Goal: Task Accomplishment & Management: Manage account settings

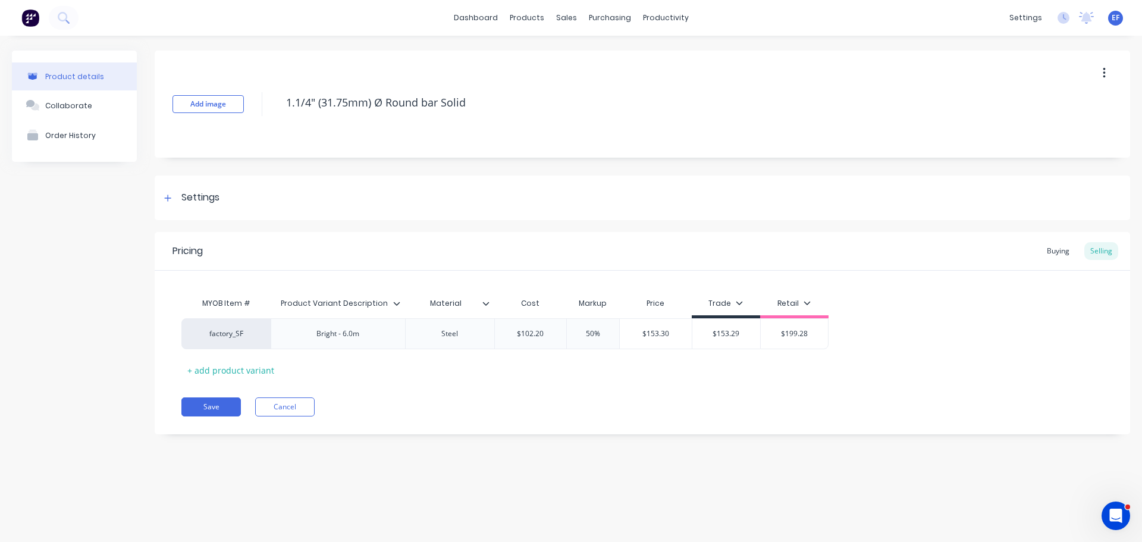
click at [96, 349] on div "Product details Collaborate Order History" at bounding box center [74, 252] width 125 height 402
click at [164, 203] on div at bounding box center [168, 197] width 15 height 15
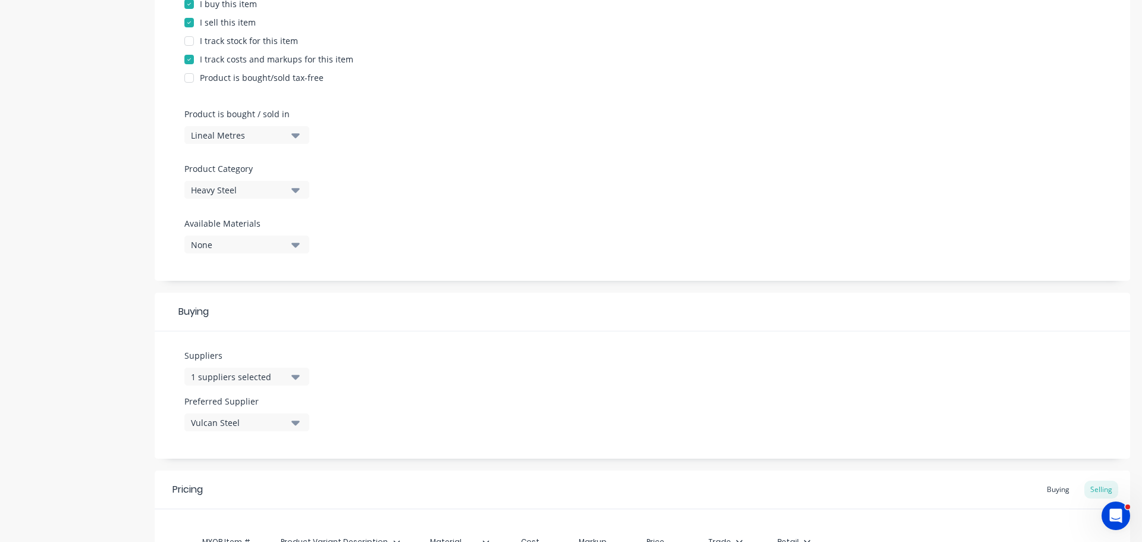
scroll to position [298, 0]
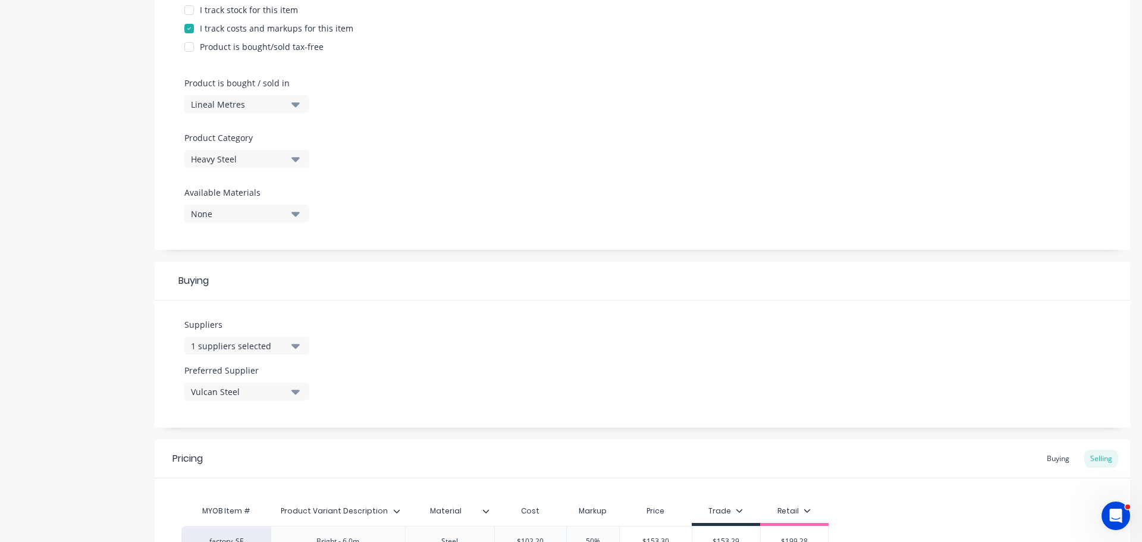
click at [219, 346] on div "1 suppliers selected" at bounding box center [238, 346] width 95 height 12
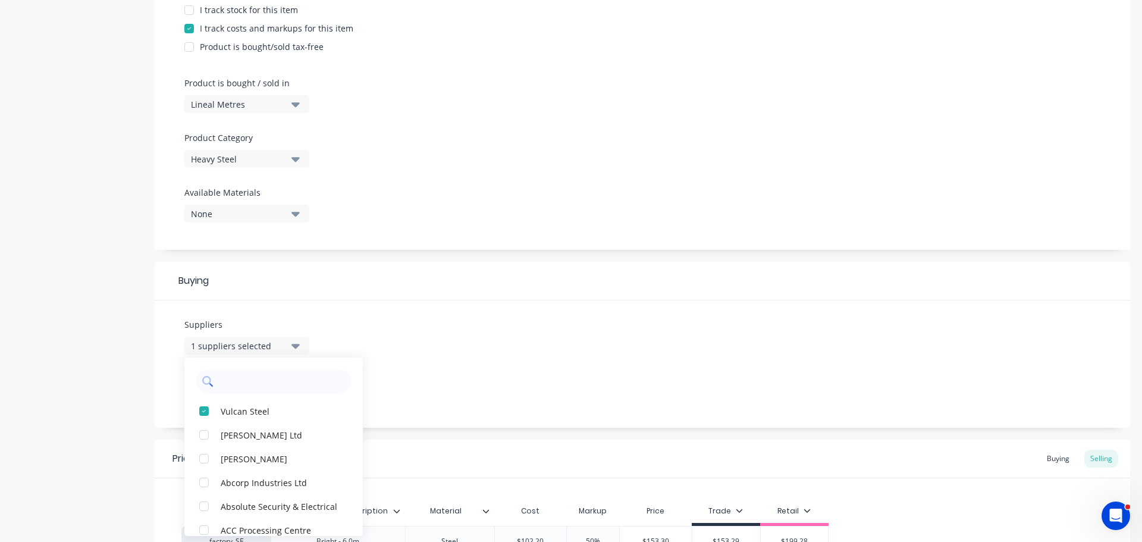
click at [249, 392] on input "text" at bounding box center [282, 382] width 126 height 24
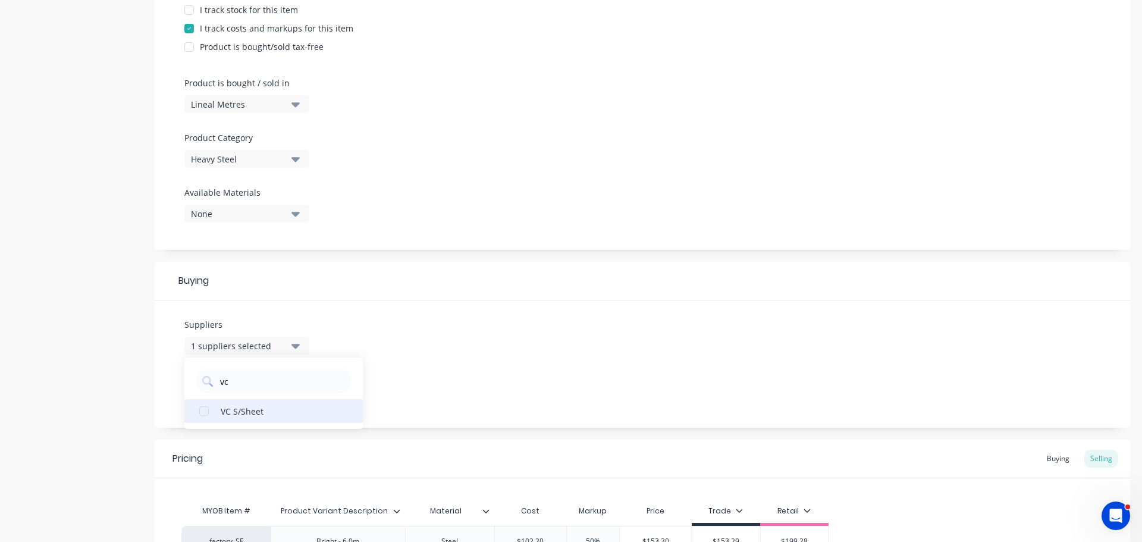
type input "vc"
click at [241, 409] on div "VC S/Sheet" at bounding box center [280, 411] width 119 height 12
click at [379, 353] on div "Suppliers 2 suppliers selected vc VC S/Sheet Preferred Supplier Vulcan Steel" at bounding box center [643, 363] width 976 height 127
click at [246, 395] on div "Vulcan Steel" at bounding box center [238, 392] width 95 height 12
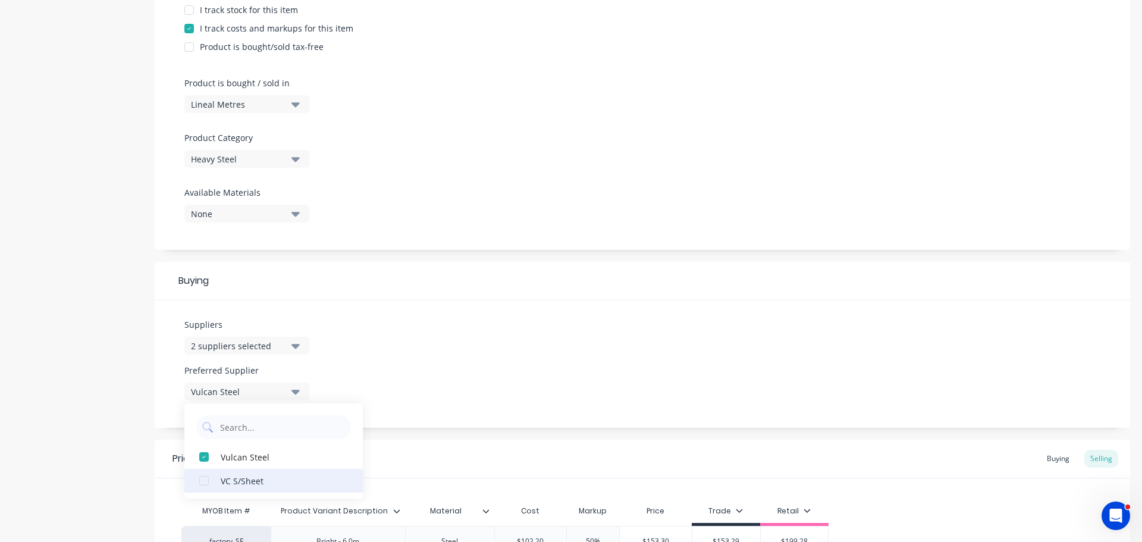
drag, startPoint x: 225, startPoint y: 478, endPoint x: 268, endPoint y: 461, distance: 46.2
click at [227, 479] on div "VC S/Sheet" at bounding box center [280, 480] width 119 height 12
type textarea "x"
click at [406, 390] on div "Suppliers 2 suppliers selected vc Preferred Supplier VC S/Sheet VC S/Sheet Vulc…" at bounding box center [643, 363] width 976 height 127
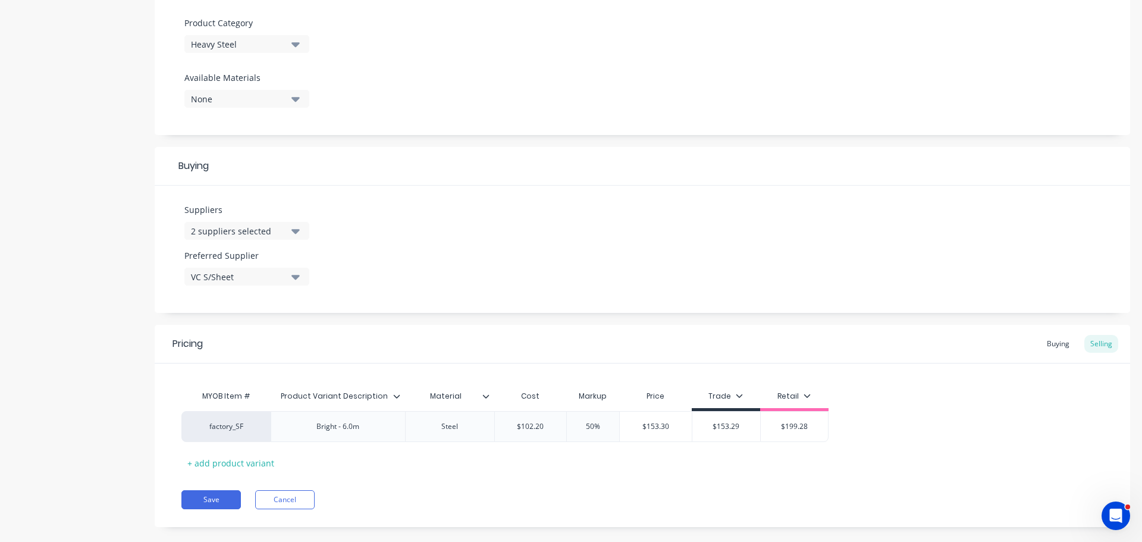
scroll to position [430, 0]
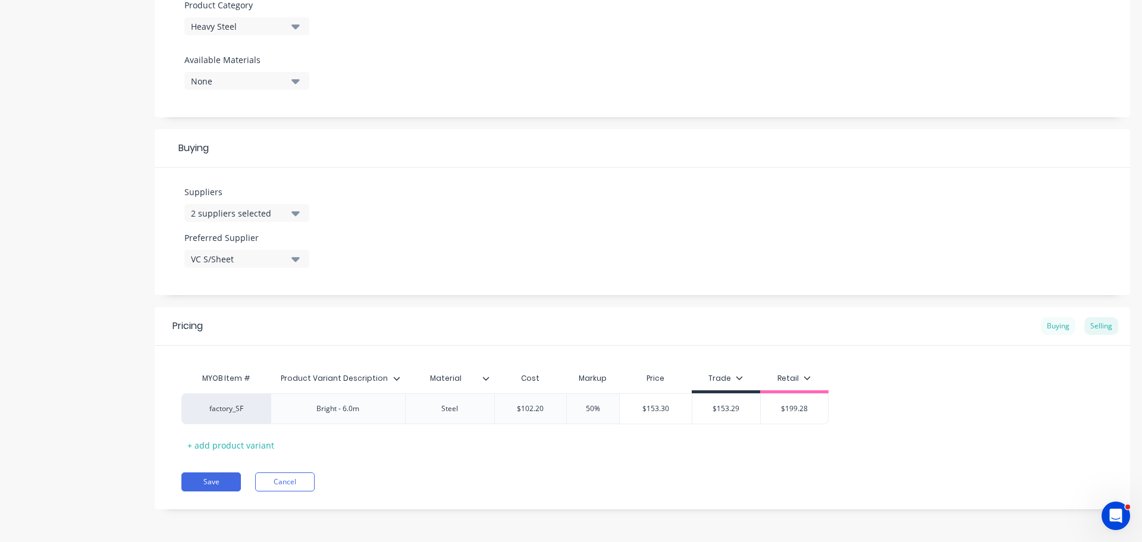
click at [1048, 325] on div "Buying" at bounding box center [1058, 326] width 35 height 18
type input "$92.07"
drag, startPoint x: 617, startPoint y: 406, endPoint x: 574, endPoint y: 408, distance: 43.5
click at [574, 408] on input "$92.07" at bounding box center [600, 408] width 75 height 11
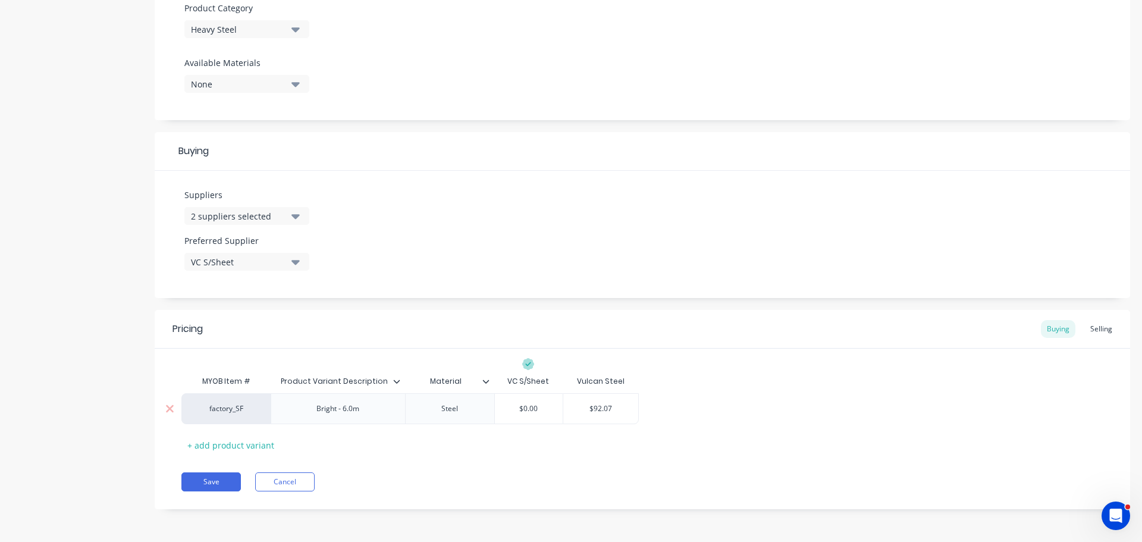
type textarea "x"
type input "$0.00"
drag, startPoint x: 541, startPoint y: 408, endPoint x: 485, endPoint y: 405, distance: 56.0
click at [485, 405] on div "factory_SF Bright - 6.0m Steel $0.00 $0.00 $0.00" at bounding box center [410, 408] width 458 height 31
paste input "92.07"
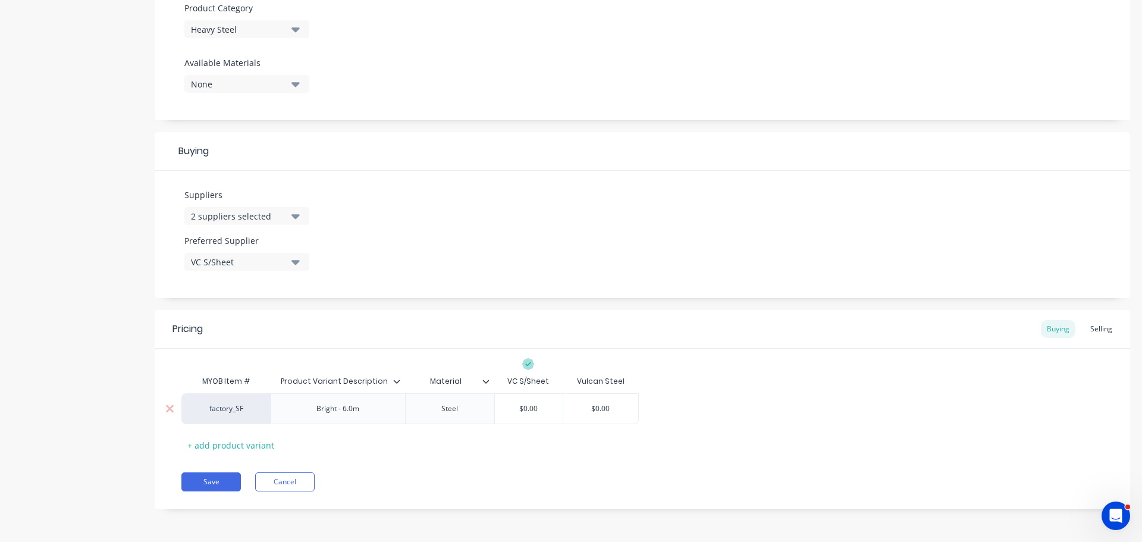
type textarea "x"
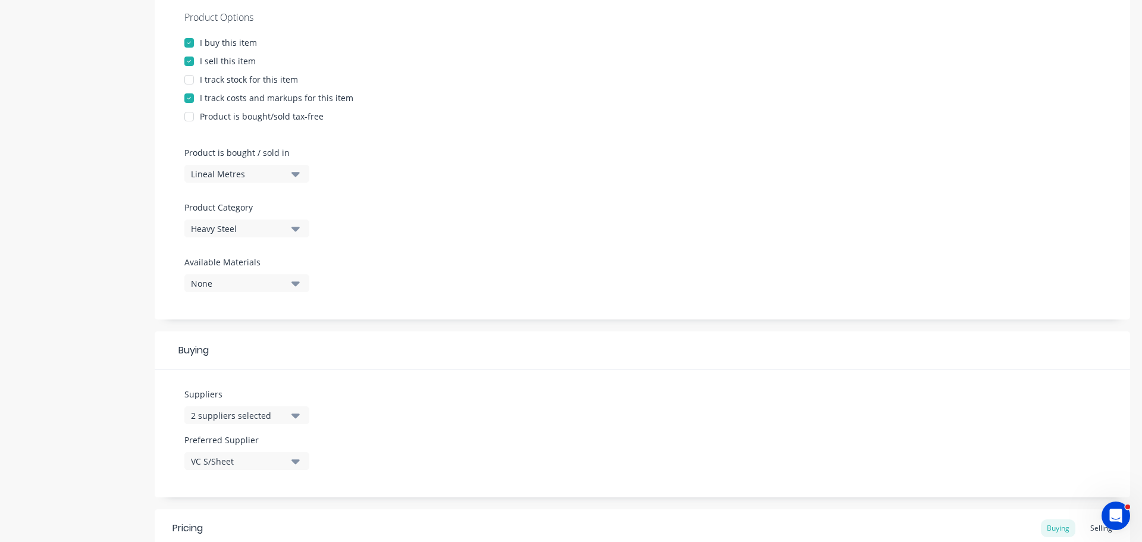
scroll to position [11, 0]
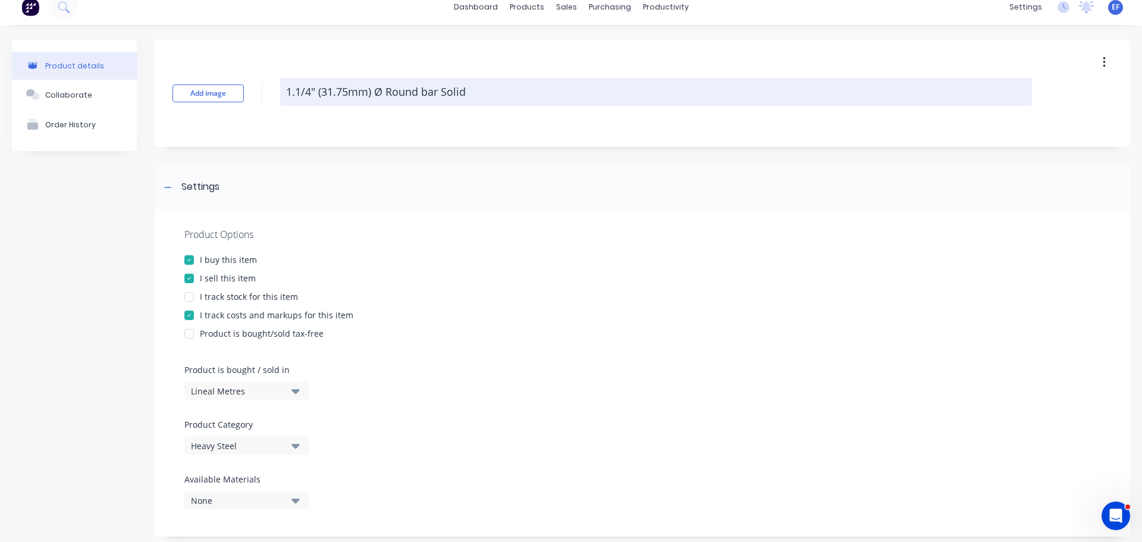
type input "$92.07"
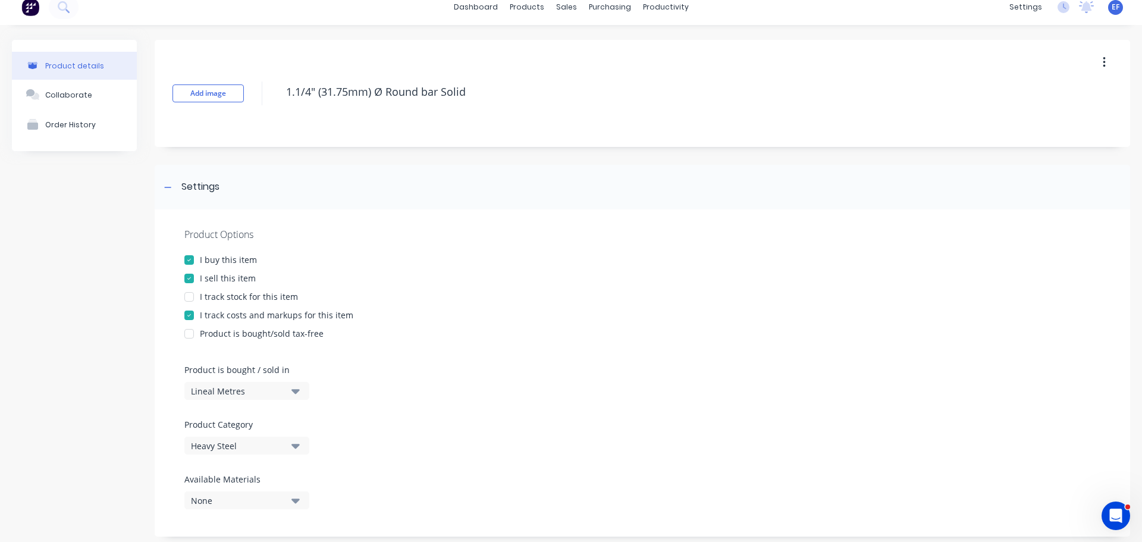
drag, startPoint x: 477, startPoint y: 96, endPoint x: 270, endPoint y: 88, distance: 207.2
click at [270, 88] on div "Add image 1.1/4" (31.75mm) Ø Round bar Solid" at bounding box center [643, 93] width 976 height 107
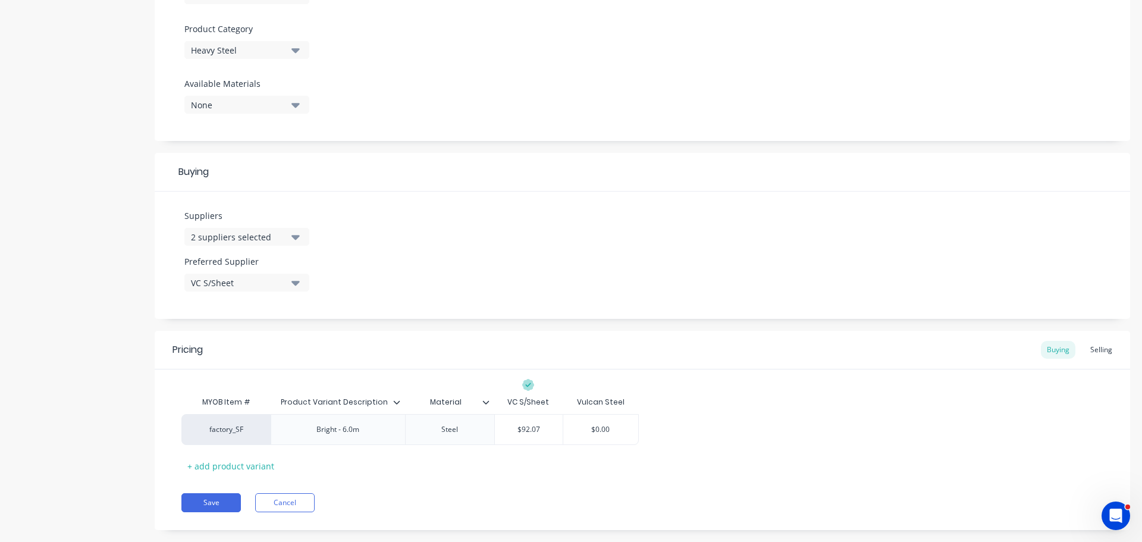
scroll to position [427, 0]
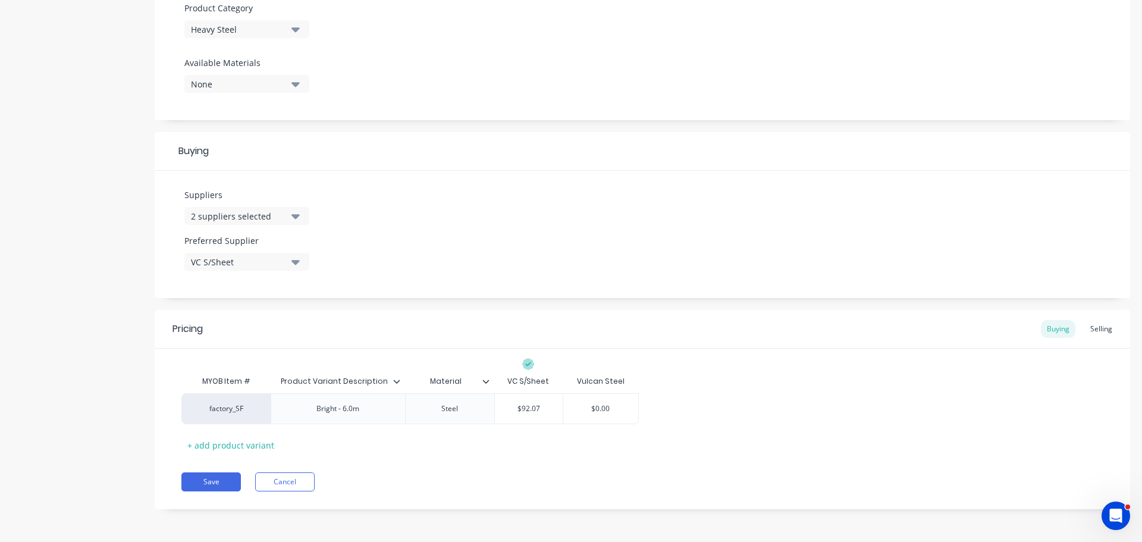
click at [206, 472] on div "Pricing Buying Selling MYOB Item # Product Variant Description Material VC S/Sh…" at bounding box center [643, 409] width 976 height 199
click at [201, 484] on button "Save" at bounding box center [211, 481] width 60 height 19
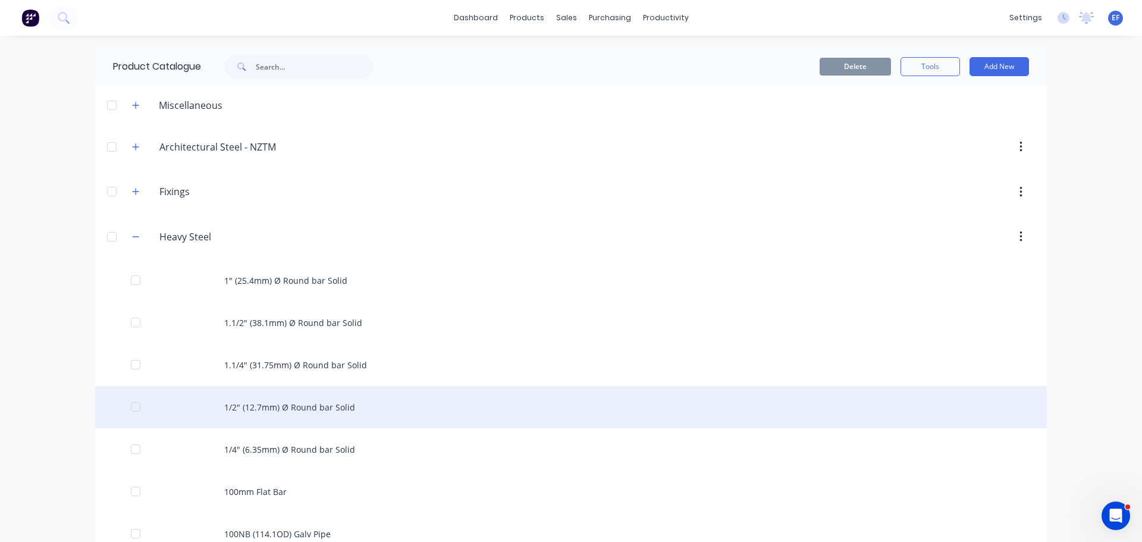
scroll to position [60, 0]
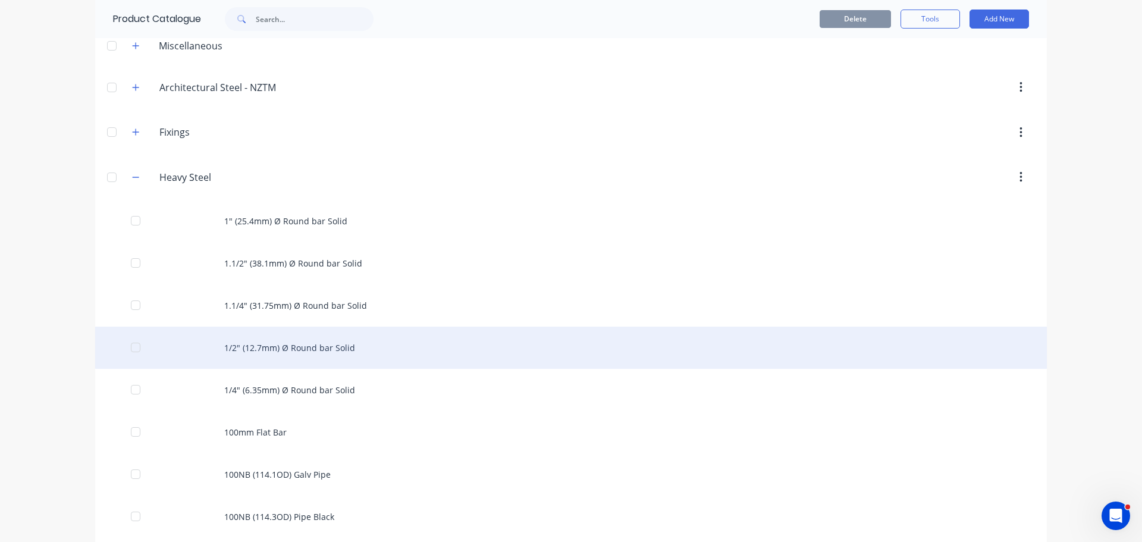
click at [252, 346] on div "1/2" (12.7mm) Ø Round bar Solid" at bounding box center [571, 348] width 952 height 42
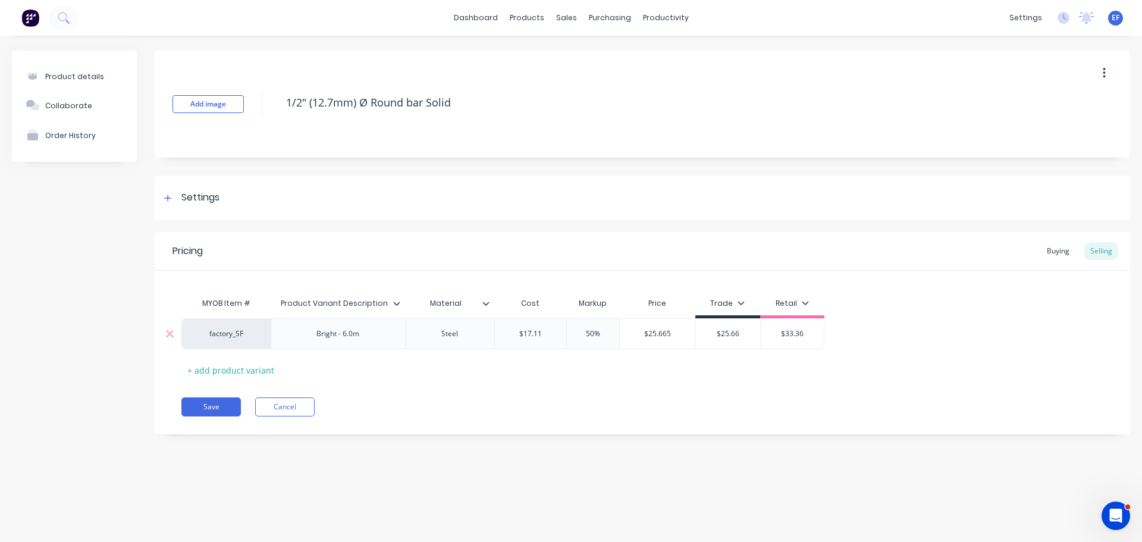
type textarea "x"
click at [206, 206] on div "Settings" at bounding box center [643, 198] width 976 height 45
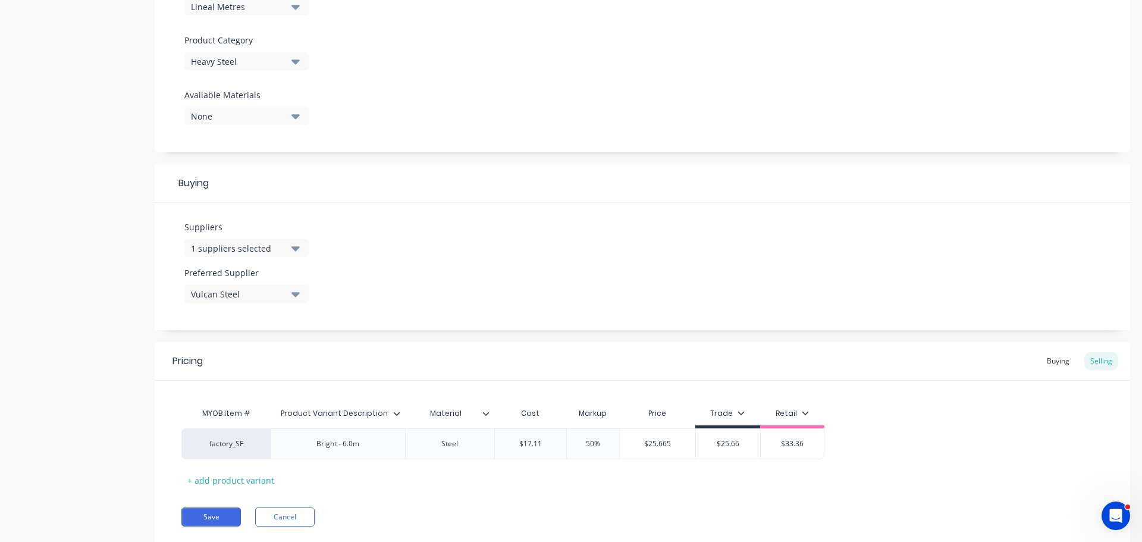
scroll to position [417, 0]
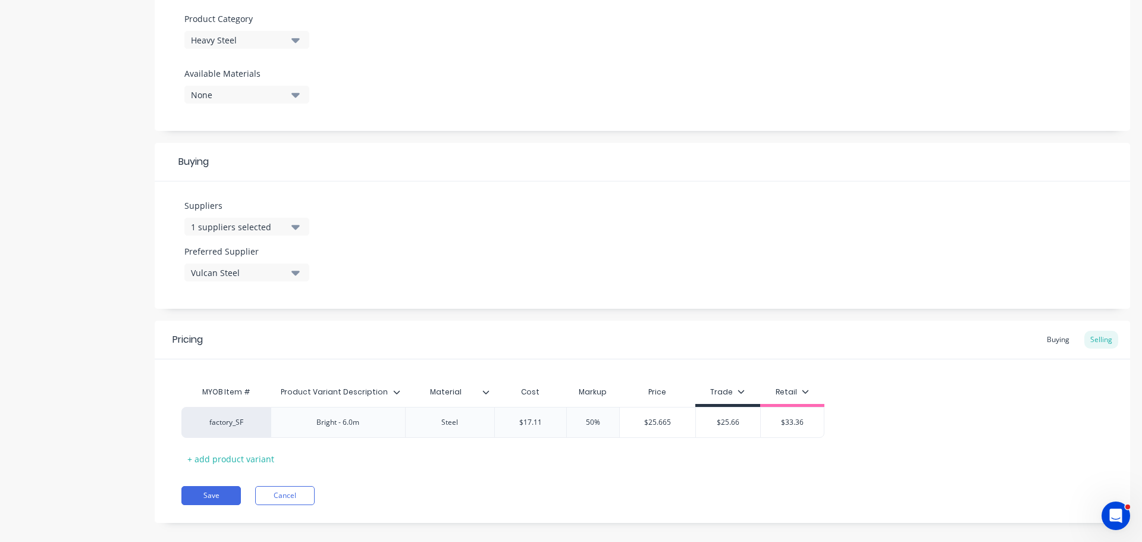
click at [214, 227] on div "1 suppliers selected" at bounding box center [238, 227] width 95 height 12
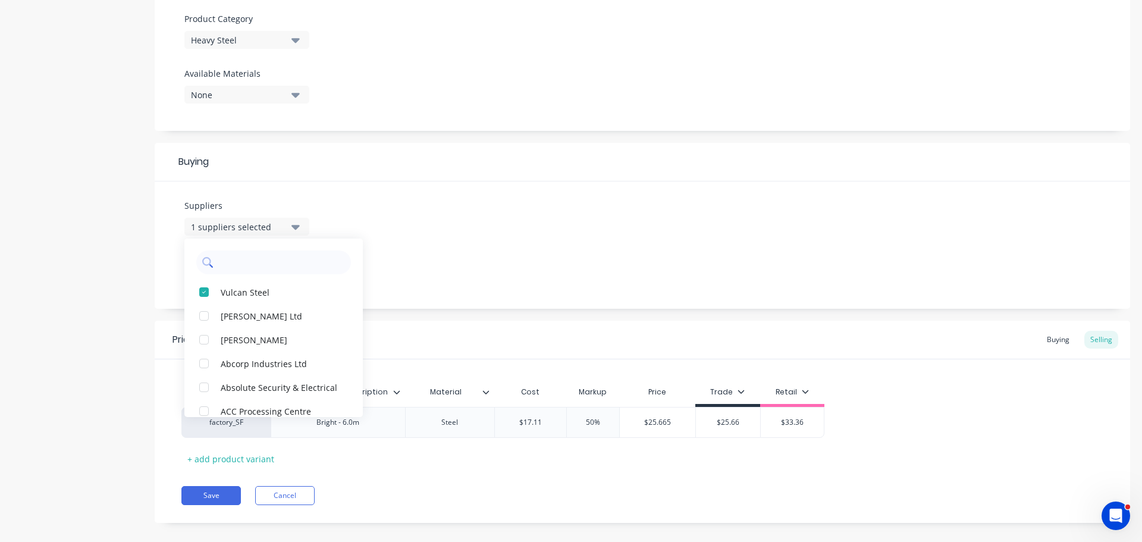
click at [290, 256] on input "text" at bounding box center [282, 263] width 126 height 24
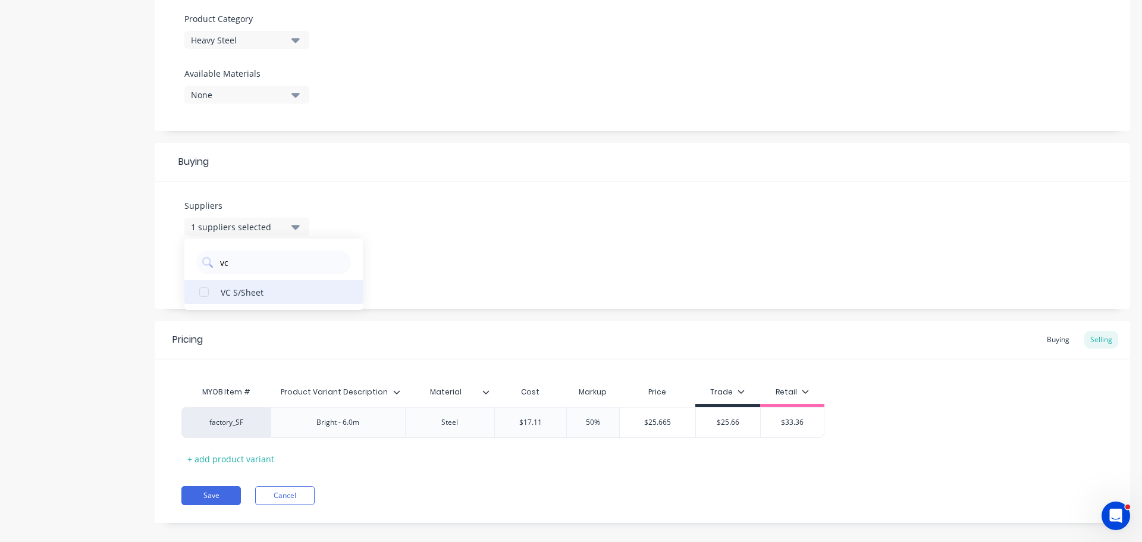
type input "vc"
click at [258, 295] on div "VC S/Sheet" at bounding box center [280, 292] width 119 height 12
click at [335, 325] on div "Pricing Buying Selling" at bounding box center [643, 340] width 976 height 39
click at [237, 270] on div "Vulcan Steel" at bounding box center [238, 273] width 95 height 12
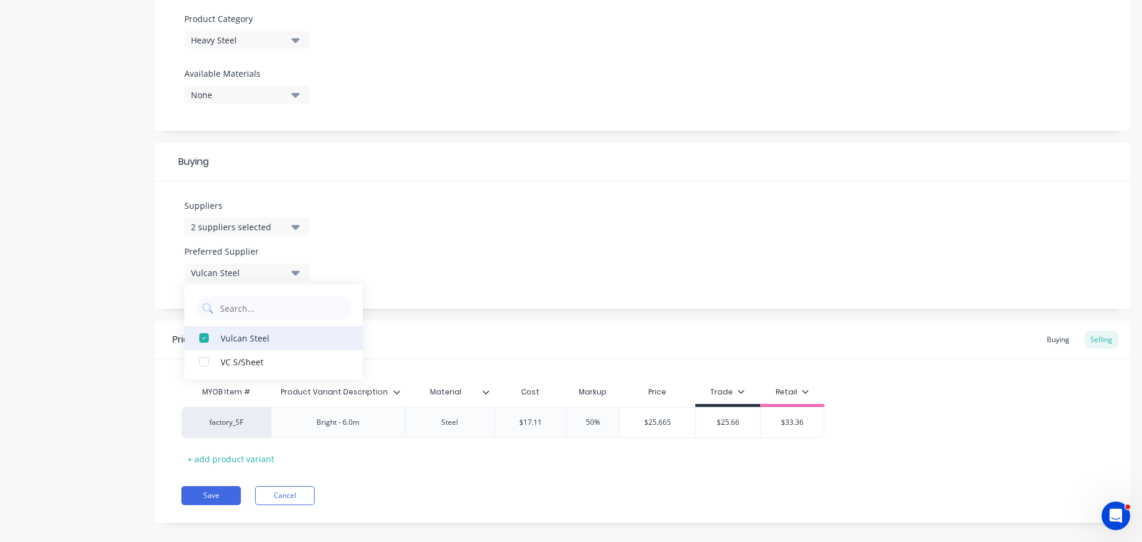
click at [228, 334] on div "Vulcan Steel" at bounding box center [280, 337] width 119 height 12
click at [239, 358] on div "Vulcan Steel" at bounding box center [280, 361] width 119 height 12
click at [256, 335] on div "Vulcan Steel" at bounding box center [280, 337] width 119 height 12
click at [249, 342] on div "VC S/Sheet" at bounding box center [280, 337] width 119 height 12
type textarea "x"
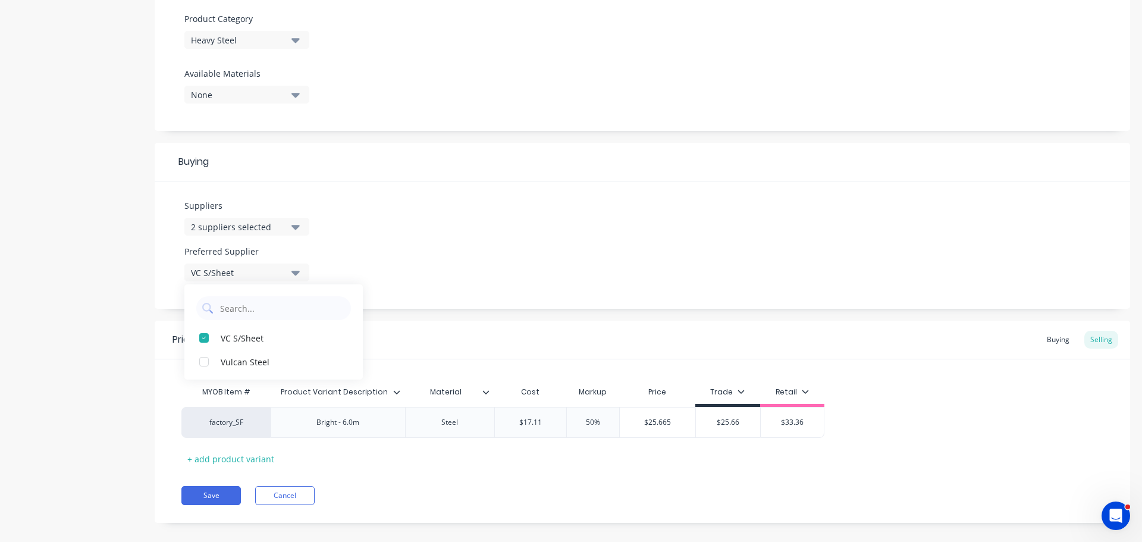
click at [410, 278] on div "Suppliers 2 suppliers selected vc Preferred Supplier VC S/Sheet VC S/Sheet Vulc…" at bounding box center [643, 244] width 976 height 127
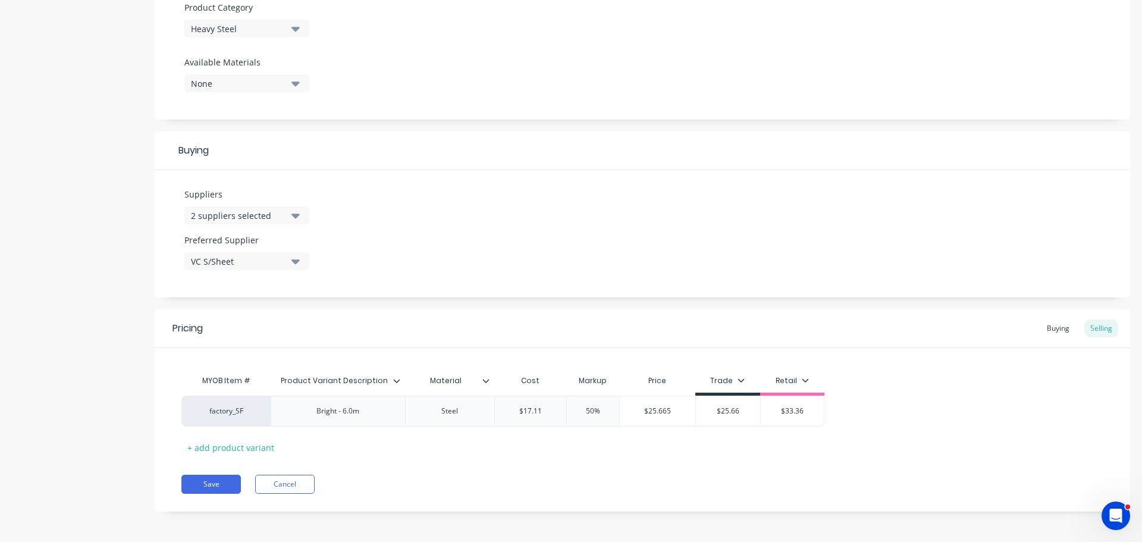
scroll to position [430, 0]
click at [1052, 328] on div "Buying" at bounding box center [1058, 326] width 35 height 18
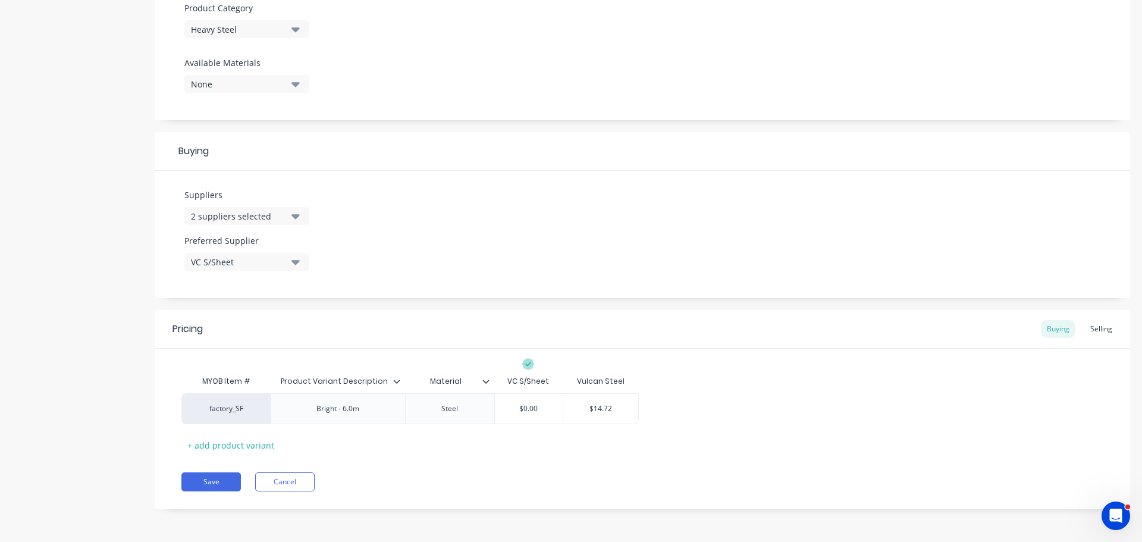
scroll to position [427, 0]
type input "$14.72"
drag, startPoint x: 621, startPoint y: 406, endPoint x: 565, endPoint y: 410, distance: 56.1
click at [565, 410] on input "$14.72" at bounding box center [600, 408] width 75 height 11
type textarea "x"
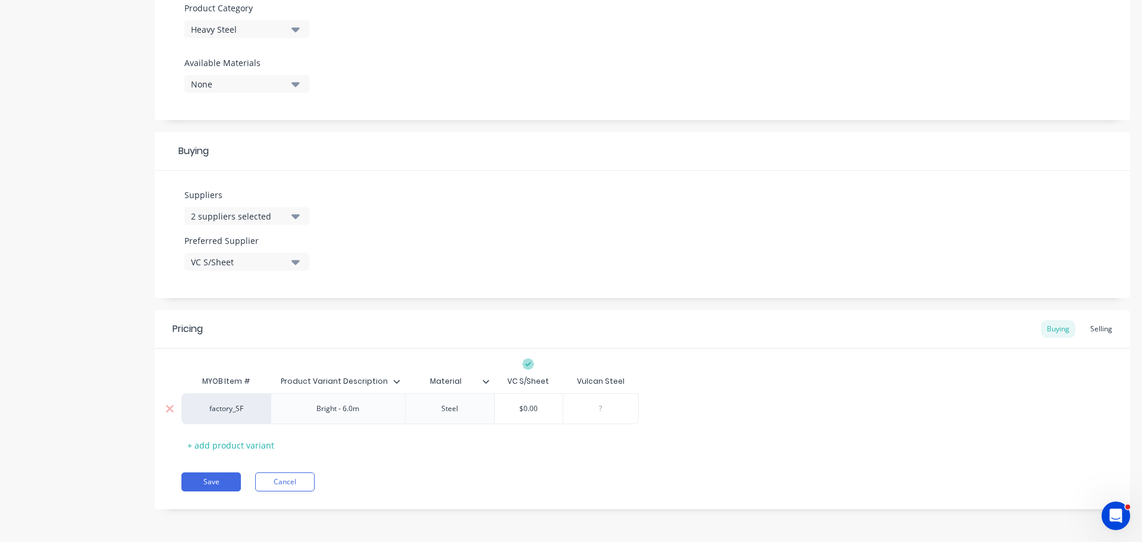
type input "$0.00"
drag, startPoint x: 560, startPoint y: 406, endPoint x: 487, endPoint y: 405, distance: 72.6
click at [487, 405] on div "factory_SF Bright - 6.0m Steel $0.00 $0.00 $0.00" at bounding box center [410, 408] width 458 height 31
paste input "14.72"
type textarea "x"
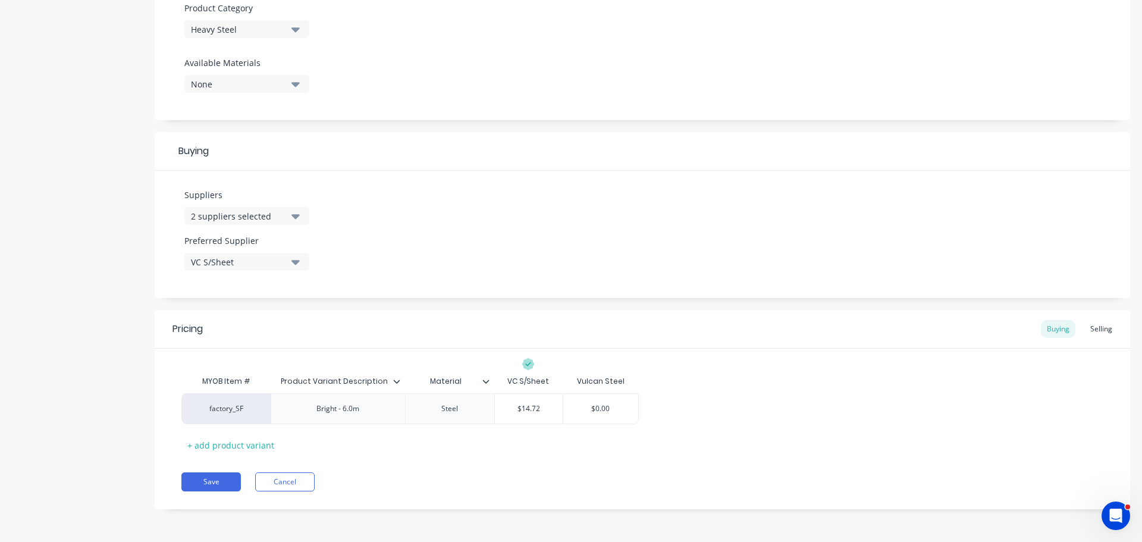
type input "$14.72"
click at [722, 325] on div "Pricing Buying Selling" at bounding box center [643, 329] width 976 height 39
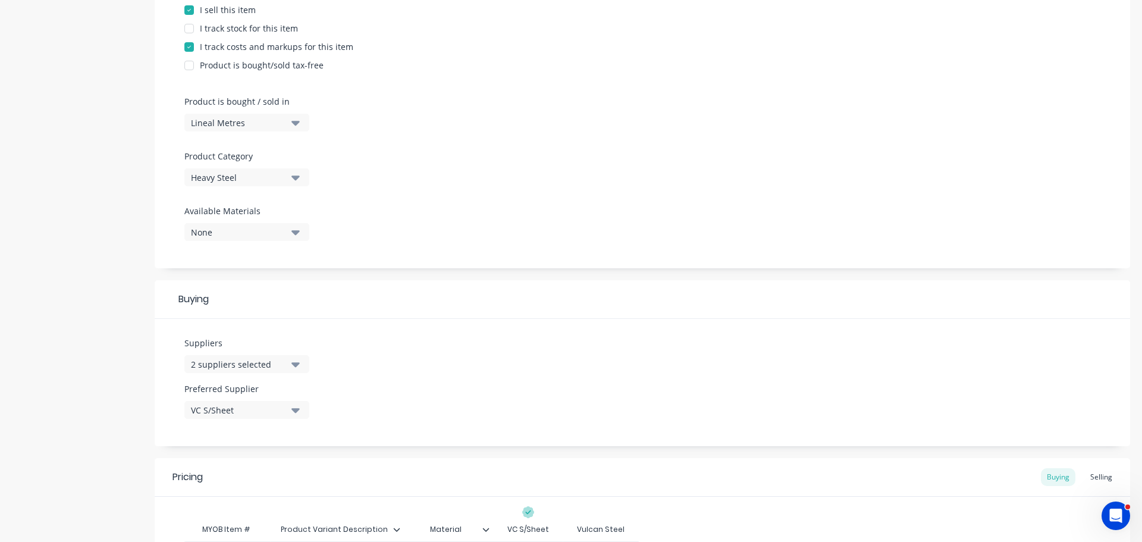
scroll to position [70, 0]
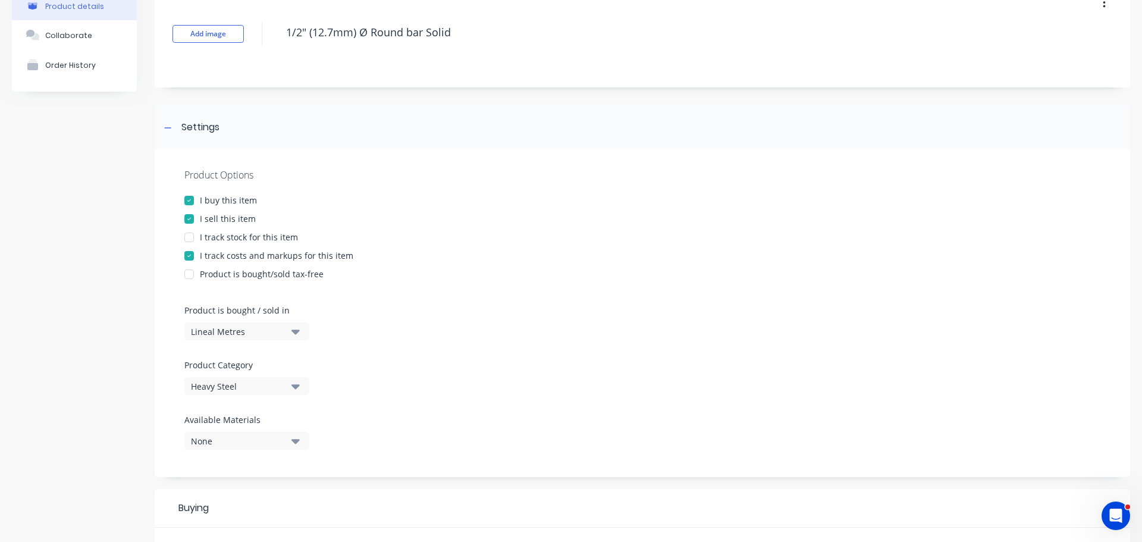
drag, startPoint x: 456, startPoint y: 40, endPoint x: 244, endPoint y: 39, distance: 212.4
click at [244, 39] on div "Add image 1/2" (12.7mm) Ø Round bar Solid" at bounding box center [643, 33] width 976 height 107
click at [170, 127] on icon at bounding box center [167, 128] width 7 height 8
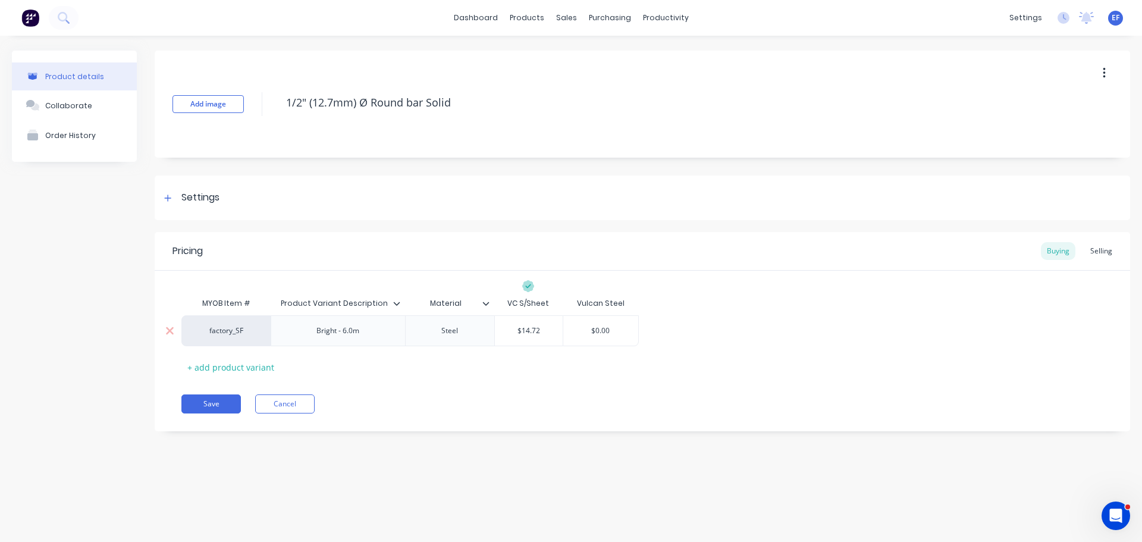
scroll to position [0, 0]
click at [210, 406] on button "Save" at bounding box center [211, 404] width 60 height 19
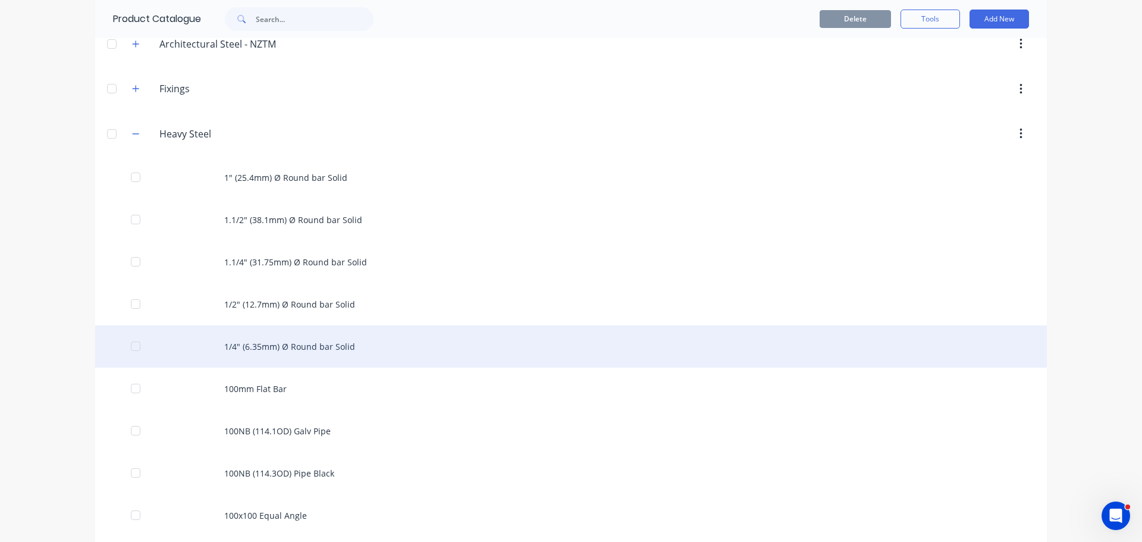
scroll to position [119, 0]
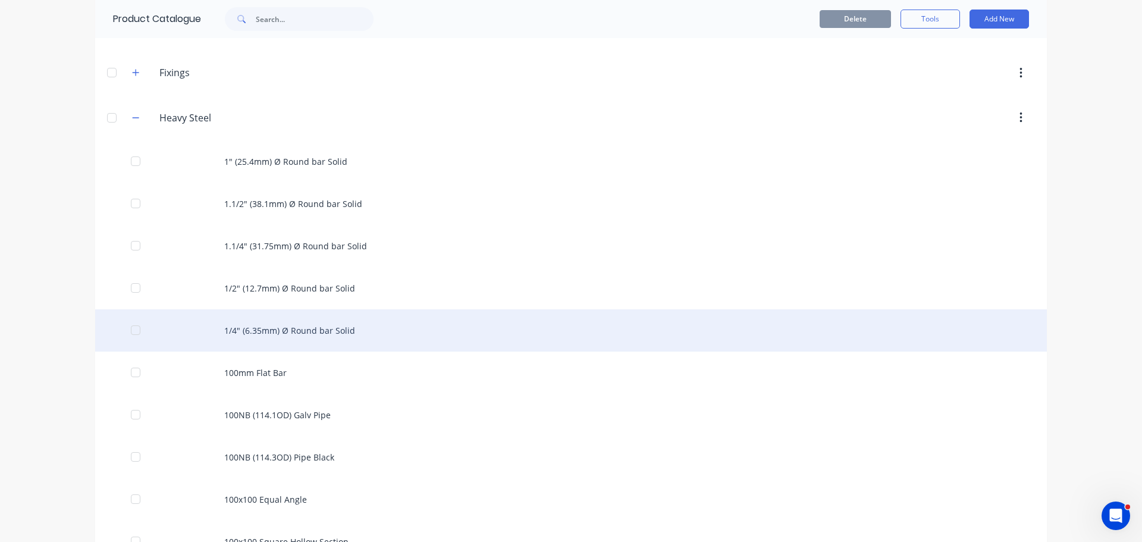
click at [275, 325] on div "1/4" (6.35mm) Ø Round bar Solid" at bounding box center [571, 330] width 952 height 42
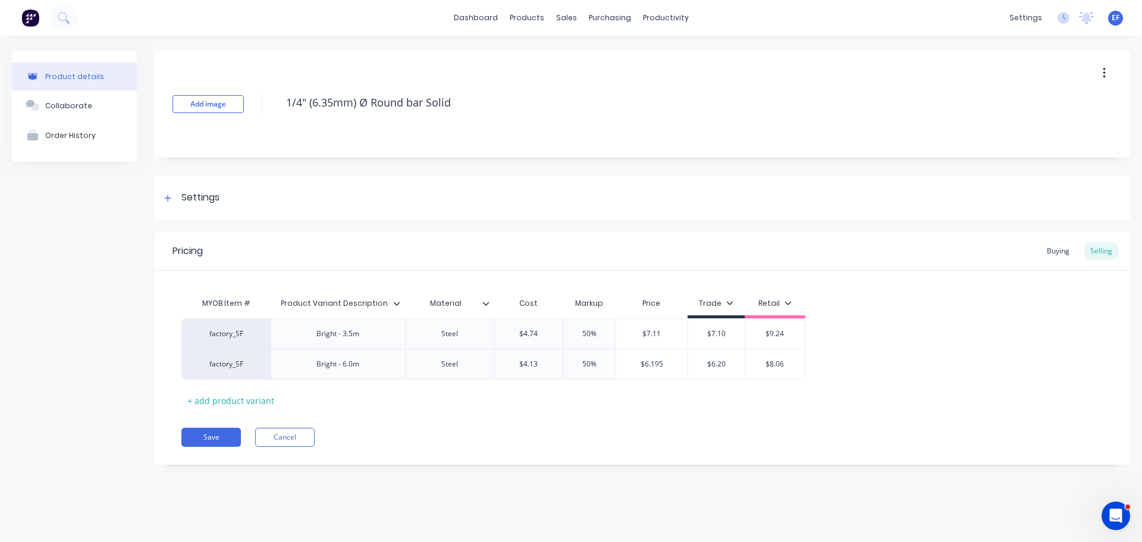
drag, startPoint x: 466, startPoint y: 103, endPoint x: 279, endPoint y: 117, distance: 187.3
click at [279, 117] on div "Add image 1/4" (6.35mm) Ø Round bar Solid" at bounding box center [643, 104] width 976 height 107
type textarea "x"
click at [176, 192] on div "Settings" at bounding box center [190, 197] width 59 height 15
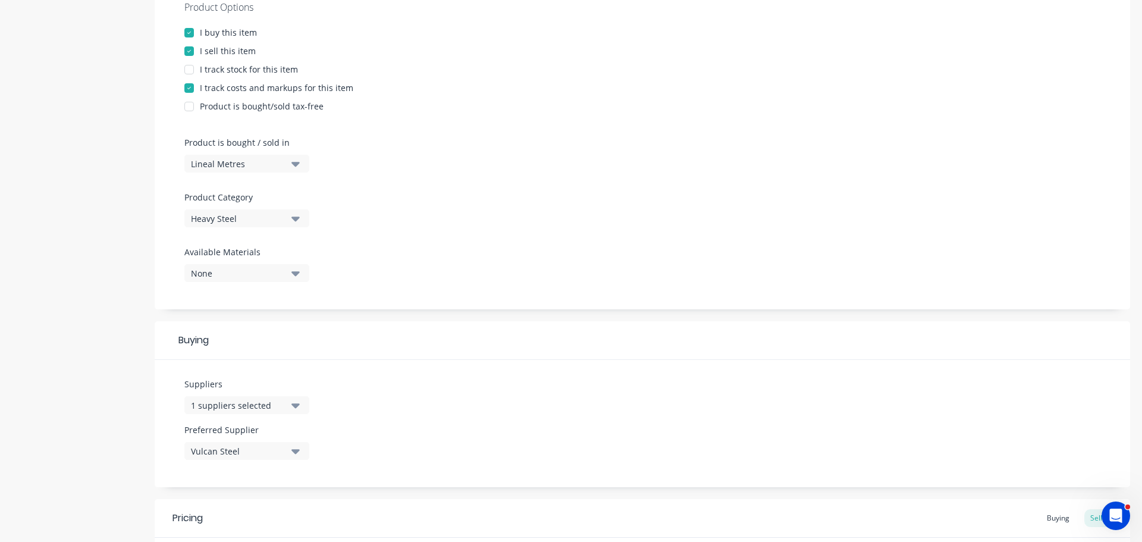
scroll to position [357, 0]
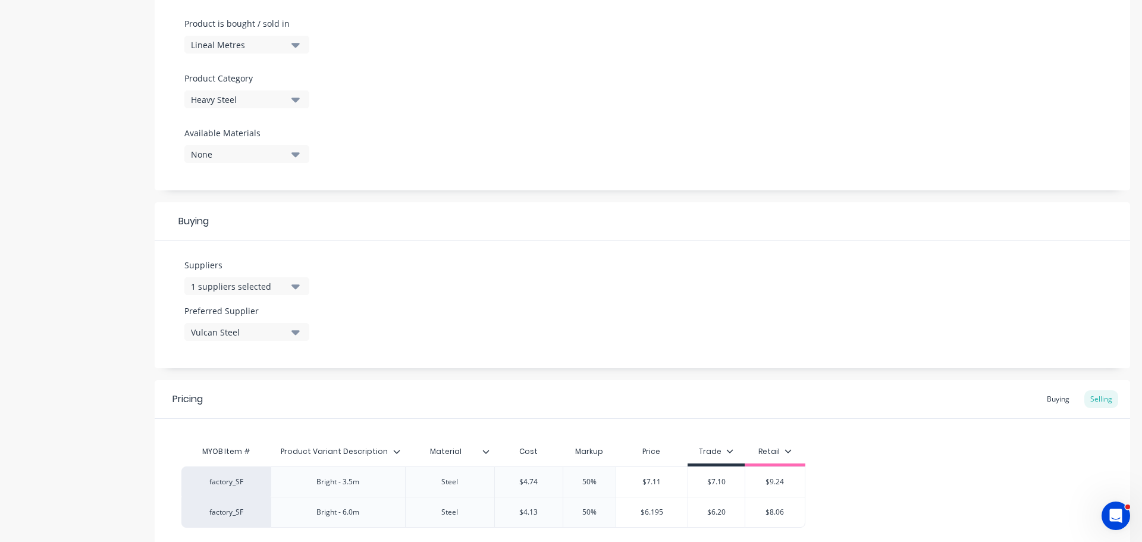
click at [242, 285] on div "1 suppliers selected" at bounding box center [238, 286] width 95 height 12
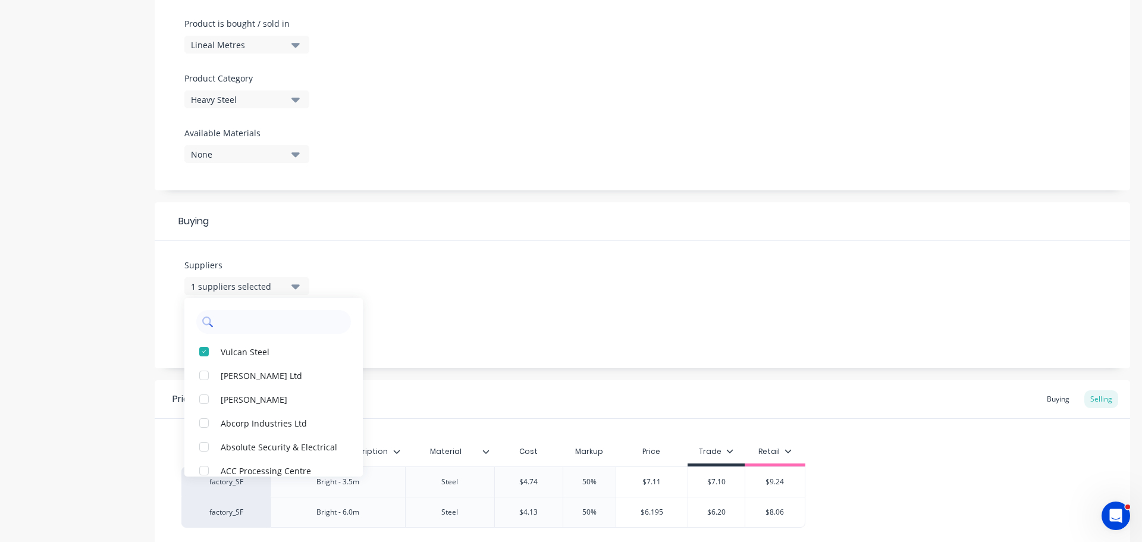
click at [236, 325] on input "text" at bounding box center [282, 322] width 126 height 24
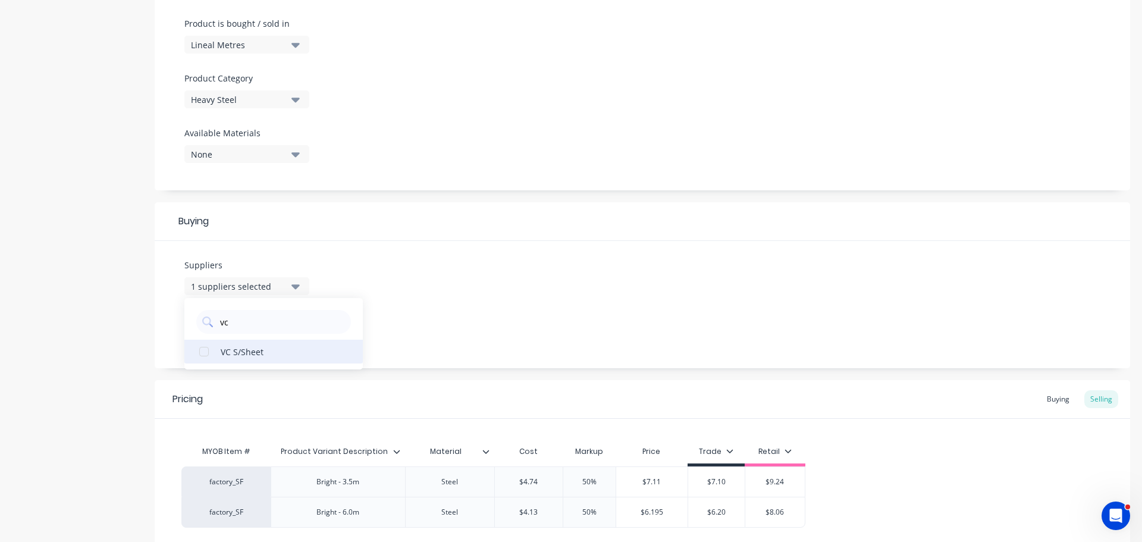
type input "vc"
click at [237, 350] on div "VC S/Sheet" at bounding box center [280, 351] width 119 height 12
click at [421, 303] on div "Suppliers 2 suppliers selected vc VC S/Sheet Preferred Supplier Vulcan Steel" at bounding box center [643, 304] width 976 height 127
click at [263, 334] on div "Vulcan Steel" at bounding box center [238, 332] width 95 height 12
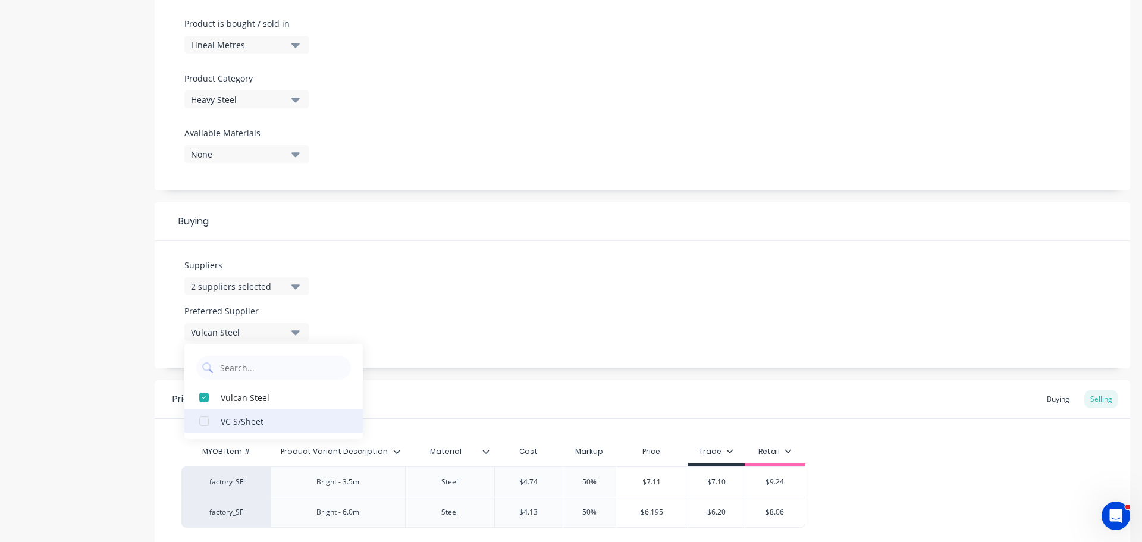
click at [234, 424] on div "VC S/Sheet" at bounding box center [280, 421] width 119 height 12
type textarea "x"
click at [397, 345] on div "Suppliers 2 suppliers selected vc Preferred Supplier VC S/Sheet VC S/Sheet Vulc…" at bounding box center [643, 304] width 976 height 127
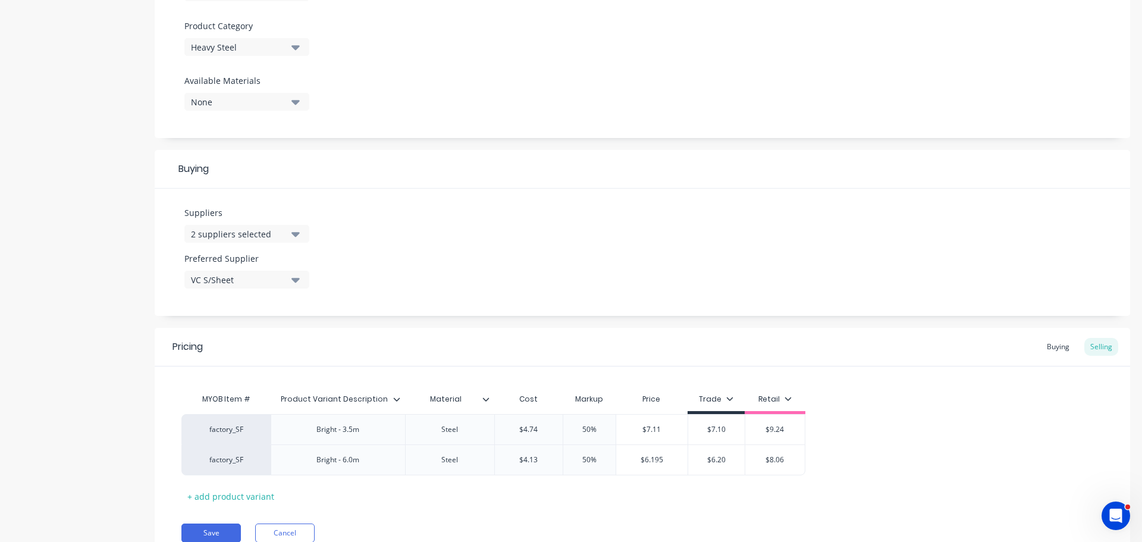
scroll to position [461, 0]
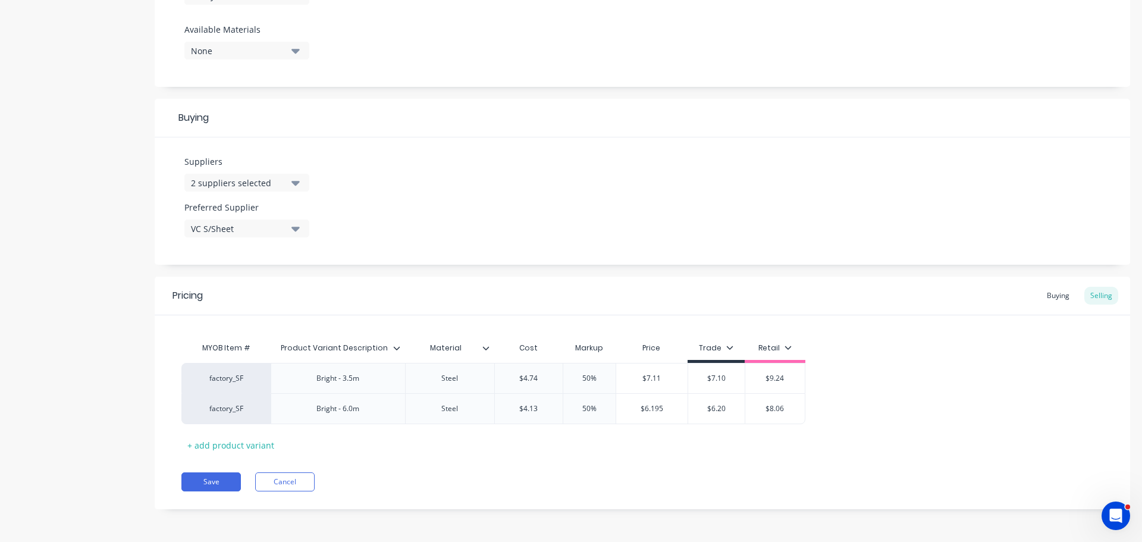
click at [1044, 286] on div "Pricing Buying Selling" at bounding box center [643, 296] width 976 height 39
click at [1041, 298] on div "Buying" at bounding box center [1058, 296] width 35 height 18
type input "$2.88"
drag, startPoint x: 589, startPoint y: 380, endPoint x: 566, endPoint y: 380, distance: 23.2
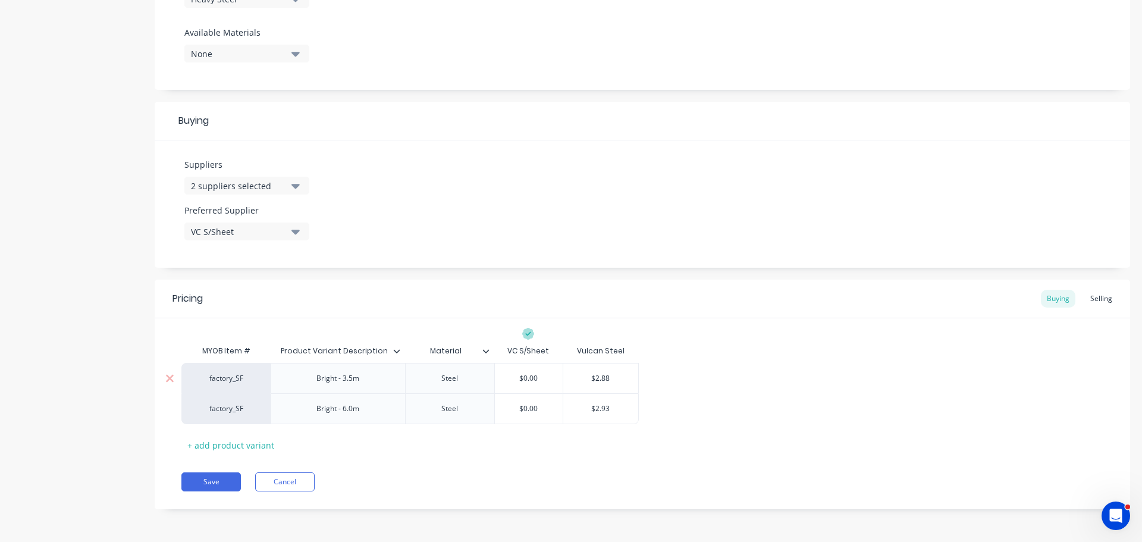
click at [566, 380] on input "$2.88" at bounding box center [600, 378] width 75 height 11
type textarea "x"
type input "$0.00"
drag, startPoint x: 543, startPoint y: 380, endPoint x: 477, endPoint y: 376, distance: 66.7
click at [478, 376] on div "factory_SF Bright - 3.5m Steel $0.00 $0.00 $0.00" at bounding box center [410, 378] width 458 height 30
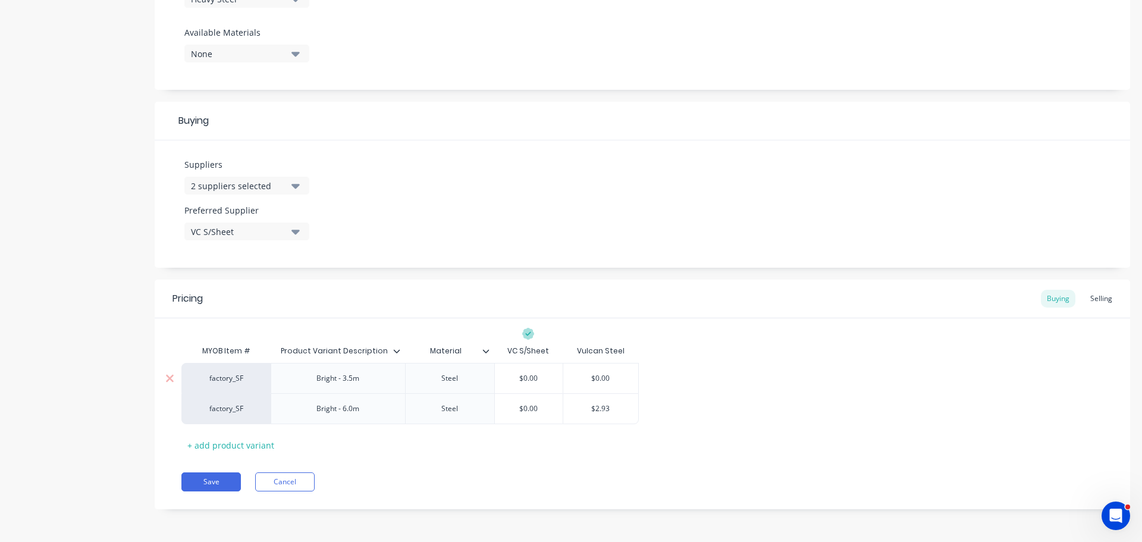
paste input "2.88"
type textarea "x"
type input "$2.88"
type input "$2.93"
drag, startPoint x: 598, startPoint y: 410, endPoint x: 571, endPoint y: 409, distance: 26.8
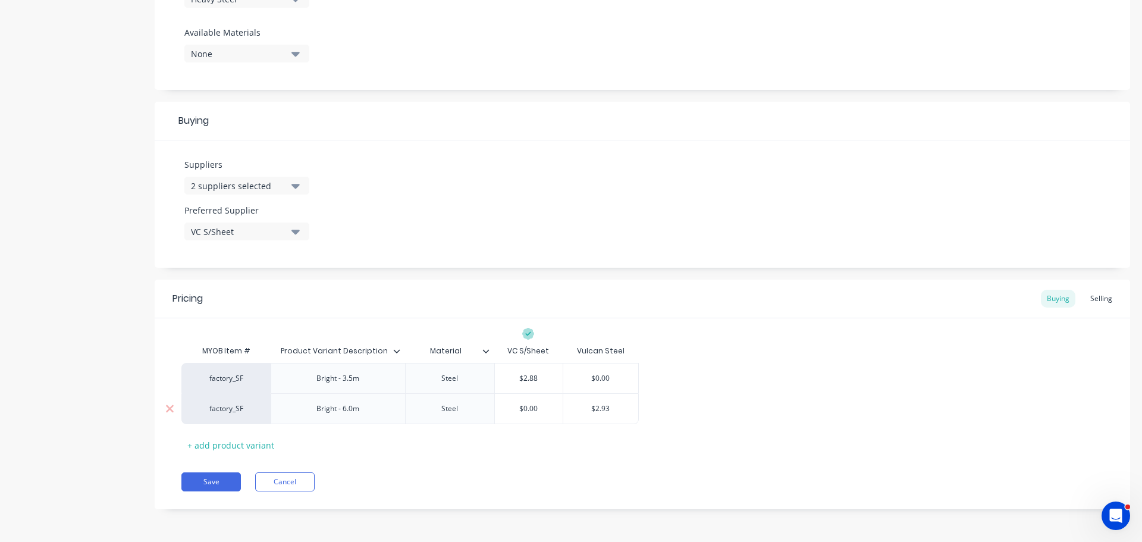
click at [572, 409] on input "$2.93" at bounding box center [600, 408] width 75 height 11
type textarea "x"
type input "$0.00"
drag, startPoint x: 554, startPoint y: 408, endPoint x: 483, endPoint y: 401, distance: 71.2
click at [483, 401] on div "factory_SF Bright - 6.0m Steel $0.00 $0.00 $0.00" at bounding box center [410, 408] width 458 height 31
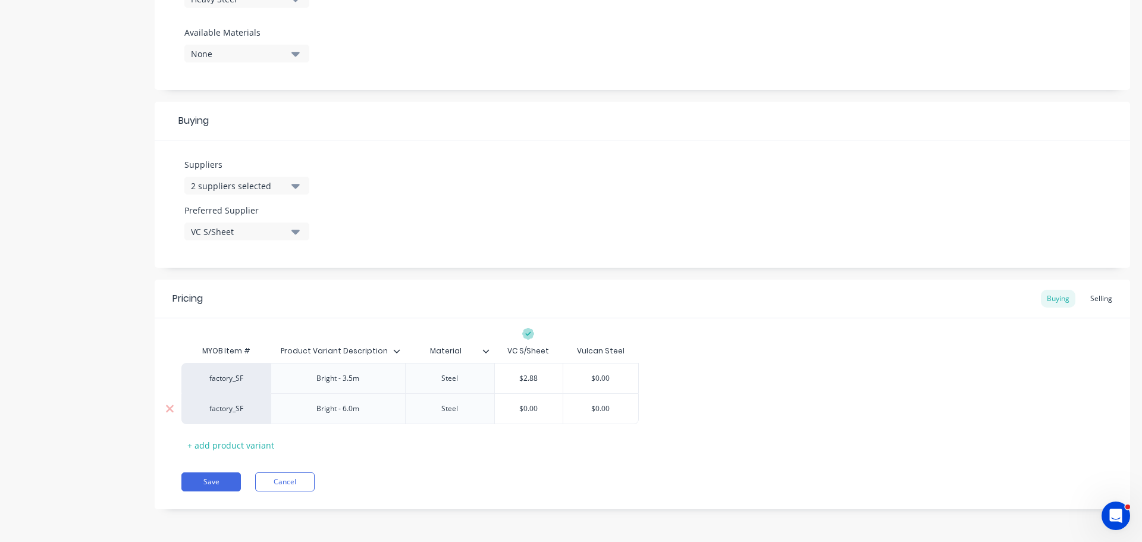
paste input "2.93"
type textarea "x"
type input "$2.93"
click at [724, 452] on div "MYOB Item # Product Variant Description Material VC S/Sheet Vulcan Steel factor…" at bounding box center [642, 396] width 922 height 115
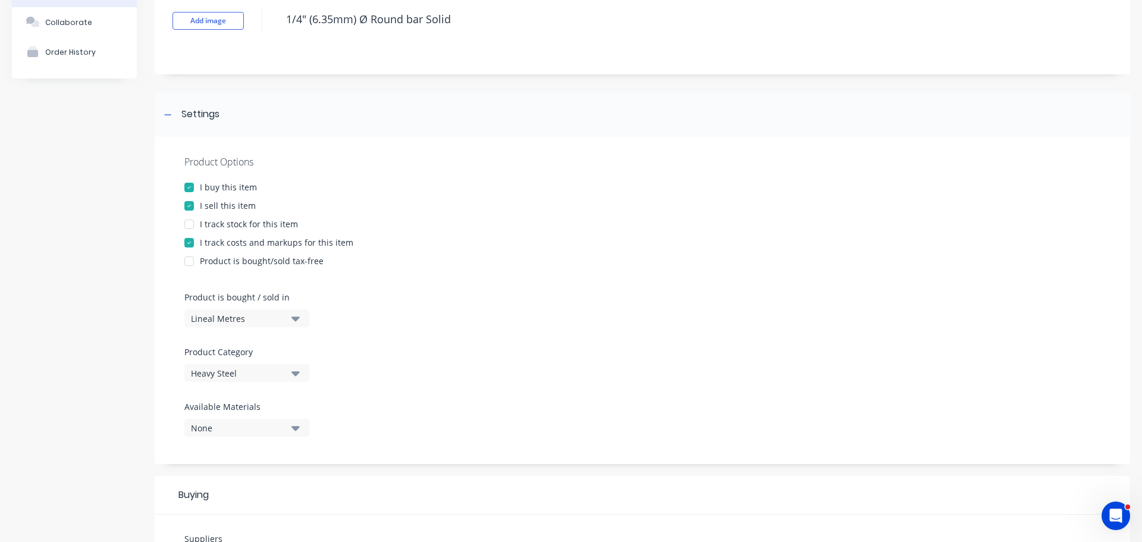
scroll to position [0, 0]
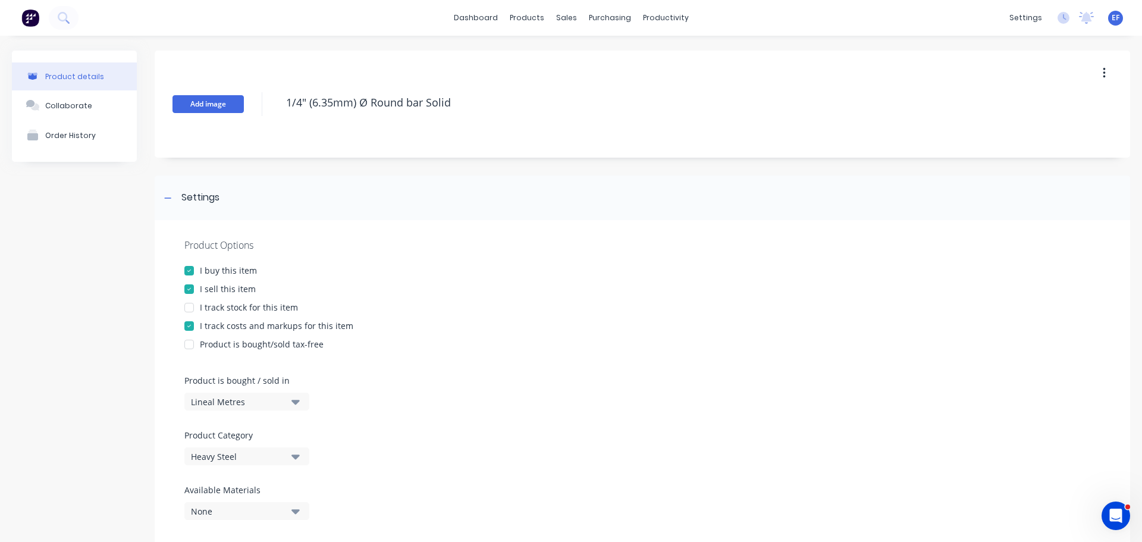
drag, startPoint x: 481, startPoint y: 107, endPoint x: 228, endPoint y: 111, distance: 252.3
click at [228, 111] on div "Add image 1/4" (6.35mm) Ø Round bar Solid" at bounding box center [643, 104] width 976 height 107
click at [162, 200] on div at bounding box center [168, 197] width 15 height 15
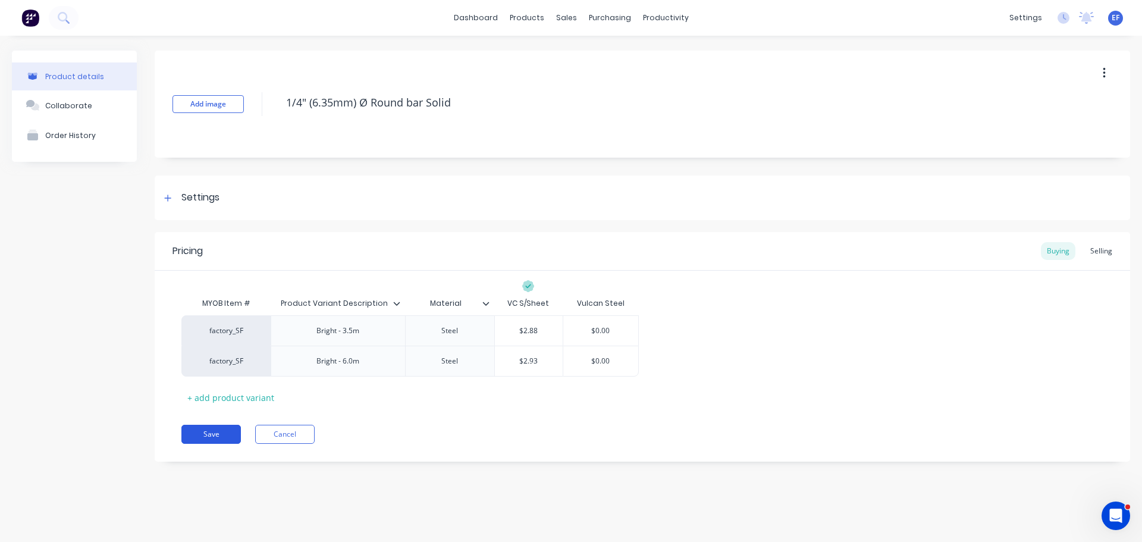
click at [217, 433] on button "Save" at bounding box center [211, 434] width 60 height 19
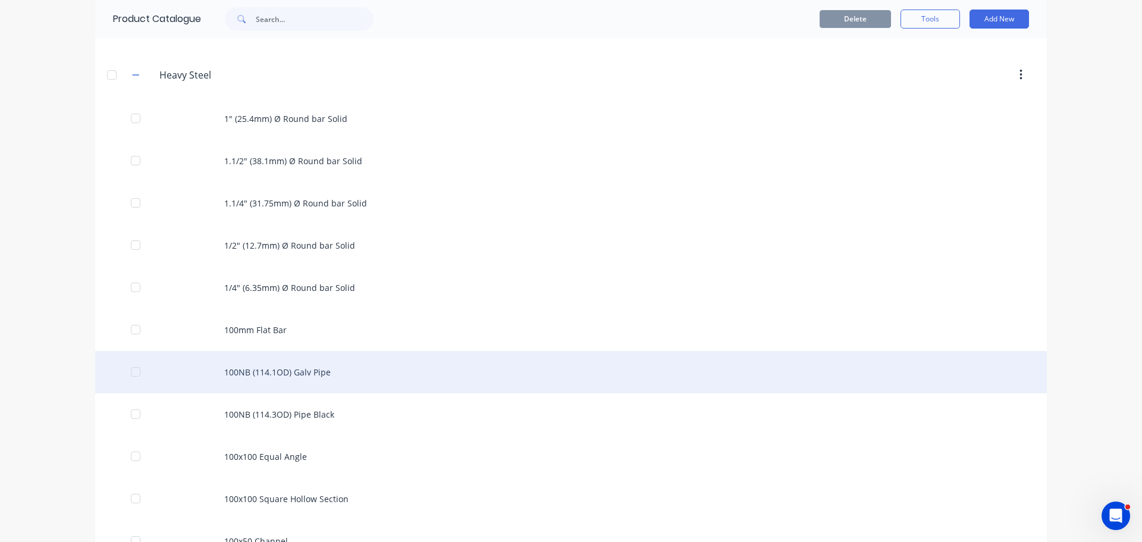
scroll to position [179, 0]
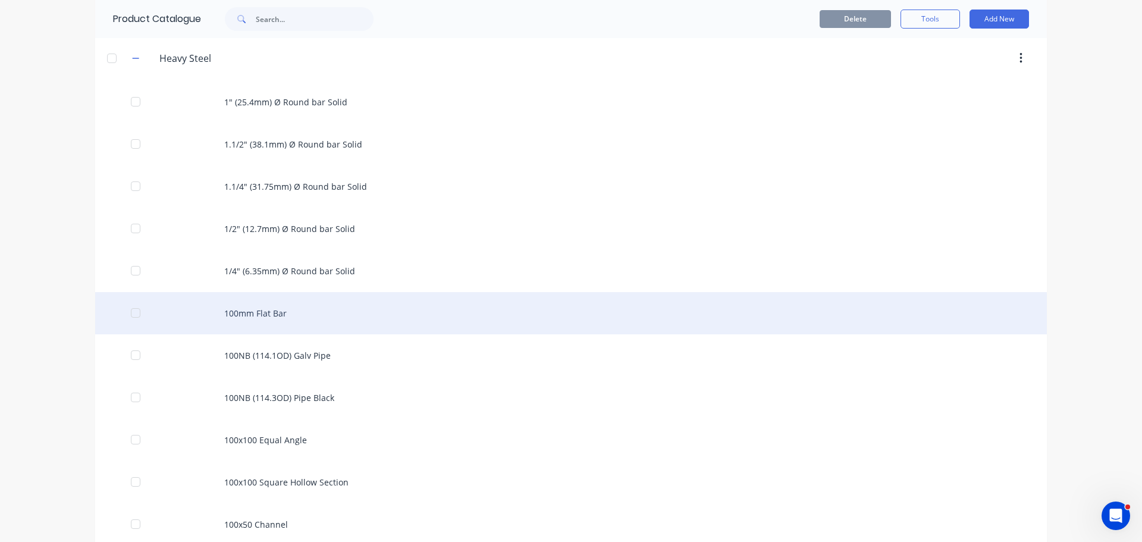
click at [258, 315] on div "100mm Flat Bar" at bounding box center [571, 313] width 952 height 42
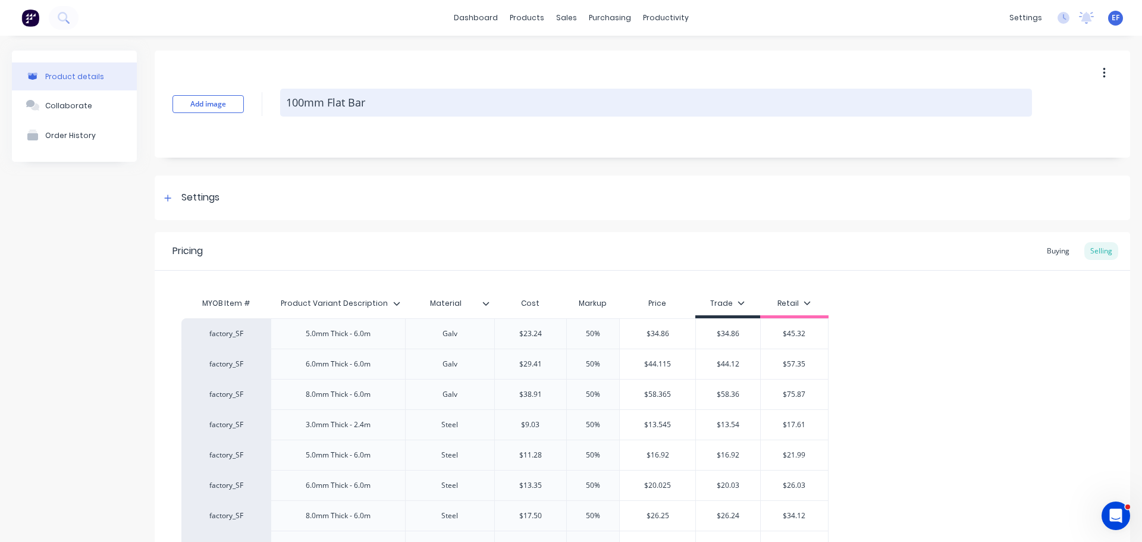
click at [377, 105] on textarea "100mm Flat Bar" at bounding box center [656, 103] width 752 height 28
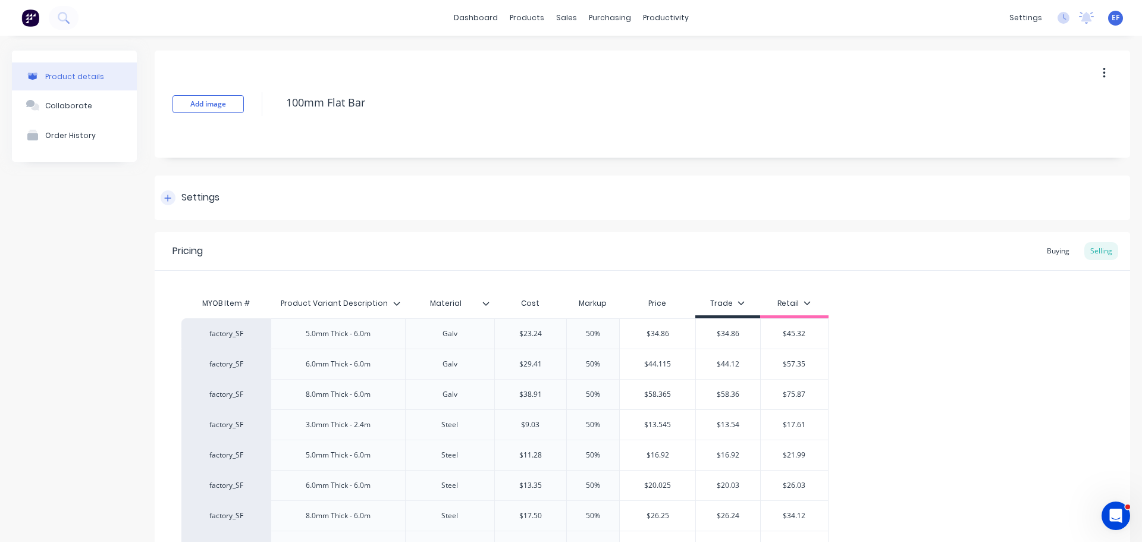
type textarea "x"
click at [156, 199] on div "Settings" at bounding box center [643, 198] width 976 height 45
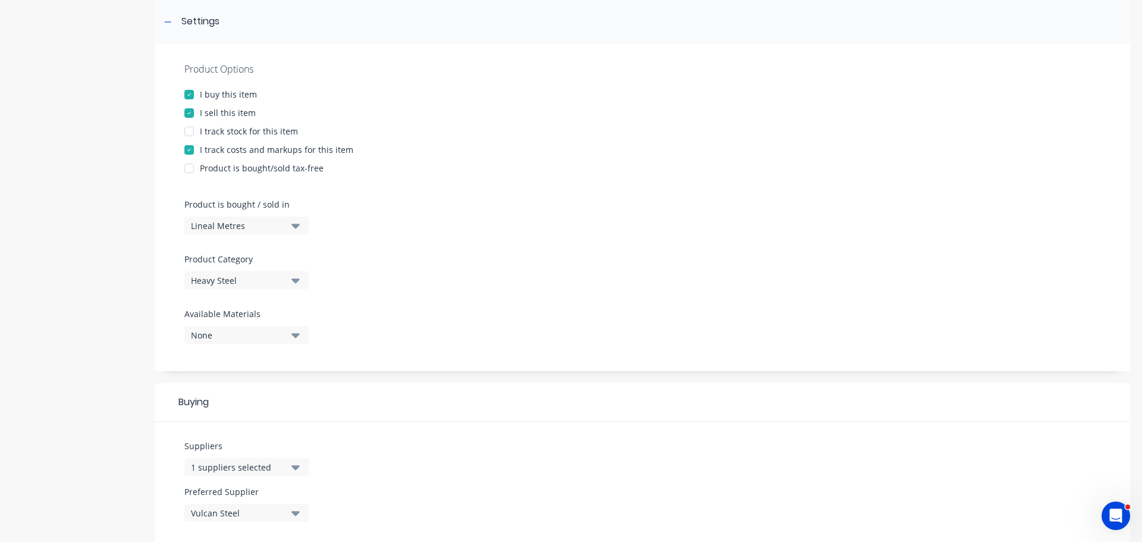
scroll to position [357, 0]
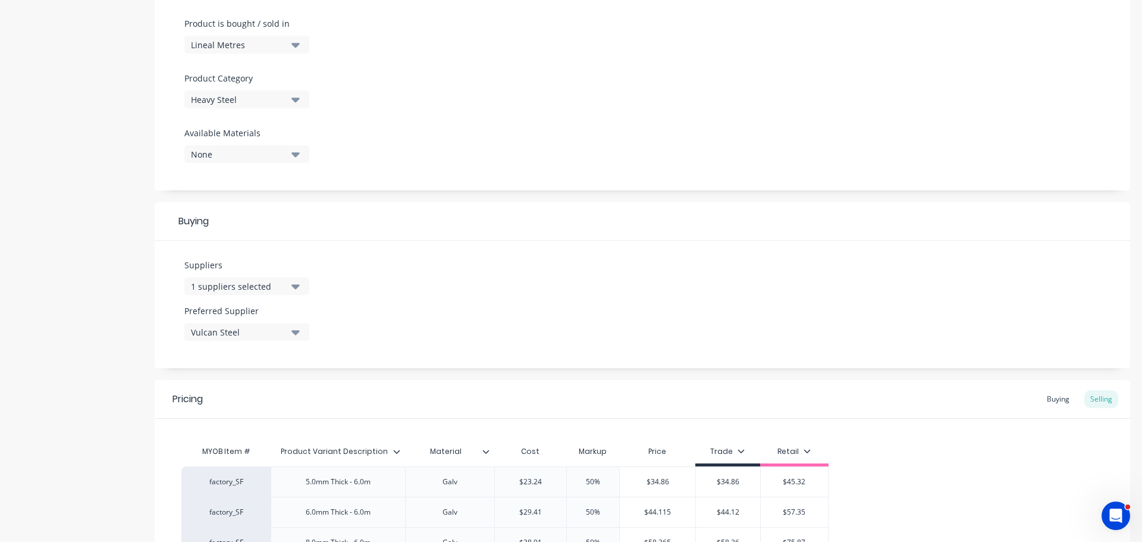
click at [250, 284] on div "1 suppliers selected" at bounding box center [238, 286] width 95 height 12
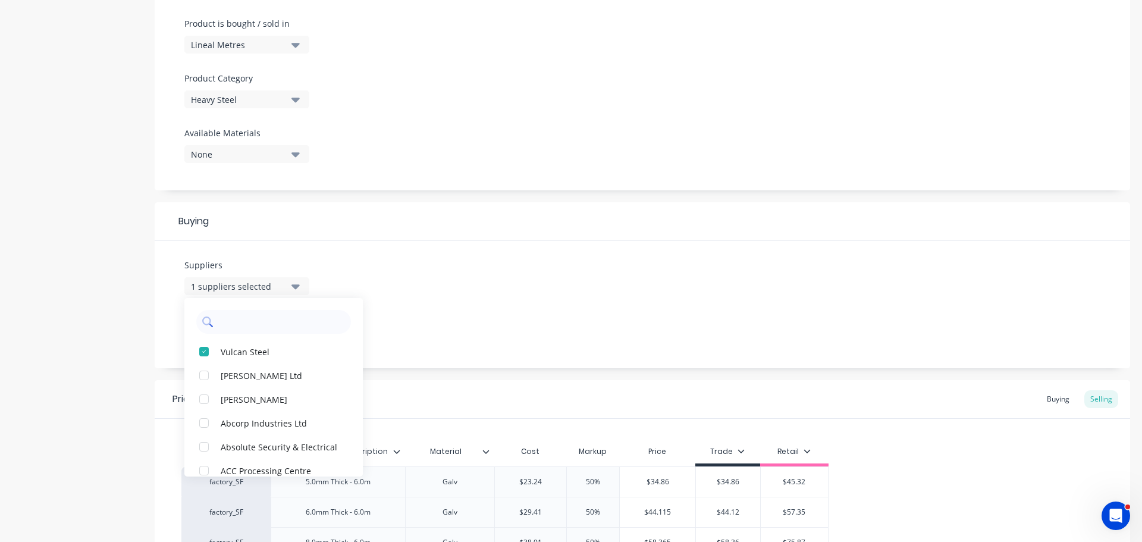
click at [251, 327] on input "text" at bounding box center [282, 322] width 126 height 24
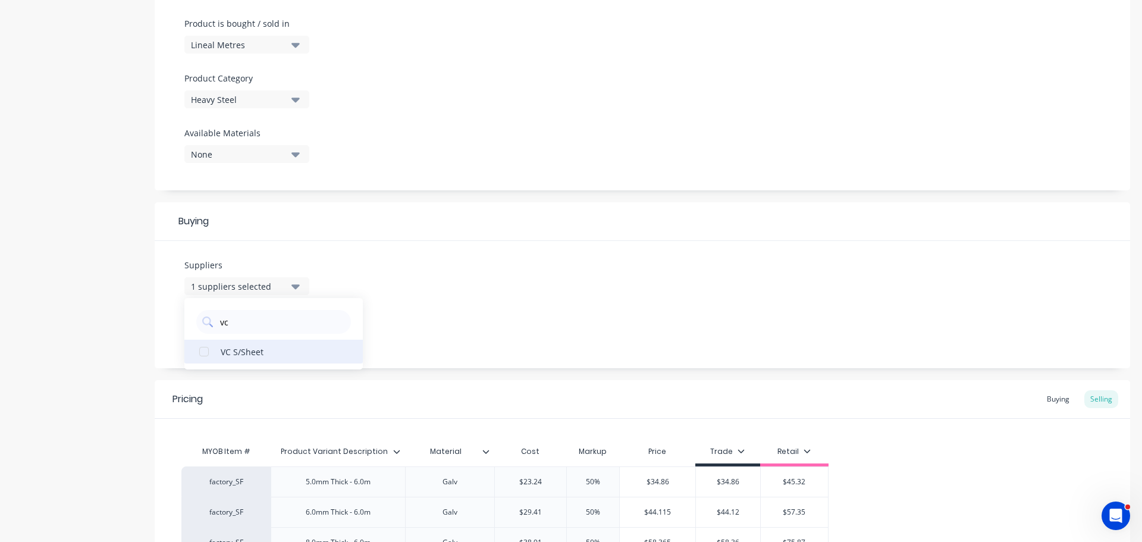
type input "vc"
click at [246, 352] on div "VC S/Sheet" at bounding box center [280, 351] width 119 height 12
click at [469, 292] on div "Suppliers 2 suppliers selected vc VC S/Sheet Preferred Supplier Vulcan Steel" at bounding box center [643, 304] width 976 height 127
click at [258, 328] on div "Vulcan Steel" at bounding box center [238, 332] width 95 height 12
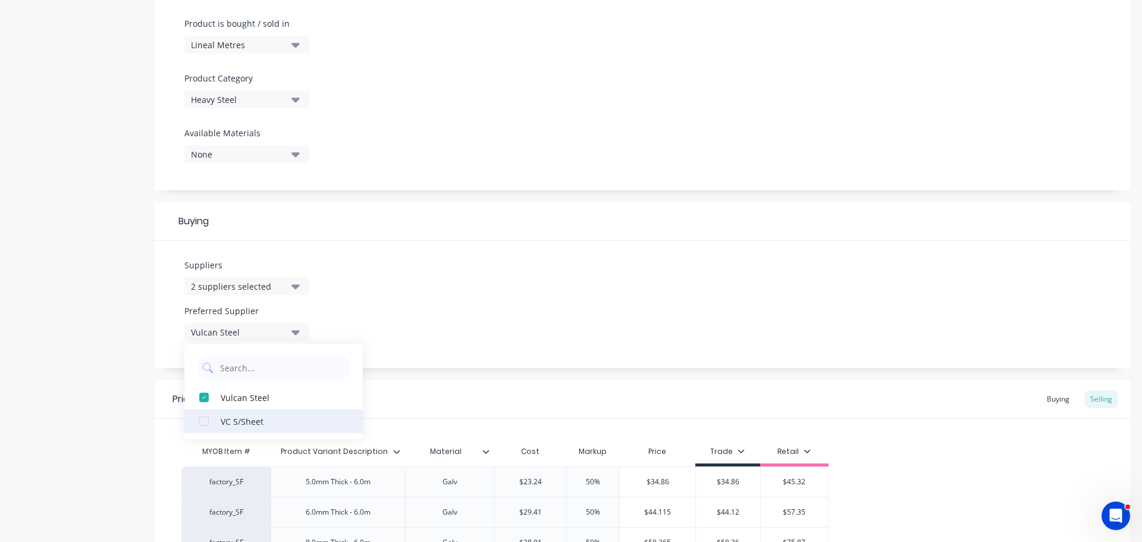
click at [238, 417] on div "VC S/Sheet" at bounding box center [280, 421] width 119 height 12
type textarea "x"
click at [395, 317] on div "Suppliers 2 suppliers selected vc Preferred Supplier VC S/Sheet VC S/Sheet Vulc…" at bounding box center [643, 304] width 976 height 127
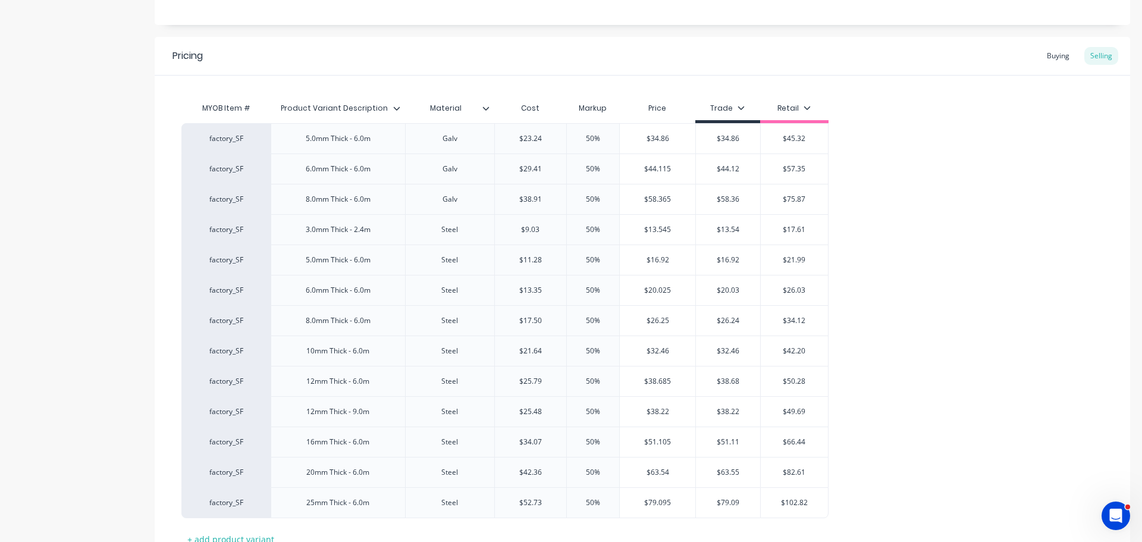
scroll to position [714, 0]
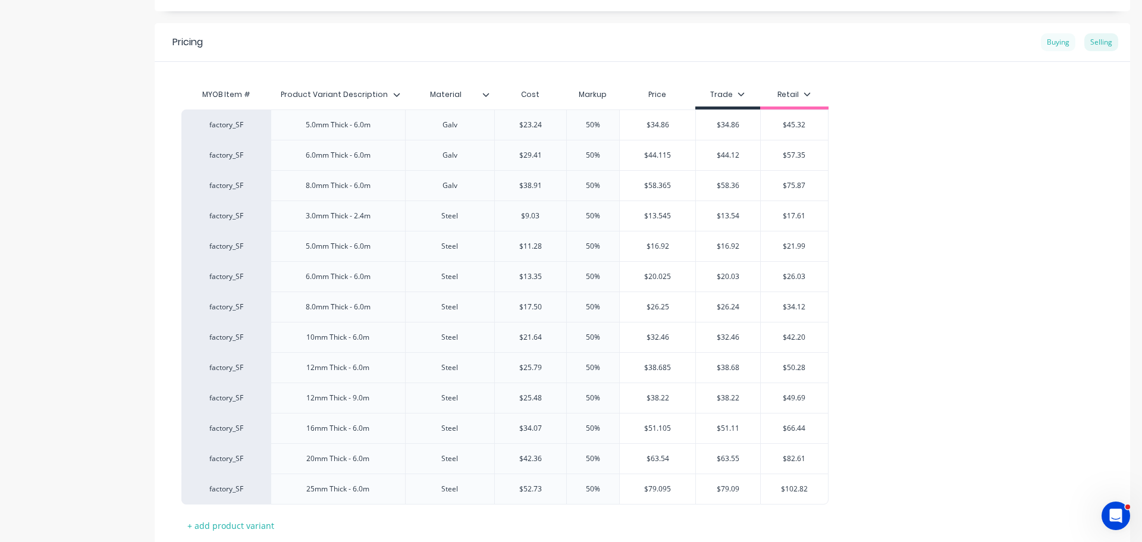
click at [1056, 44] on div "Buying" at bounding box center [1058, 42] width 35 height 18
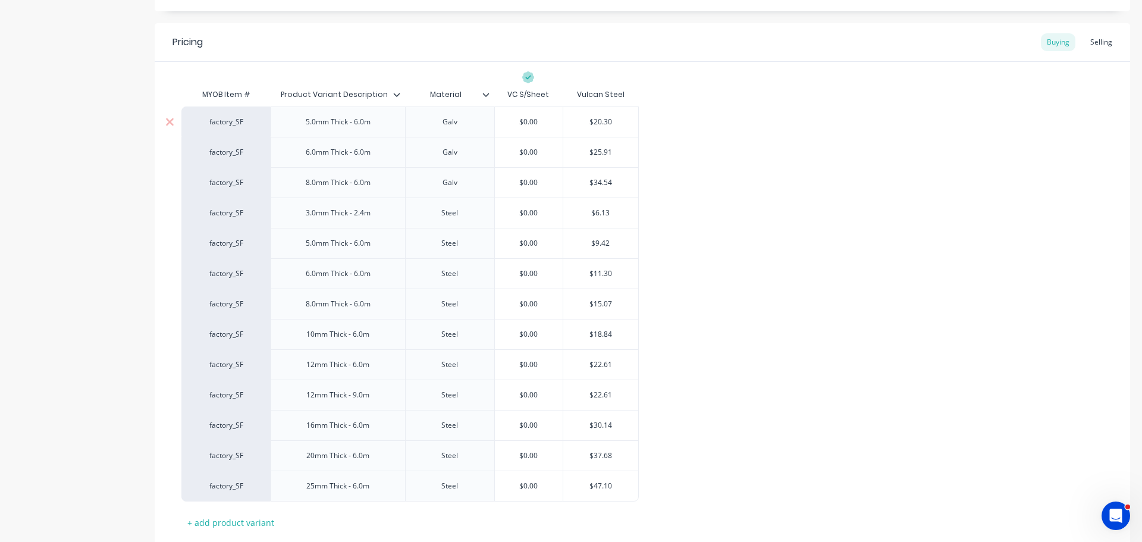
type input "$20.30"
drag, startPoint x: 618, startPoint y: 123, endPoint x: 576, endPoint y: 123, distance: 42.2
click at [576, 123] on input "$20.30" at bounding box center [600, 122] width 75 height 11
type textarea "x"
drag, startPoint x: 521, startPoint y: 124, endPoint x: 489, endPoint y: 120, distance: 31.7
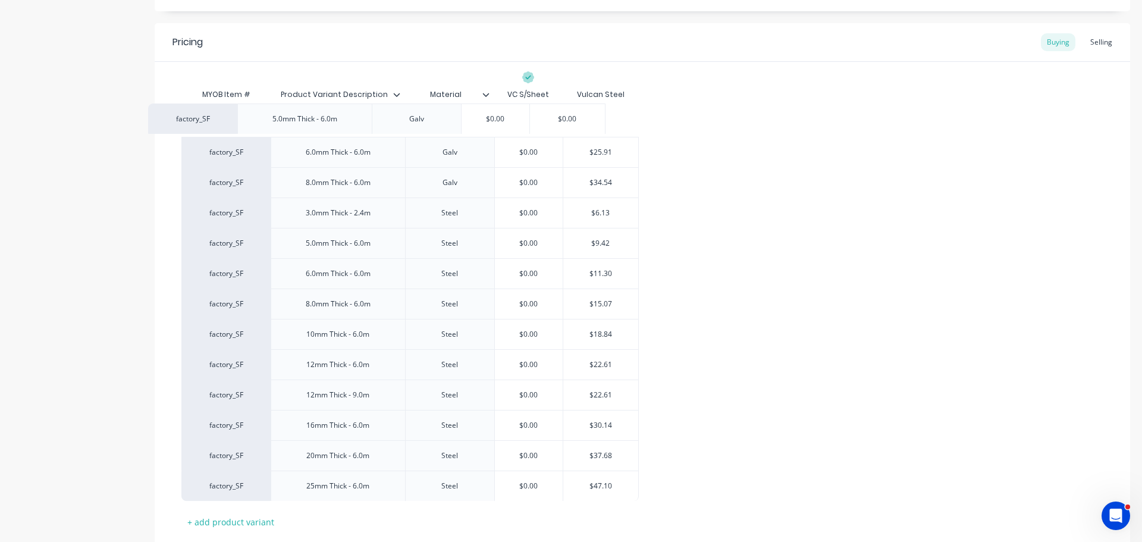
click at [489, 120] on div "factory_SF 5.0mm Thick - 6.0m Galv $0.00 $0.00 factory_SF 6.0mm Thick - 6.0m Ga…" at bounding box center [642, 304] width 922 height 395
type input "$0.00"
drag, startPoint x: 545, startPoint y: 121, endPoint x: 473, endPoint y: 122, distance: 72.0
click at [473, 122] on div "factory_SF 5.0mm Thick - 6.0m Galv $0.00 $0.00 $0.00" at bounding box center [410, 122] width 458 height 30
paste input "20.3"
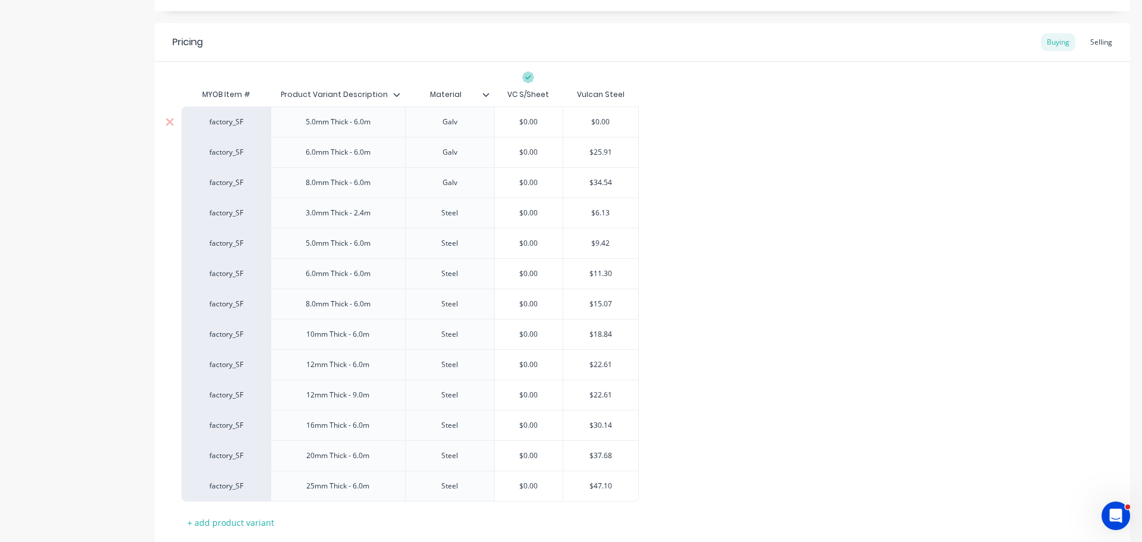
type textarea "x"
type input "$20.30"
type input "$25.91"
drag, startPoint x: 621, startPoint y: 150, endPoint x: 540, endPoint y: 150, distance: 80.9
click at [540, 150] on div "factory_SF 6.0mm Thick - 6.0m Galv $0.00 $25.91 $25.91" at bounding box center [410, 152] width 458 height 30
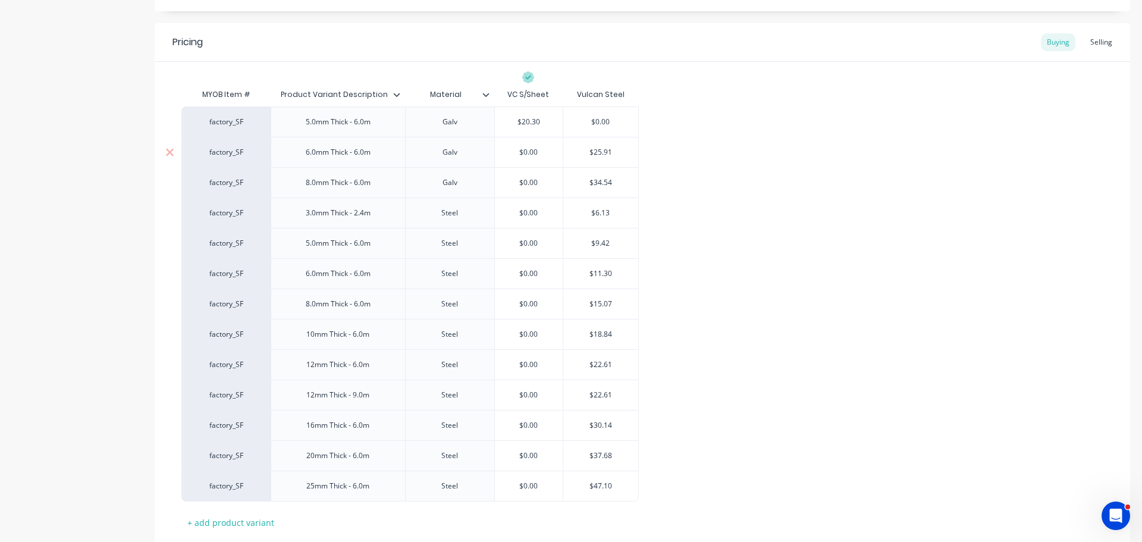
type textarea "x"
type input "$0.00"
click at [509, 153] on input "$0.00" at bounding box center [529, 152] width 68 height 11
paste input "$25.91"
type textarea "x"
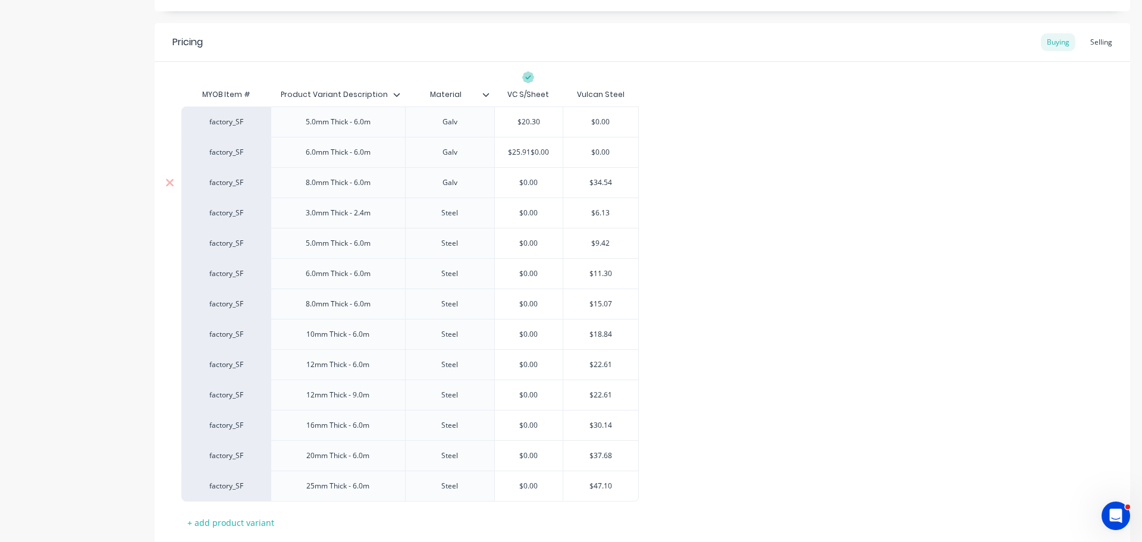
type input "$25.91$0.00"
type input "$34.54"
drag, startPoint x: 618, startPoint y: 180, endPoint x: 581, endPoint y: 180, distance: 36.9
click at [581, 180] on input "$34.54" at bounding box center [600, 182] width 75 height 11
type textarea "x"
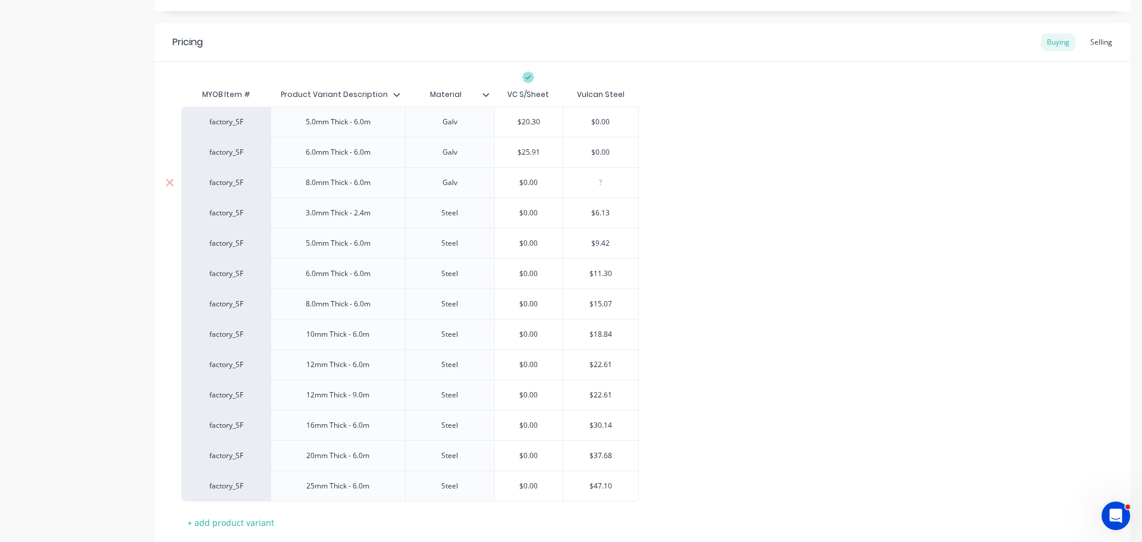
type input "$0.00"
click at [514, 182] on input "$0.00" at bounding box center [529, 182] width 68 height 11
paste input "$34.54"
type textarea "x"
type input "$34.54$0.00"
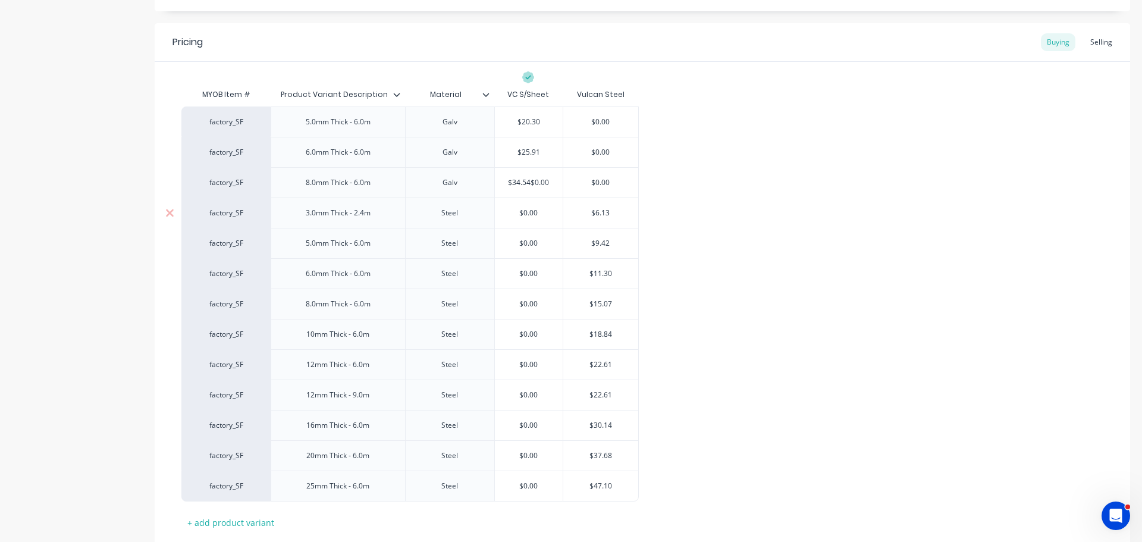
type input "$6.13"
click at [598, 211] on input "$6.13" at bounding box center [600, 213] width 75 height 11
type textarea "x"
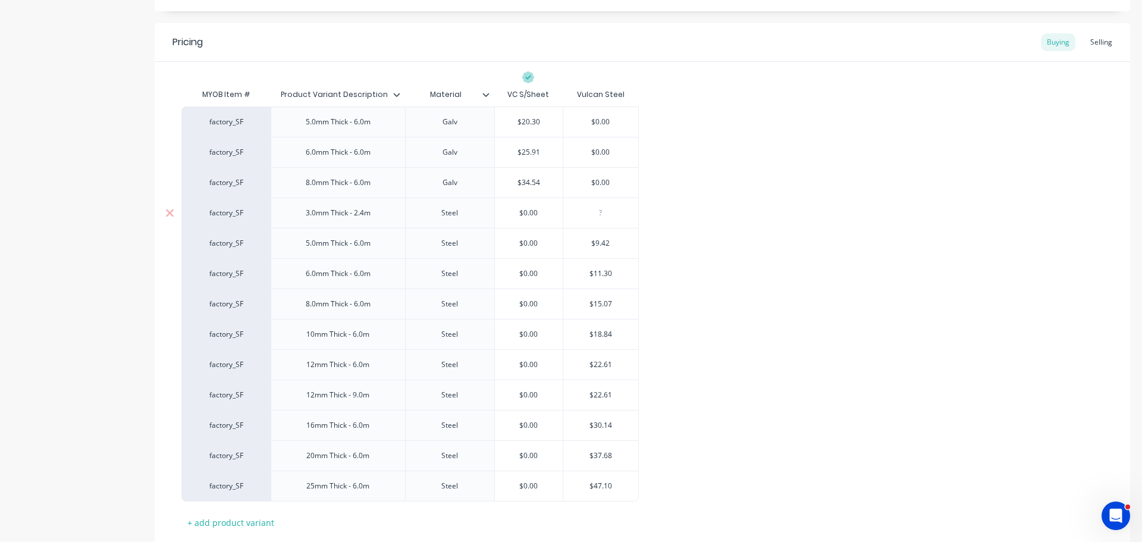
type input "$0.00"
click at [514, 211] on input "$0.00" at bounding box center [529, 213] width 68 height 11
paste input "$6.13"
type textarea "x"
type input "$6.13$0.00"
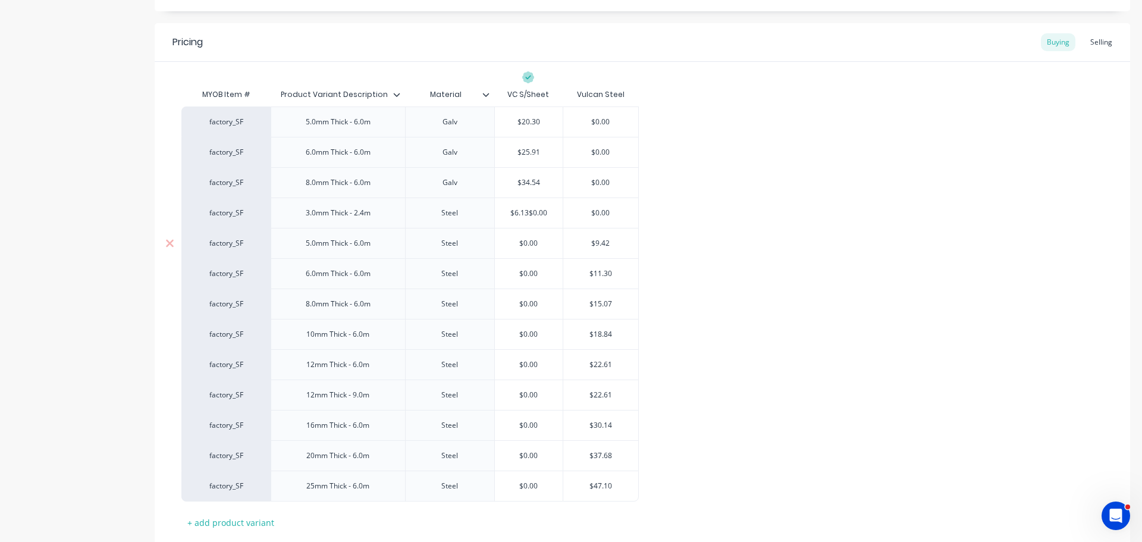
type input "$9.42"
click at [606, 246] on input "$9.42" at bounding box center [600, 243] width 75 height 11
type textarea "x"
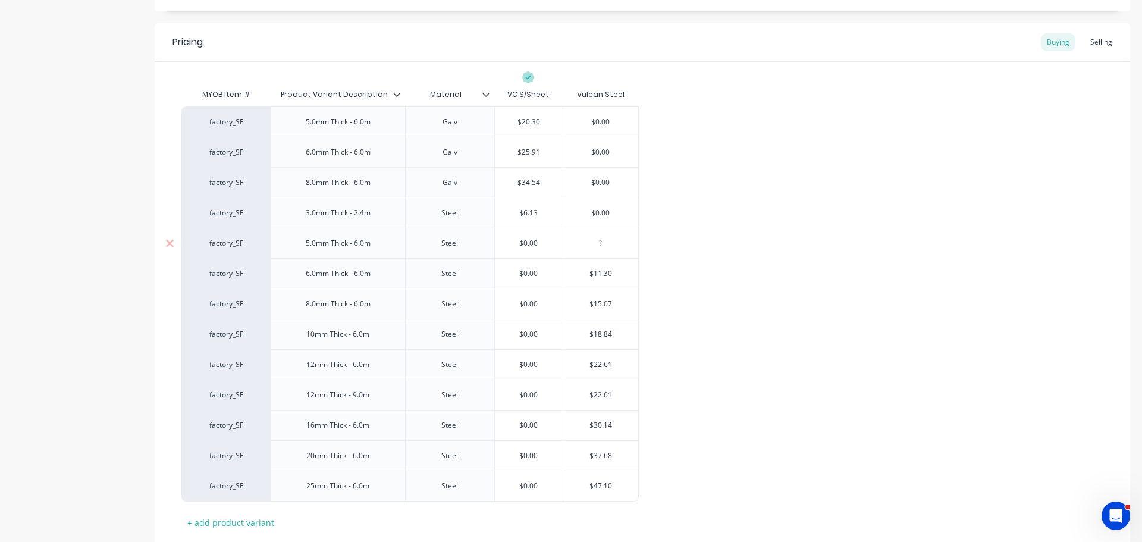
type input "$0.00"
click at [514, 242] on input "$0.00" at bounding box center [529, 243] width 68 height 11
paste input "$9.42"
type textarea "x"
type input "$9.42$0.00"
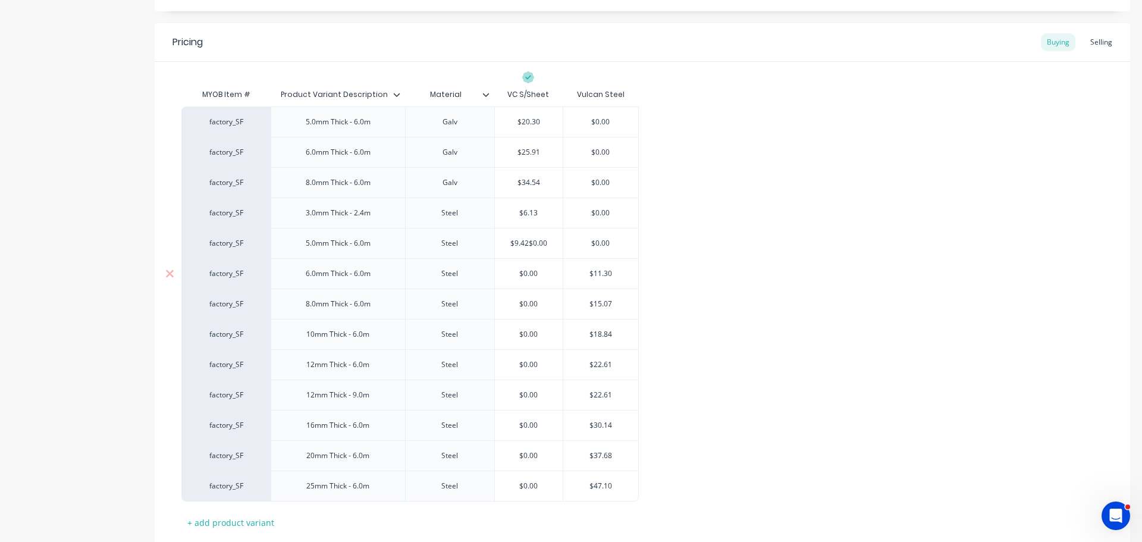
type input "$11.30"
click at [597, 270] on input "$11.30" at bounding box center [600, 273] width 75 height 11
type textarea "x"
type input "$"
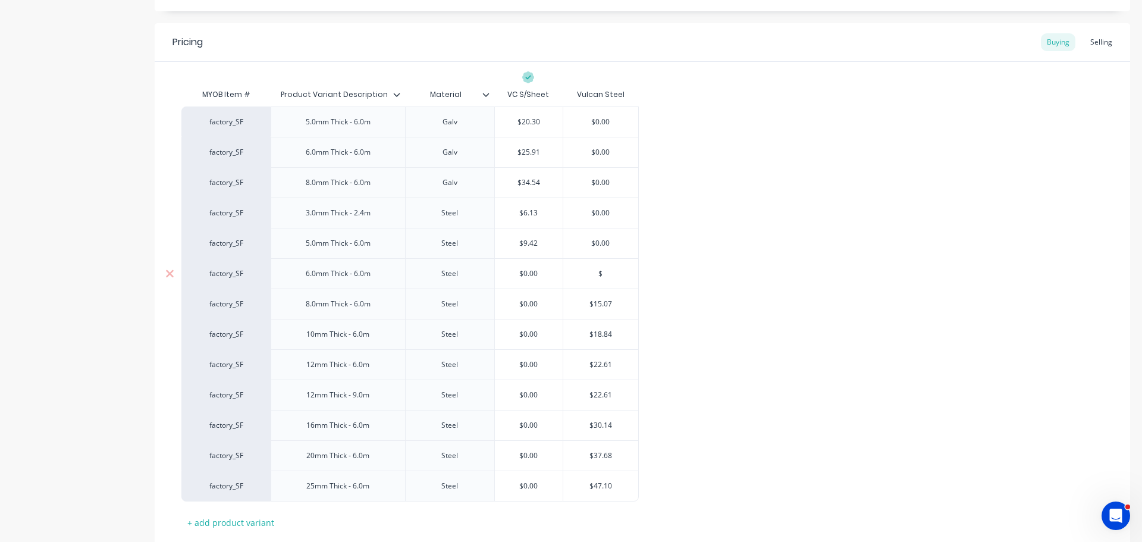
type input "$0.00"
click at [512, 272] on input "$0.00" at bounding box center [529, 273] width 68 height 11
paste input "11.30"
type textarea "x"
type input "11.30$0.00"
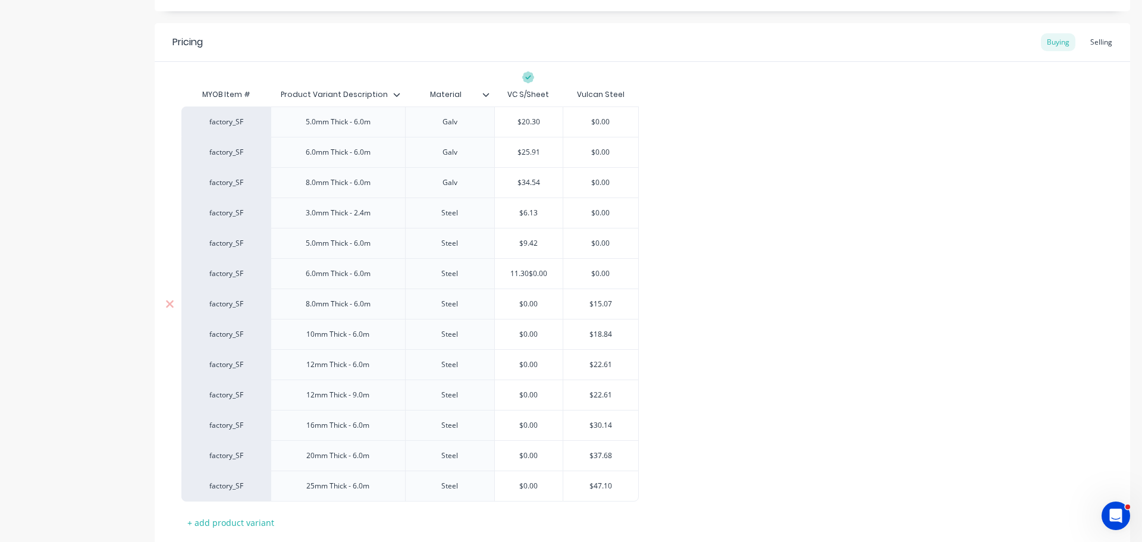
type input "$15.07"
click at [594, 306] on input "$15.07" at bounding box center [600, 304] width 75 height 11
type textarea "x"
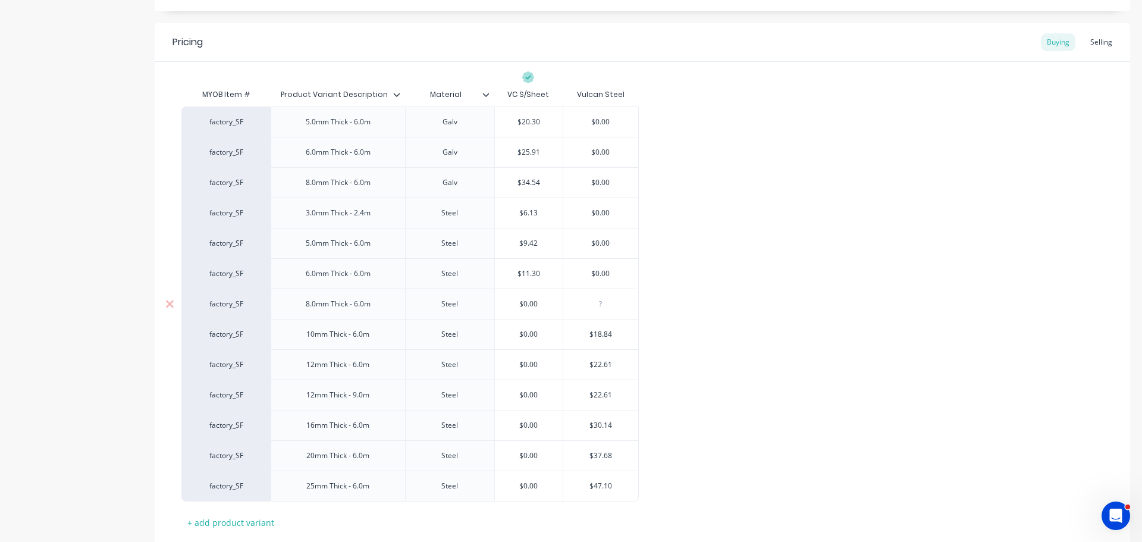
type input "$0.00"
click at [517, 303] on input "$0.00" at bounding box center [529, 304] width 68 height 11
paste input "$15.07"
type textarea "x"
type input "$15.07$0.00"
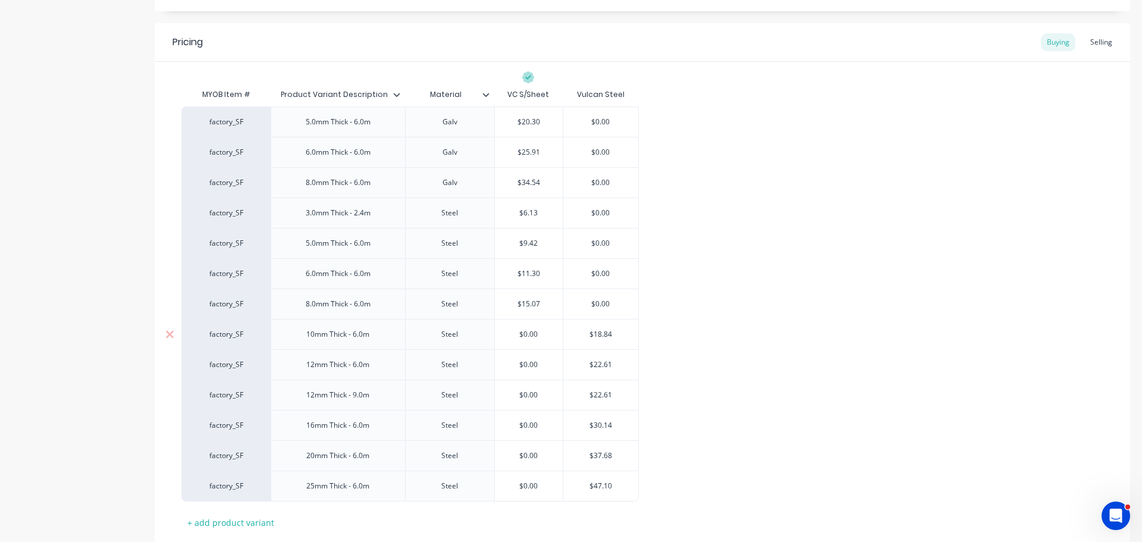
type input "$18.84"
click at [599, 330] on input "$18.84" at bounding box center [600, 334] width 75 height 11
type textarea "x"
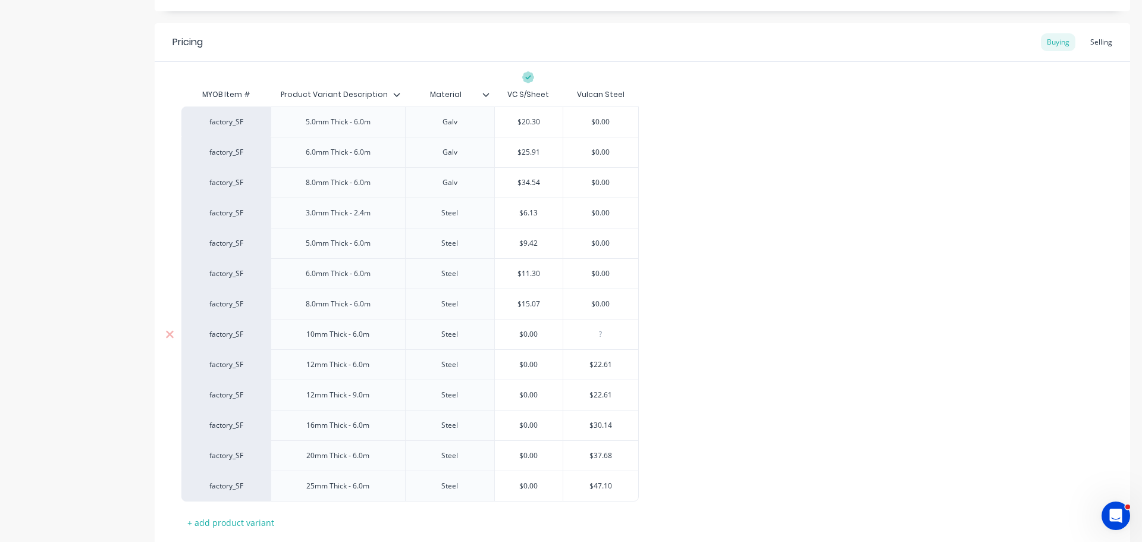
type input "$0.00"
click at [520, 333] on input "$0.00" at bounding box center [529, 334] width 68 height 11
paste input "$18.84"
type textarea "x"
type input "$18.84$0.00"
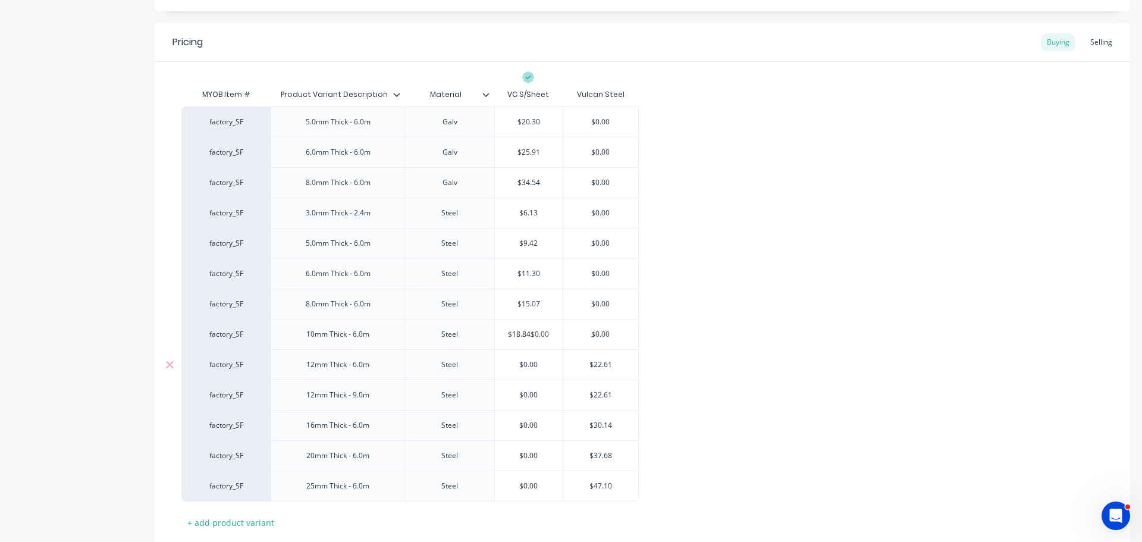
type input "$22.61"
click at [593, 367] on input "$22.61" at bounding box center [600, 364] width 75 height 11
type textarea "x"
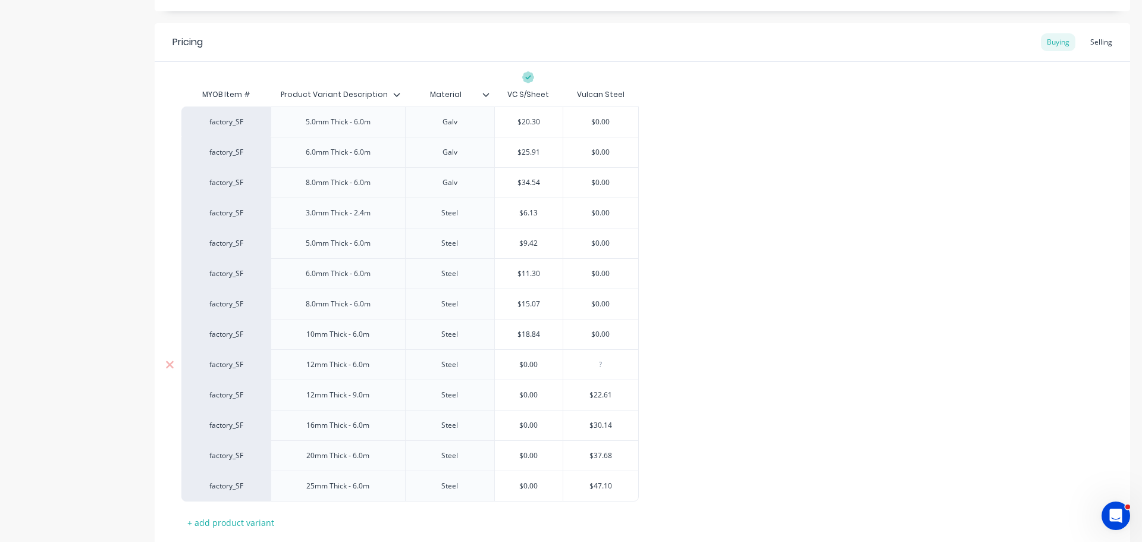
type input "$0.00"
click at [514, 364] on input "$0.00" at bounding box center [529, 364] width 68 height 11
paste input "$22.61"
type textarea "x"
type input "$22.61$0.00"
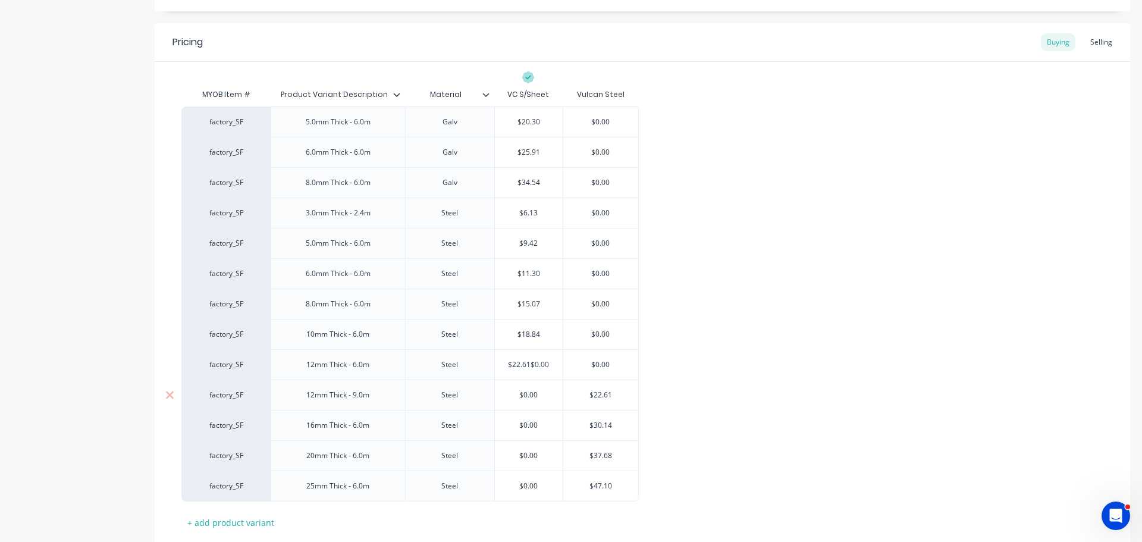
type input "$22.61"
click at [596, 399] on input "$22.61" at bounding box center [600, 395] width 75 height 11
type textarea "x"
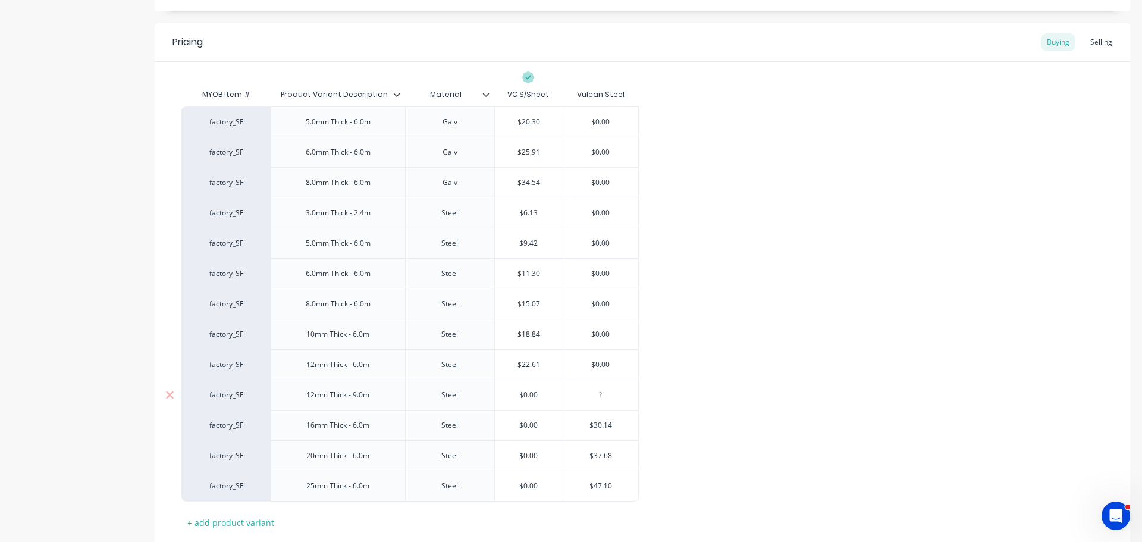
type input "$0.00"
click at [517, 393] on input "$0.00" at bounding box center [529, 395] width 68 height 11
paste input "$22.61"
type textarea "x"
click at [612, 414] on div "$30.14" at bounding box center [600, 426] width 75 height 30
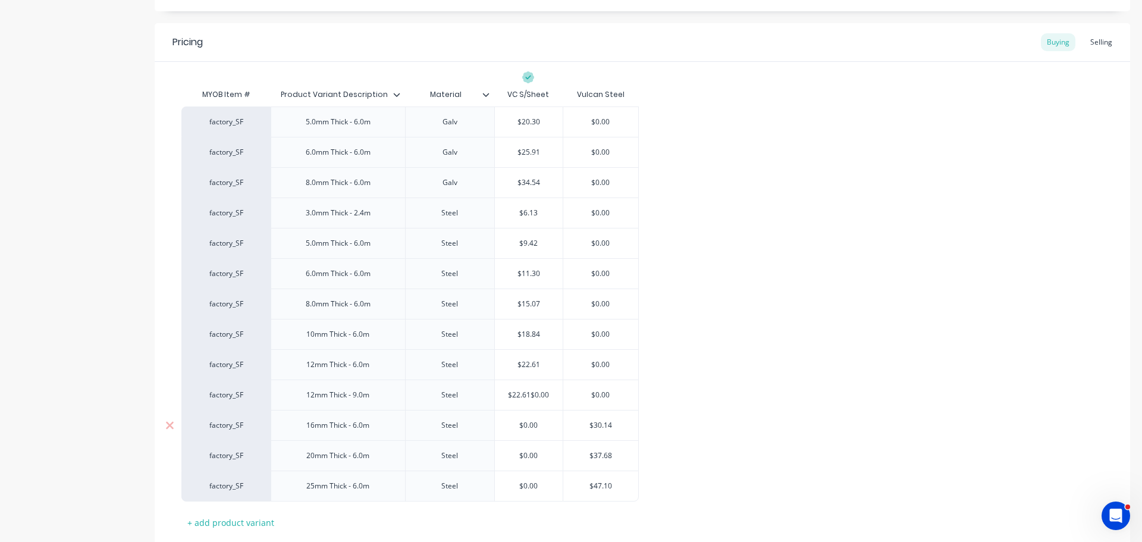
type input "$22.61$0.00"
type input "$30.14"
click at [601, 422] on input "$30.14" at bounding box center [600, 425] width 75 height 11
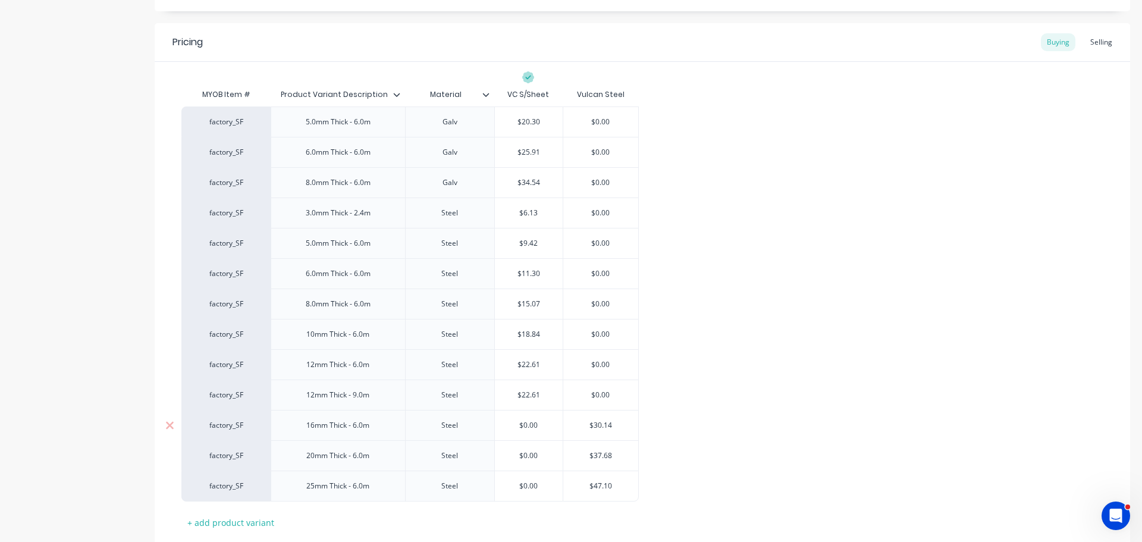
type textarea "x"
type input "$0.00"
click at [521, 425] on input "$0.00" at bounding box center [529, 425] width 68 height 11
paste input "30.14"
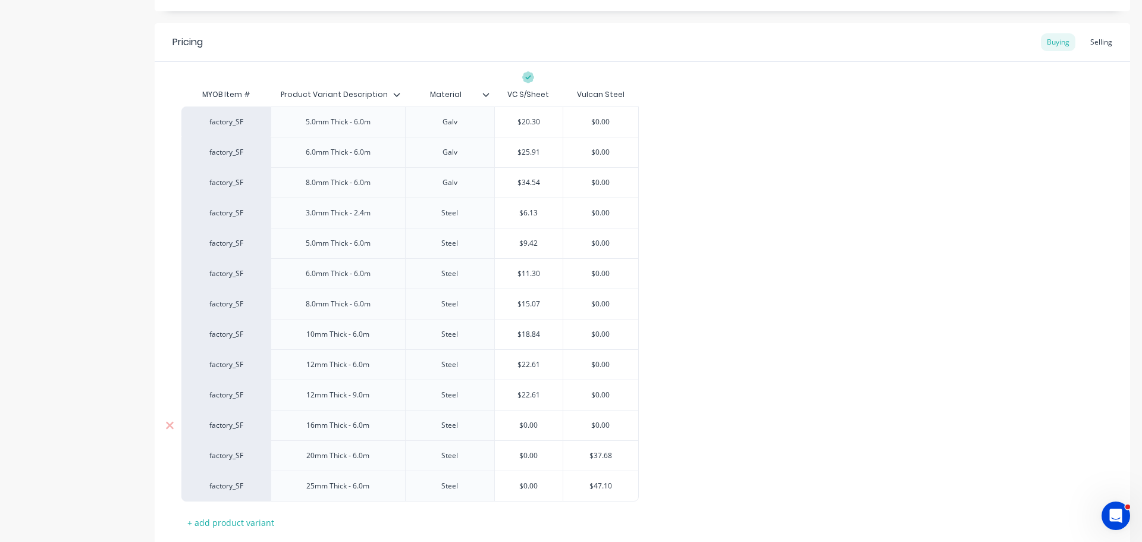
type textarea "x"
type input "$30.140.00"
type input "$0.00"
click at [542, 455] on input "$0.00" at bounding box center [529, 455] width 68 height 11
type input "$37.68"
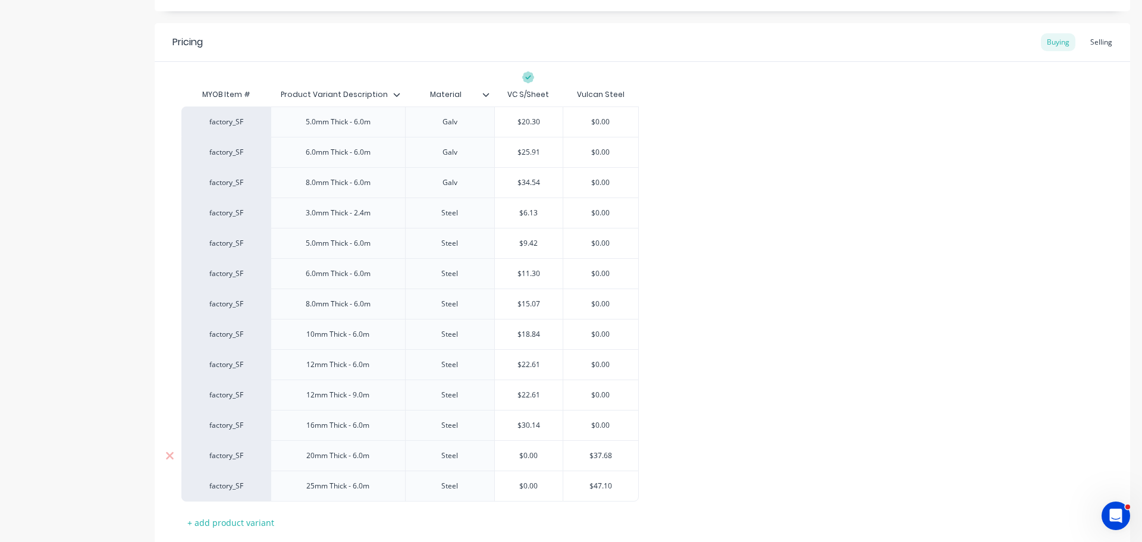
click at [602, 458] on input "$37.68" at bounding box center [600, 455] width 75 height 11
type textarea "x"
type input "$"
click at [519, 458] on input "$0.00" at bounding box center [529, 455] width 68 height 11
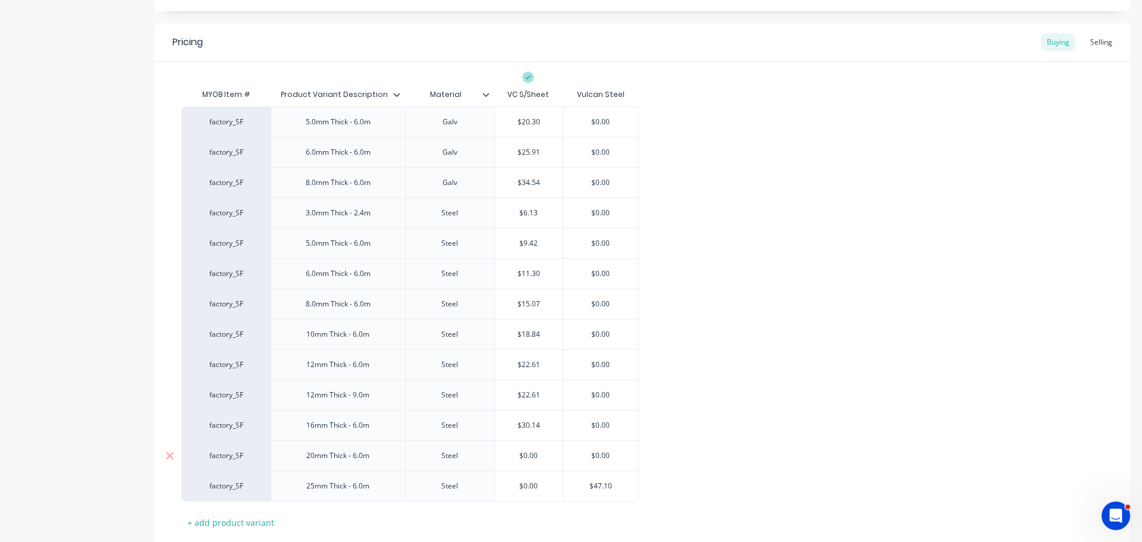
paste input "37.68"
type textarea "x"
type input "37.68$0.00"
type input "$47.10"
click at [592, 481] on input "$47.10" at bounding box center [600, 486] width 75 height 11
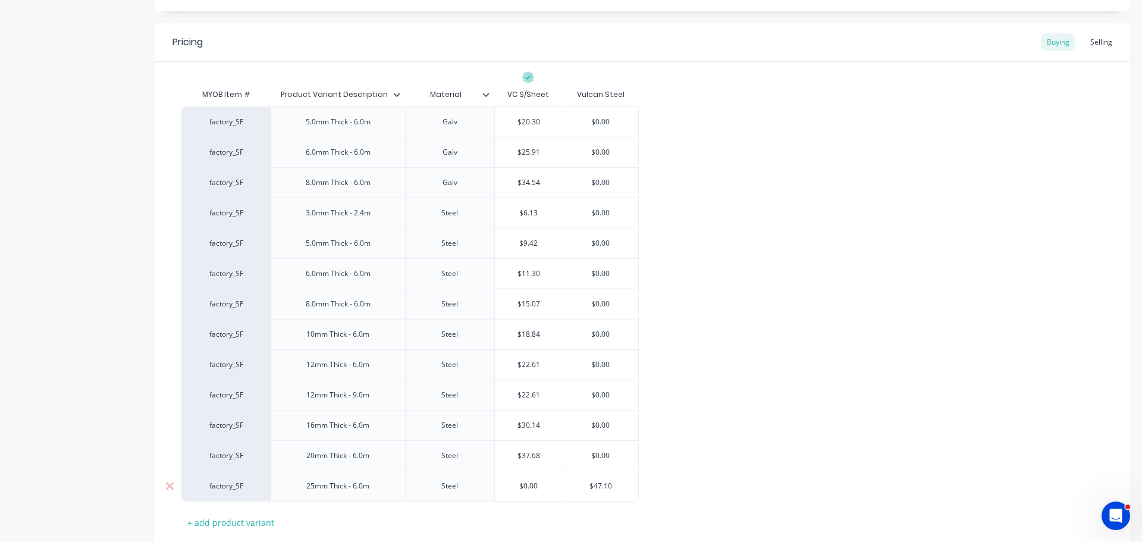
click at [592, 481] on input "$47.10" at bounding box center [600, 486] width 75 height 11
type textarea "x"
type input "$0.00"
click at [519, 487] on input "$0.00" at bounding box center [529, 486] width 68 height 11
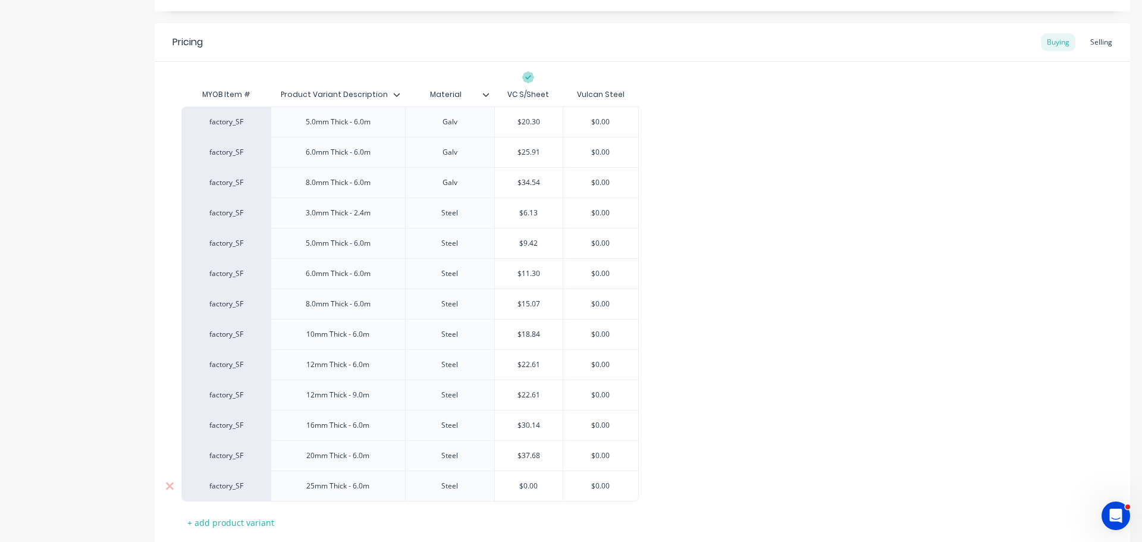
paste input "$47.10"
type textarea "x"
type input "$47.10$0.00"
click at [750, 437] on div "factory_SF 5.0mm Thick - 6.0m Galv $20.30 $20.30 $0.00 factory_SF 6.0mm Thick -…" at bounding box center [642, 304] width 922 height 395
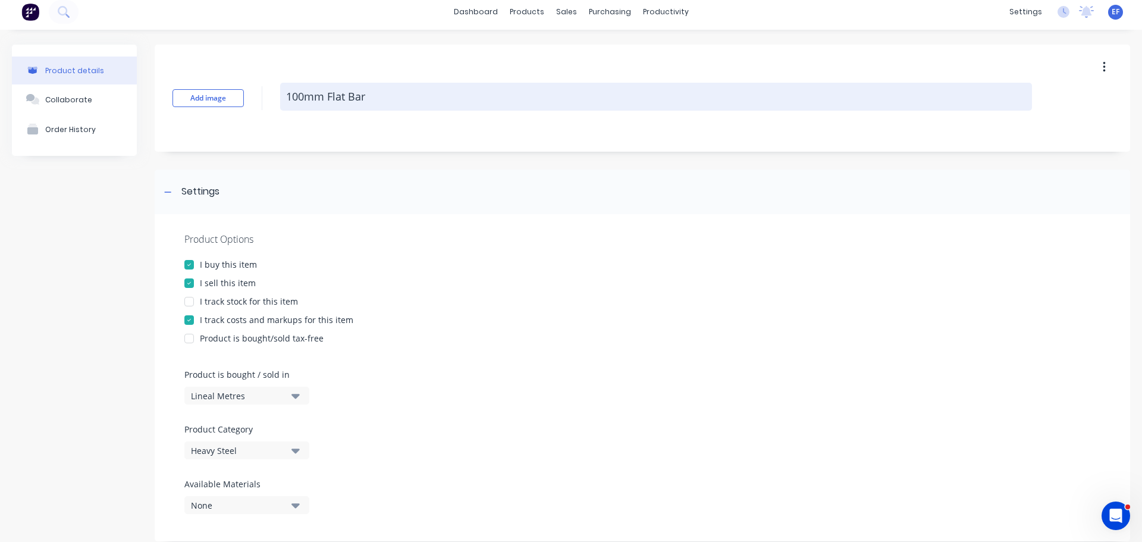
scroll to position [0, 0]
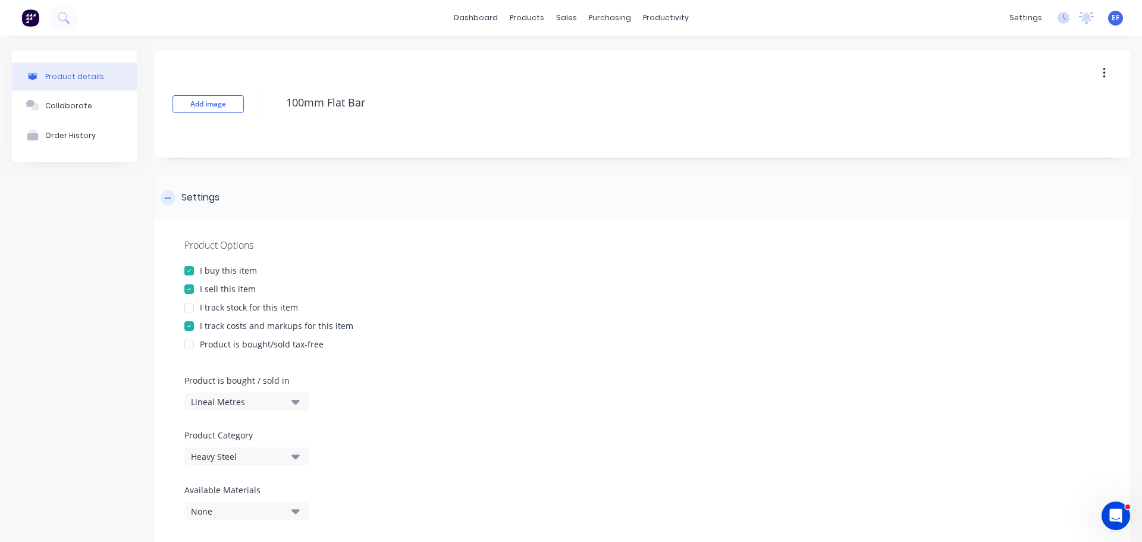
click at [161, 195] on div at bounding box center [168, 197] width 15 height 15
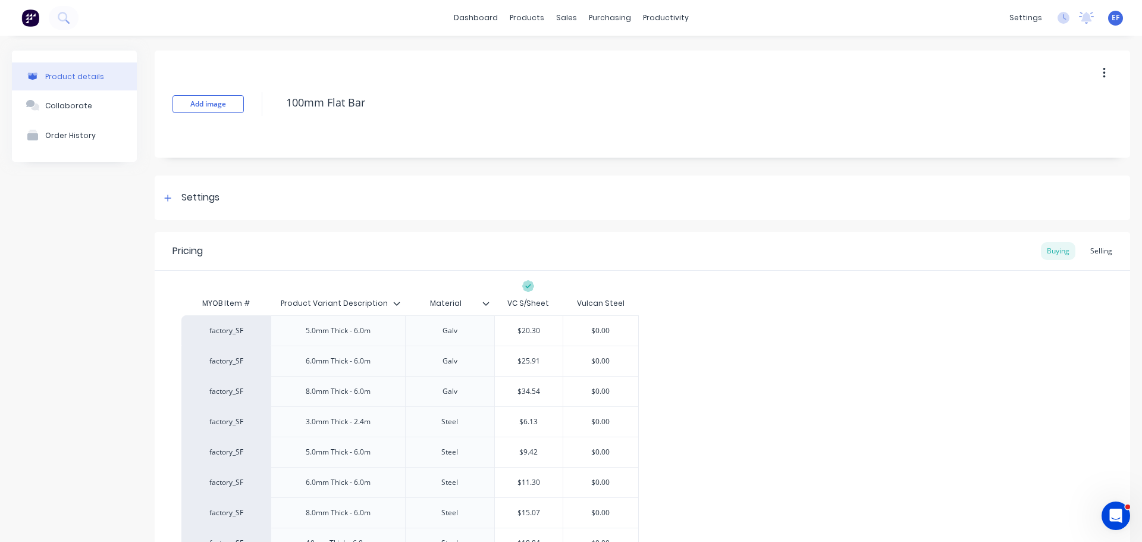
drag, startPoint x: 373, startPoint y: 109, endPoint x: 273, endPoint y: 103, distance: 100.8
click at [273, 103] on div "Add image 100mm Flat Bar" at bounding box center [643, 104] width 976 height 107
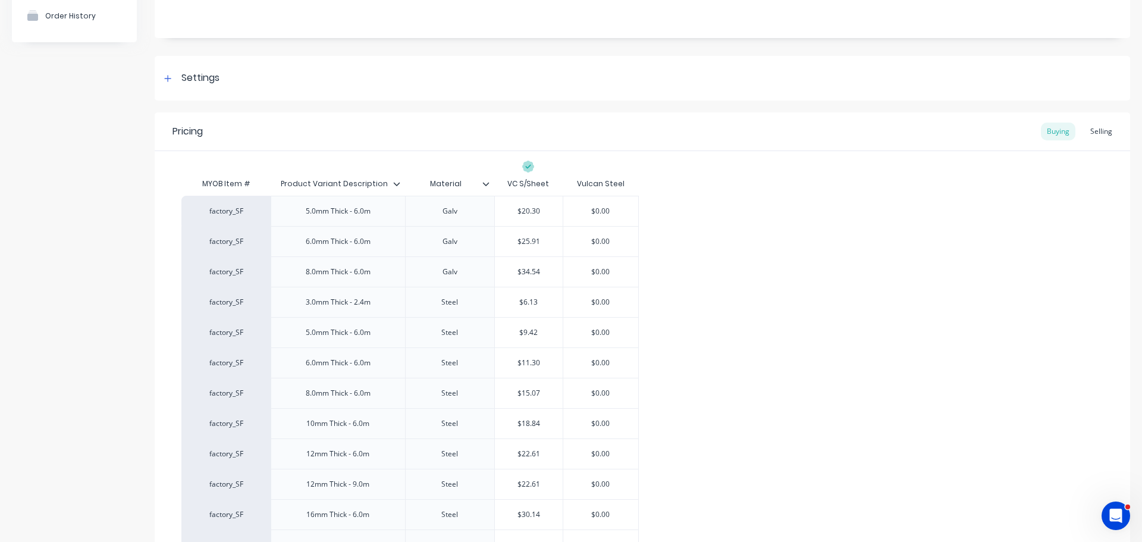
scroll to position [286, 0]
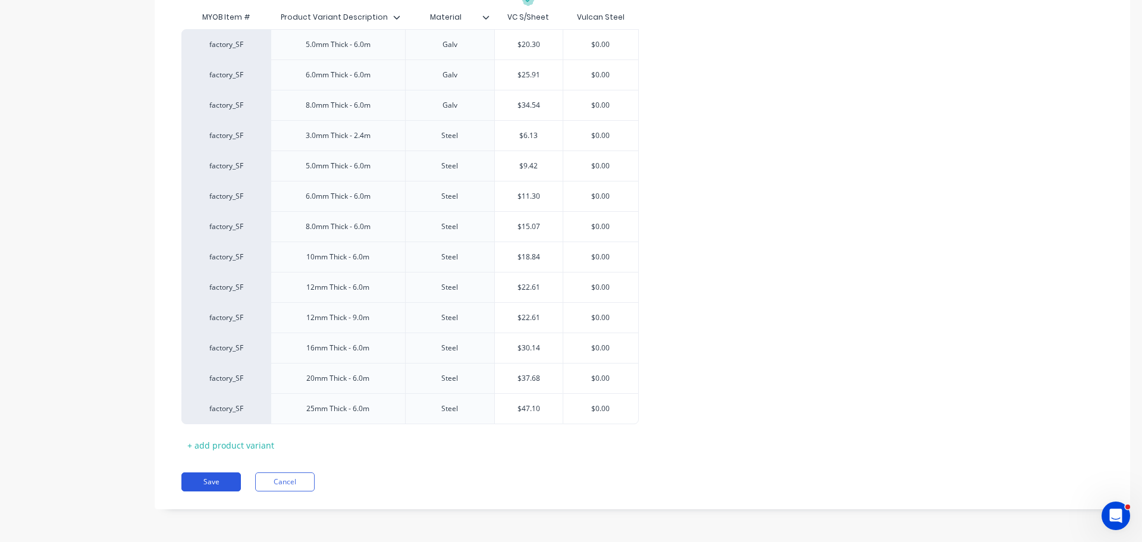
click at [208, 476] on button "Save" at bounding box center [211, 481] width 60 height 19
type textarea "x"
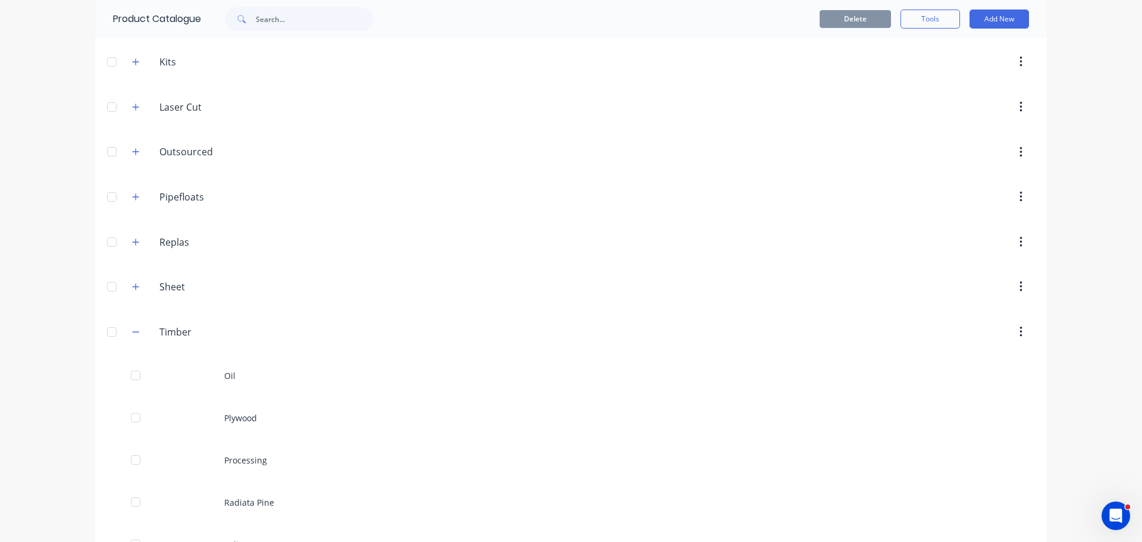
scroll to position [6138, 0]
click at [133, 336] on button "button" at bounding box center [136, 330] width 15 height 15
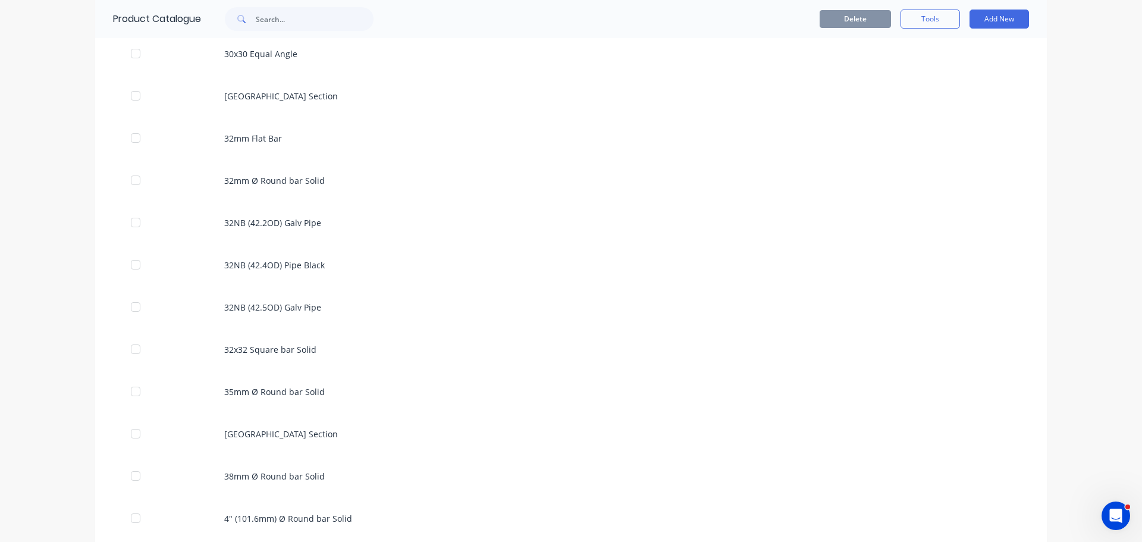
scroll to position [221, 0]
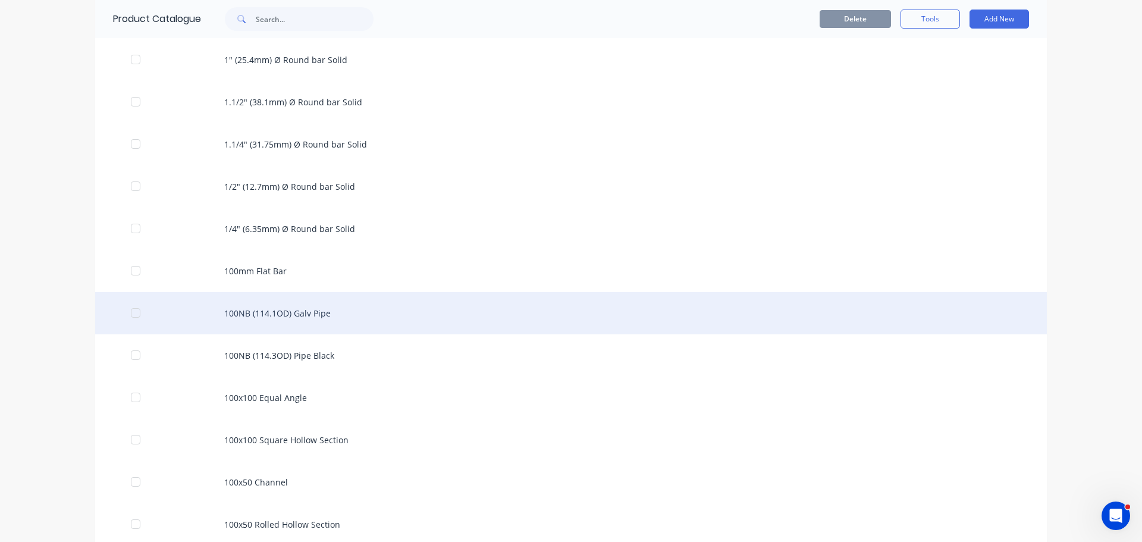
click at [333, 314] on div "100NB (114.1OD) Galv Pipe" at bounding box center [571, 313] width 952 height 42
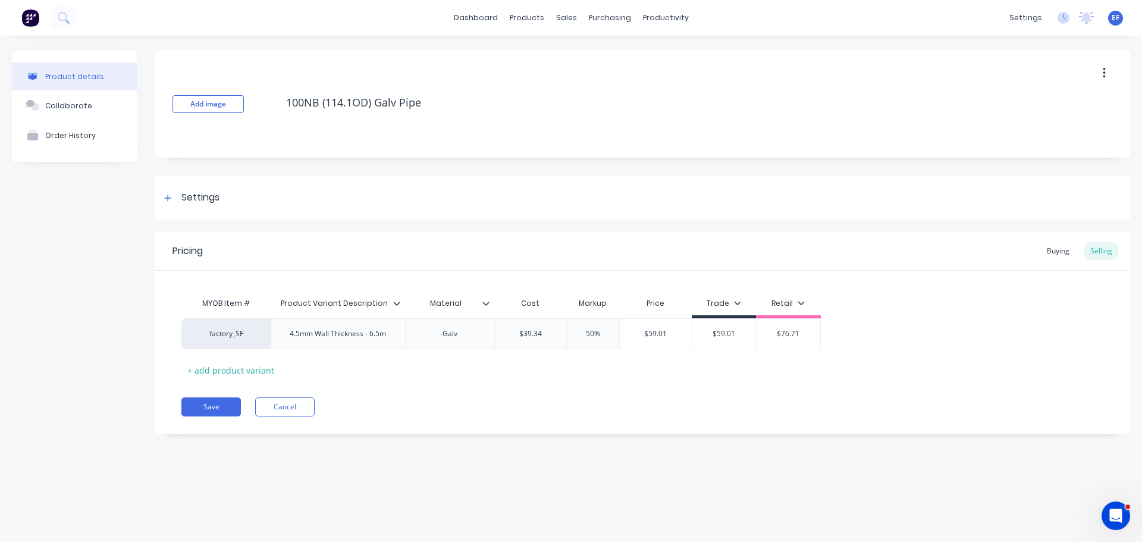
type textarea "x"
click at [176, 205] on div "Settings" at bounding box center [190, 197] width 59 height 15
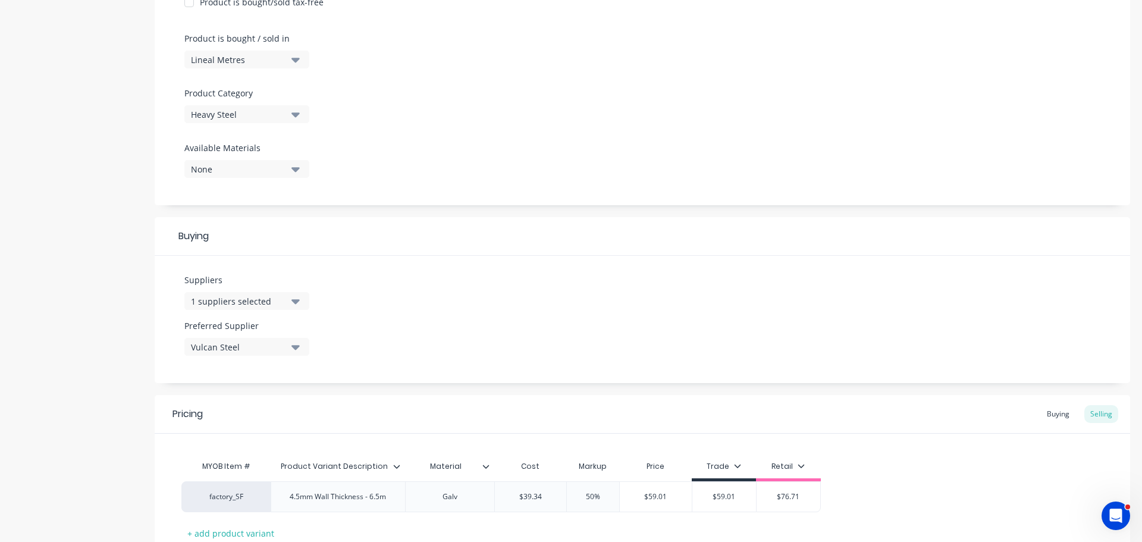
scroll to position [417, 0]
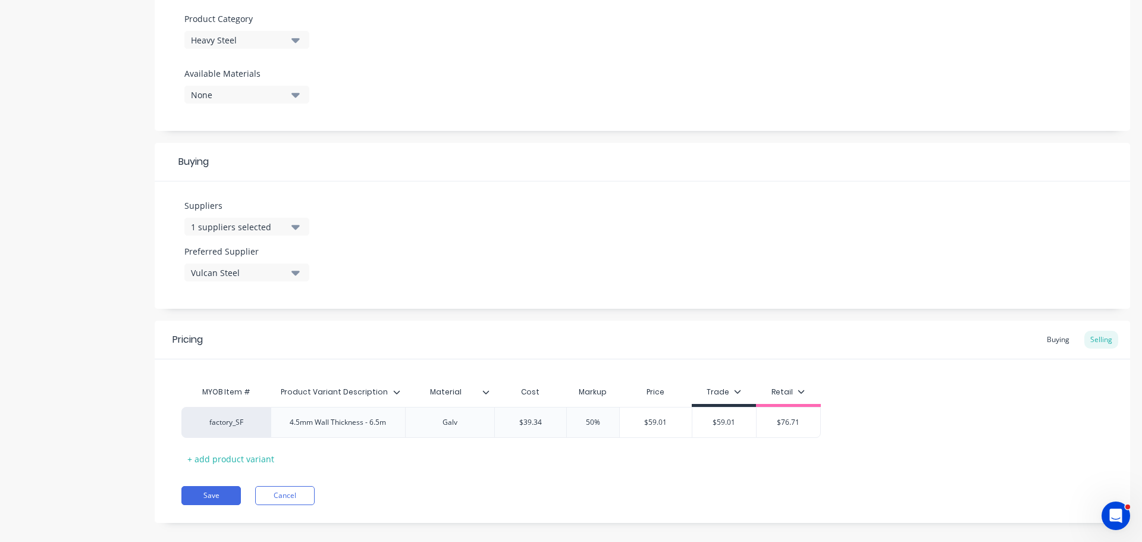
click at [231, 228] on div "1 suppliers selected" at bounding box center [238, 227] width 95 height 12
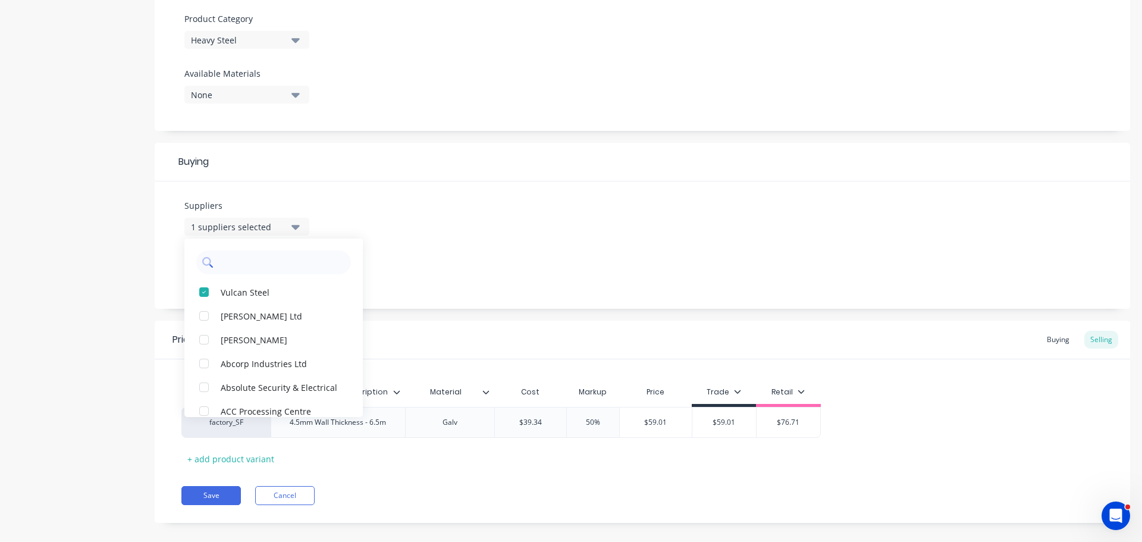
click at [251, 267] on input "text" at bounding box center [282, 263] width 126 height 24
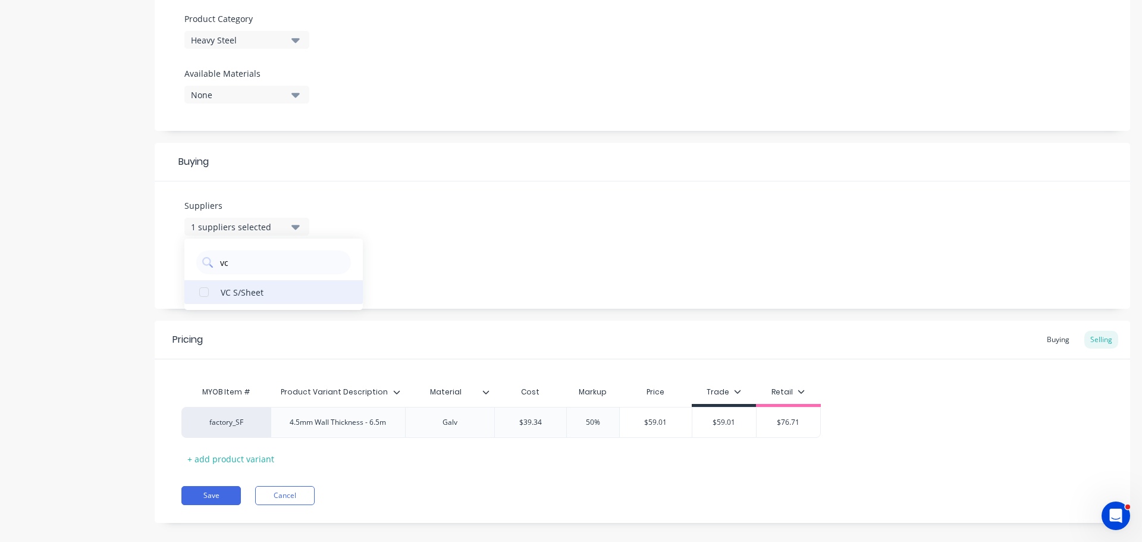
type input "vc"
click at [234, 294] on div "VC S/Sheet" at bounding box center [280, 292] width 119 height 12
click at [408, 221] on div "Suppliers 2 suppliers selected vc VC S/Sheet Preferred Supplier Vulcan Steel" at bounding box center [643, 244] width 976 height 127
click at [260, 278] on div "Vulcan Steel" at bounding box center [238, 273] width 95 height 12
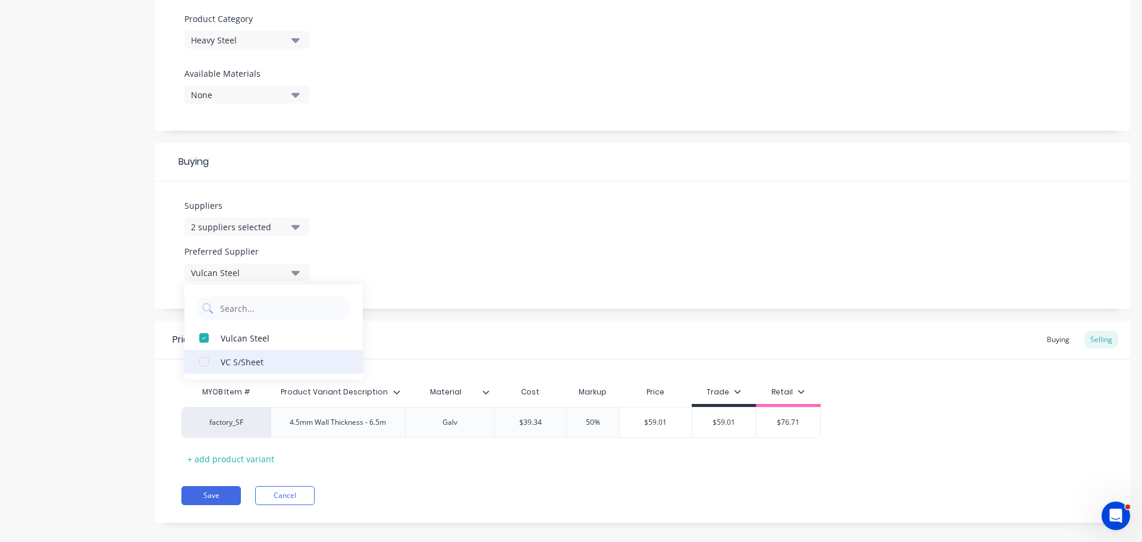
click at [249, 356] on div "VC S/Sheet" at bounding box center [280, 361] width 119 height 12
type textarea "x"
click at [426, 277] on div "Suppliers 2 suppliers selected vc Preferred Supplier VC S/Sheet VC S/Sheet Vulc…" at bounding box center [643, 244] width 976 height 127
click at [1047, 339] on div "Buying" at bounding box center [1058, 340] width 35 height 18
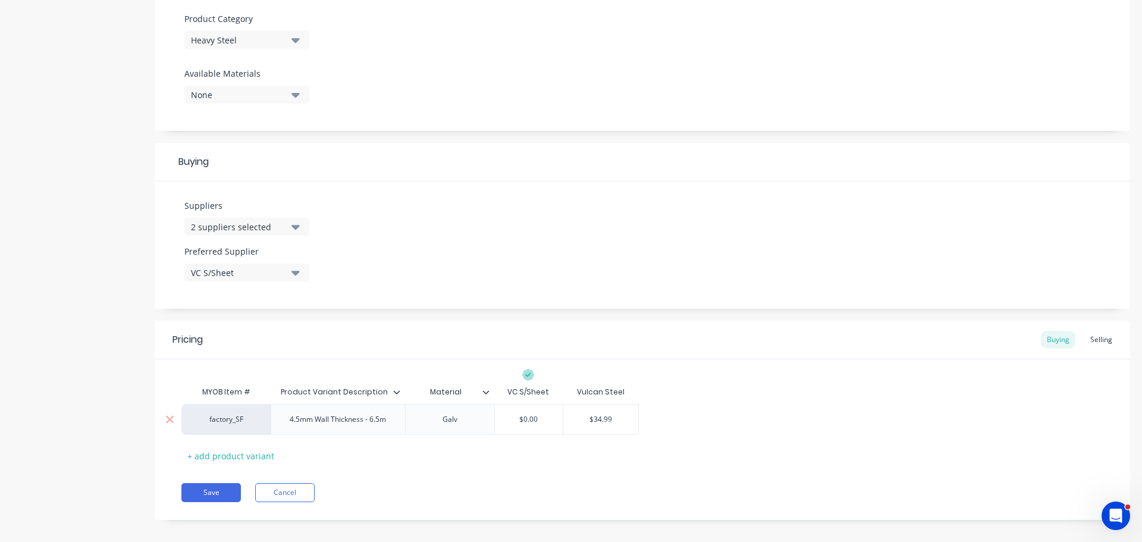
type input "$34.99"
drag, startPoint x: 620, startPoint y: 424, endPoint x: 571, endPoint y: 421, distance: 49.5
click at [571, 421] on input "$34.99" at bounding box center [600, 419] width 75 height 11
type textarea "x"
type input "$0.00"
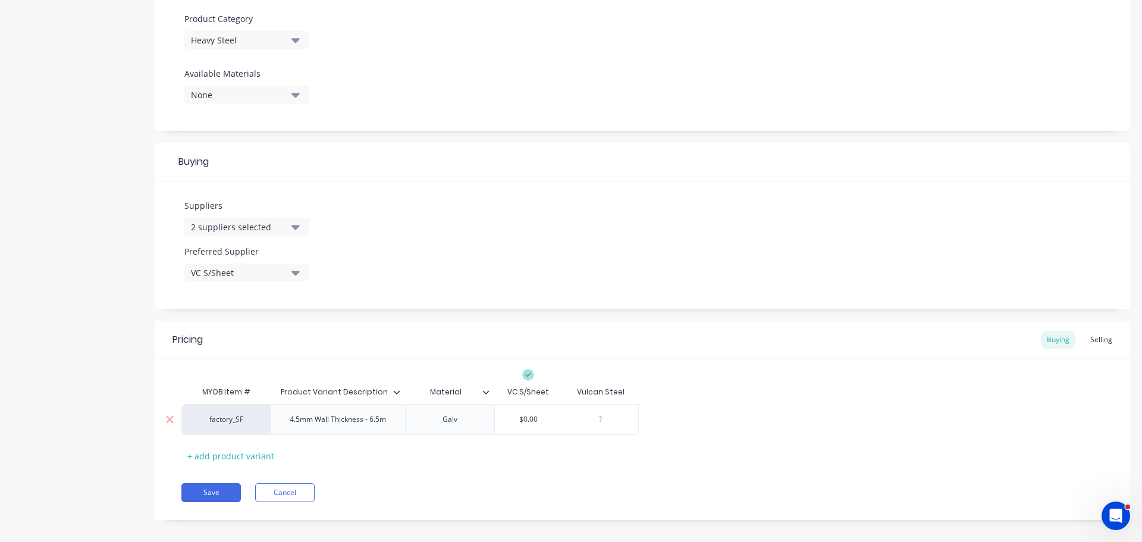
click at [515, 421] on input "$0.00" at bounding box center [529, 419] width 68 height 11
paste input "$34.99"
type textarea "x"
type input "$34.99$0.00"
click at [804, 471] on div "Pricing Buying Selling MYOB Item # Product Variant Description Material VC S/Sh…" at bounding box center [643, 420] width 976 height 199
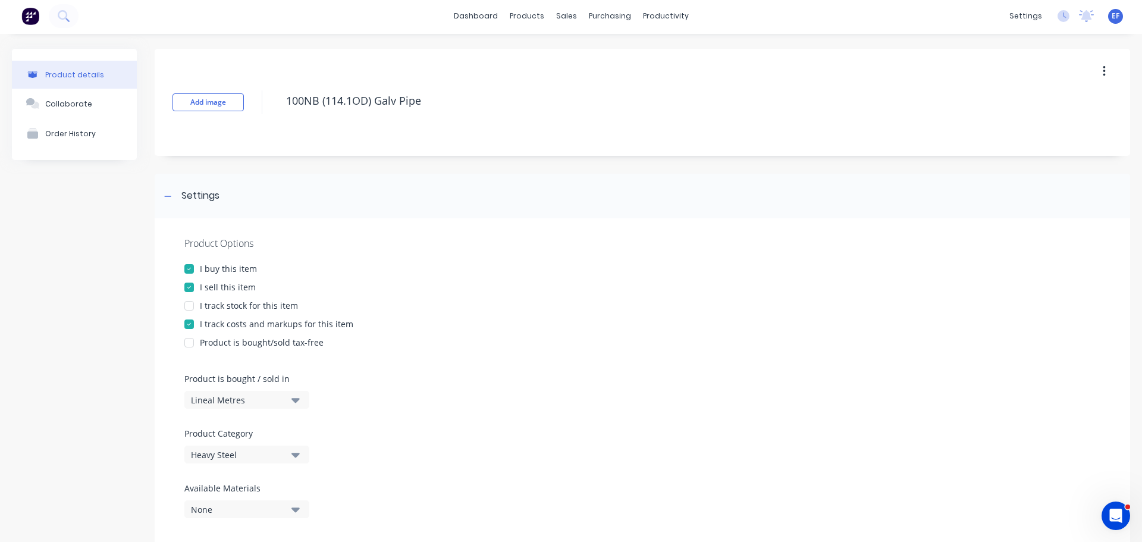
scroll to position [0, 0]
drag, startPoint x: 445, startPoint y: 107, endPoint x: 249, endPoint y: 115, distance: 196.5
click at [249, 115] on div "Add image 100NB (114.1OD) Galv Pipe" at bounding box center [643, 104] width 976 height 107
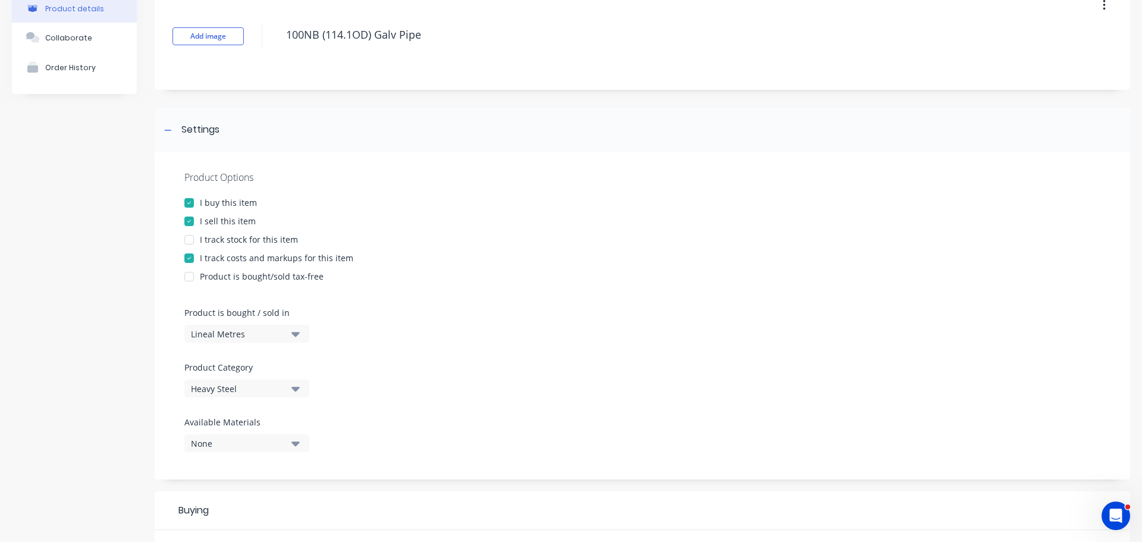
scroll to position [60, 0]
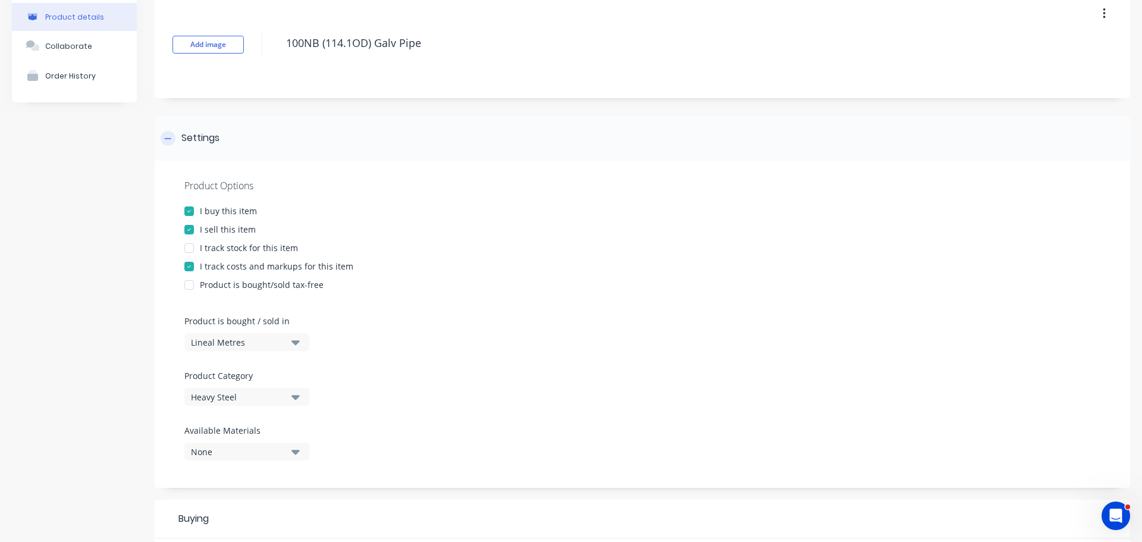
click at [180, 139] on div "Settings" at bounding box center [190, 138] width 59 height 15
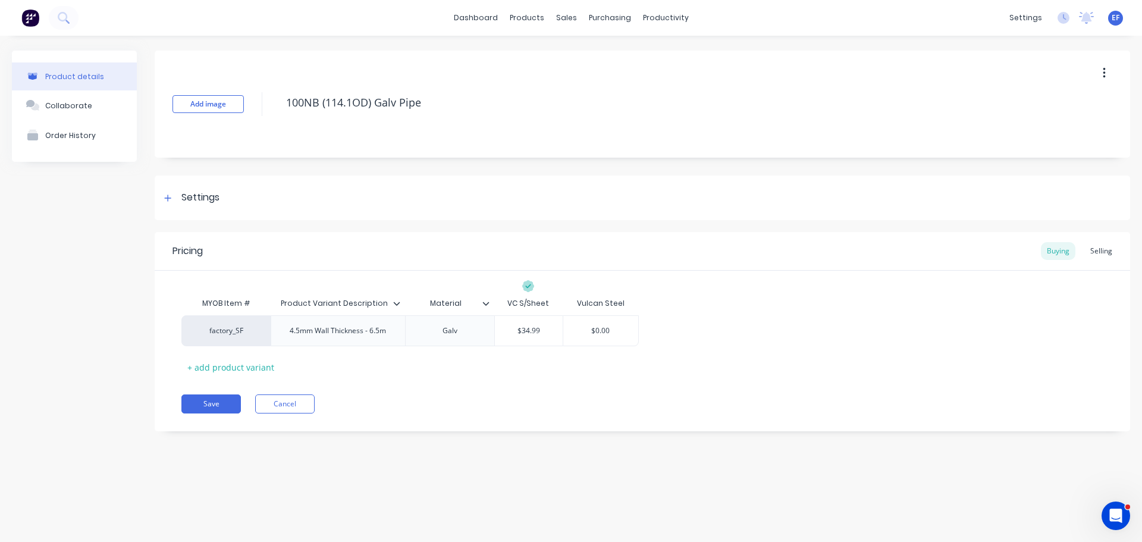
scroll to position [0, 0]
click at [217, 405] on button "Save" at bounding box center [211, 404] width 60 height 19
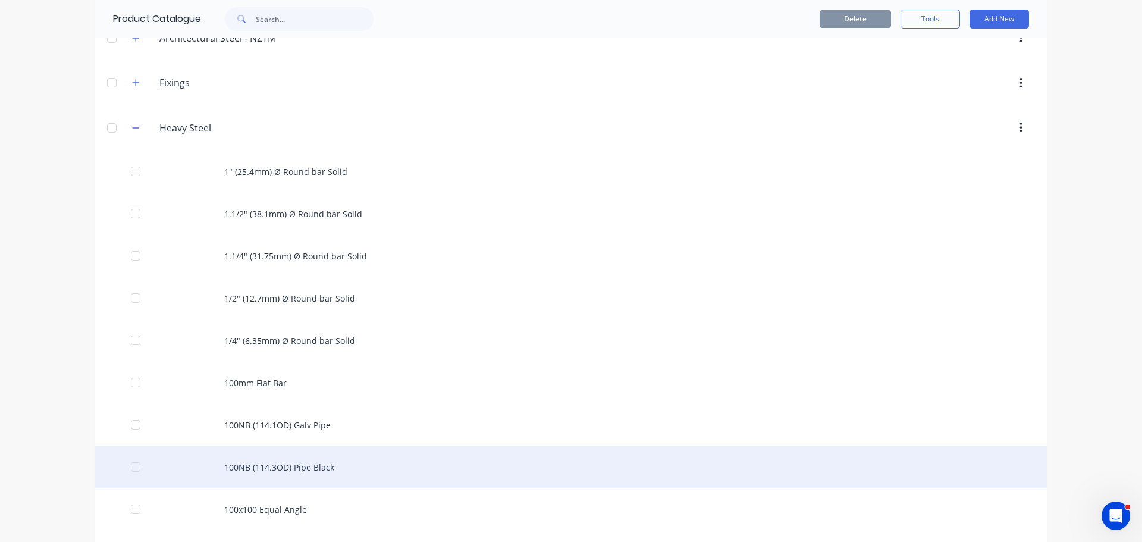
scroll to position [298, 0]
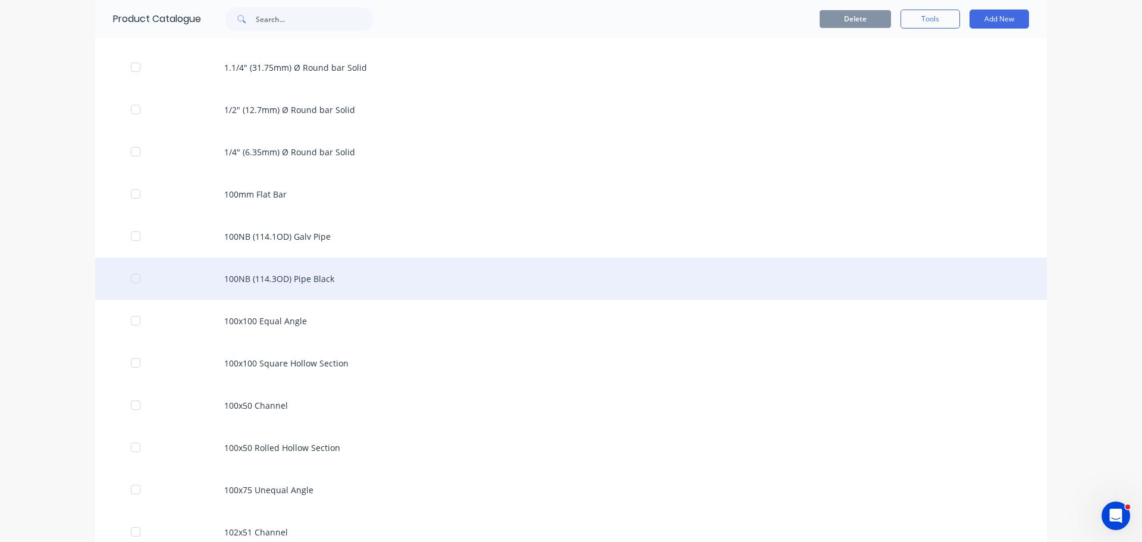
click at [262, 280] on div "100NB (114.3OD) Pipe Black" at bounding box center [571, 279] width 952 height 42
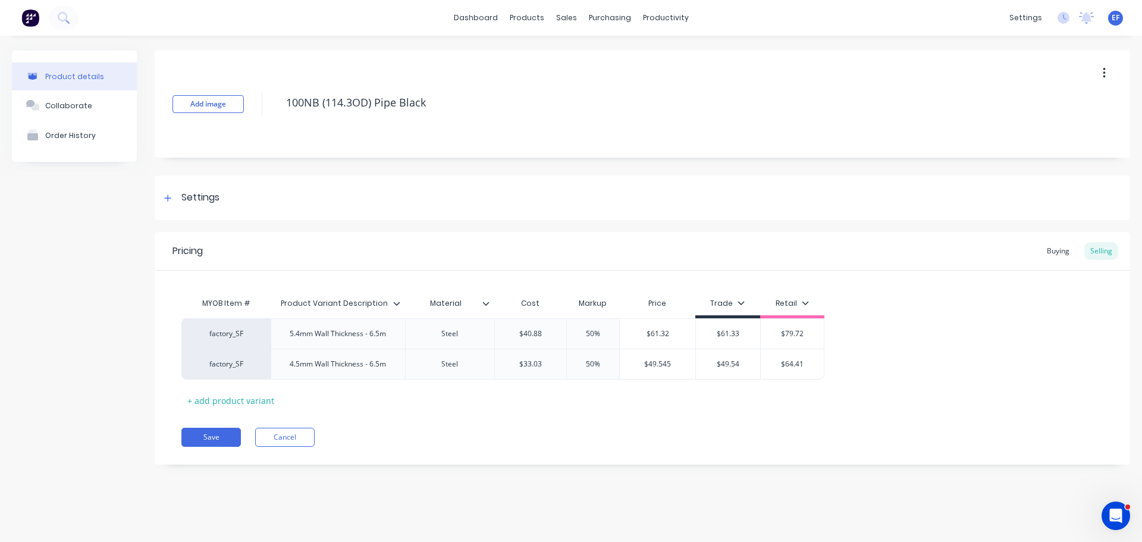
type textarea "x"
click at [211, 205] on div "Settings" at bounding box center [200, 197] width 38 height 15
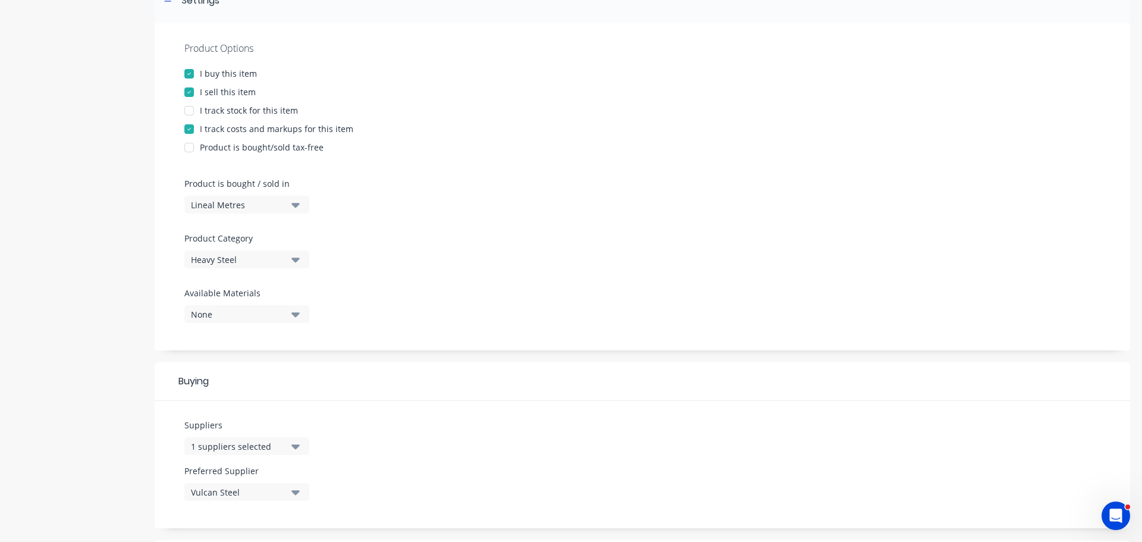
scroll to position [238, 0]
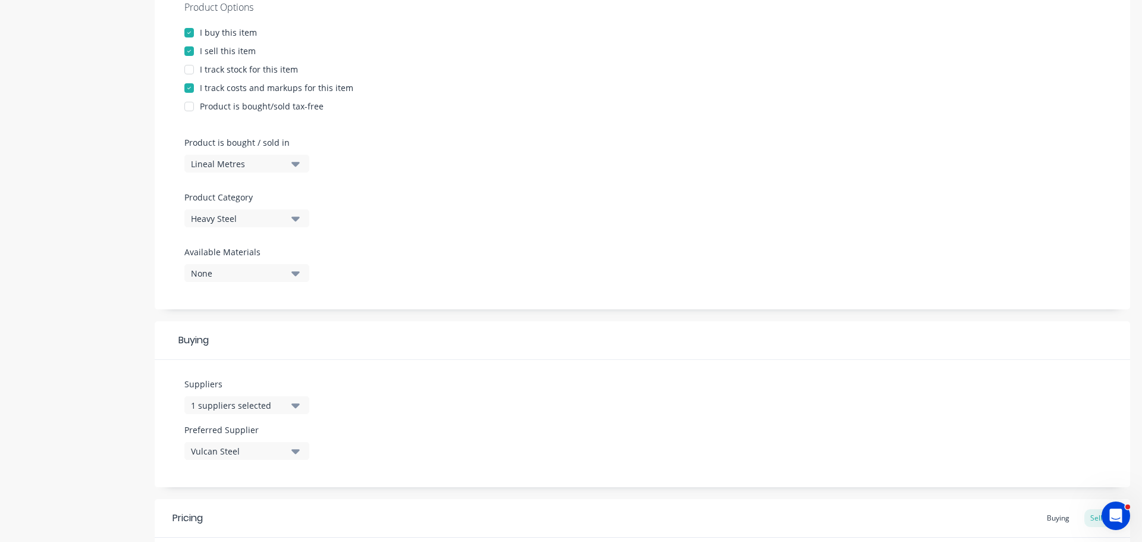
click at [212, 411] on div "1 suppliers selected" at bounding box center [238, 405] width 95 height 12
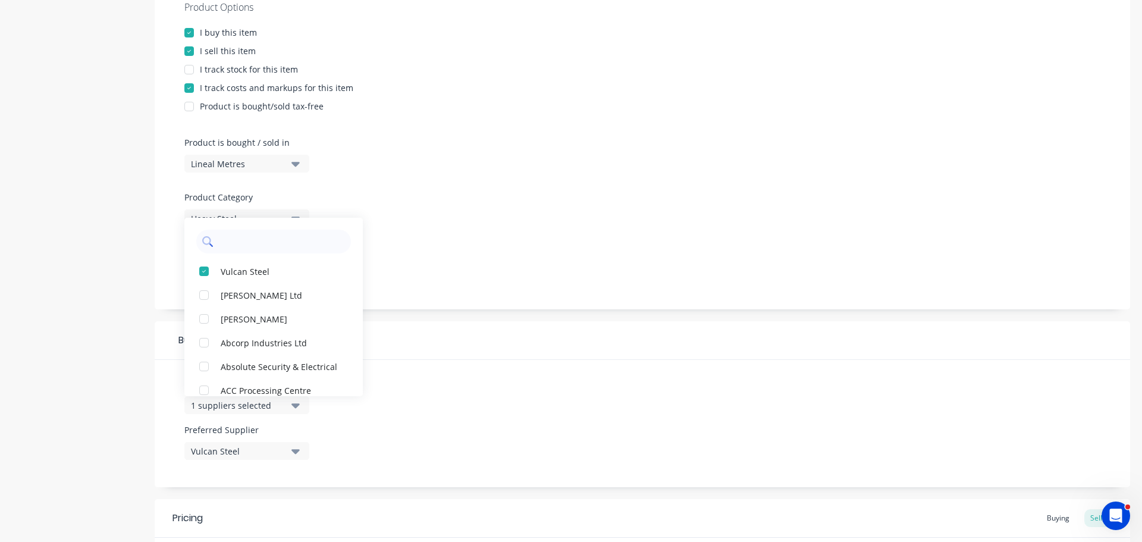
click at [261, 248] on input "text" at bounding box center [282, 242] width 126 height 24
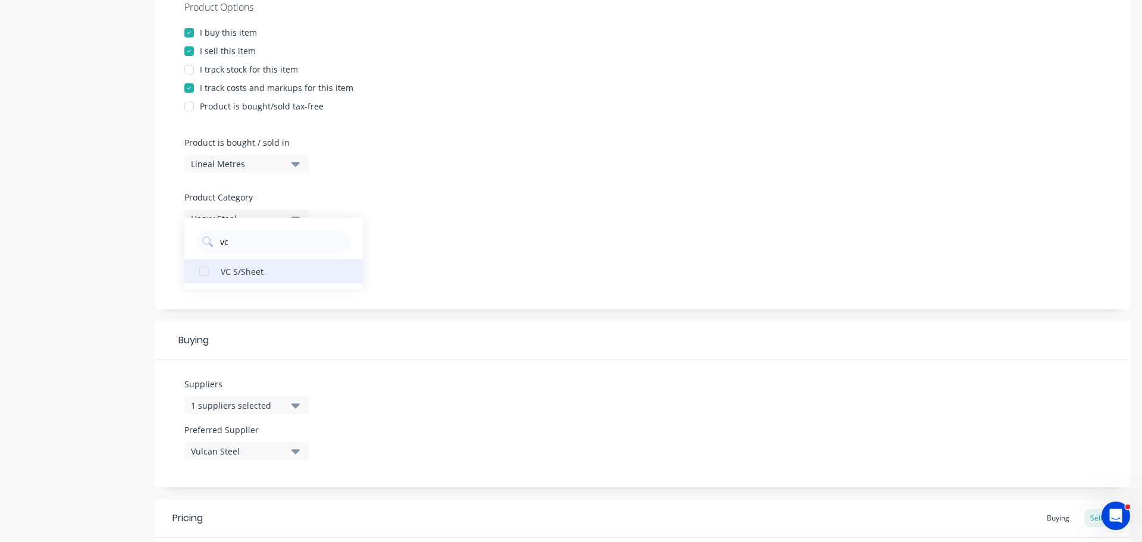
type input "vc"
click at [240, 275] on div "VC S/Sheet" at bounding box center [280, 271] width 119 height 12
click at [522, 305] on div "Product Options I buy this item I sell this item I track stock for this item I …" at bounding box center [643, 145] width 976 height 327
click at [237, 448] on div "Vulcan Steel" at bounding box center [238, 451] width 95 height 12
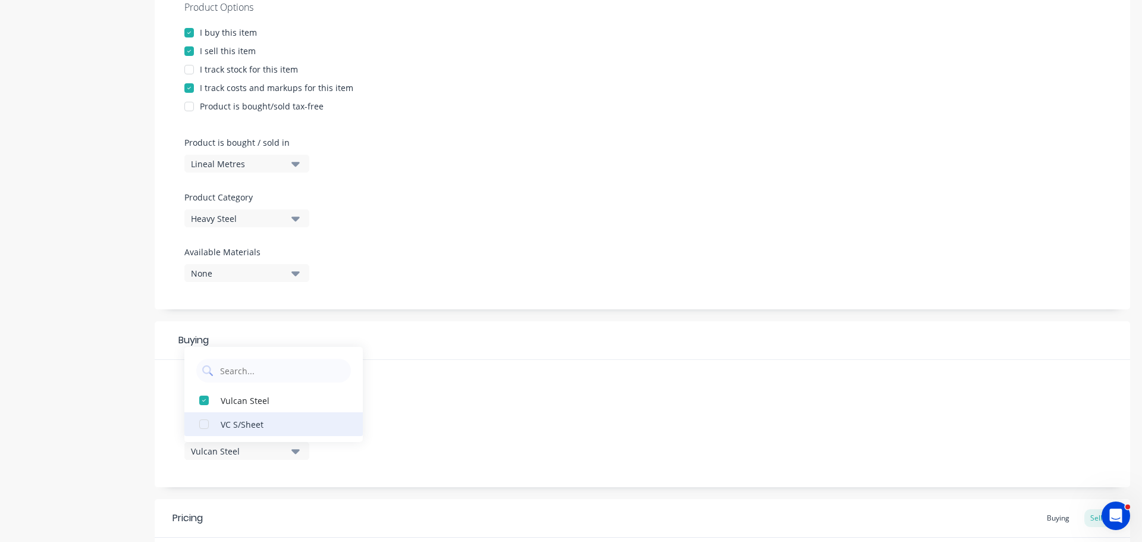
click at [265, 421] on div "VC S/Sheet" at bounding box center [280, 424] width 119 height 12
type textarea "x"
click at [492, 400] on div "Suppliers 2 suppliers selected vc Preferred Supplier VC S/Sheet VC S/Sheet Vulc…" at bounding box center [643, 423] width 976 height 127
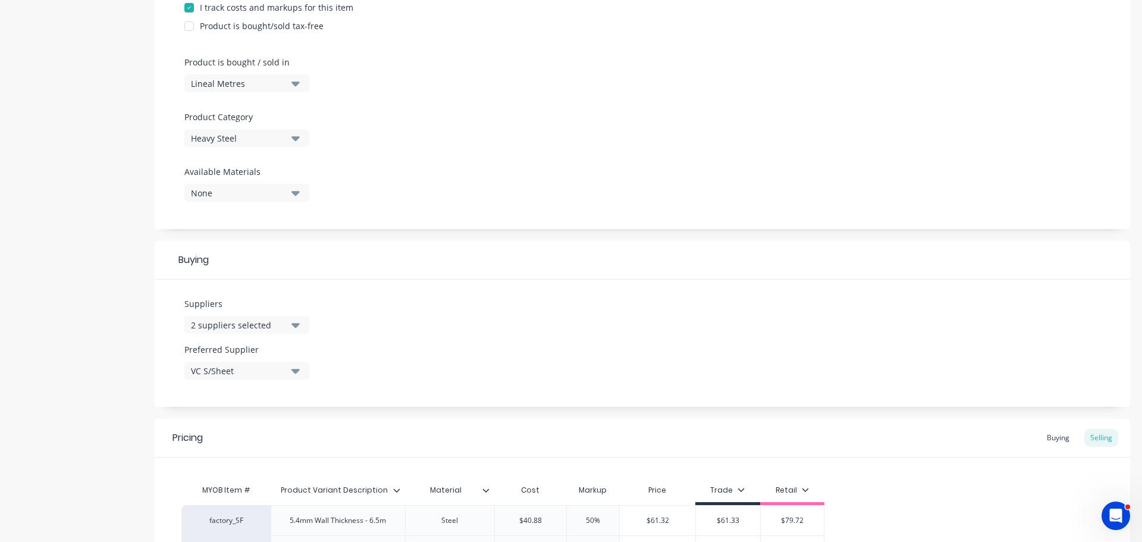
scroll to position [461, 0]
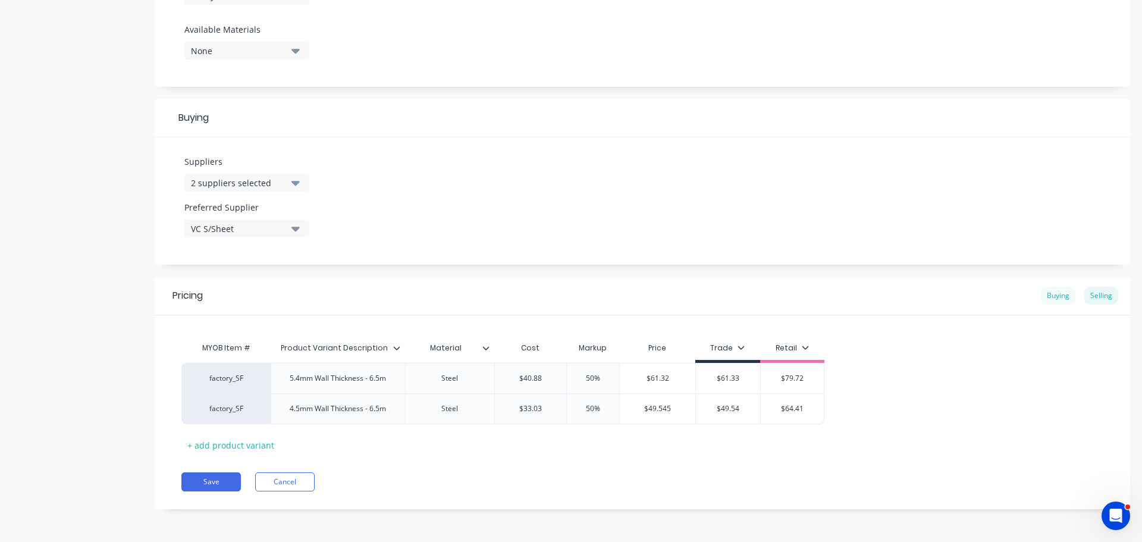
click at [1057, 296] on div "Buying" at bounding box center [1058, 296] width 35 height 18
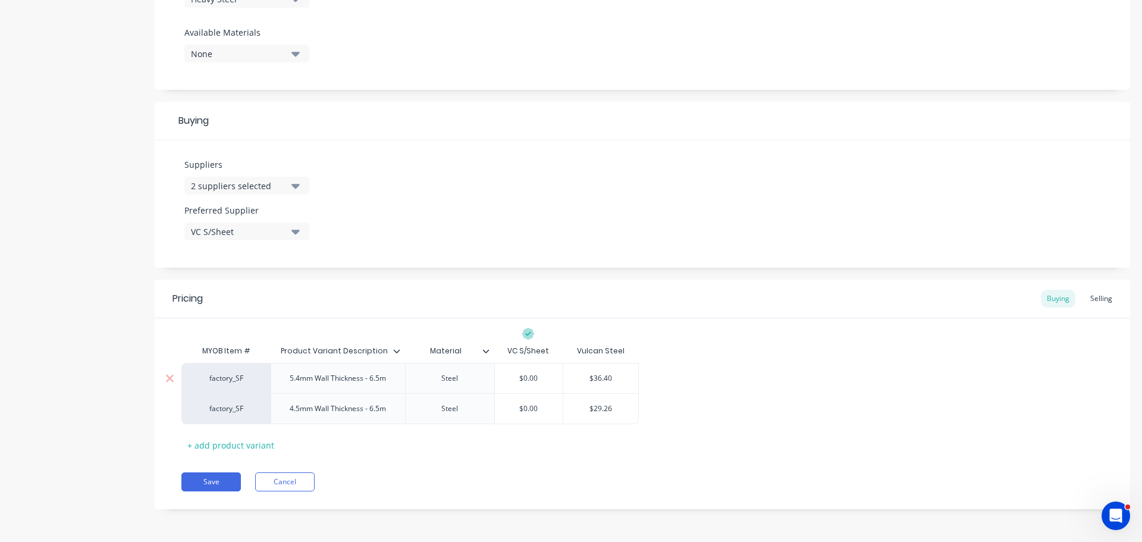
type input "$36.40"
drag, startPoint x: 611, startPoint y: 378, endPoint x: 550, endPoint y: 381, distance: 60.8
click at [551, 380] on div "factory_SF 5.4mm Wall Thickness - 6.5m Steel $0.00 $36.40 $36.40" at bounding box center [410, 378] width 458 height 30
type textarea "x"
type input "$0.00"
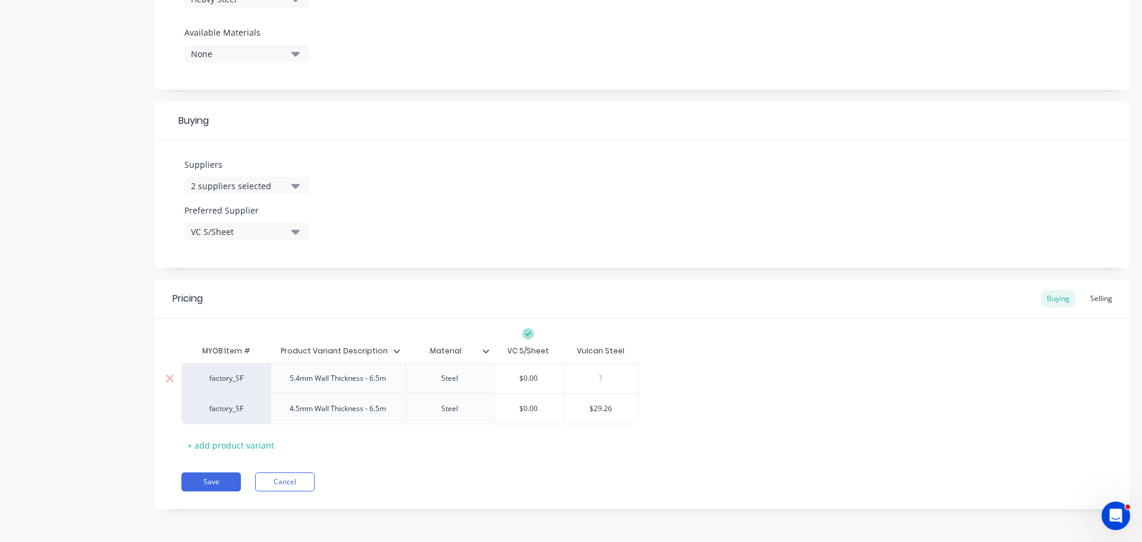
click at [518, 377] on input "$0.00" at bounding box center [529, 378] width 68 height 11
paste input "$36.40"
type textarea "x"
type input "$36.40$0.00"
type input "$29.26"
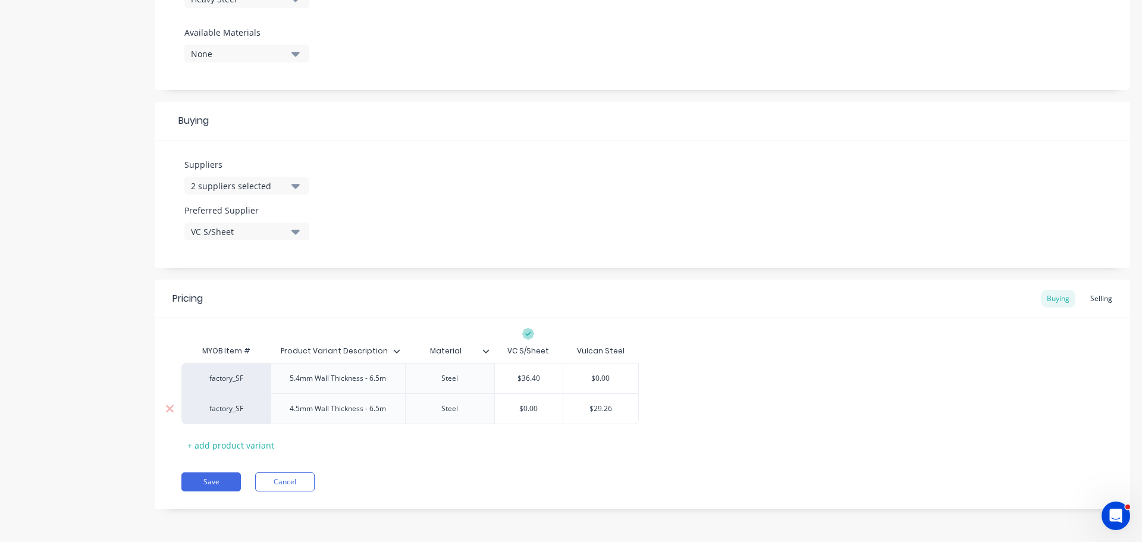
drag, startPoint x: 622, startPoint y: 411, endPoint x: 568, endPoint y: 408, distance: 54.8
click at [568, 408] on input "$29.26" at bounding box center [600, 408] width 75 height 11
type textarea "x"
type input "$0.00"
click at [517, 408] on input "$0.00" at bounding box center [529, 408] width 68 height 11
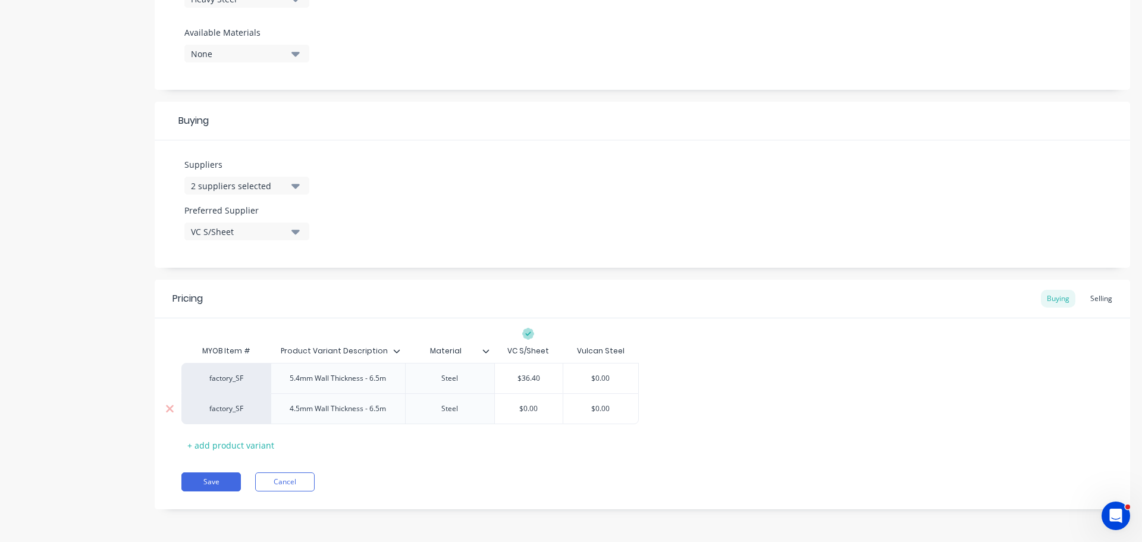
paste input "$29.26"
type textarea "x"
type input "$29.26$0.00"
click at [604, 458] on div "Pricing Buying Selling MYOB Item # Product Variant Description Material VC S/Sh…" at bounding box center [643, 395] width 976 height 230
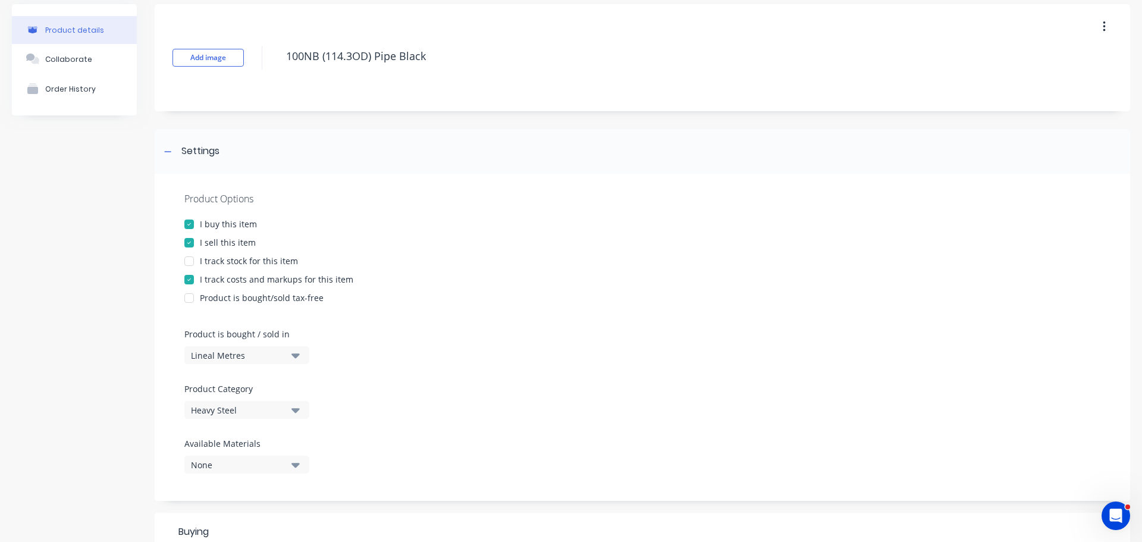
scroll to position [0, 0]
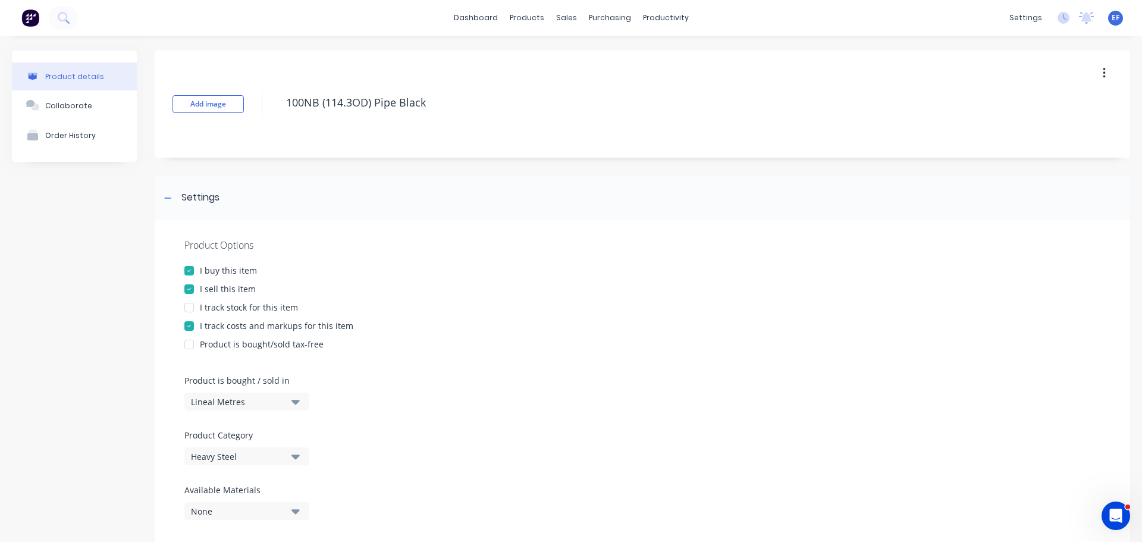
drag, startPoint x: 443, startPoint y: 109, endPoint x: 270, endPoint y: 118, distance: 173.4
click at [270, 118] on div "Add image 100NB (114.3OD) Pipe Black" at bounding box center [643, 104] width 976 height 107
click at [171, 202] on div at bounding box center [168, 197] width 15 height 15
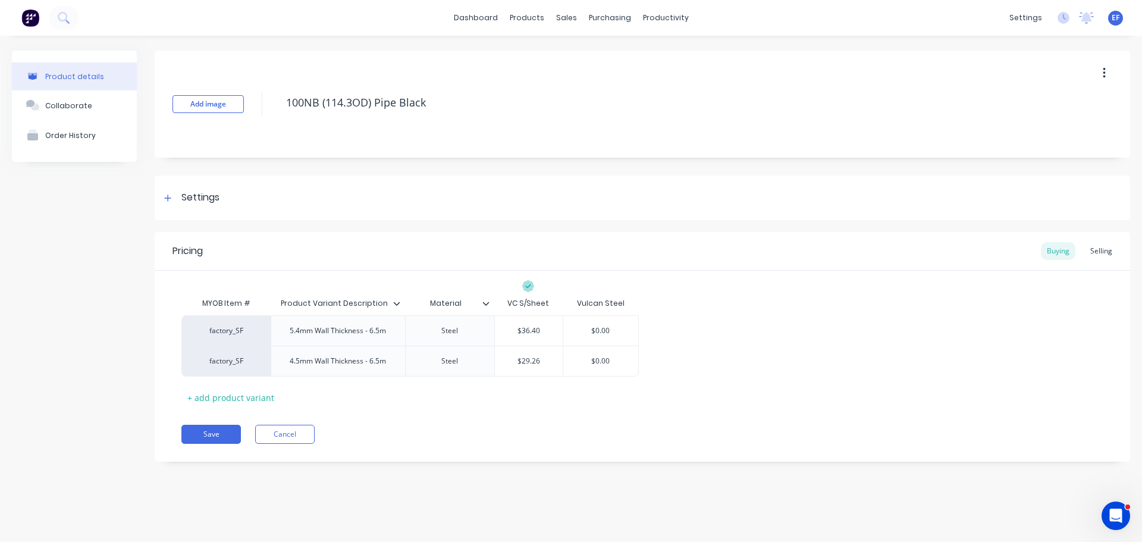
click at [230, 411] on div "Pricing Buying Selling MYOB Item # Product Variant Description Material VC S/Sh…" at bounding box center [643, 347] width 976 height 230
click at [207, 424] on div "Pricing Buying Selling MYOB Item # Product Variant Description Material VC S/Sh…" at bounding box center [643, 347] width 976 height 230
click at [203, 431] on button "Save" at bounding box center [211, 434] width 60 height 19
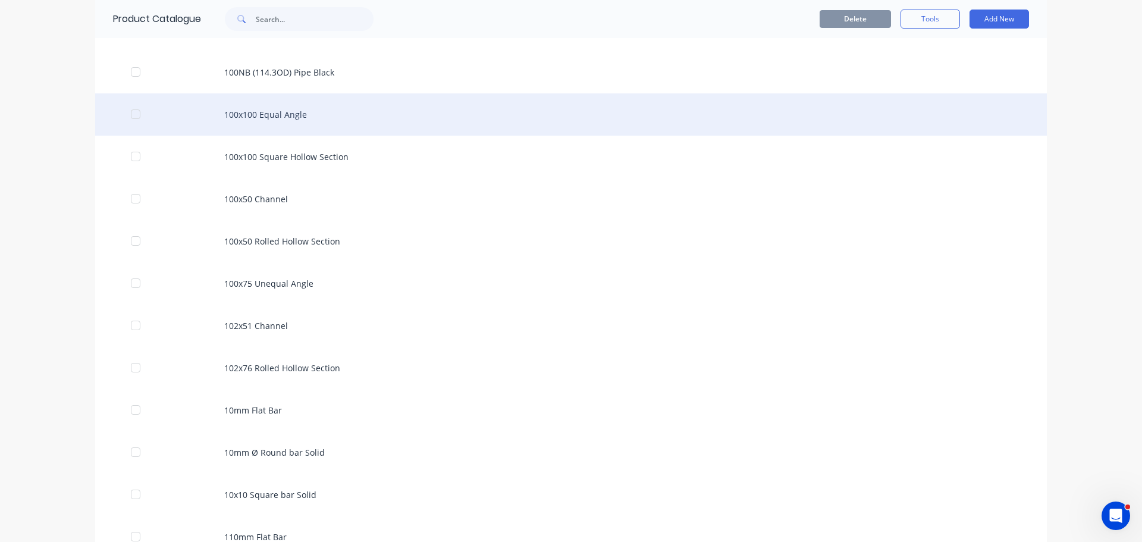
scroll to position [484, 0]
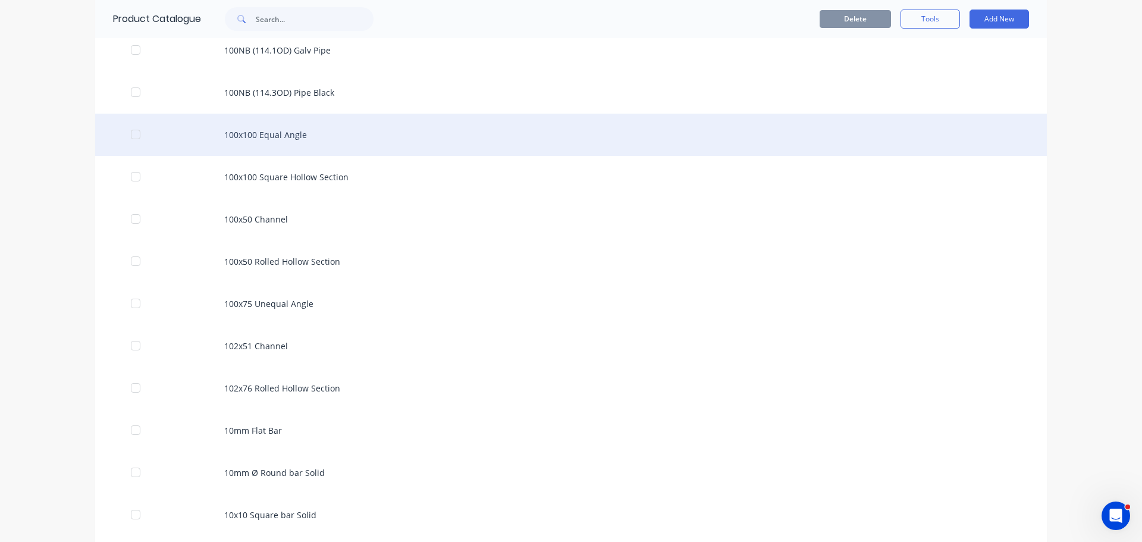
click at [317, 154] on div "100x100 Equal Angle" at bounding box center [571, 135] width 952 height 42
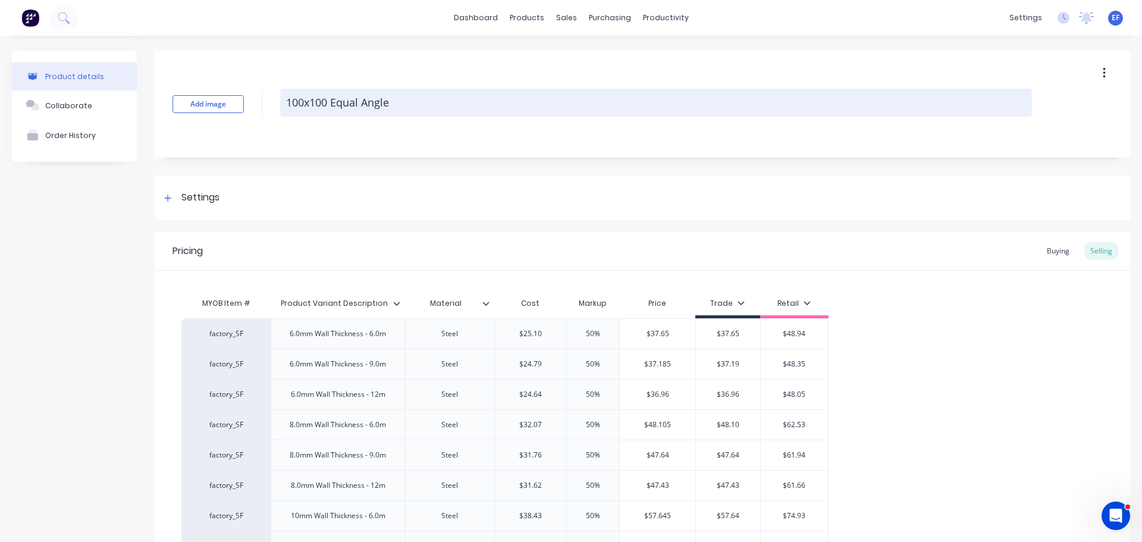
click at [408, 104] on textarea "100x100 Equal Angle" at bounding box center [656, 103] width 752 height 28
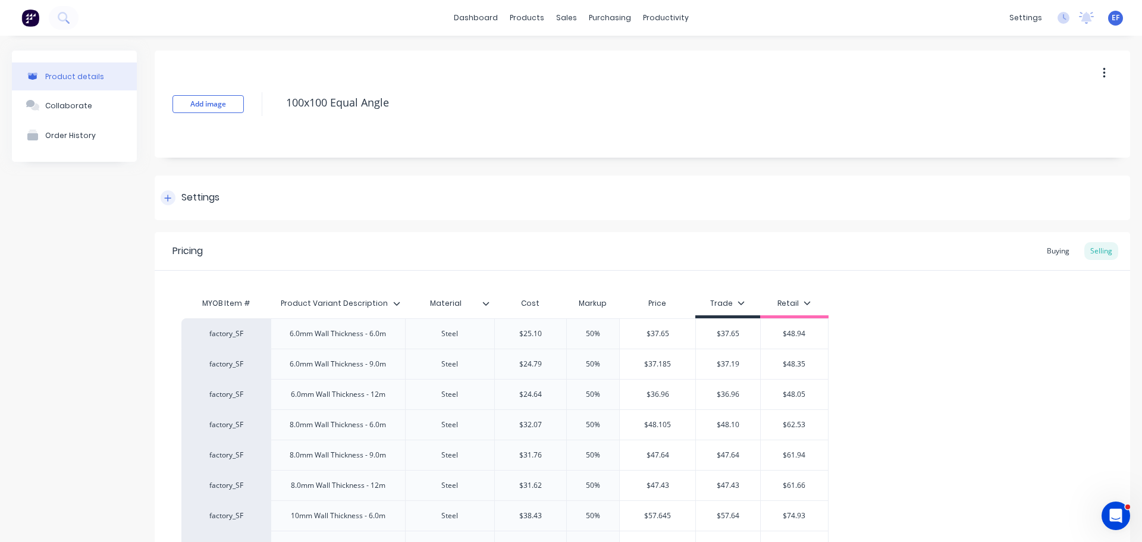
type textarea "x"
click at [188, 201] on div "Settings" at bounding box center [200, 197] width 38 height 15
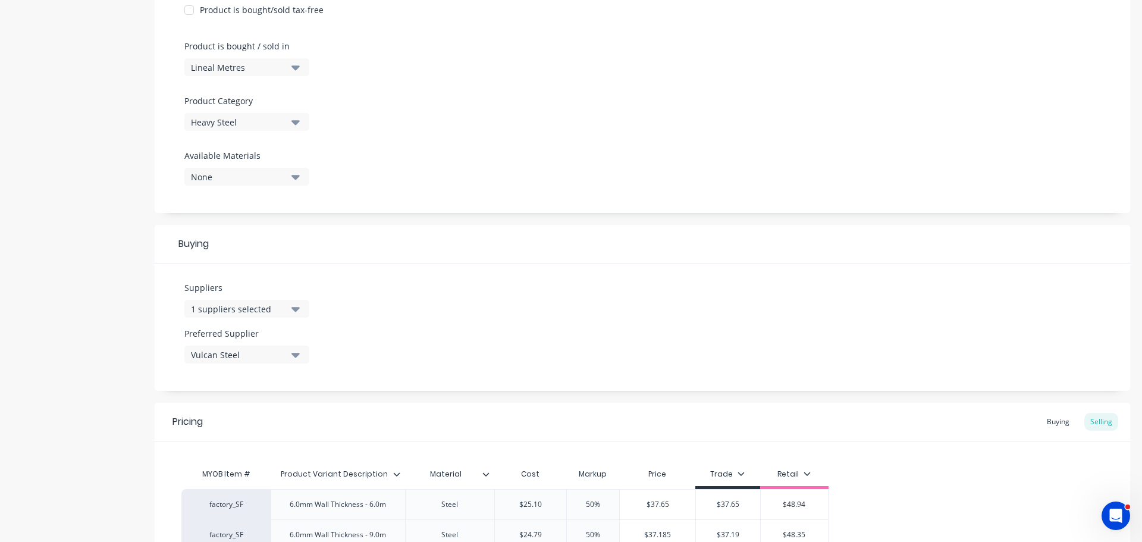
scroll to position [357, 0]
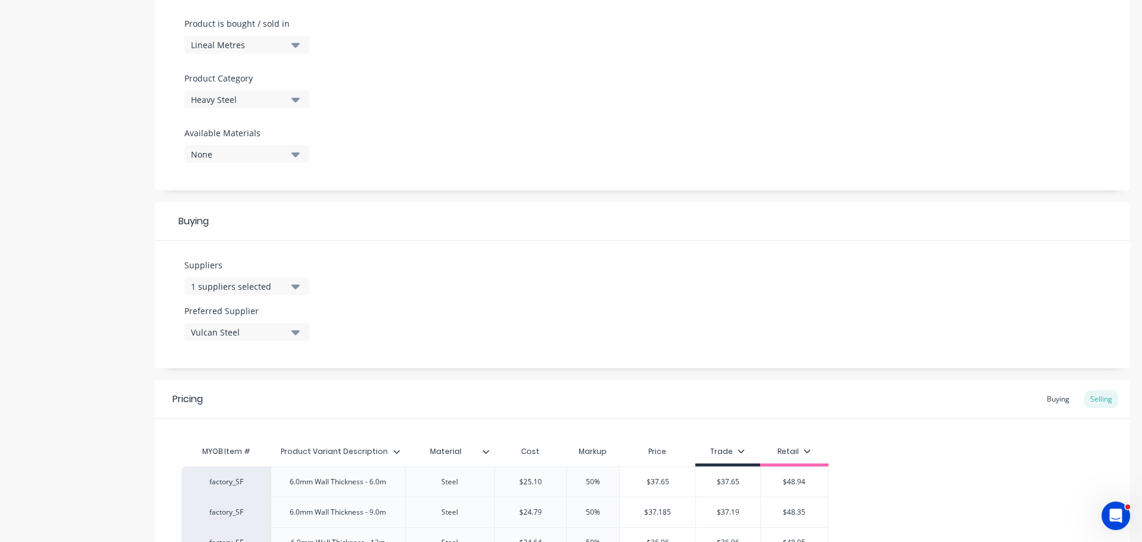
click at [215, 283] on div "1 suppliers selected" at bounding box center [238, 286] width 95 height 12
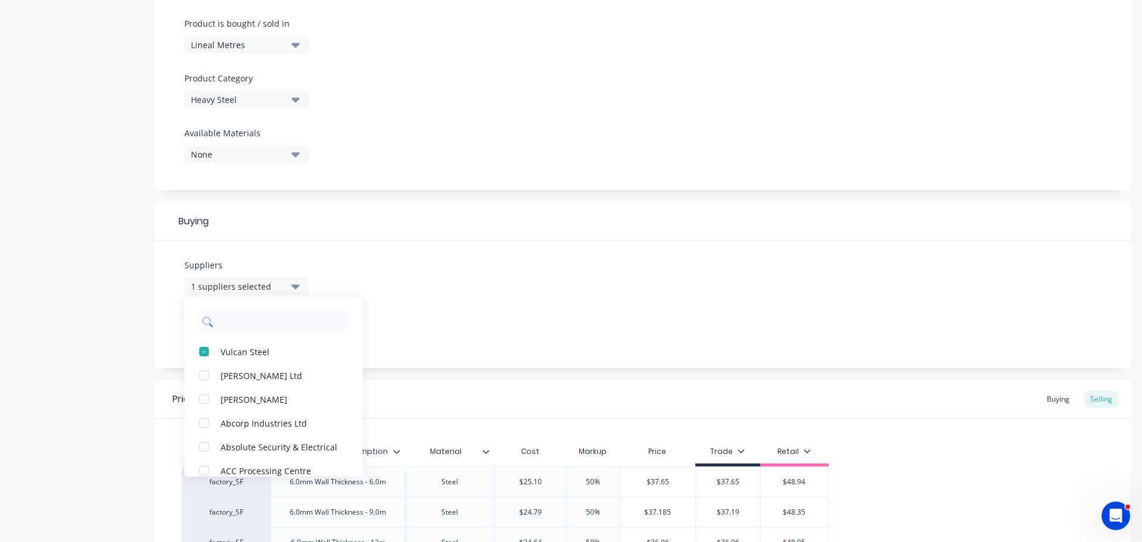
click at [227, 320] on input "text" at bounding box center [282, 322] width 126 height 24
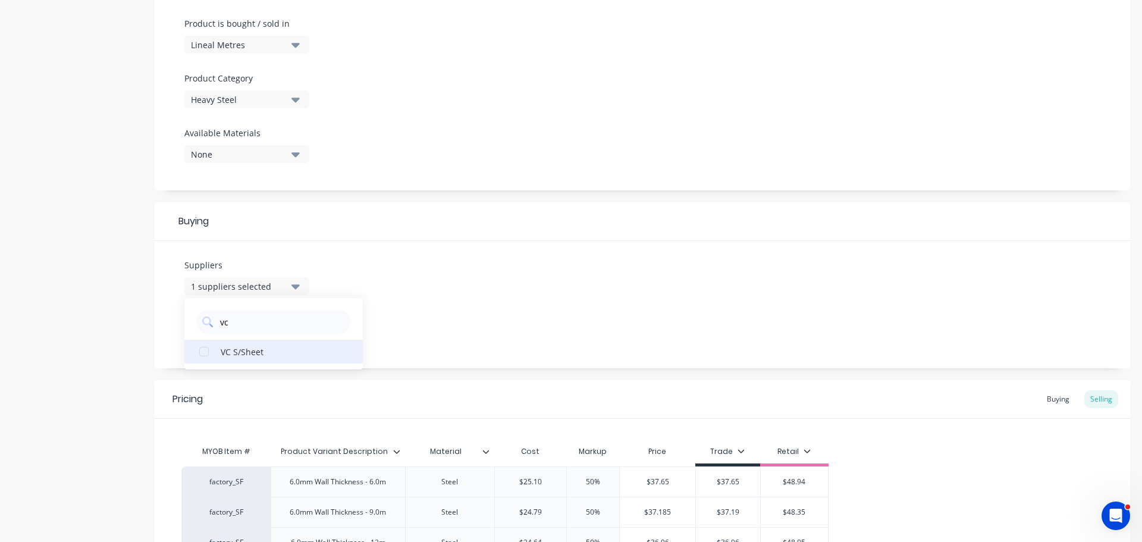
type input "vc"
click at [233, 347] on div "VC S/Sheet" at bounding box center [280, 351] width 119 height 12
drag, startPoint x: 517, startPoint y: 305, endPoint x: 261, endPoint y: 309, distance: 255.9
click at [514, 305] on div "Suppliers 2 suppliers selected vc VC S/Sheet Preferred Supplier Vulcan Steel" at bounding box center [643, 304] width 976 height 127
click at [243, 315] on label "Preferred Supplier" at bounding box center [246, 311] width 125 height 12
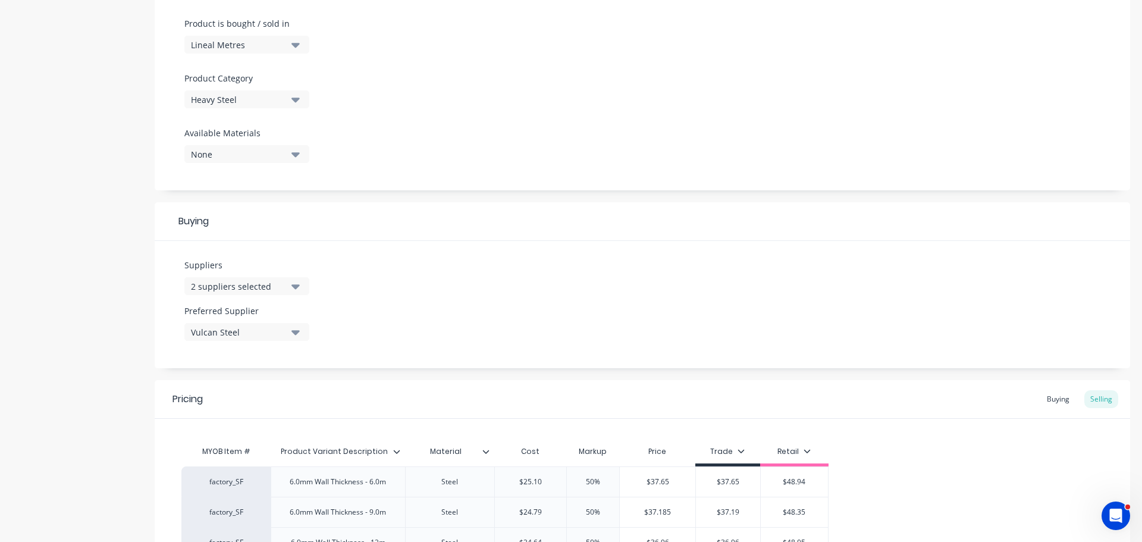
click at [234, 333] on div "Vulcan Steel" at bounding box center [238, 332] width 95 height 12
click at [234, 425] on div "VC S/Sheet" at bounding box center [280, 421] width 119 height 12
type textarea "x"
click at [424, 322] on div "Suppliers 2 suppliers selected vc Preferred Supplier VC S/Sheet VC S/Sheet Vulc…" at bounding box center [643, 304] width 976 height 127
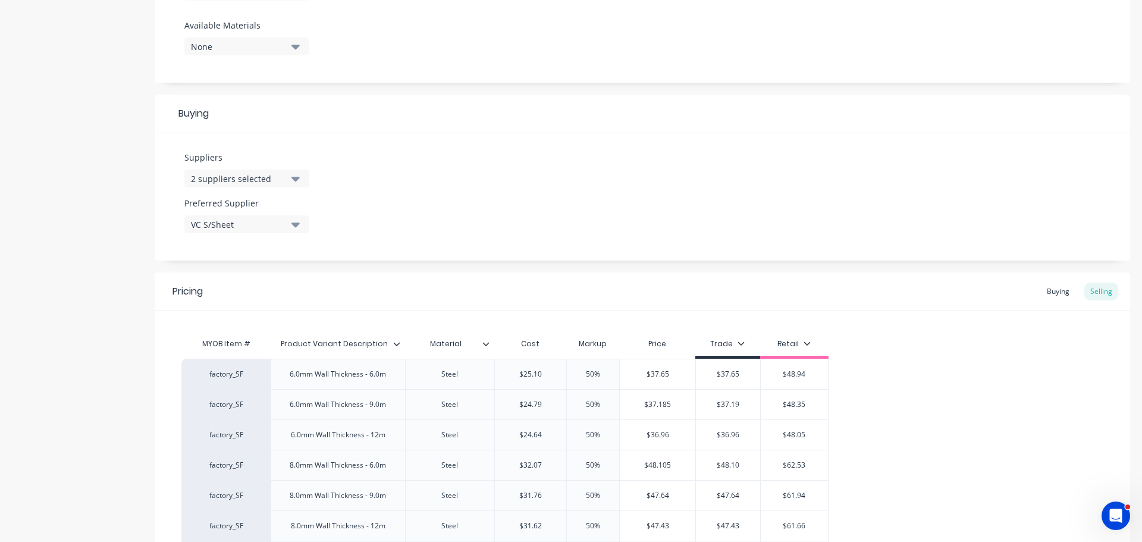
scroll to position [476, 0]
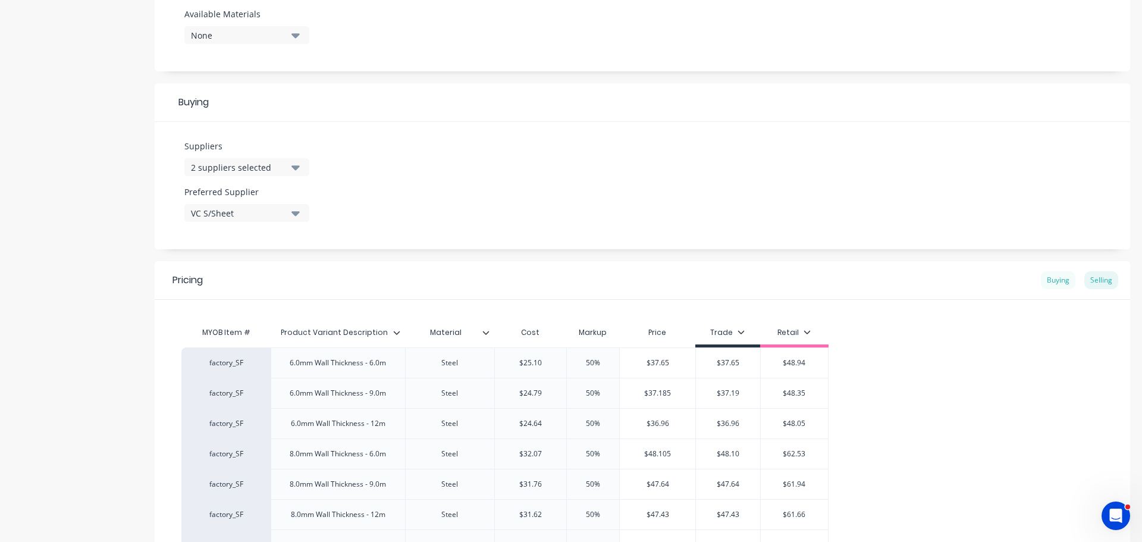
click at [1053, 280] on div "Buying" at bounding box center [1058, 280] width 35 height 18
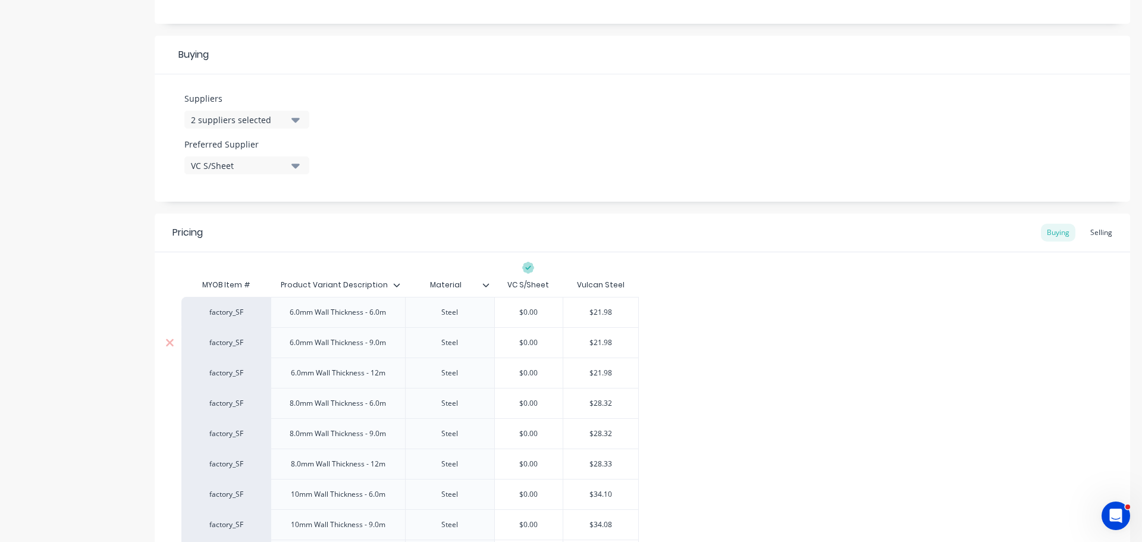
scroll to position [595, 0]
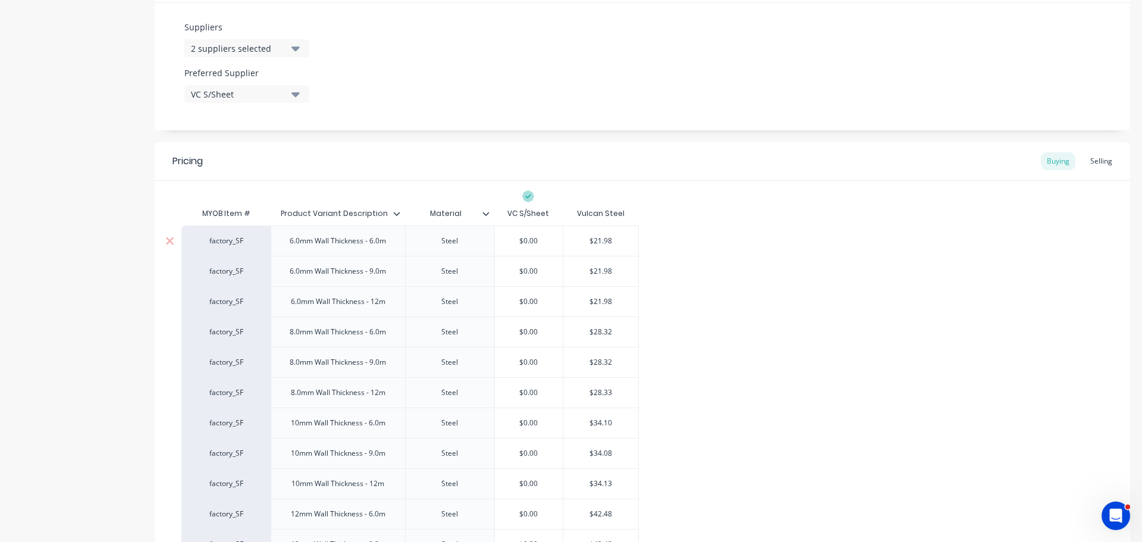
type input "$21.98"
drag, startPoint x: 624, startPoint y: 238, endPoint x: 573, endPoint y: 244, distance: 50.9
click at [573, 244] on input "$21.98" at bounding box center [600, 241] width 75 height 11
type textarea "x"
type input "$0.00"
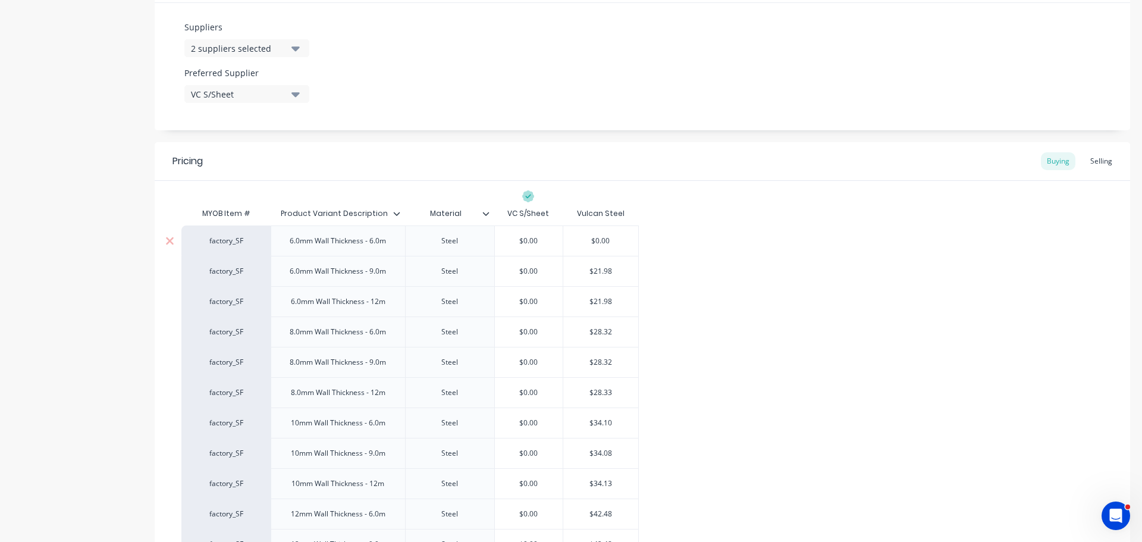
drag, startPoint x: 541, startPoint y: 242, endPoint x: 514, endPoint y: 242, distance: 26.8
click at [514, 242] on input "$0.00" at bounding box center [529, 241] width 68 height 11
click at [511, 242] on input "$0.00" at bounding box center [529, 241] width 68 height 11
paste input "$21.98"
type textarea "x"
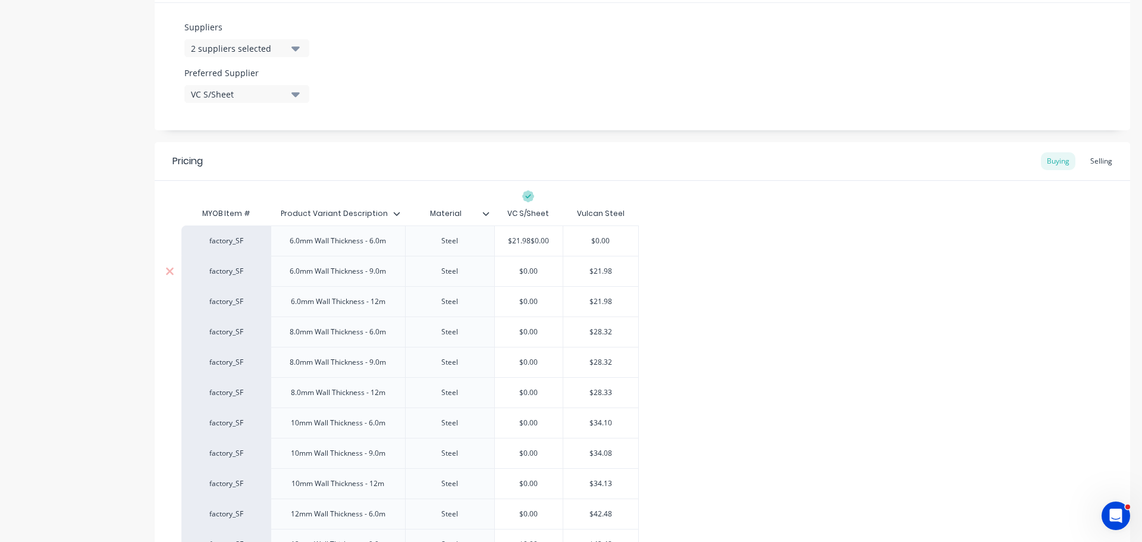
type input "$21.98$0.00"
type input "$21.98"
click at [599, 267] on input "$21.98" at bounding box center [600, 271] width 75 height 11
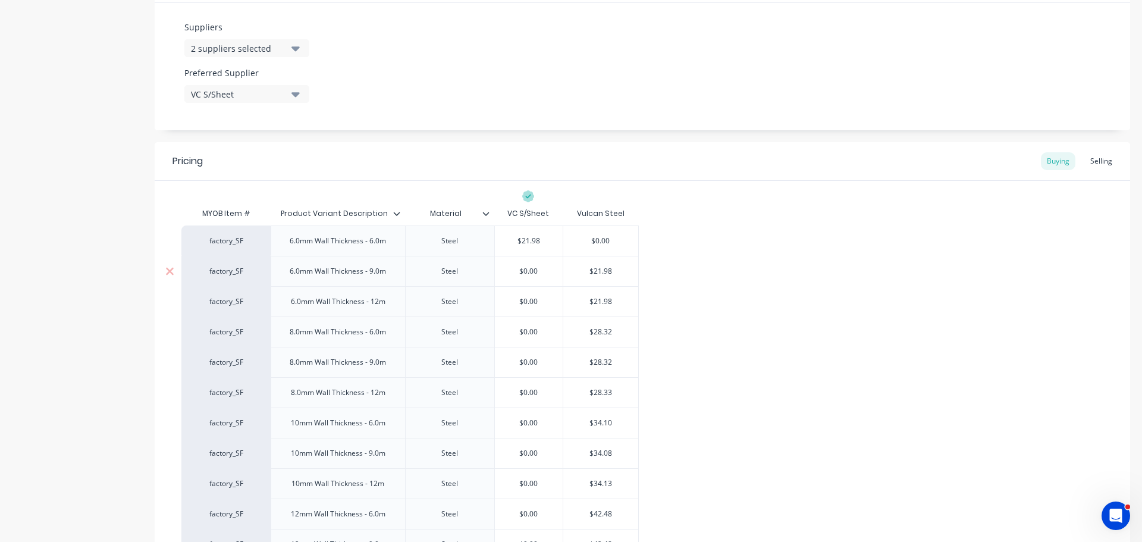
type textarea "x"
type input "$0.00"
click at [518, 267] on input "$0.00" at bounding box center [529, 271] width 68 height 11
paste input "$21.98"
type textarea "x"
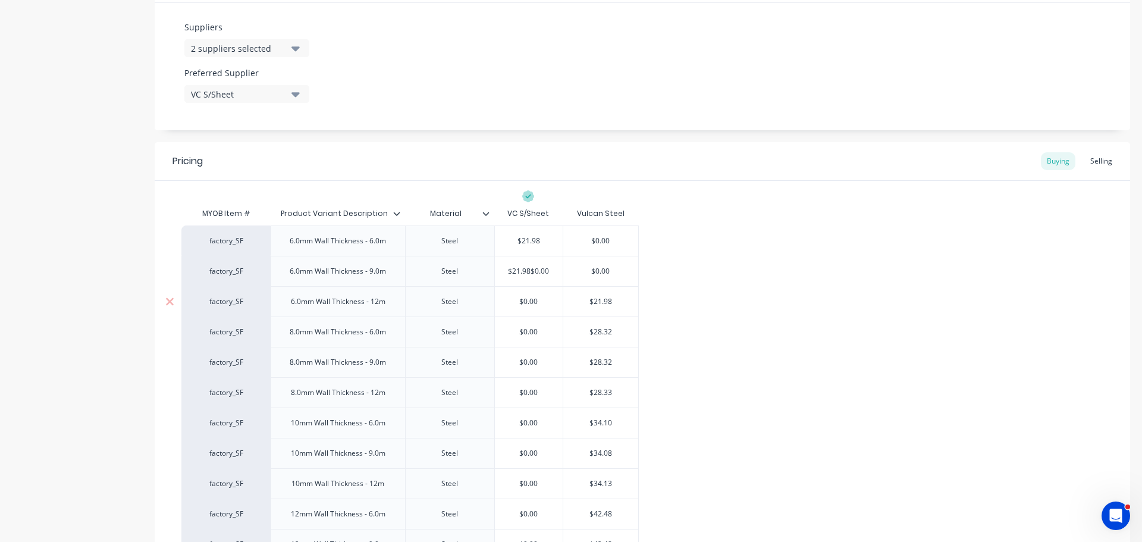
type input "$21.98$0.00"
type input "$21.98"
click at [594, 300] on input "$21.98" at bounding box center [600, 301] width 75 height 11
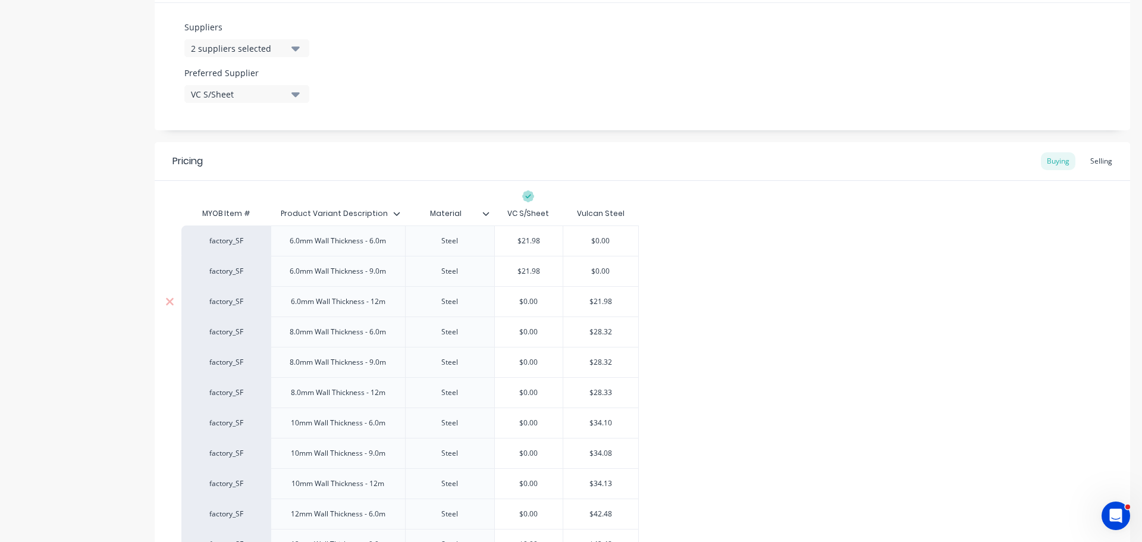
type textarea "x"
type input "$0.00"
click at [514, 303] on input "$0.00" at bounding box center [529, 301] width 68 height 11
paste input "$21.98"
type textarea "x"
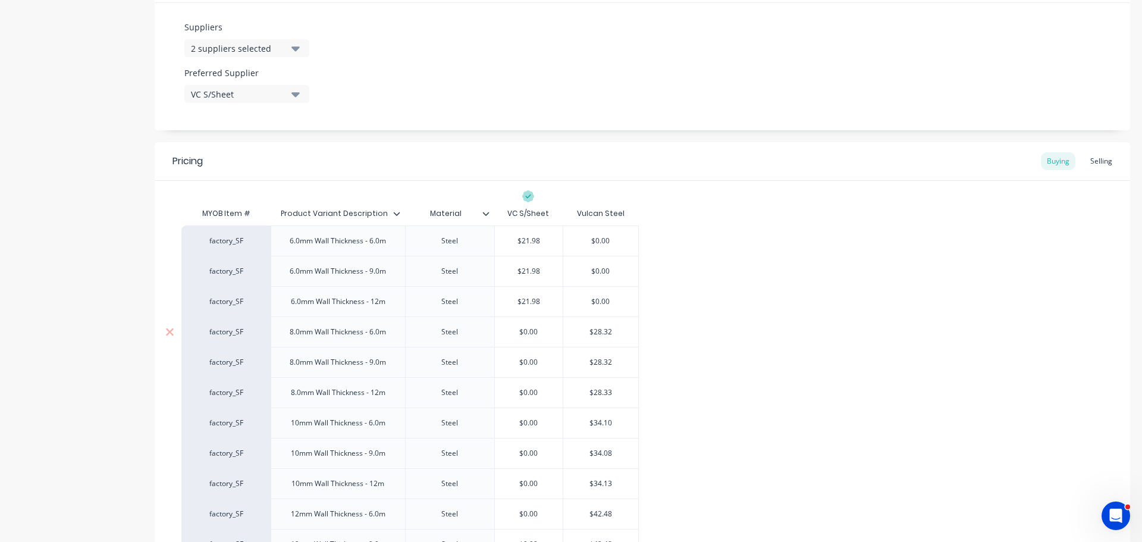
click at [598, 325] on div "$28.32" at bounding box center [600, 332] width 75 height 30
type input "$21.98$0.00"
type input "$28.32"
click at [598, 325] on div "$28.32" at bounding box center [600, 332] width 75 height 30
click at [598, 326] on div "$28.32" at bounding box center [600, 332] width 75 height 30
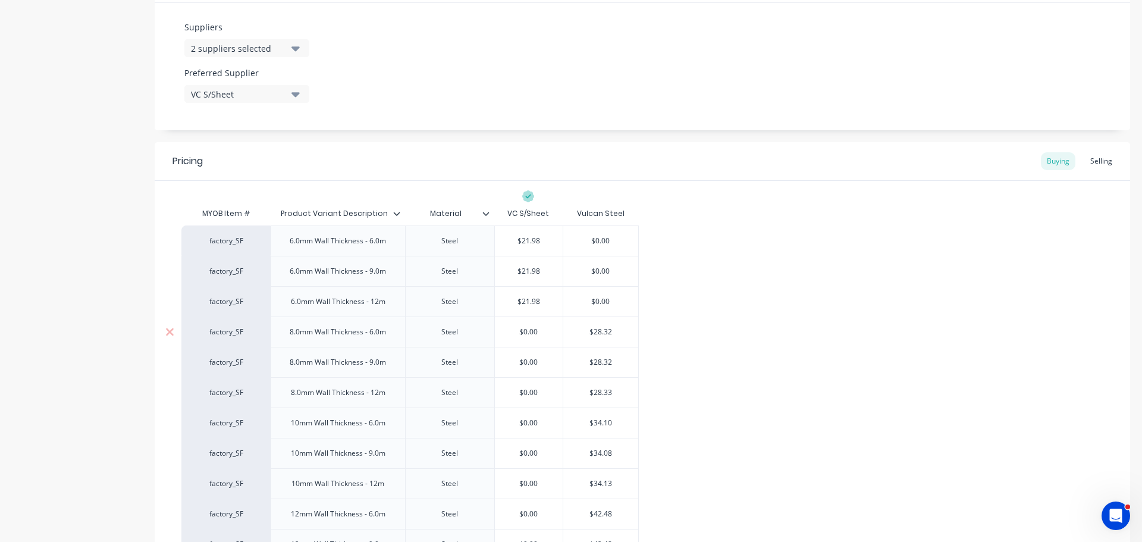
click at [598, 334] on input "$28.32" at bounding box center [600, 332] width 75 height 11
click at [582, 331] on input "$28.32" at bounding box center [600, 332] width 75 height 11
type input "$0.00"
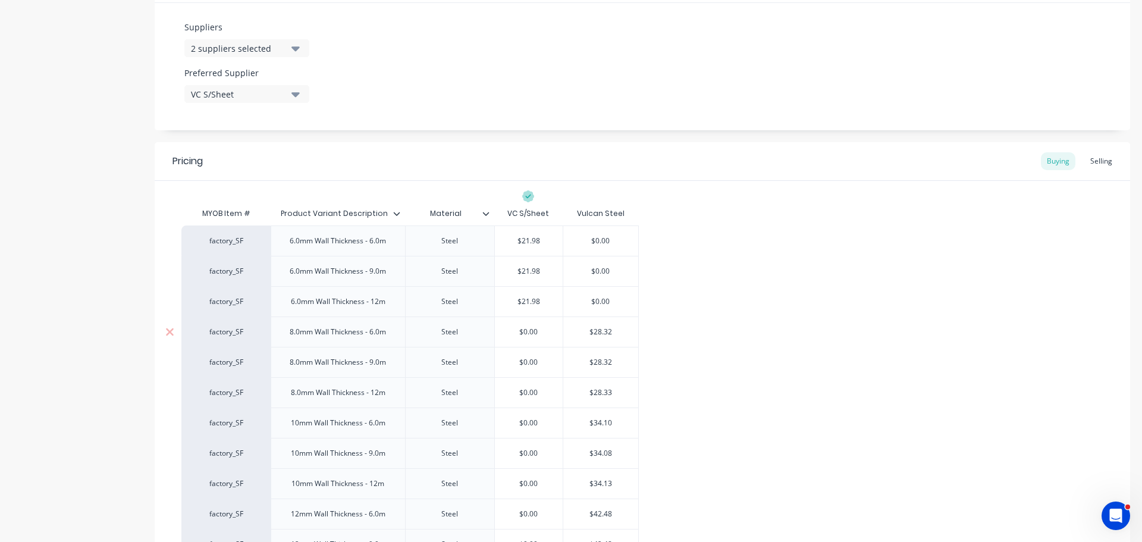
click at [539, 330] on input "$0.00" at bounding box center [529, 332] width 68 height 11
click at [620, 328] on input "$28.32" at bounding box center [600, 332] width 75 height 11
click at [601, 330] on input "$28.32" at bounding box center [600, 332] width 75 height 11
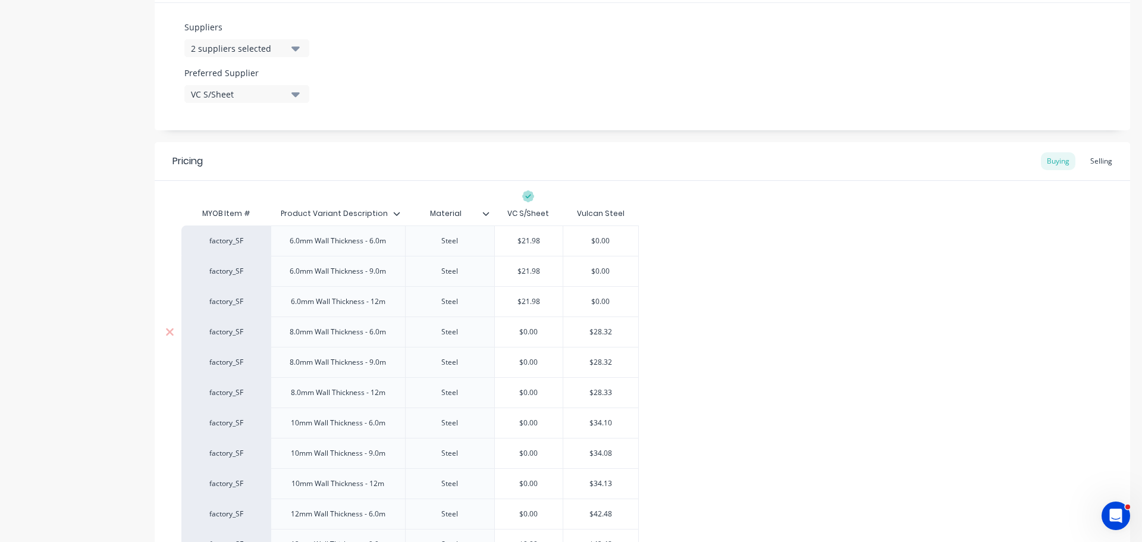
type textarea "x"
click at [508, 330] on input "$0.00" at bounding box center [529, 332] width 68 height 11
paste input "$28.32"
type textarea "x"
type input "$28.32$0.00"
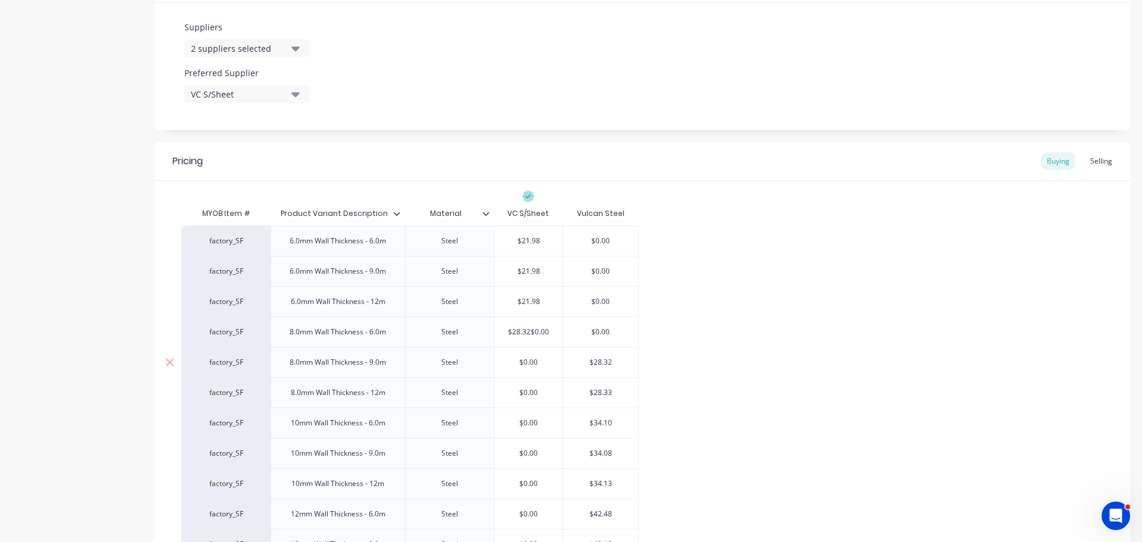
click at [601, 364] on input "text" at bounding box center [600, 362] width 75 height 11
type input "$28.32"
click at [601, 364] on input "$28.32" at bounding box center [600, 362] width 75 height 11
type textarea "x"
type input "$"
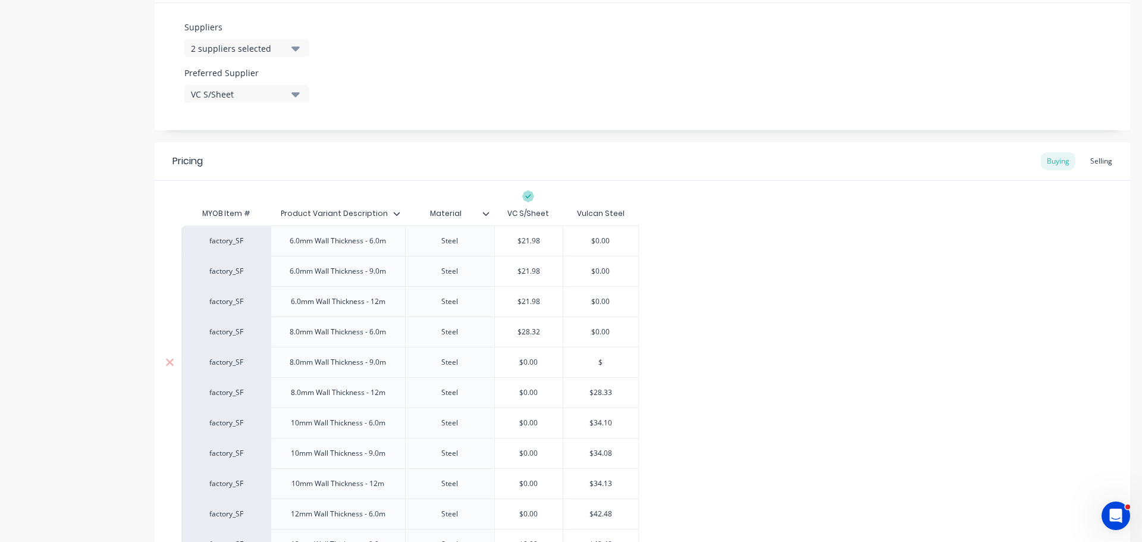
type input "$0.00"
click at [514, 363] on input "$0.00" at bounding box center [529, 362] width 68 height 11
paste input "28.32"
type textarea "x"
type input "28.32$0.00"
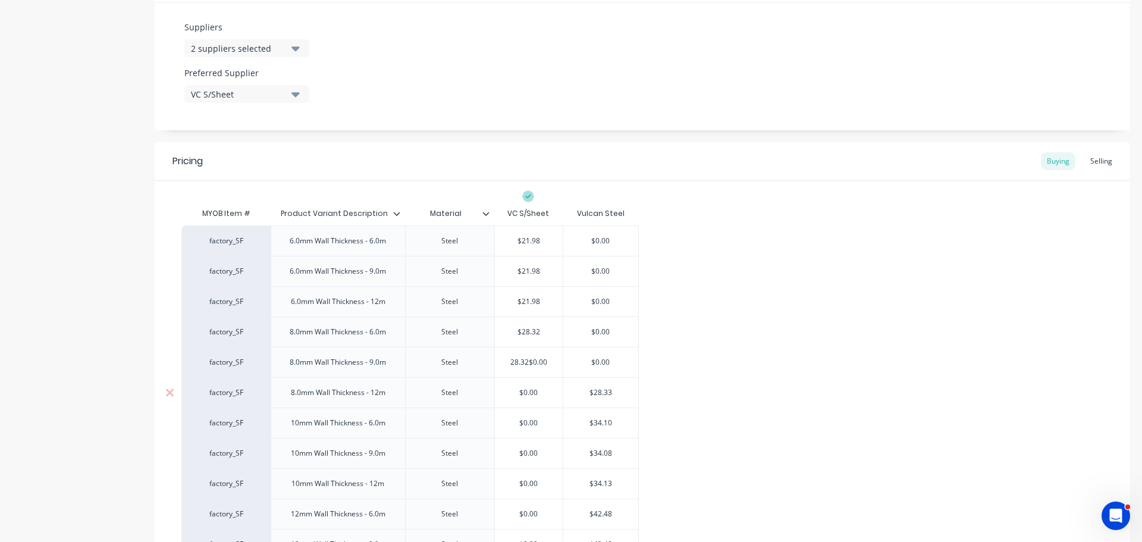
type input "$28.33"
click at [596, 393] on input "$28.33" at bounding box center [600, 392] width 75 height 11
type textarea "x"
type input "$"
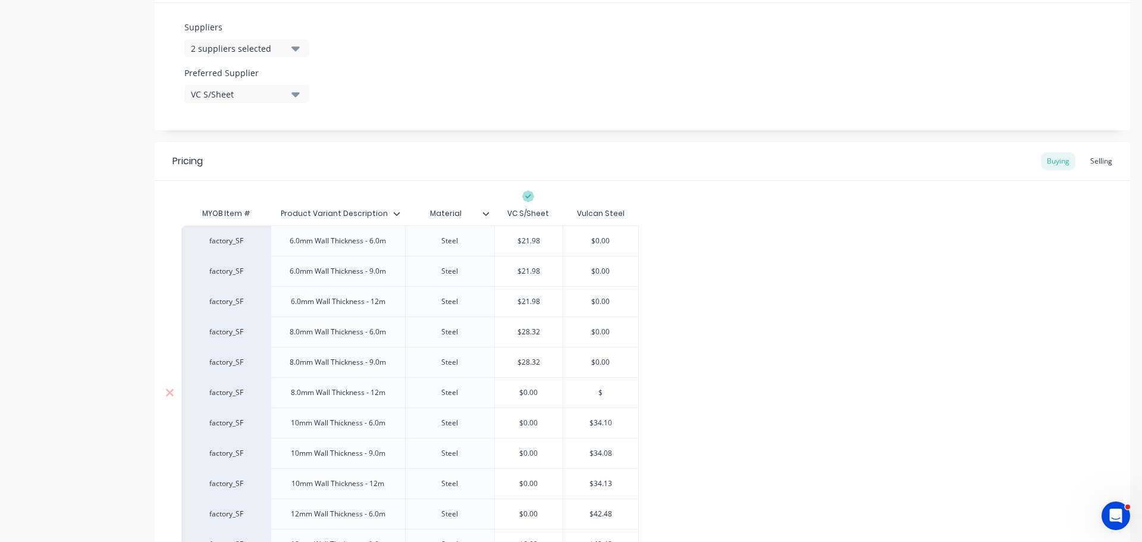
type input "$0.00"
click at [520, 393] on input "$0.00" at bounding box center [529, 392] width 68 height 11
paste input "28.33"
type textarea "x"
type input "28.33$0.00"
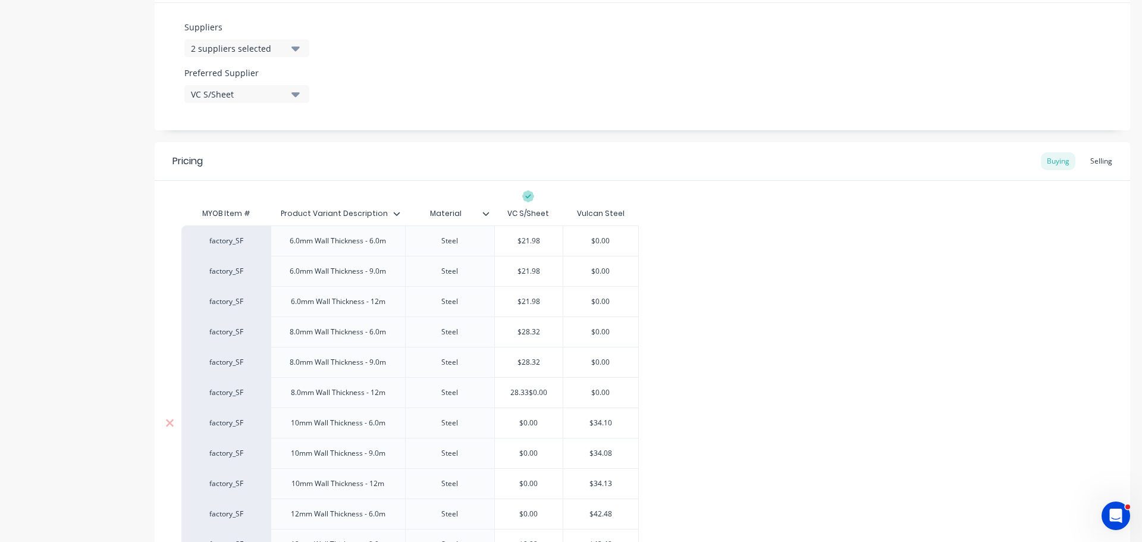
type input "$34.10"
click at [599, 425] on input "$34.10" at bounding box center [600, 423] width 75 height 11
type textarea "x"
type input "$"
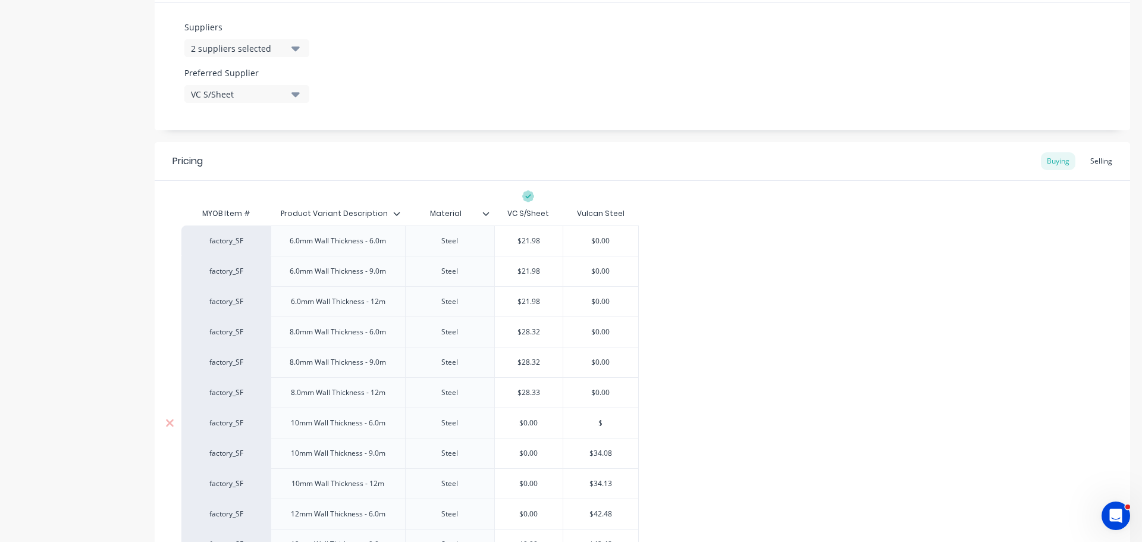
type input "$0.00"
click at [512, 421] on input "$0.00" at bounding box center [529, 423] width 68 height 11
paste input "34.10"
type textarea "x"
type input "34.10$0.00"
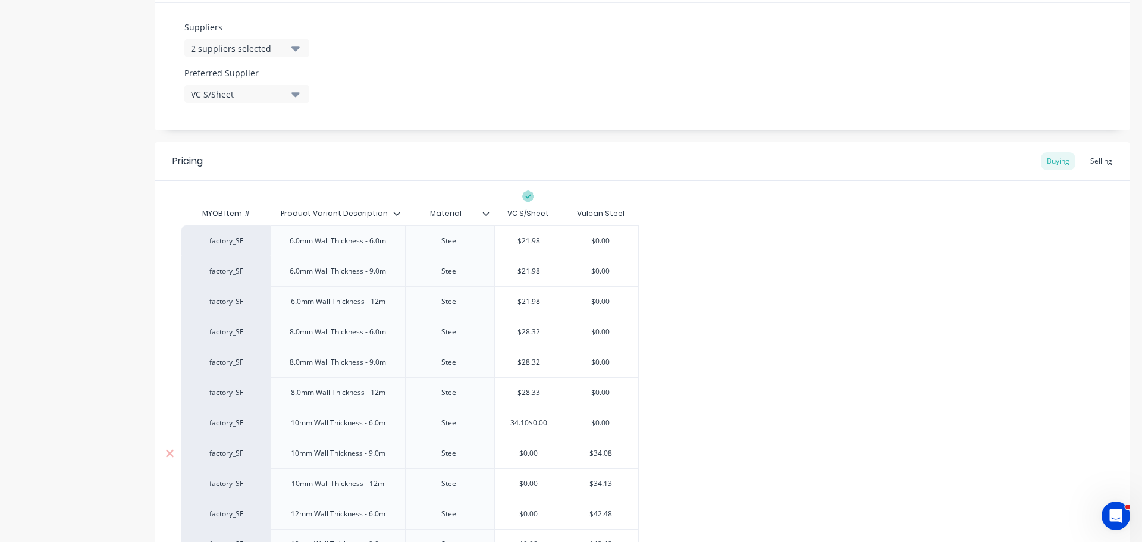
type input "$34.08"
click at [591, 454] on input "$34.08" at bounding box center [600, 453] width 75 height 11
click at [598, 452] on input "$34.08" at bounding box center [600, 453] width 75 height 11
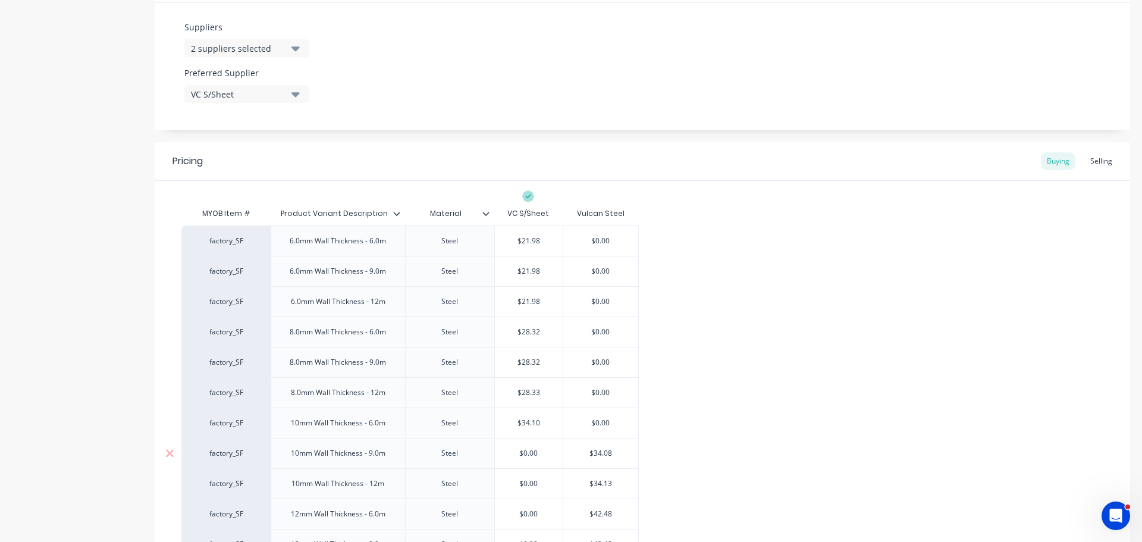
click at [598, 452] on input "$34.08" at bounding box center [600, 453] width 75 height 11
type textarea "x"
type input "$0.00"
click at [514, 451] on input "$0.00" at bounding box center [529, 453] width 68 height 11
paste input "$34.08"
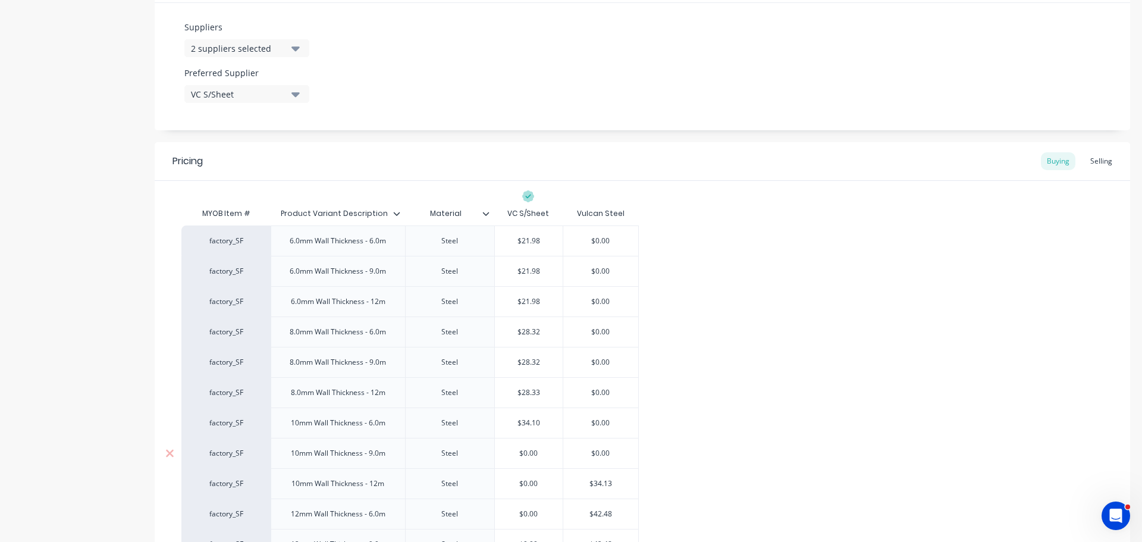
type textarea "x"
type input "$34.08$0.00"
type input "$34.13"
click at [603, 485] on input "$34.13" at bounding box center [600, 483] width 75 height 11
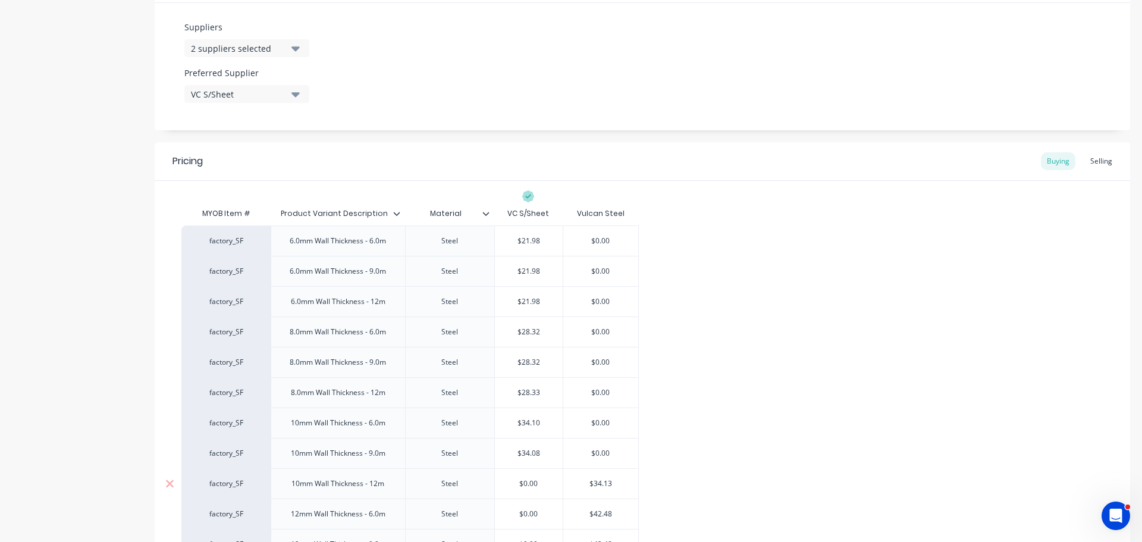
click at [603, 485] on input "$34.13" at bounding box center [600, 483] width 75 height 11
type textarea "x"
type input "$0.00"
click at [514, 483] on input "$0.00" at bounding box center [529, 483] width 68 height 11
paste input "$34.13"
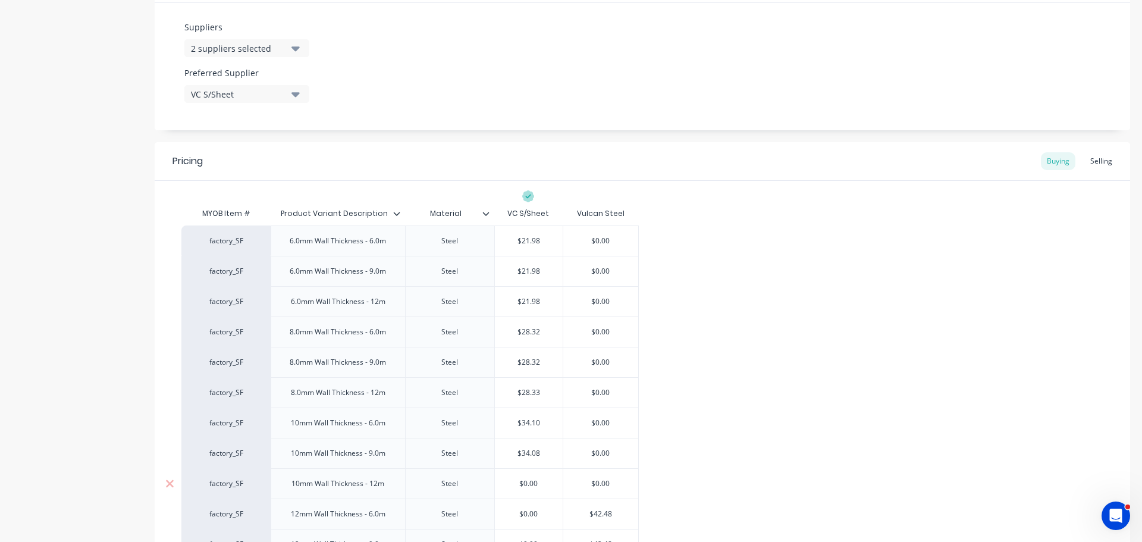
type textarea "x"
type input "$34.13$0.00"
click at [704, 395] on div "factory_SF 6.0mm Wall Thickness - 6.0m Steel $21.98 $21.98$0.00 $0.00 factory_S…" at bounding box center [642, 438] width 922 height 425
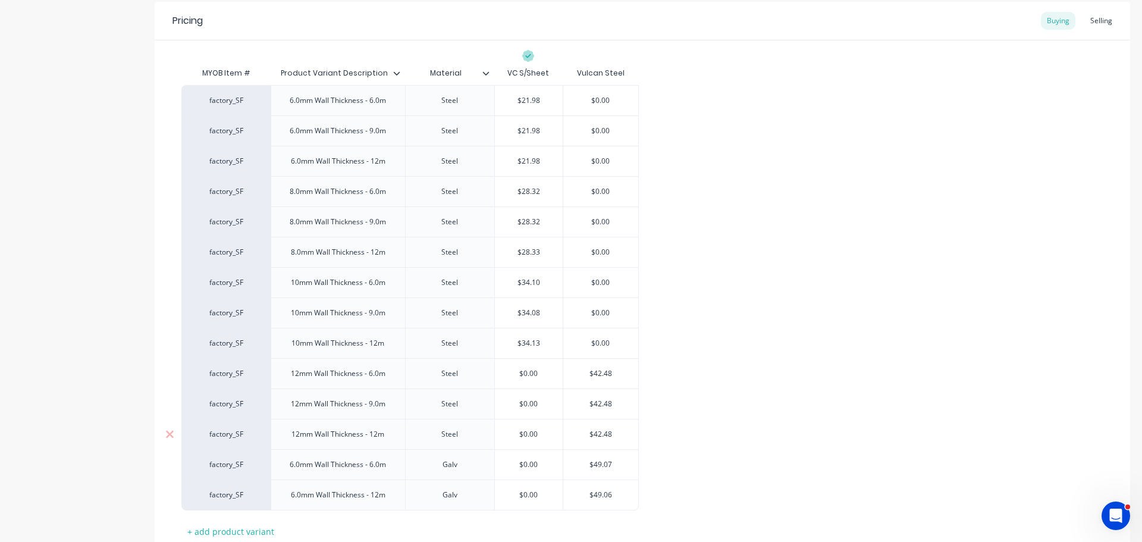
scroll to position [774, 0]
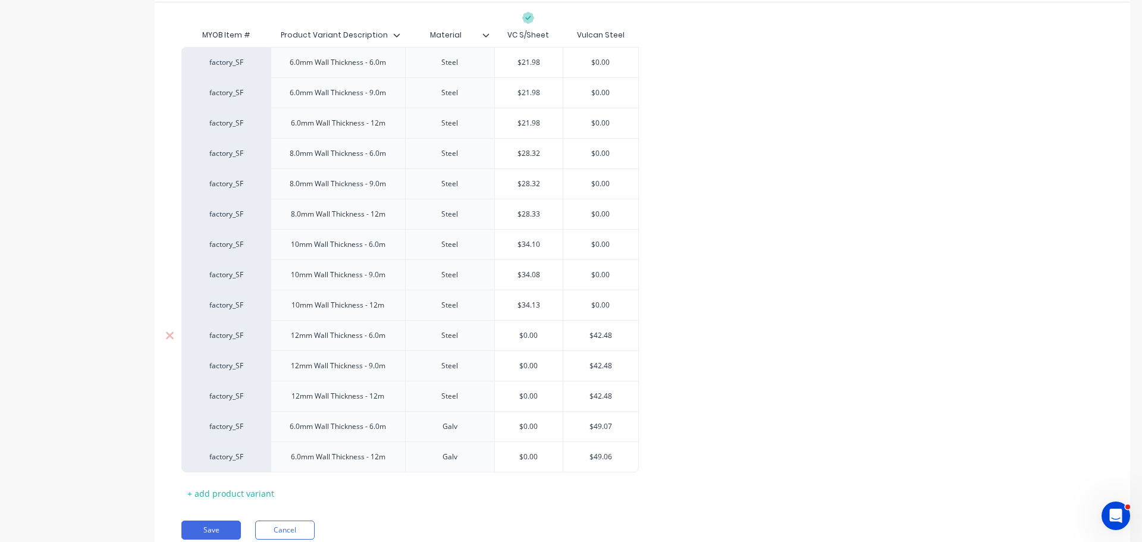
type input "$42.48"
click at [596, 331] on input "$42.48" at bounding box center [600, 335] width 75 height 11
type textarea "x"
type input "$"
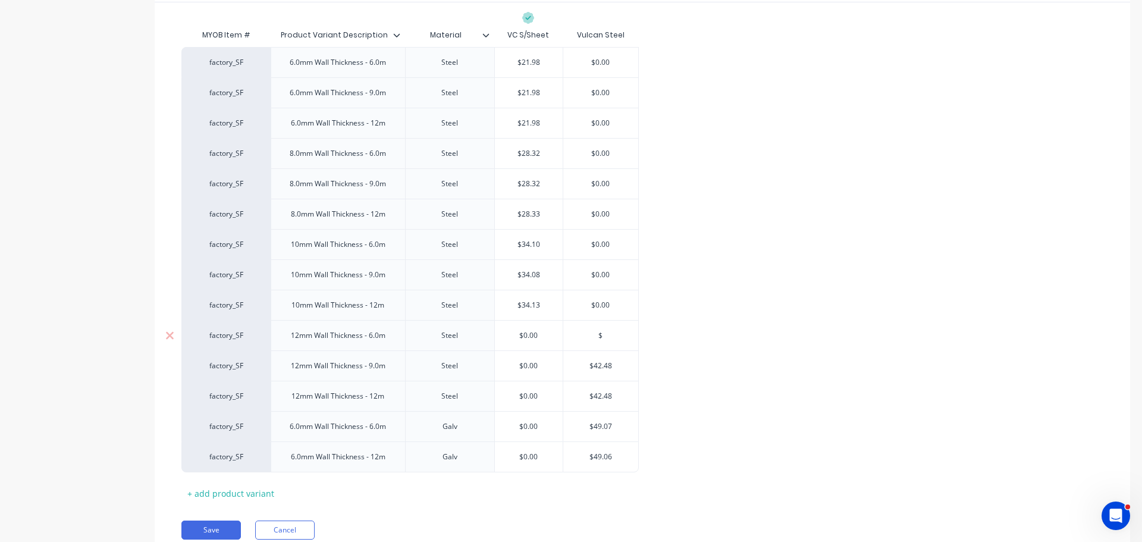
type input "$0.00"
click at [514, 337] on input "$0.00" at bounding box center [529, 335] width 68 height 11
paste input "42.48"
click at [598, 364] on input "$42.48" at bounding box center [600, 366] width 75 height 11
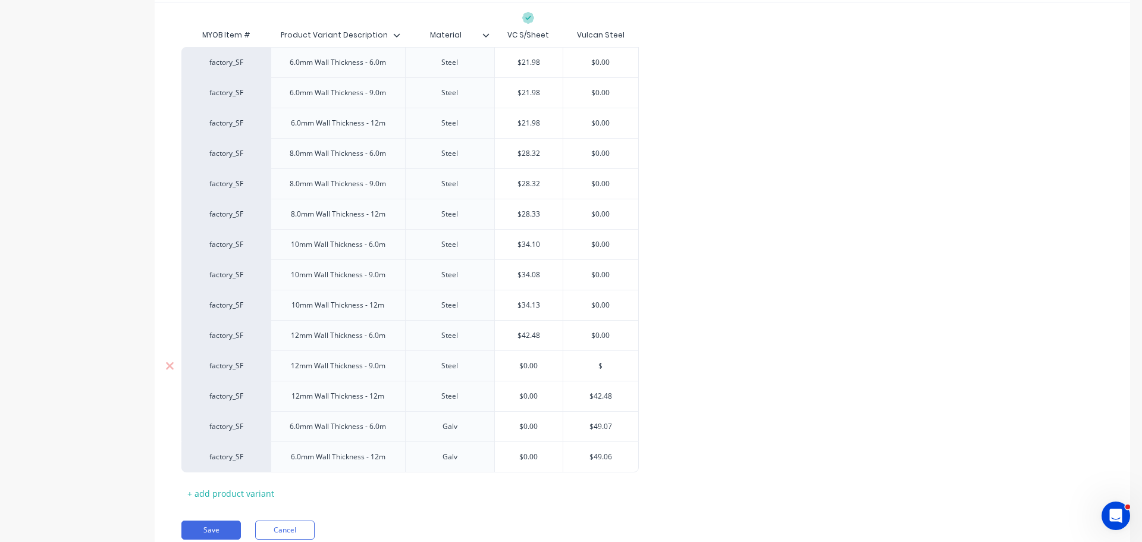
click at [515, 368] on input "$0.00" at bounding box center [529, 366] width 68 height 11
paste input "42.48"
click at [598, 400] on input "$42.48" at bounding box center [600, 396] width 75 height 11
click at [599, 397] on input "$42.48" at bounding box center [600, 396] width 75 height 11
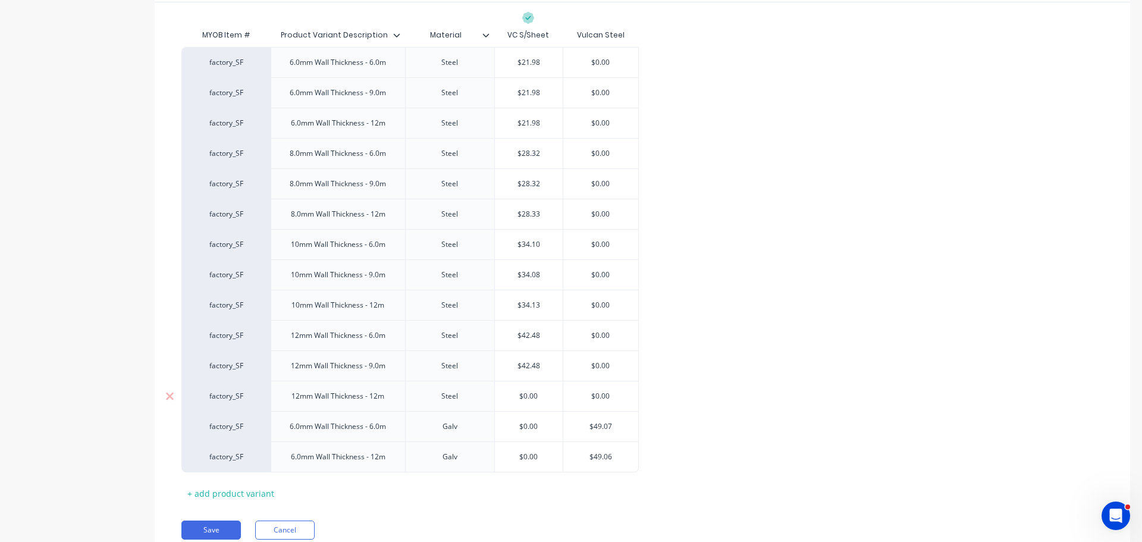
click at [509, 386] on div "$0.00" at bounding box center [529, 396] width 68 height 30
click at [515, 395] on input "$0.00" at bounding box center [529, 396] width 68 height 11
paste input "42.48"
click at [602, 424] on input "$49.07" at bounding box center [600, 426] width 75 height 11
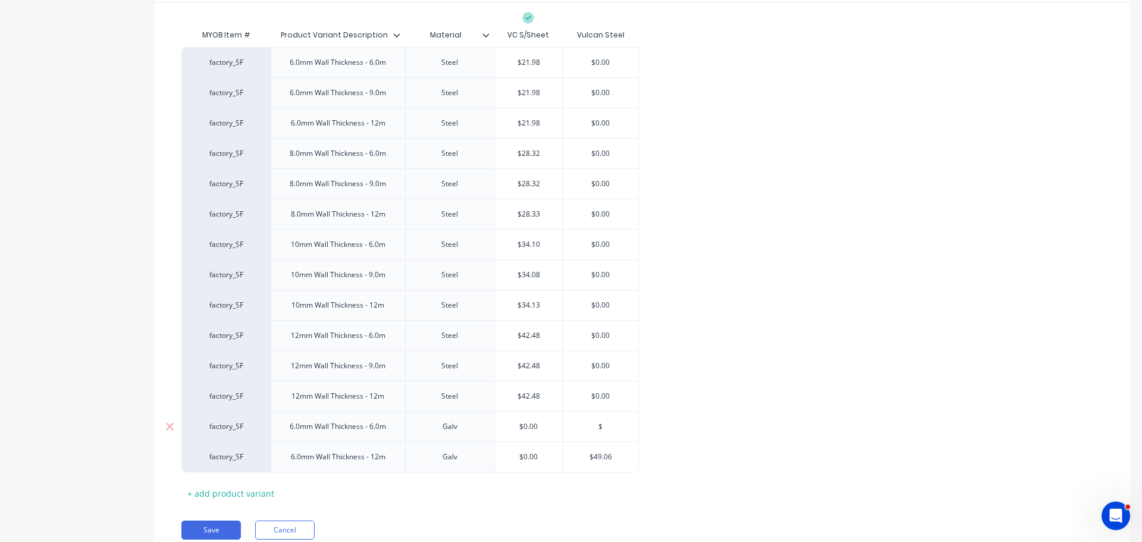
click at [509, 424] on input "$0.00" at bounding box center [529, 426] width 68 height 11
paste input "49.07"
click at [600, 460] on input "$49.06" at bounding box center [600, 457] width 75 height 11
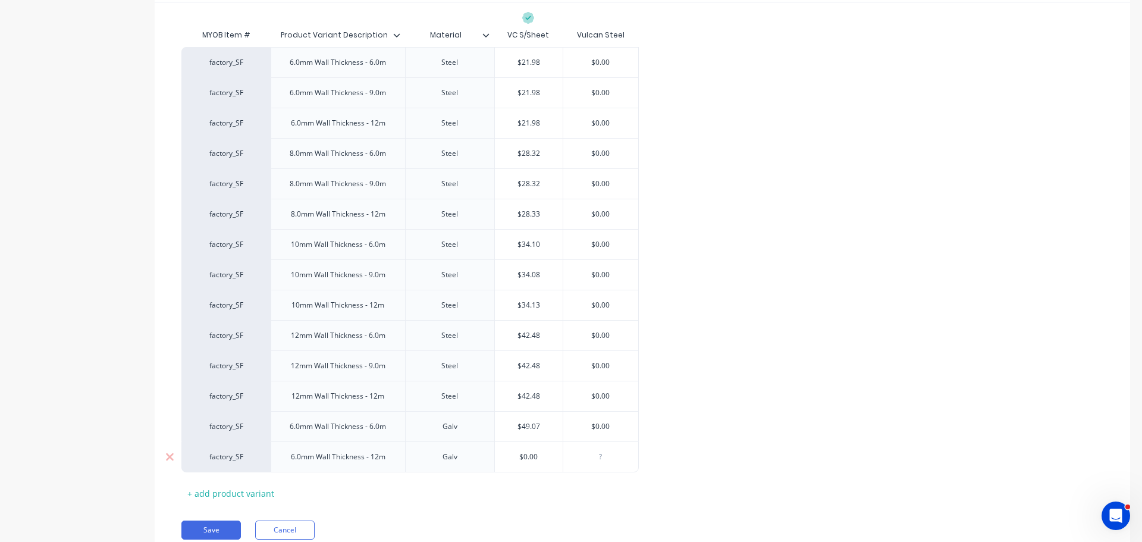
click at [511, 454] on input "$0.00" at bounding box center [529, 457] width 68 height 11
paste input "$49.06"
click at [678, 484] on div "MYOB Item # Product Variant Description Material VC S/Sheet Vulcan Steel factor…" at bounding box center [642, 263] width 922 height 480
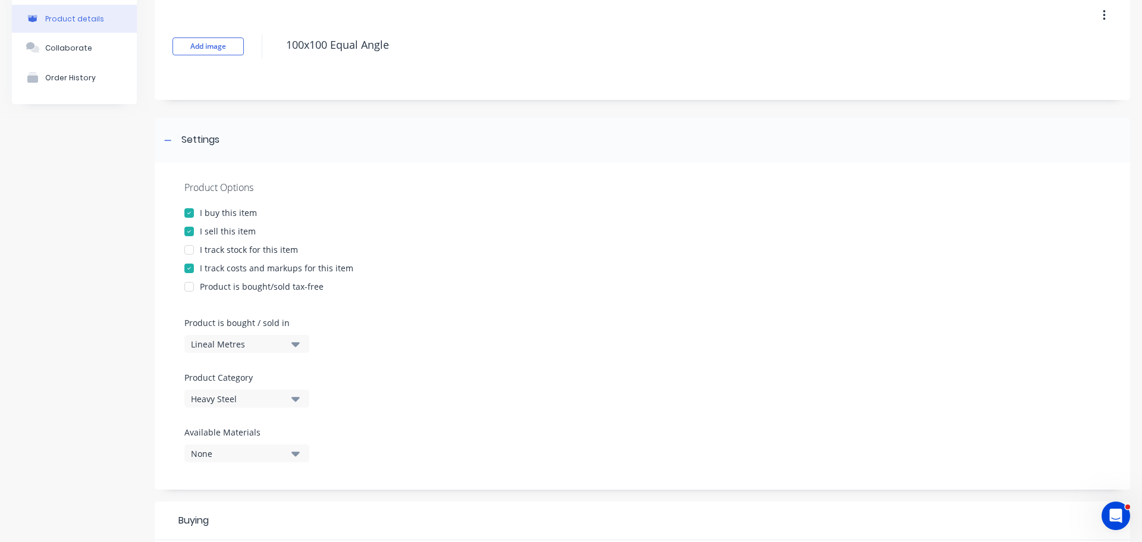
scroll to position [0, 0]
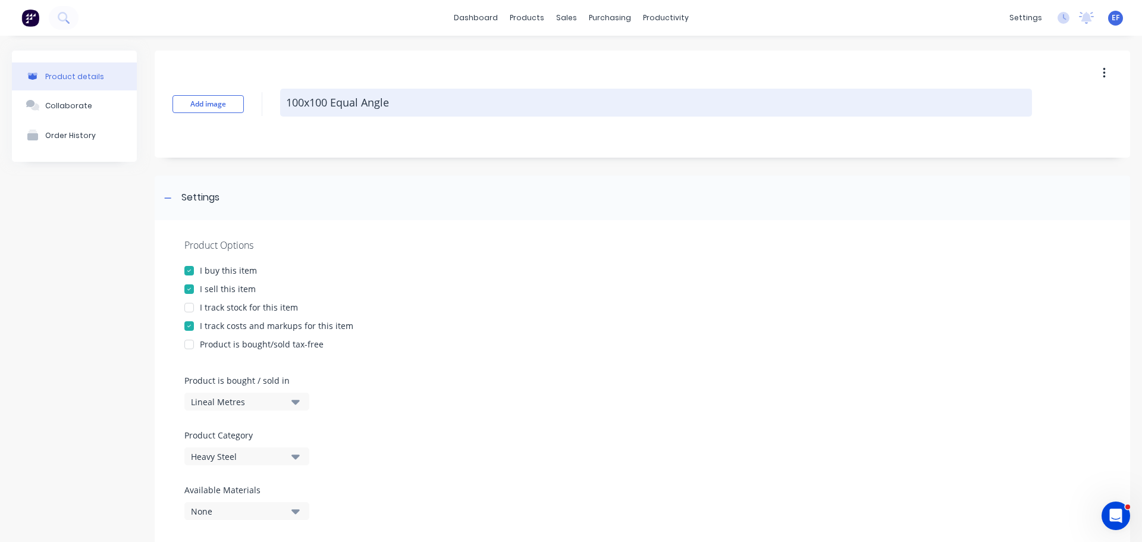
drag, startPoint x: 352, startPoint y: 96, endPoint x: 281, endPoint y: 109, distance: 72.1
click at [281, 109] on textarea "100x100 Equal Angle" at bounding box center [656, 103] width 752 height 28
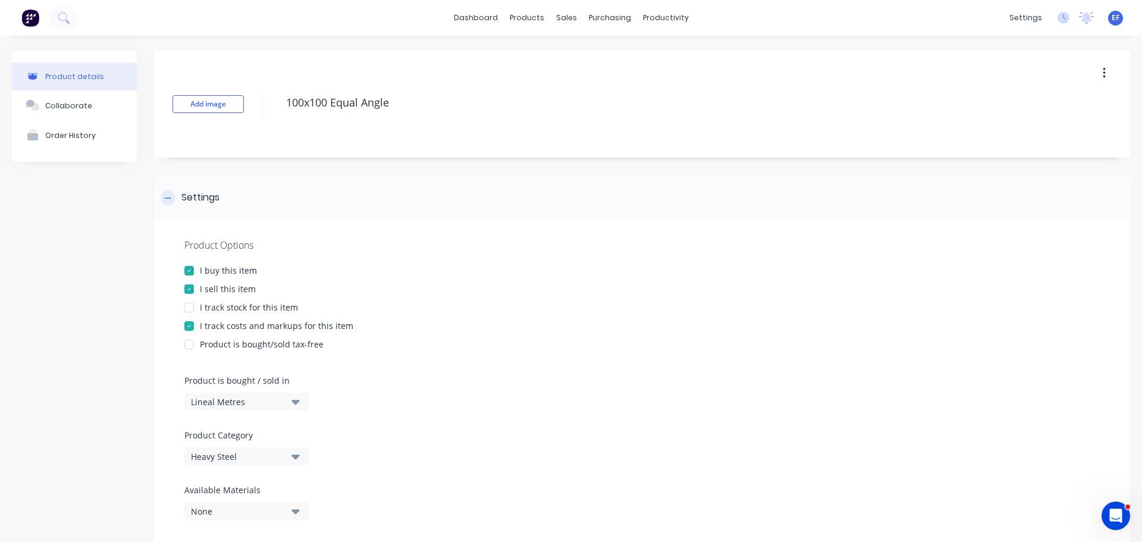
click at [171, 195] on div at bounding box center [168, 197] width 15 height 15
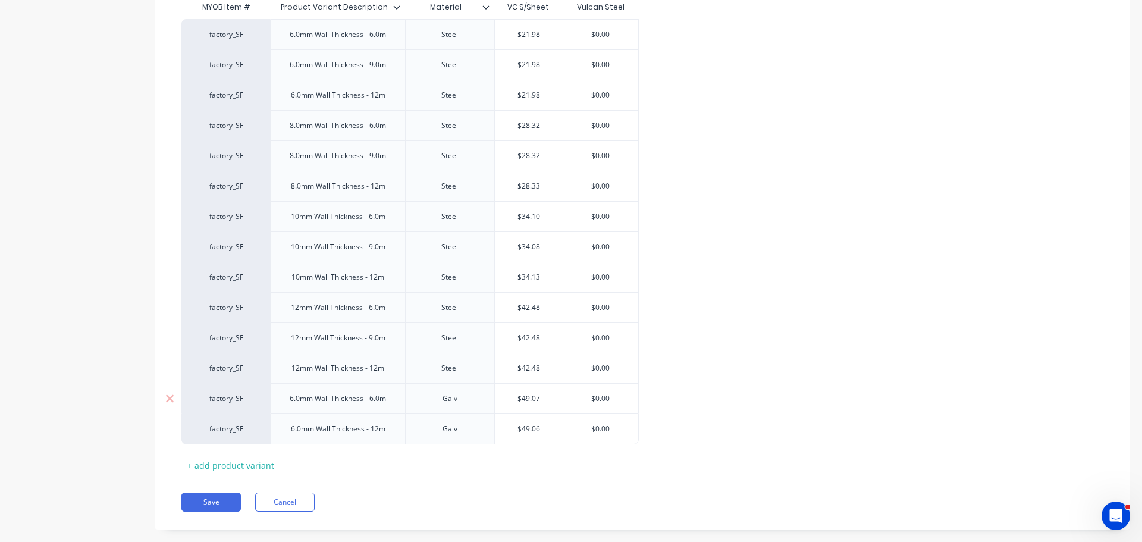
scroll to position [317, 0]
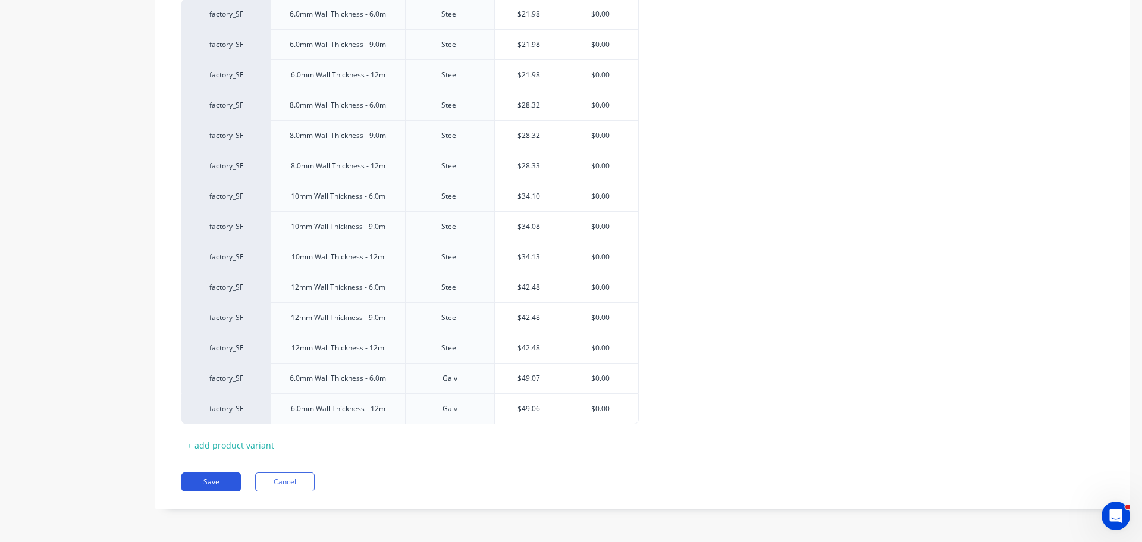
click at [207, 491] on button "Save" at bounding box center [211, 481] width 60 height 19
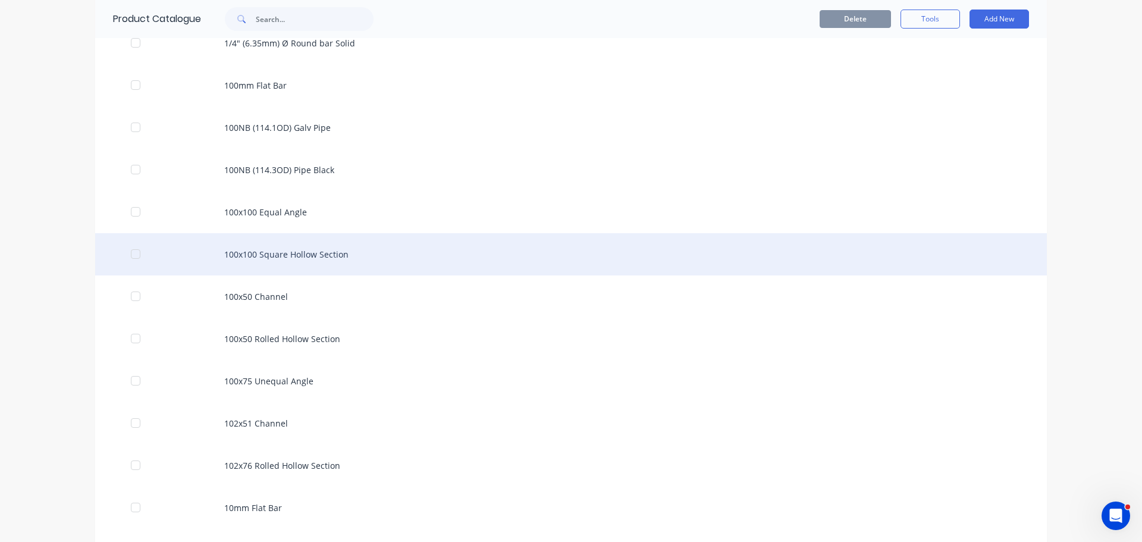
scroll to position [407, 0]
click at [312, 242] on div "100x100 Square Hollow Section" at bounding box center [571, 254] width 952 height 42
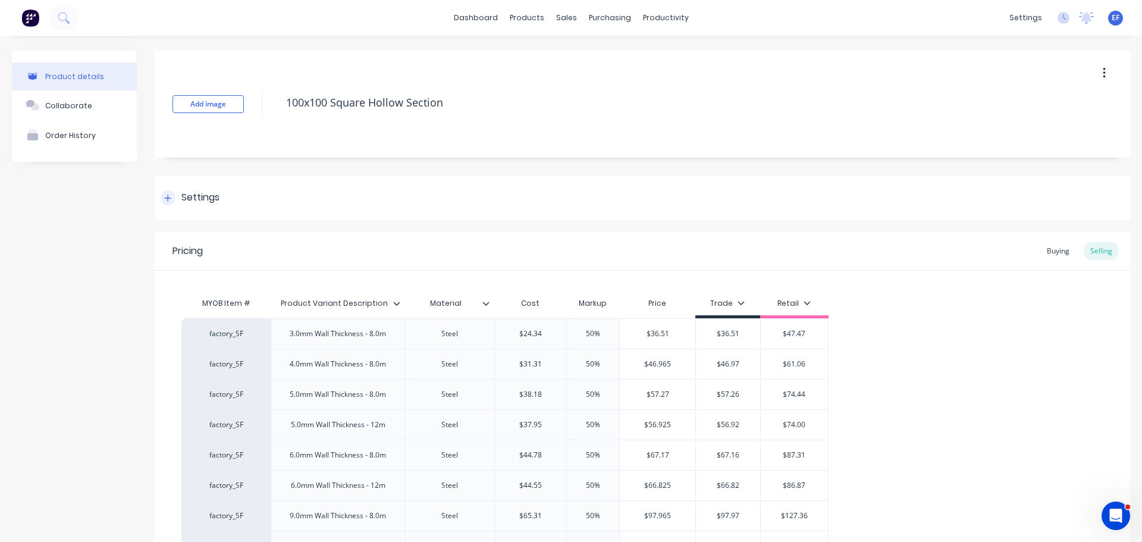
click at [167, 191] on div at bounding box center [168, 197] width 15 height 15
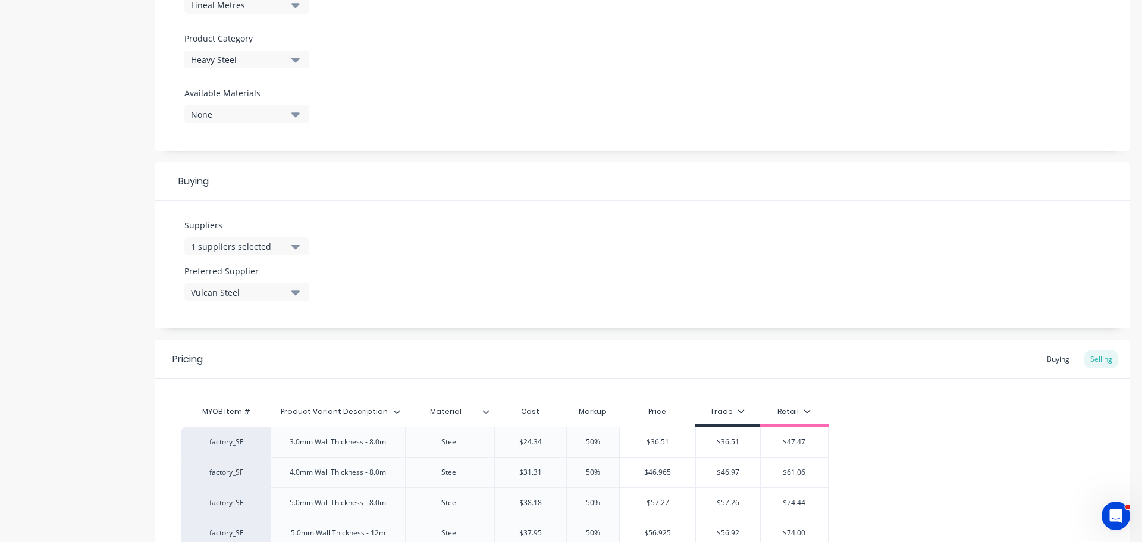
scroll to position [417, 0]
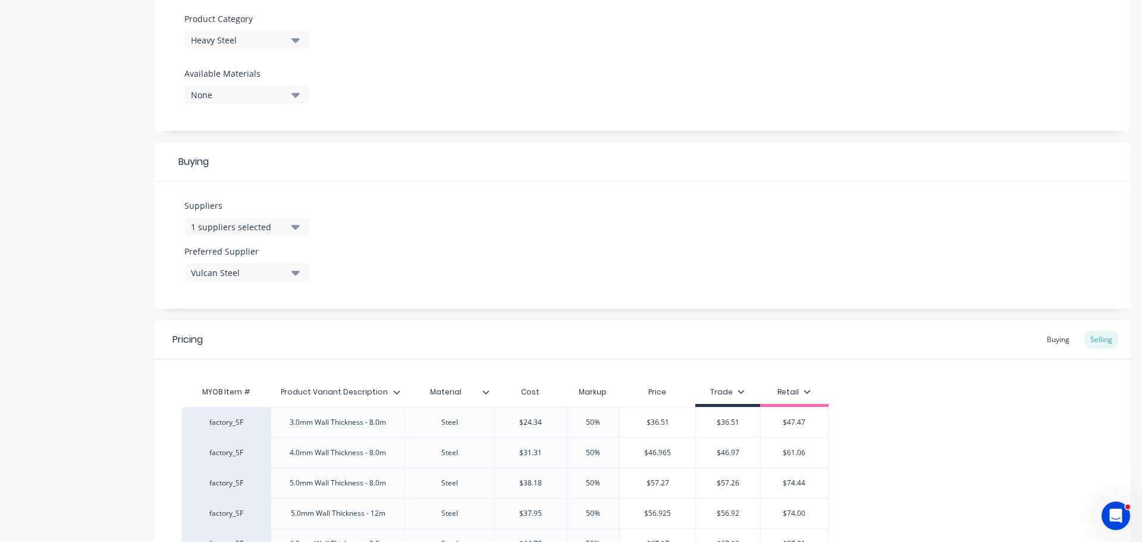
click at [233, 225] on div "1 suppliers selected" at bounding box center [238, 227] width 95 height 12
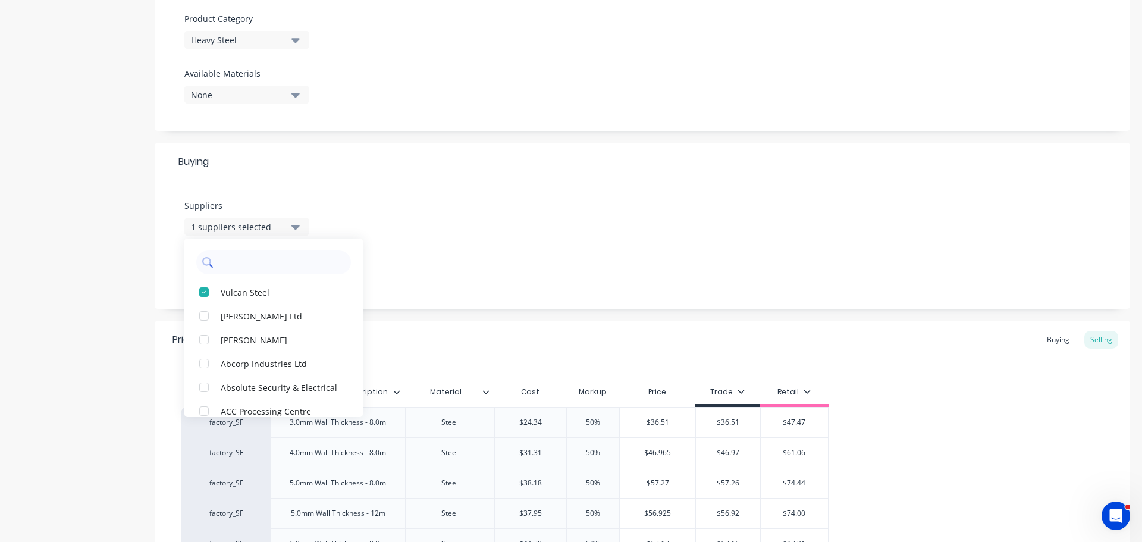
click at [240, 265] on input "text" at bounding box center [282, 263] width 126 height 24
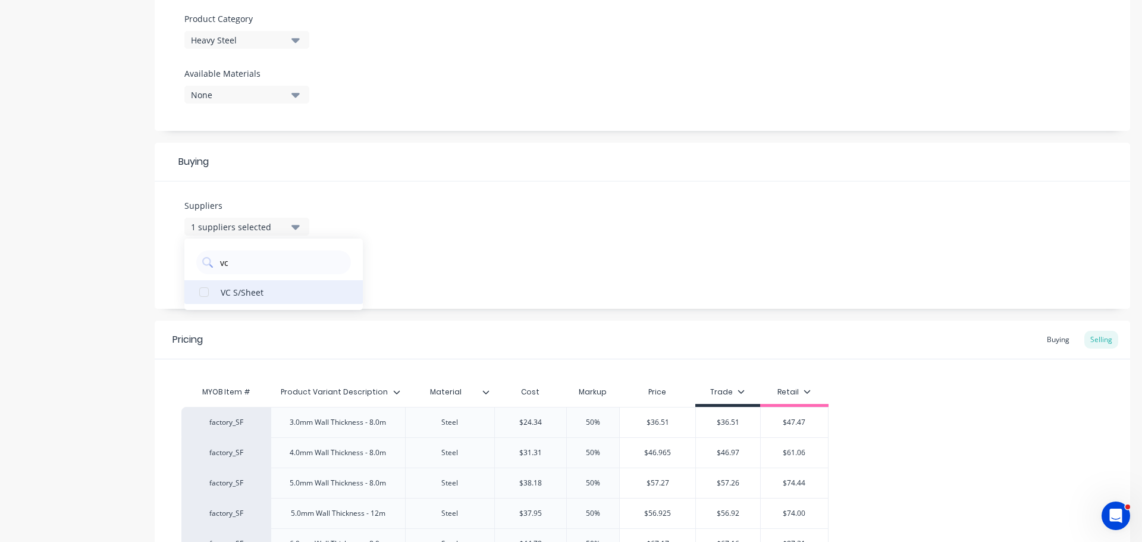
click at [240, 293] on div "VC S/Sheet" at bounding box center [280, 292] width 119 height 12
click at [473, 240] on div "Suppliers 2 suppliers selected vc VC S/Sheet Preferred Supplier Vulcan Steel" at bounding box center [643, 244] width 976 height 127
click at [289, 274] on button "Vulcan Steel" at bounding box center [246, 273] width 125 height 18
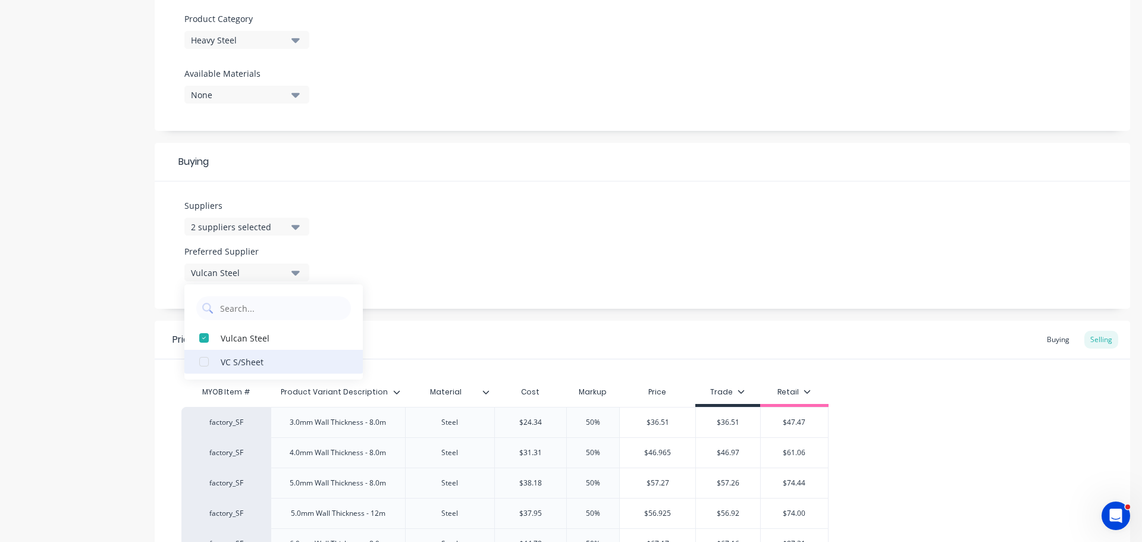
click at [253, 361] on div "VC S/Sheet" at bounding box center [280, 361] width 119 height 12
drag, startPoint x: 364, startPoint y: 295, endPoint x: 394, endPoint y: 295, distance: 30.4
click at [367, 293] on div "Suppliers 2 suppliers selected vc Preferred Supplier VC S/Sheet VC S/Sheet Vulc…" at bounding box center [643, 244] width 976 height 127
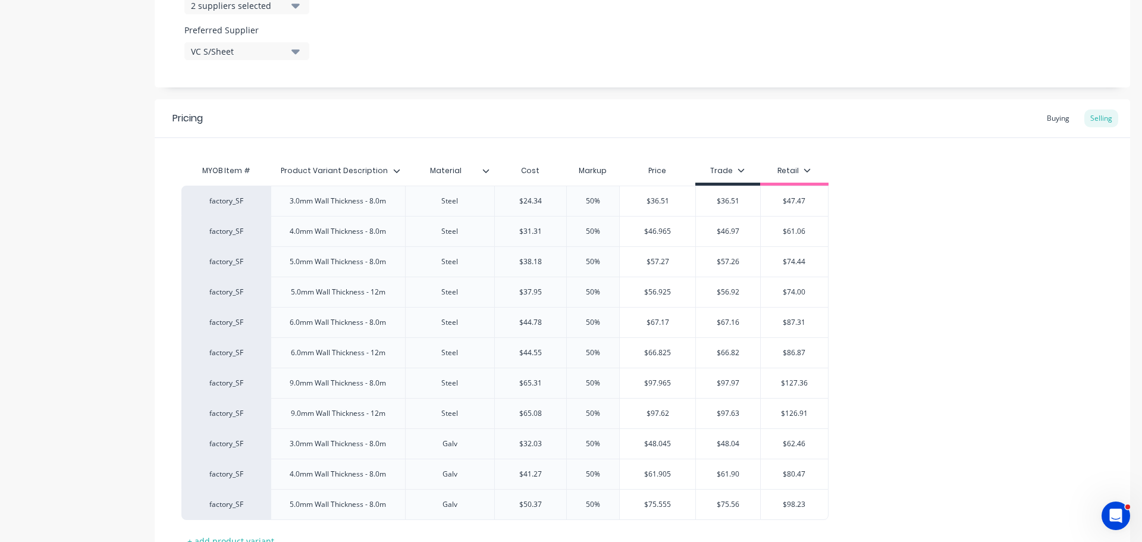
scroll to position [655, 0]
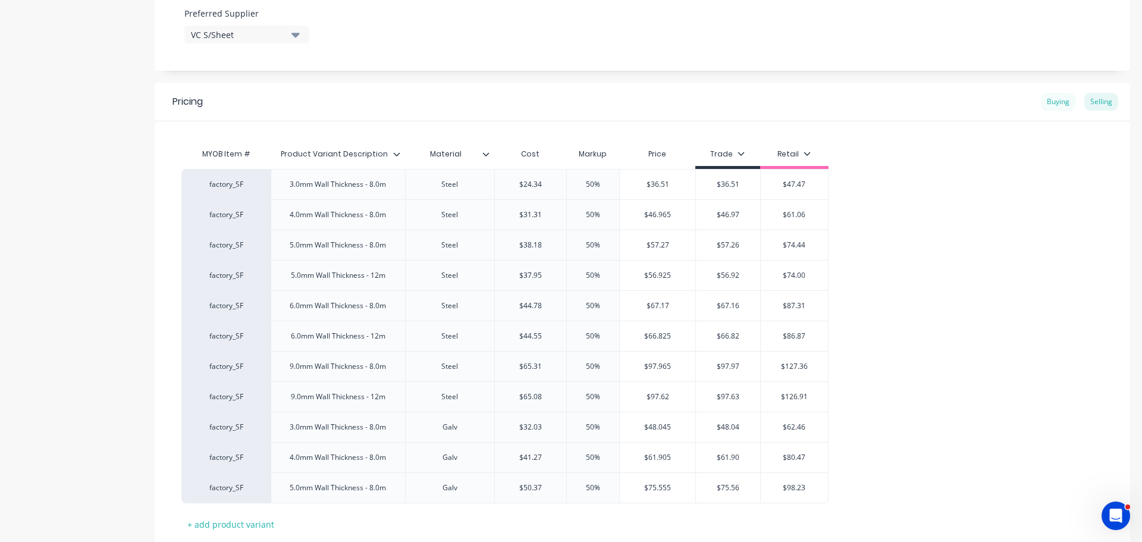
click at [1041, 105] on div "Buying" at bounding box center [1058, 102] width 35 height 18
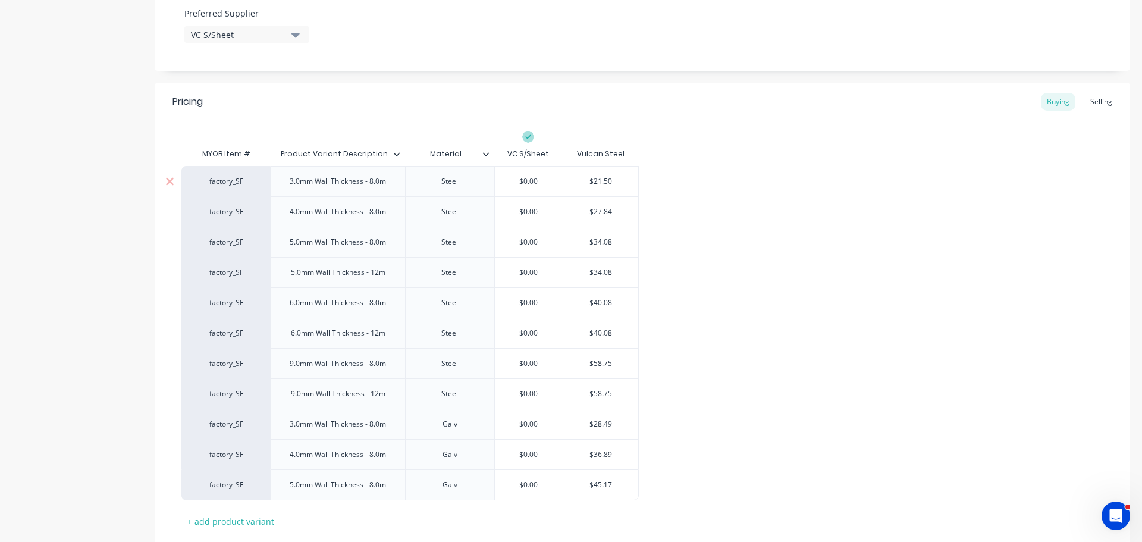
drag, startPoint x: 610, startPoint y: 181, endPoint x: 550, endPoint y: 184, distance: 60.2
click at [550, 184] on div "factory_SF 3.0mm Wall Thickness - 8.0m Steel $0.00 $21.50 $21.50" at bounding box center [410, 181] width 458 height 30
click at [507, 180] on input "$0.00" at bounding box center [529, 181] width 68 height 11
paste input "$21.50"
drag, startPoint x: 621, startPoint y: 209, endPoint x: 531, endPoint y: 208, distance: 89.9
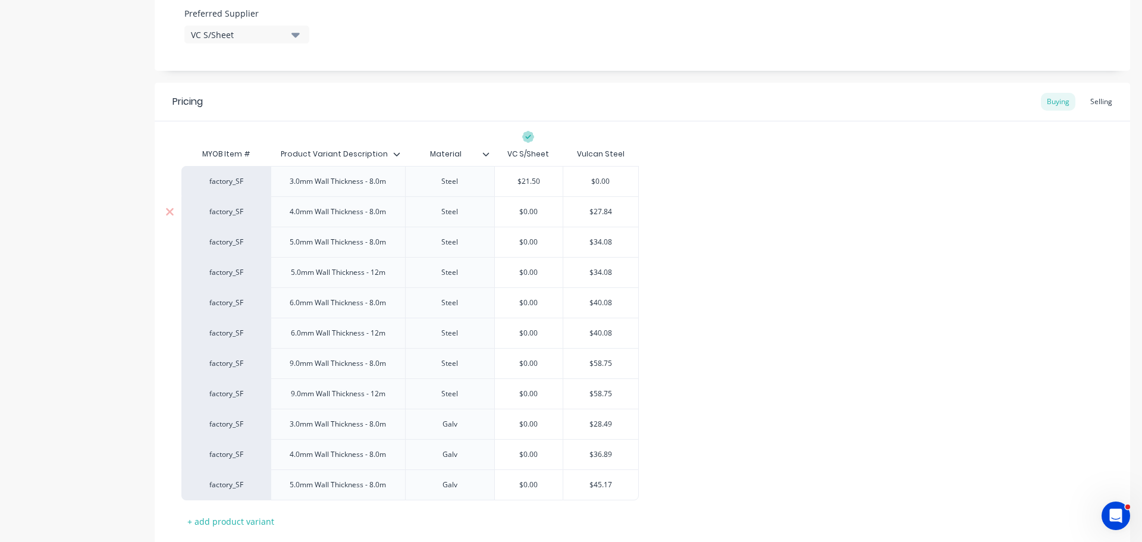
click at [531, 209] on div "factory_SF 4.0mm Wall Thickness - 8.0m Steel $0.00 $27.84 $27.84" at bounding box center [410, 211] width 458 height 30
click at [512, 218] on div "$0.00" at bounding box center [529, 212] width 68 height 30
click at [514, 205] on div "$0.00" at bounding box center [529, 212] width 68 height 30
click at [515, 208] on input "$0.00" at bounding box center [529, 211] width 68 height 11
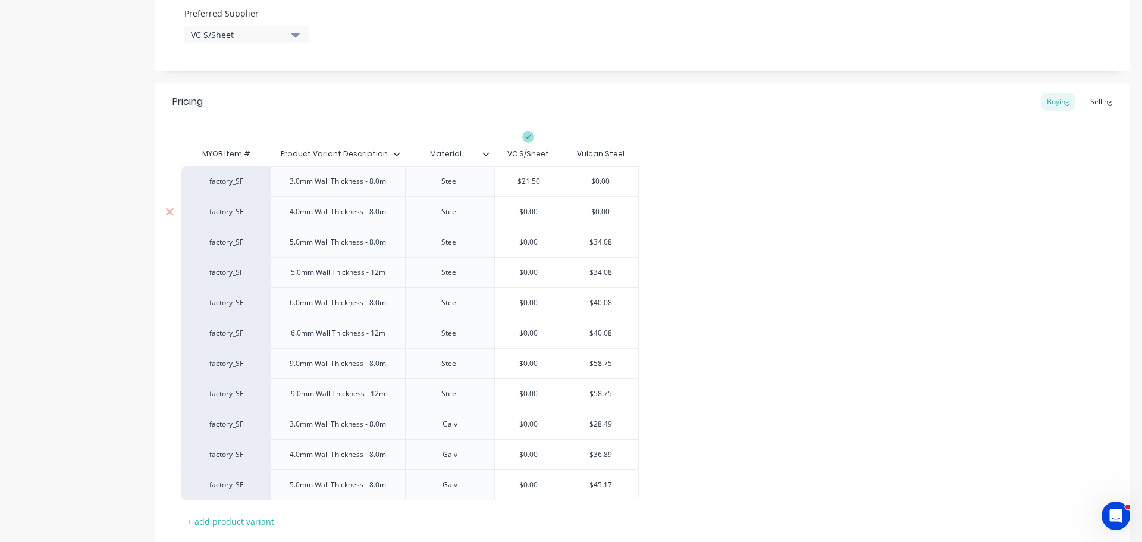
click at [520, 215] on input "$0.00" at bounding box center [529, 211] width 68 height 11
click at [537, 239] on input "$0.00" at bounding box center [529, 242] width 68 height 11
click at [530, 209] on input "$0.00" at bounding box center [529, 211] width 68 height 11
click at [520, 210] on input "$0.00" at bounding box center [529, 211] width 68 height 11
paste input "$27.84"
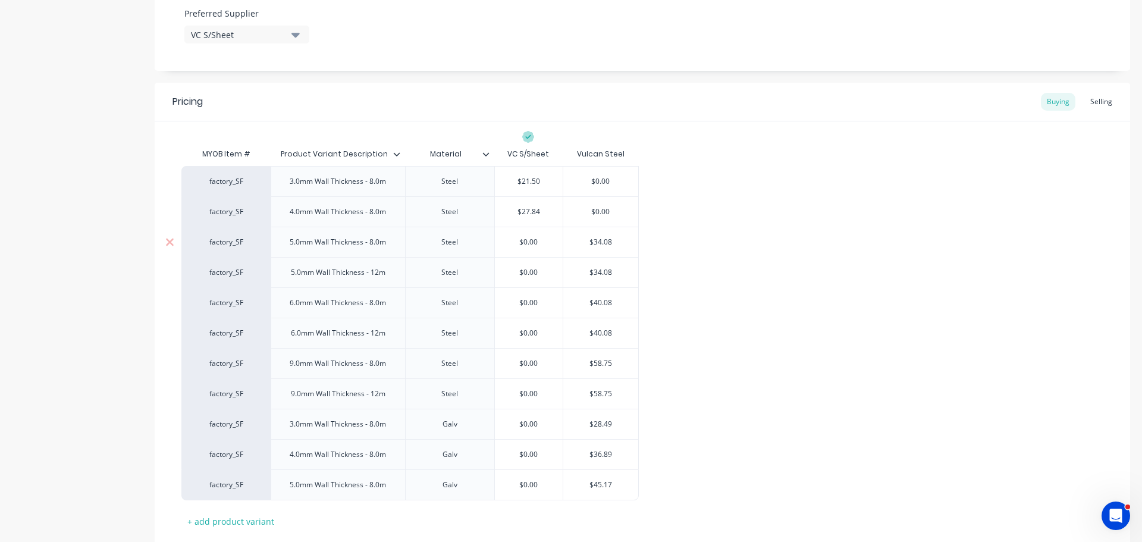
drag, startPoint x: 620, startPoint y: 240, endPoint x: 555, endPoint y: 241, distance: 65.5
click at [555, 241] on div "factory_SF 5.0mm Wall Thickness - 8.0m Steel $0.00 $0.00 $34.08 $34.08" at bounding box center [410, 242] width 458 height 30
click at [513, 244] on input "$0.00" at bounding box center [529, 242] width 68 height 11
paste input "$34.08"
drag, startPoint x: 615, startPoint y: 272, endPoint x: 566, endPoint y: 273, distance: 48.8
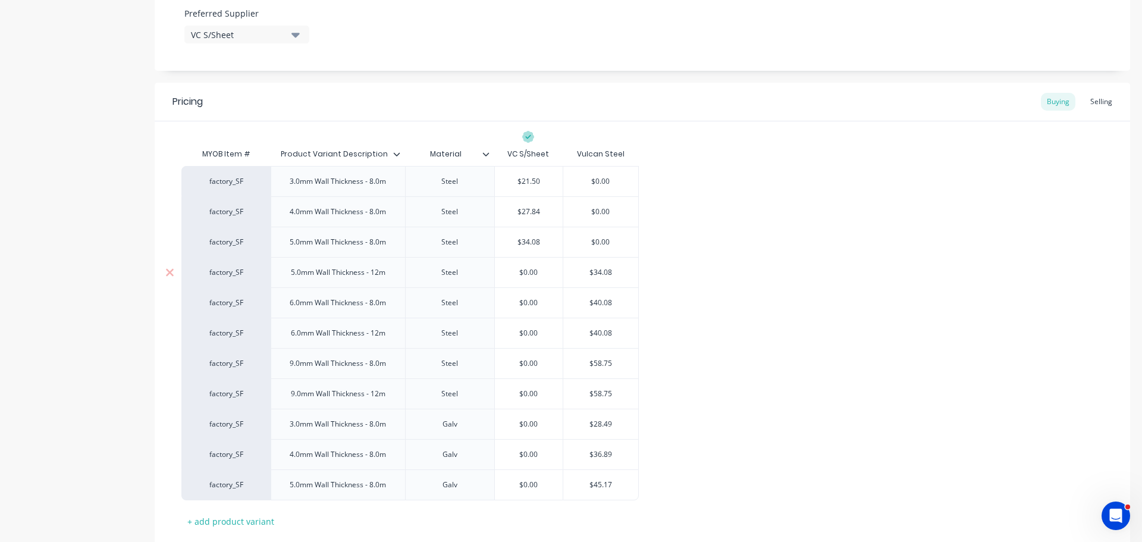
click at [566, 273] on input "$34.08" at bounding box center [600, 272] width 75 height 11
click at [518, 272] on input "$0.00" at bounding box center [529, 272] width 68 height 11
paste input "$34.08"
drag, startPoint x: 613, startPoint y: 300, endPoint x: 569, endPoint y: 294, distance: 45.1
click at [569, 294] on div "$40.08 $40.08" at bounding box center [600, 303] width 75 height 30
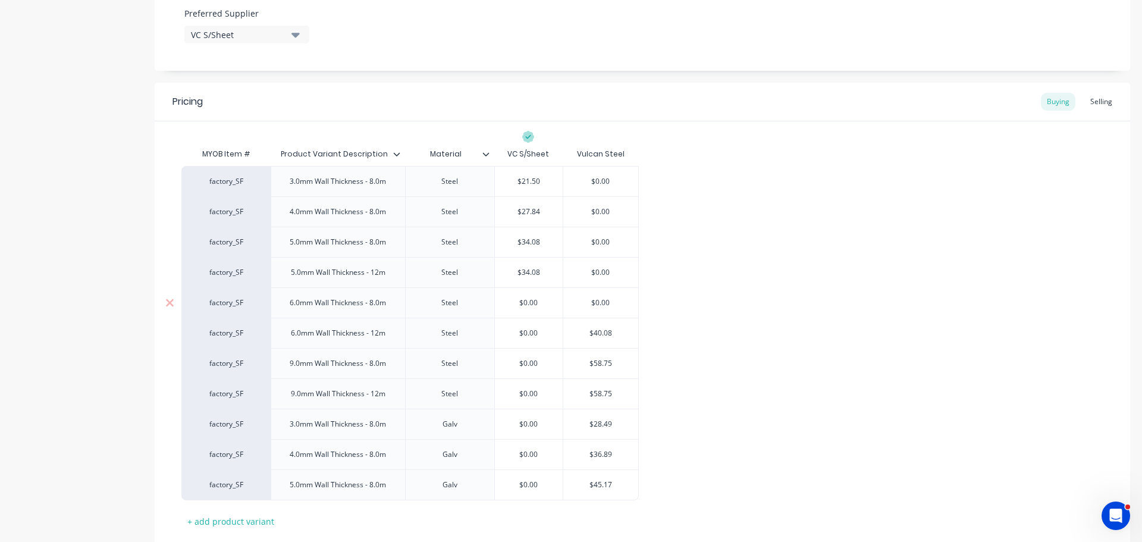
click at [519, 303] on input "$0.00" at bounding box center [529, 303] width 68 height 11
paste input "$40.08"
drag, startPoint x: 611, startPoint y: 334, endPoint x: 574, endPoint y: 329, distance: 37.9
click at [574, 329] on input "$40.08" at bounding box center [600, 333] width 75 height 11
click at [519, 338] on input "$0.00" at bounding box center [529, 333] width 68 height 11
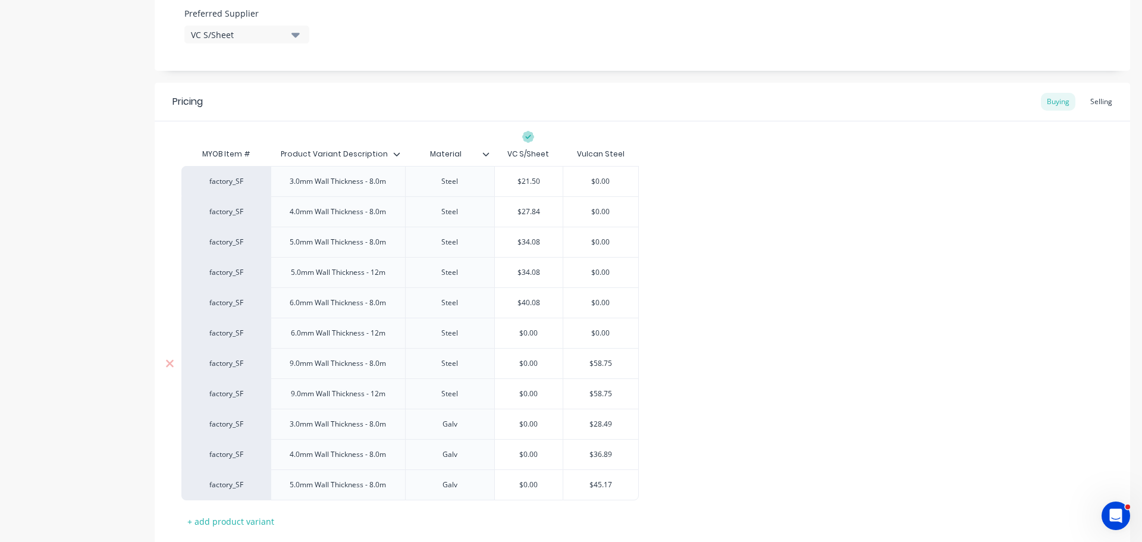
paste input "$40.08"
click at [613, 365] on input "$58.75" at bounding box center [600, 363] width 75 height 11
drag, startPoint x: 583, startPoint y: 365, endPoint x: 576, endPoint y: 364, distance: 6.7
click at [576, 364] on input "$58.75" at bounding box center [600, 363] width 75 height 11
click at [518, 364] on input "$0.00" at bounding box center [529, 363] width 68 height 11
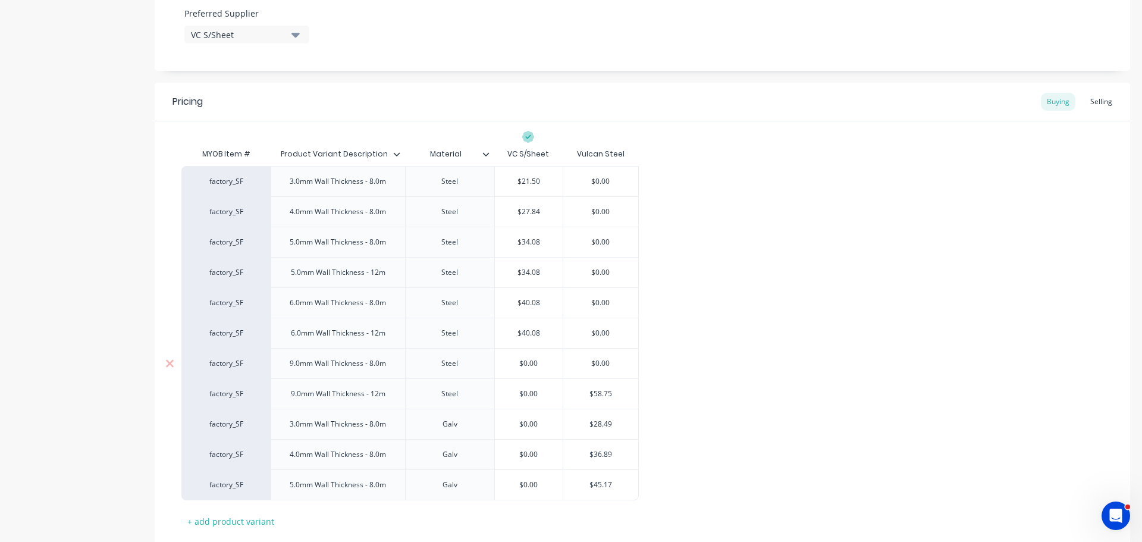
paste input "$58.75"
drag, startPoint x: 618, startPoint y: 392, endPoint x: 575, endPoint y: 387, distance: 43.1
click at [575, 387] on div "$58.75 $58.75" at bounding box center [600, 394] width 75 height 30
click at [518, 395] on input "$0.00" at bounding box center [529, 394] width 68 height 11
paste input "$58.75"
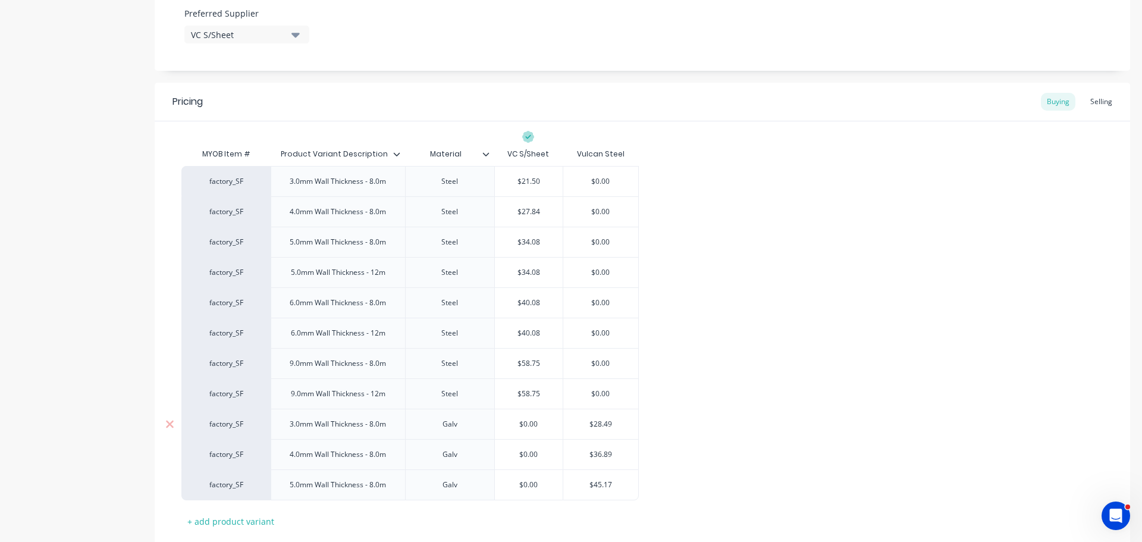
click at [624, 424] on input "$28.49" at bounding box center [600, 424] width 75 height 11
drag, startPoint x: 624, startPoint y: 424, endPoint x: 559, endPoint y: 411, distance: 66.3
click at [559, 411] on div "factory_SF 3.0mm Wall Thickness - 8.0m Galv $0.00 $28.49 $28.49" at bounding box center [410, 424] width 458 height 30
click at [516, 421] on input "$0.00" at bounding box center [529, 424] width 68 height 11
paste input "$28.49"
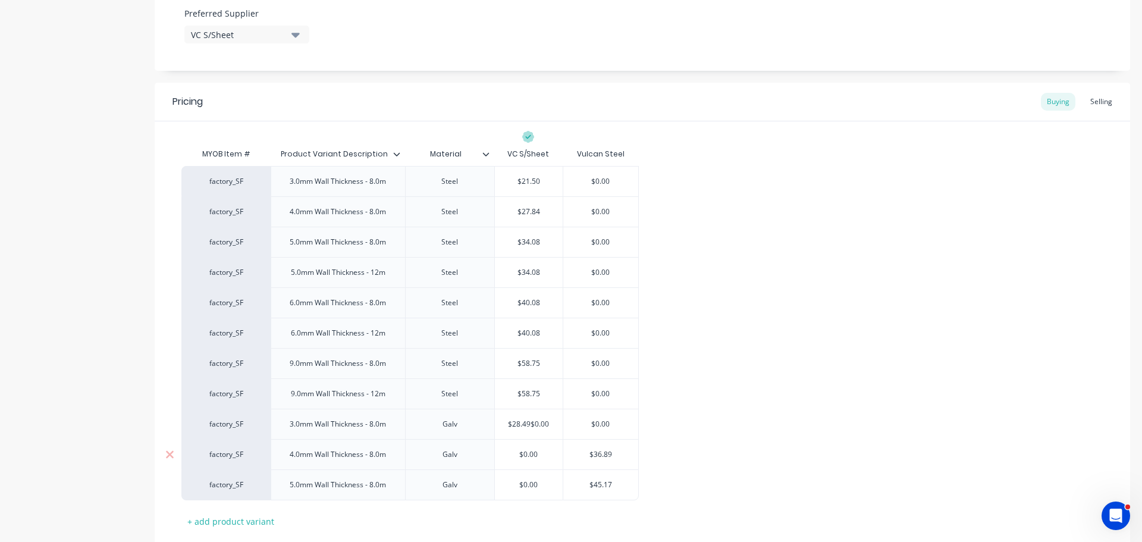
click at [612, 446] on div "$36.89" at bounding box center [600, 455] width 75 height 30
drag, startPoint x: 617, startPoint y: 453, endPoint x: 581, endPoint y: 450, distance: 35.9
click at [581, 450] on input "$36.89" at bounding box center [600, 454] width 75 height 11
click at [518, 453] on input "$0.00" at bounding box center [529, 454] width 68 height 11
paste input "$36.89"
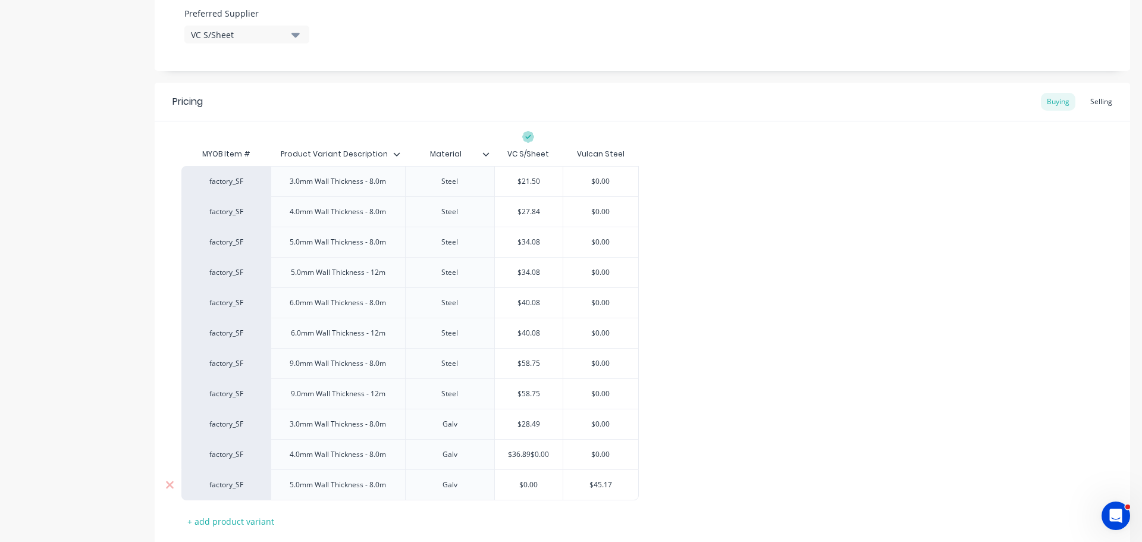
click at [613, 490] on div "$45.17" at bounding box center [600, 485] width 75 height 30
drag, startPoint x: 599, startPoint y: 483, endPoint x: 569, endPoint y: 478, distance: 30.2
click at [569, 478] on div "$45.17 $45.17" at bounding box center [600, 485] width 75 height 30
click at [515, 480] on input "$0.00" at bounding box center [529, 485] width 68 height 11
paste input "$45.17"
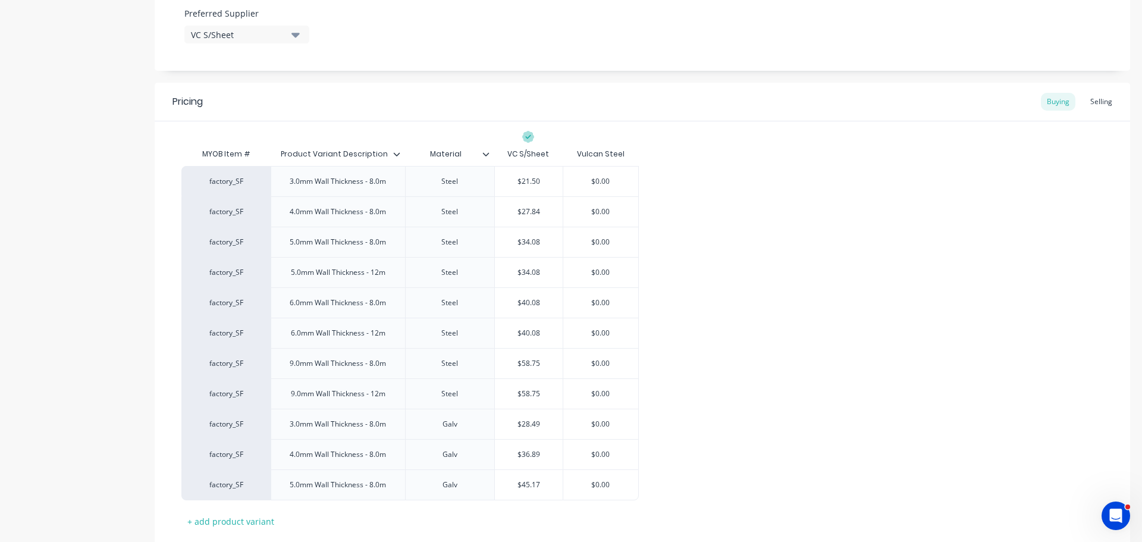
click at [716, 411] on div "factory_SF 3.0mm Wall Thickness - 8.0m Steel $21.50 $21.50$0.00 $0.00 factory_S…" at bounding box center [642, 333] width 922 height 334
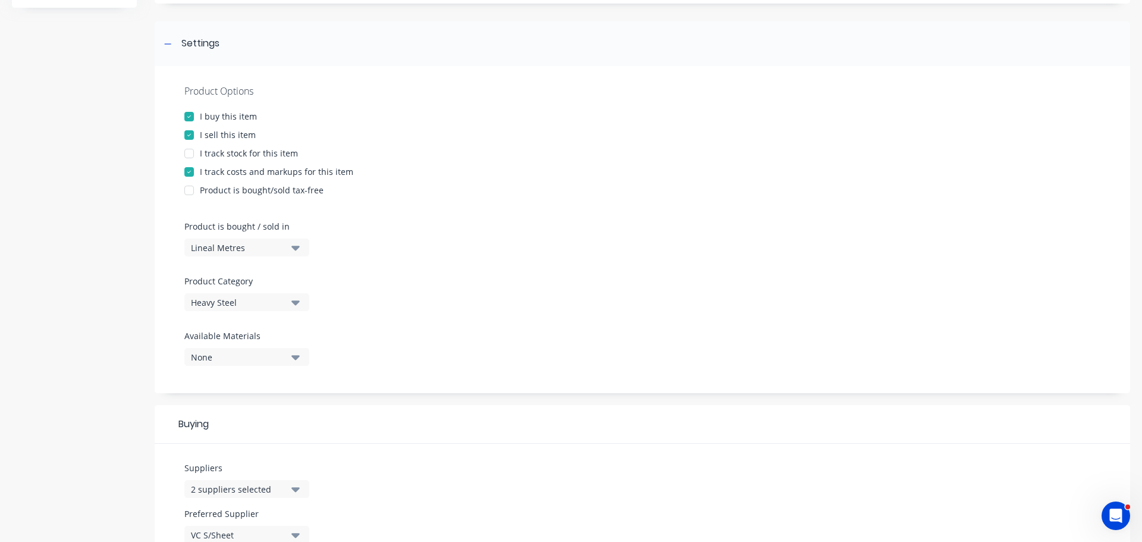
scroll to position [0, 0]
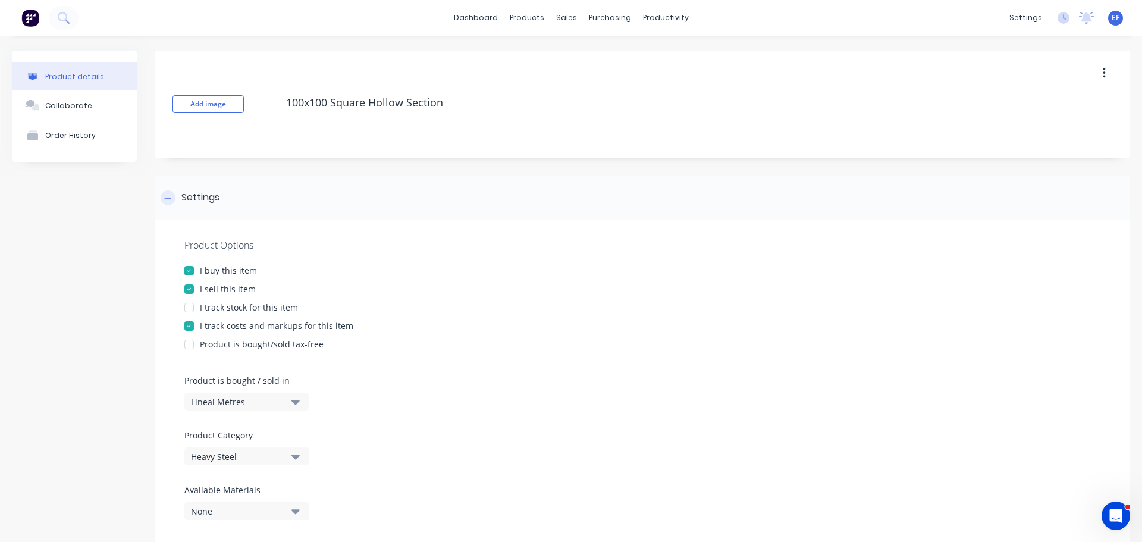
click at [163, 203] on div at bounding box center [168, 197] width 15 height 15
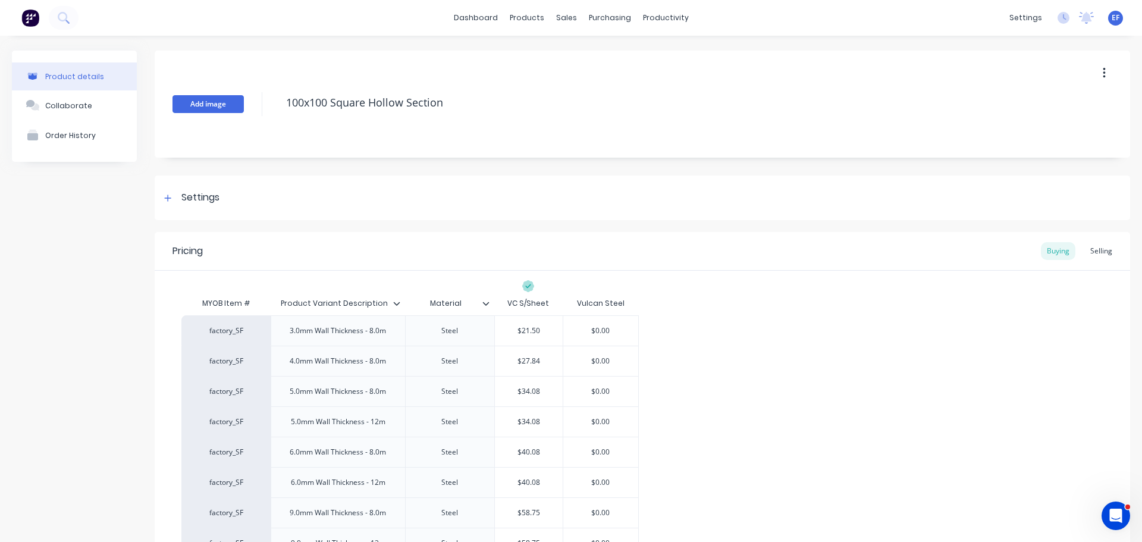
drag, startPoint x: 317, startPoint y: 109, endPoint x: 224, endPoint y: 109, distance: 93.4
click at [224, 109] on div "Add image 100x100 Square Hollow Section" at bounding box center [643, 104] width 976 height 107
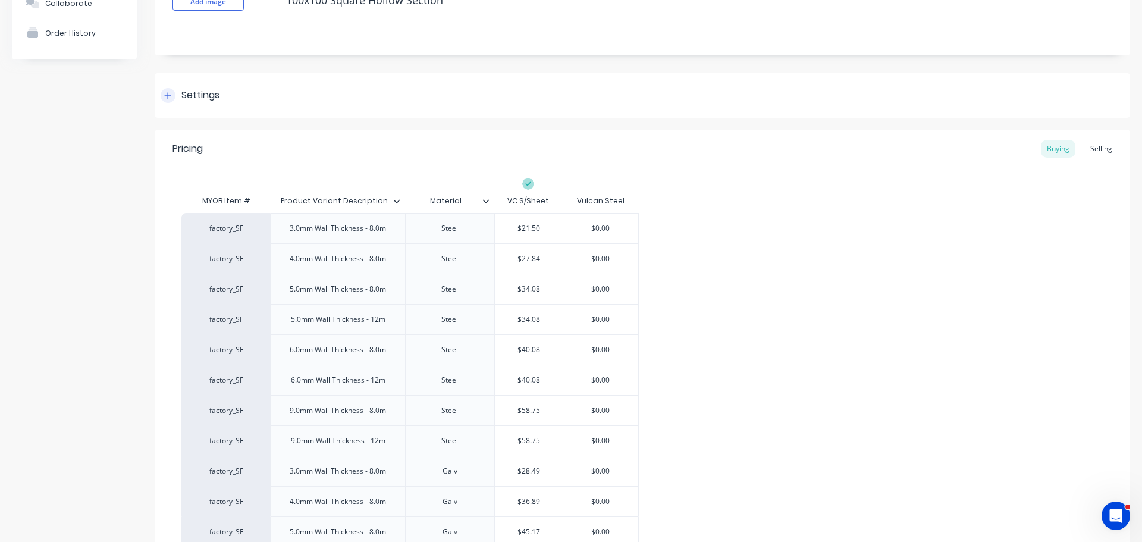
scroll to position [226, 0]
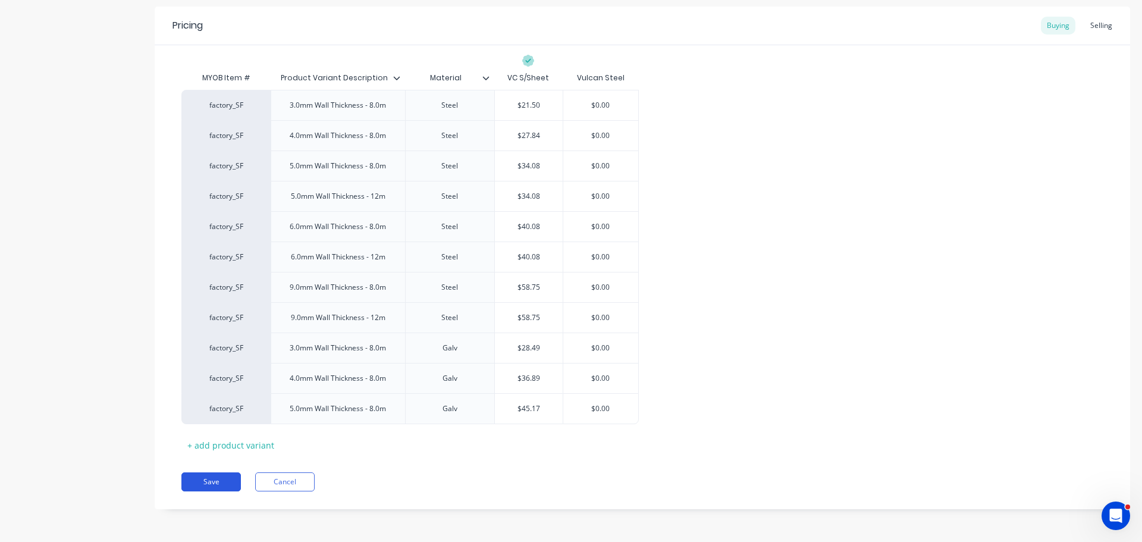
click at [221, 488] on button "Save" at bounding box center [211, 481] width 60 height 19
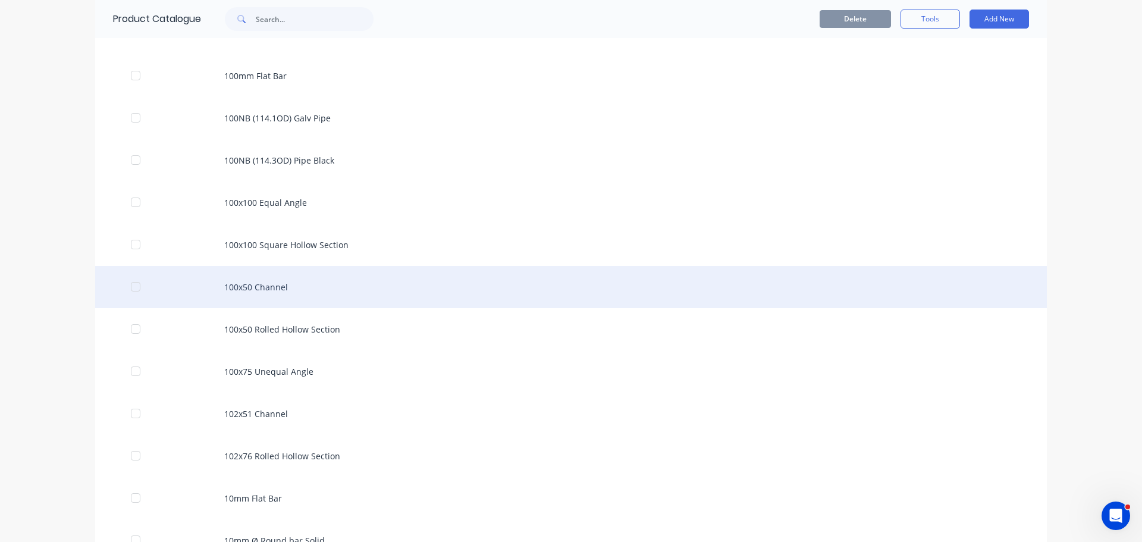
scroll to position [390, 0]
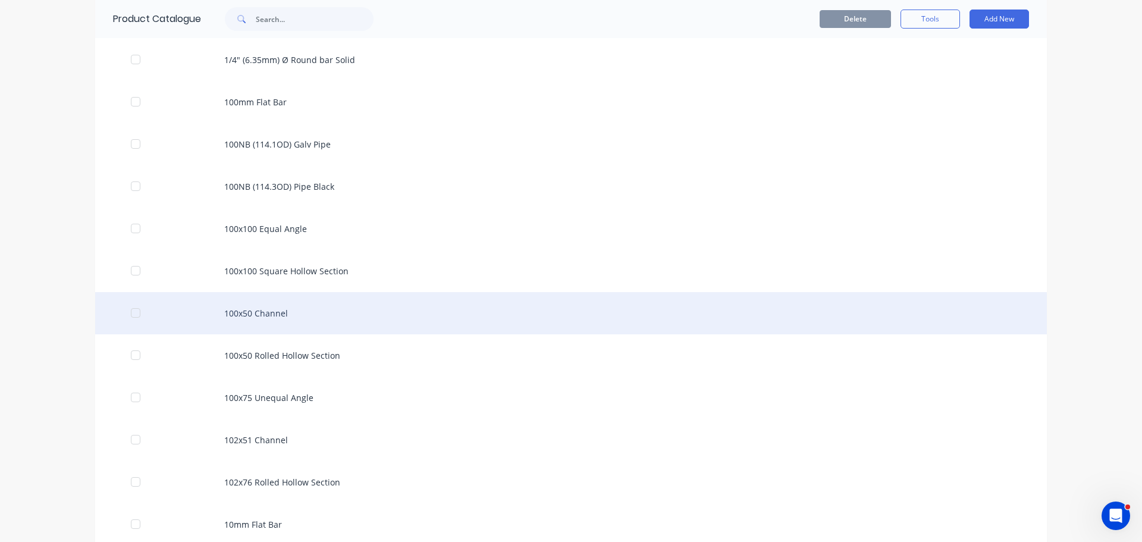
click at [301, 323] on div "100x50 Channel" at bounding box center [571, 313] width 952 height 42
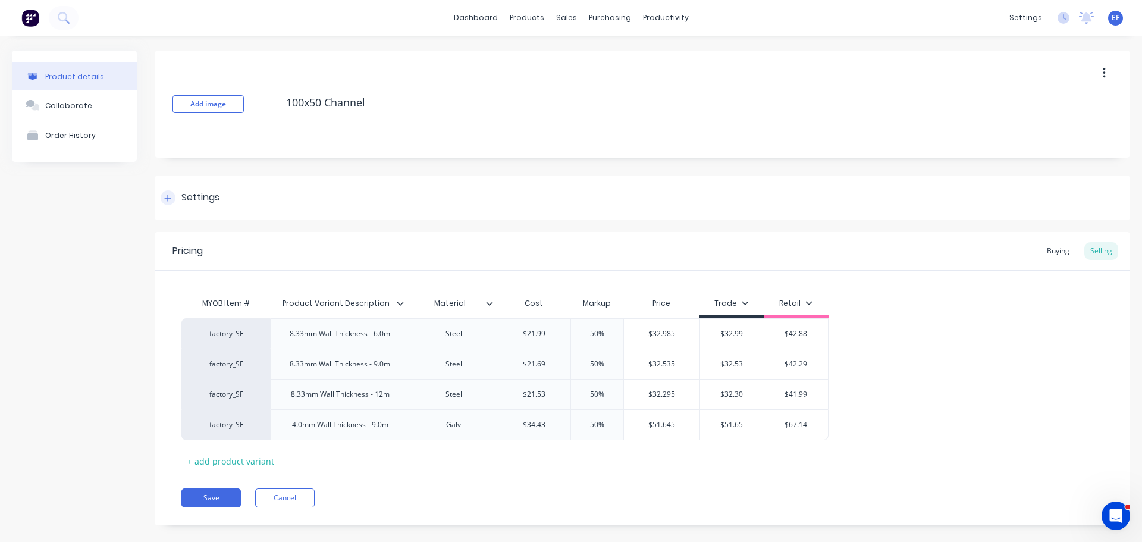
click at [208, 199] on div "Settings" at bounding box center [200, 197] width 38 height 15
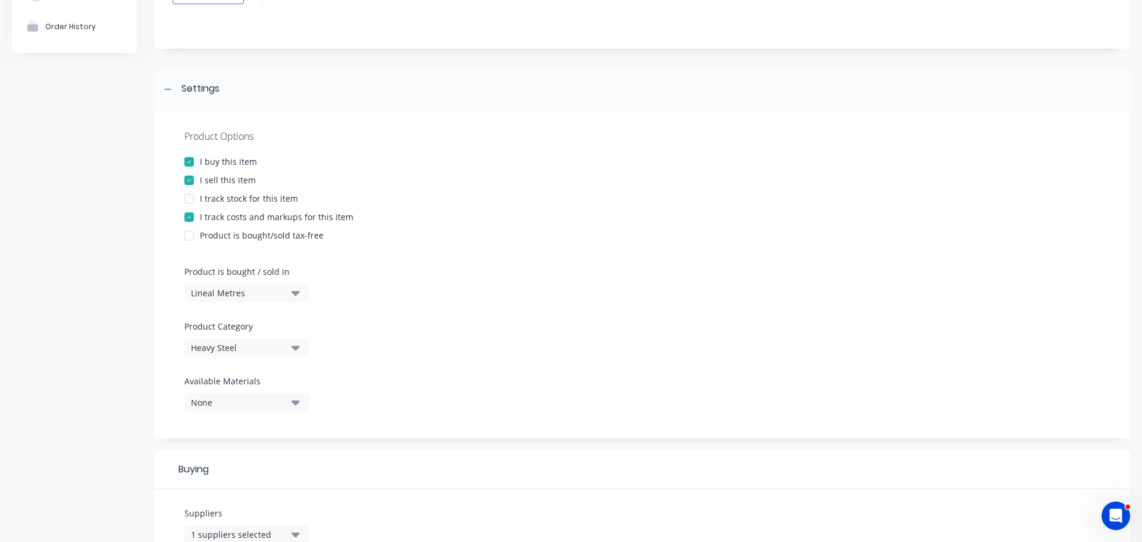
scroll to position [298, 0]
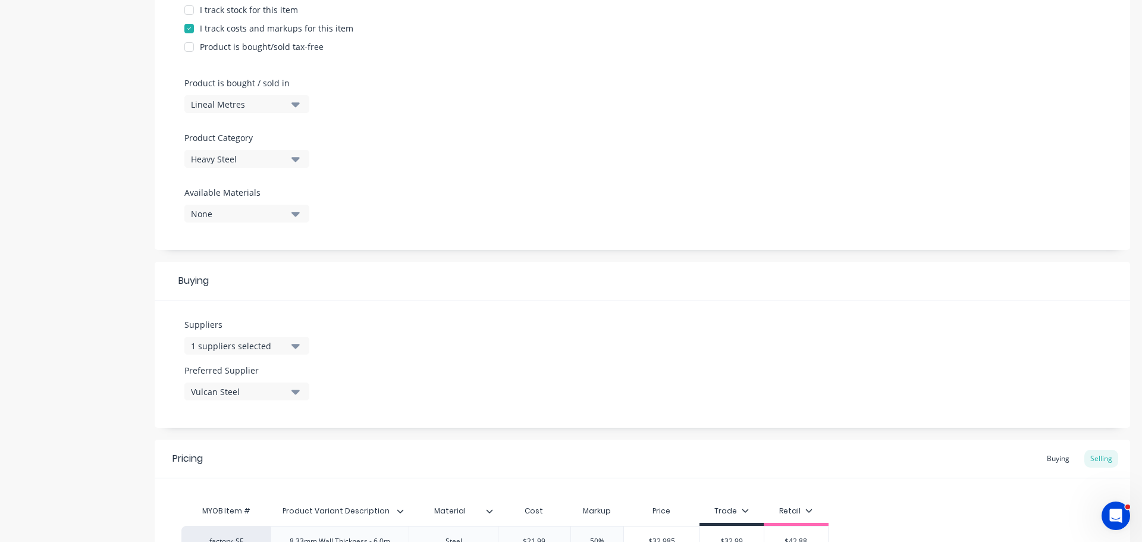
click at [234, 342] on div "1 suppliers selected" at bounding box center [238, 346] width 95 height 12
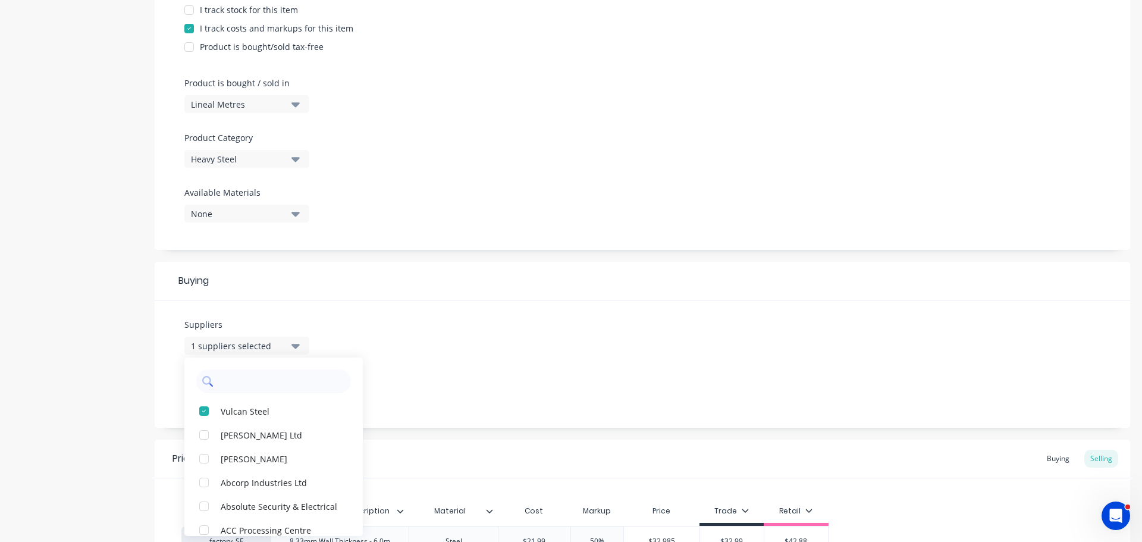
click at [251, 385] on input "text" at bounding box center [282, 382] width 126 height 24
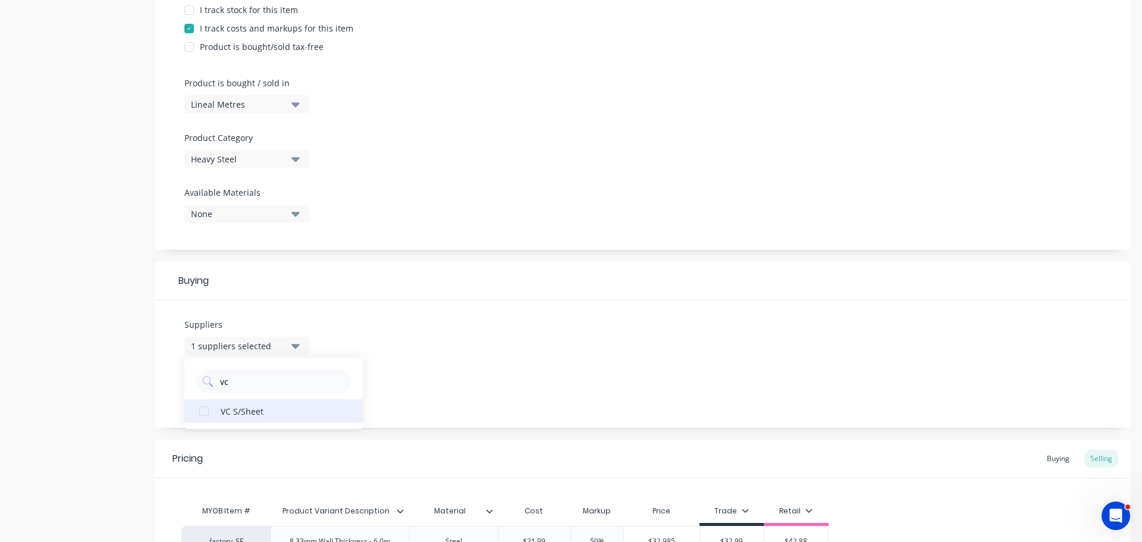
click at [261, 416] on div "VC S/Sheet" at bounding box center [280, 411] width 119 height 12
click at [444, 343] on div "Suppliers 2 suppliers selected vc VC S/Sheet Preferred Supplier Vulcan Steel" at bounding box center [643, 363] width 976 height 127
click at [278, 392] on div "Vulcan Steel" at bounding box center [238, 392] width 95 height 12
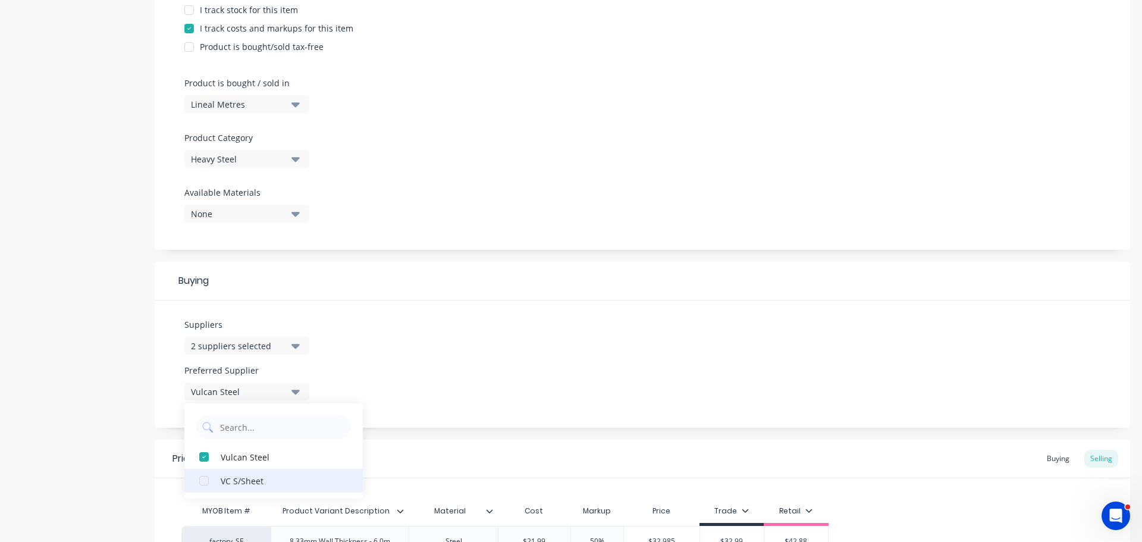
drag, startPoint x: 246, startPoint y: 481, endPoint x: 330, endPoint y: 450, distance: 89.4
click at [246, 482] on div "VC S/Sheet" at bounding box center [280, 480] width 119 height 12
click at [457, 387] on div "Suppliers 2 suppliers selected vc Preferred Supplier VC S/Sheet VC S/Sheet Vulc…" at bounding box center [643, 363] width 976 height 127
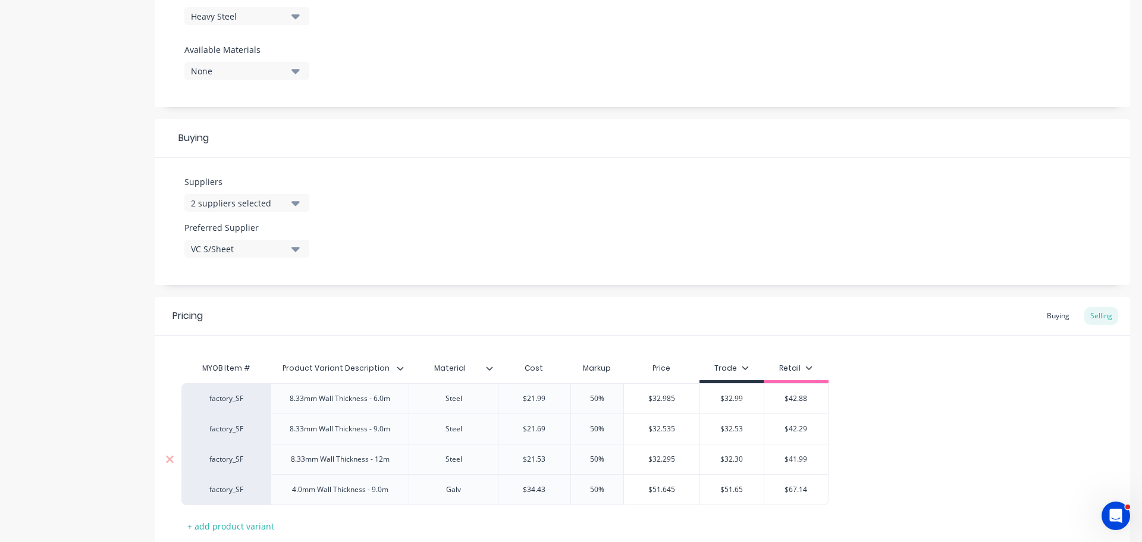
scroll to position [476, 0]
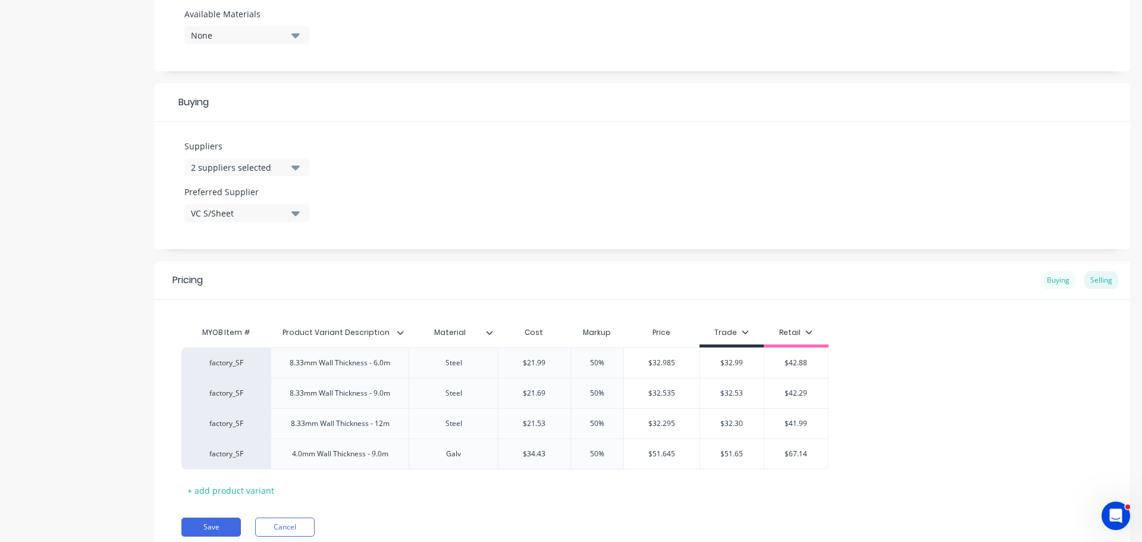
click at [1041, 278] on div "Buying" at bounding box center [1058, 280] width 35 height 18
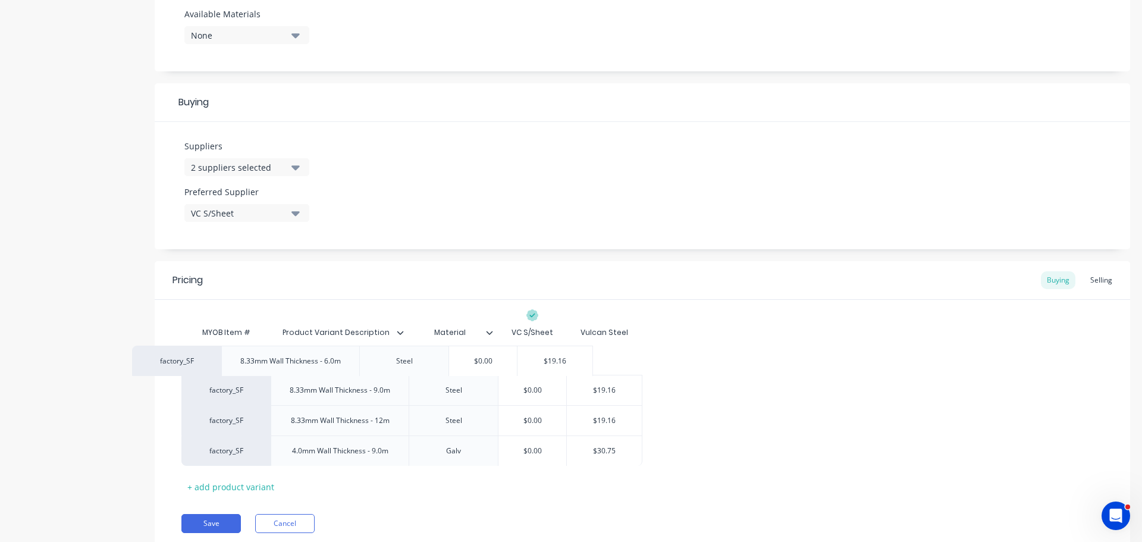
drag, startPoint x: 622, startPoint y: 365, endPoint x: 602, endPoint y: 356, distance: 21.6
click at [586, 358] on div "factory_SF 8.33mm Wall Thickness - 6.0m Steel $0.00 $19.16 factory_SF 8.33mm Wa…" at bounding box center [642, 405] width 922 height 121
click at [607, 365] on div "$19.16" at bounding box center [604, 360] width 75 height 30
click at [606, 365] on div "$19.16" at bounding box center [604, 360] width 75 height 30
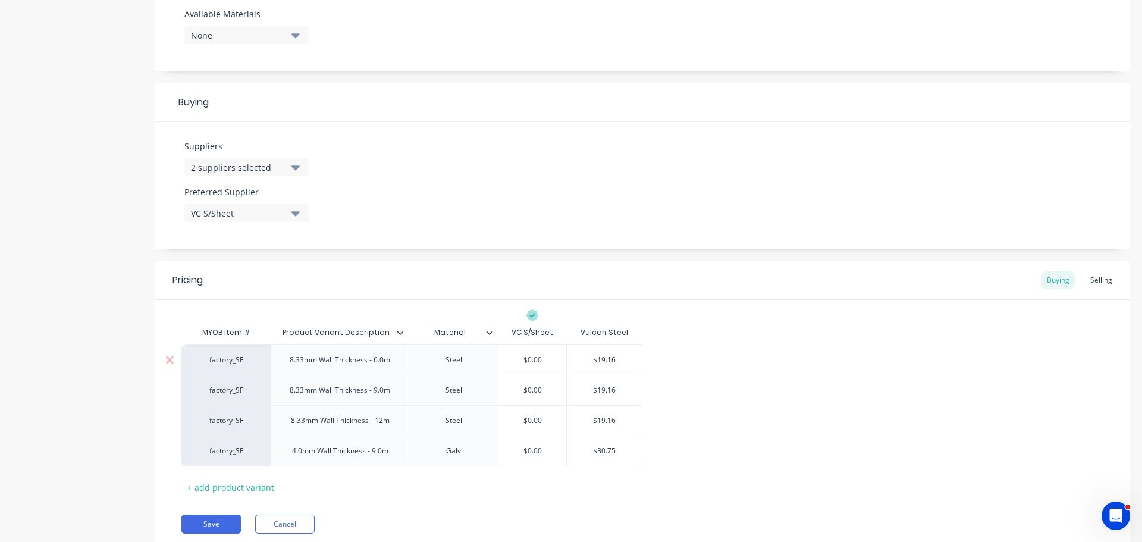
click at [603, 361] on input "$19.16" at bounding box center [604, 360] width 75 height 11
click at [603, 385] on input "$19.16" at bounding box center [604, 390] width 75 height 11
click at [613, 365] on div "$19.16 $19.16" at bounding box center [604, 360] width 75 height 30
click at [613, 363] on input "$19.16" at bounding box center [604, 360] width 75 height 11
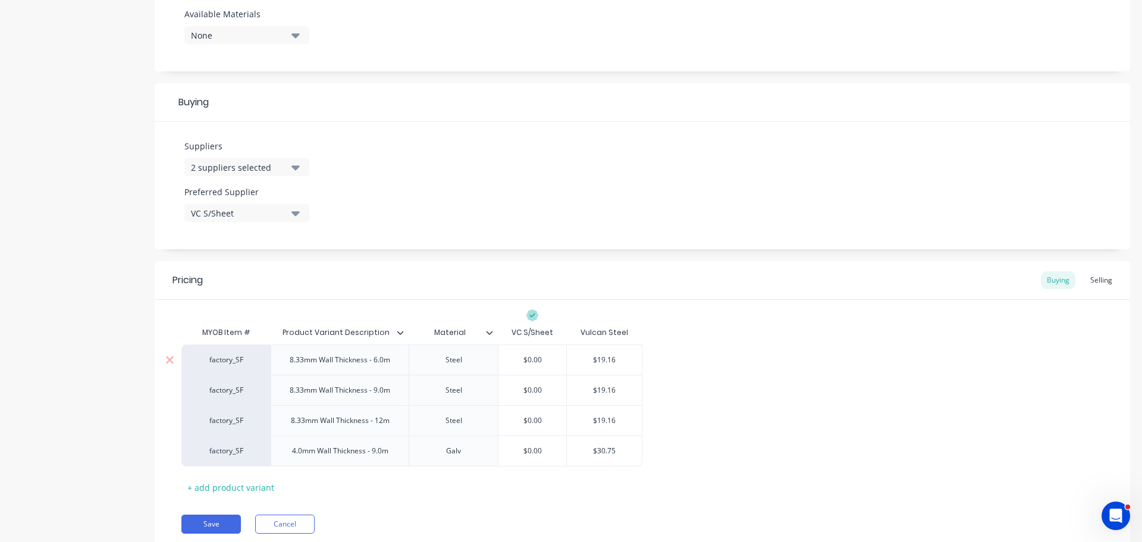
click at [613, 363] on input "$19.16" at bounding box center [604, 360] width 75 height 11
click at [521, 362] on input "$0.00" at bounding box center [533, 360] width 68 height 11
paste input "$19.16"
click at [614, 391] on input "$19.16" at bounding box center [604, 390] width 75 height 11
click at [609, 391] on input "$19.16" at bounding box center [604, 390] width 75 height 11
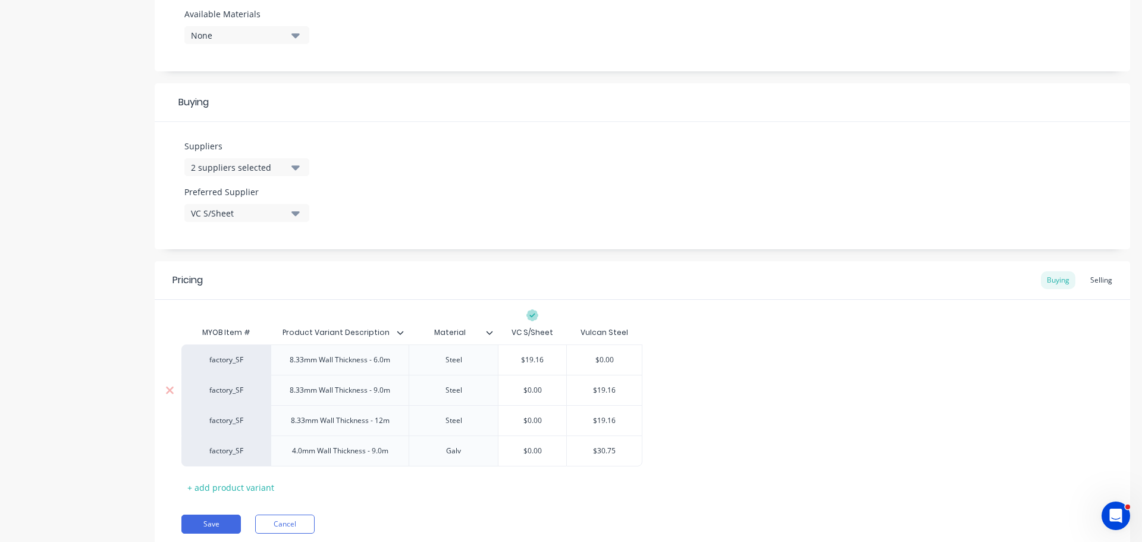
click at [609, 391] on input "$19.16" at bounding box center [604, 390] width 75 height 11
click at [525, 391] on input "$0.00" at bounding box center [533, 390] width 68 height 11
paste input "$19.16"
click at [598, 421] on input "$19.16" at bounding box center [604, 420] width 75 height 11
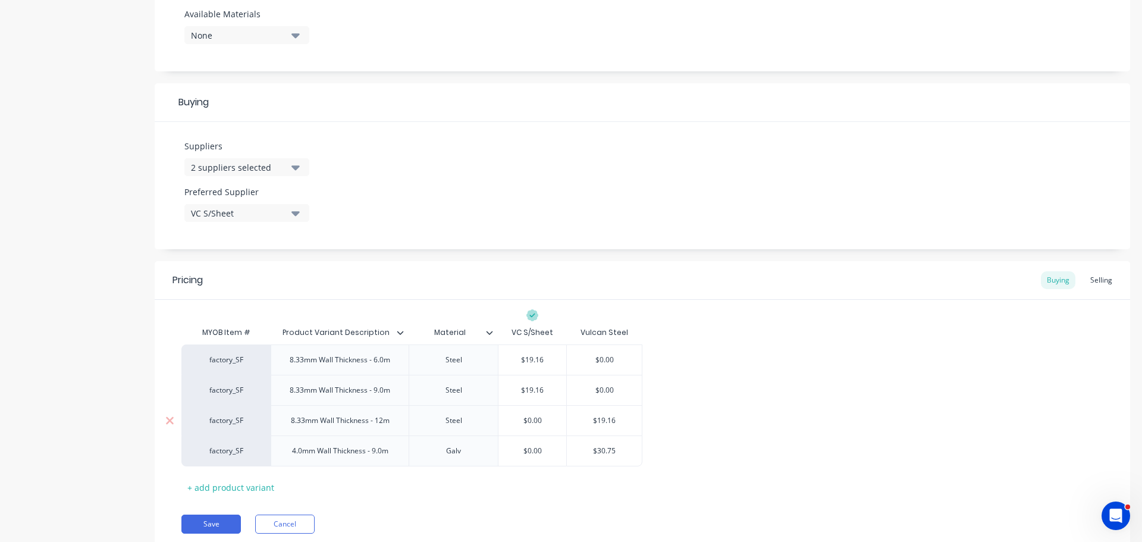
click at [610, 421] on input "$19.16" at bounding box center [604, 420] width 75 height 11
click at [521, 416] on input "$0.00" at bounding box center [533, 420] width 68 height 11
paste input "$19.16"
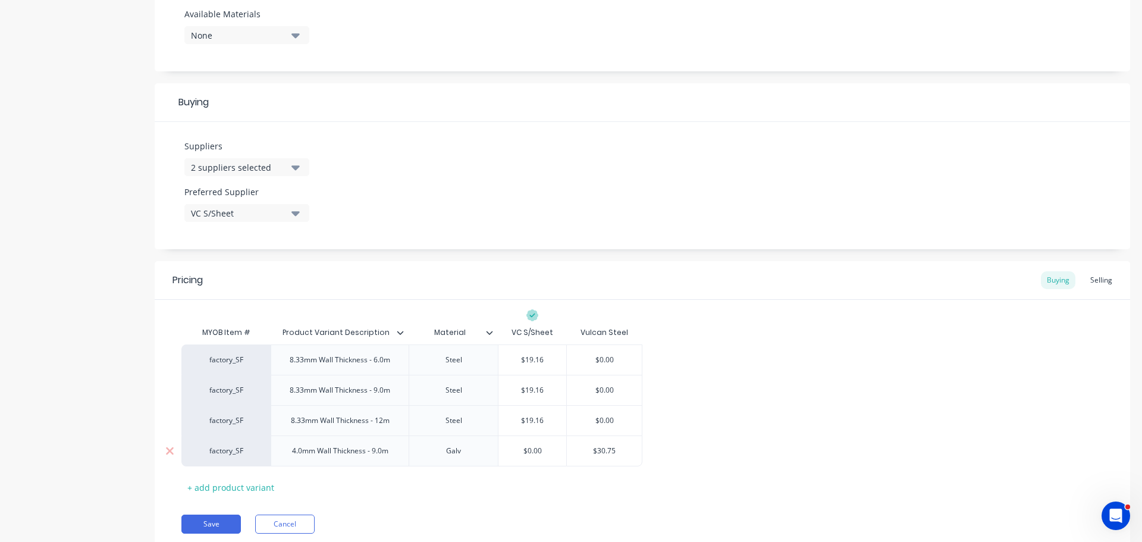
click at [601, 451] on input "$30.75" at bounding box center [604, 451] width 75 height 11
click at [524, 452] on input "$0.00" at bounding box center [533, 451] width 68 height 11
paste input "$30.75"
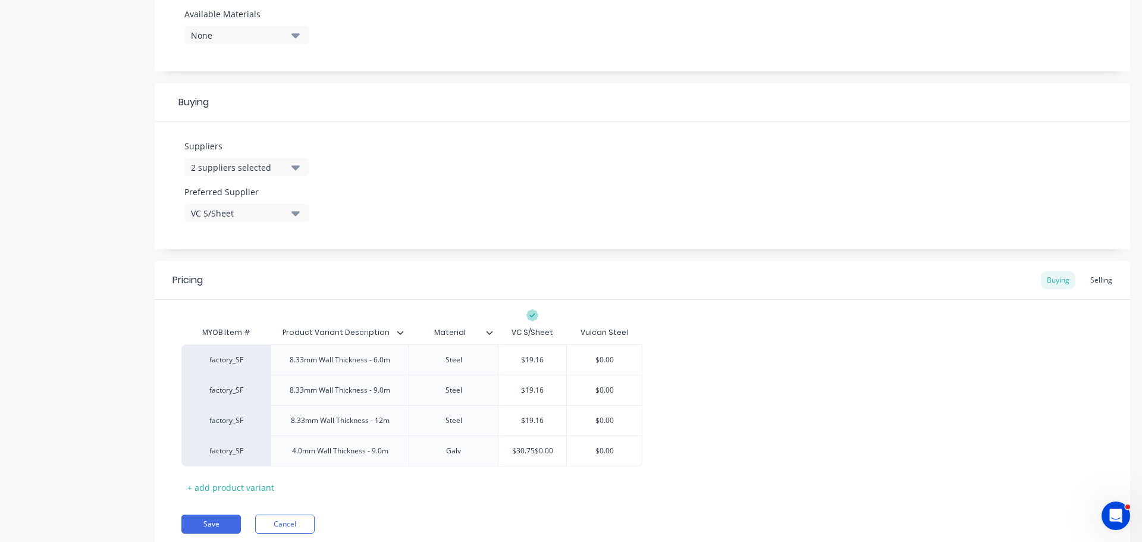
click at [755, 453] on div "factory_SF 8.33mm Wall Thickness - 6.0m Steel $19.16 $19.16$0.00 $0.00 factory_…" at bounding box center [642, 406] width 922 height 122
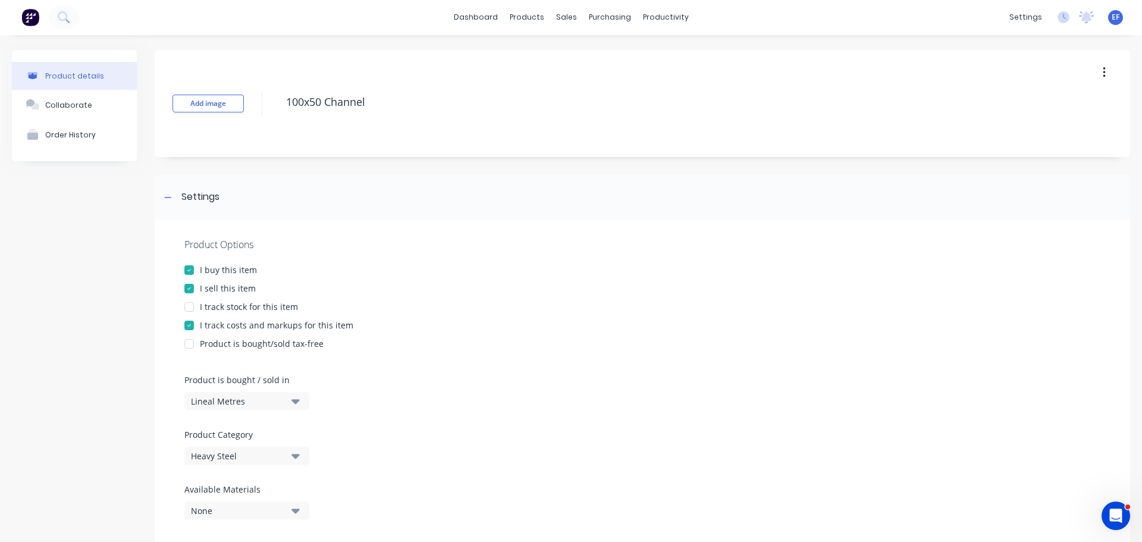
scroll to position [0, 0]
drag, startPoint x: 353, startPoint y: 108, endPoint x: 234, endPoint y: 105, distance: 119.0
click at [234, 105] on div "Add image 100x50 Channel" at bounding box center [643, 104] width 976 height 107
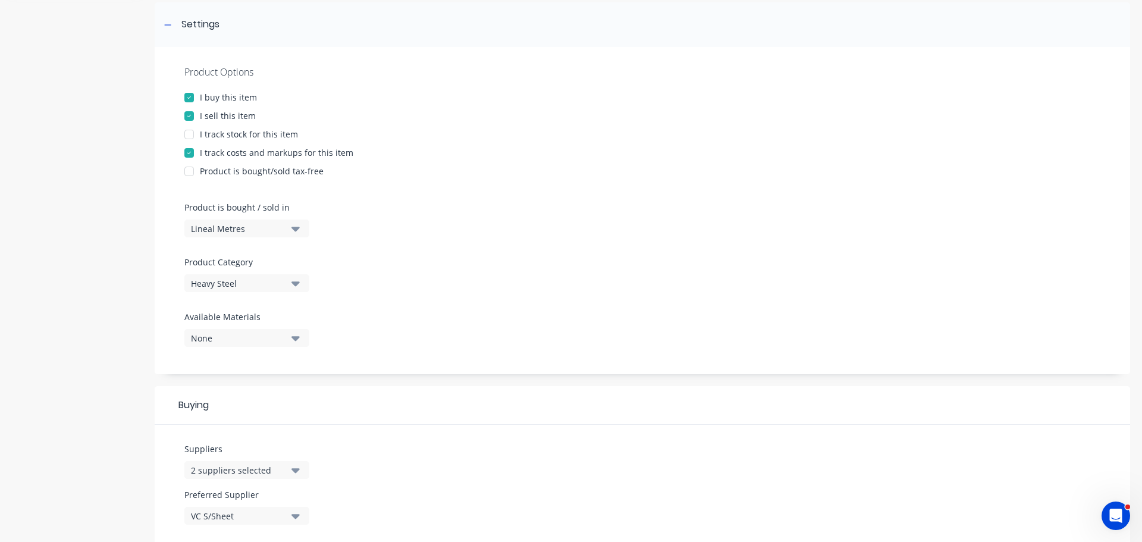
scroll to position [161, 0]
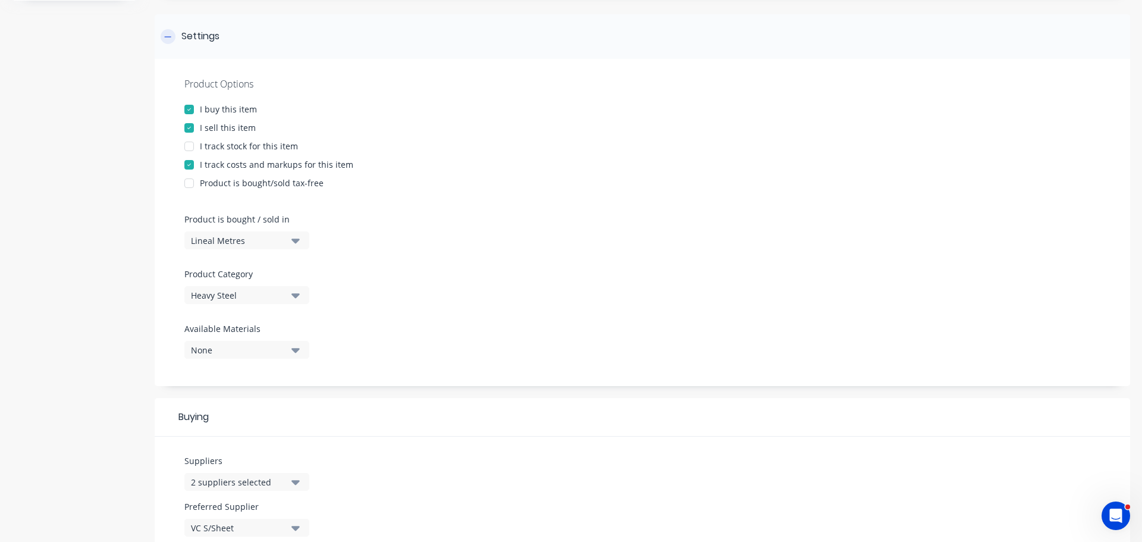
click at [172, 29] on div "Settings" at bounding box center [190, 36] width 59 height 15
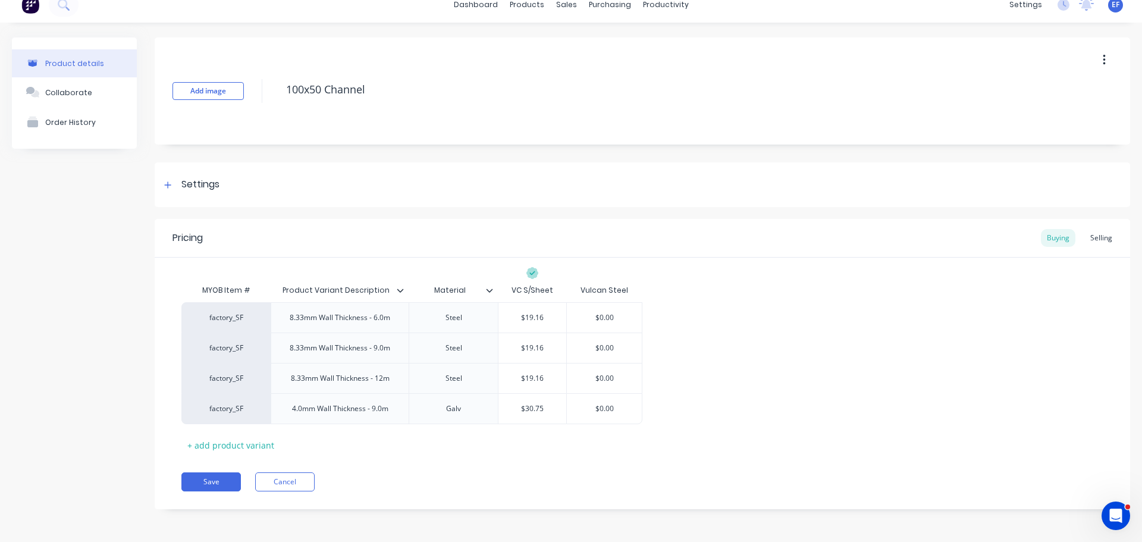
scroll to position [13, 0]
click at [212, 484] on button "Save" at bounding box center [211, 481] width 60 height 19
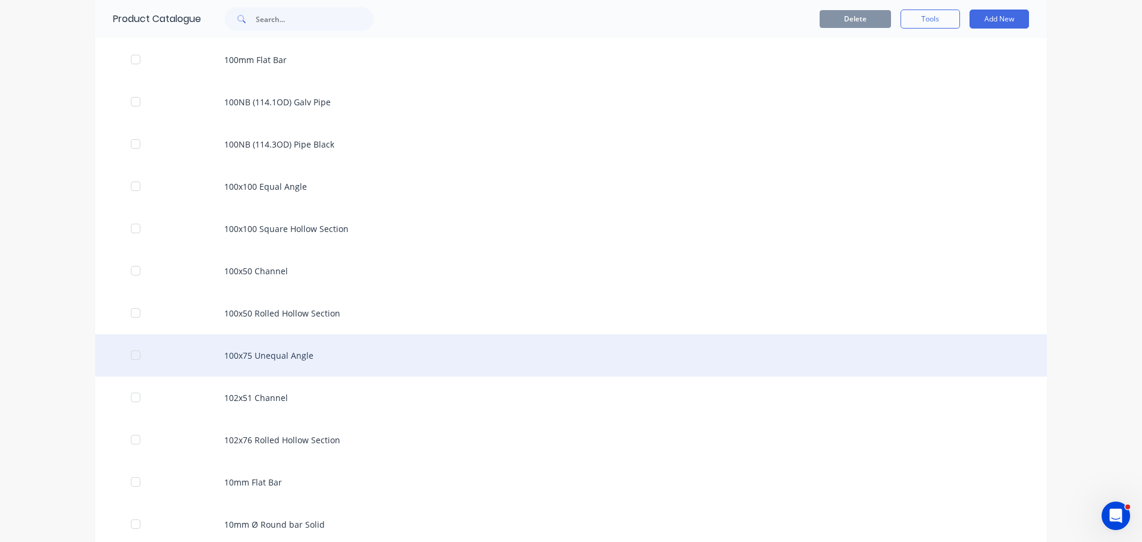
scroll to position [491, 0]
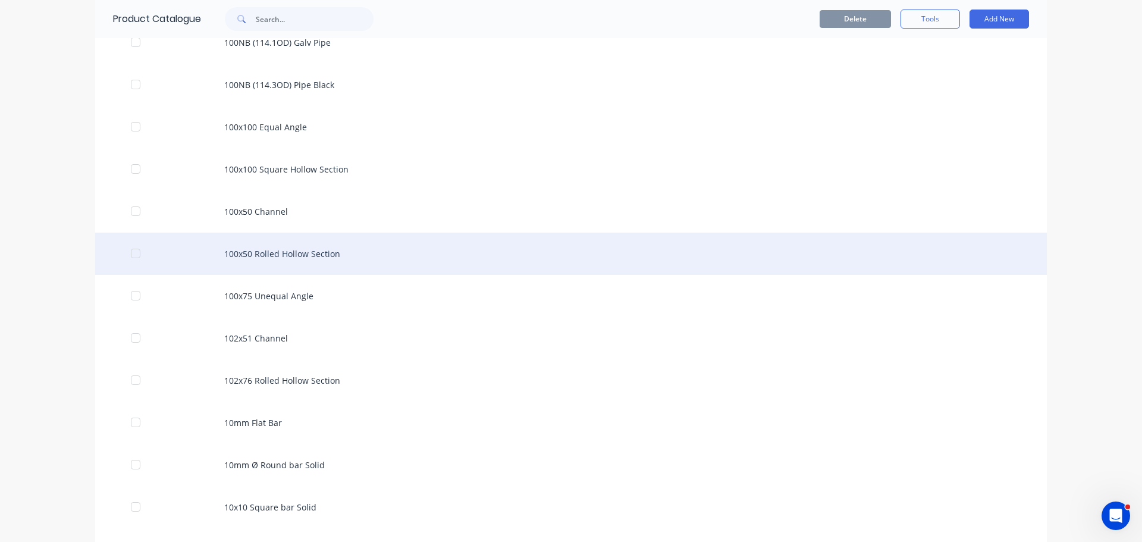
click at [328, 266] on div "100x50 Rolled Hollow Section" at bounding box center [571, 254] width 952 height 42
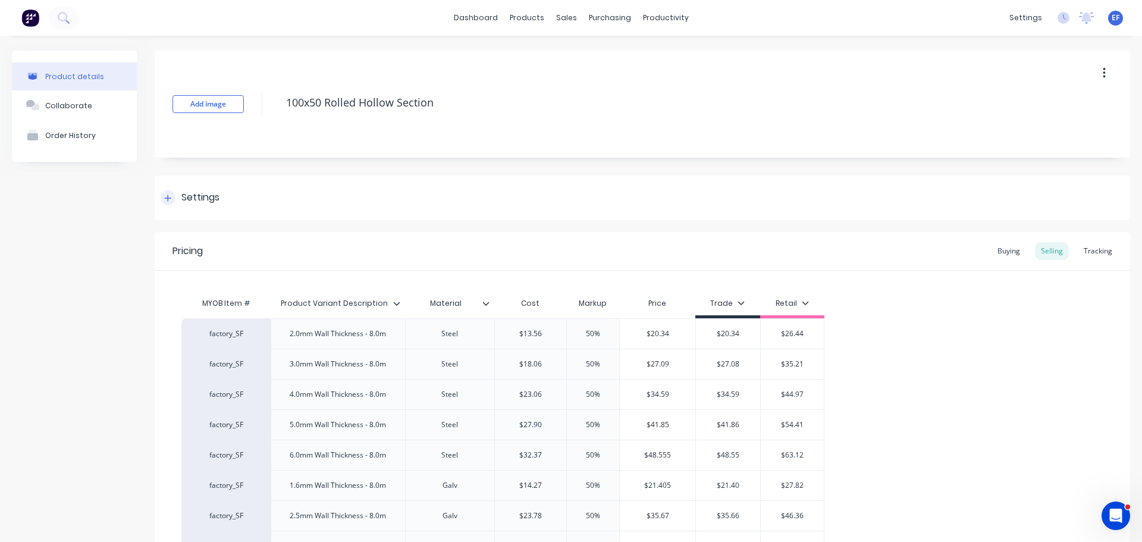
click at [214, 180] on div "Settings" at bounding box center [643, 198] width 976 height 45
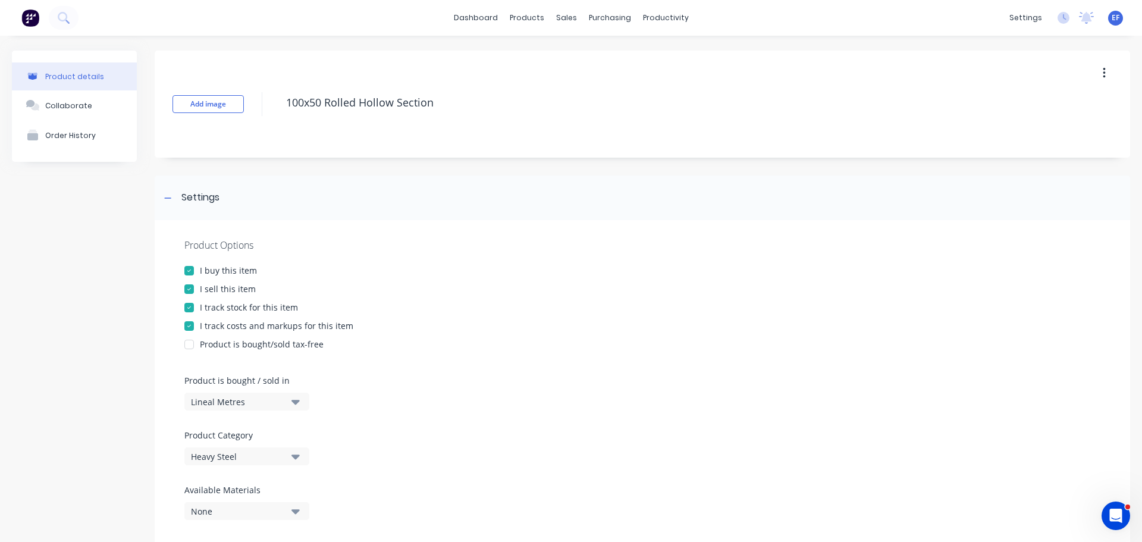
scroll to position [60, 0]
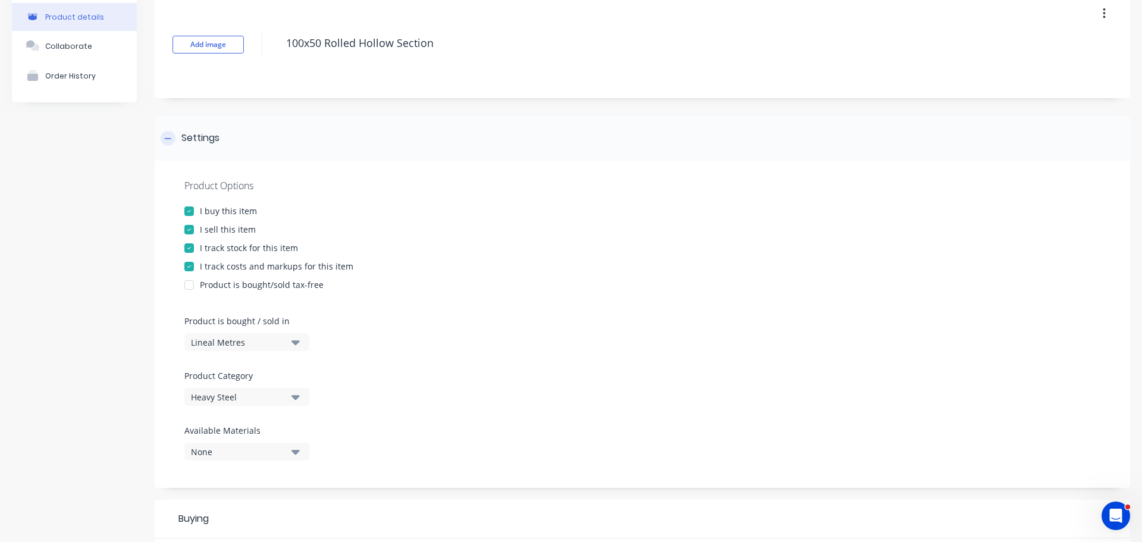
click at [169, 140] on icon at bounding box center [167, 138] width 7 height 8
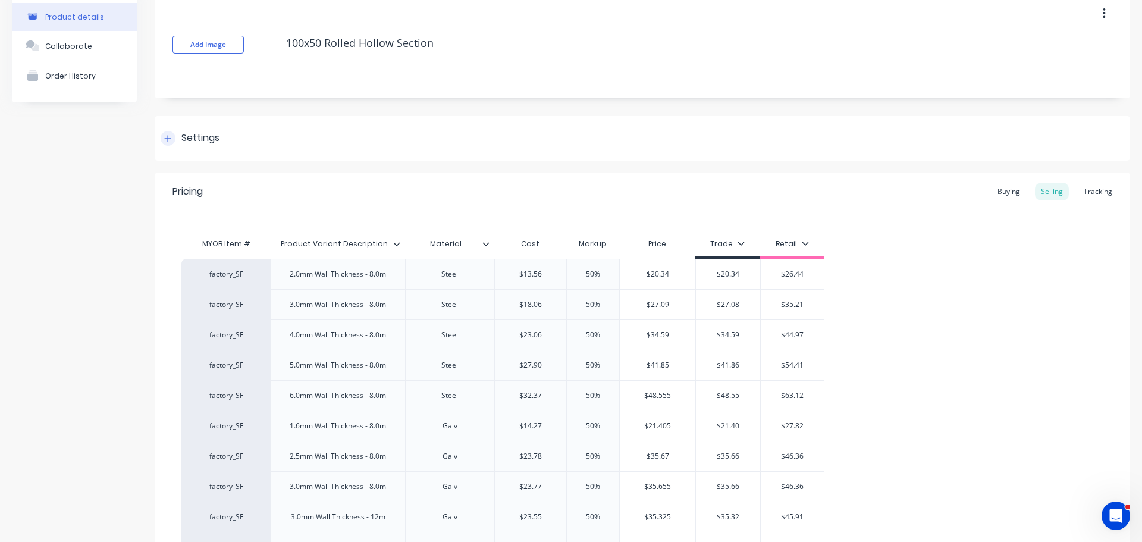
click at [170, 137] on icon at bounding box center [167, 138] width 7 height 8
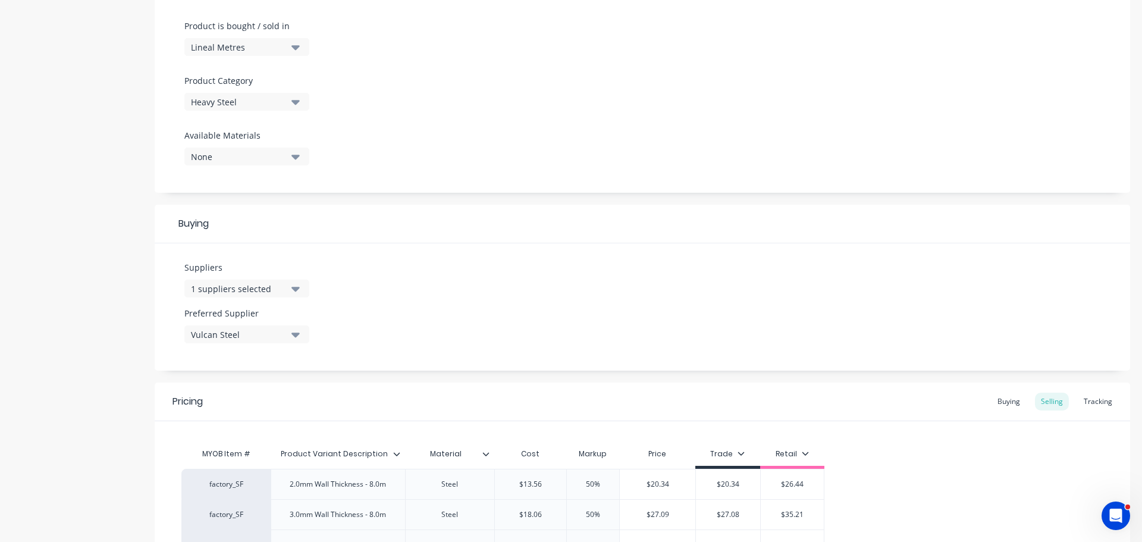
scroll to position [357, 0]
click at [256, 287] on div "1 suppliers selected" at bounding box center [238, 286] width 95 height 12
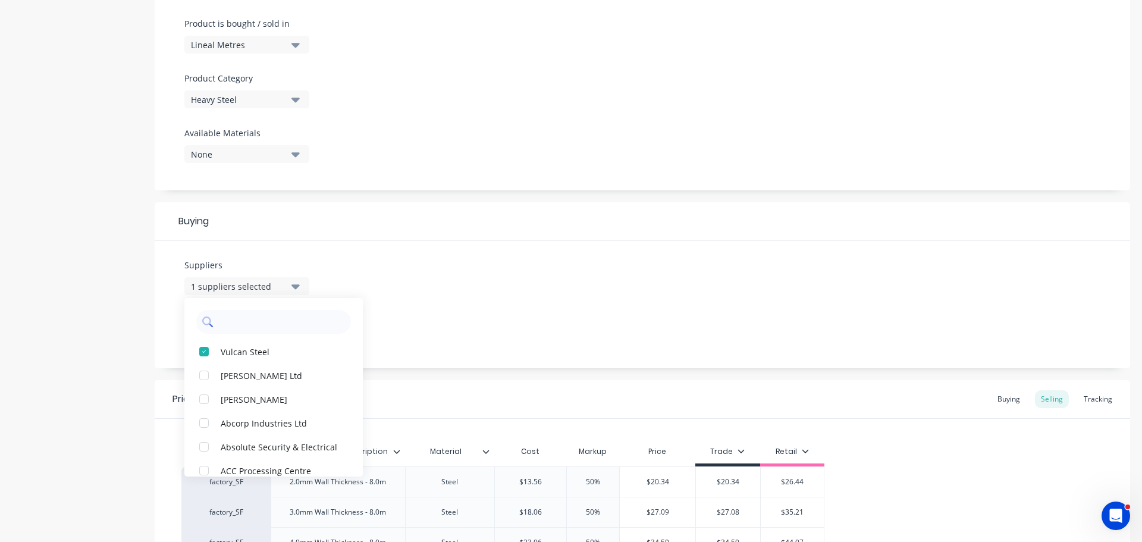
click at [243, 327] on input "text" at bounding box center [282, 322] width 126 height 24
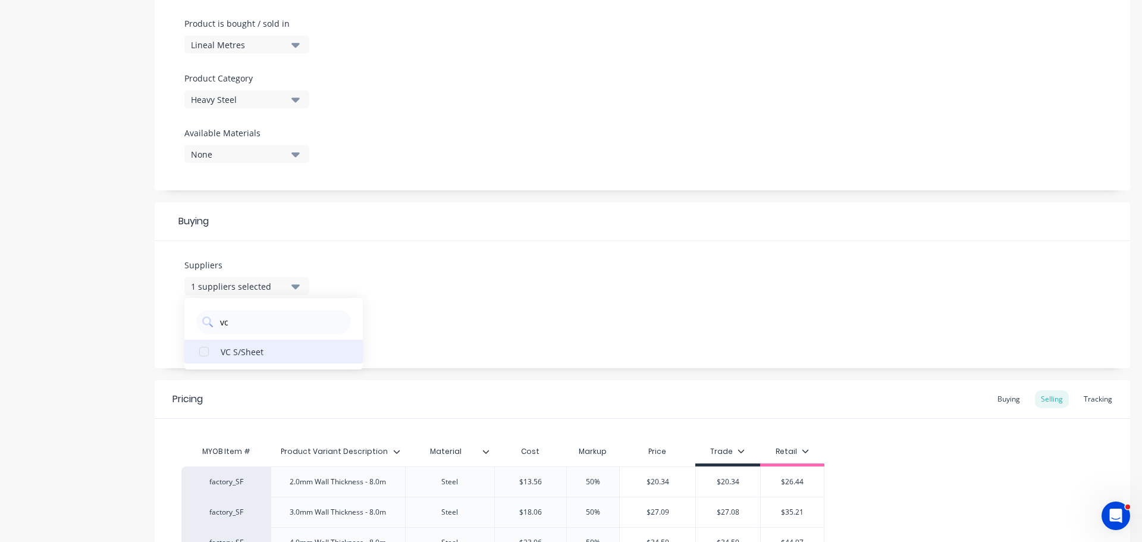
click at [241, 340] on button "VC S/Sheet" at bounding box center [273, 352] width 179 height 24
click at [422, 311] on div "Suppliers 2 suppliers selected vc VC S/Sheet Preferred Supplier Vulcan Steel" at bounding box center [643, 304] width 976 height 127
click at [230, 340] on button "Vulcan Steel" at bounding box center [246, 332] width 125 height 18
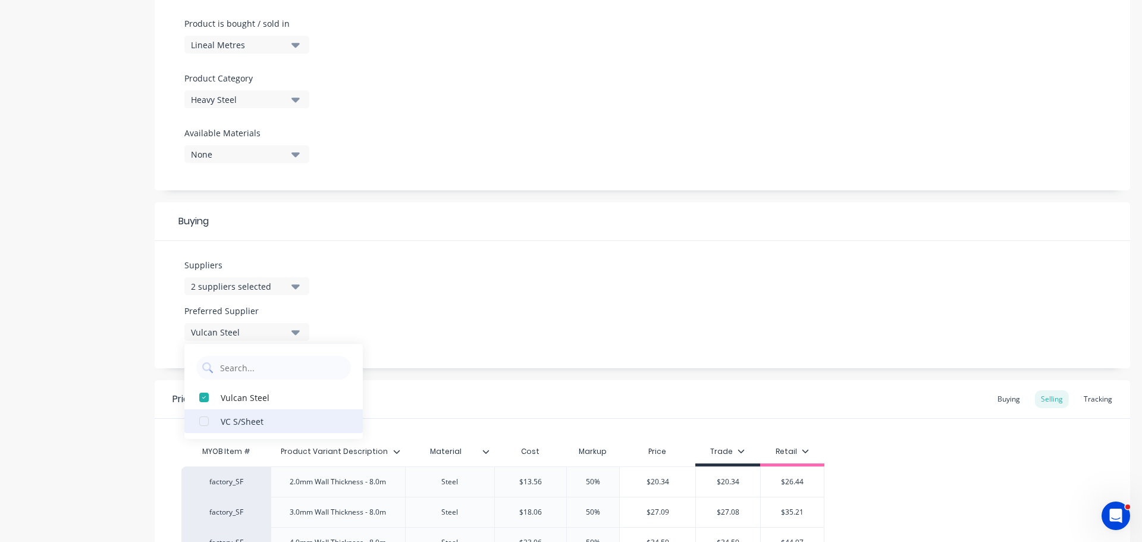
click at [221, 418] on div "VC S/Sheet" at bounding box center [280, 421] width 119 height 12
click at [520, 370] on div "Add image 100x50 Rolled Hollow Section Settings Product Options I buy this item…" at bounding box center [643, 299] width 976 height 1210
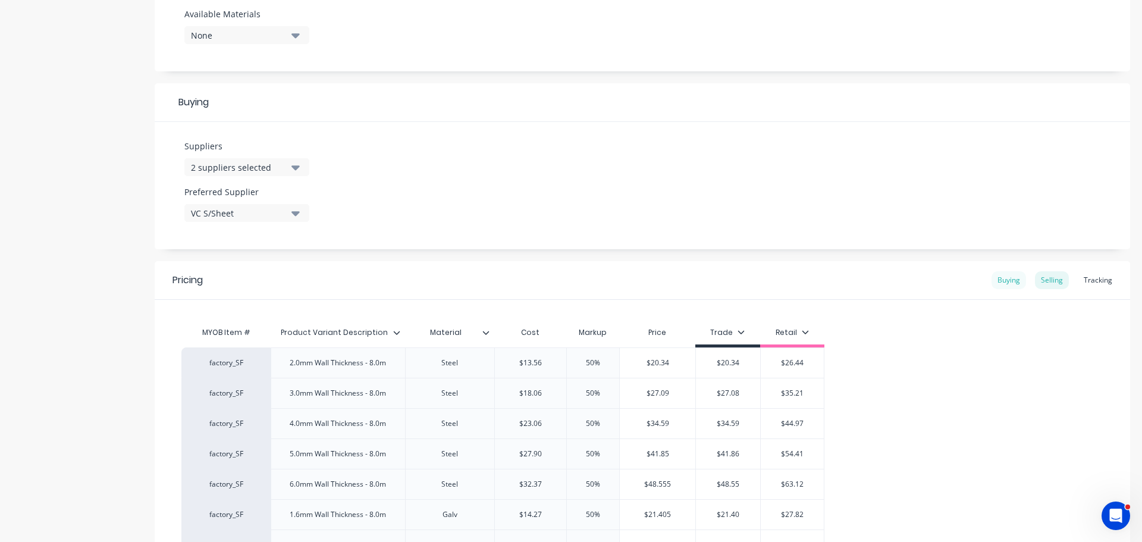
click at [1003, 283] on div "Buying" at bounding box center [1009, 280] width 35 height 18
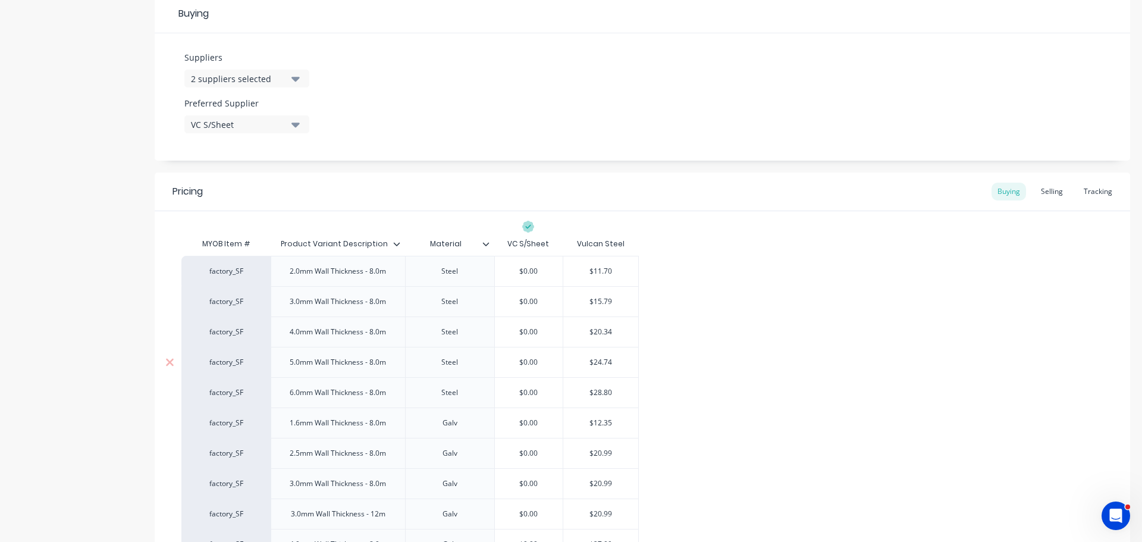
scroll to position [655, 0]
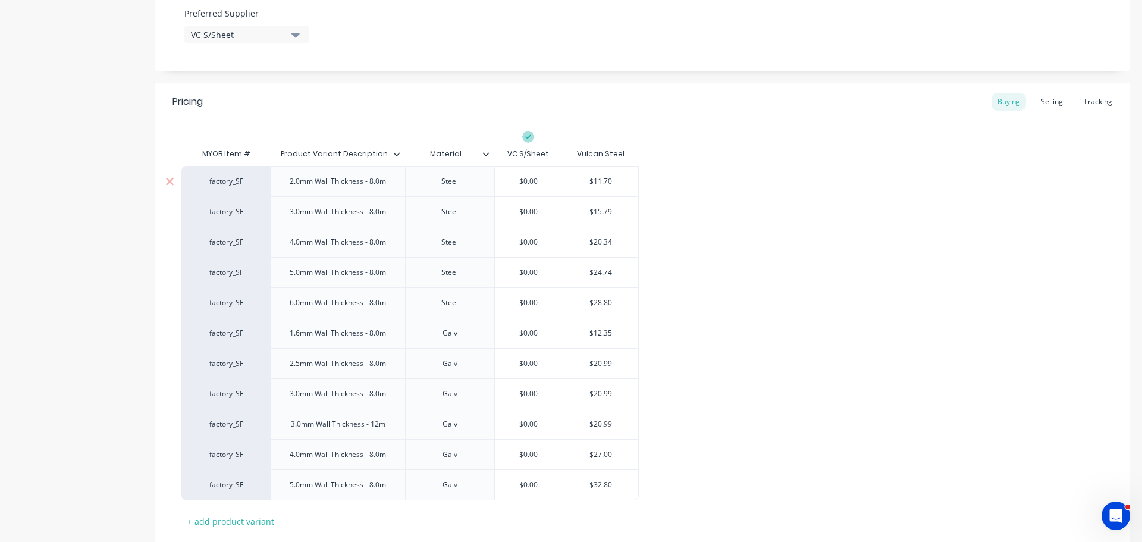
click at [608, 180] on input "$11.70" at bounding box center [600, 181] width 75 height 11
click at [517, 178] on input "$0.00" at bounding box center [529, 181] width 68 height 11
paste input "11.70"
click at [606, 209] on input "$15.79" at bounding box center [600, 211] width 75 height 11
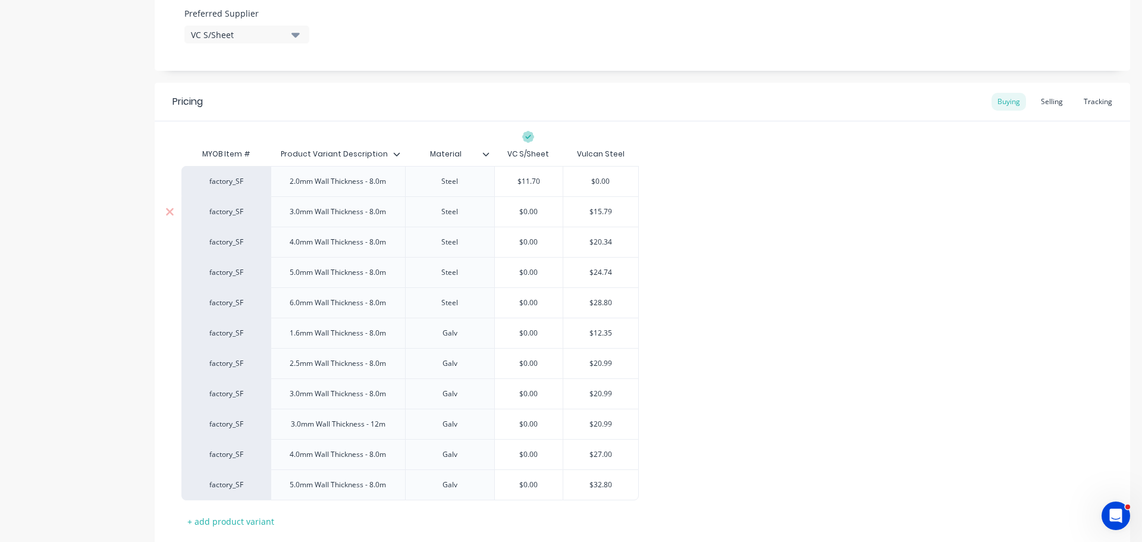
click at [606, 209] on input "$15.79" at bounding box center [600, 211] width 75 height 11
click at [516, 206] on input "$0.00" at bounding box center [529, 211] width 68 height 11
paste input "15.79"
click at [601, 238] on input "$20.34" at bounding box center [600, 242] width 75 height 11
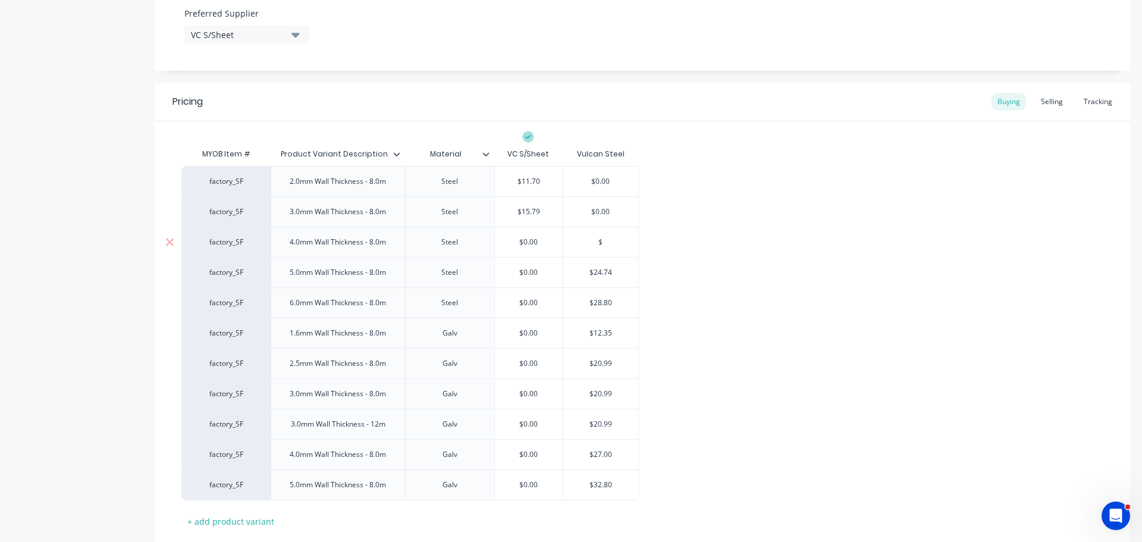
click at [517, 239] on input "$0.00" at bounding box center [529, 242] width 68 height 11
paste input "20.34"
click at [603, 273] on input "$24.74" at bounding box center [600, 272] width 75 height 11
click at [508, 265] on div "$0.00" at bounding box center [529, 273] width 68 height 30
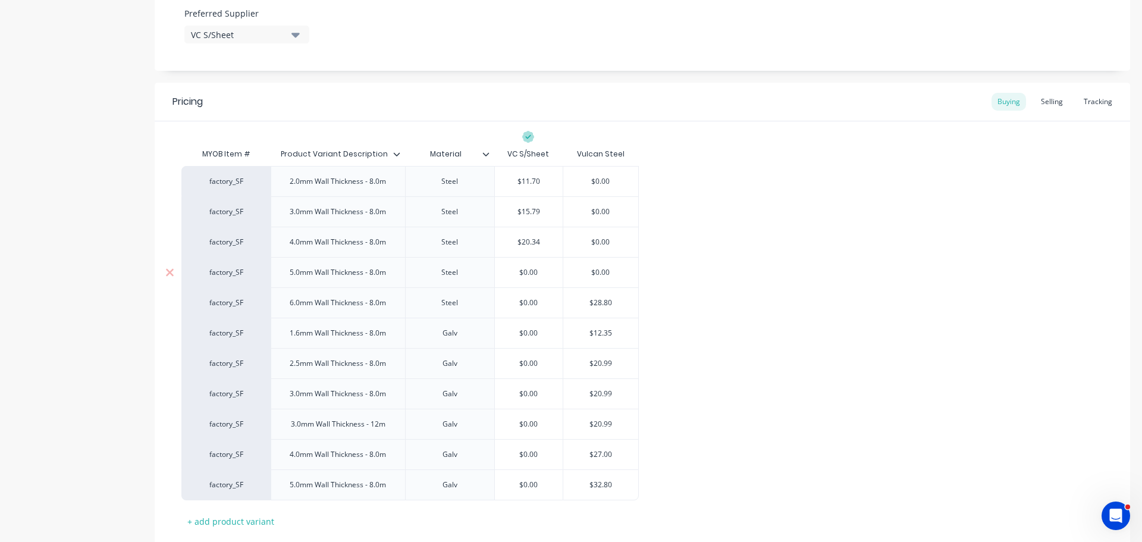
click at [516, 276] on input "$0.00" at bounding box center [529, 272] width 68 height 11
paste input "24.74"
click at [590, 302] on input "$28.80" at bounding box center [600, 303] width 75 height 11
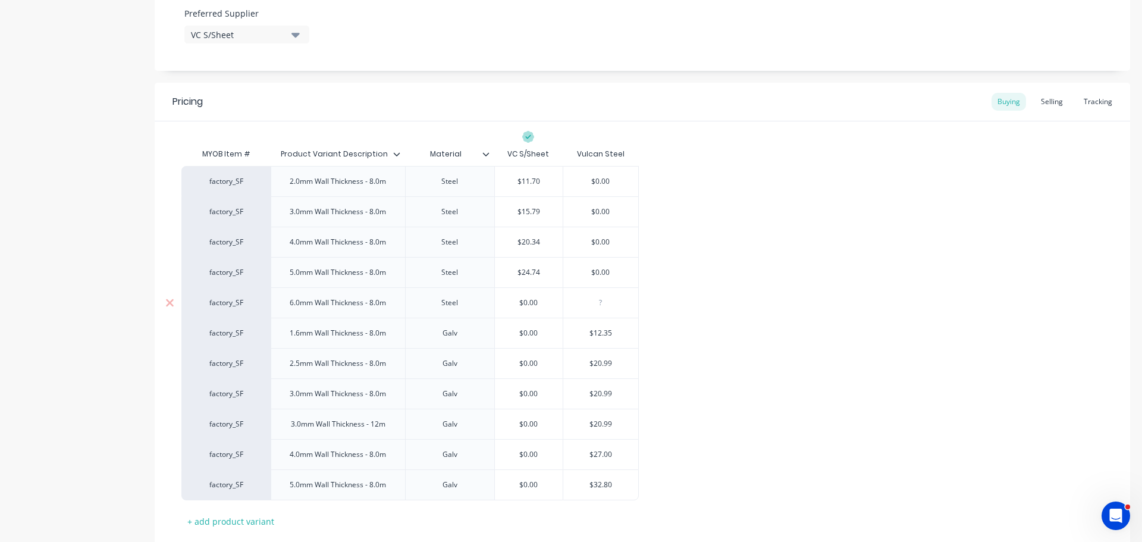
click at [509, 300] on input "$0.00" at bounding box center [529, 303] width 68 height 11
paste input "$28.80"
click at [599, 331] on input "$12.35" at bounding box center [600, 333] width 75 height 11
click at [514, 333] on input "$0.00" at bounding box center [529, 333] width 68 height 11
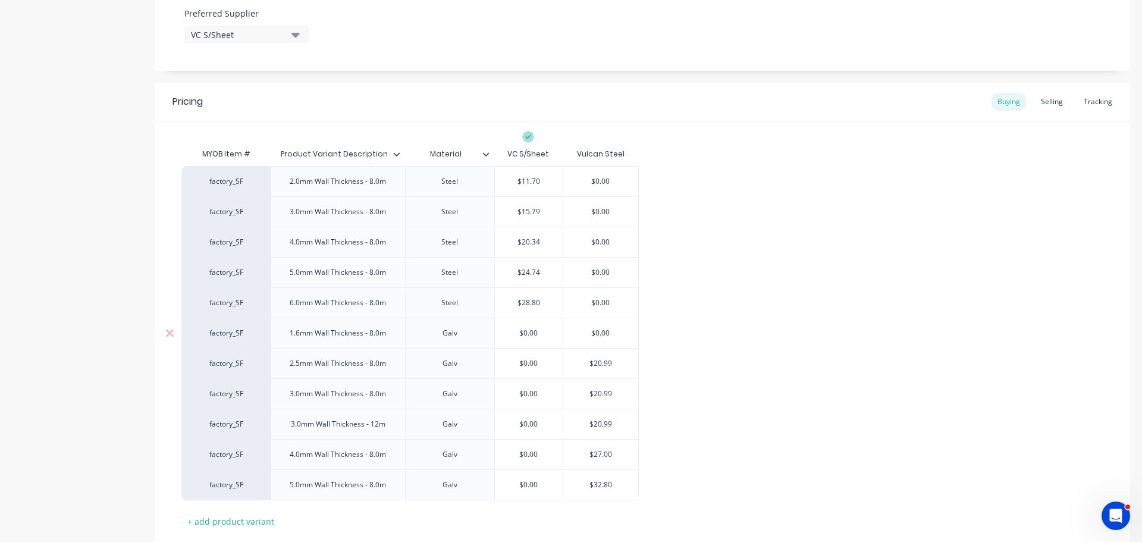
paste input "12.35"
click at [596, 359] on input "$20.99" at bounding box center [600, 363] width 75 height 11
click at [601, 362] on input "$20.99" at bounding box center [600, 363] width 75 height 11
click at [505, 359] on input "$0.00" at bounding box center [529, 363] width 68 height 11
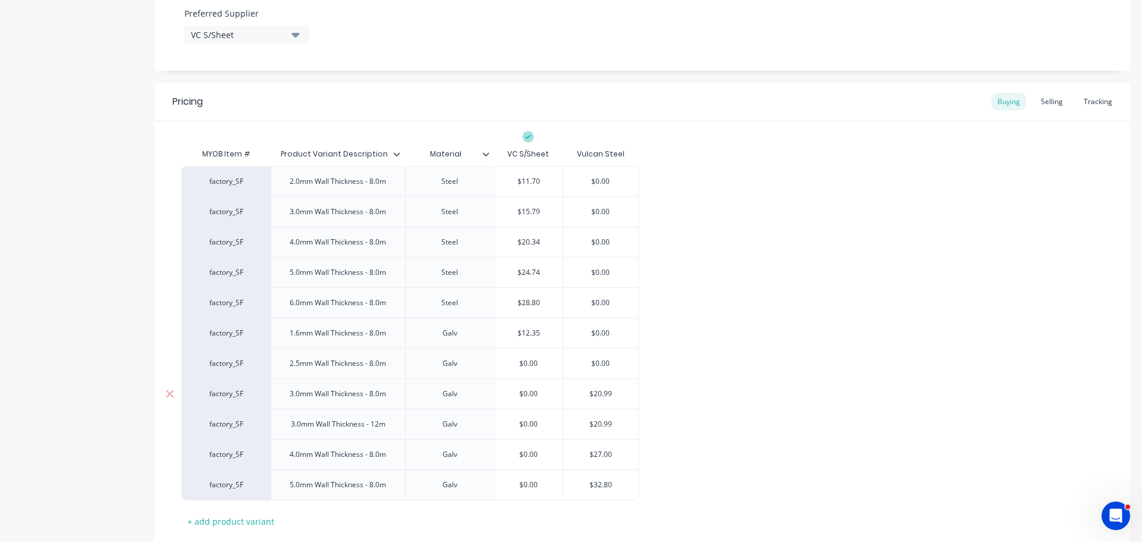
paste input "20.99"
click at [608, 393] on input "$20.99" at bounding box center [600, 394] width 75 height 11
click at [515, 391] on input "$0.00" at bounding box center [529, 394] width 68 height 11
paste input "20.99"
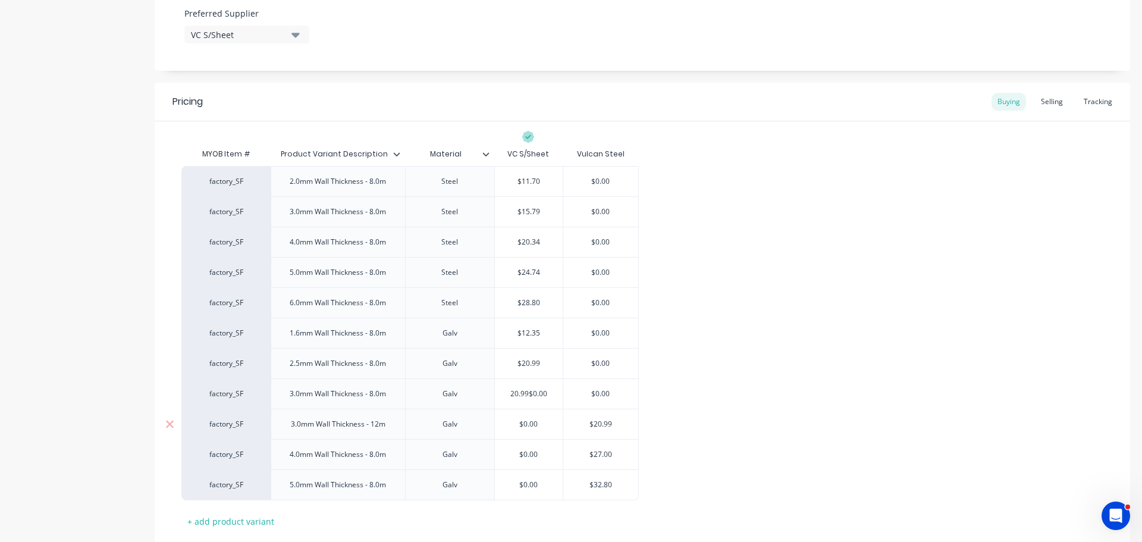
click at [602, 425] on input "$20.99" at bounding box center [600, 424] width 75 height 11
click at [517, 419] on input "$0.00" at bounding box center [529, 424] width 68 height 11
paste input "20.99"
click at [600, 451] on input "$27.00" at bounding box center [600, 454] width 75 height 11
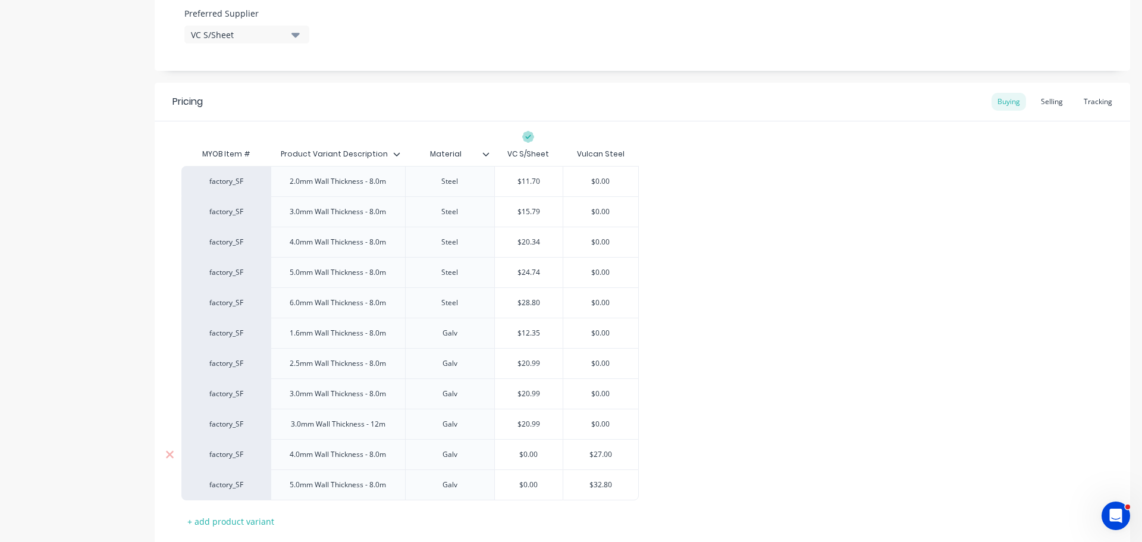
click at [600, 451] on input "$27.00" at bounding box center [600, 454] width 75 height 11
click at [502, 450] on input "$0.00" at bounding box center [529, 454] width 68 height 11
paste input "27.00"
click at [602, 484] on input "$32.80" at bounding box center [600, 485] width 75 height 11
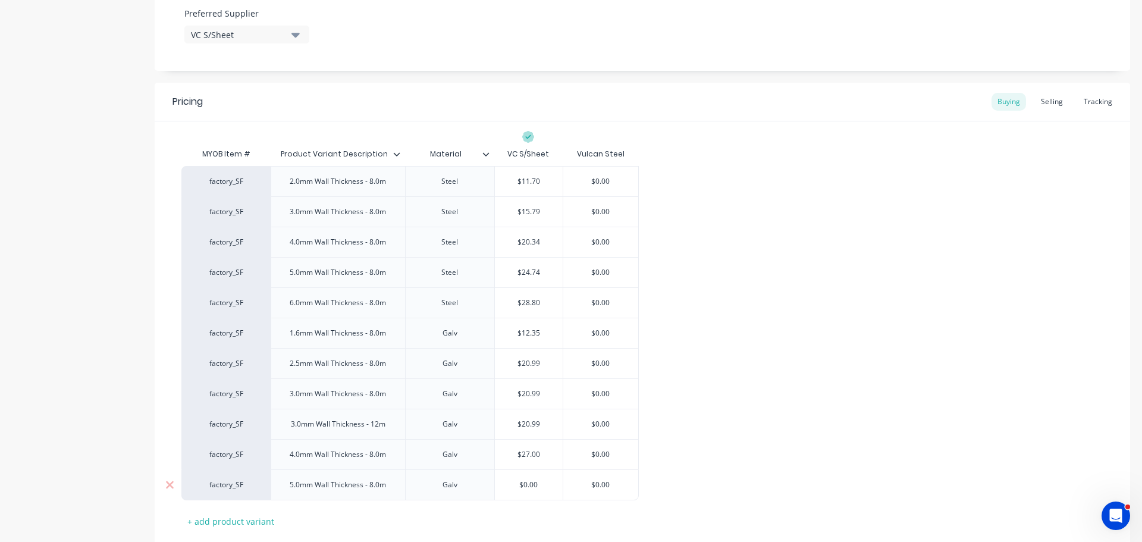
click at [514, 482] on input "$0.00" at bounding box center [529, 485] width 68 height 11
paste input "32.80"
click at [720, 461] on div "factory_SF 2.0mm Wall Thickness - 8.0m Steel $11.70 11.70$0.00 $0.00 $ factory_…" at bounding box center [642, 333] width 922 height 334
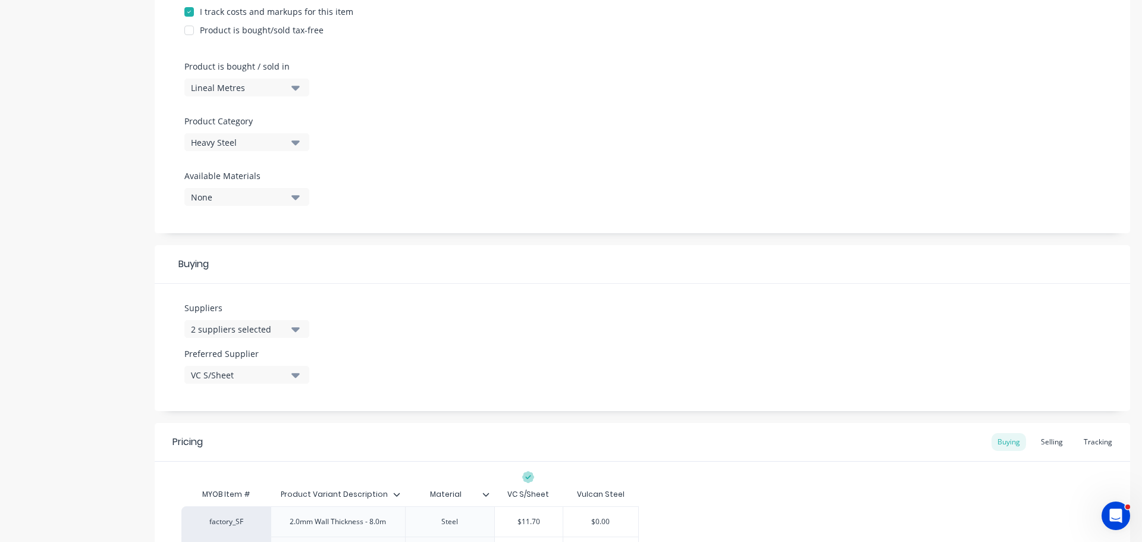
scroll to position [0, 0]
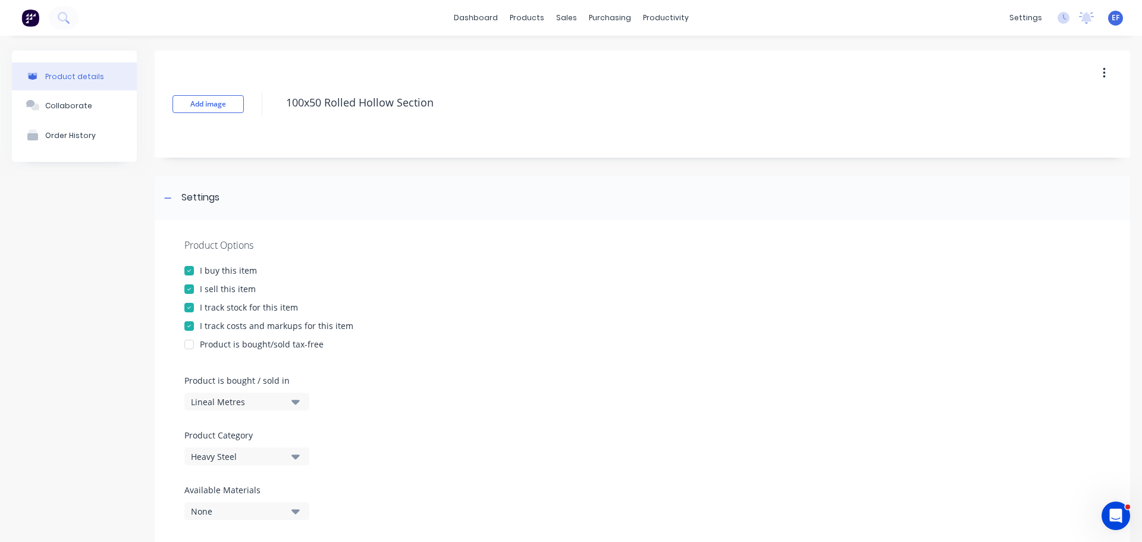
drag, startPoint x: 446, startPoint y: 105, endPoint x: 277, endPoint y: 105, distance: 168.4
click at [277, 105] on div "Add image 100x50 Rolled Hollow Section" at bounding box center [643, 104] width 976 height 107
click at [176, 192] on div "Settings" at bounding box center [190, 197] width 59 height 15
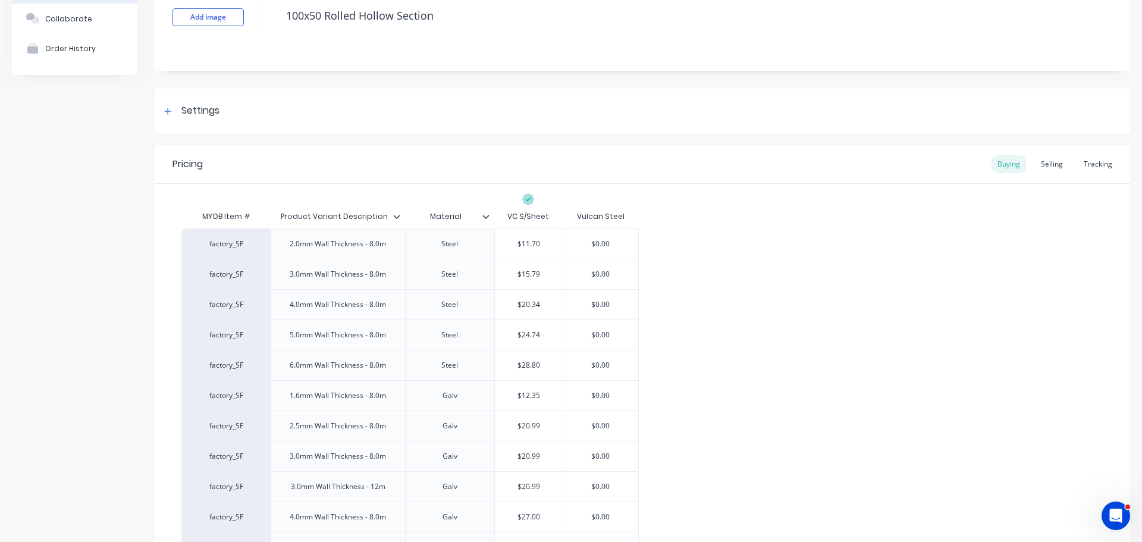
scroll to position [226, 0]
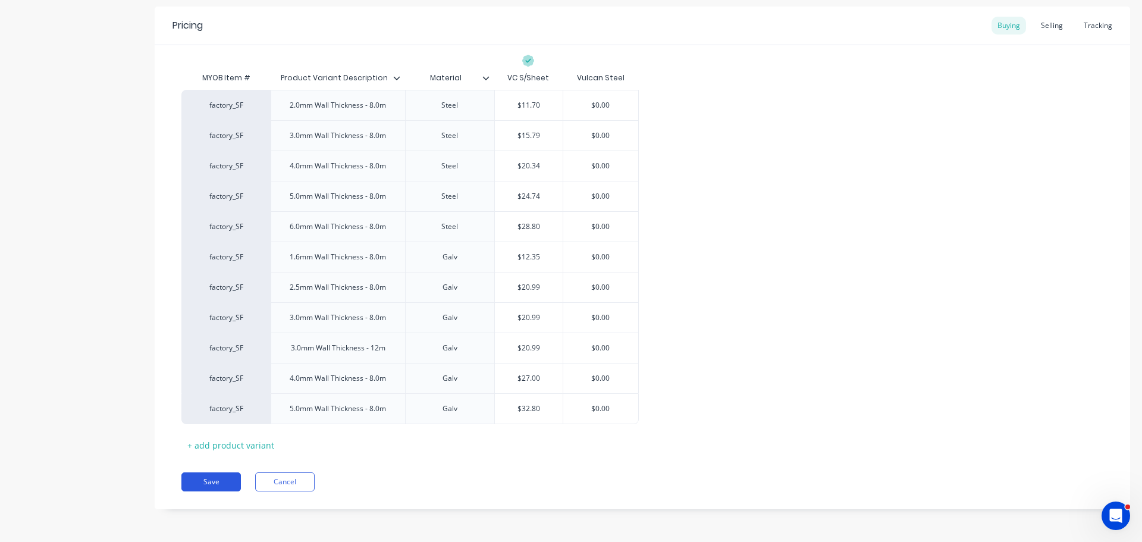
click at [187, 476] on button "Save" at bounding box center [211, 481] width 60 height 19
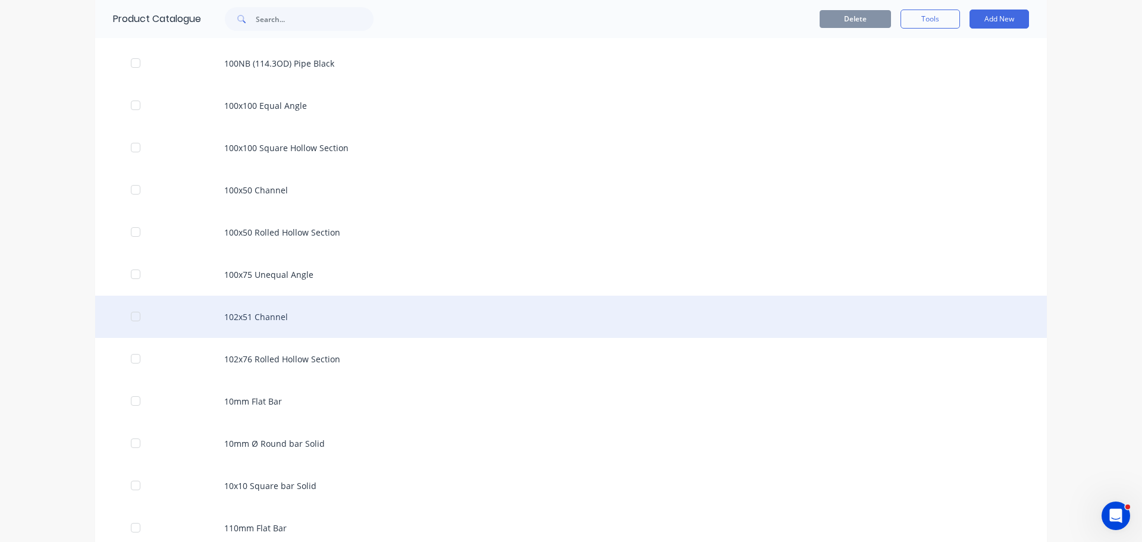
scroll to position [534, 0]
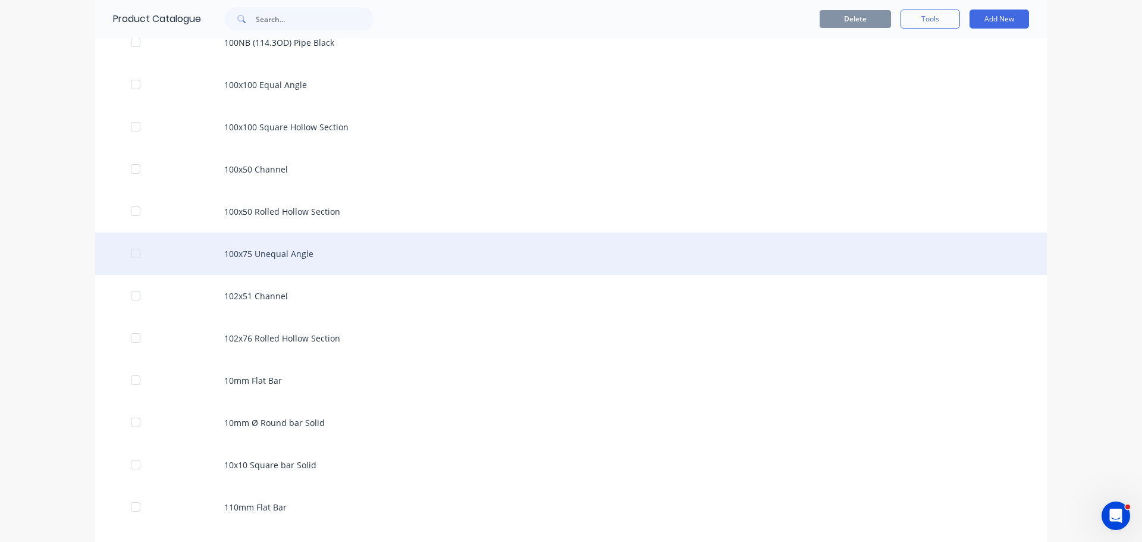
click at [293, 258] on div "100x75 Unequal Angle" at bounding box center [571, 254] width 952 height 42
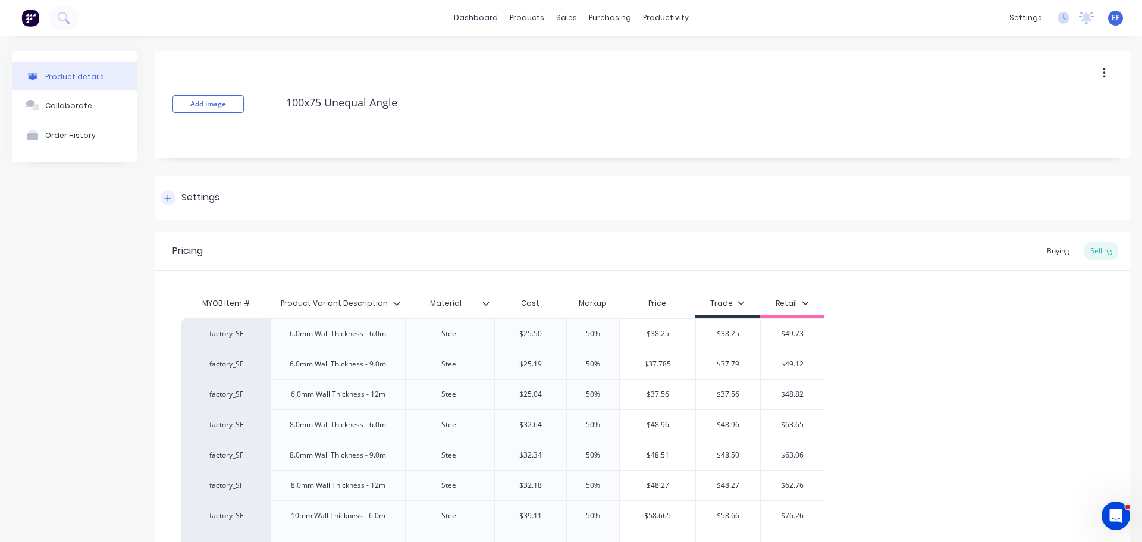
click at [198, 193] on div "Settings" at bounding box center [200, 197] width 38 height 15
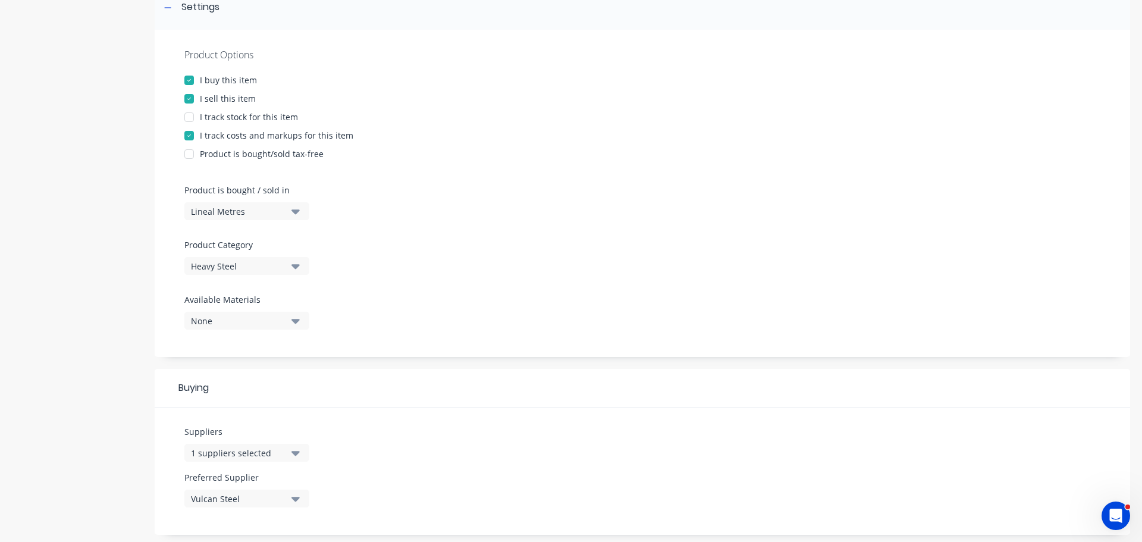
scroll to position [238, 0]
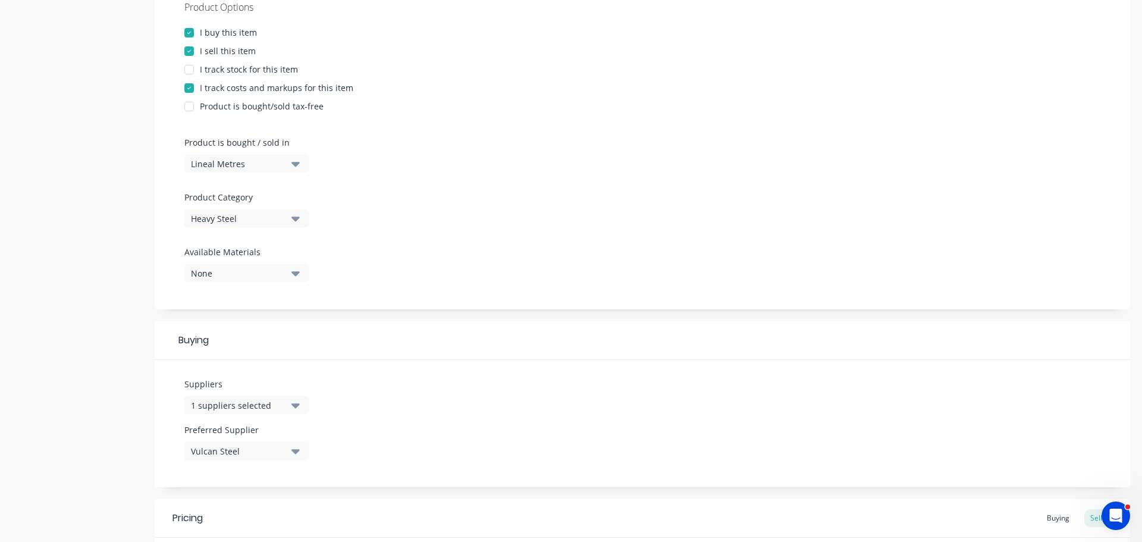
click at [223, 402] on div "1 suppliers selected" at bounding box center [238, 405] width 95 height 12
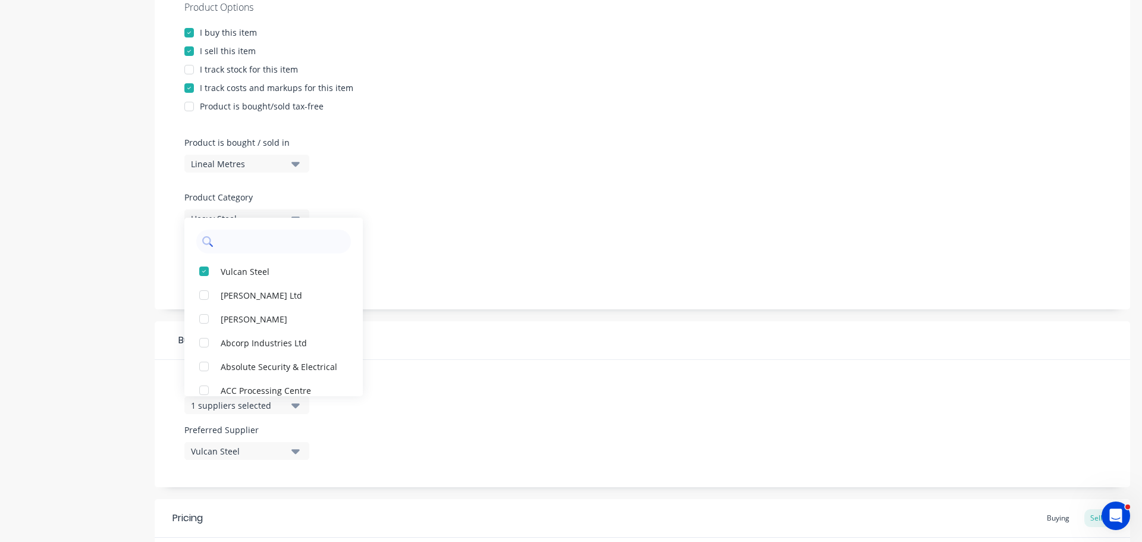
click at [275, 247] on input "text" at bounding box center [282, 242] width 126 height 24
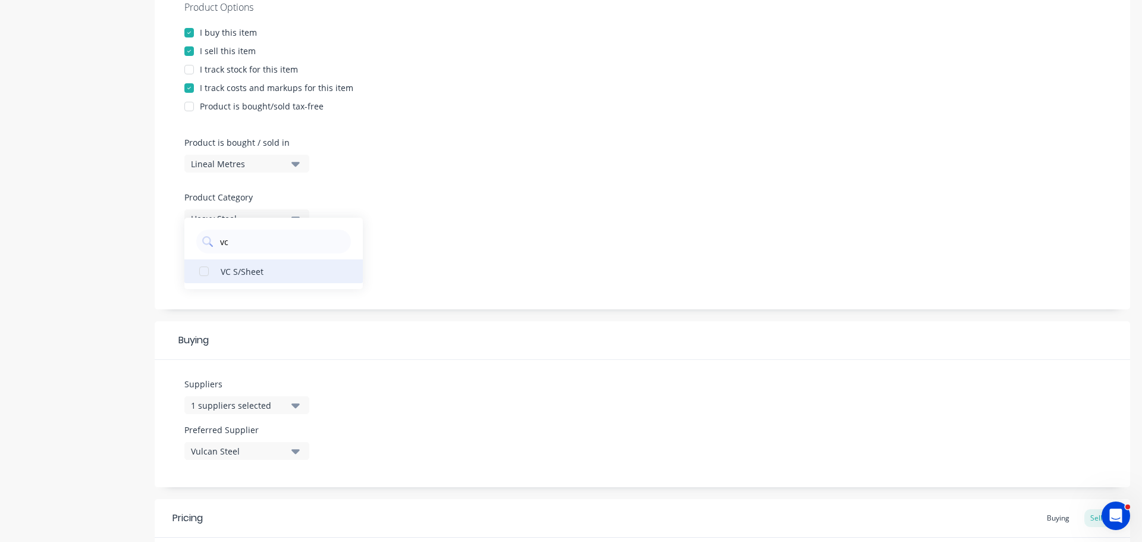
click at [254, 283] on button "VC S/Sheet" at bounding box center [273, 271] width 179 height 24
click at [458, 278] on div "Product Options I buy this item I sell this item I track stock for this item I …" at bounding box center [643, 145] width 976 height 327
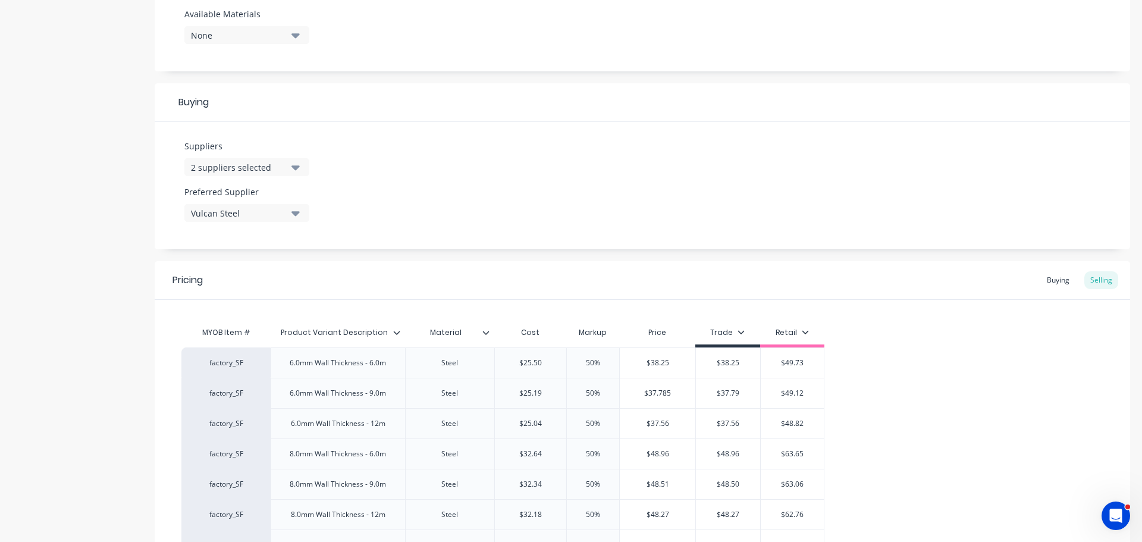
scroll to position [536, 0]
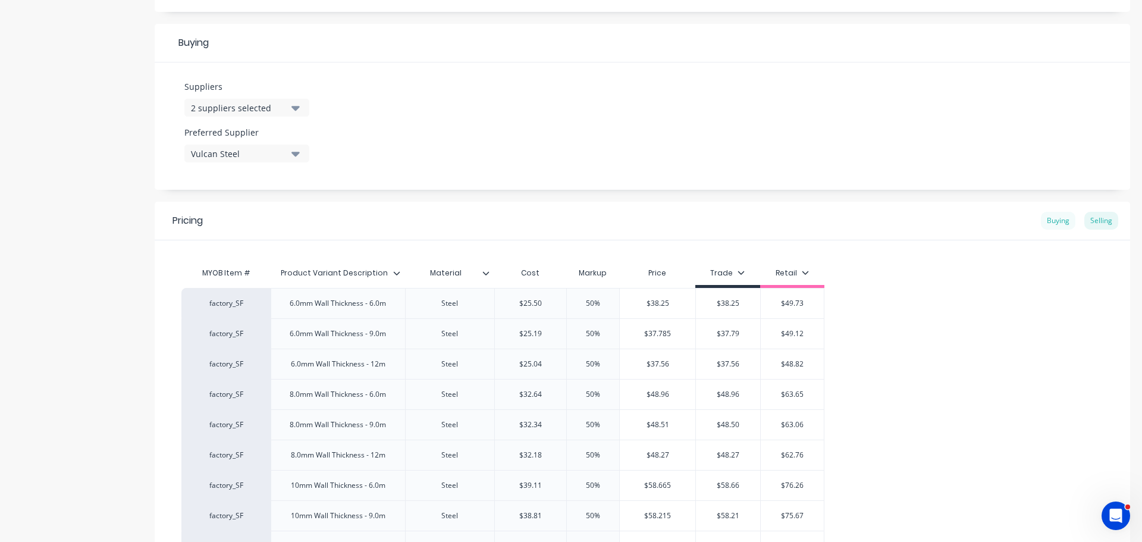
click at [1041, 223] on div "Buying" at bounding box center [1058, 221] width 35 height 18
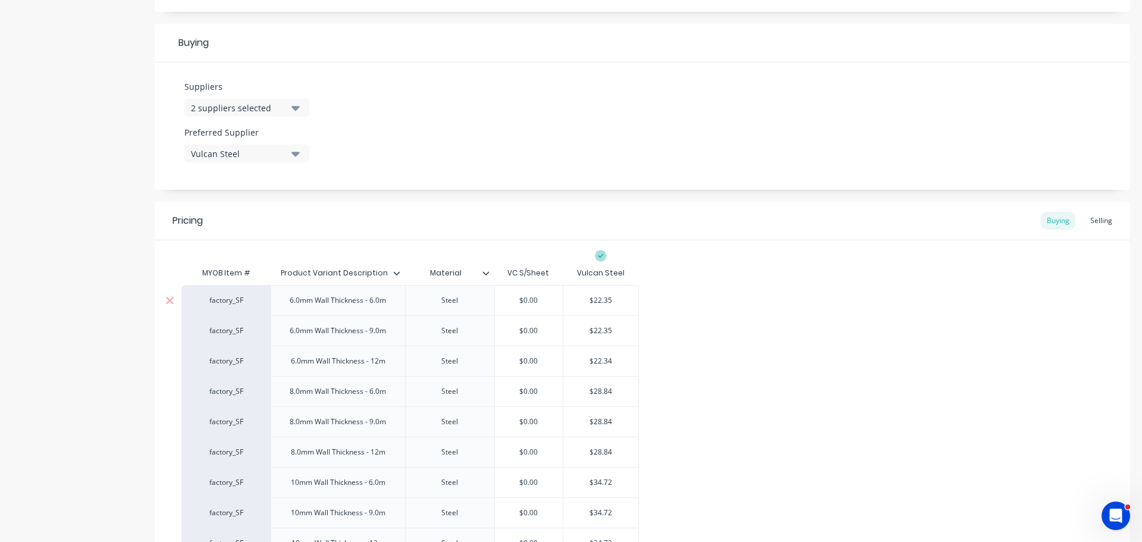
click at [613, 300] on input "$22.35" at bounding box center [600, 300] width 75 height 11
click at [510, 296] on input "$0.00" at bounding box center [529, 300] width 68 height 11
paste input "22.35"
click at [259, 154] on div "Vulcan Steel" at bounding box center [238, 154] width 95 height 12
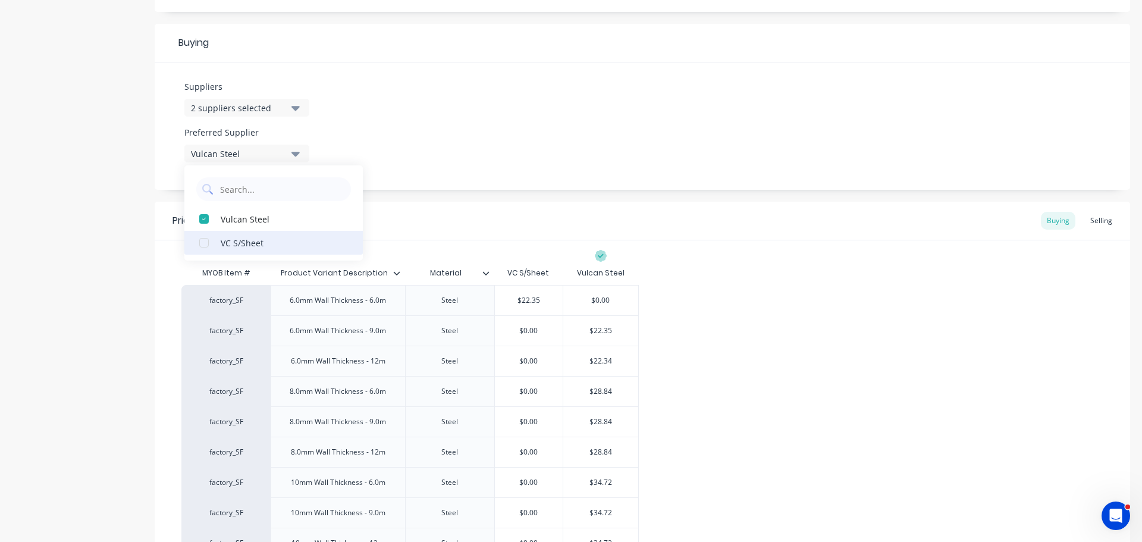
click at [238, 243] on div "VC S/Sheet" at bounding box center [280, 242] width 119 height 12
click at [745, 314] on div "factory_SF 6.0mm Wall Thickness - 6.0m Steel $22.35 22.35$0.00 $0.00 $ factory_…" at bounding box center [642, 422] width 922 height 274
click at [598, 330] on input "$22.35" at bounding box center [600, 330] width 75 height 11
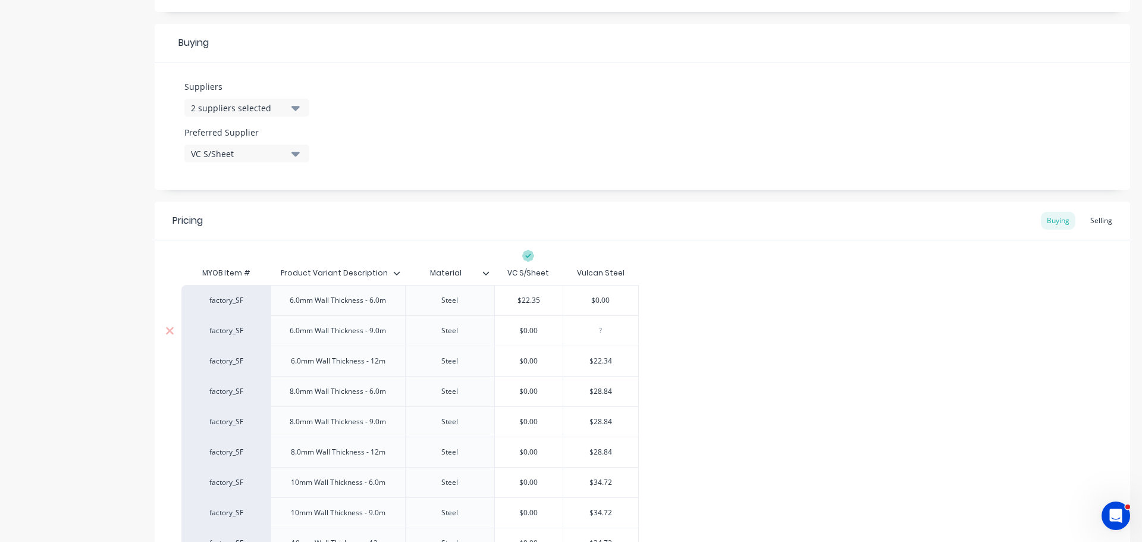
click at [517, 326] on input "$0.00" at bounding box center [529, 330] width 68 height 11
paste input "$22.35"
click at [600, 361] on input "$22.34" at bounding box center [600, 361] width 75 height 11
click at [519, 362] on input "$0.00" at bounding box center [529, 361] width 68 height 11
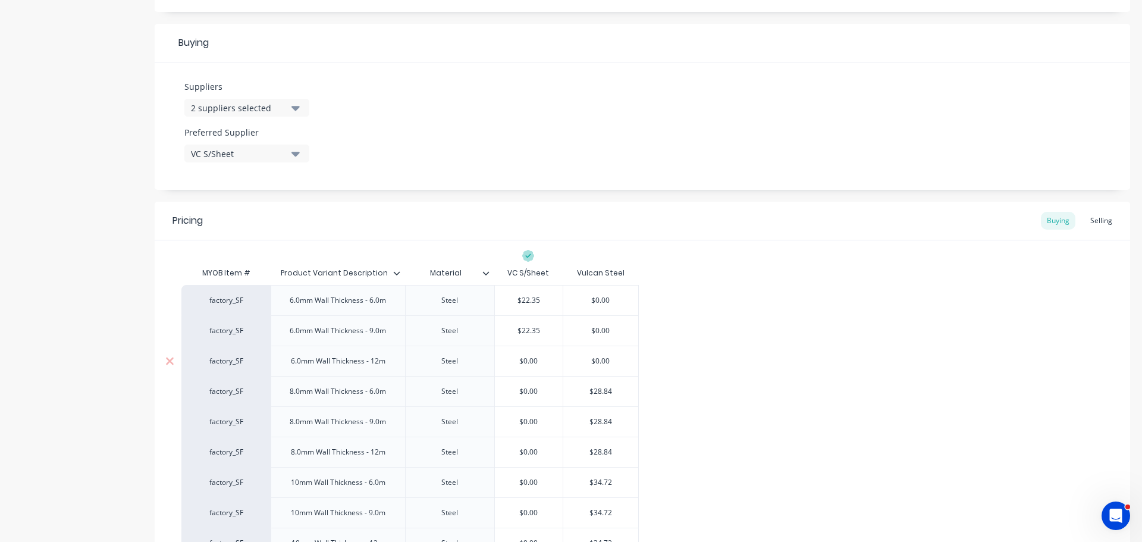
paste input "22.34"
click at [596, 389] on input "$28.84" at bounding box center [600, 391] width 75 height 11
click at [508, 390] on input "$0.00" at bounding box center [529, 391] width 68 height 11
paste input "28.84"
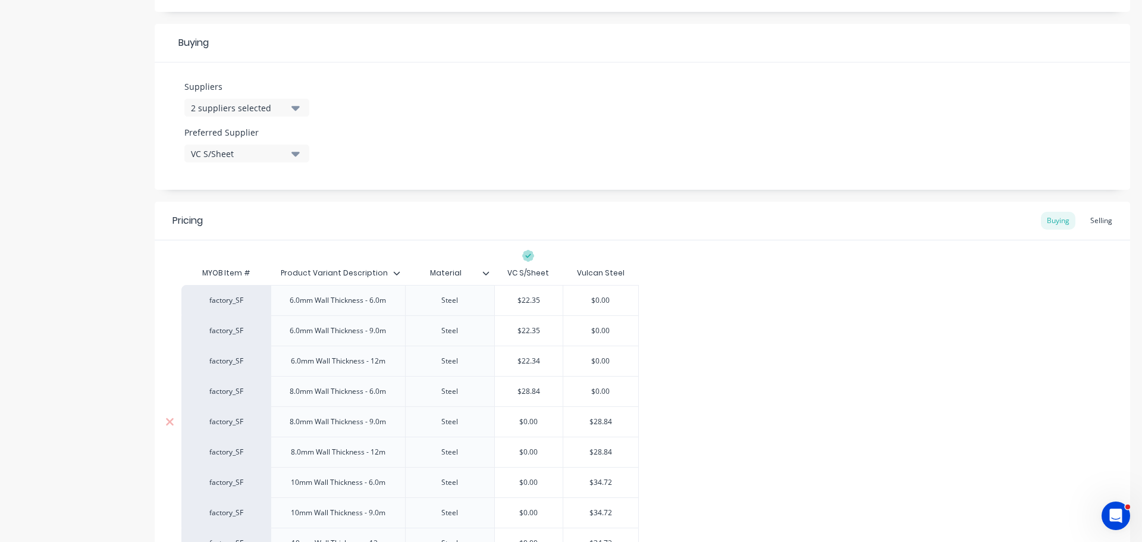
click at [597, 421] on input "$28.84" at bounding box center [600, 422] width 75 height 11
click at [515, 421] on input "$0.00" at bounding box center [529, 422] width 68 height 11
paste input "28.84"
click at [608, 451] on input "$28.84" at bounding box center [600, 452] width 75 height 11
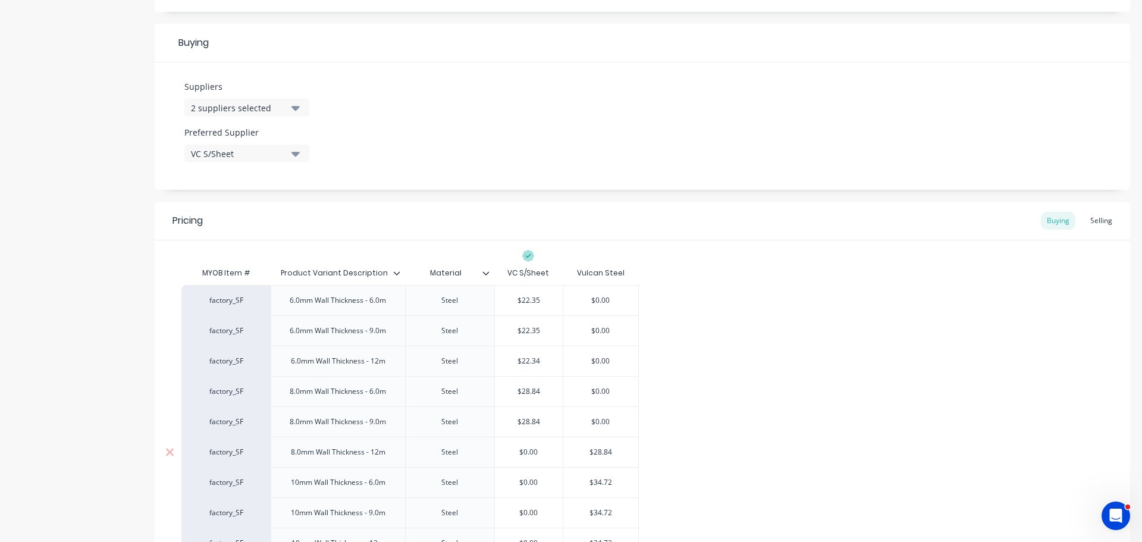
click at [608, 451] on input "$28.84" at bounding box center [600, 452] width 75 height 11
click at [508, 449] on input "$0.00" at bounding box center [529, 452] width 68 height 11
paste input "$28.84"
click at [605, 484] on input "$34.72" at bounding box center [600, 482] width 75 height 11
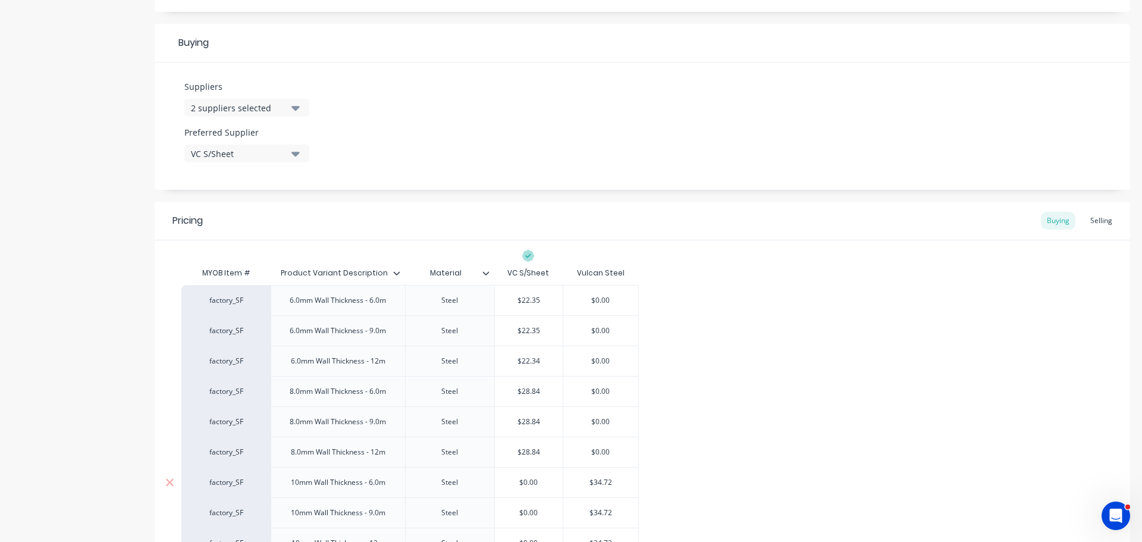
click at [605, 484] on input "$34.72" at bounding box center [600, 482] width 75 height 11
click at [512, 478] on input "$0.00" at bounding box center [529, 482] width 68 height 11
paste input "34.72"
click at [547, 501] on div "$0.00" at bounding box center [529, 513] width 68 height 30
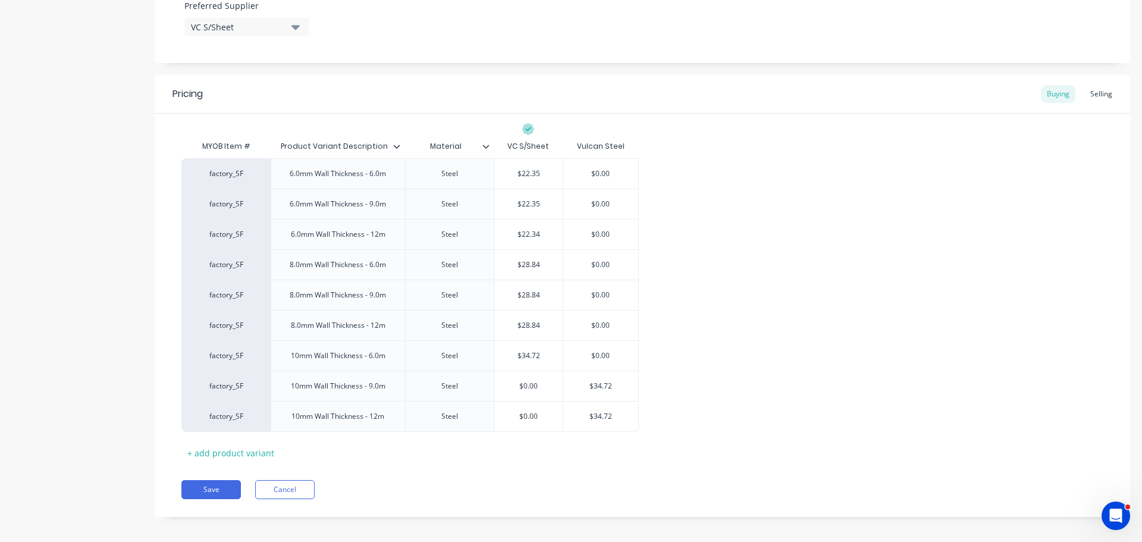
scroll to position [670, 0]
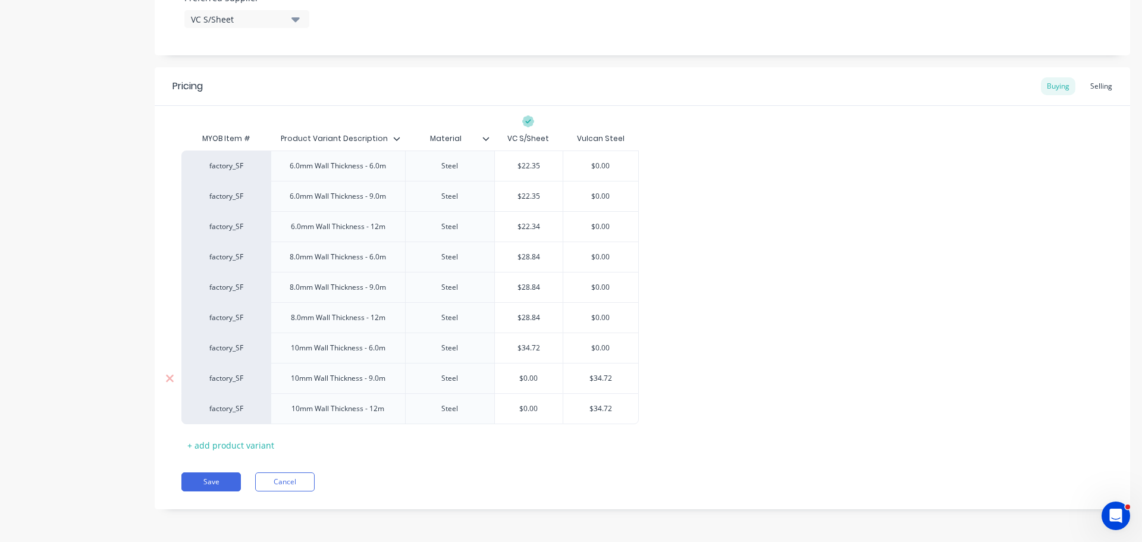
click at [598, 375] on input "$34.72" at bounding box center [600, 378] width 75 height 11
click at [515, 372] on div "$0.00" at bounding box center [529, 379] width 68 height 30
click at [522, 380] on input "$0.00" at bounding box center [529, 378] width 68 height 11
click at [518, 378] on input "$0.00" at bounding box center [529, 378] width 68 height 11
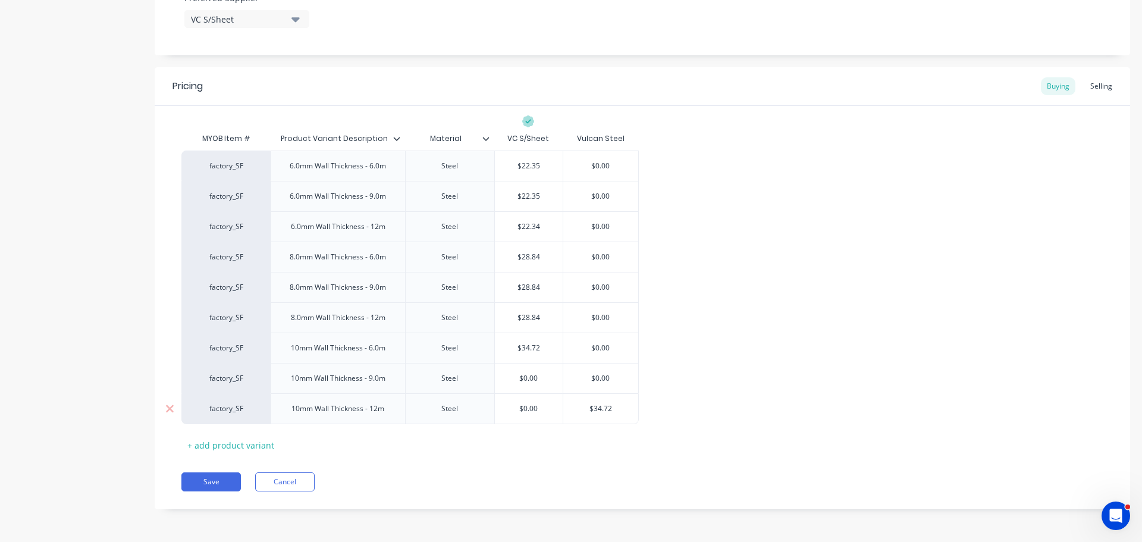
paste input "34.72"
click at [603, 399] on div "$34.72" at bounding box center [600, 409] width 75 height 30
click at [596, 399] on div "$34.72" at bounding box center [600, 409] width 75 height 30
click at [597, 411] on input "$34.72" at bounding box center [600, 408] width 75 height 11
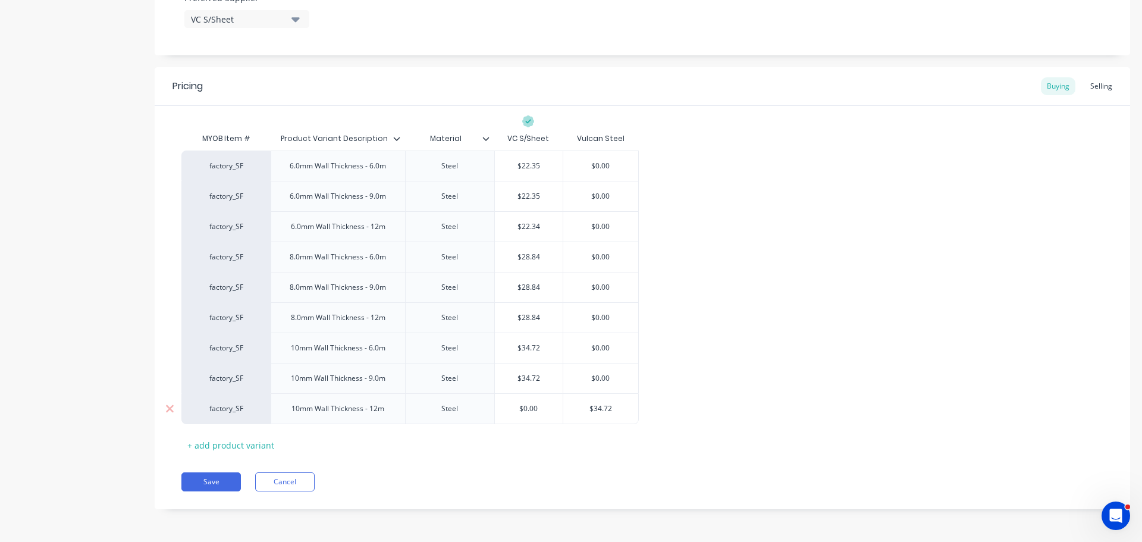
click at [597, 411] on input "$34.72" at bounding box center [600, 408] width 75 height 11
click at [494, 389] on div "$34.72 34.72$0.00" at bounding box center [528, 378] width 68 height 30
click at [527, 408] on input "$0.00" at bounding box center [529, 408] width 68 height 11
drag, startPoint x: 581, startPoint y: 414, endPoint x: 590, endPoint y: 411, distance: 8.8
click at [582, 414] on input "$34.72" at bounding box center [600, 408] width 75 height 11
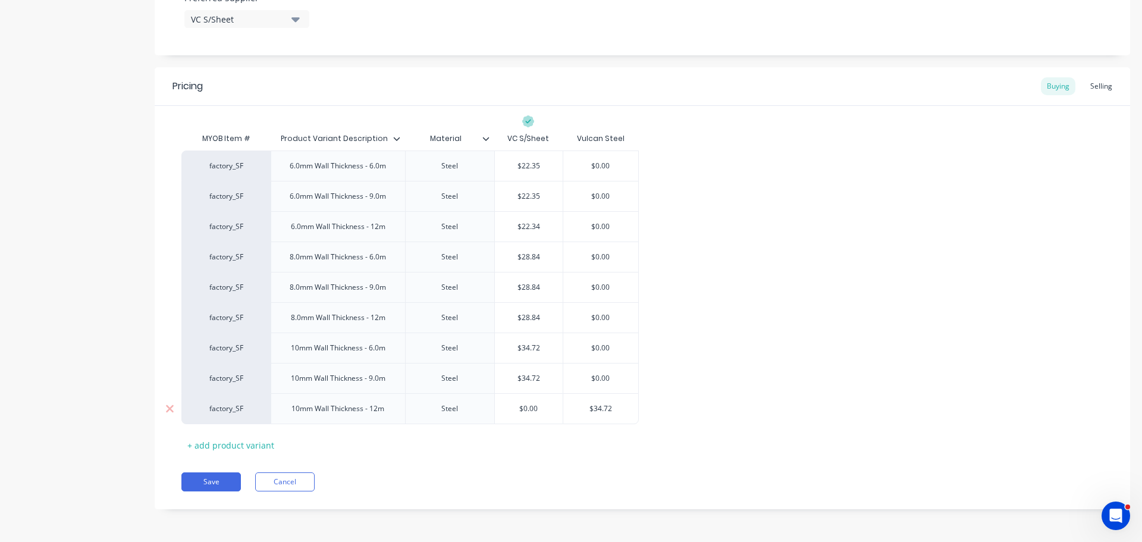
click at [591, 410] on input "$34.72" at bounding box center [600, 408] width 75 height 11
click at [515, 402] on div "$0.00" at bounding box center [529, 409] width 68 height 30
click at [516, 406] on input "$0.00" at bounding box center [529, 408] width 68 height 11
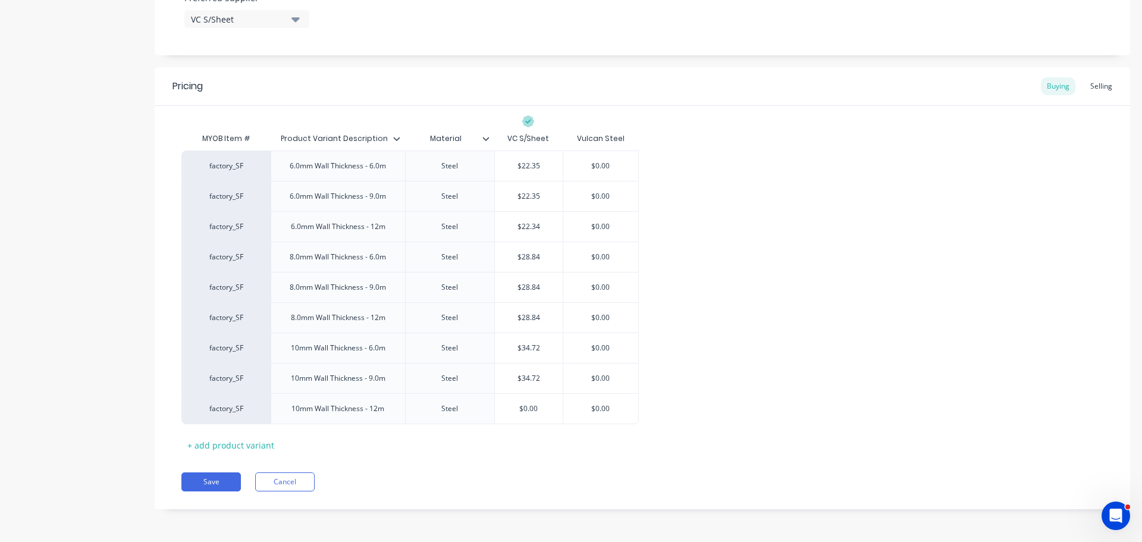
paste input "$34.72"
click at [543, 448] on div "MYOB Item # Product Variant Description Material VC S/Sheet Vulcan Steel factor…" at bounding box center [642, 291] width 922 height 328
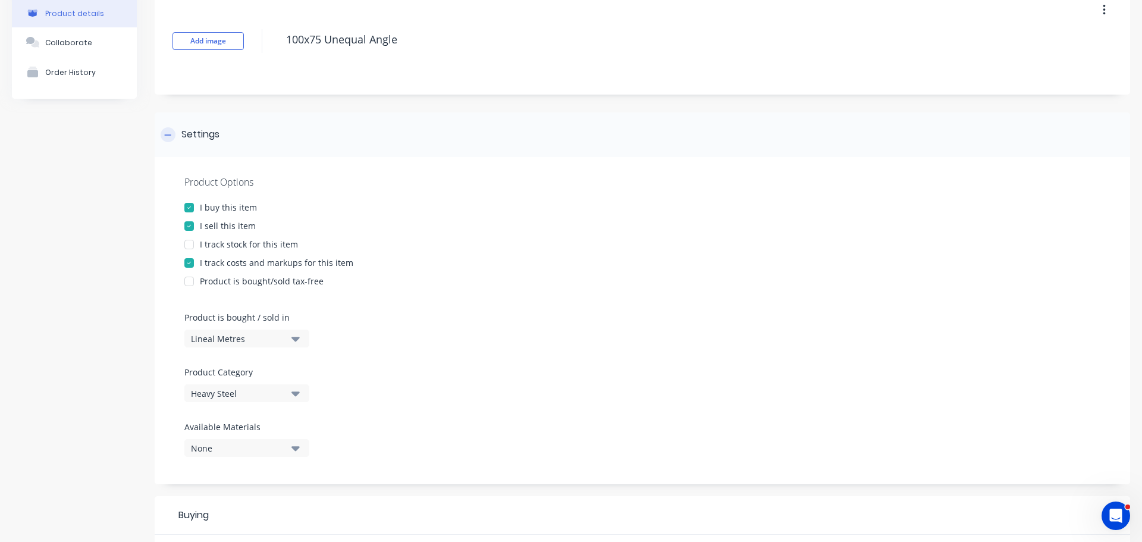
scroll to position [0, 0]
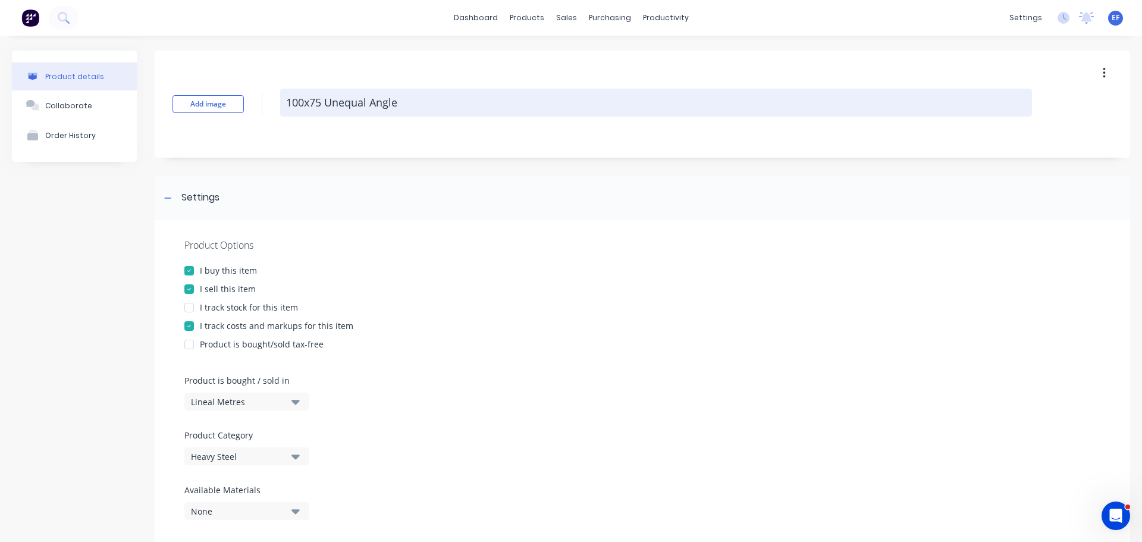
drag, startPoint x: 406, startPoint y: 104, endPoint x: 283, endPoint y: 113, distance: 122.9
click at [283, 113] on textarea "100x75 Unequal Angle" at bounding box center [656, 103] width 752 height 28
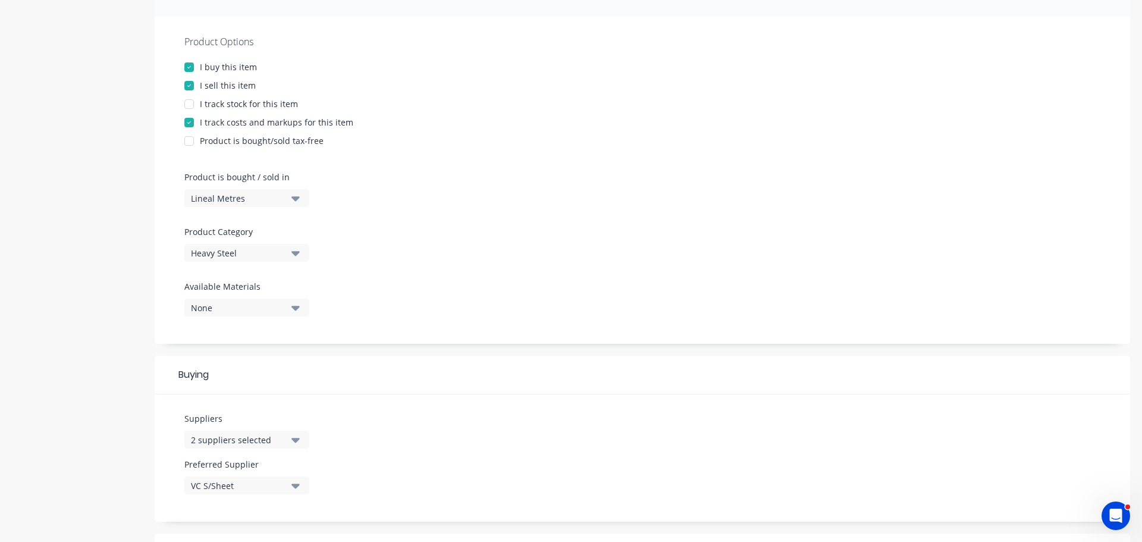
scroll to position [179, 0]
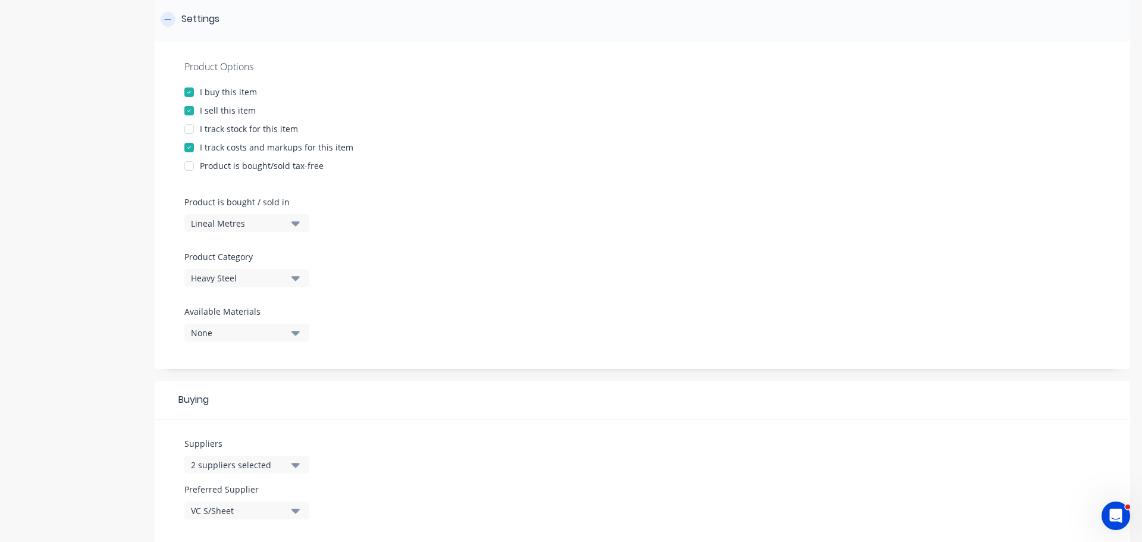
click at [165, 21] on icon at bounding box center [167, 19] width 7 height 8
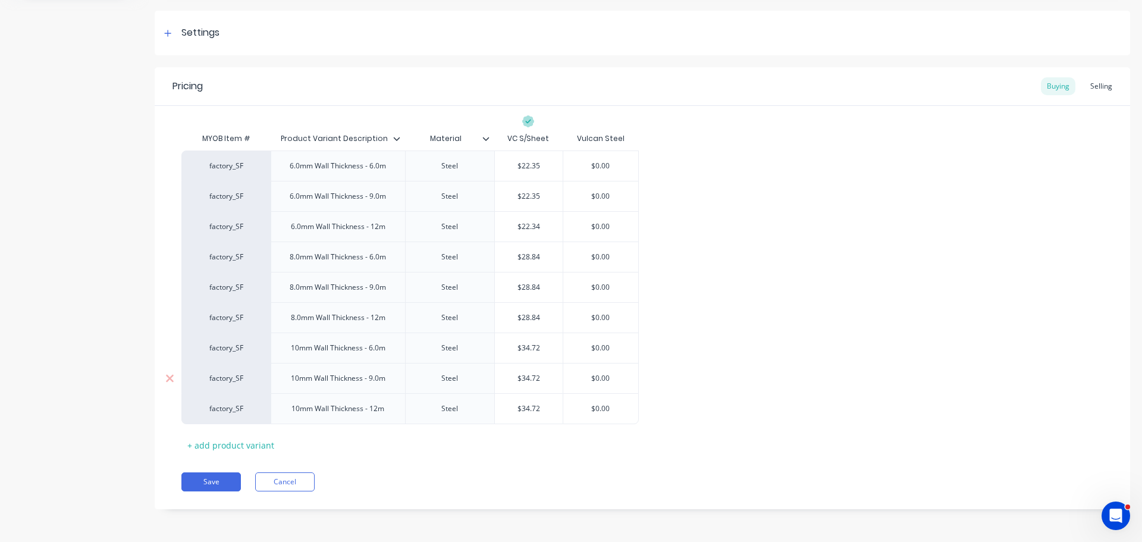
scroll to position [165, 0]
click at [214, 480] on button "Save" at bounding box center [211, 481] width 60 height 19
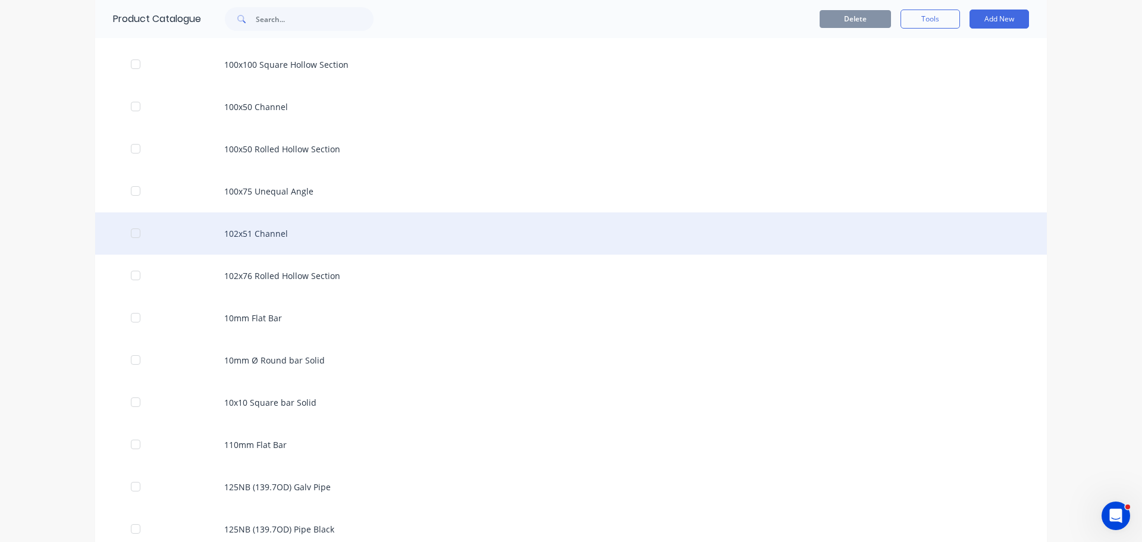
scroll to position [695, 0]
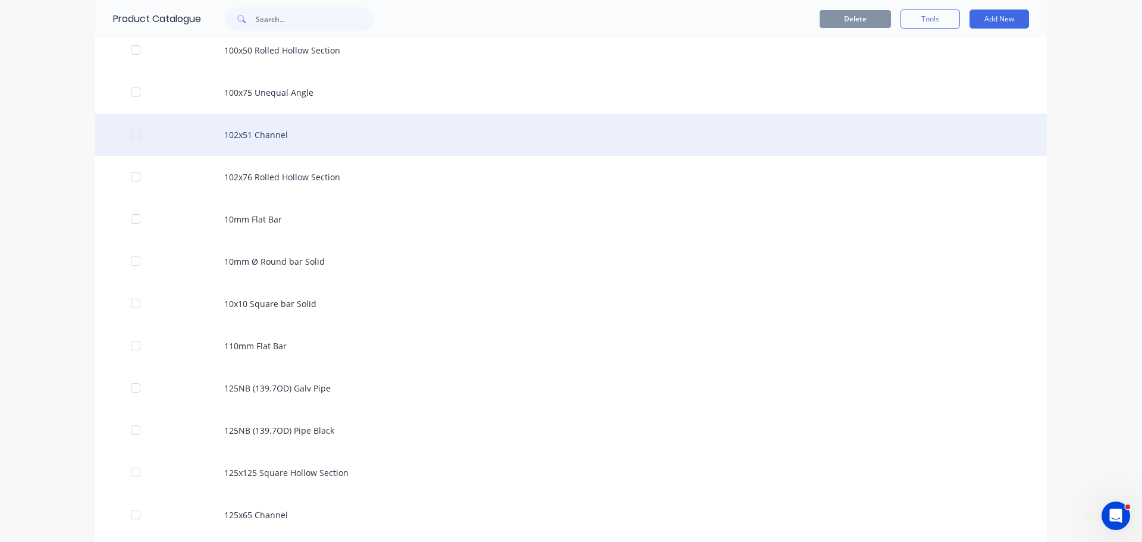
click at [255, 145] on div "102x51 Channel" at bounding box center [571, 135] width 952 height 42
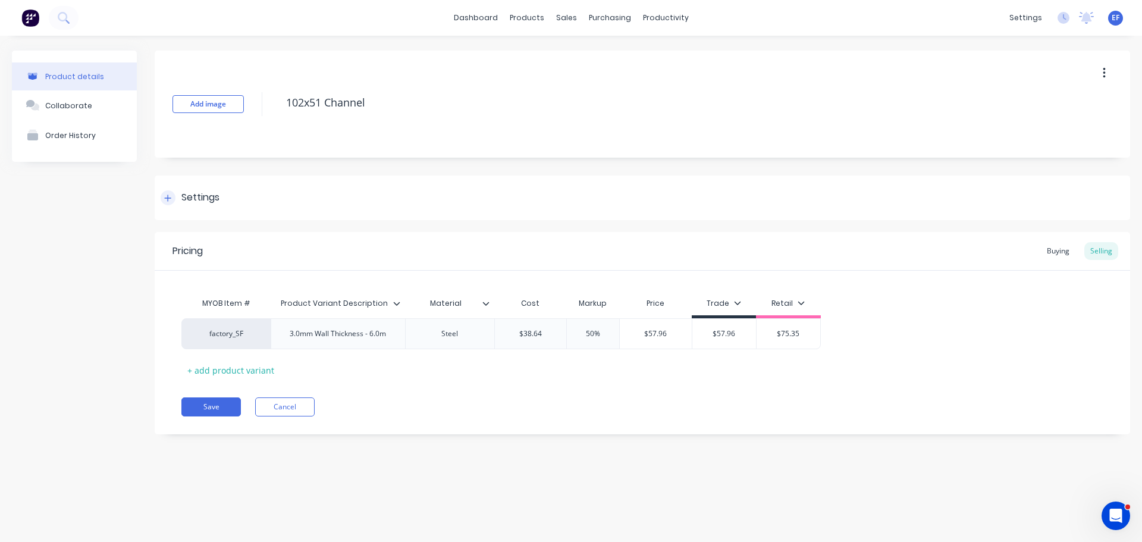
click at [177, 193] on div "Settings" at bounding box center [190, 197] width 59 height 15
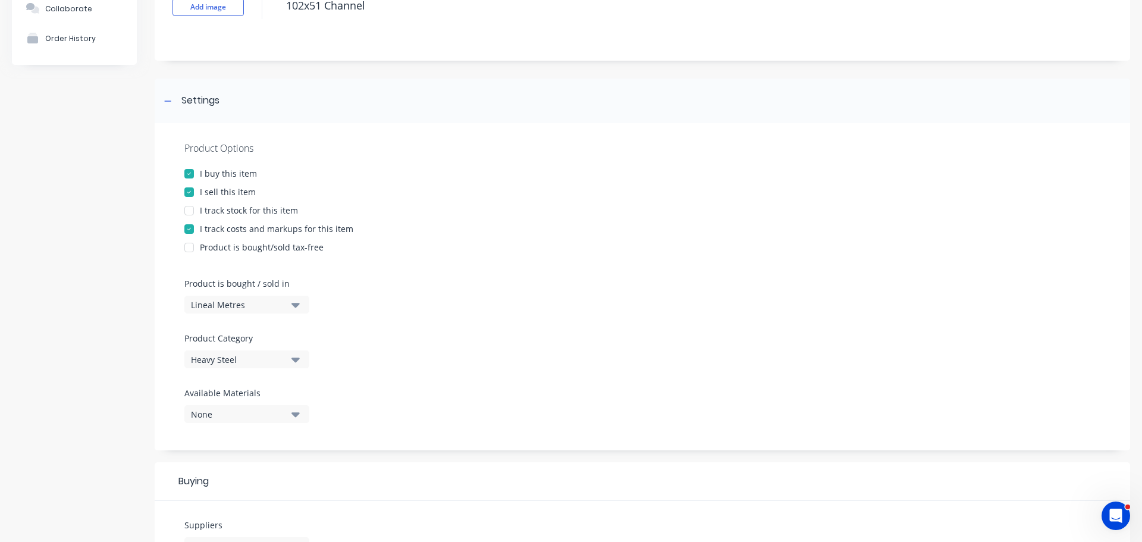
scroll to position [238, 0]
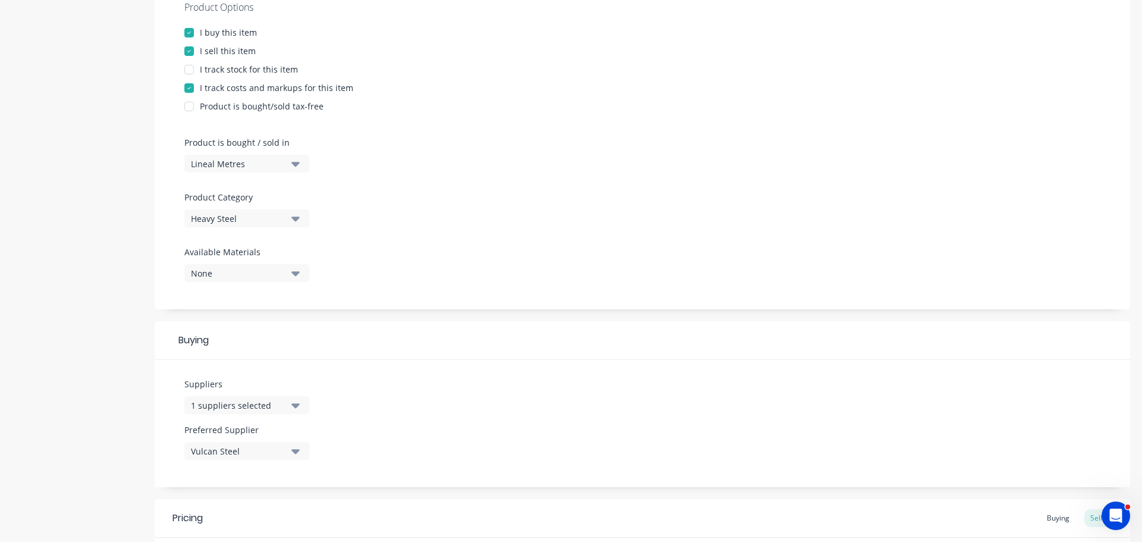
click at [218, 410] on div "1 suppliers selected" at bounding box center [238, 405] width 95 height 12
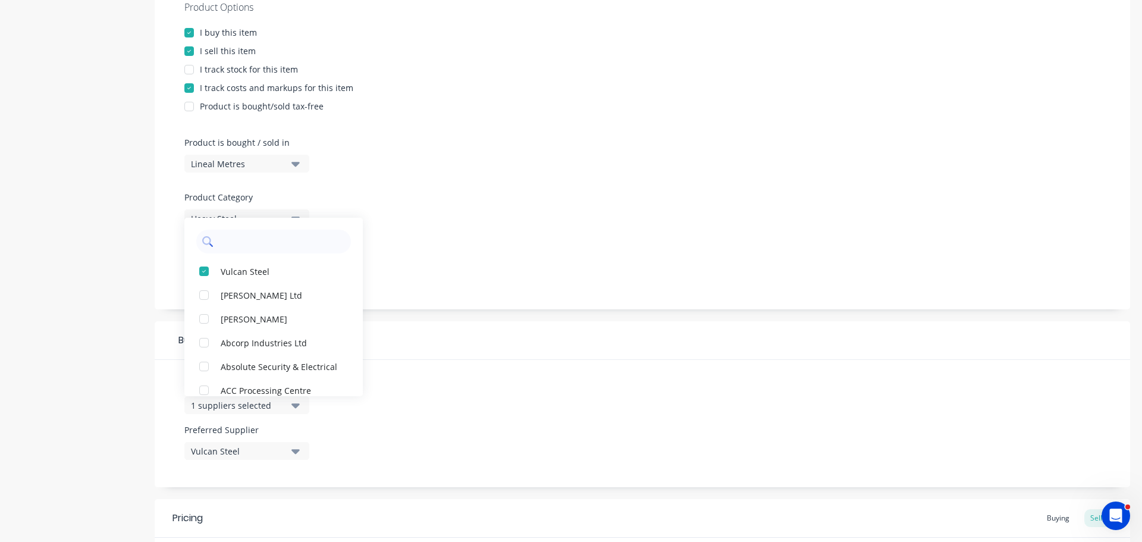
click at [271, 239] on input "text" at bounding box center [282, 242] width 126 height 24
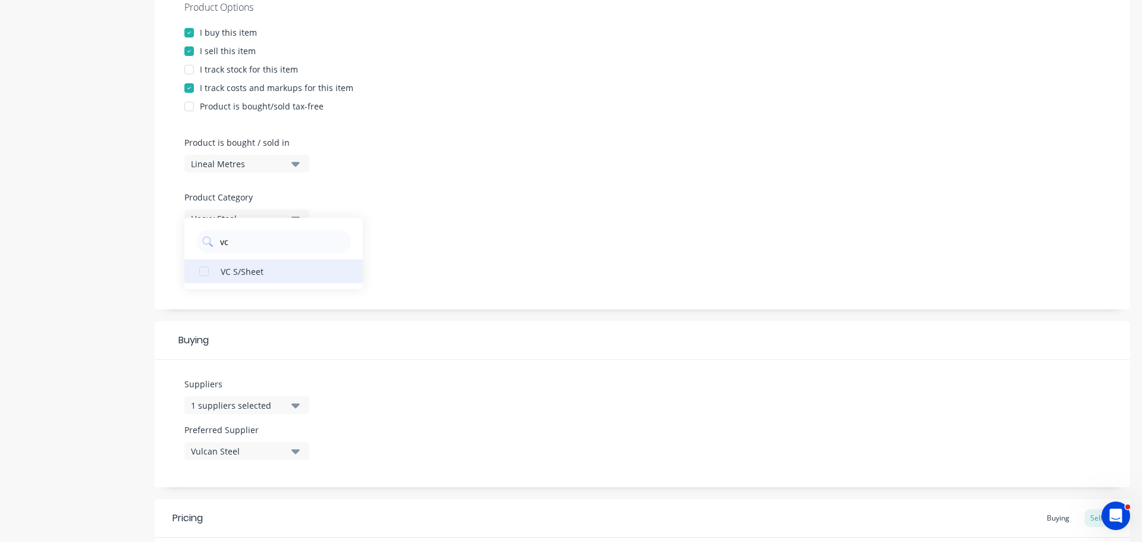
click at [267, 275] on div "VC S/Sheet" at bounding box center [280, 271] width 119 height 12
click at [506, 268] on div "Product Options I buy this item I sell this item I track stock for this item I …" at bounding box center [643, 145] width 976 height 327
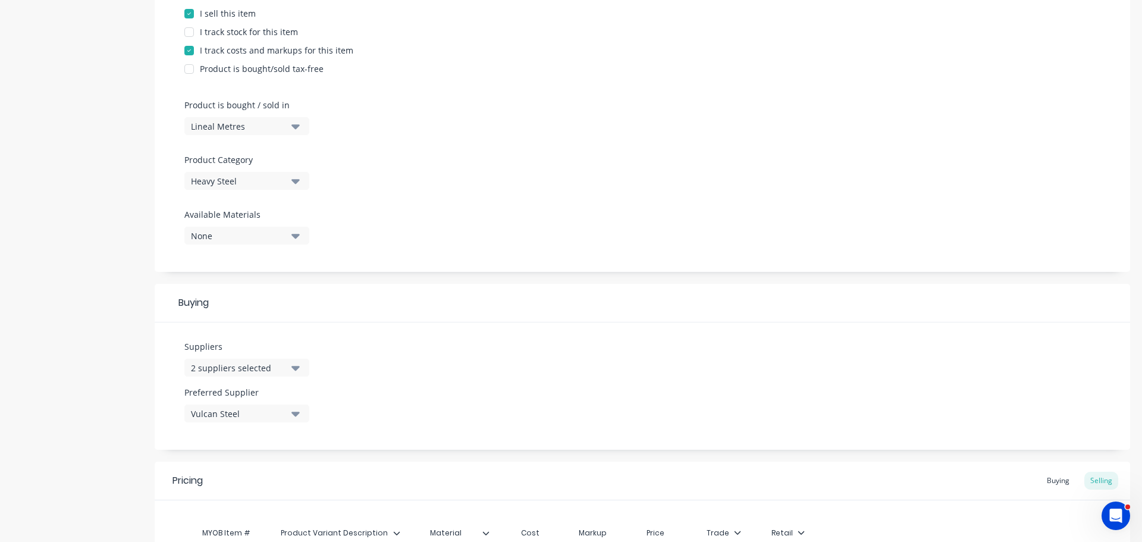
scroll to position [417, 0]
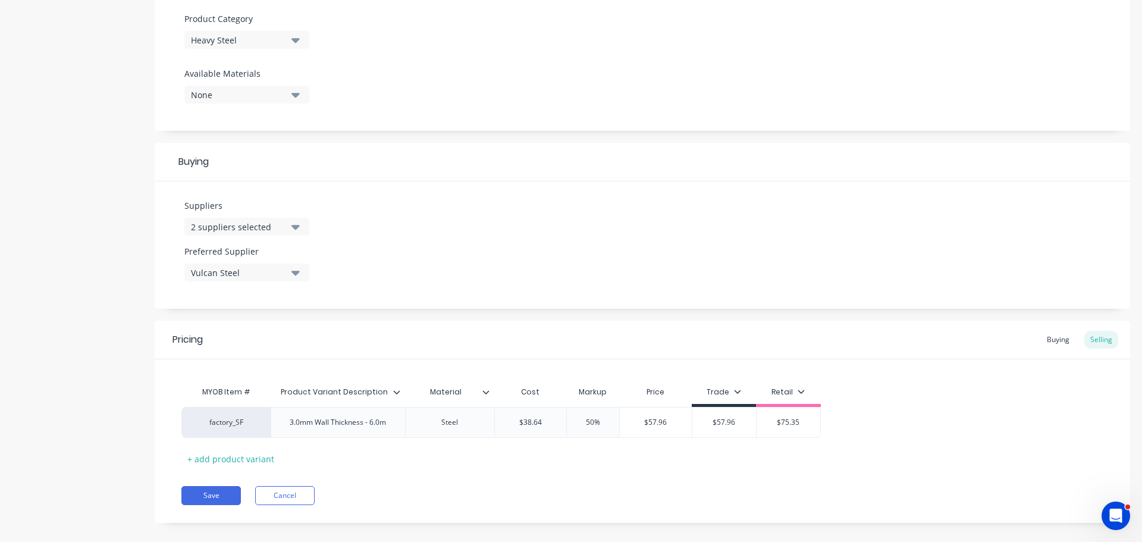
click at [236, 277] on div "Vulcan Steel" at bounding box center [238, 273] width 95 height 12
drag, startPoint x: 231, startPoint y: 362, endPoint x: 323, endPoint y: 361, distance: 91.7
click at [232, 362] on div "VC S/Sheet" at bounding box center [280, 361] width 119 height 12
drag, startPoint x: 446, startPoint y: 295, endPoint x: 590, endPoint y: 353, distance: 155.4
click at [448, 295] on div "Suppliers 2 suppliers selected vc Preferred Supplier VC S/Sheet VC S/Sheet Vulc…" at bounding box center [643, 244] width 976 height 127
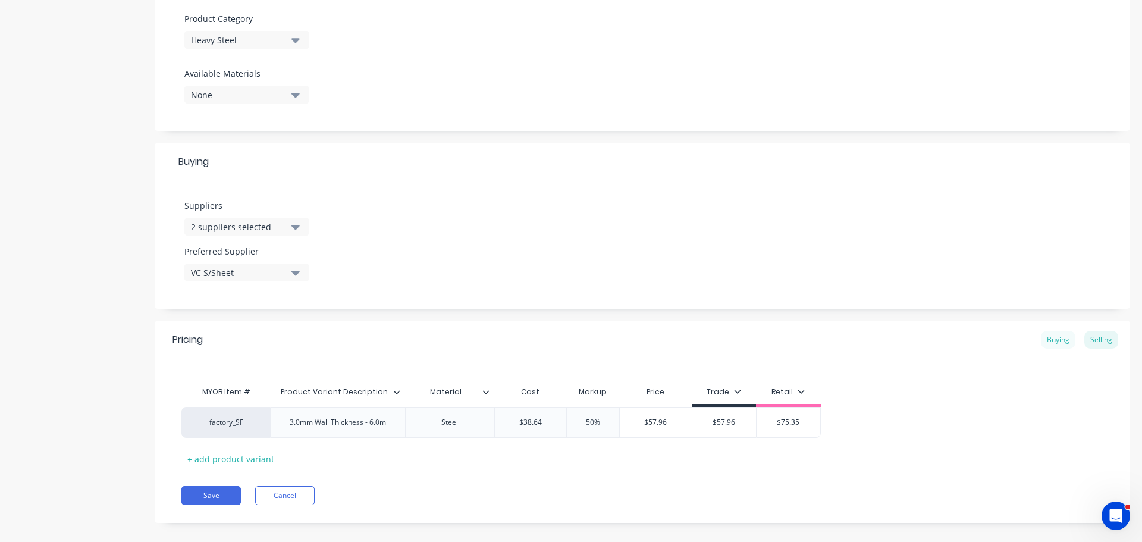
click at [1067, 339] on div "Buying" at bounding box center [1058, 340] width 35 height 18
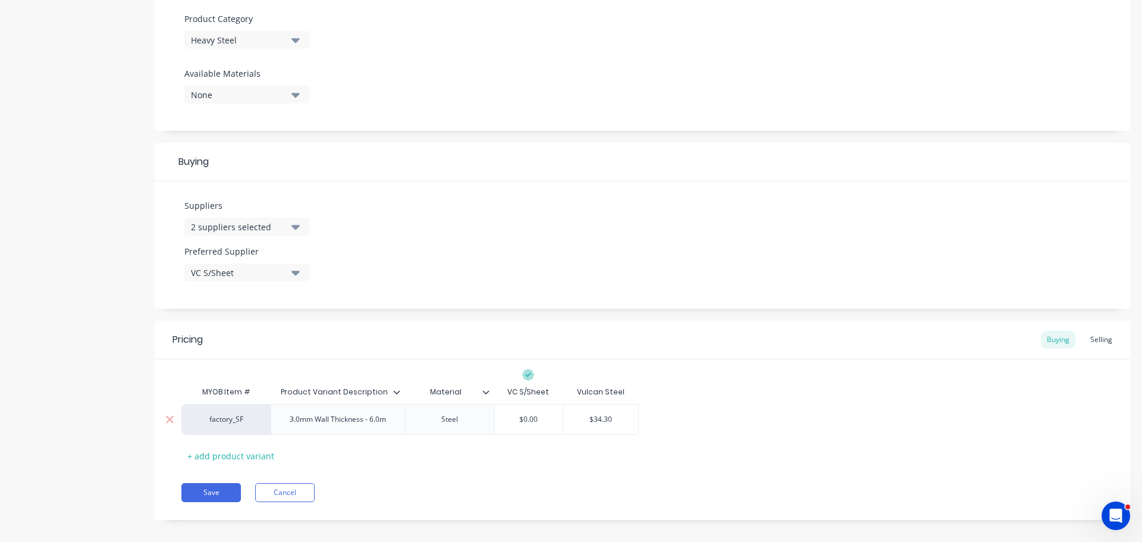
click at [606, 419] on input "$34.30" at bounding box center [600, 419] width 75 height 11
click at [512, 418] on input "$0.00" at bounding box center [529, 419] width 68 height 11
paste input "34.30"
click at [606, 472] on div "Pricing Buying Selling MYOB Item # Product Variant Description Material VC S/Sh…" at bounding box center [643, 420] width 976 height 199
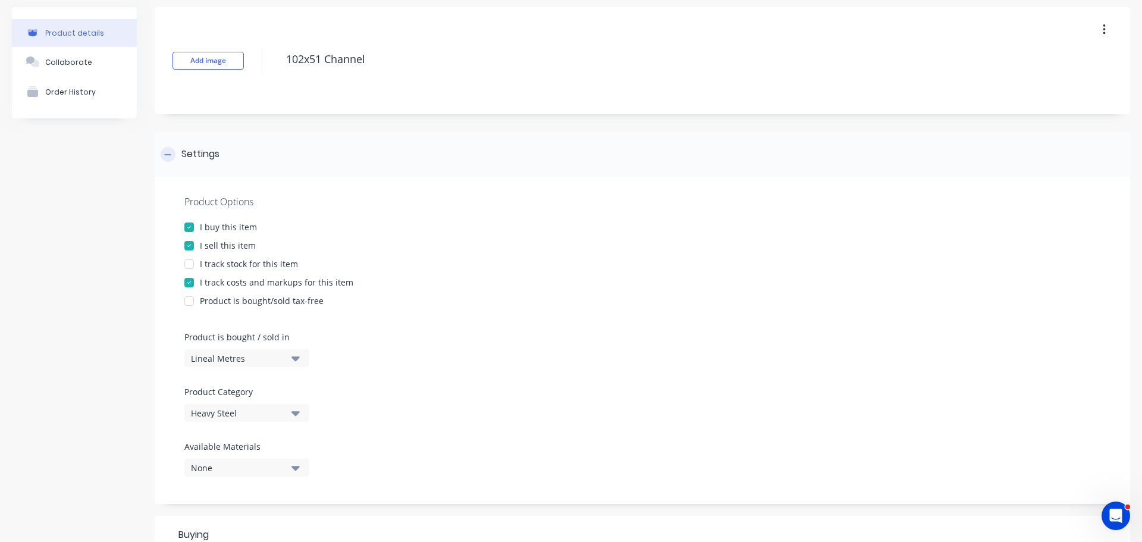
scroll to position [0, 0]
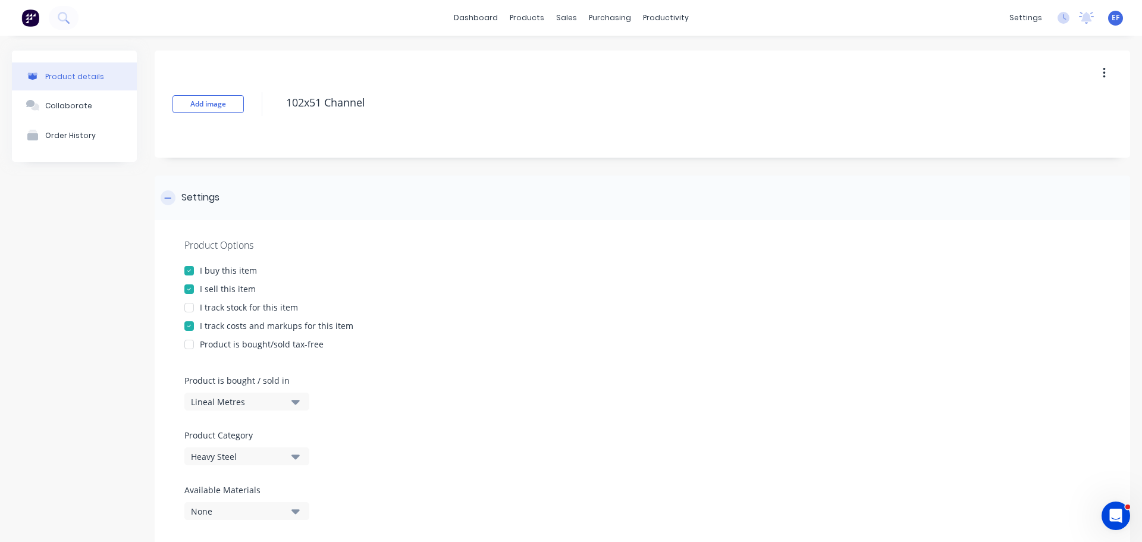
click at [165, 198] on icon at bounding box center [167, 198] width 7 height 8
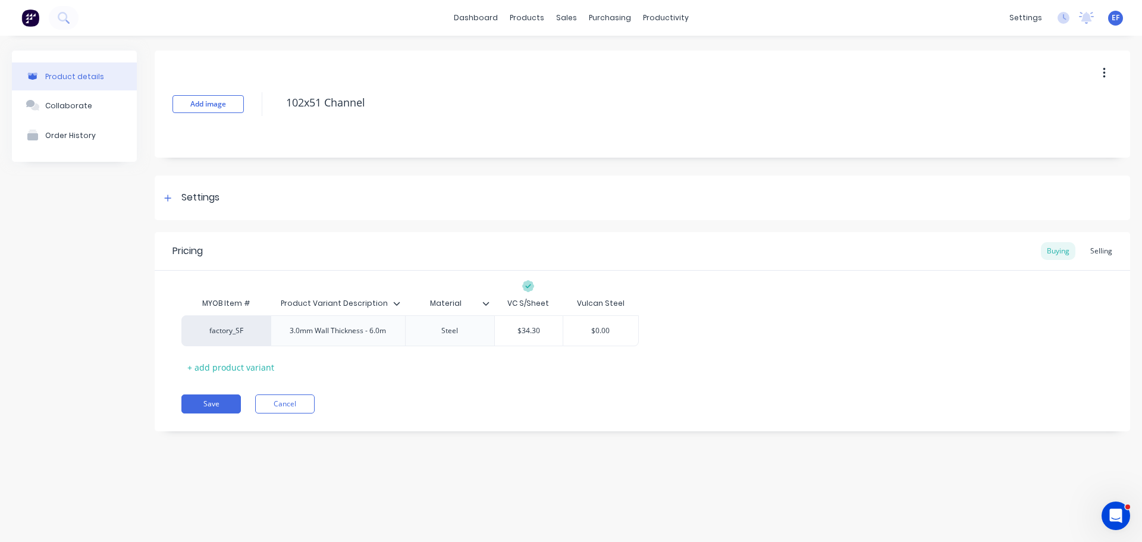
drag, startPoint x: 426, startPoint y: 100, endPoint x: 272, endPoint y: 104, distance: 154.2
click at [272, 104] on div "Add image 102x51 Channel" at bounding box center [643, 104] width 976 height 107
click at [225, 406] on button "Save" at bounding box center [211, 404] width 60 height 19
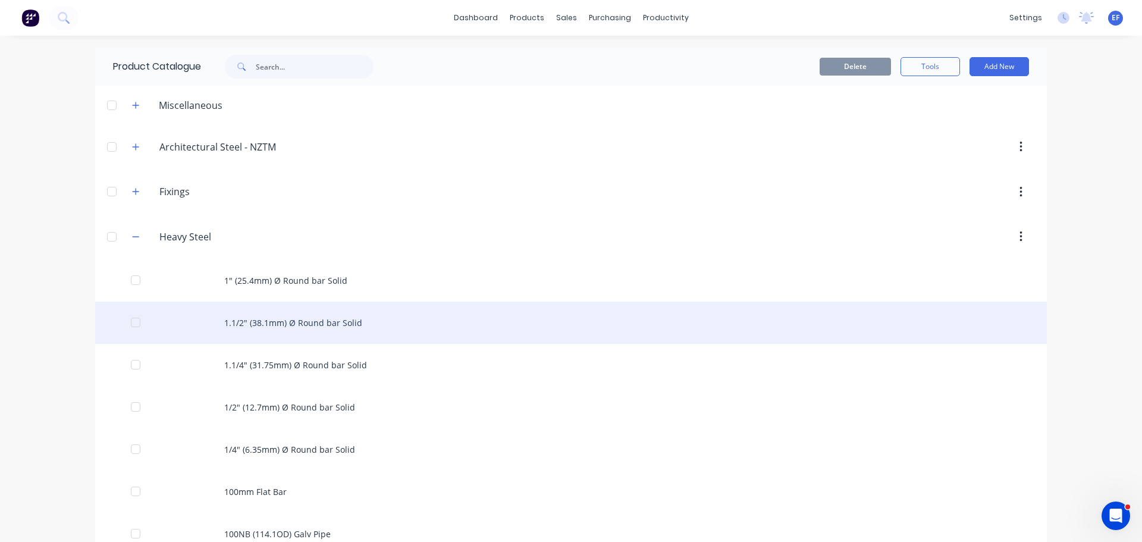
scroll to position [559, 0]
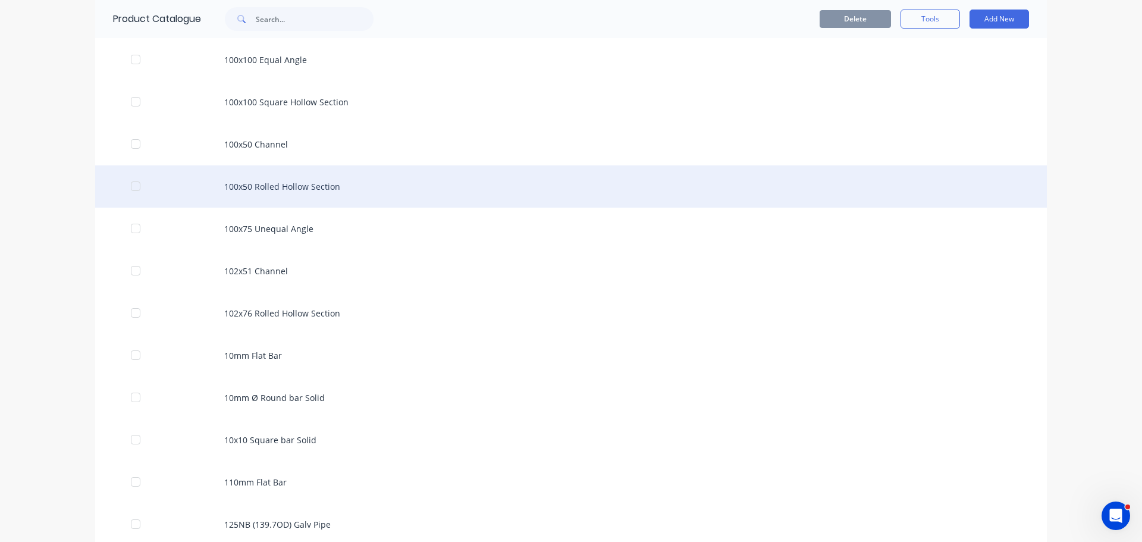
click at [277, 206] on div "100x50 Rolled Hollow Section" at bounding box center [571, 186] width 952 height 42
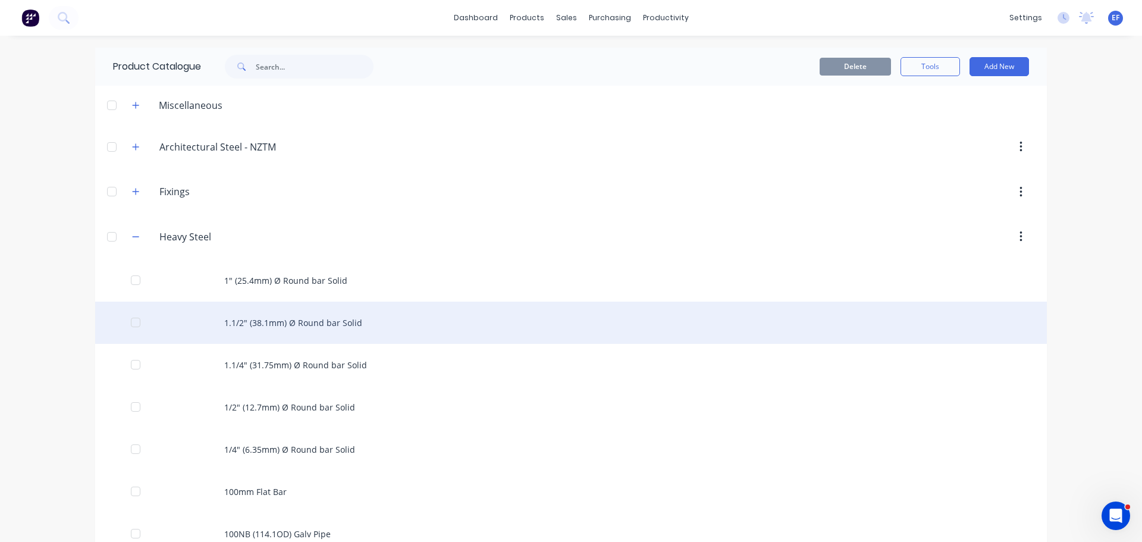
scroll to position [559, 0]
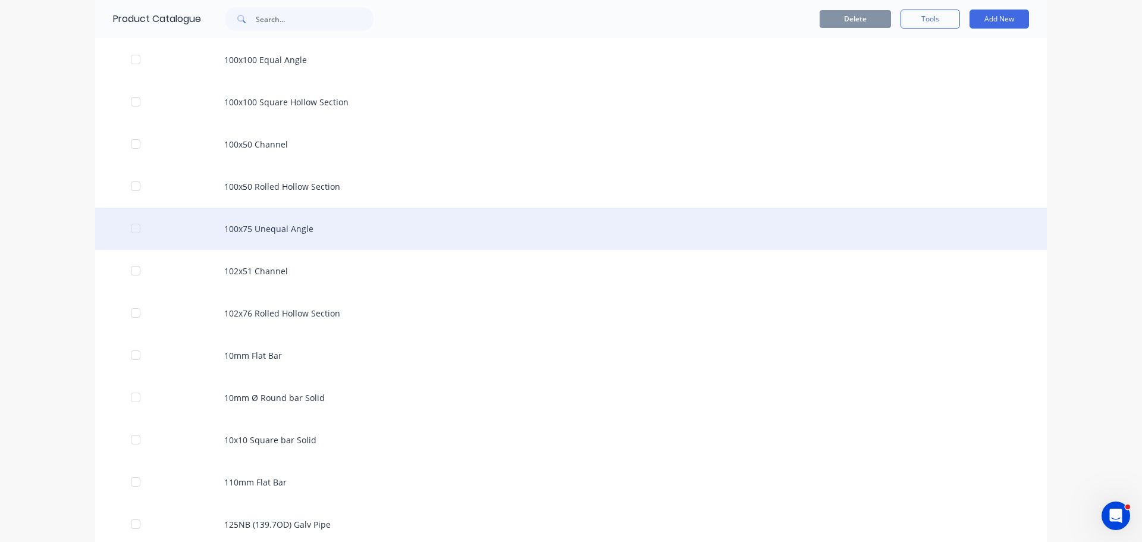
click at [294, 221] on div "100x75 Unequal Angle" at bounding box center [571, 229] width 952 height 42
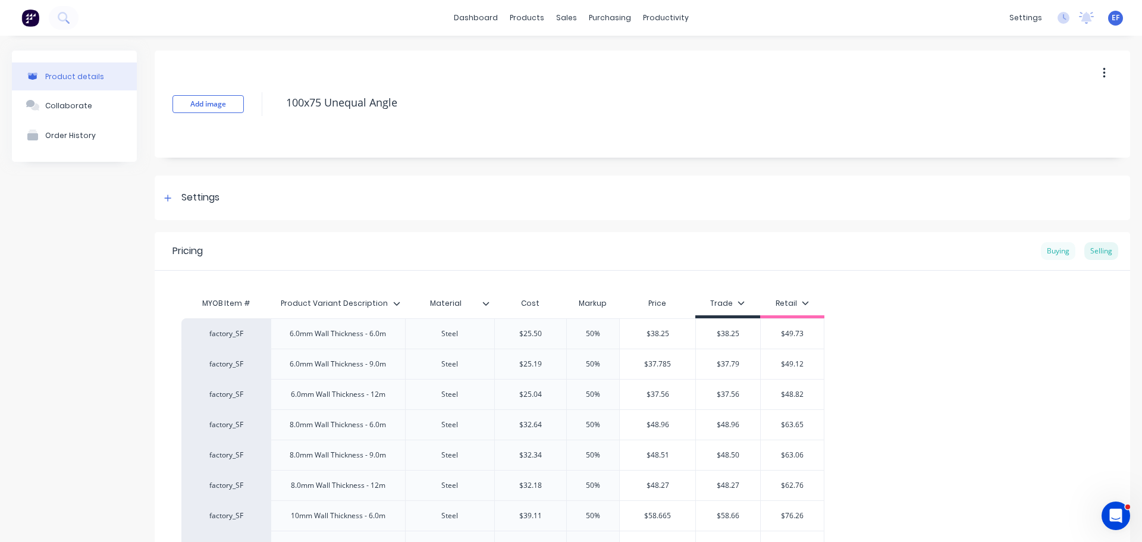
click at [1057, 253] on div "Buying" at bounding box center [1058, 251] width 35 height 18
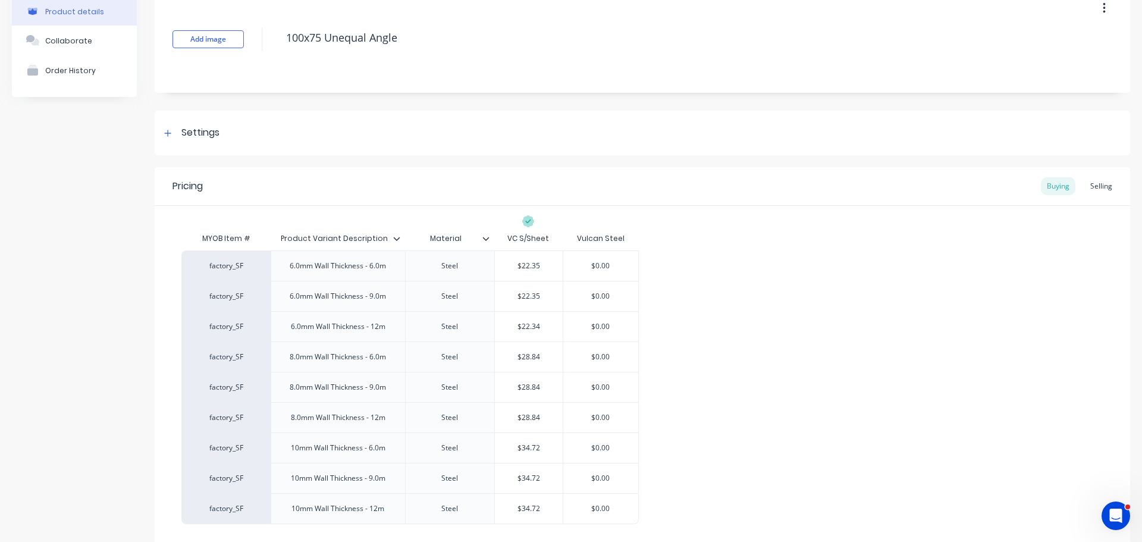
scroll to position [165, 0]
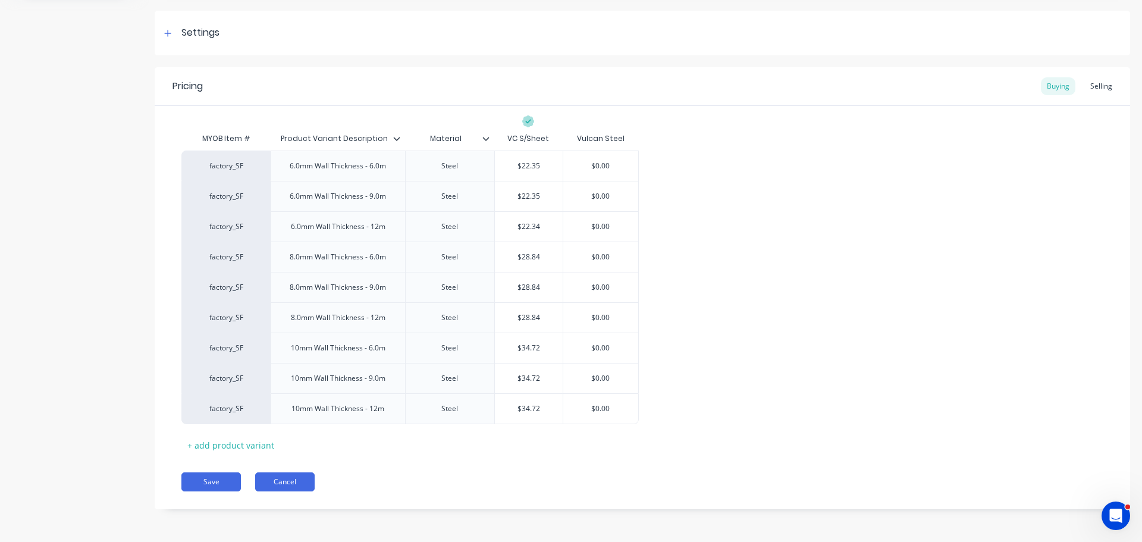
click at [275, 487] on button "Cancel" at bounding box center [285, 481] width 60 height 19
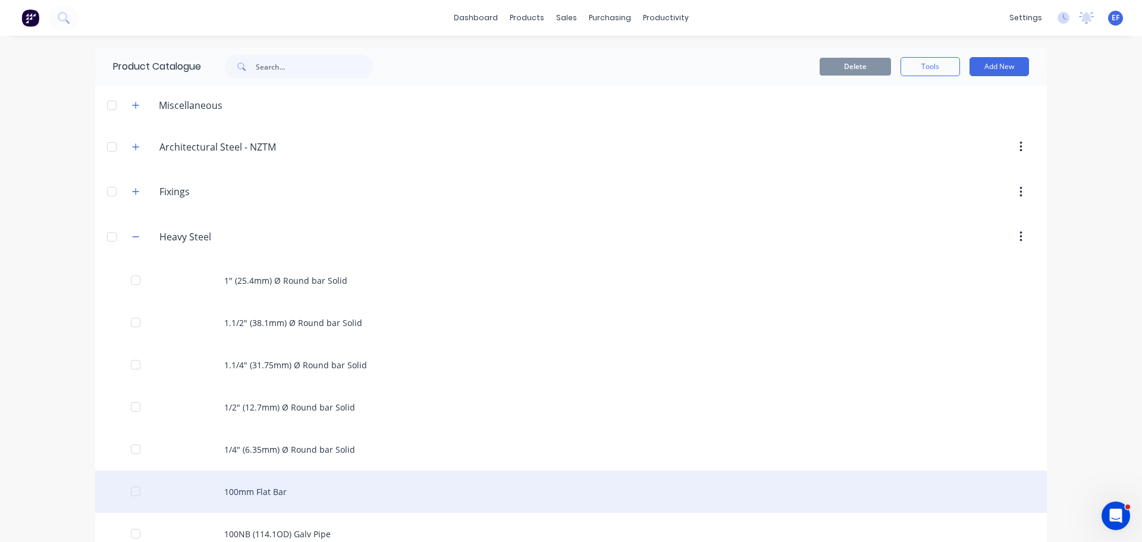
scroll to position [559, 0]
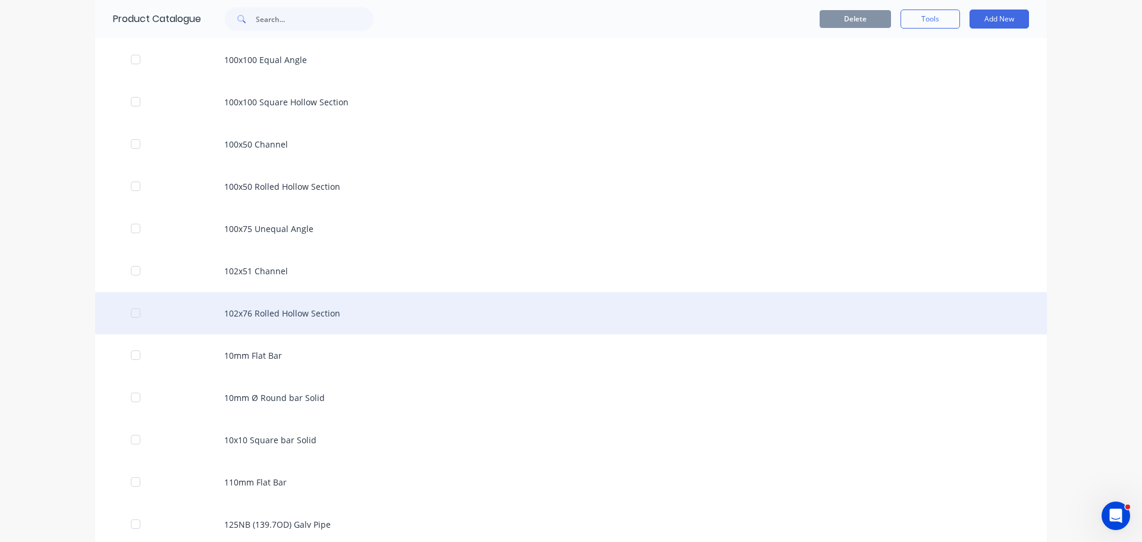
click at [273, 313] on div "102x76 Rolled Hollow Section" at bounding box center [571, 313] width 952 height 42
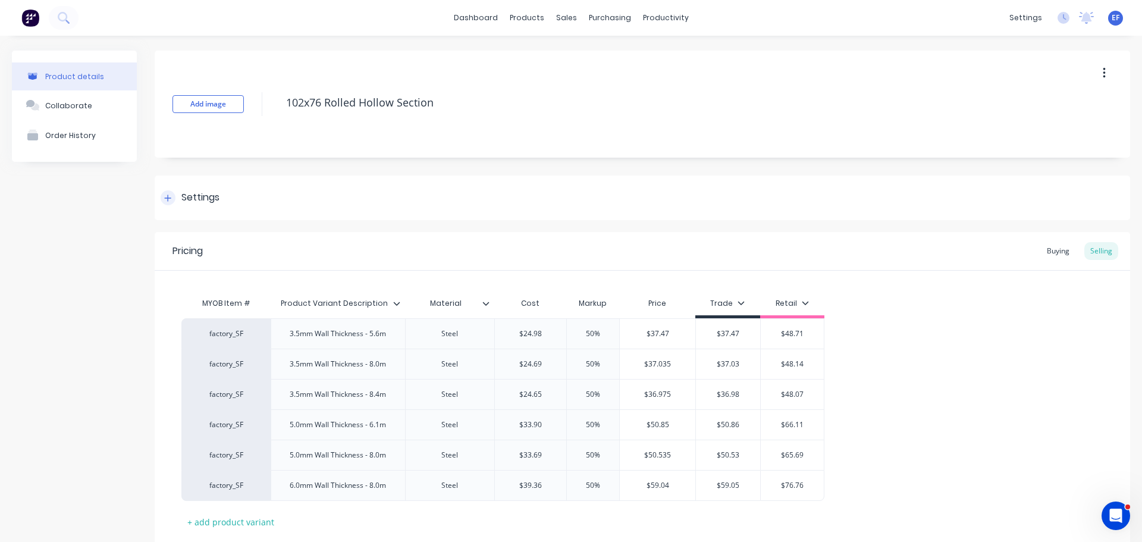
click at [195, 191] on div "Settings" at bounding box center [200, 197] width 38 height 15
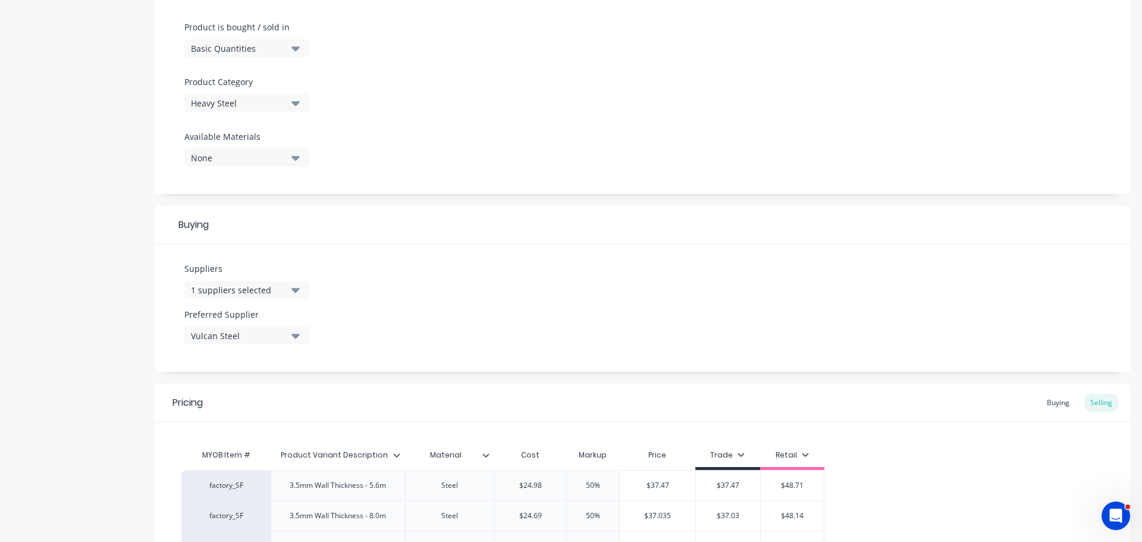
scroll to position [357, 0]
click at [259, 277] on div "Suppliers 1 suppliers selected" at bounding box center [246, 277] width 125 height 36
click at [258, 286] on div "1 suppliers selected" at bounding box center [238, 286] width 95 height 12
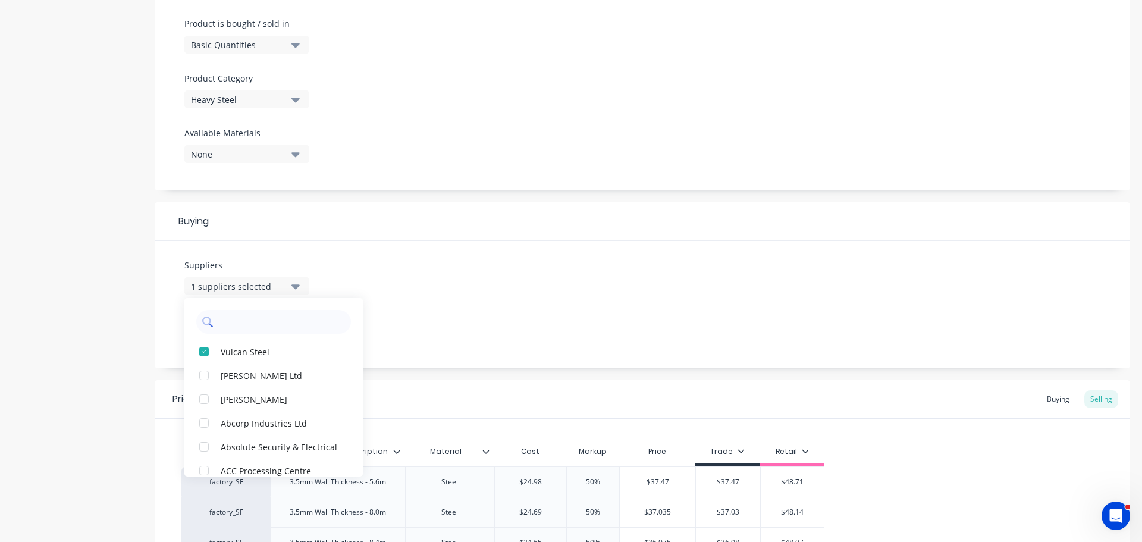
click at [234, 320] on input "text" at bounding box center [282, 322] width 126 height 24
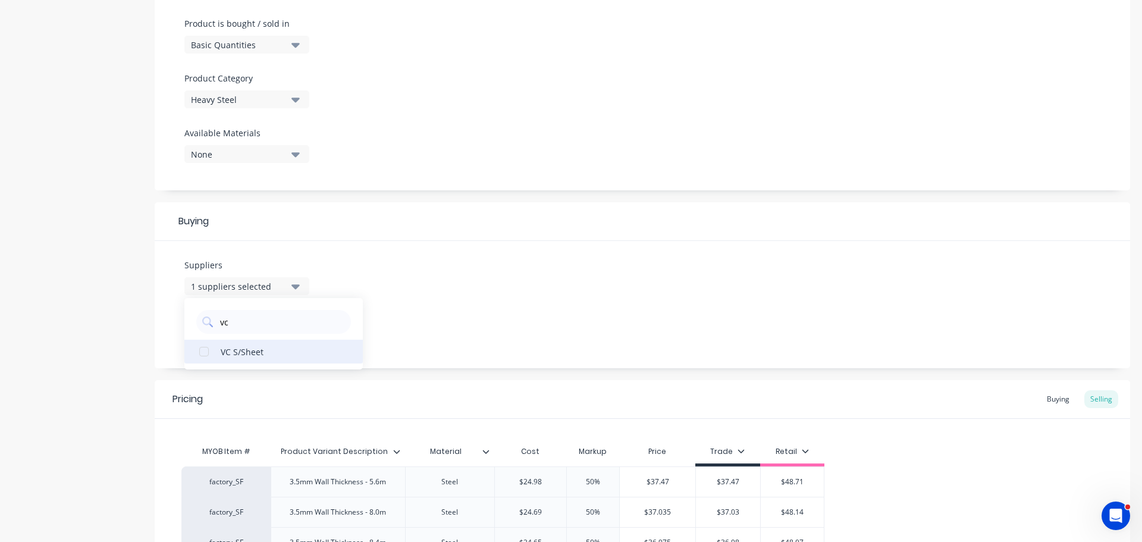
drag, startPoint x: 251, startPoint y: 355, endPoint x: 270, endPoint y: 350, distance: 19.8
click at [251, 355] on div "VC S/Sheet" at bounding box center [280, 351] width 119 height 12
click at [411, 334] on div "Suppliers 2 suppliers selected vc VC S/Sheet Preferred Supplier Vulcan Steel" at bounding box center [643, 304] width 976 height 127
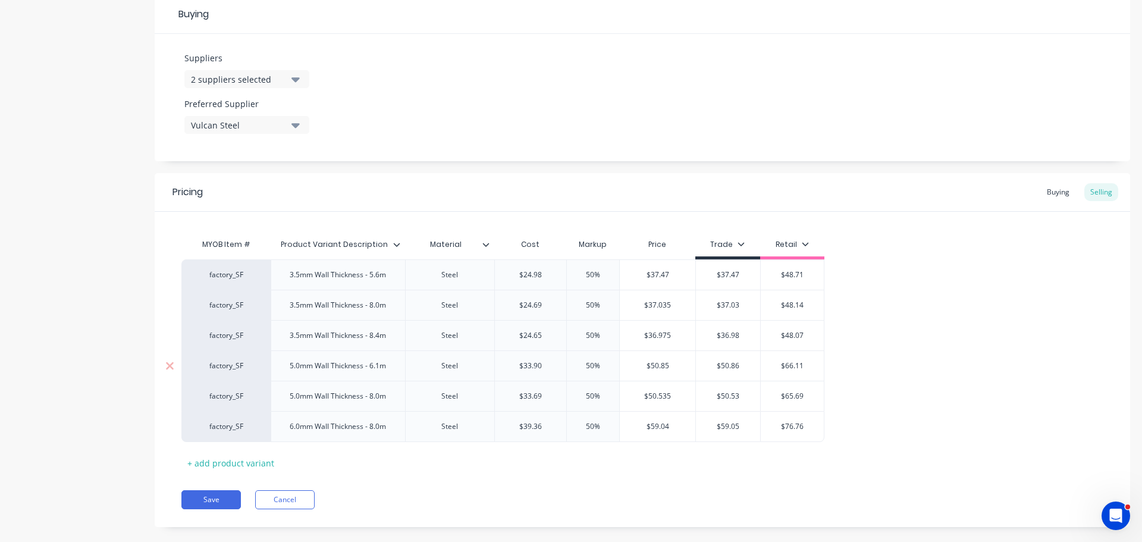
scroll to position [582, 0]
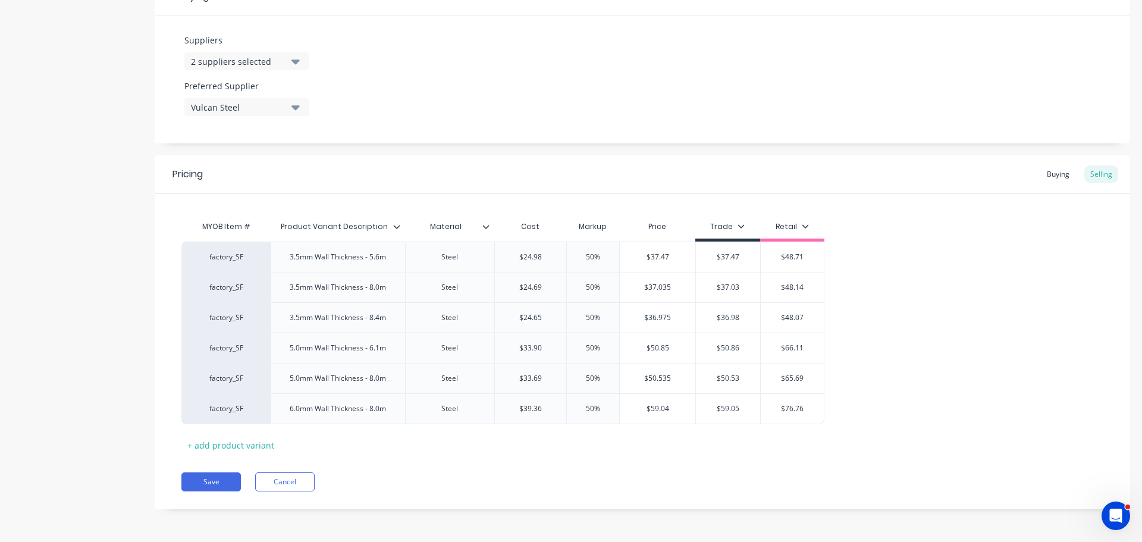
click at [258, 106] on div "Vulcan Steel" at bounding box center [238, 107] width 95 height 12
click at [234, 200] on div "VC S/Sheet" at bounding box center [280, 196] width 119 height 12
click at [428, 140] on div "Suppliers 2 suppliers selected vc Preferred Supplier VC S/Sheet VC S/Sheet Vulc…" at bounding box center [643, 79] width 976 height 127
click at [1041, 174] on div "Buying" at bounding box center [1058, 174] width 35 height 18
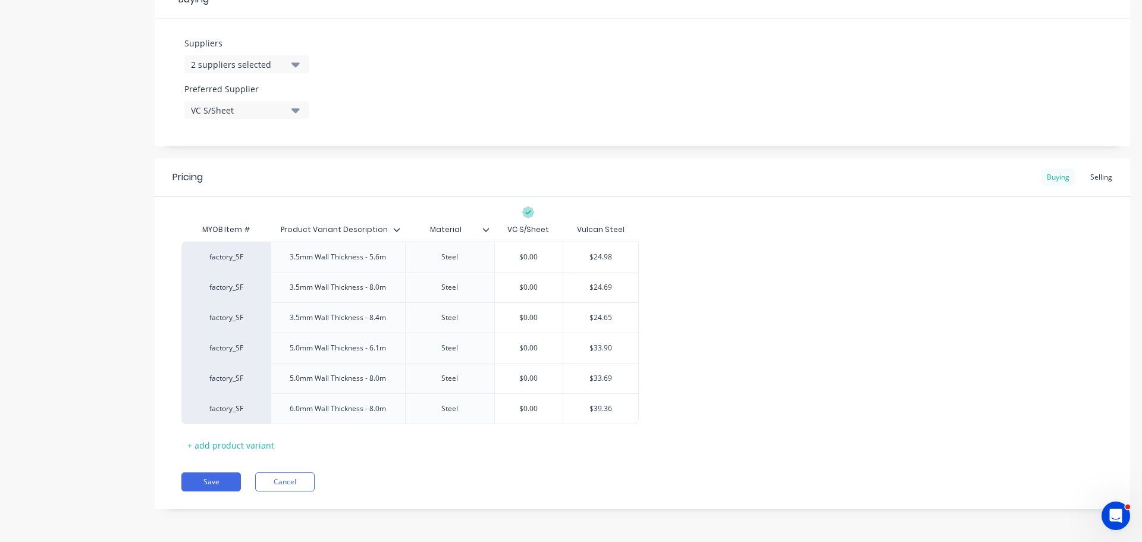
scroll to position [579, 0]
click at [598, 257] on input "$24.98" at bounding box center [600, 257] width 75 height 11
click at [513, 256] on input "$0.00" at bounding box center [529, 257] width 68 height 11
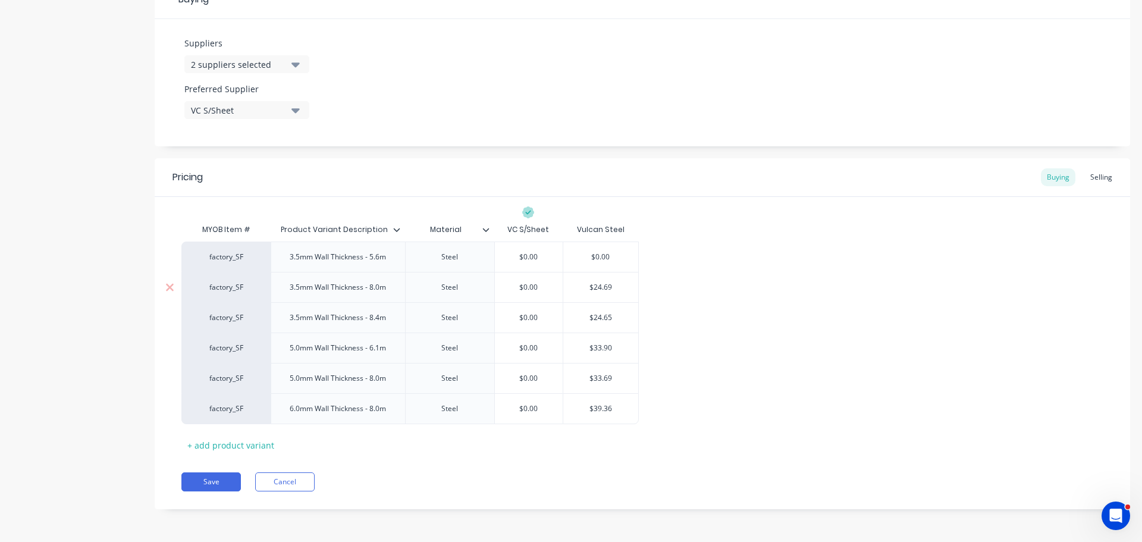
paste input "24.98"
click at [600, 284] on input "$24.69" at bounding box center [600, 287] width 75 height 11
click at [509, 281] on div "$0.00" at bounding box center [529, 288] width 68 height 30
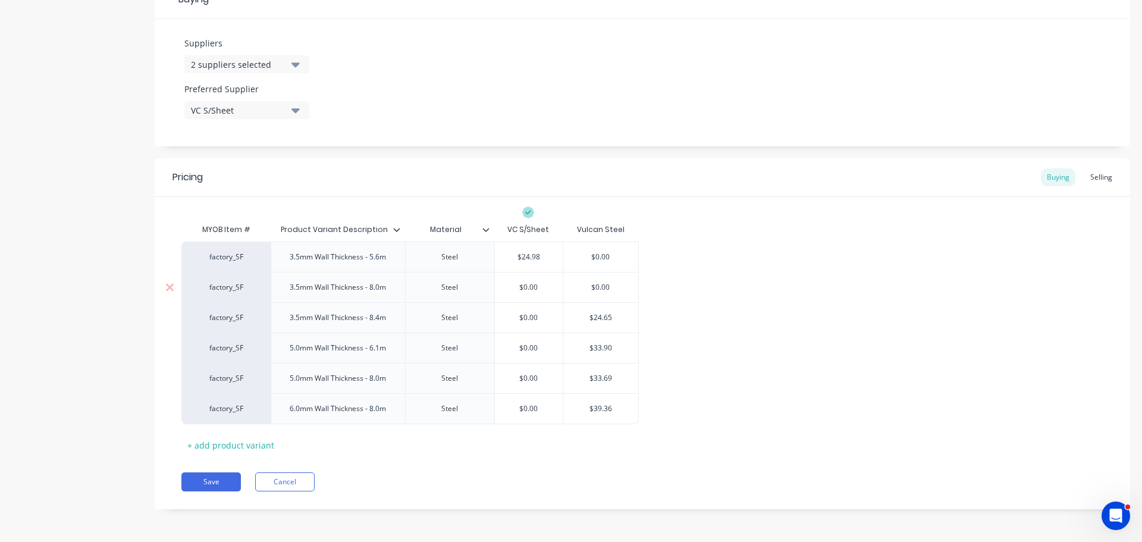
click at [515, 285] on input "$0.00" at bounding box center [529, 287] width 68 height 11
paste input "$24.69"
click at [606, 318] on input "$24.65" at bounding box center [600, 317] width 75 height 11
click at [518, 314] on input "$0.00" at bounding box center [529, 317] width 68 height 11
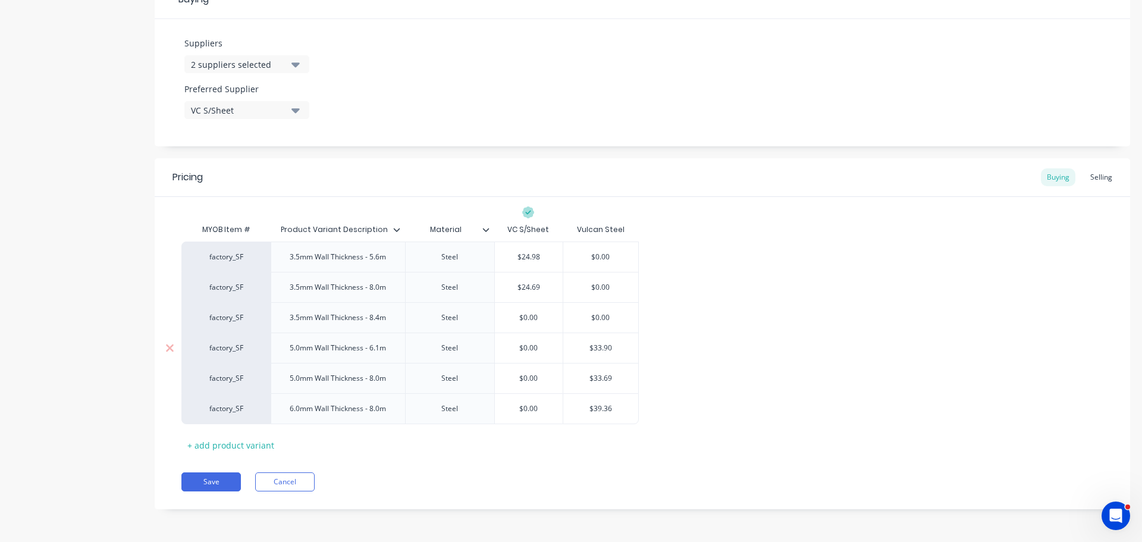
paste input "24.65"
click at [603, 347] on input "$33.90" at bounding box center [600, 348] width 75 height 11
click at [518, 345] on input "$0.00" at bounding box center [529, 348] width 68 height 11
paste input "33.90"
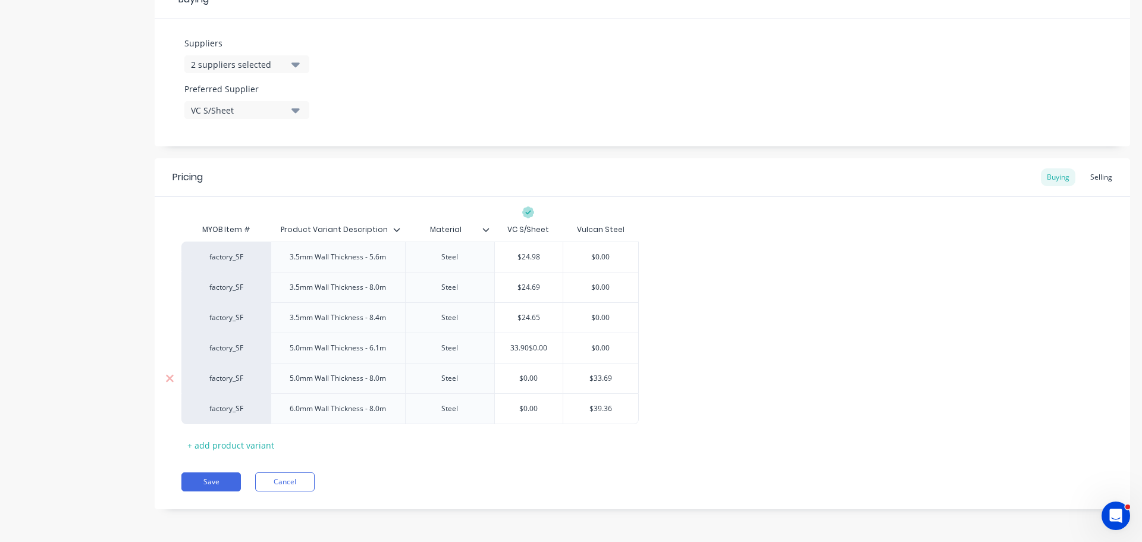
click at [599, 383] on input "$33.69" at bounding box center [600, 378] width 75 height 11
click at [520, 373] on input "$0.00" at bounding box center [529, 378] width 68 height 11
paste input "33.69"
click at [569, 400] on div "$39.36" at bounding box center [600, 409] width 75 height 30
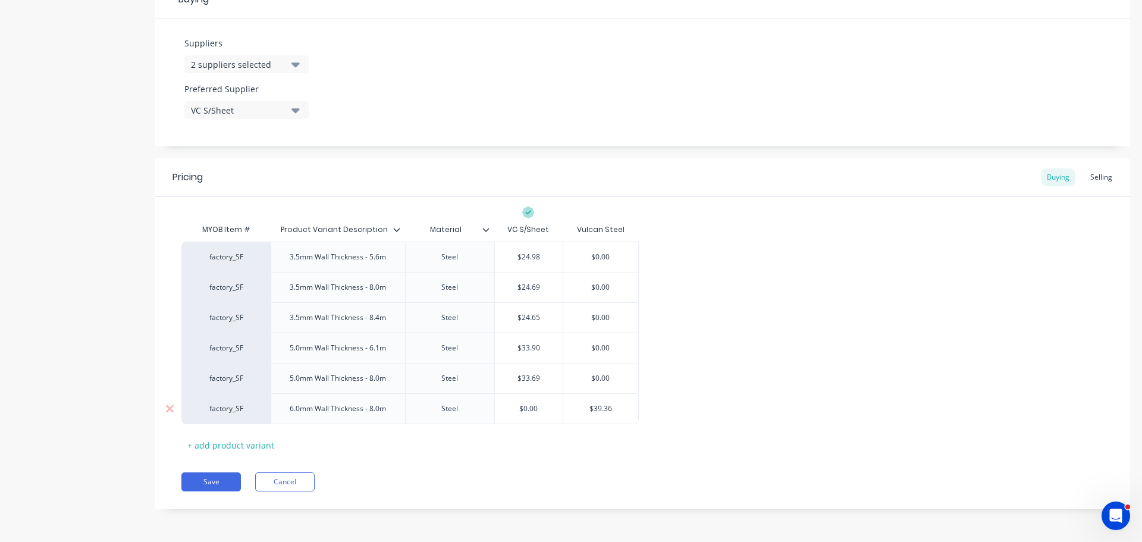
click at [596, 407] on input "$39.36" at bounding box center [600, 408] width 75 height 11
click at [512, 406] on input "$0.00" at bounding box center [529, 408] width 68 height 11
paste input "39.36"
click at [584, 455] on div "Pricing Buying Selling MYOB Item # Product Variant Description Material VC S/Sh…" at bounding box center [643, 333] width 976 height 351
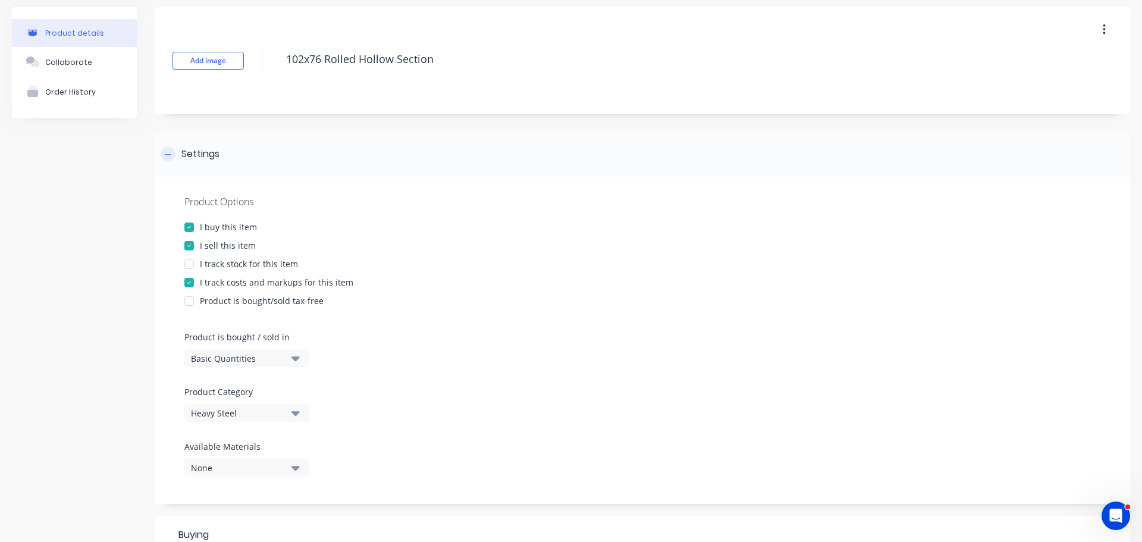
scroll to position [0, 0]
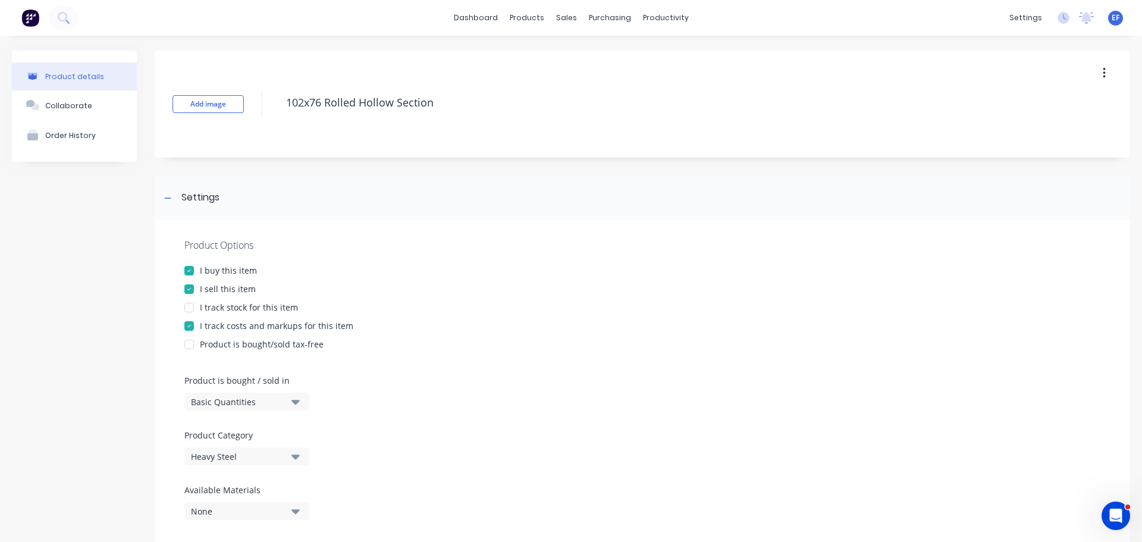
drag, startPoint x: 458, startPoint y: 98, endPoint x: 191, endPoint y: 120, distance: 267.4
click at [191, 120] on div "Add image 102x76 Rolled Hollow Section" at bounding box center [643, 104] width 976 height 107
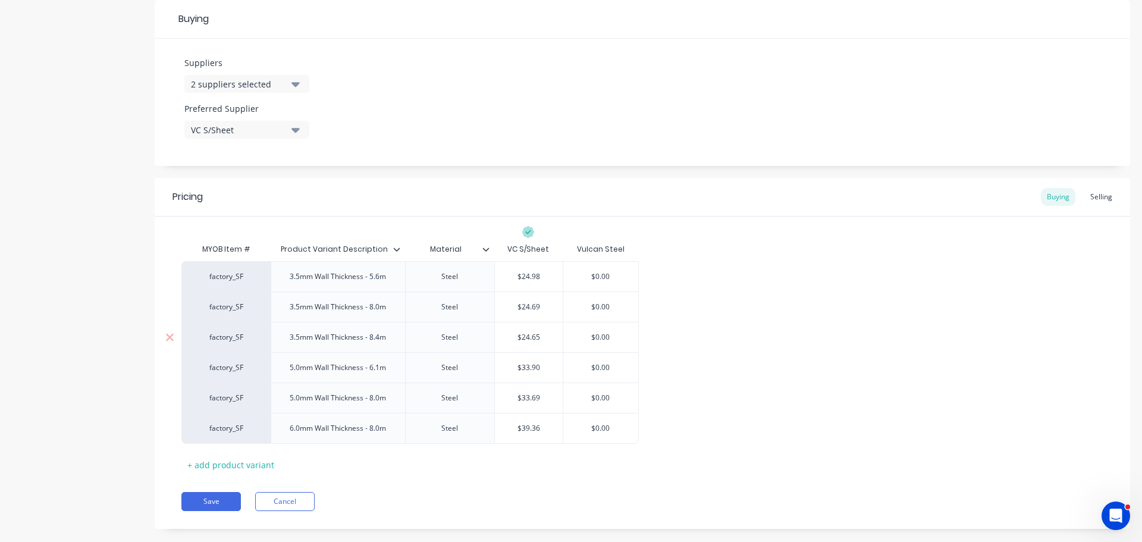
scroll to position [579, 0]
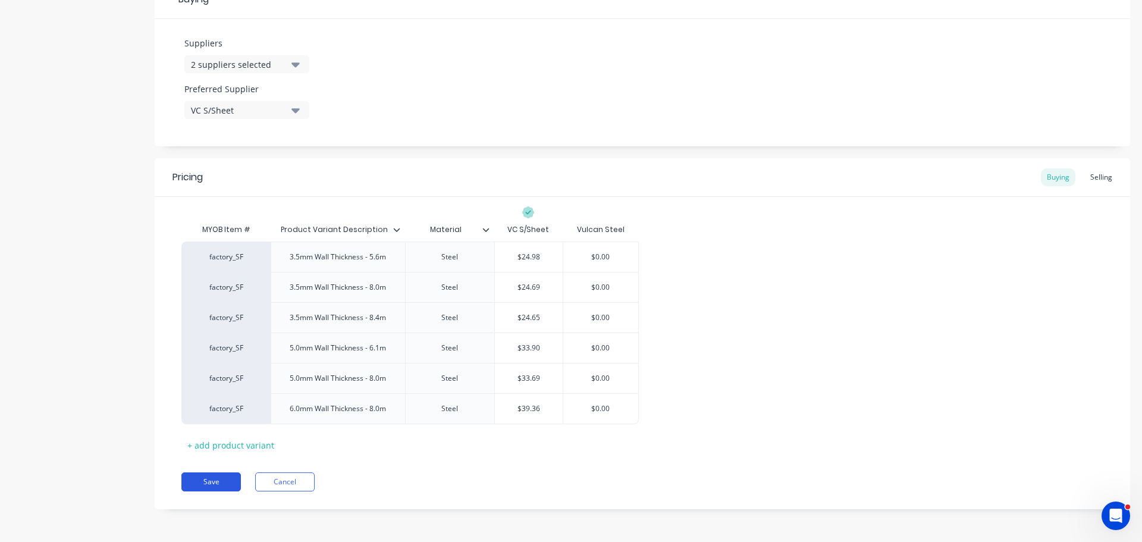
click at [228, 480] on button "Save" at bounding box center [211, 481] width 60 height 19
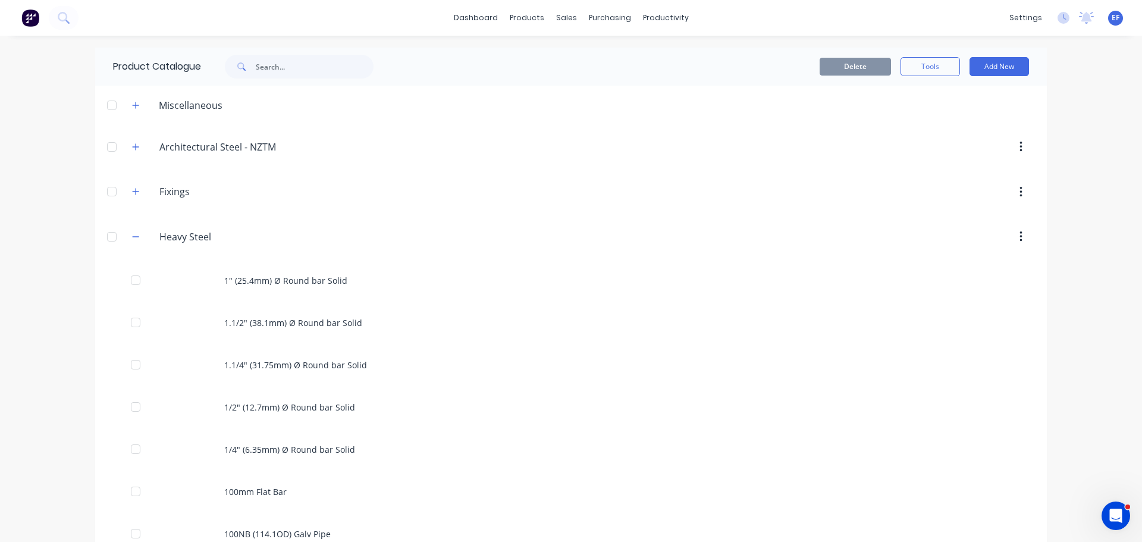
scroll to position [601, 0]
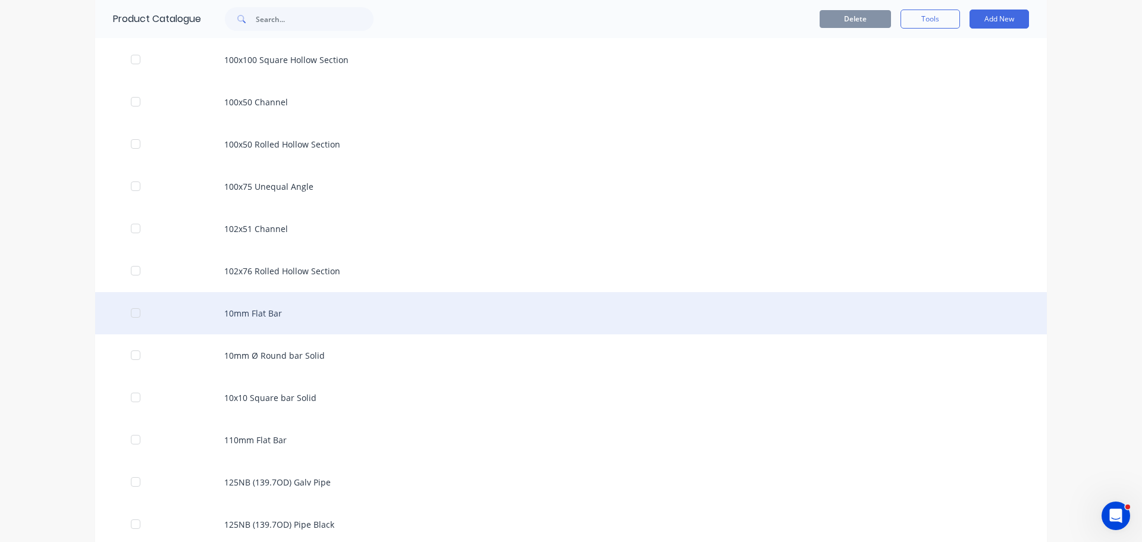
click at [258, 327] on div "10mm Flat Bar" at bounding box center [571, 313] width 952 height 42
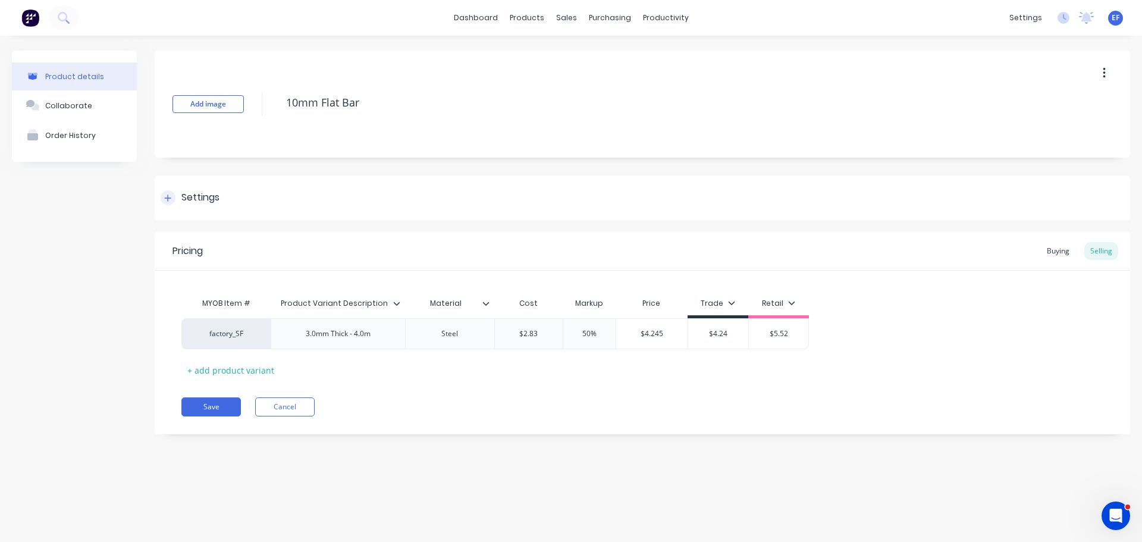
click at [191, 200] on div "Settings" at bounding box center [200, 197] width 38 height 15
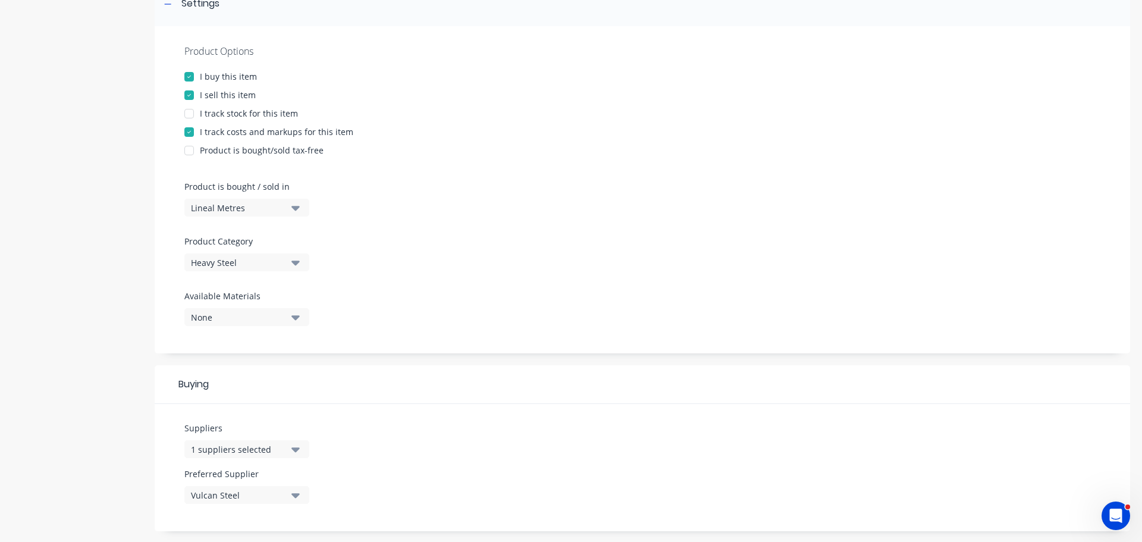
scroll to position [238, 0]
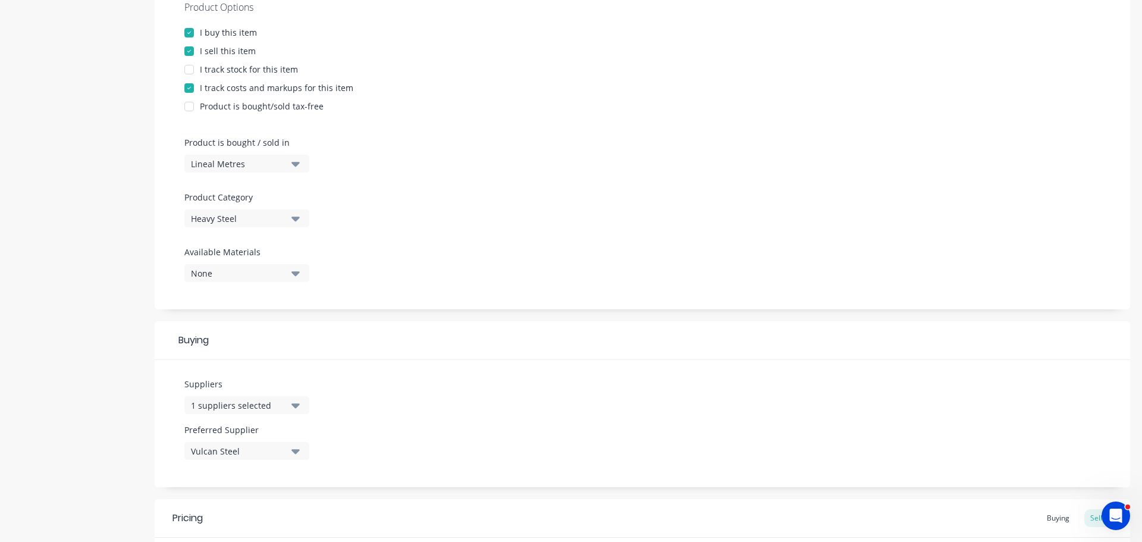
click at [228, 406] on div "1 suppliers selected" at bounding box center [238, 405] width 95 height 12
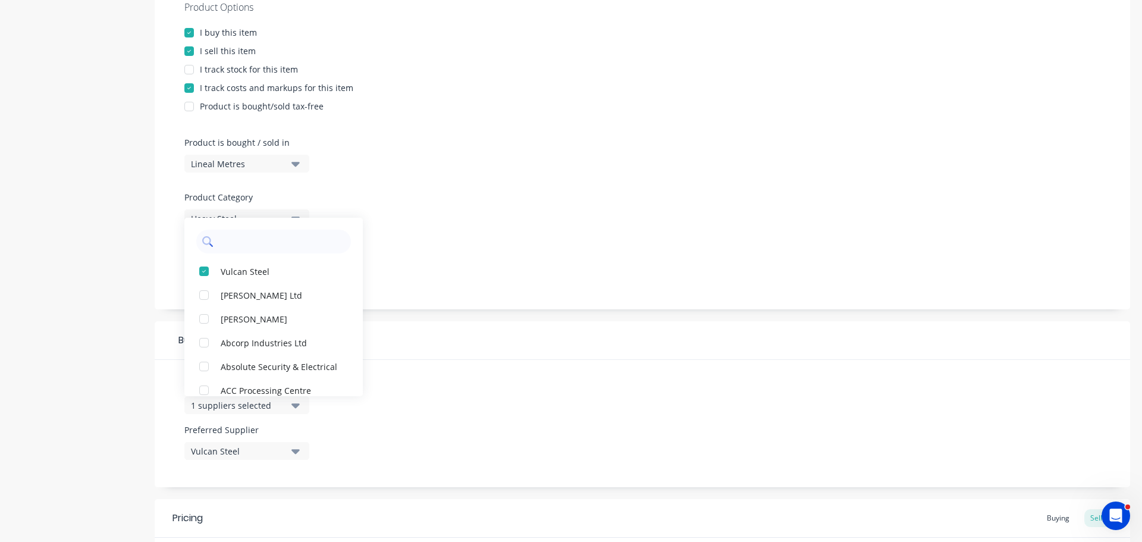
click at [252, 241] on input "text" at bounding box center [282, 242] width 126 height 24
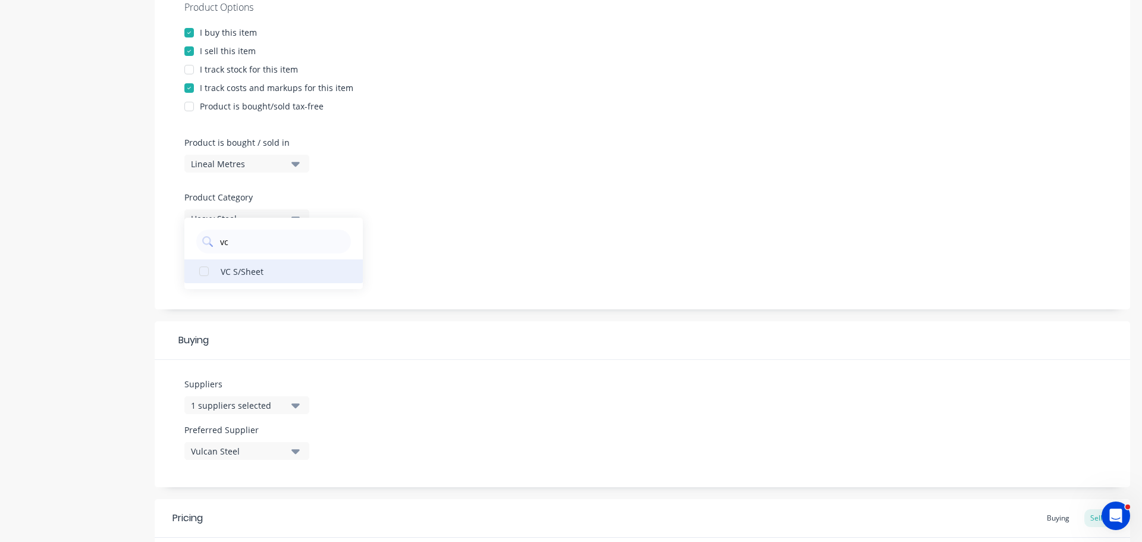
click at [234, 276] on div "VC S/Sheet" at bounding box center [280, 271] width 119 height 12
drag, startPoint x: 414, startPoint y: 263, endPoint x: 310, endPoint y: 462, distance: 224.1
click at [413, 263] on div "Product Options I buy this item I sell this item I track stock for this item I …" at bounding box center [643, 145] width 976 height 327
click at [260, 451] on div "Vulcan Steel" at bounding box center [238, 451] width 95 height 12
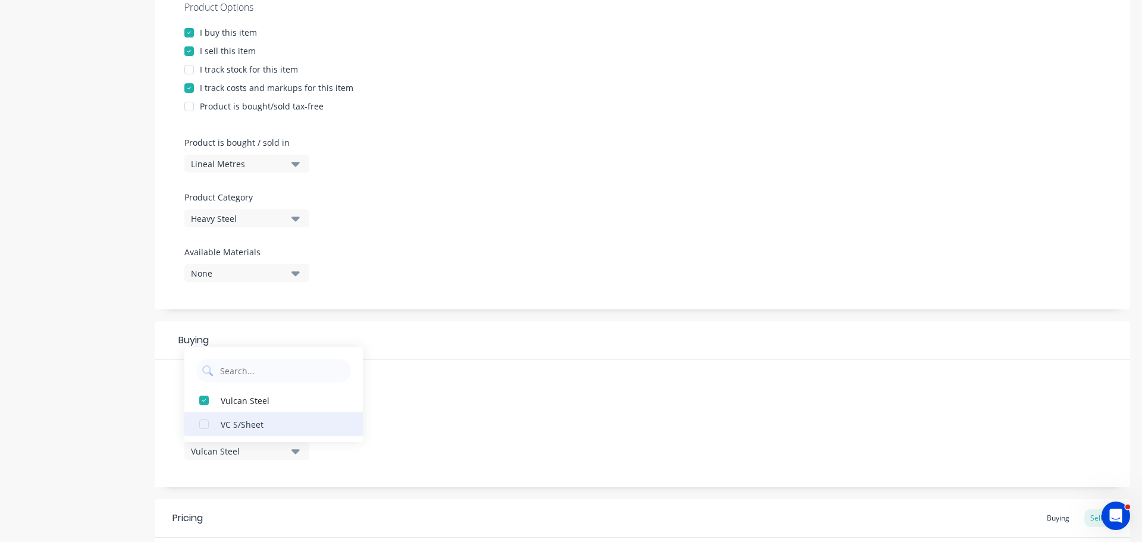
click at [235, 427] on div "VC S/Sheet" at bounding box center [280, 424] width 119 height 12
click at [434, 419] on div "Suppliers 2 suppliers selected vc Preferred Supplier VC S/Sheet VC S/Sheet Vulc…" at bounding box center [643, 423] width 976 height 127
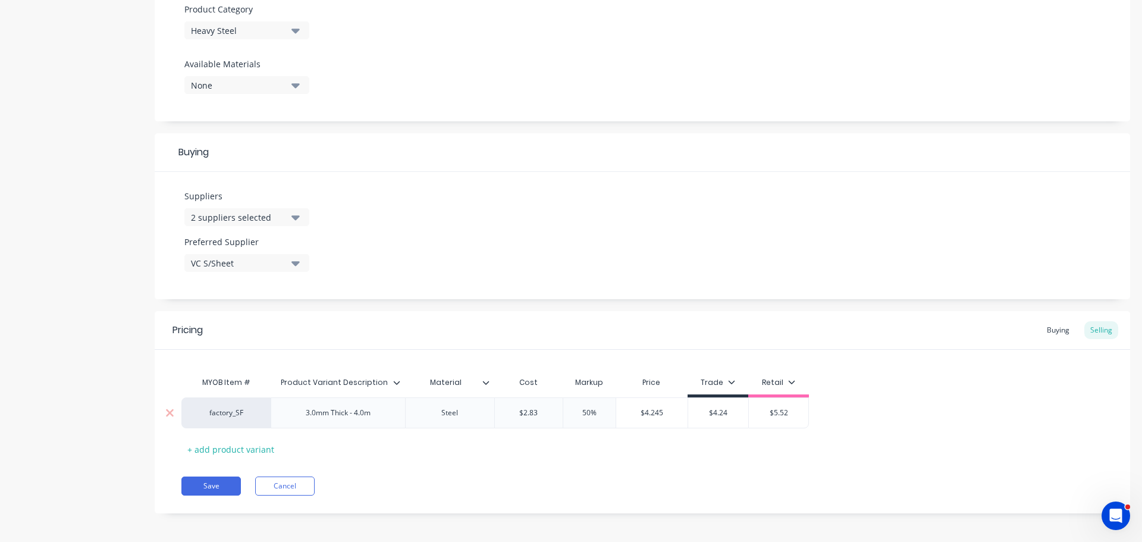
scroll to position [430, 0]
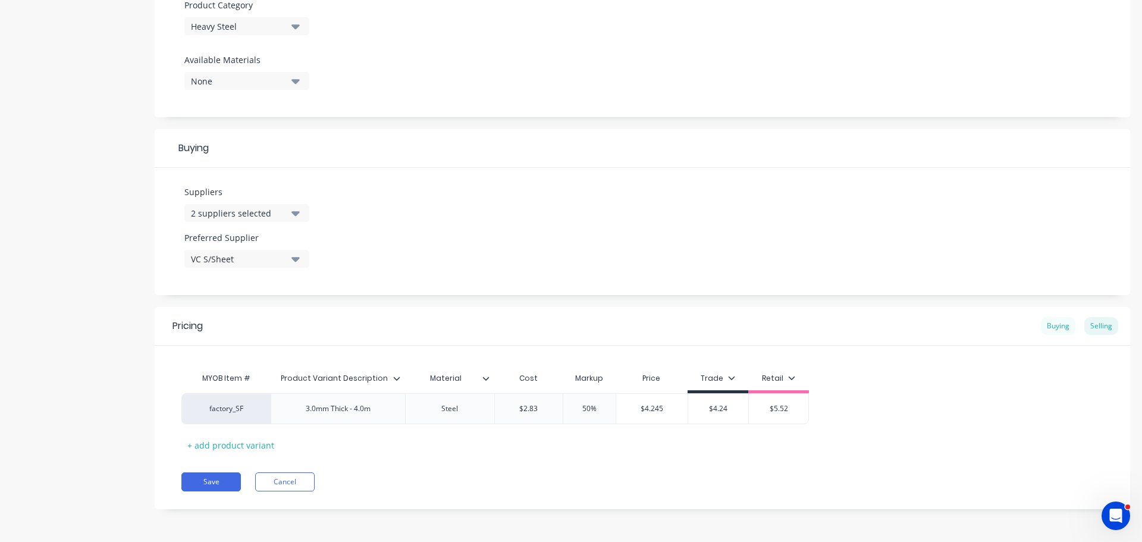
click at [1046, 324] on div "Buying" at bounding box center [1058, 326] width 35 height 18
click at [600, 407] on input "$1.32" at bounding box center [600, 408] width 75 height 11
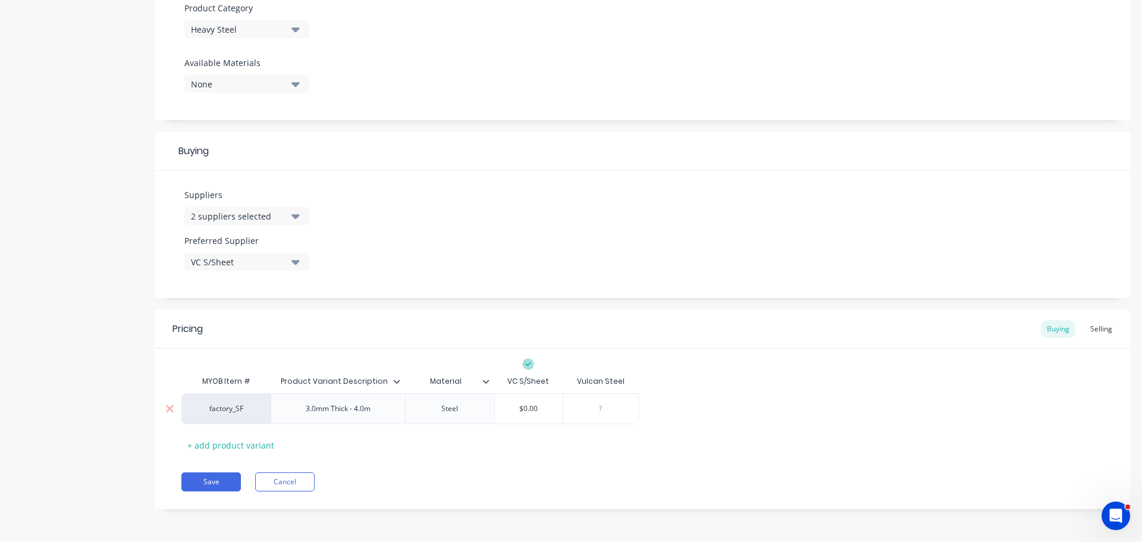
click at [525, 406] on input "$0.00" at bounding box center [529, 408] width 68 height 11
click at [518, 406] on input "$0.00" at bounding box center [529, 408] width 68 height 11
paste input "$1.32"
click at [518, 452] on div "MYOB Item # Product Variant Description Material VC S/Sheet Vulcan Steel factor…" at bounding box center [642, 412] width 922 height 85
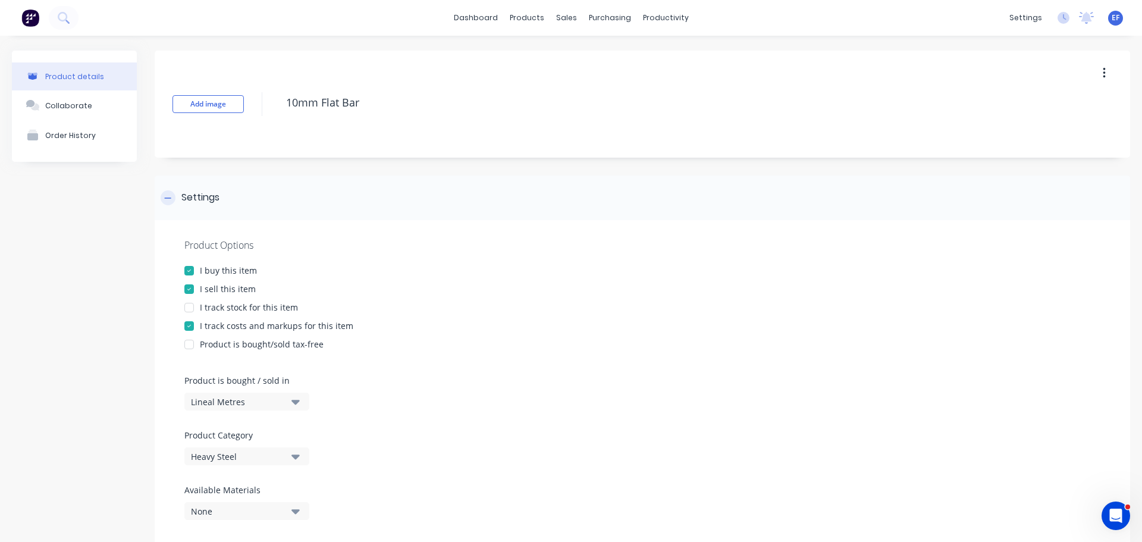
click at [173, 196] on div at bounding box center [168, 197] width 15 height 15
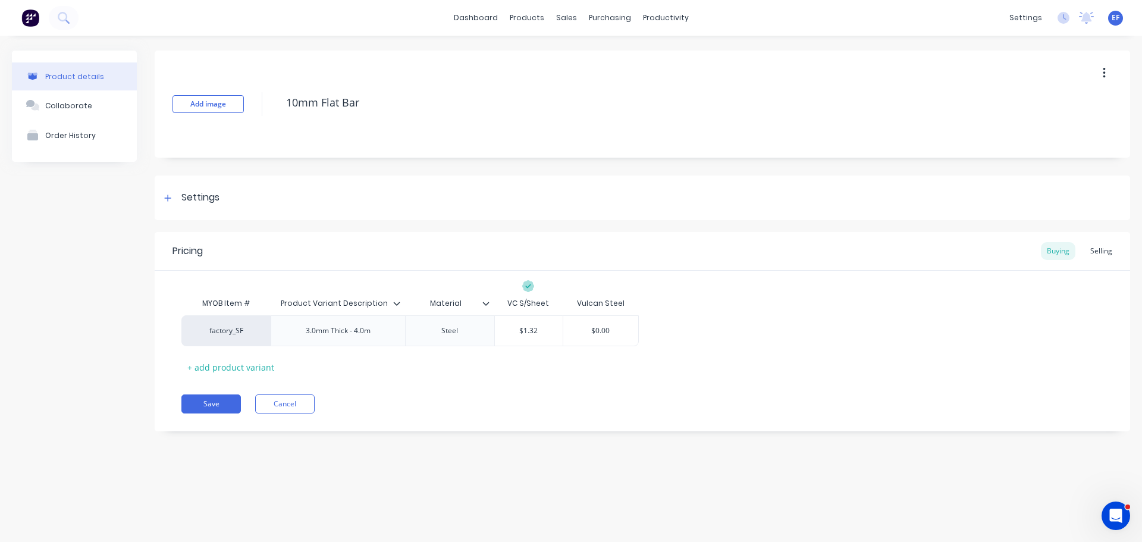
drag, startPoint x: 389, startPoint y: 106, endPoint x: 249, endPoint y: 107, distance: 139.2
click at [249, 107] on div "Add image 10mm Flat Bar" at bounding box center [643, 104] width 976 height 107
click at [221, 408] on button "Save" at bounding box center [211, 404] width 60 height 19
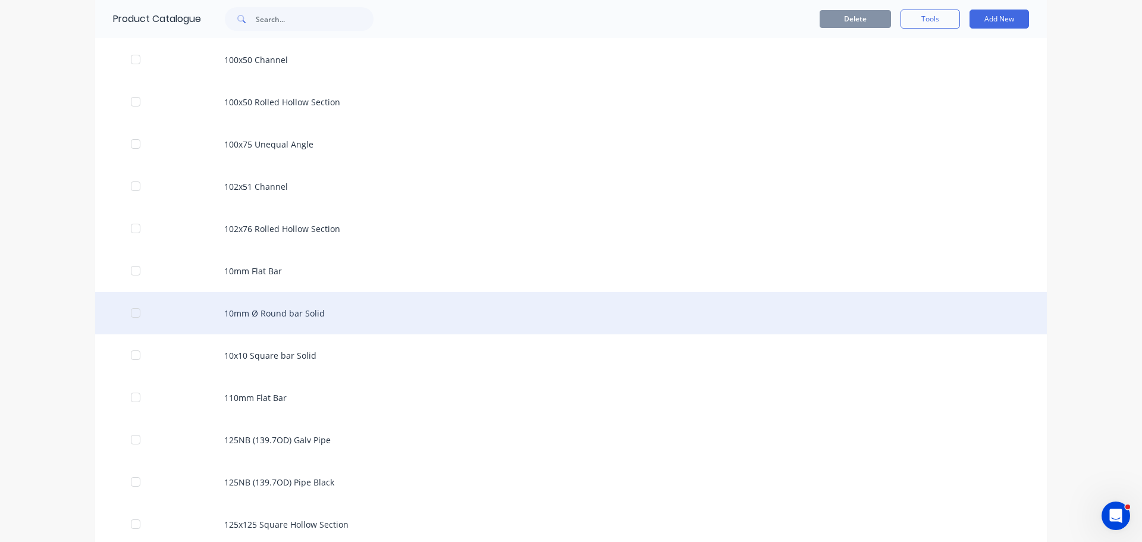
scroll to position [703, 0]
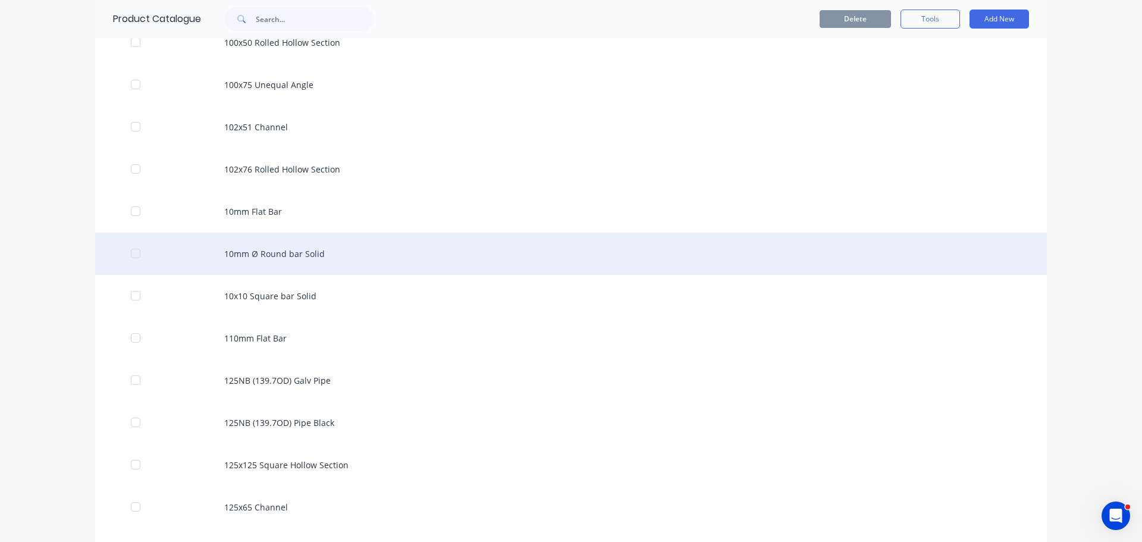
click at [259, 252] on div "10mm Ø Round bar Solid" at bounding box center [571, 254] width 952 height 42
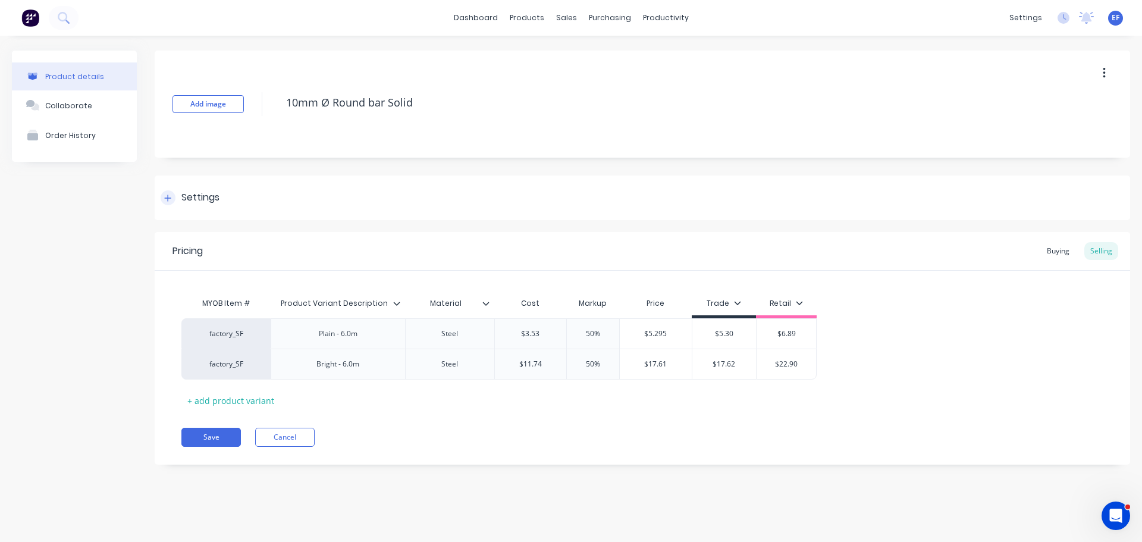
click at [181, 212] on div "Settings" at bounding box center [643, 198] width 976 height 45
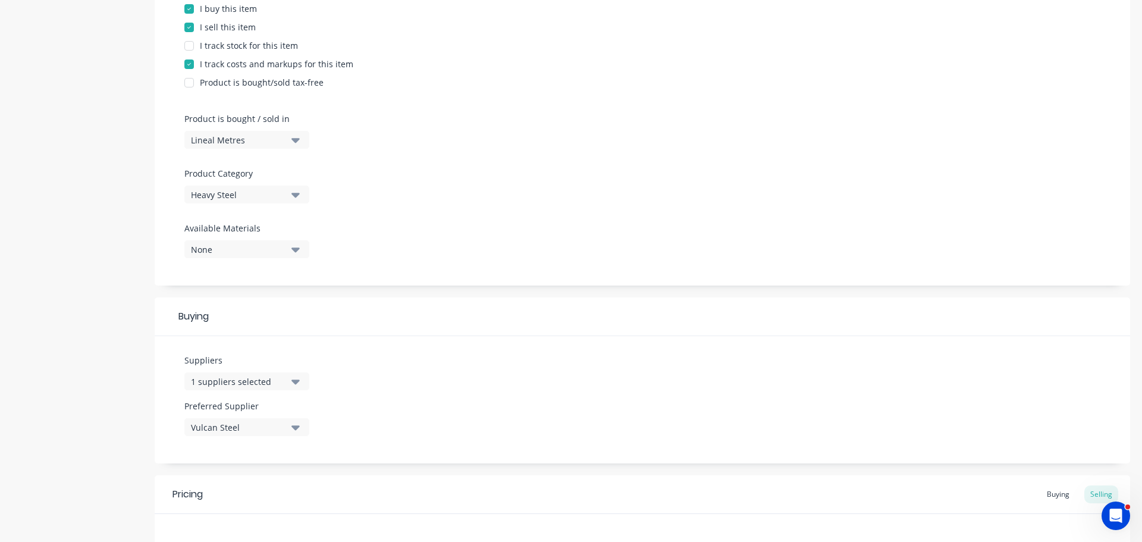
scroll to position [298, 0]
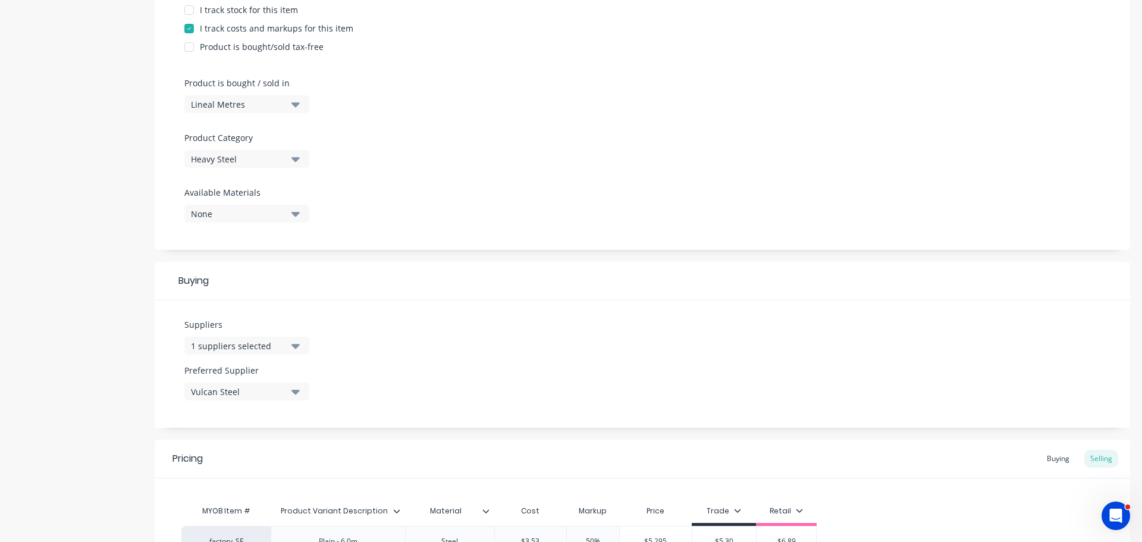
click at [213, 340] on div "1 suppliers selected" at bounding box center [238, 346] width 95 height 12
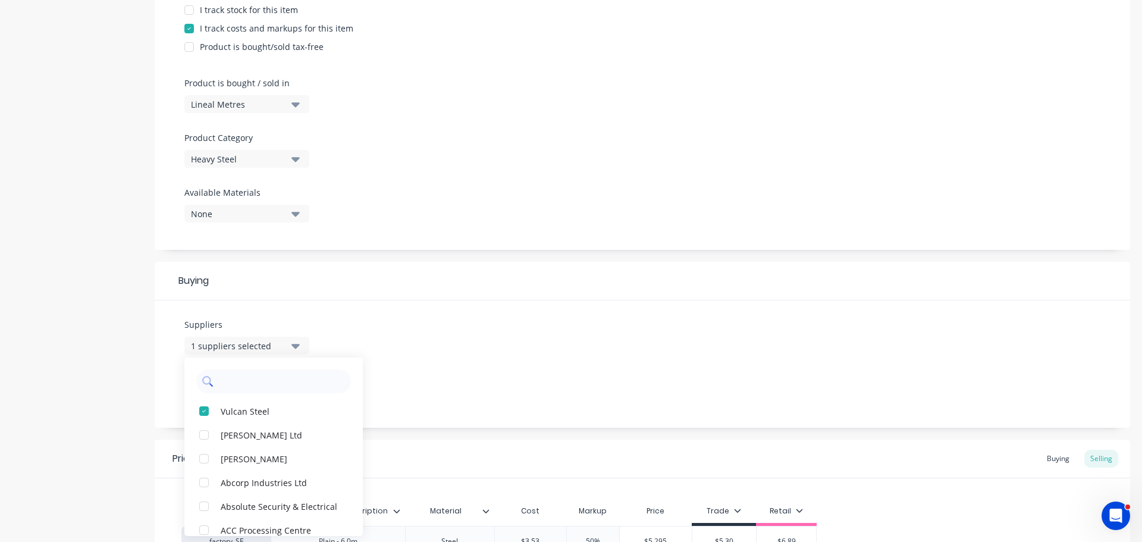
click at [233, 384] on input "text" at bounding box center [282, 382] width 126 height 24
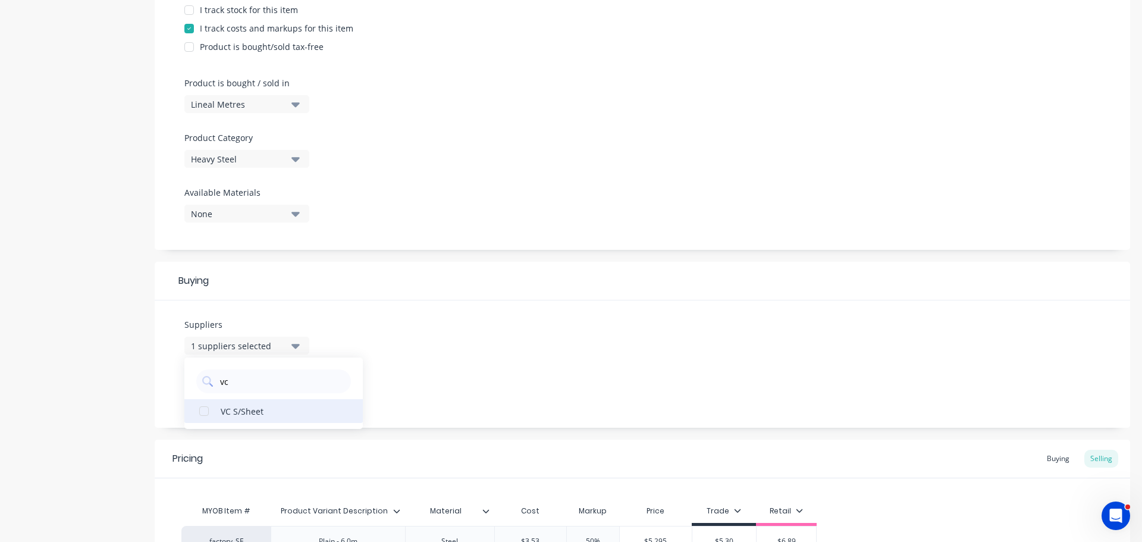
click at [224, 405] on button "VC S/Sheet" at bounding box center [273, 411] width 179 height 24
click at [416, 334] on div "Suppliers 2 suppliers selected vc VC S/Sheet Preferred Supplier Vulcan Steel" at bounding box center [643, 363] width 976 height 127
click at [246, 399] on button "Vulcan Steel" at bounding box center [246, 392] width 125 height 18
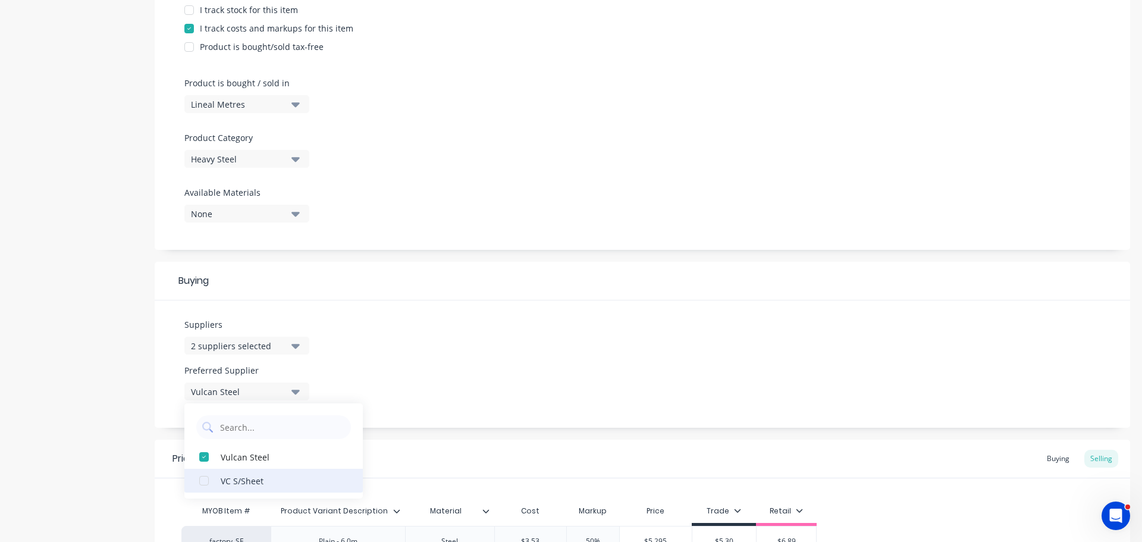
click at [221, 481] on div "VC S/Sheet" at bounding box center [280, 480] width 119 height 12
click at [442, 390] on div "Suppliers 2 suppliers selected vc Preferred Supplier VC S/Sheet VC S/Sheet Vulc…" at bounding box center [643, 363] width 976 height 127
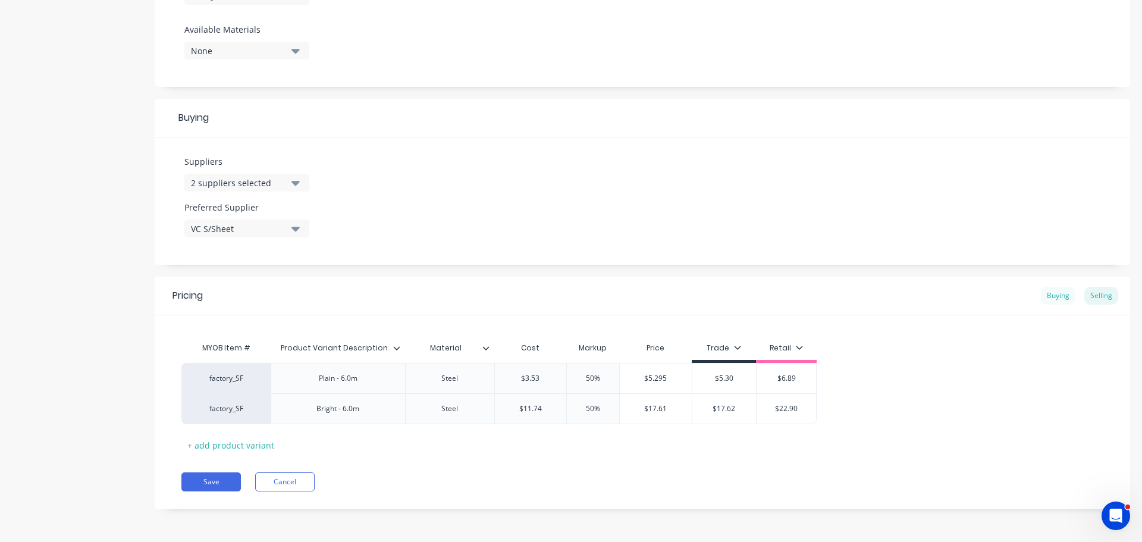
click at [1044, 295] on div "Buying" at bounding box center [1058, 296] width 35 height 18
click at [590, 381] on input "$2.38" at bounding box center [600, 378] width 75 height 11
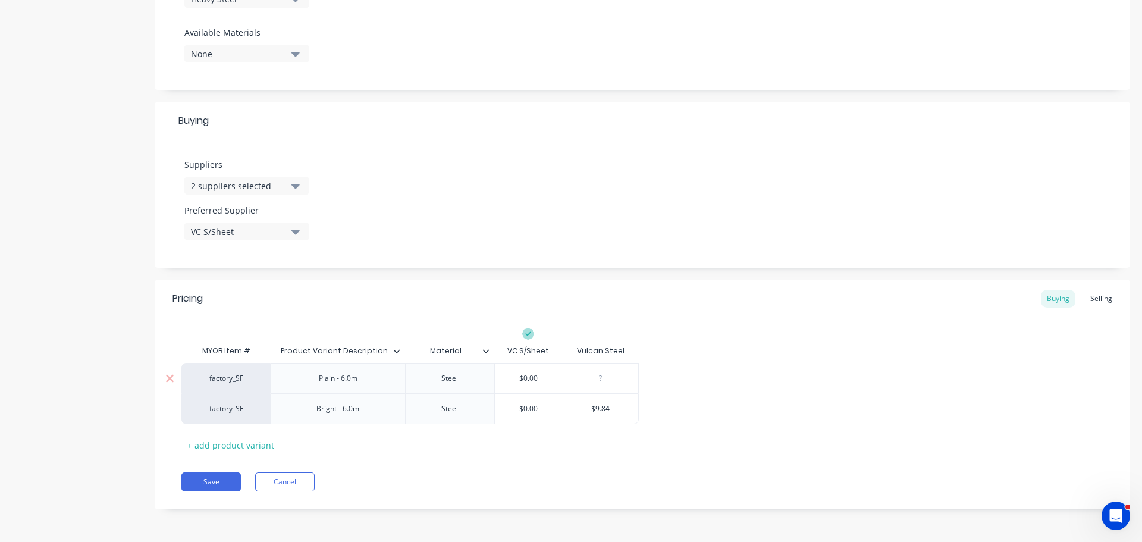
click at [515, 379] on input "$0.00" at bounding box center [529, 378] width 68 height 11
paste input "$2.38"
click at [604, 406] on input "$9.84" at bounding box center [600, 408] width 75 height 11
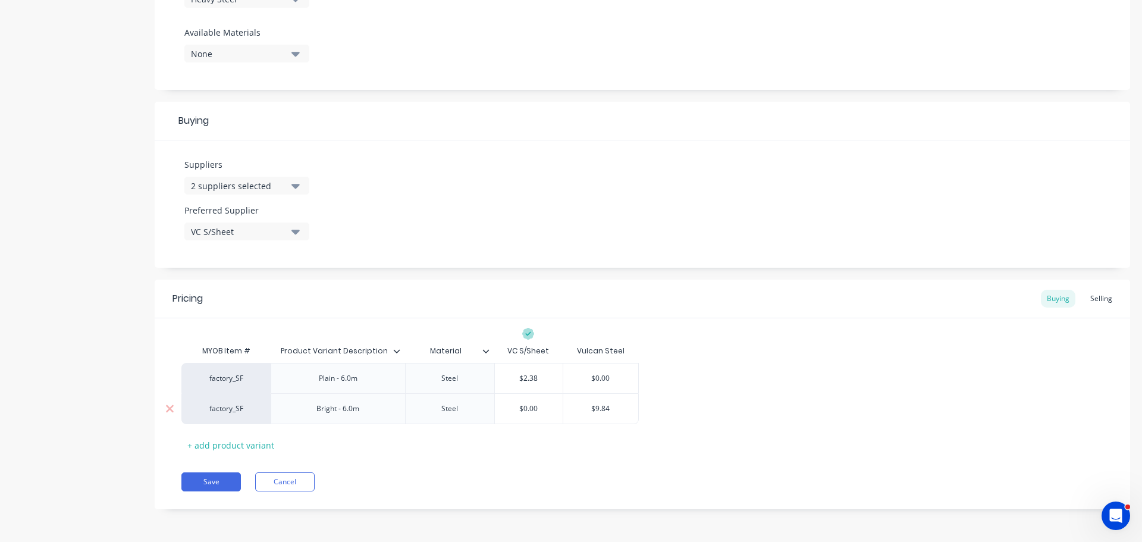
click at [604, 406] on input "$9.84" at bounding box center [600, 408] width 75 height 11
click at [592, 406] on input "$9.84" at bounding box center [600, 408] width 75 height 11
click at [516, 411] on input "$0.00" at bounding box center [529, 408] width 68 height 11
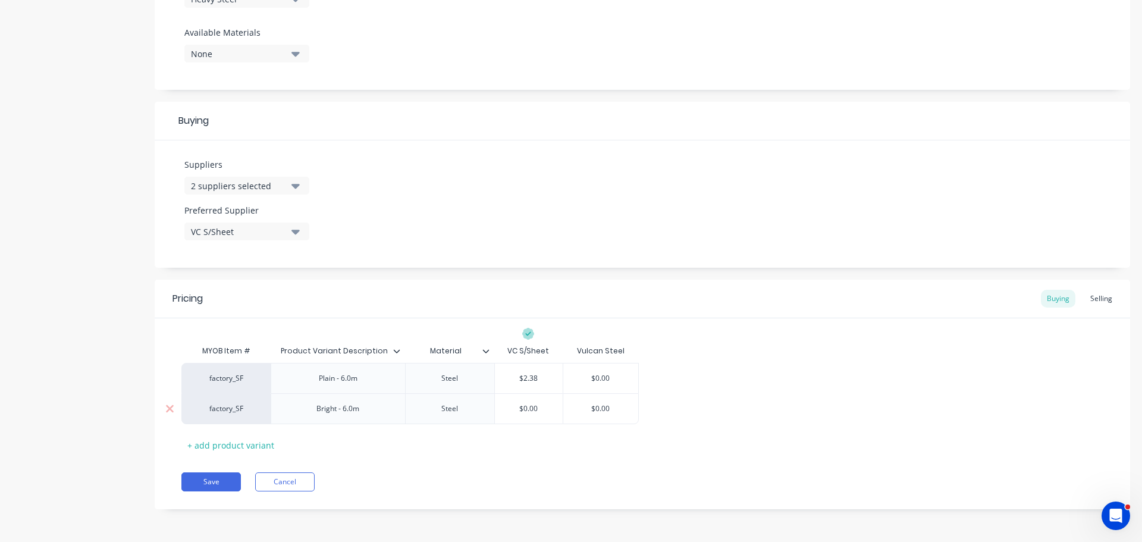
paste input "$9.84"
click at [545, 465] on div "Pricing Buying Selling MYOB Item # Product Variant Description Material VC S/Sh…" at bounding box center [643, 395] width 976 height 230
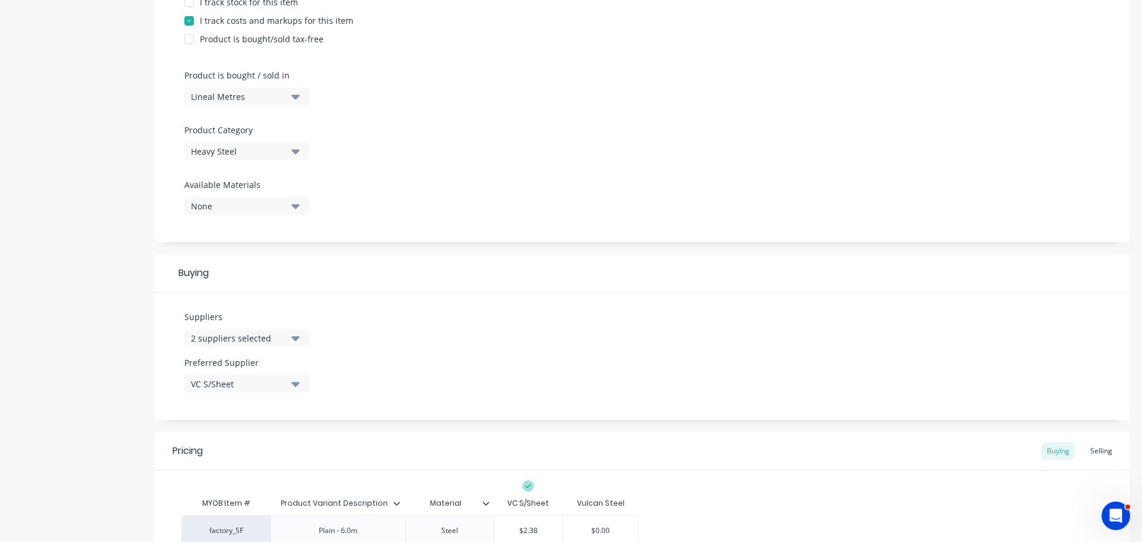
scroll to position [41, 0]
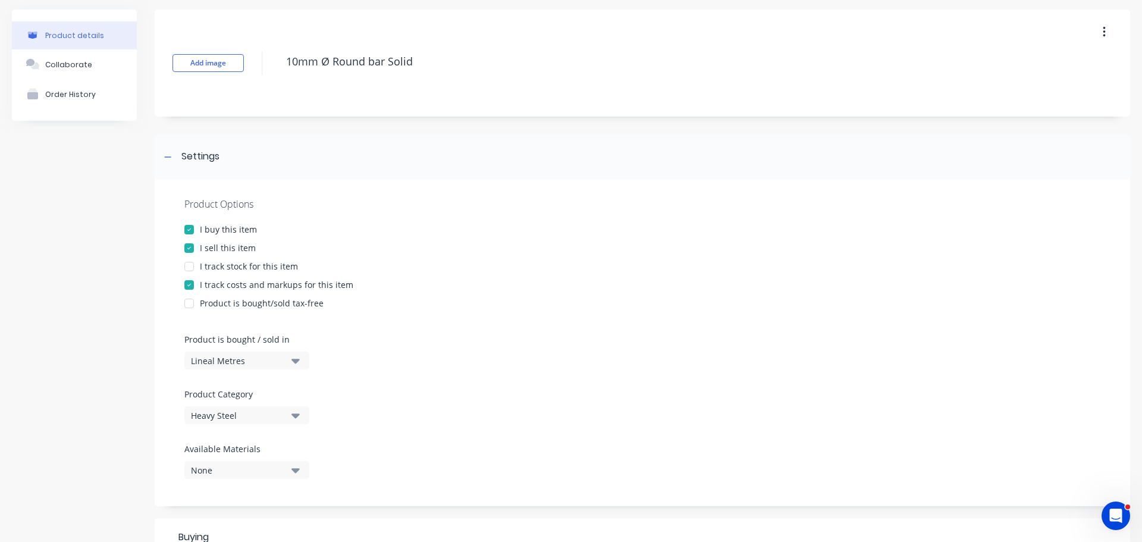
drag, startPoint x: 436, startPoint y: 57, endPoint x: 262, endPoint y: 73, distance: 175.0
click at [262, 73] on div "Add image 10mm Ø Round bar Solid" at bounding box center [643, 63] width 976 height 107
click at [175, 159] on div at bounding box center [168, 156] width 15 height 15
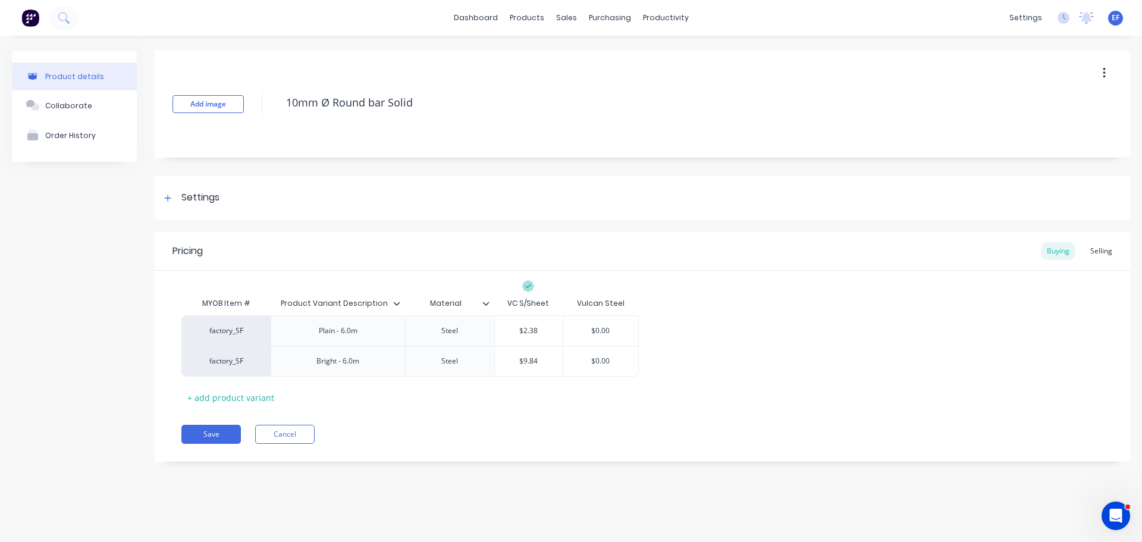
scroll to position [0, 0]
click at [210, 443] on button "Save" at bounding box center [211, 434] width 60 height 19
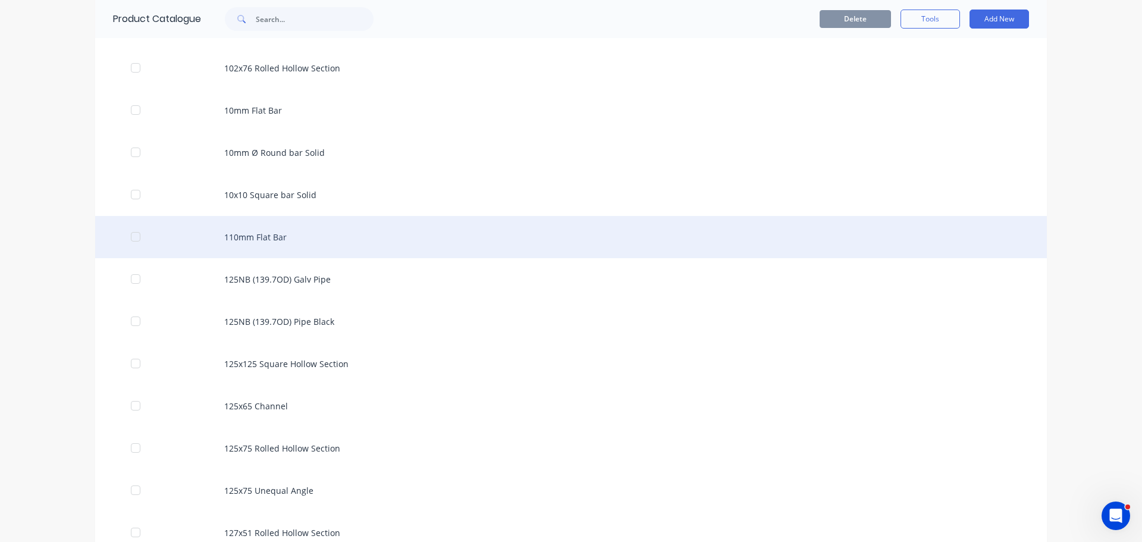
scroll to position [804, 0]
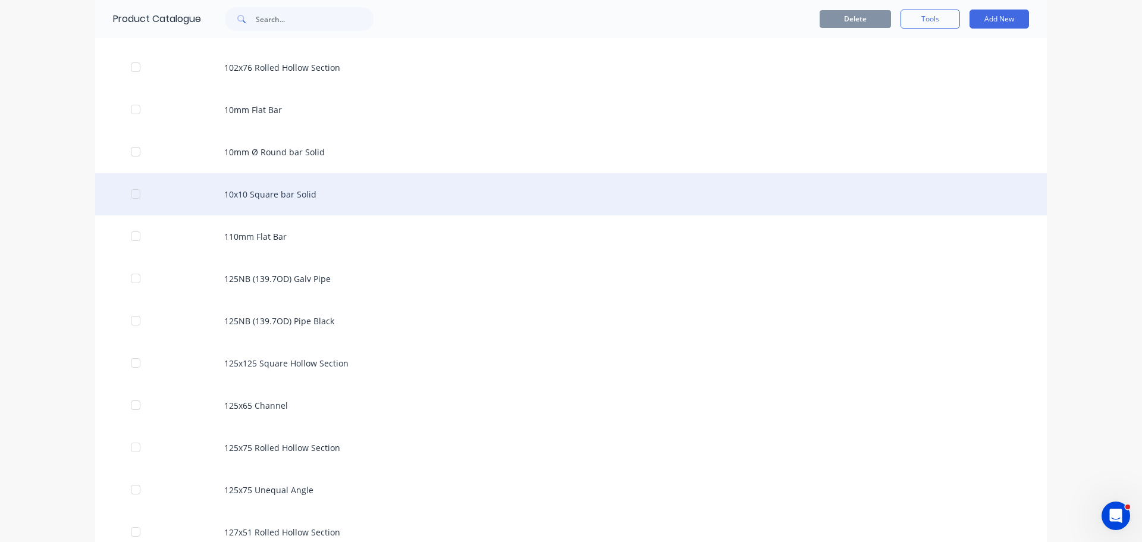
click at [270, 196] on div "10x10 Square bar Solid" at bounding box center [571, 194] width 952 height 42
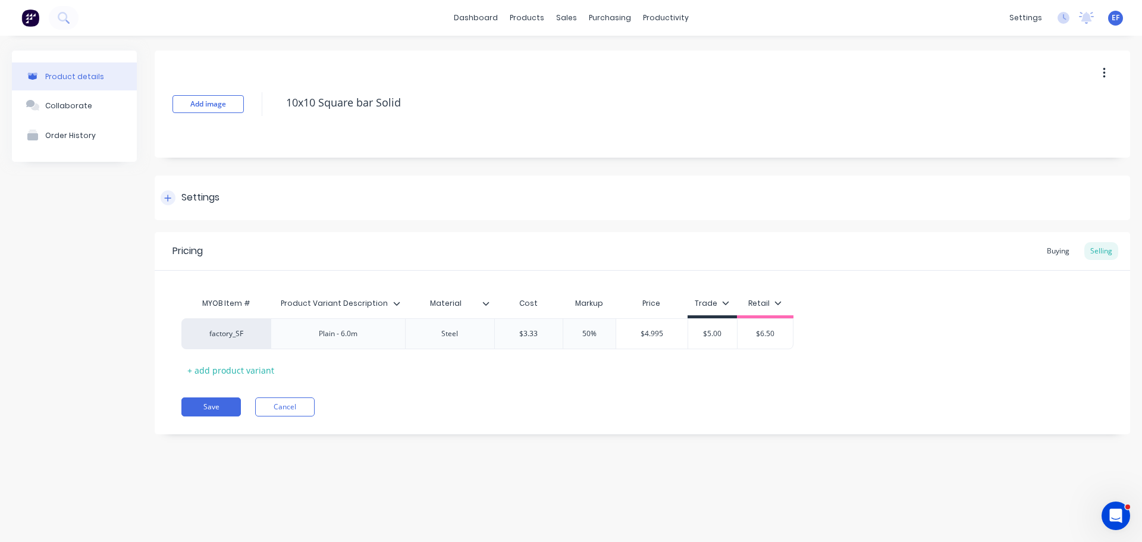
click at [203, 206] on div "Settings" at bounding box center [643, 198] width 976 height 45
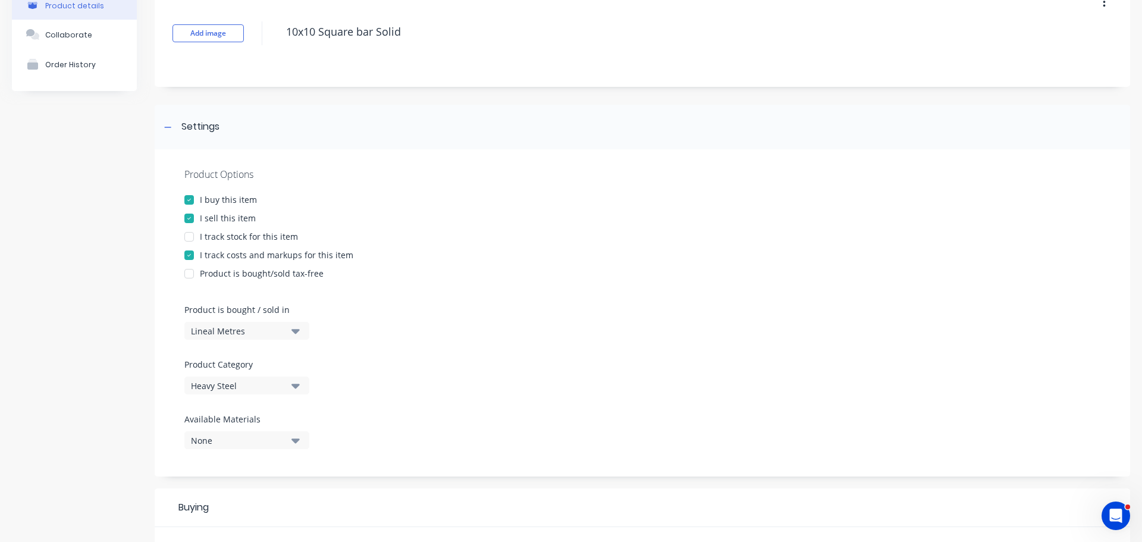
scroll to position [298, 0]
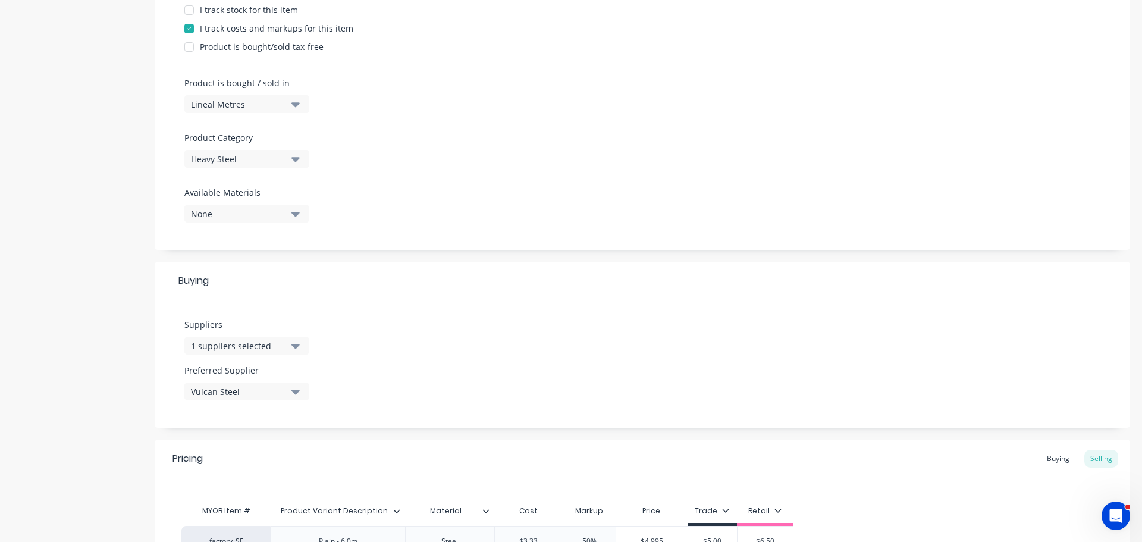
click at [234, 347] on div "1 suppliers selected" at bounding box center [238, 346] width 95 height 12
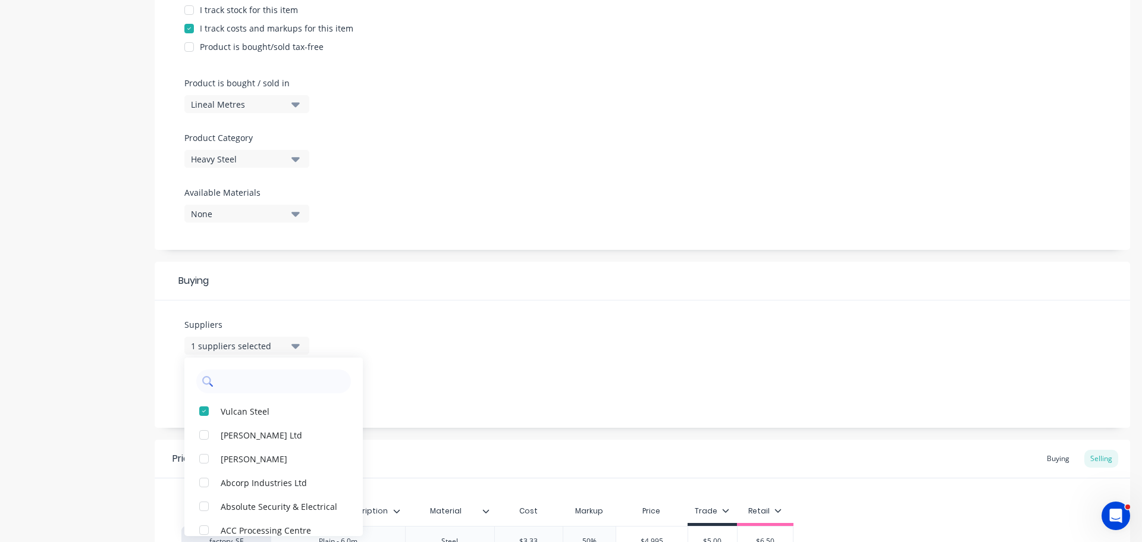
click at [249, 381] on input "text" at bounding box center [282, 382] width 126 height 24
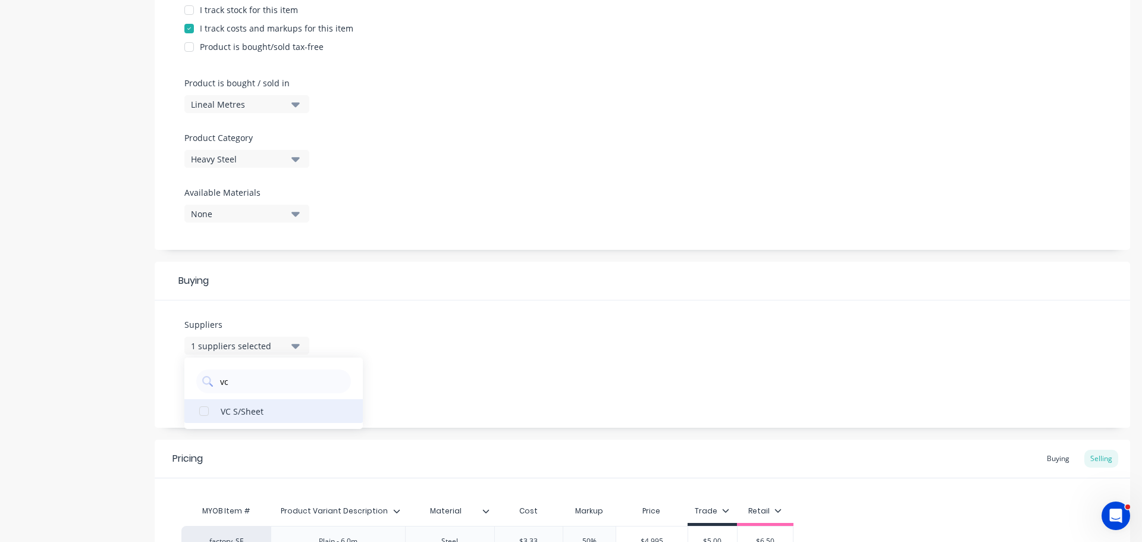
click at [240, 414] on div "VC S/Sheet" at bounding box center [280, 411] width 119 height 12
click at [454, 359] on div "Suppliers 2 suppliers selected vc VC S/Sheet Preferred Supplier Vulcan Steel" at bounding box center [643, 363] width 976 height 127
drag, startPoint x: 245, startPoint y: 392, endPoint x: 240, endPoint y: 400, distance: 8.8
click at [243, 394] on div "Vulcan Steel" at bounding box center [238, 392] width 95 height 12
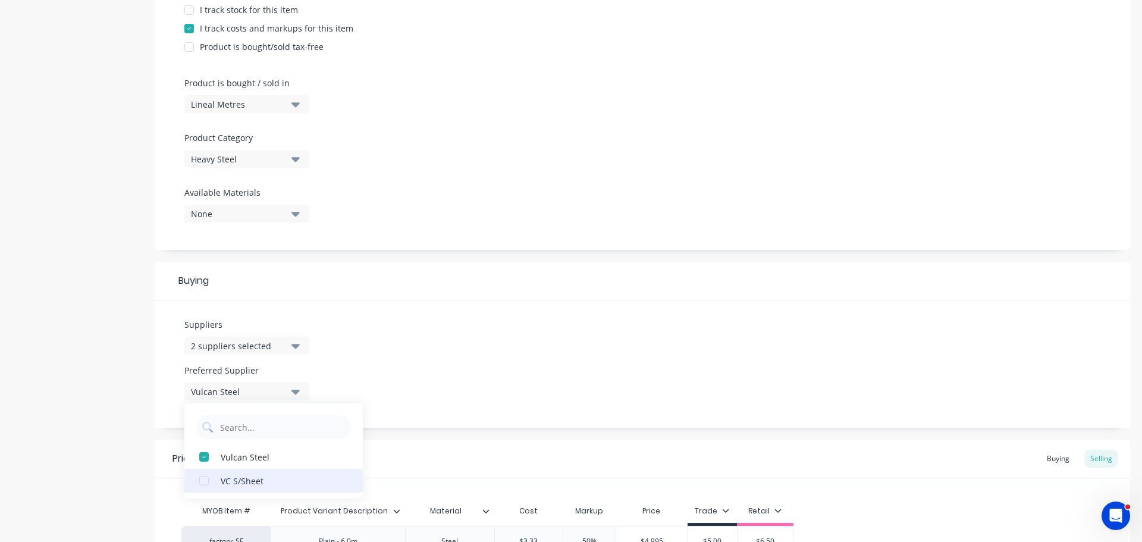
click at [225, 486] on div "VC S/Sheet" at bounding box center [280, 480] width 119 height 12
click at [442, 422] on div "Suppliers 2 suppliers selected vc Preferred Supplier VC S/Sheet VC S/Sheet Vulc…" at bounding box center [643, 363] width 976 height 127
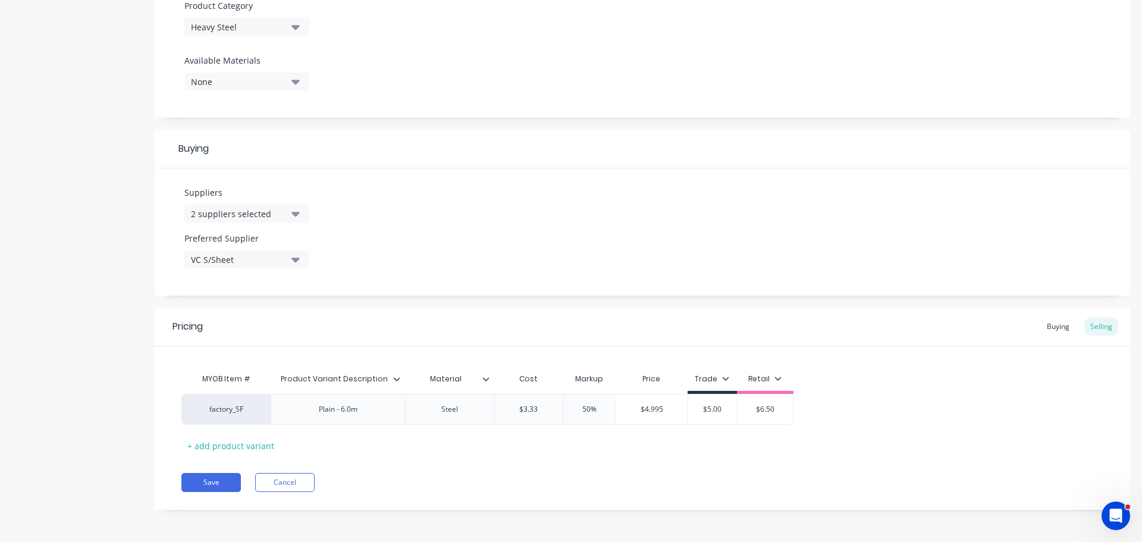
scroll to position [430, 0]
click at [1051, 324] on div "Buying" at bounding box center [1058, 326] width 35 height 18
drag, startPoint x: 628, startPoint y: 408, endPoint x: 553, endPoint y: 408, distance: 75.6
click at [553, 408] on div "factory_SF Plain - 6.0m Steel $0.00 $2.20 $2.20" at bounding box center [410, 408] width 458 height 31
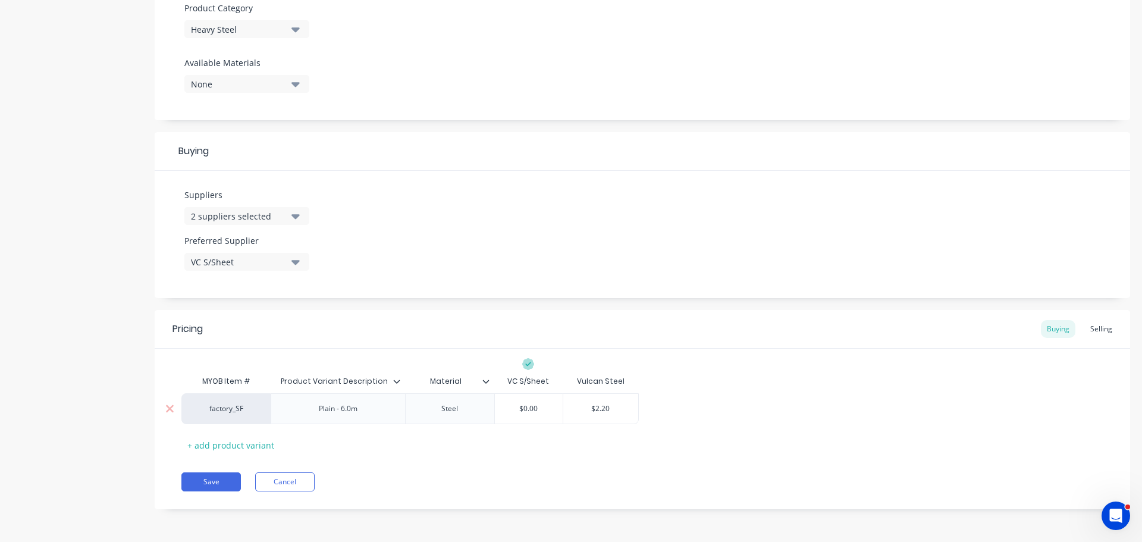
drag, startPoint x: 546, startPoint y: 405, endPoint x: 488, endPoint y: 405, distance: 58.3
click at [490, 405] on div "factory_SF Plain - 6.0m Steel $0.00 $0.00 $2.20 $2.20" at bounding box center [410, 408] width 458 height 31
paste input "2.2"
click at [593, 477] on div "Save Cancel" at bounding box center [655, 481] width 949 height 19
drag, startPoint x: 628, startPoint y: 405, endPoint x: 547, endPoint y: 408, distance: 81.6
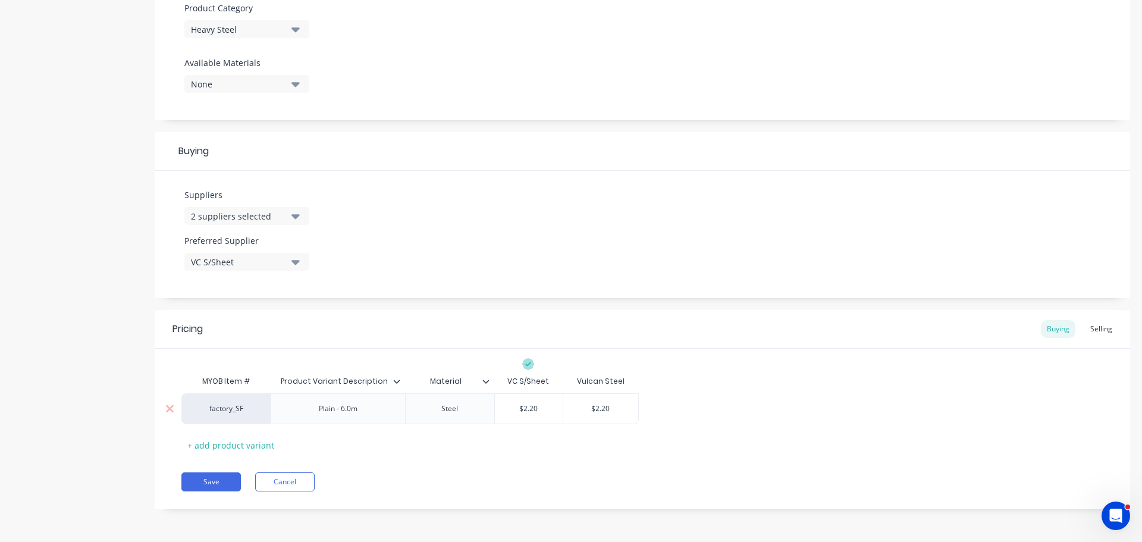
click at [547, 408] on div "factory_SF Plain - 6.0m Steel $2.20 $2.20 $2.20 $2.20" at bounding box center [410, 408] width 458 height 31
click at [549, 486] on div "Save Cancel" at bounding box center [655, 481] width 949 height 19
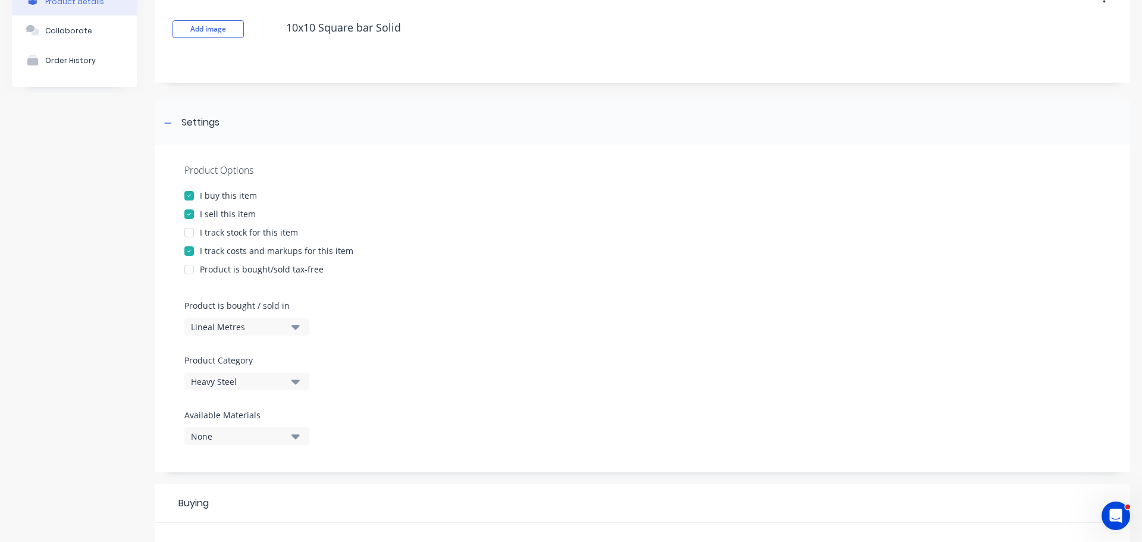
scroll to position [0, 0]
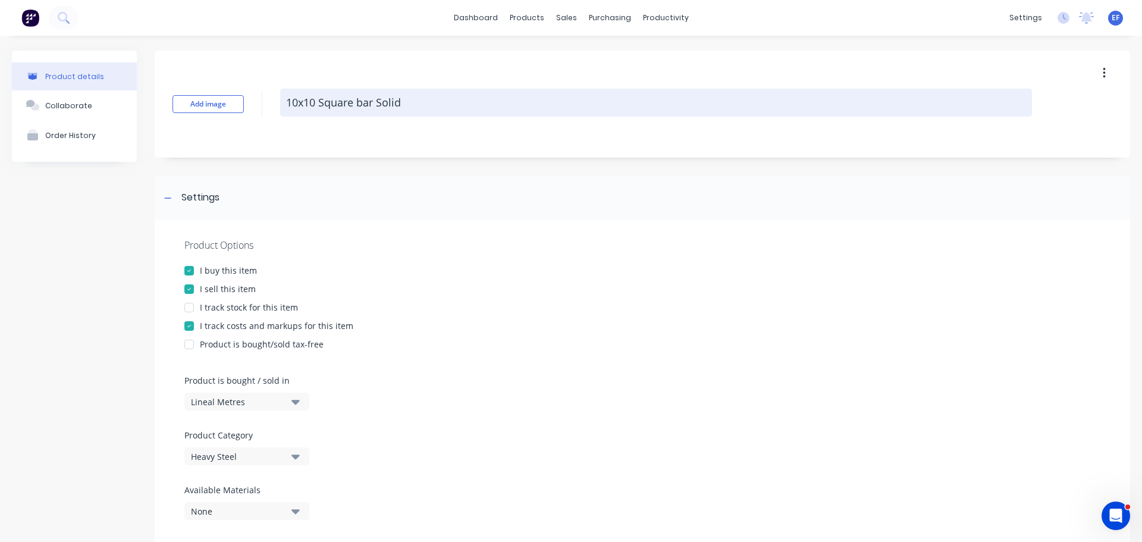
click at [391, 101] on textarea "10x10 Square bar Solid" at bounding box center [656, 103] width 752 height 28
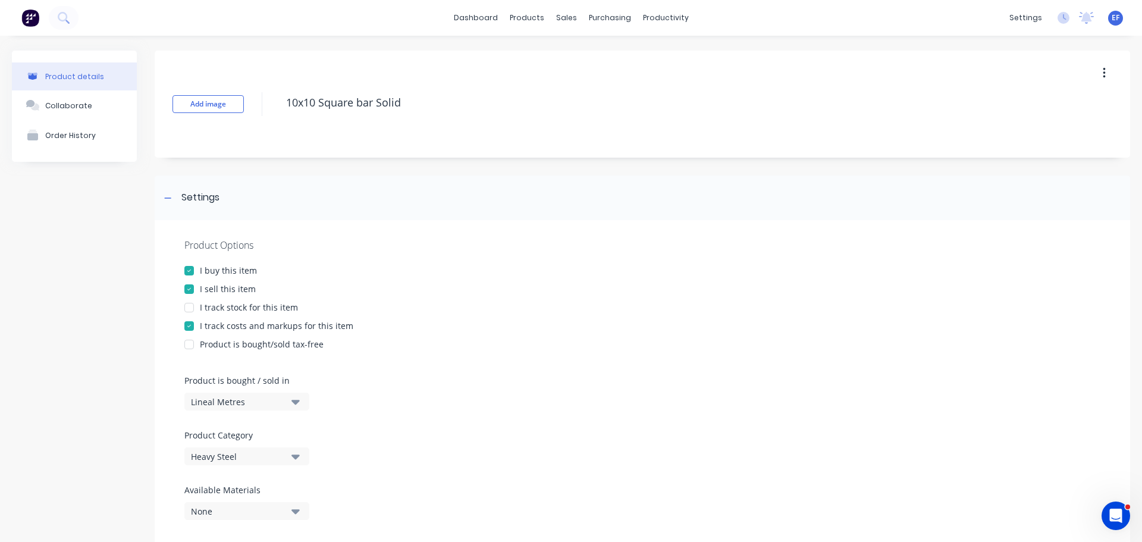
drag, startPoint x: 405, startPoint y: 101, endPoint x: 275, endPoint y: 105, distance: 129.8
click at [277, 105] on div "Add image 10x10 Square bar Solid" at bounding box center [643, 104] width 976 height 107
click at [171, 202] on div at bounding box center [168, 197] width 15 height 15
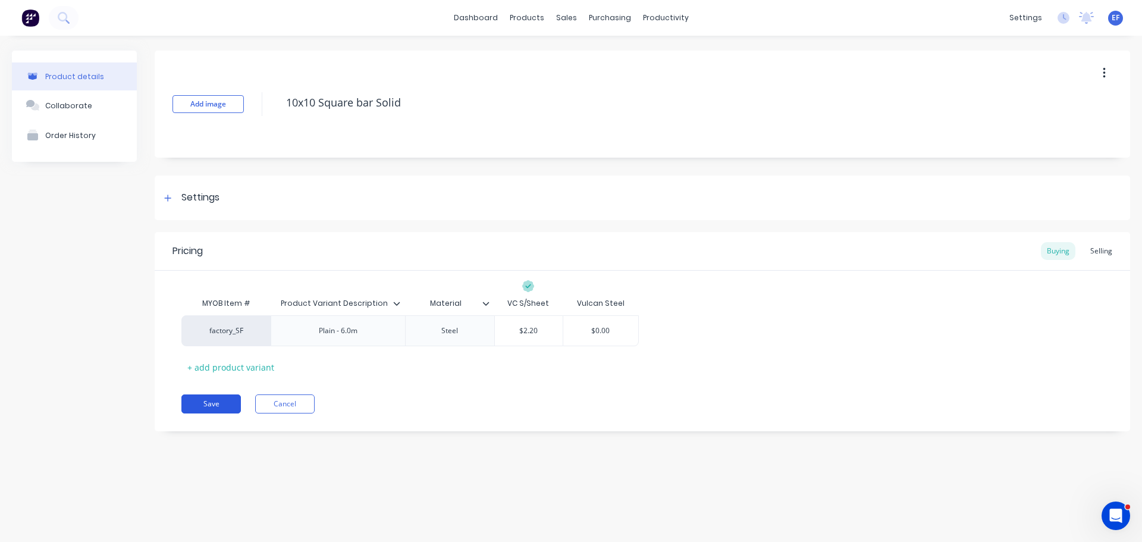
click at [189, 399] on button "Save" at bounding box center [211, 404] width 60 height 19
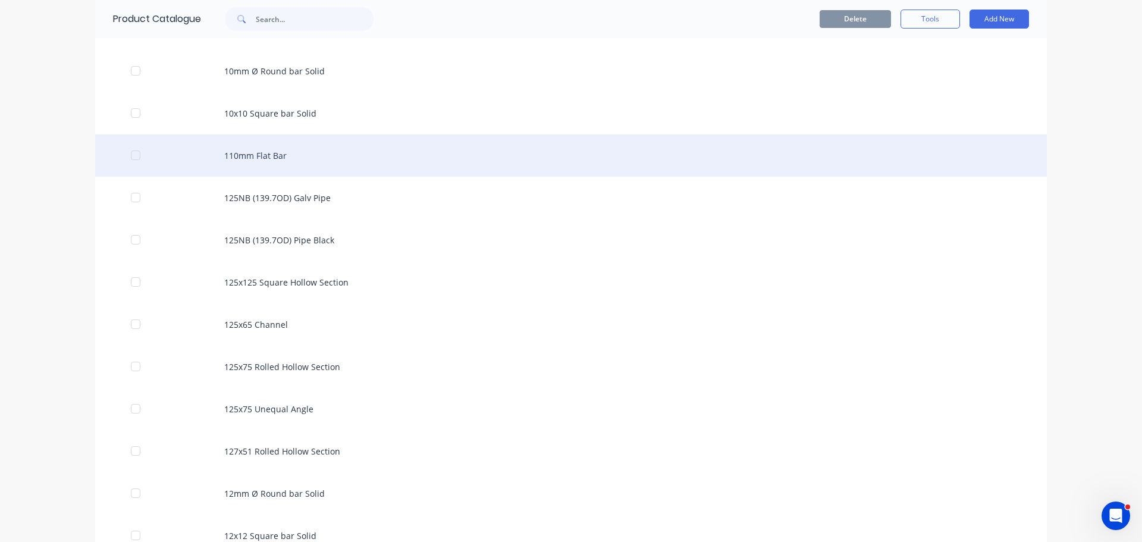
scroll to position [787, 0]
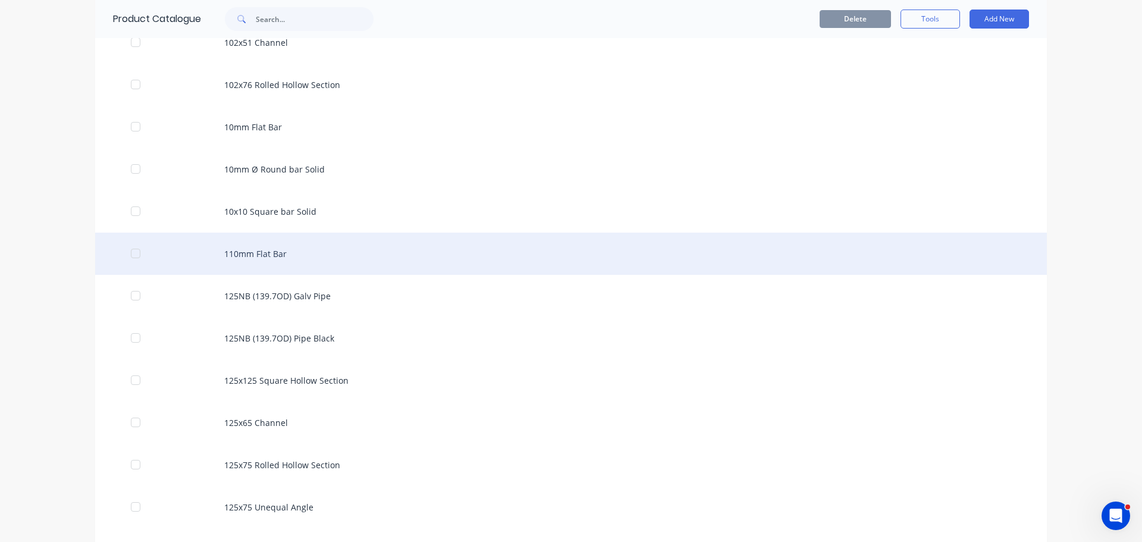
click at [233, 265] on div "110mm Flat Bar" at bounding box center [571, 254] width 952 height 42
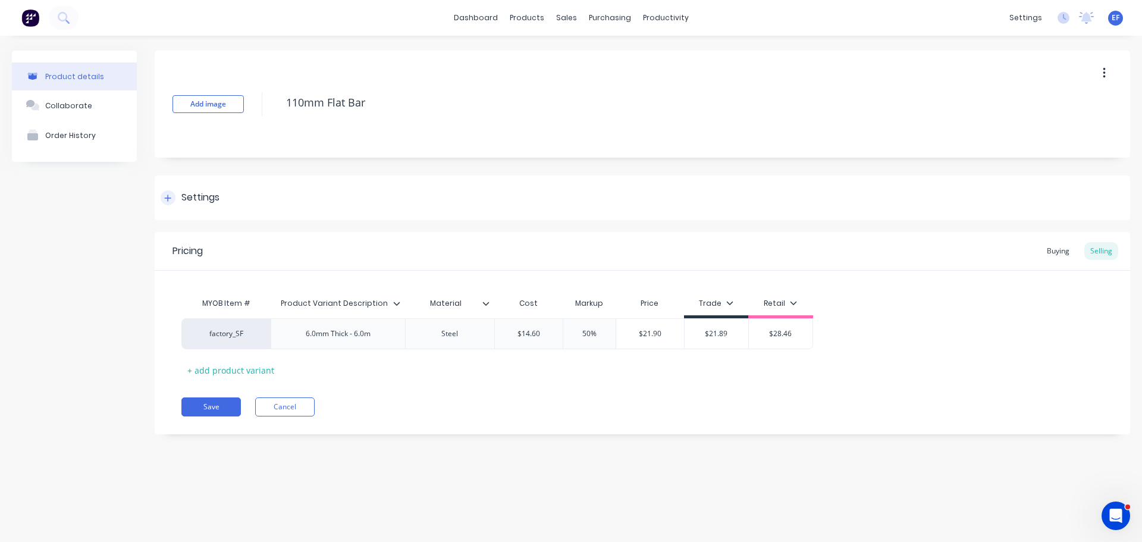
click at [214, 199] on div "Settings" at bounding box center [200, 197] width 38 height 15
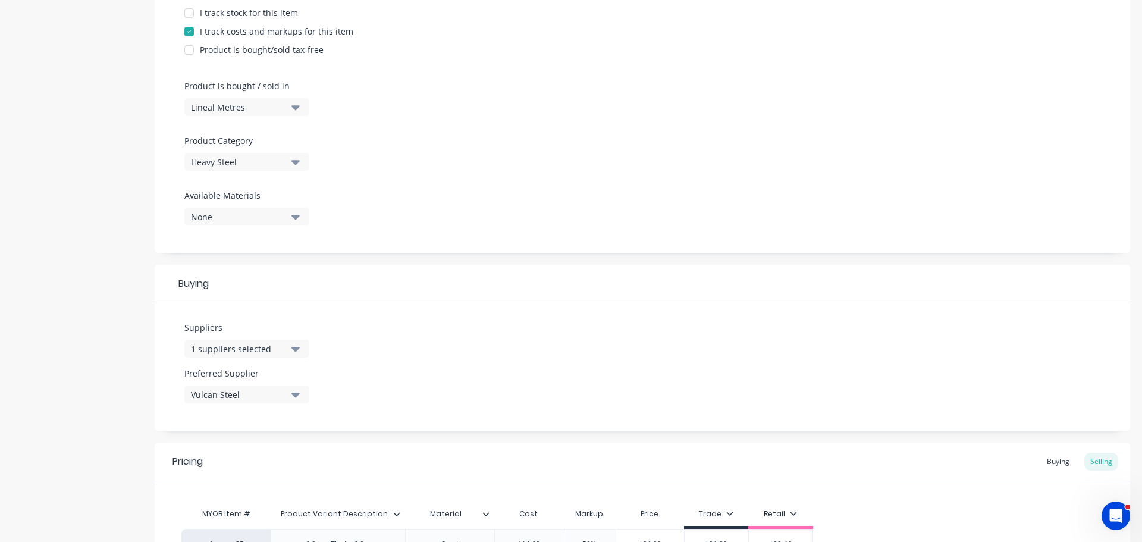
scroll to position [298, 0]
click at [211, 346] on div "1 suppliers selected" at bounding box center [238, 346] width 95 height 12
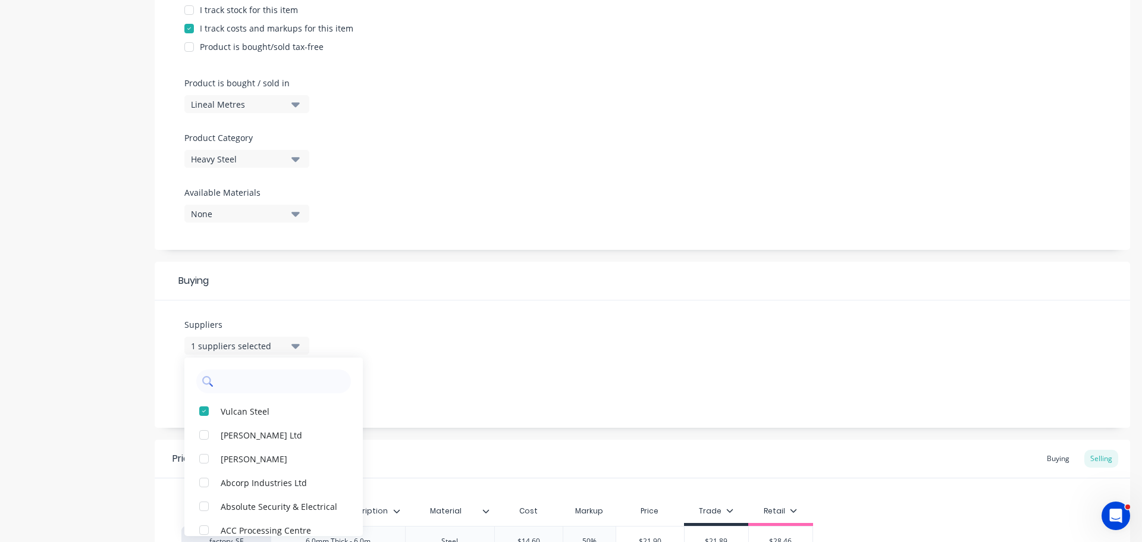
click at [227, 375] on input "text" at bounding box center [282, 382] width 126 height 24
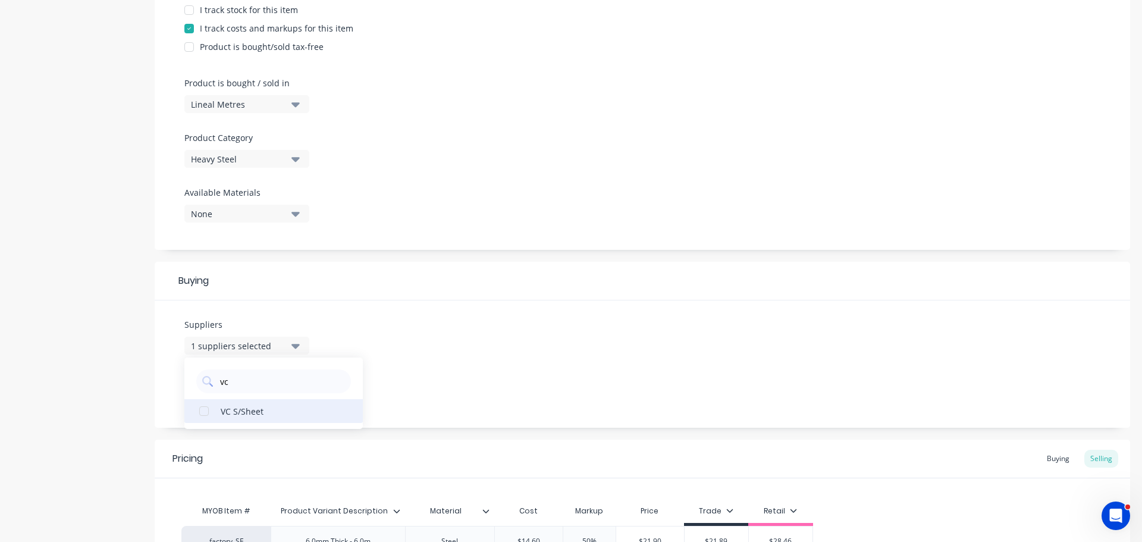
click at [236, 409] on div "VC S/Sheet" at bounding box center [280, 411] width 119 height 12
click at [454, 335] on div "Suppliers 2 suppliers selected vc VC S/Sheet Preferred Supplier Vulcan Steel" at bounding box center [643, 363] width 976 height 127
click at [236, 391] on div "Vulcan Steel" at bounding box center [238, 392] width 95 height 12
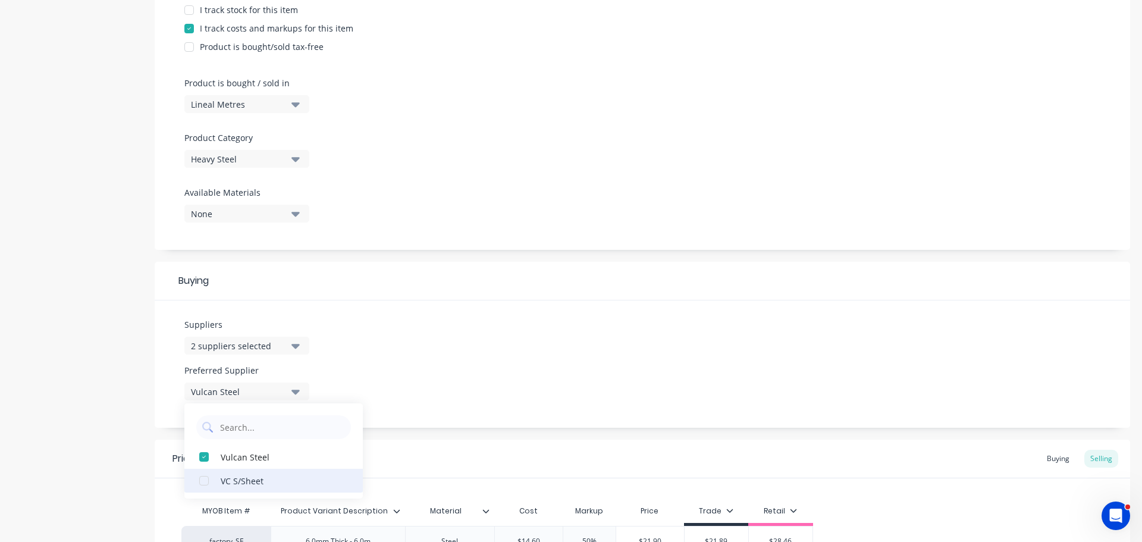
click at [243, 491] on button "VC S/Sheet" at bounding box center [273, 481] width 179 height 24
click at [480, 357] on div "Suppliers 2 suppliers selected vc Preferred Supplier VC S/Sheet VC S/Sheet Vulc…" at bounding box center [643, 363] width 976 height 127
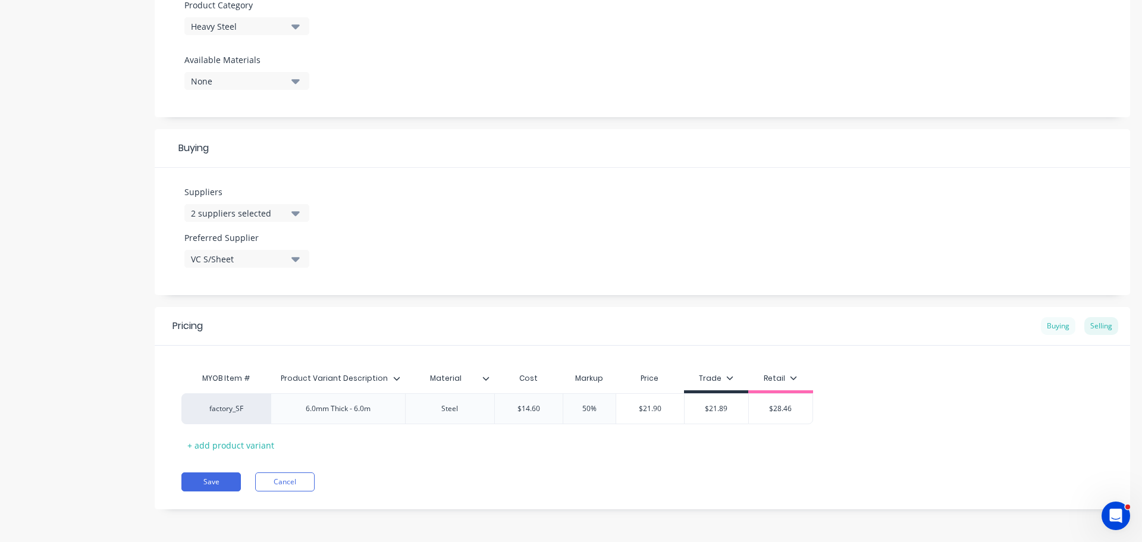
click at [1049, 325] on div "Buying" at bounding box center [1058, 326] width 35 height 18
click at [612, 409] on input "$12.44" at bounding box center [600, 408] width 75 height 11
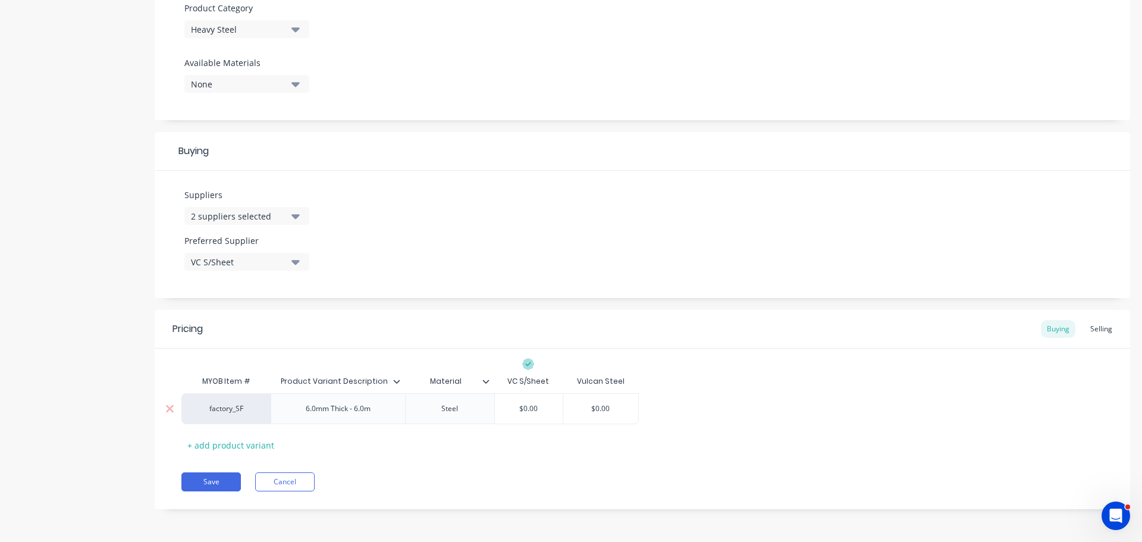
click at [516, 403] on input "$0.00" at bounding box center [529, 408] width 68 height 11
paste input "$12.44"
click at [577, 504] on div "Pricing Buying Selling MYOB Item # Product Variant Description Material VC S/Sh…" at bounding box center [643, 409] width 976 height 199
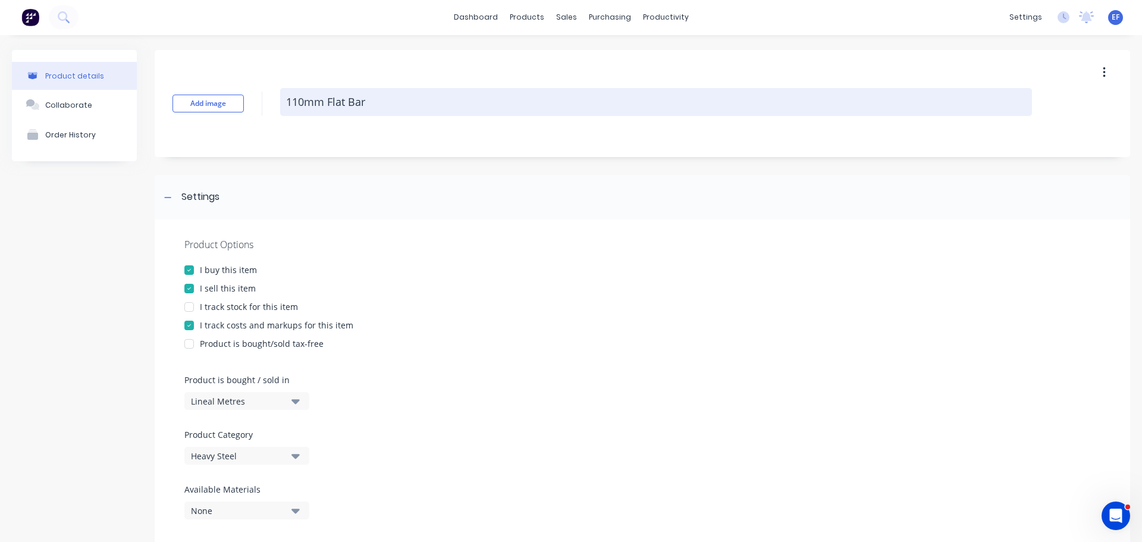
scroll to position [0, 0]
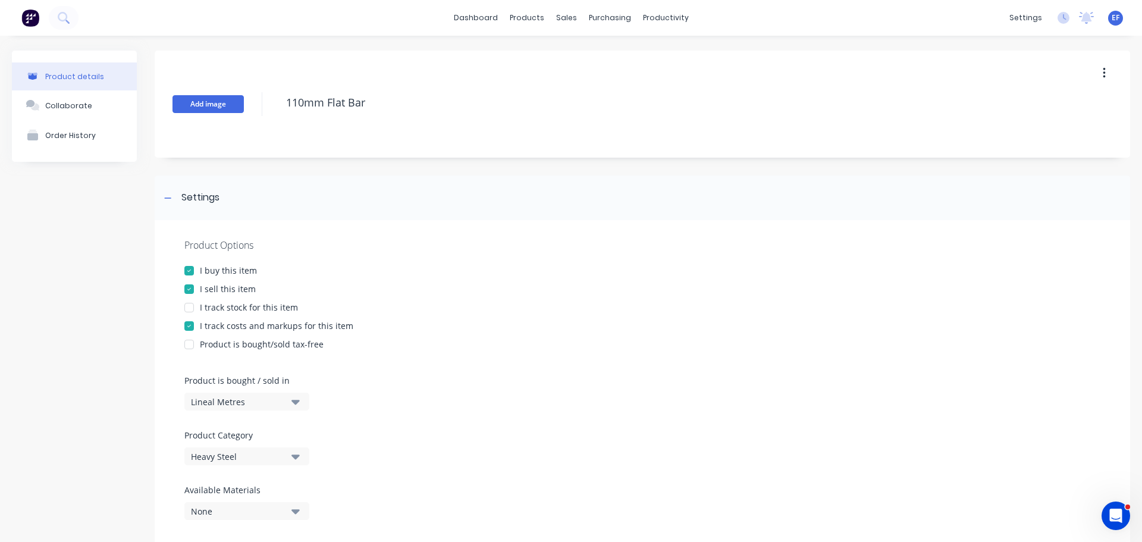
drag, startPoint x: 405, startPoint y: 105, endPoint x: 233, endPoint y: 110, distance: 172.6
click at [233, 110] on div "Add image 110mm Flat Bar" at bounding box center [643, 104] width 976 height 107
click at [173, 193] on div at bounding box center [168, 197] width 15 height 15
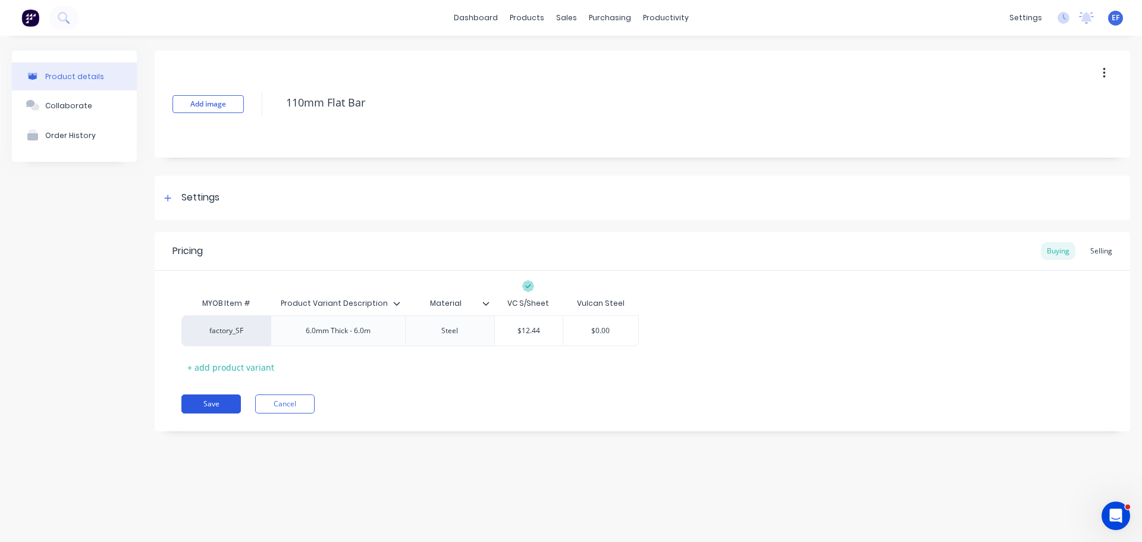
click at [220, 406] on button "Save" at bounding box center [211, 404] width 60 height 19
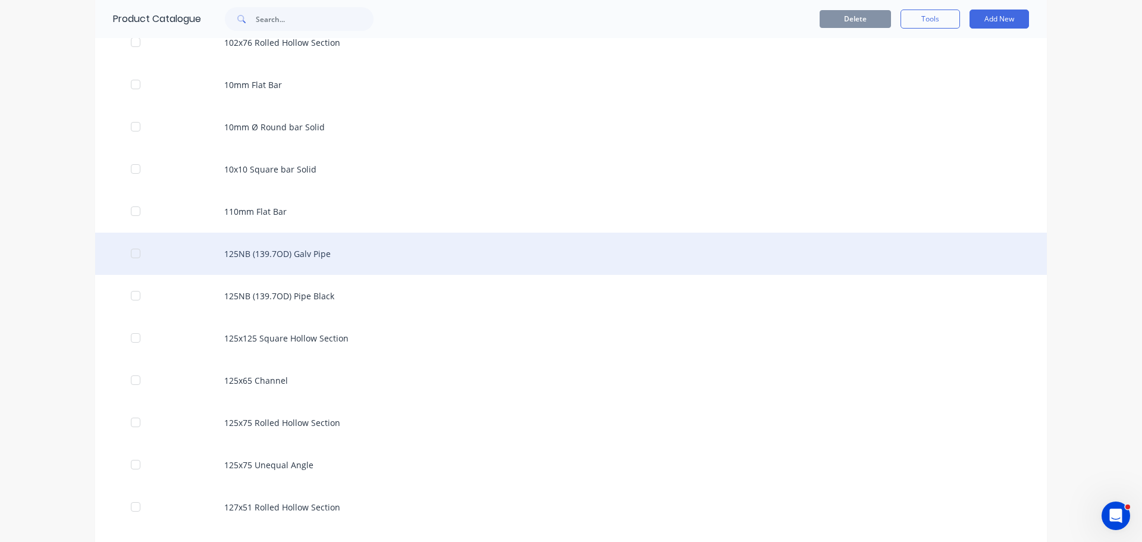
scroll to position [889, 0]
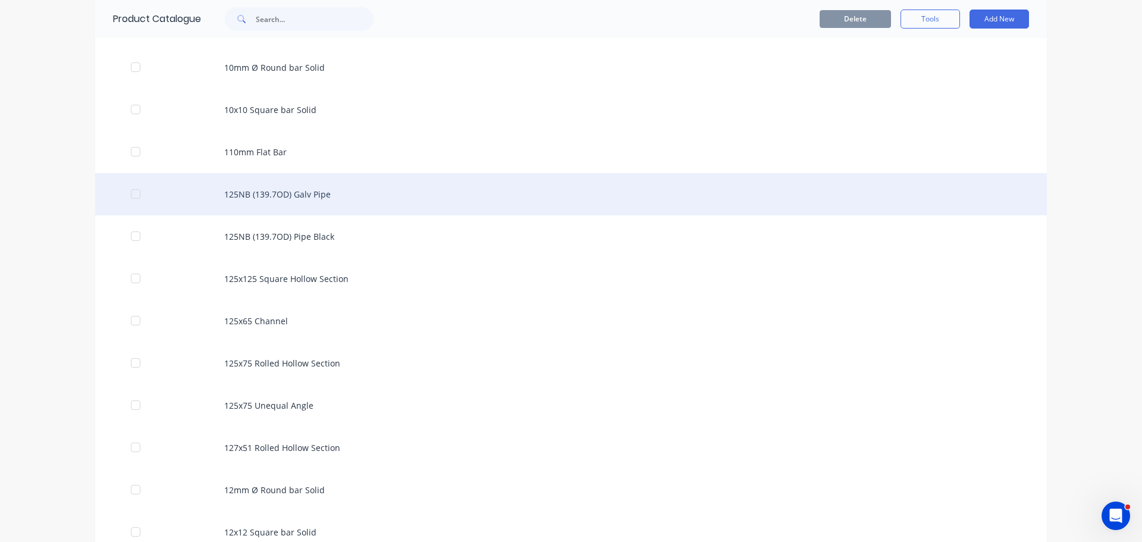
click at [313, 191] on div "125NB (139.7OD) Galv Pipe" at bounding box center [571, 194] width 952 height 42
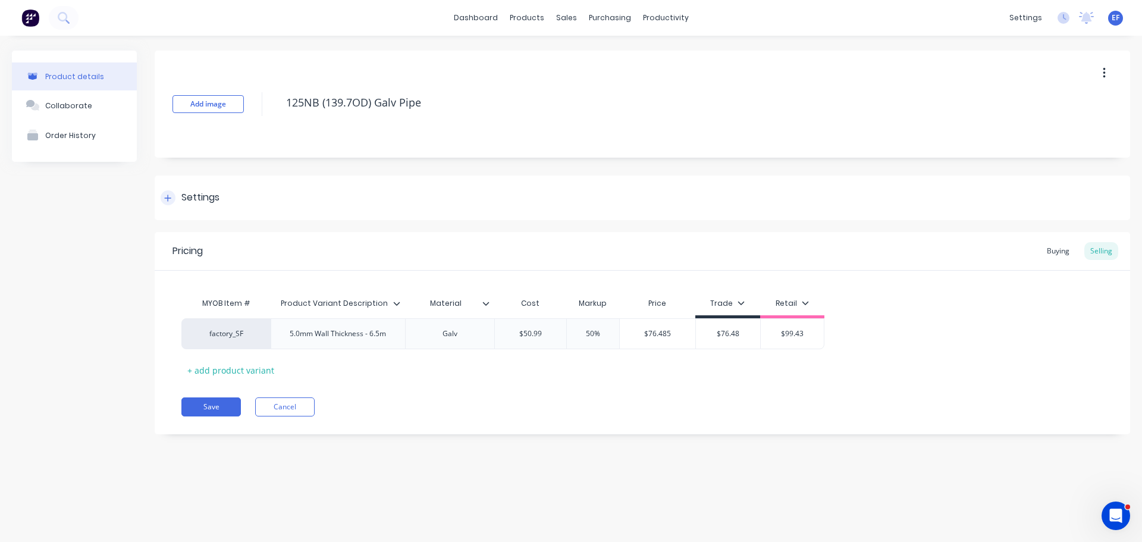
click at [190, 198] on div "Settings" at bounding box center [200, 197] width 38 height 15
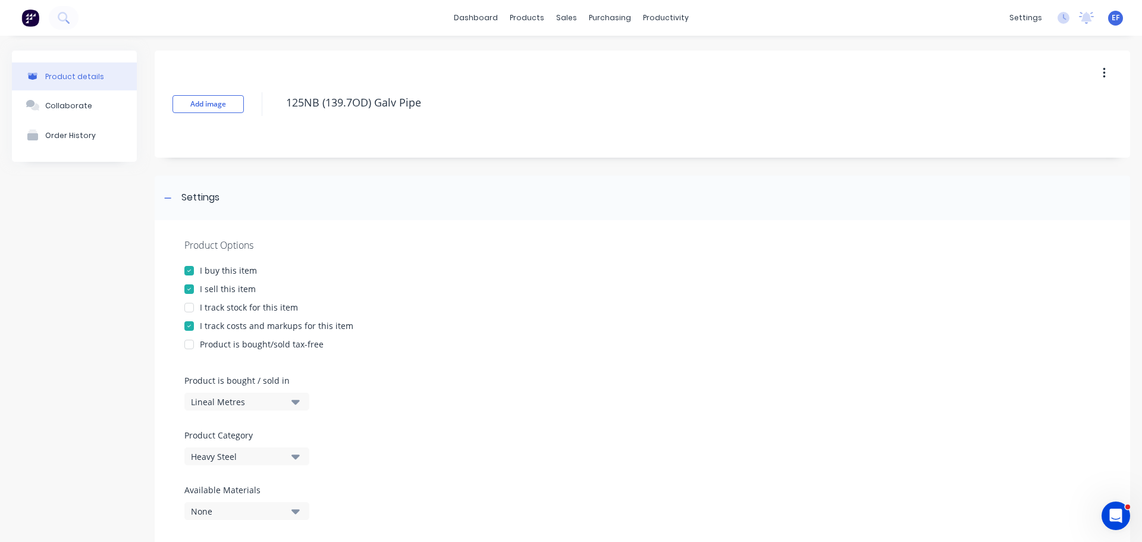
scroll to position [238, 0]
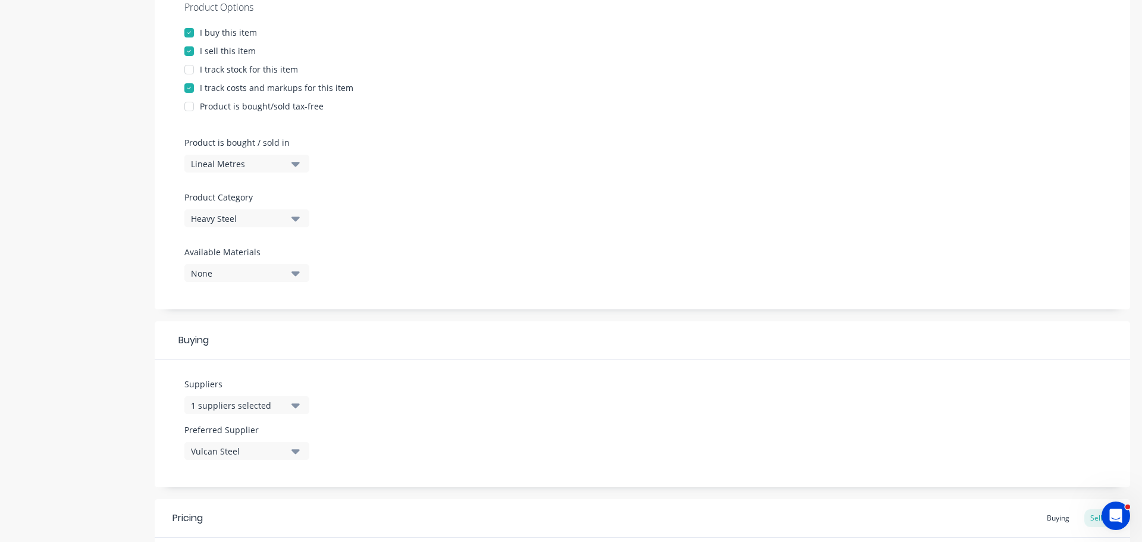
click at [227, 402] on div "1 suppliers selected" at bounding box center [238, 405] width 95 height 12
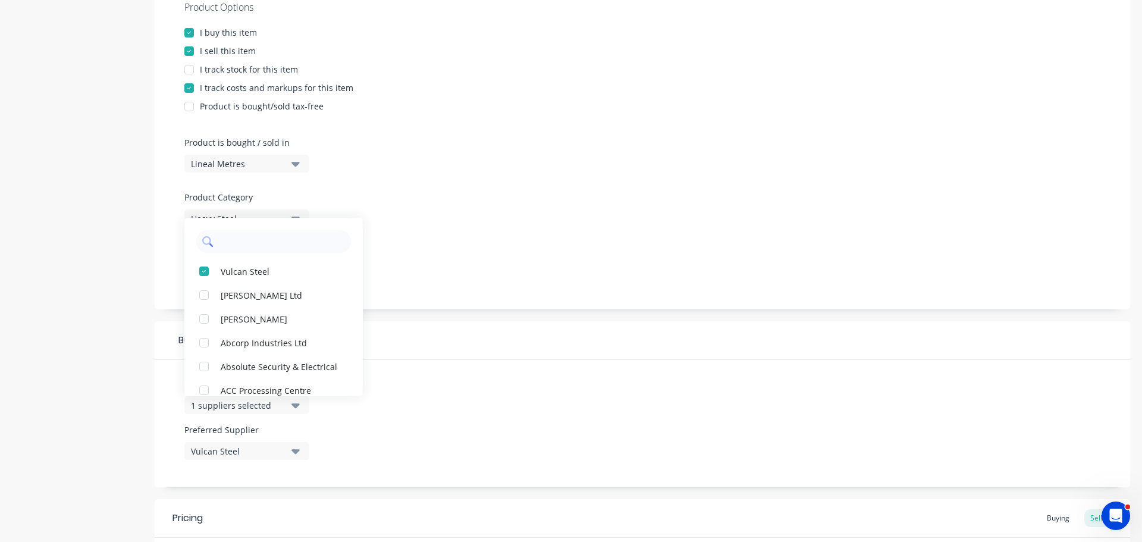
click at [246, 239] on input "text" at bounding box center [282, 242] width 126 height 24
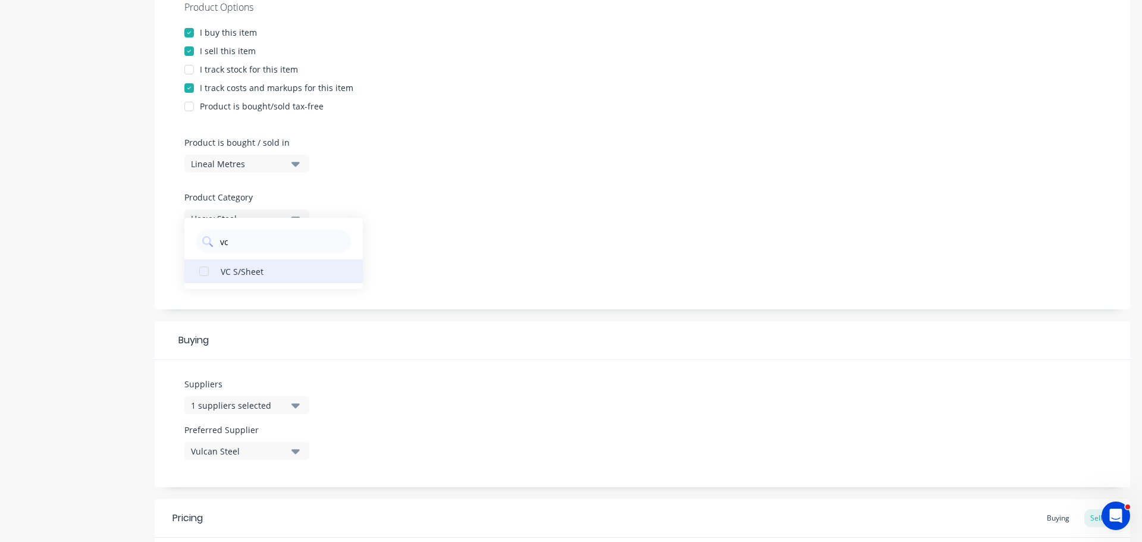
click at [253, 276] on div "VC S/Sheet" at bounding box center [280, 271] width 119 height 12
click at [396, 327] on div "Buying" at bounding box center [643, 340] width 976 height 39
click at [201, 451] on div "Vulcan Steel" at bounding box center [238, 451] width 95 height 12
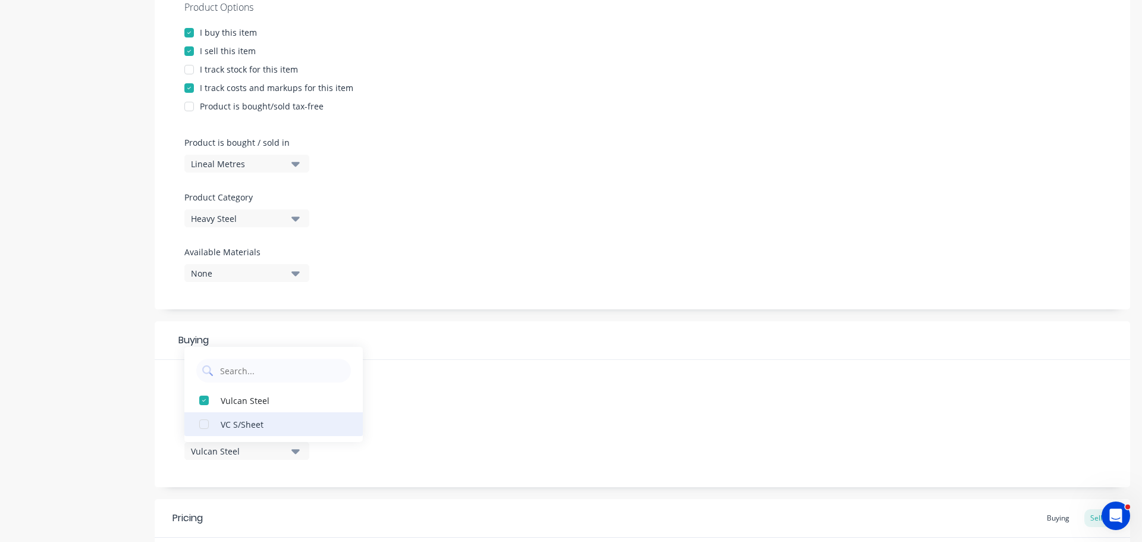
click at [252, 418] on div "VC S/Sheet" at bounding box center [280, 424] width 119 height 12
click at [472, 421] on div "Suppliers 2 suppliers selected vc Preferred Supplier VC S/Sheet VC S/Sheet Vulc…" at bounding box center [643, 423] width 976 height 127
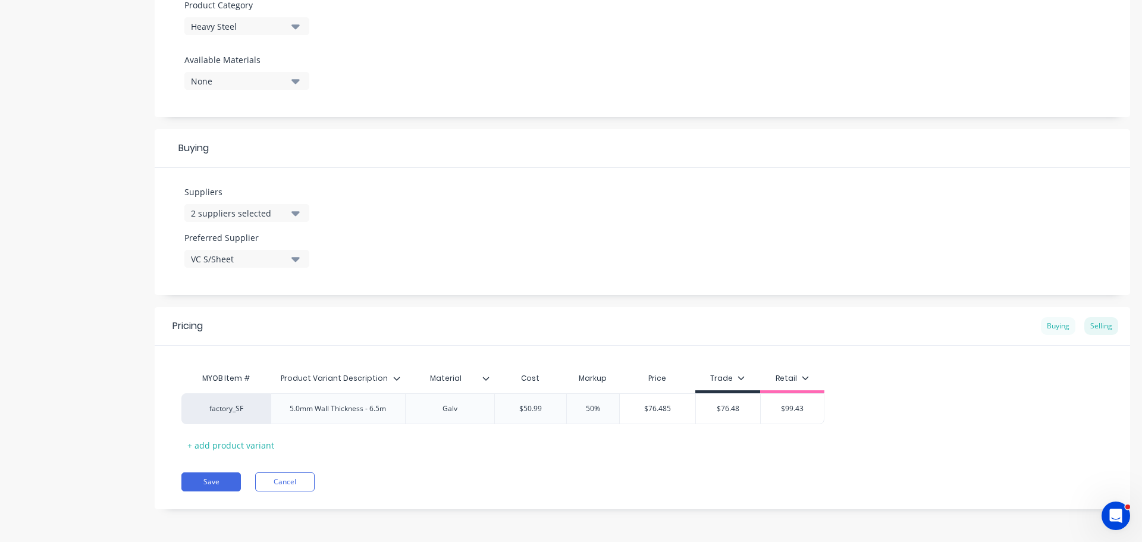
click at [1041, 321] on div "Buying" at bounding box center [1058, 326] width 35 height 18
click at [603, 408] on input "$45.58" at bounding box center [600, 408] width 75 height 11
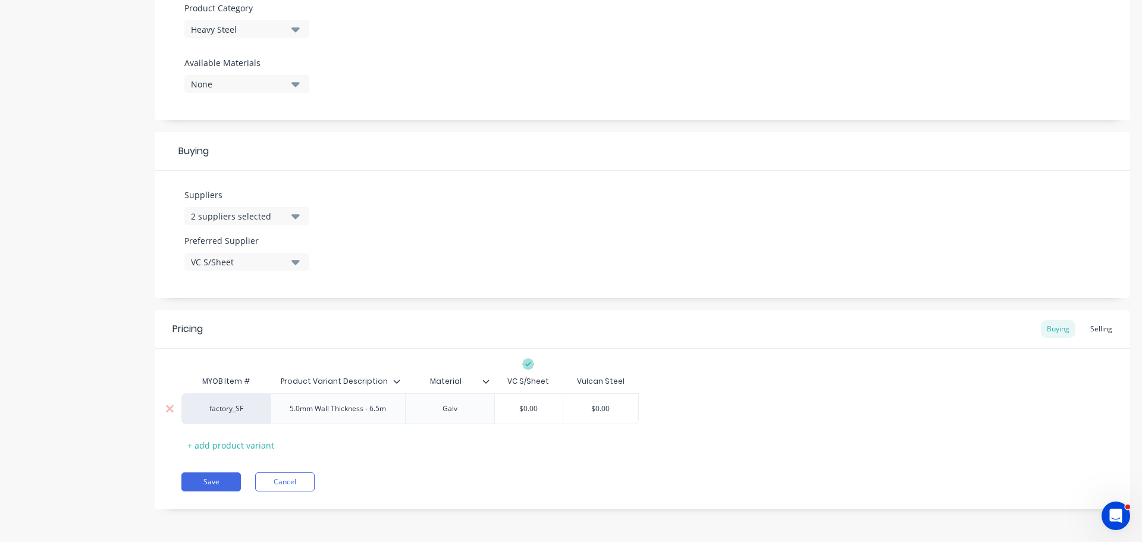
click at [522, 408] on input "$0.00" at bounding box center [529, 408] width 68 height 11
click at [519, 408] on input "$0.00" at bounding box center [529, 408] width 68 height 11
paste input "$45.58"
click at [537, 450] on div "MYOB Item # Product Variant Description Material VC S/Sheet Vulcan Steel factor…" at bounding box center [642, 412] width 922 height 85
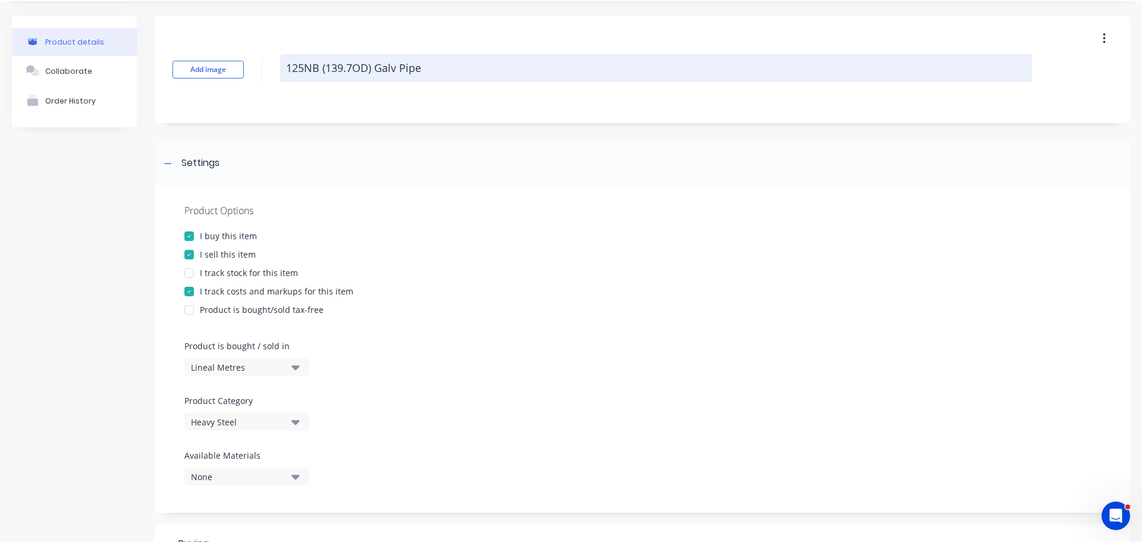
scroll to position [0, 0]
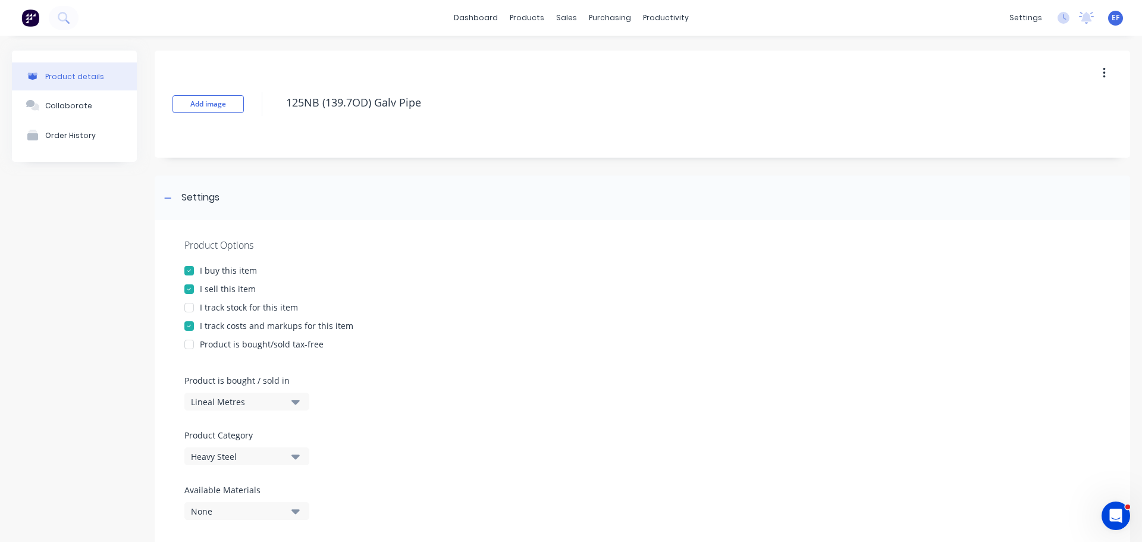
drag, startPoint x: 432, startPoint y: 111, endPoint x: 296, endPoint y: 117, distance: 136.4
click at [296, 117] on div "125NB (139.7OD) Galv Pipe" at bounding box center [656, 104] width 752 height 31
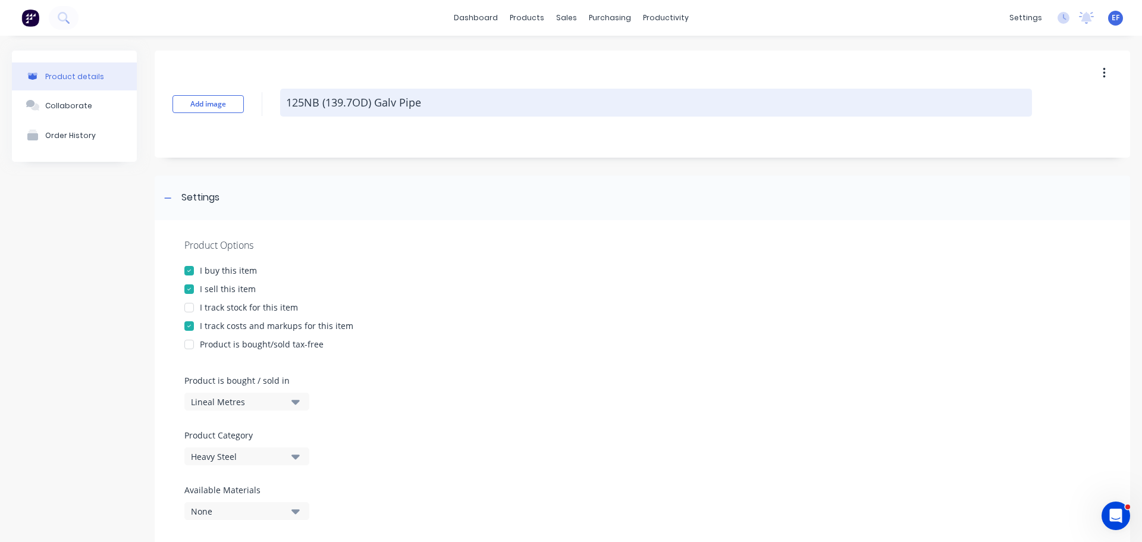
click at [378, 99] on textarea "125NB (139.7OD) Galv Pipe" at bounding box center [656, 103] width 752 height 28
click at [439, 105] on textarea "125NB (139.7OD) Galv Pipe" at bounding box center [656, 103] width 752 height 28
click at [362, 113] on textarea "125NB (139.7OD) Galv Pipe" at bounding box center [656, 103] width 752 height 28
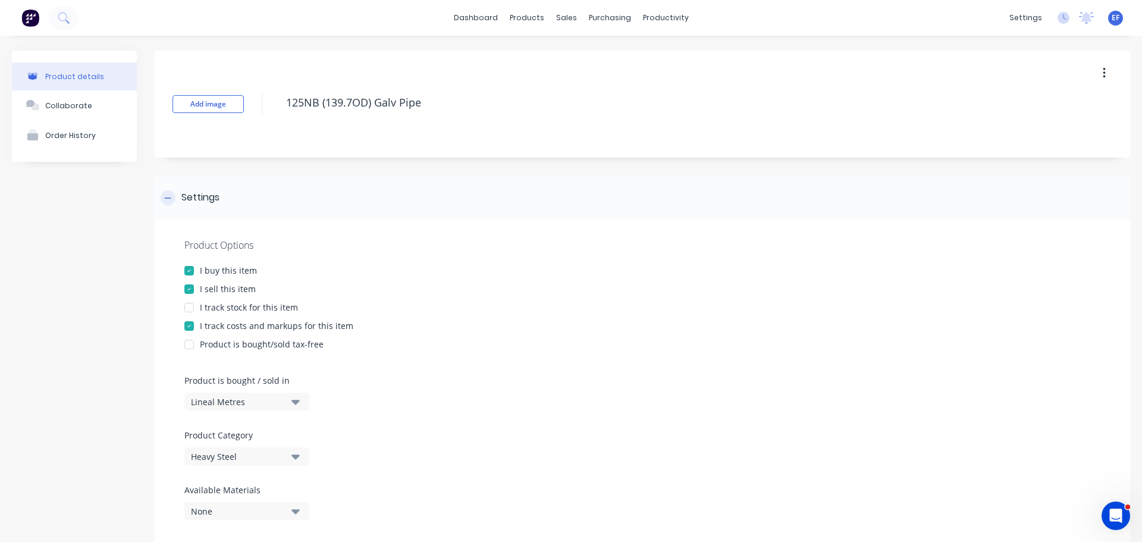
click at [176, 201] on div "Settings" at bounding box center [190, 197] width 59 height 15
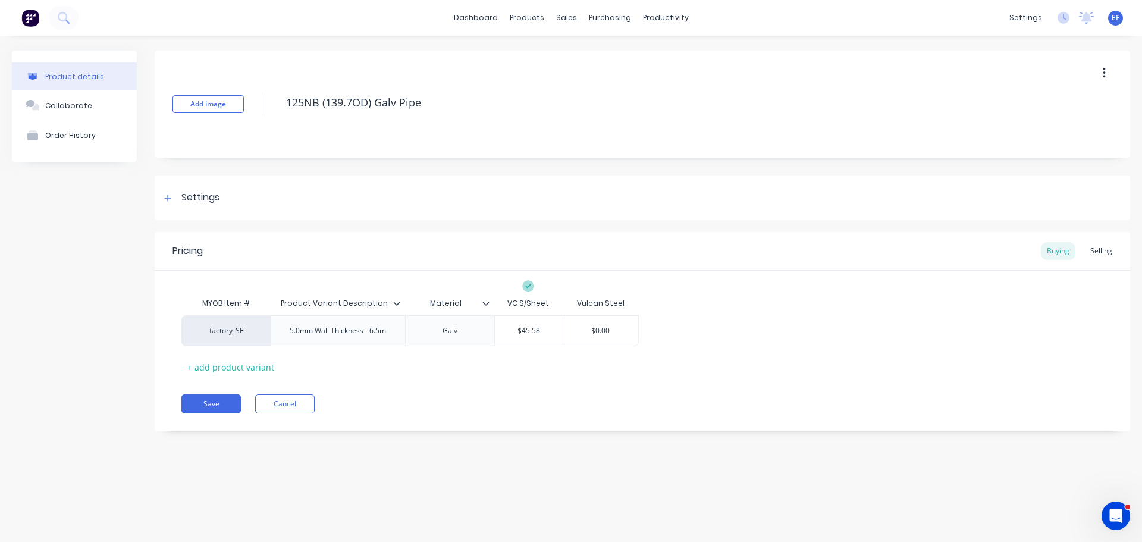
click at [206, 418] on div "Pricing Buying Selling MYOB Item # Product Variant Description Material VC S/Sh…" at bounding box center [643, 331] width 976 height 199
drag, startPoint x: 209, startPoint y: 406, endPoint x: 206, endPoint y: 396, distance: 10.5
click at [209, 406] on button "Save" at bounding box center [211, 404] width 60 height 19
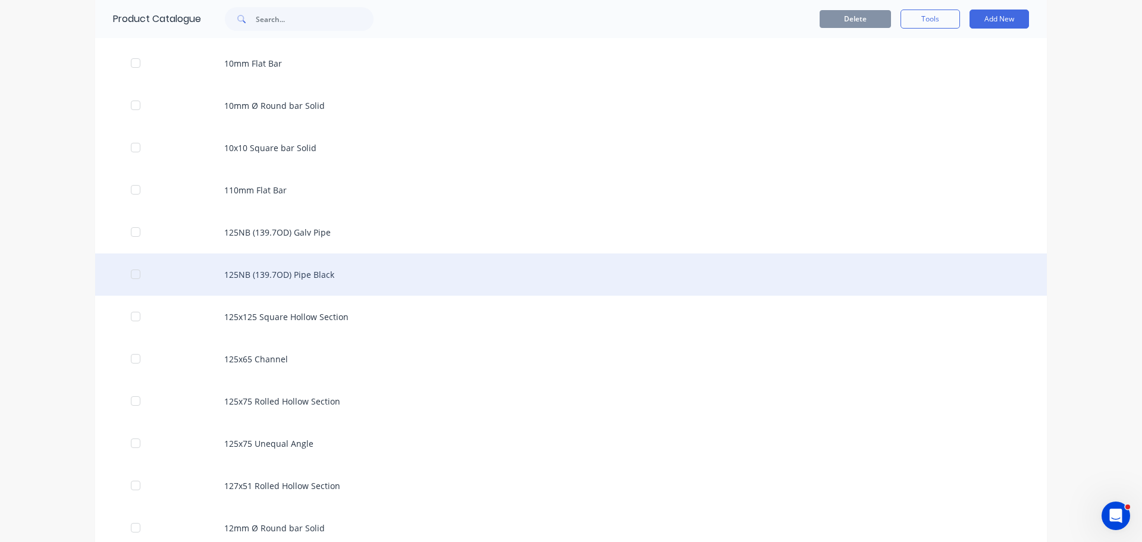
scroll to position [872, 0]
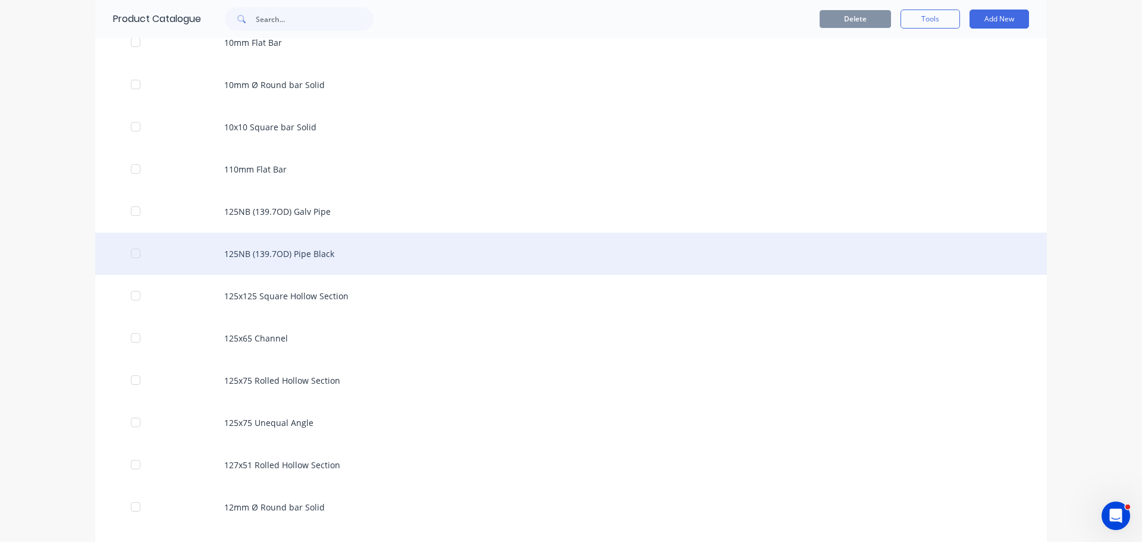
click at [317, 267] on div "125NB (139.7OD) Pipe Black" at bounding box center [571, 254] width 952 height 42
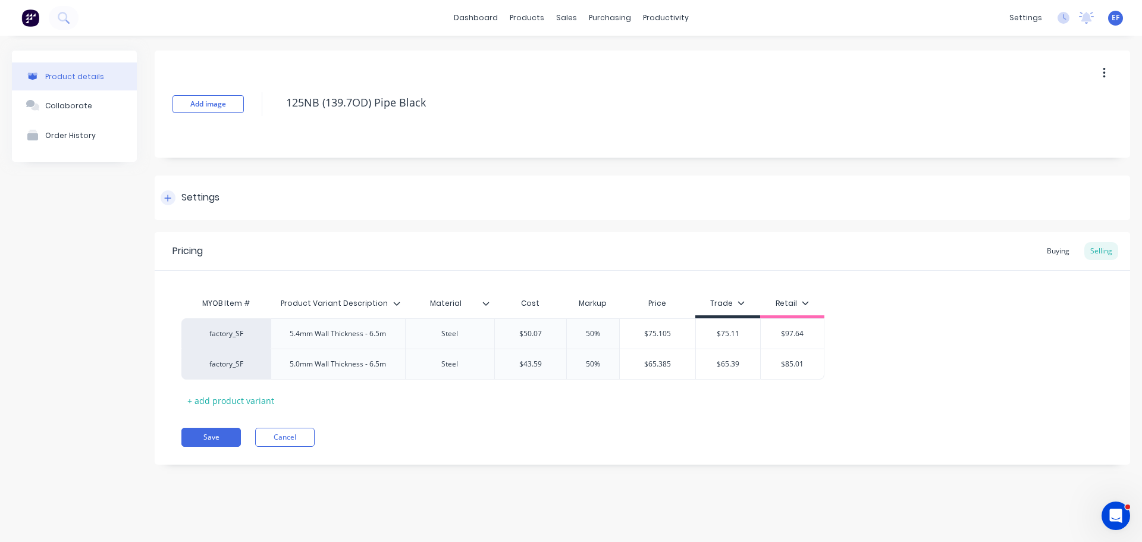
click at [201, 209] on div "Settings" at bounding box center [643, 198] width 976 height 45
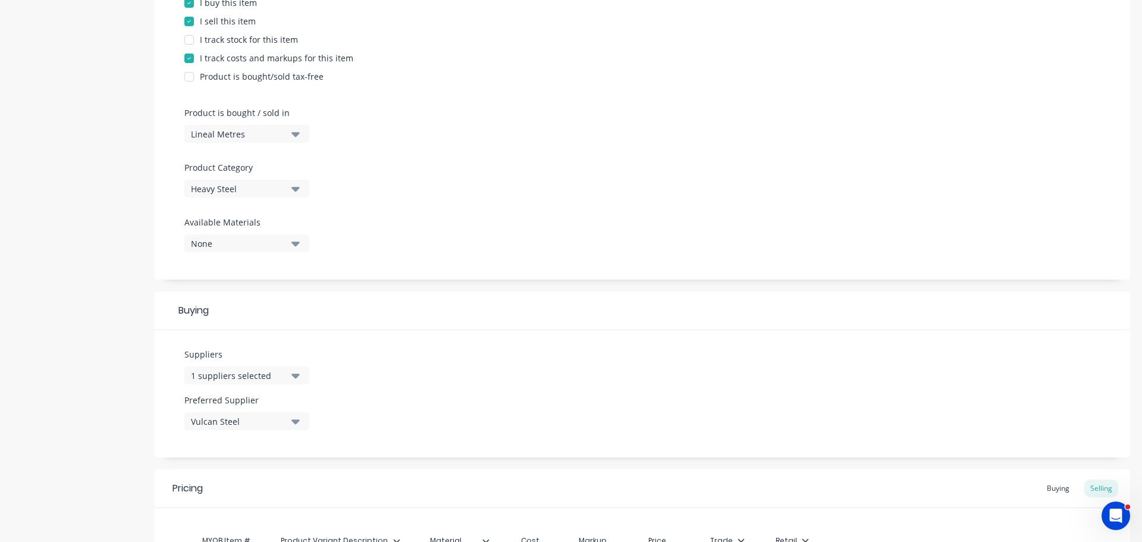
scroll to position [298, 0]
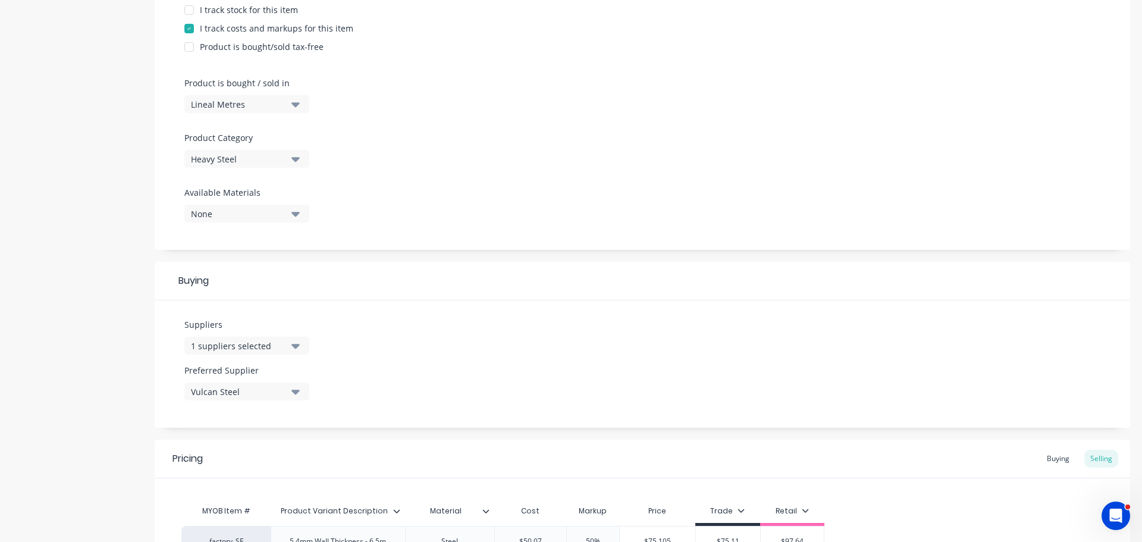
click at [213, 342] on div "1 suppliers selected" at bounding box center [238, 346] width 95 height 12
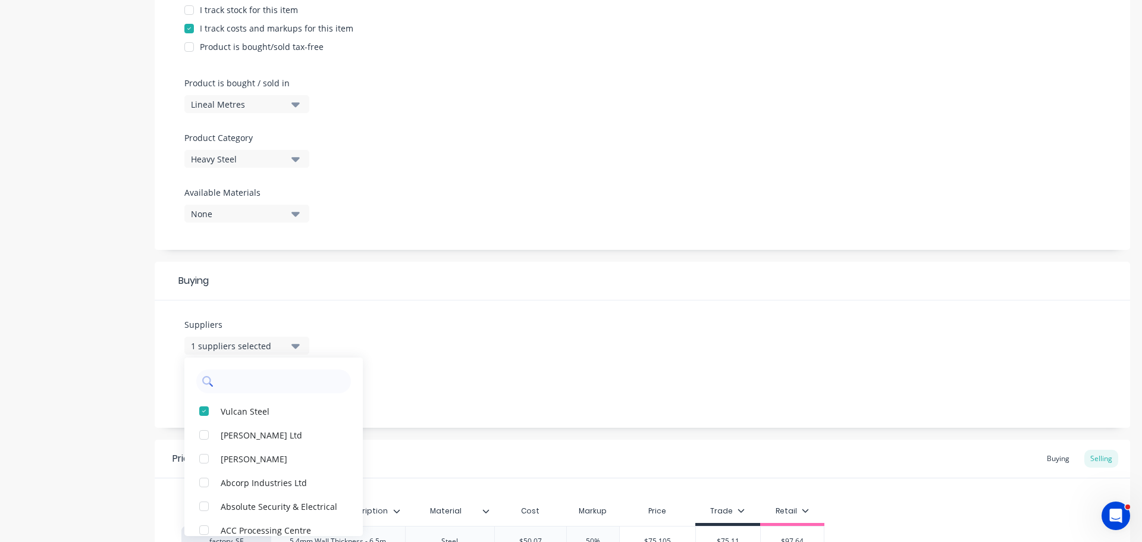
click at [252, 387] on input "text" at bounding box center [282, 382] width 126 height 24
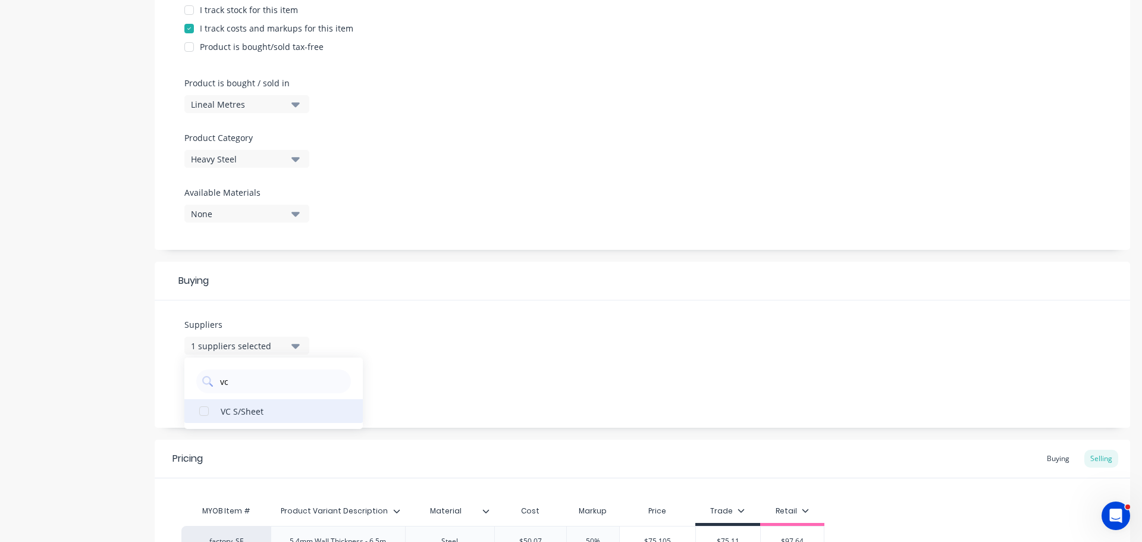
click at [228, 407] on div "VC S/Sheet" at bounding box center [280, 411] width 119 height 12
click at [390, 367] on div "Suppliers 2 suppliers selected vc VC S/Sheet Preferred Supplier Vulcan Steel" at bounding box center [643, 363] width 976 height 127
click at [218, 397] on div "Vulcan Steel" at bounding box center [238, 392] width 95 height 12
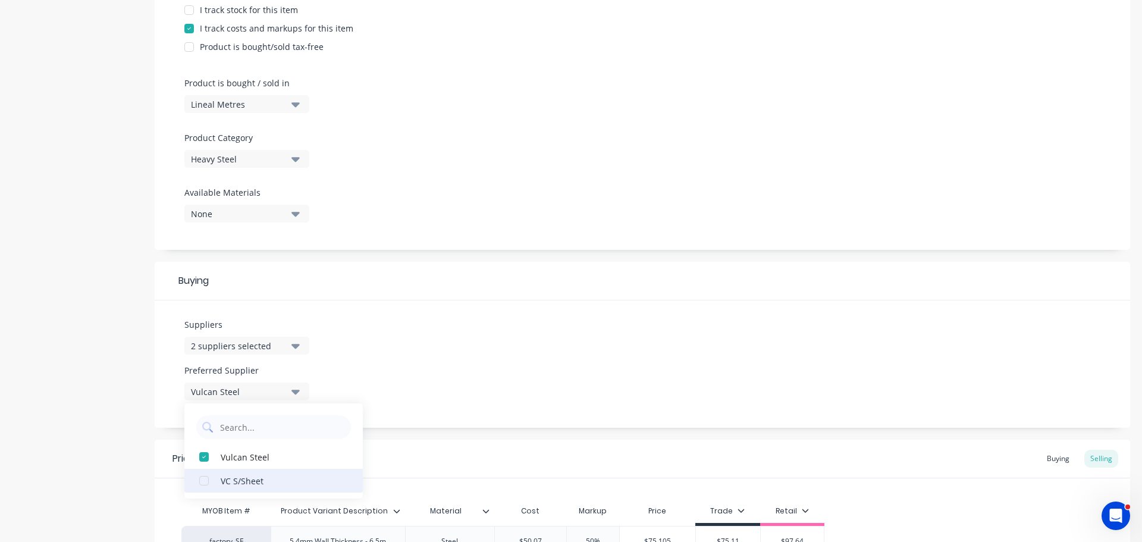
click at [238, 491] on button "VC S/Sheet" at bounding box center [273, 481] width 179 height 24
click at [479, 402] on div "Suppliers 2 suppliers selected vc Preferred Supplier VC S/Sheet VC S/Sheet Vulc…" at bounding box center [643, 363] width 976 height 127
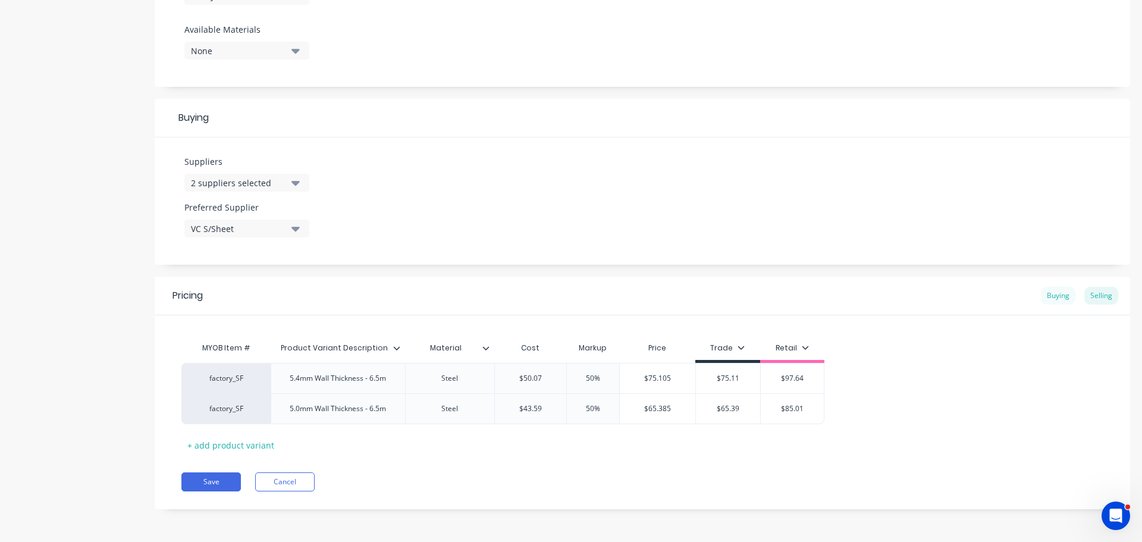
click at [1048, 298] on div "Buying" at bounding box center [1058, 296] width 35 height 18
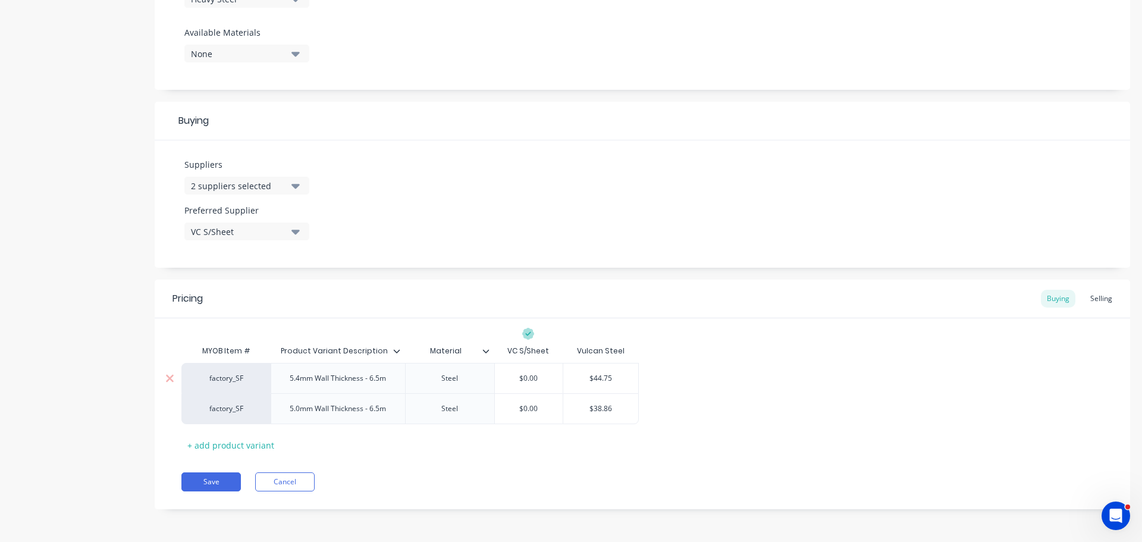
click at [606, 381] on input "$44.75" at bounding box center [600, 378] width 75 height 11
click at [516, 377] on input "$0.00" at bounding box center [529, 378] width 68 height 11
paste input "44.75"
click at [607, 411] on input "$38.86" at bounding box center [600, 408] width 75 height 11
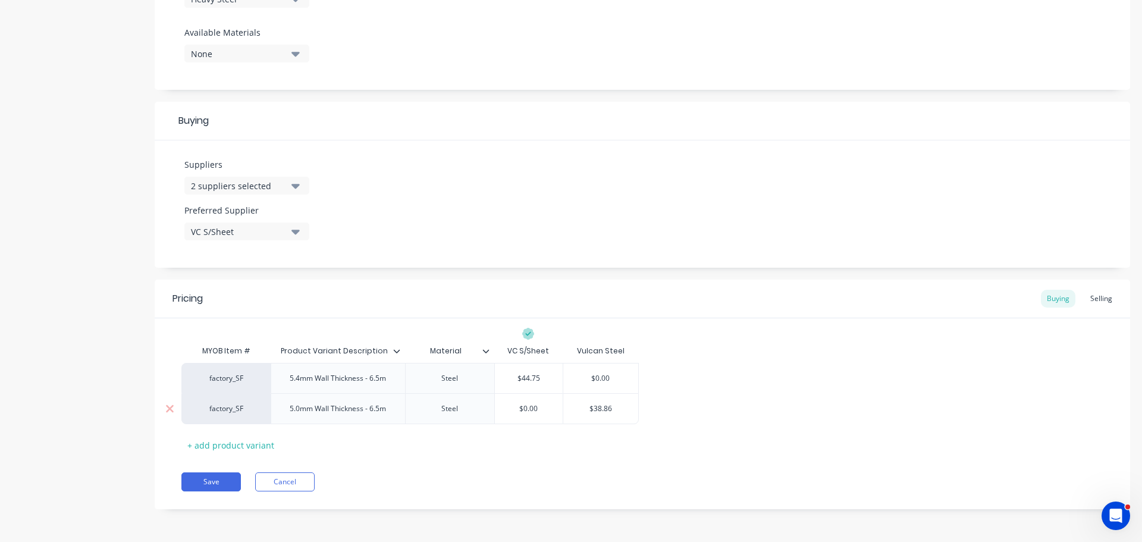
click at [607, 411] on input "$38.86" at bounding box center [600, 408] width 75 height 11
click at [516, 405] on input "$0.00" at bounding box center [529, 408] width 68 height 11
paste input "$38.86"
click at [561, 494] on div "Pricing Buying Selling MYOB Item # Product Variant Description Material VC S/Sh…" at bounding box center [643, 395] width 976 height 230
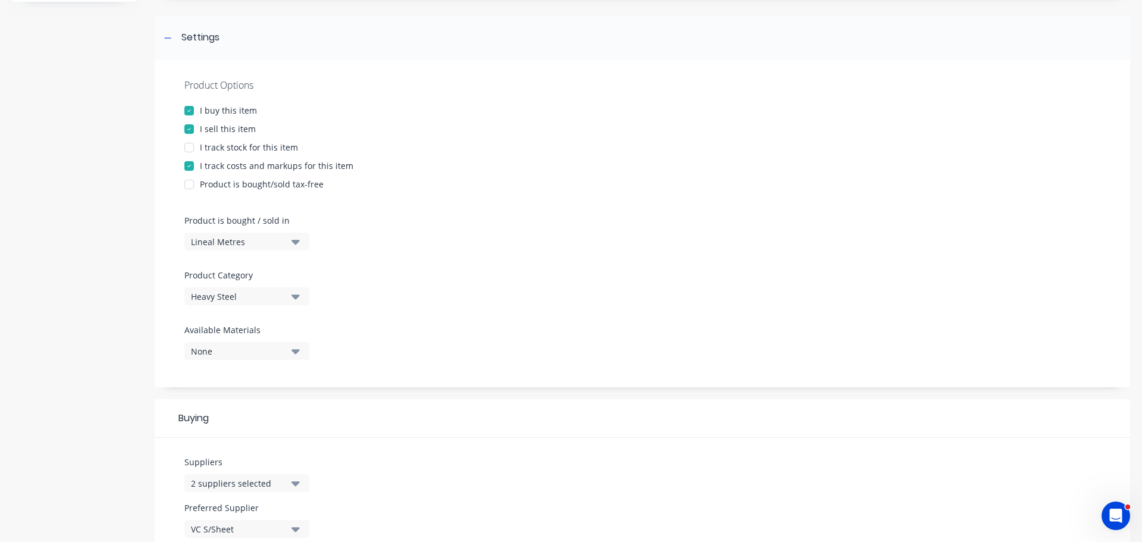
scroll to position [0, 0]
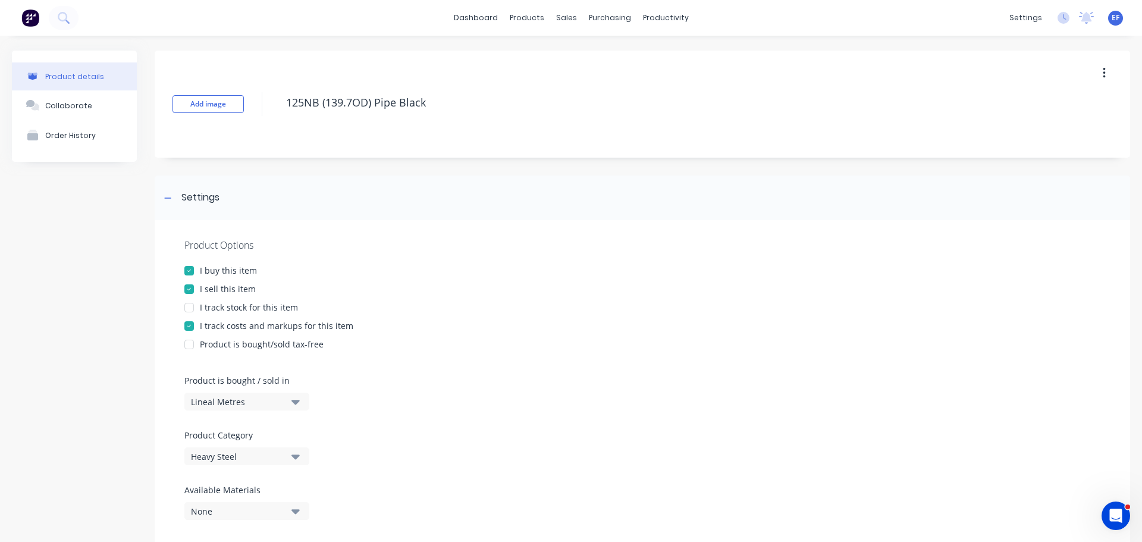
drag, startPoint x: 398, startPoint y: 102, endPoint x: 232, endPoint y: 96, distance: 166.1
click at [238, 95] on div "Add image 125NB (139.7OD) Pipe Black" at bounding box center [643, 104] width 976 height 107
click at [186, 202] on div "Settings" at bounding box center [200, 197] width 38 height 15
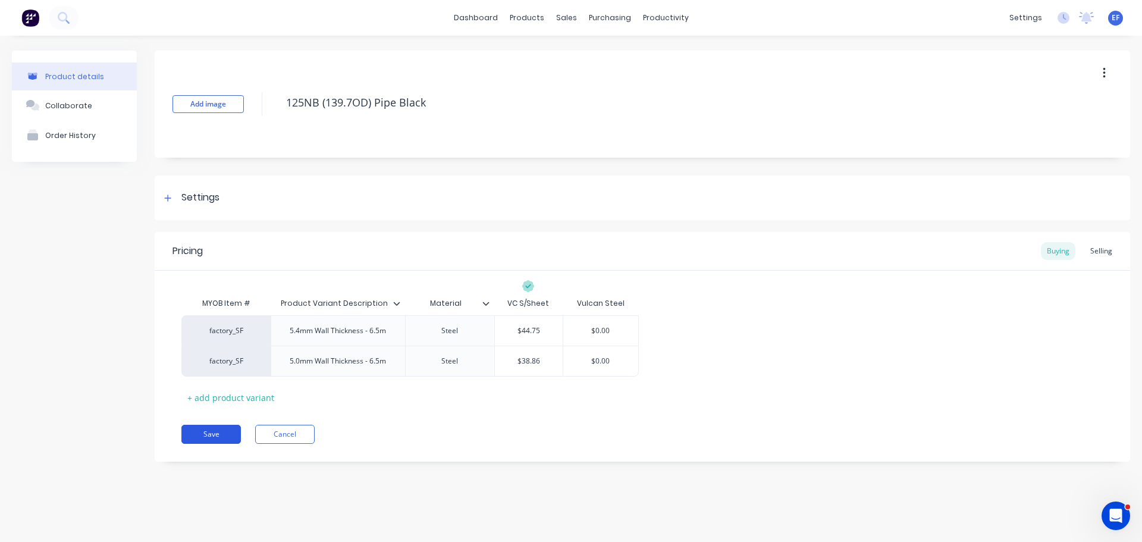
click at [217, 433] on button "Save" at bounding box center [211, 434] width 60 height 19
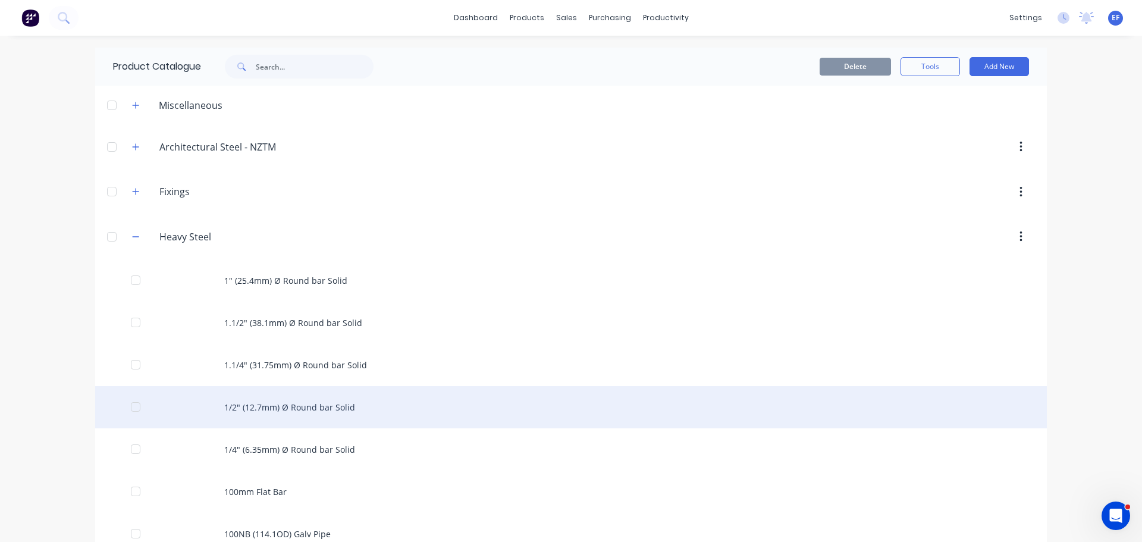
scroll to position [854, 0]
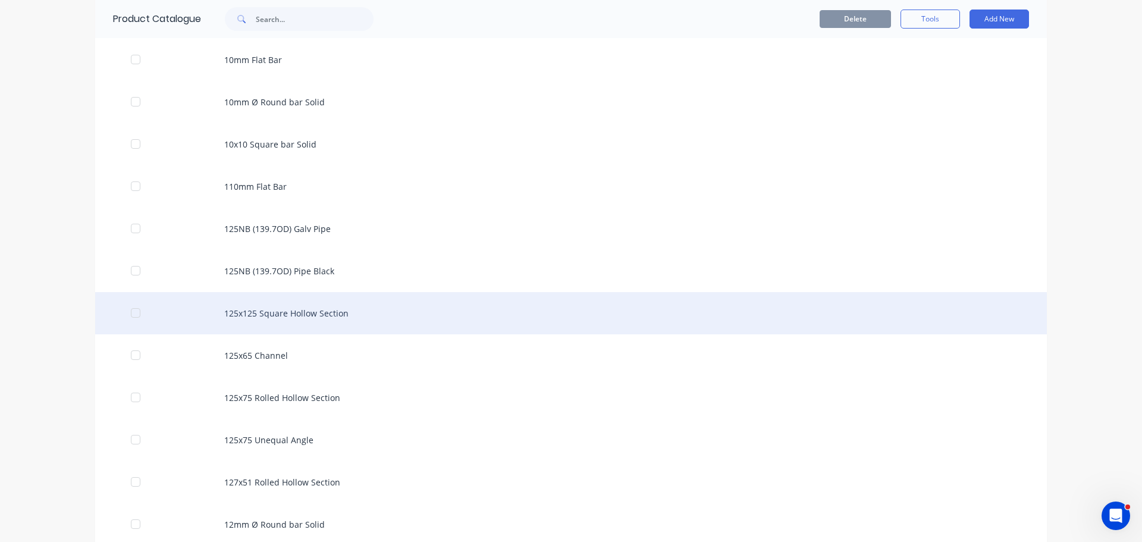
click at [281, 315] on div "125x125 Square Hollow Section" at bounding box center [571, 313] width 952 height 42
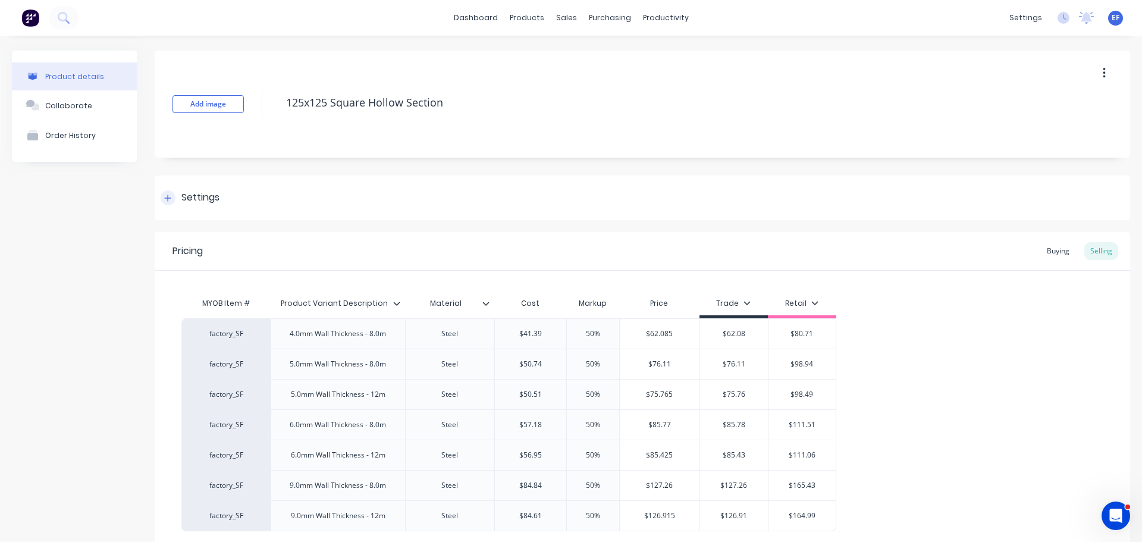
click at [209, 211] on div "Settings" at bounding box center [643, 198] width 976 height 45
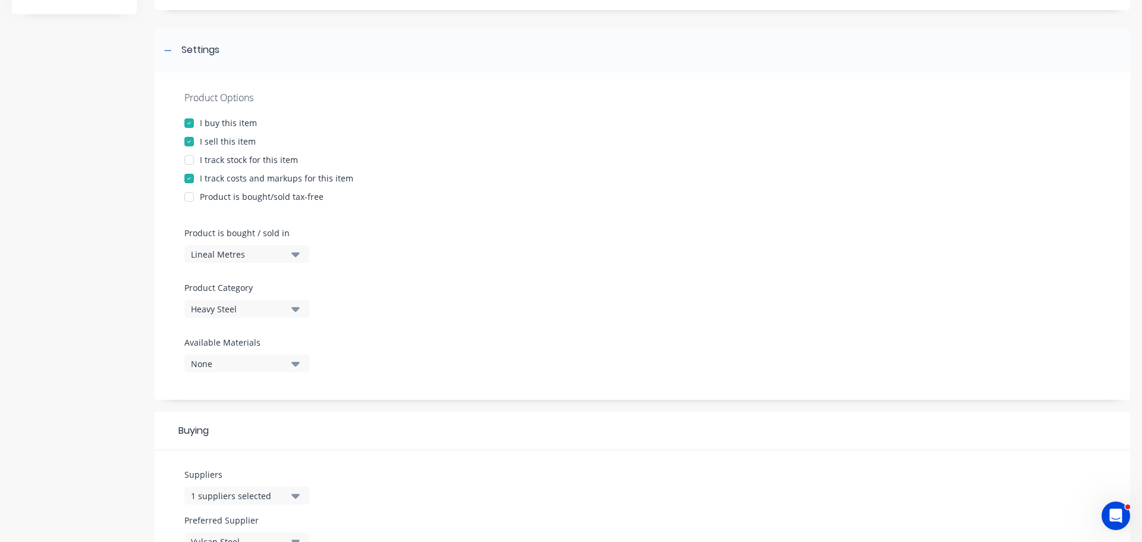
scroll to position [238, 0]
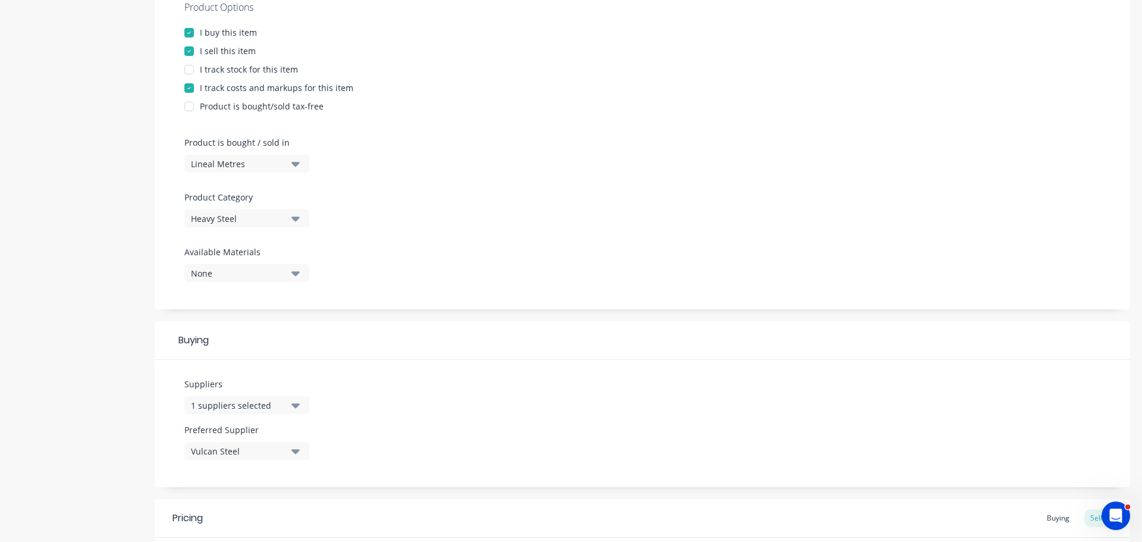
click at [243, 409] on div "1 suppliers selected" at bounding box center [238, 405] width 95 height 12
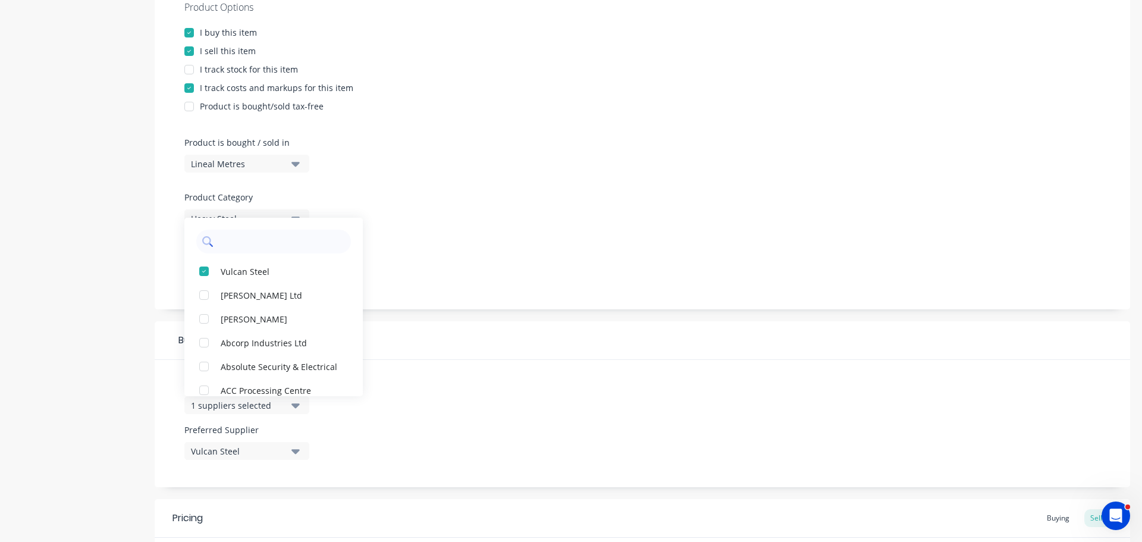
click at [263, 250] on input "text" at bounding box center [282, 242] width 126 height 24
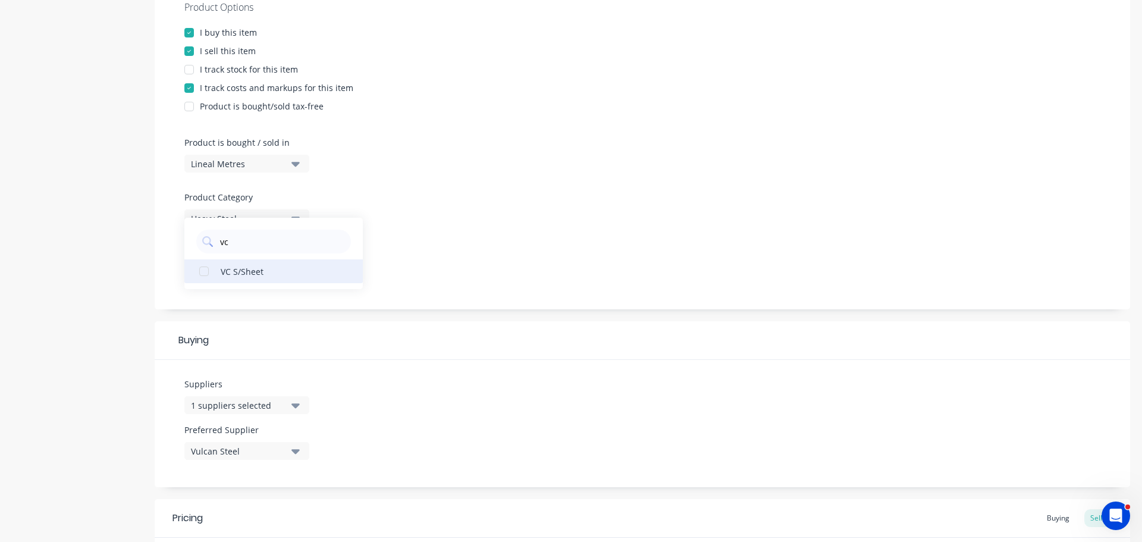
click at [251, 267] on div "VC S/Sheet" at bounding box center [280, 271] width 119 height 12
click at [509, 262] on div "Product Options I buy this item I sell this item I track stock for this item I …" at bounding box center [643, 145] width 976 height 327
click at [220, 450] on div "Vulcan Steel" at bounding box center [238, 451] width 95 height 12
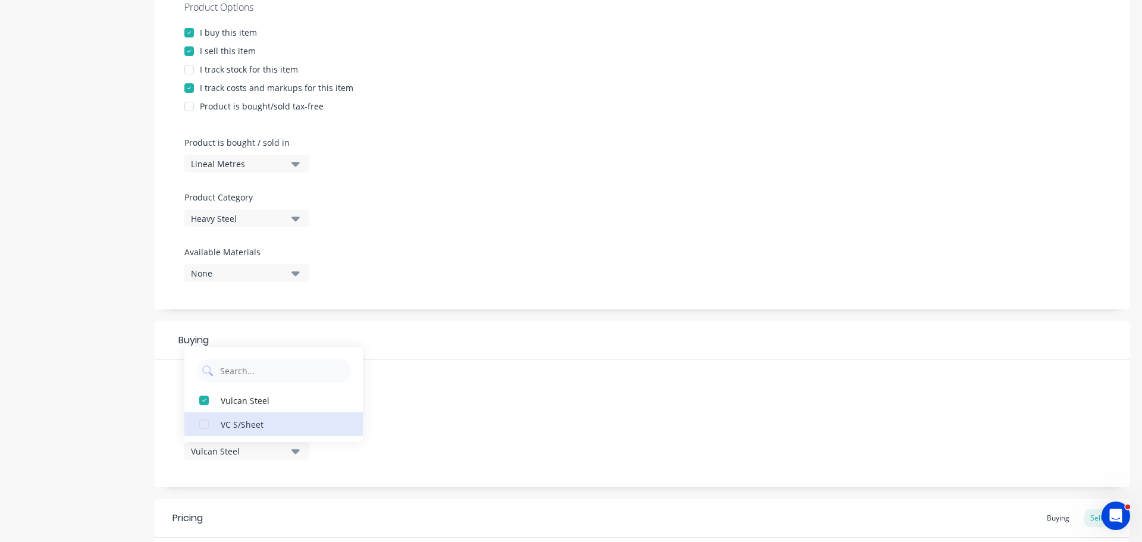
drag, startPoint x: 236, startPoint y: 428, endPoint x: 442, endPoint y: 402, distance: 207.5
click at [236, 428] on div "VC S/Sheet" at bounding box center [280, 424] width 119 height 12
click at [479, 395] on div "Suppliers 2 suppliers selected vc Preferred Supplier VC S/Sheet VC S/Sheet Vulc…" at bounding box center [643, 423] width 976 height 127
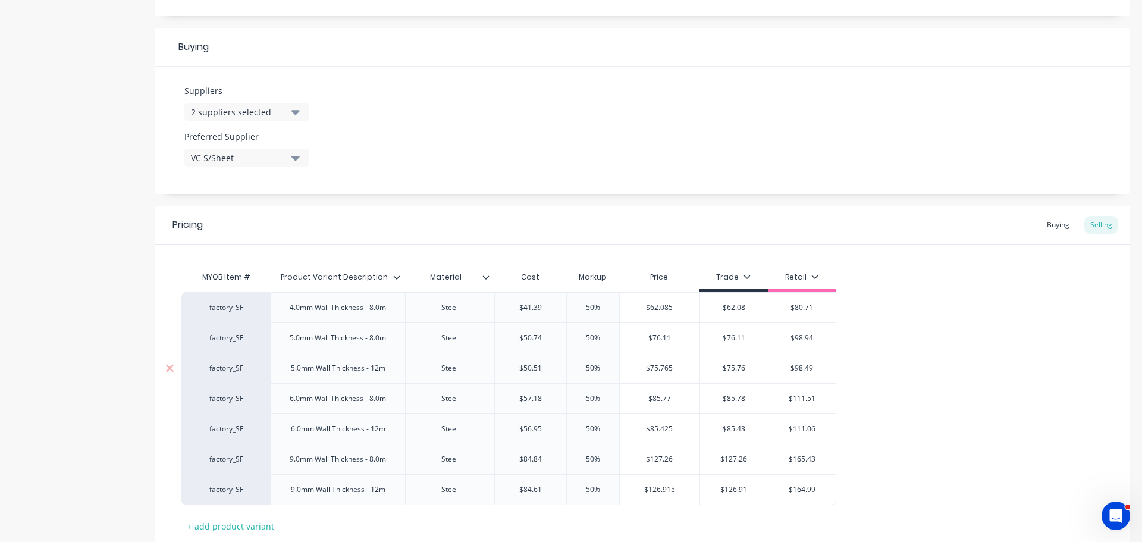
scroll to position [536, 0]
click at [1061, 222] on div "Buying" at bounding box center [1058, 221] width 35 height 18
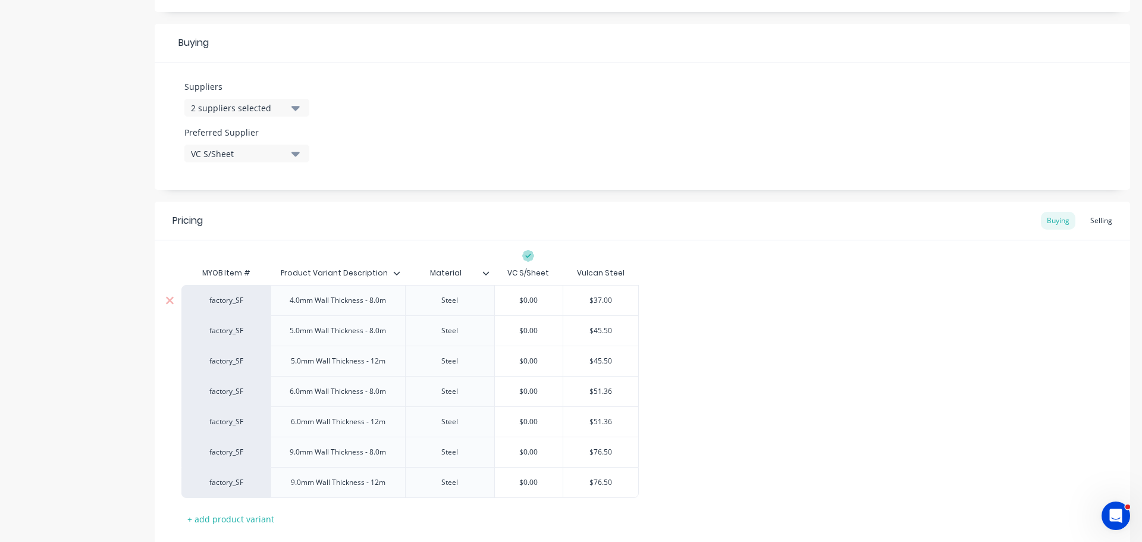
click at [605, 300] on input "$37.00" at bounding box center [600, 300] width 75 height 11
click at [497, 298] on input "$0.00" at bounding box center [529, 300] width 68 height 11
paste input "$37.00"
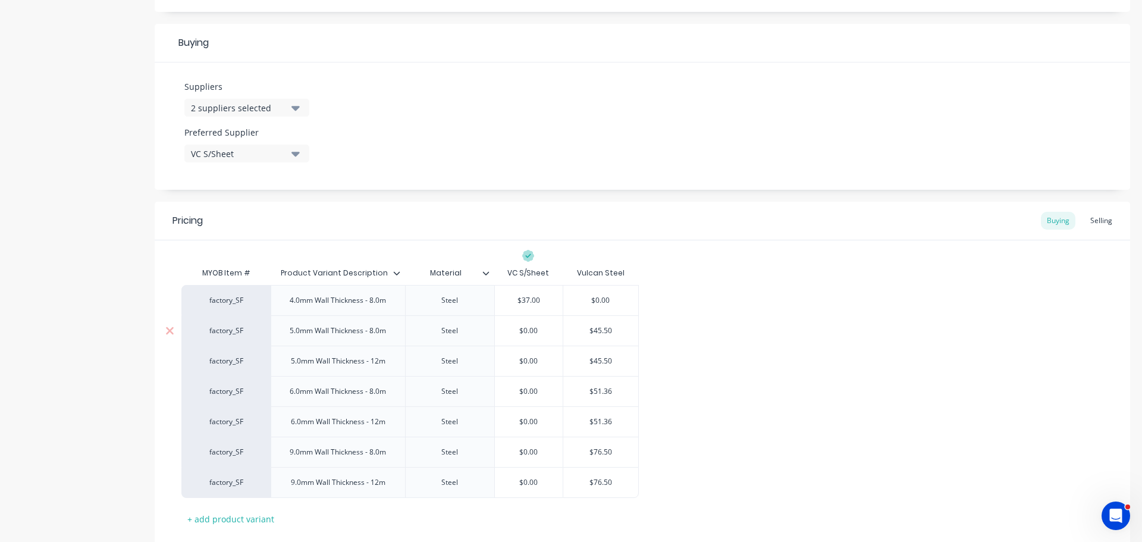
click at [611, 335] on input "$45.50" at bounding box center [600, 330] width 75 height 11
click at [518, 330] on input "$0.00" at bounding box center [529, 330] width 68 height 11
paste input "45.50"
click at [601, 356] on input "$45.50" at bounding box center [600, 361] width 75 height 11
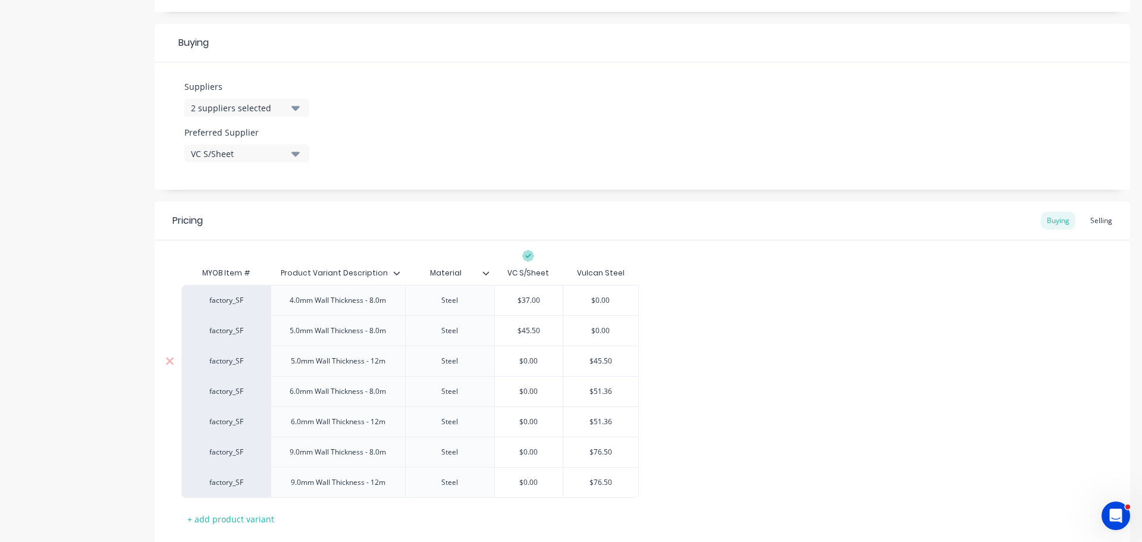
click at [601, 356] on input "$45.50" at bounding box center [600, 361] width 75 height 11
click at [514, 359] on input "$0.00" at bounding box center [529, 361] width 68 height 11
paste input "45.50"
click at [600, 389] on input "$51.36" at bounding box center [600, 391] width 75 height 11
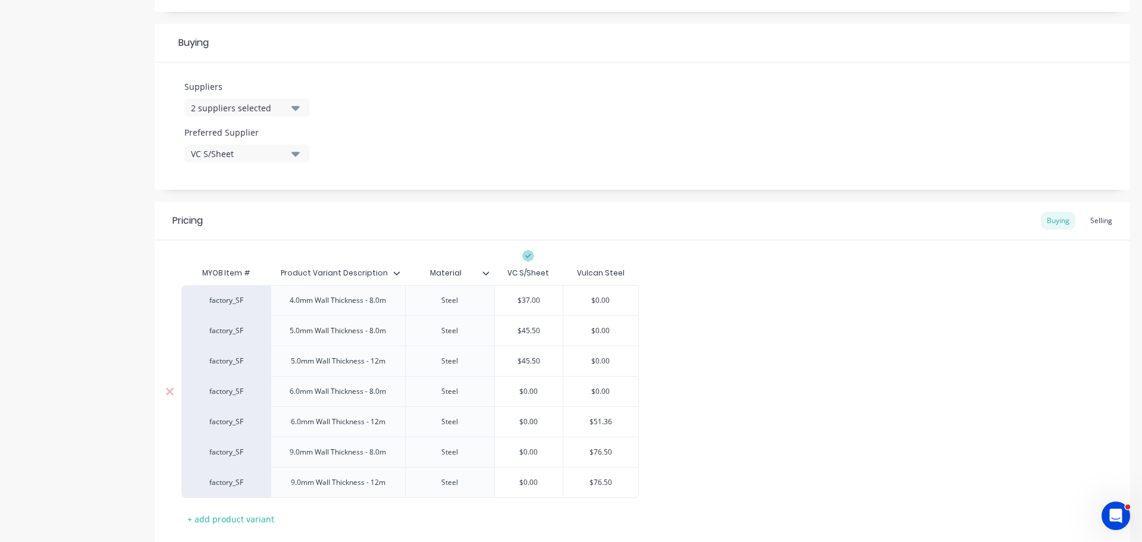
click at [515, 389] on input "$0.00" at bounding box center [529, 391] width 68 height 11
paste input "51.36"
click at [597, 419] on input "$51.36" at bounding box center [600, 422] width 75 height 11
click at [512, 417] on input "$0.00" at bounding box center [529, 422] width 68 height 11
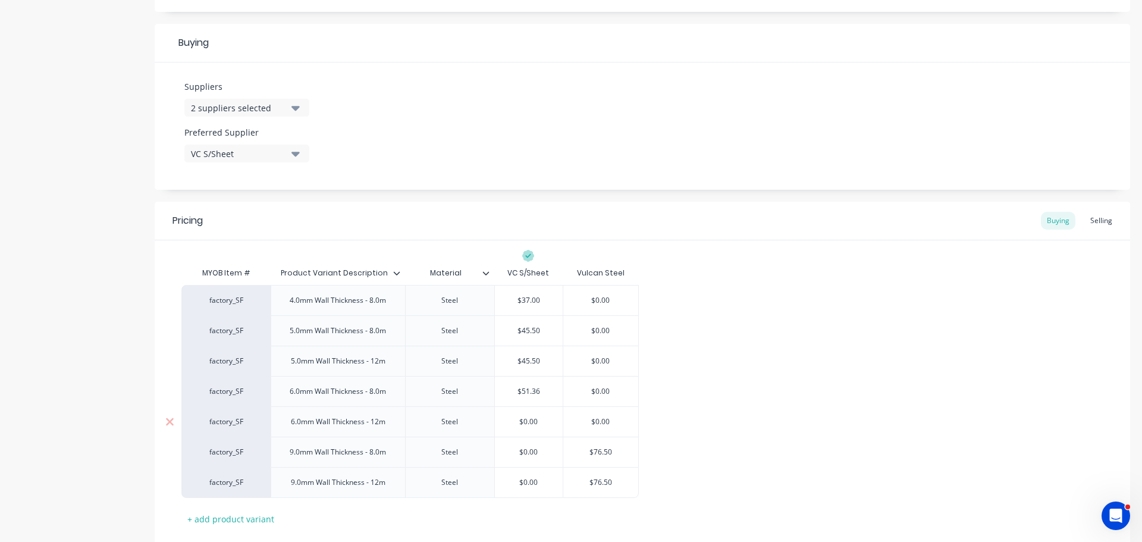
paste input "51.36"
click at [600, 449] on input "$76.50" at bounding box center [600, 452] width 75 height 11
click at [514, 446] on div "$0.00" at bounding box center [529, 452] width 68 height 30
click at [522, 454] on input "$0.00" at bounding box center [529, 452] width 68 height 11
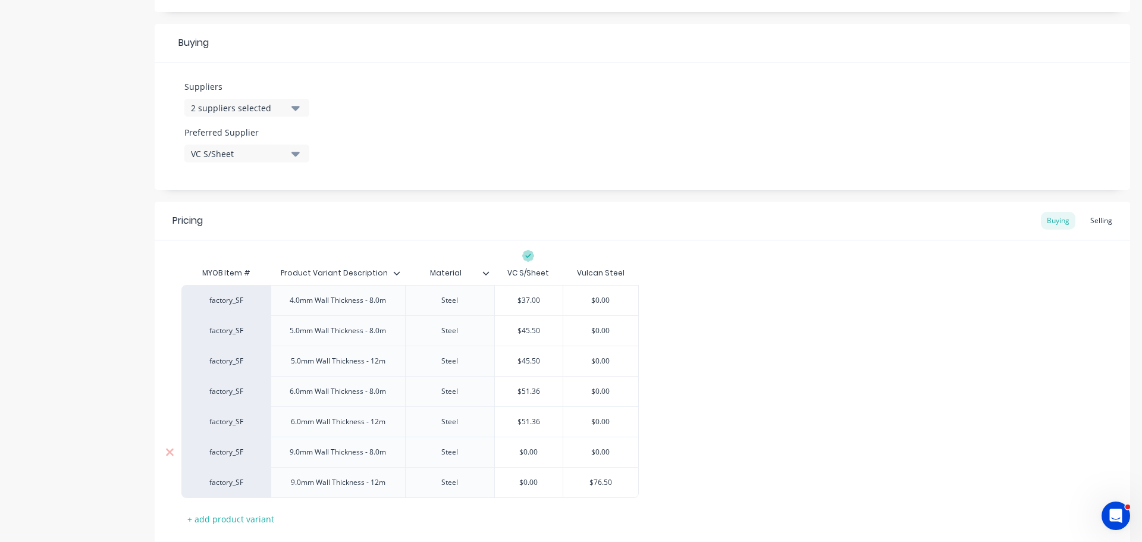
click at [517, 452] on input "$0.00" at bounding box center [529, 452] width 68 height 11
paste input "76.50"
click at [613, 480] on input "$76.50" at bounding box center [600, 482] width 75 height 11
click at [509, 480] on input "$0.00" at bounding box center [529, 482] width 68 height 11
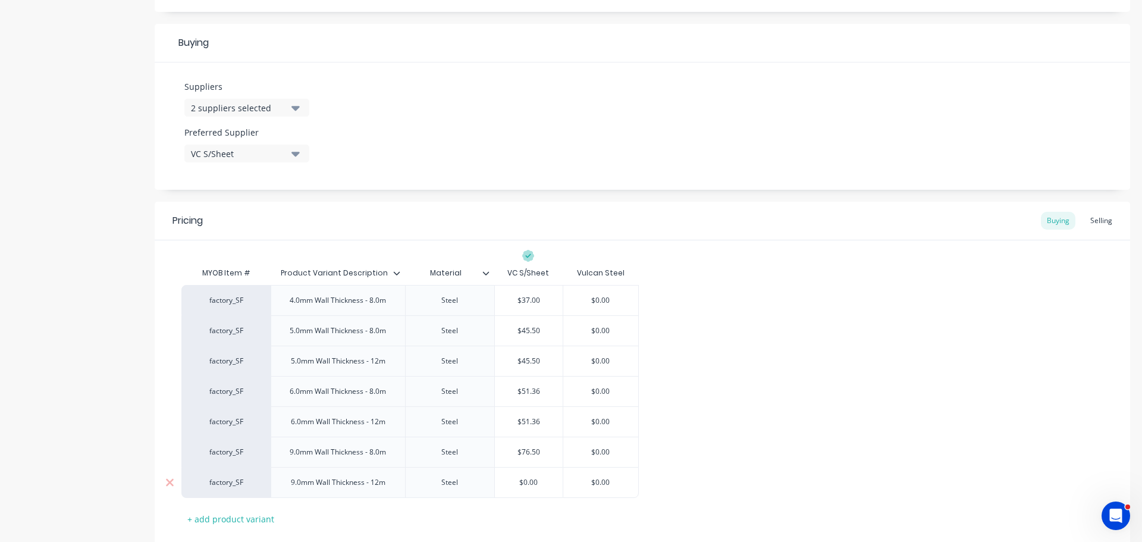
paste input "76.50"
drag, startPoint x: 746, startPoint y: 466, endPoint x: 740, endPoint y: 458, distance: 9.8
click at [745, 464] on div "factory_SF 4.0mm Wall Thickness - 8.0m Steel $37.00 $37.00$0.00 $0.00 factory_S…" at bounding box center [642, 391] width 922 height 213
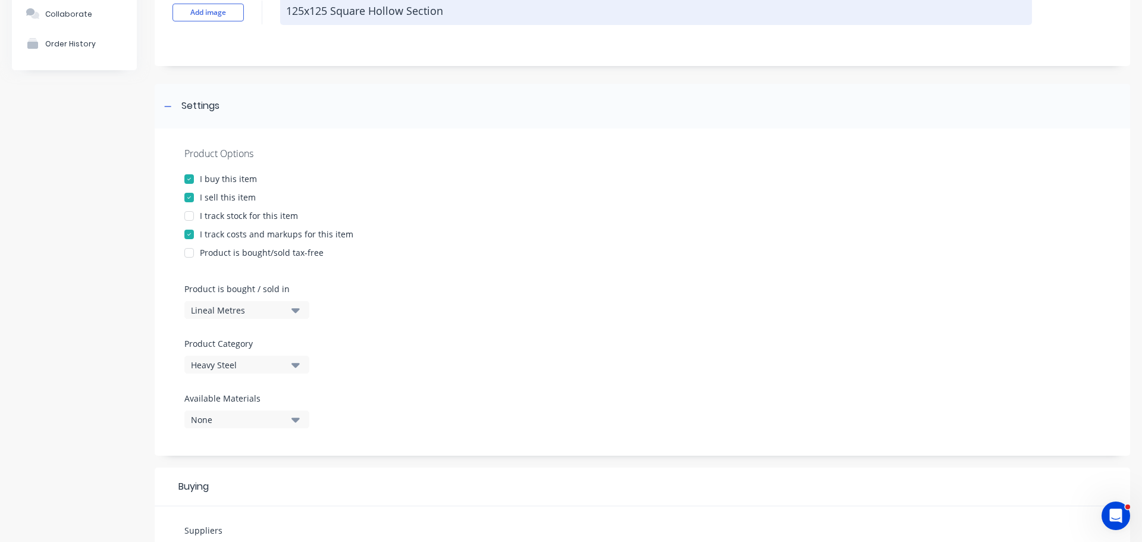
scroll to position [0, 0]
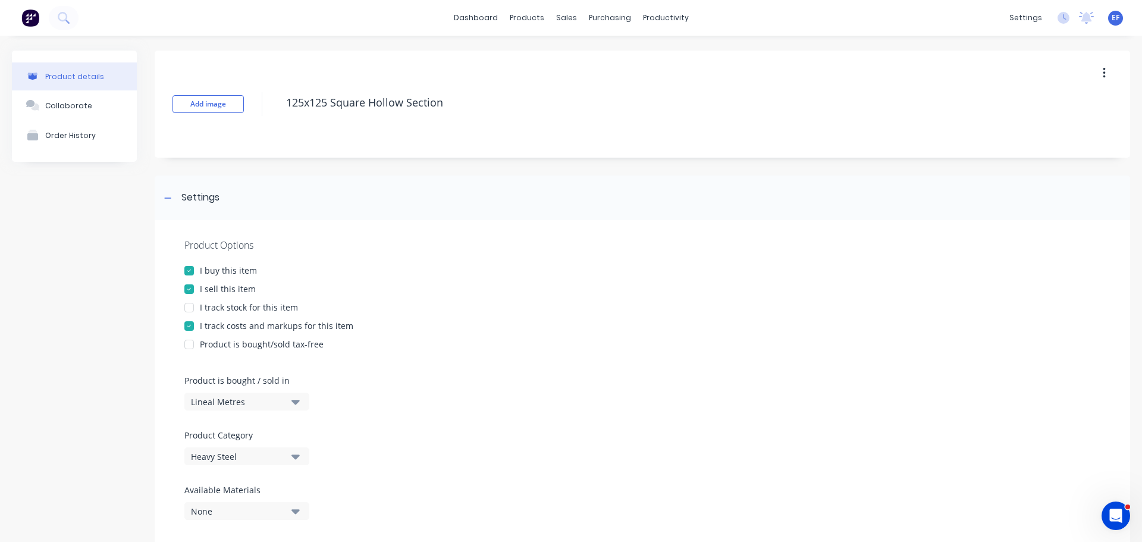
drag, startPoint x: 450, startPoint y: 108, endPoint x: 263, endPoint y: 112, distance: 186.9
click at [263, 112] on div "Add image 125x125 Square Hollow Section" at bounding box center [643, 104] width 976 height 107
click at [171, 196] on icon at bounding box center [167, 198] width 7 height 8
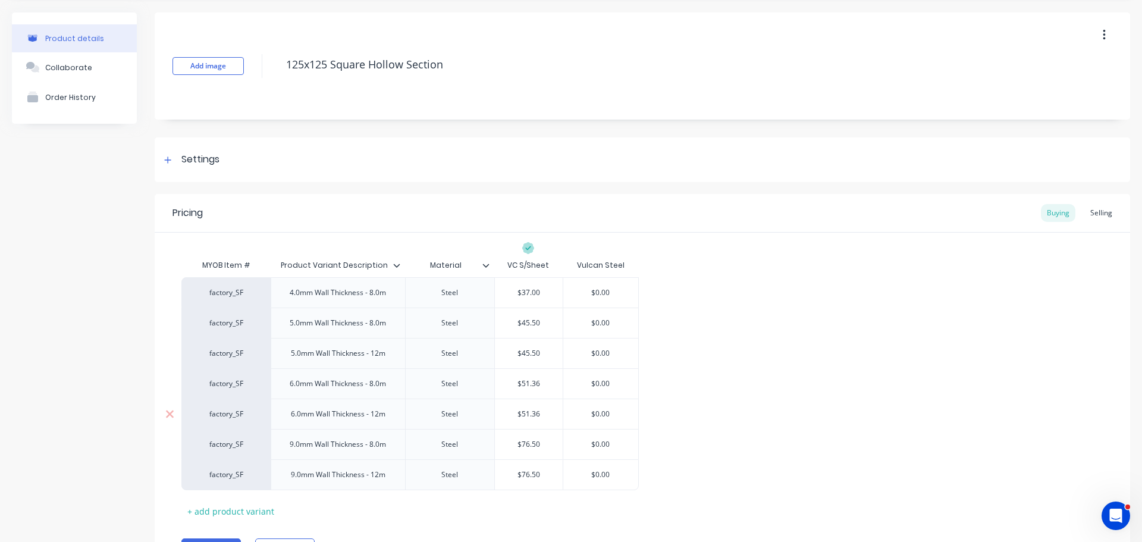
scroll to position [104, 0]
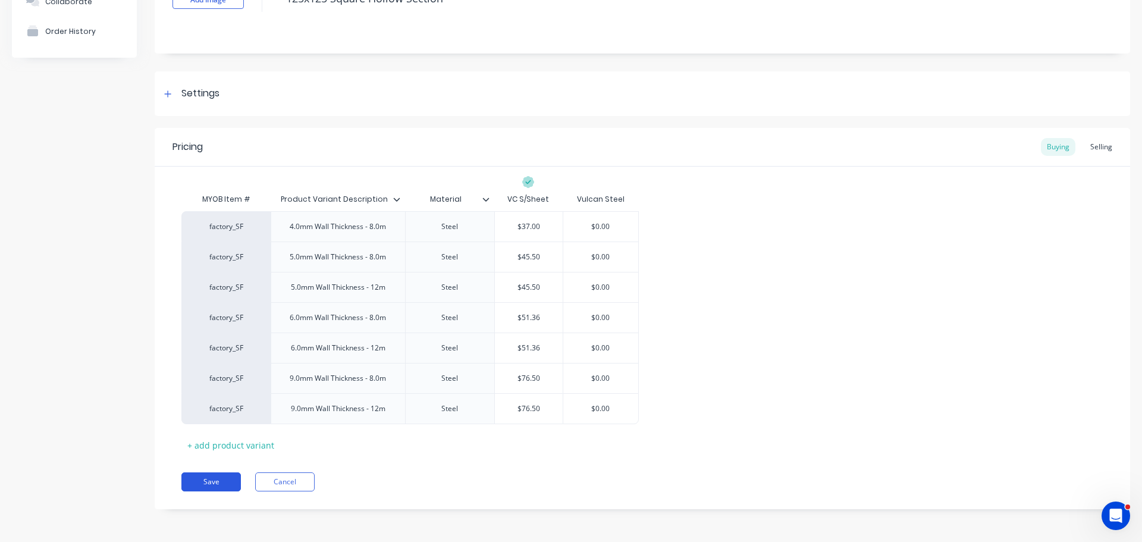
click at [209, 477] on button "Save" at bounding box center [211, 481] width 60 height 19
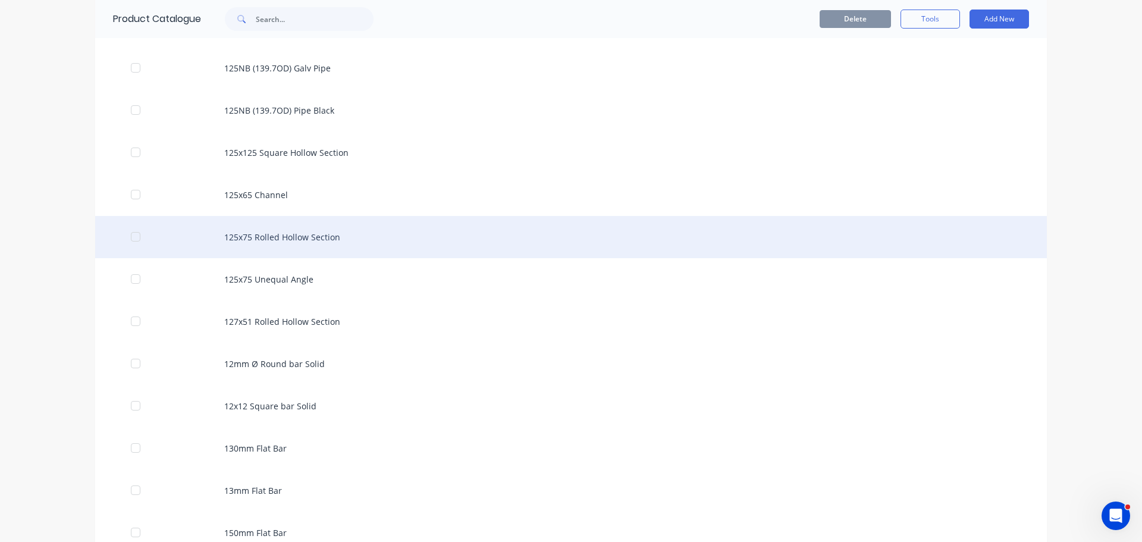
scroll to position [1016, 0]
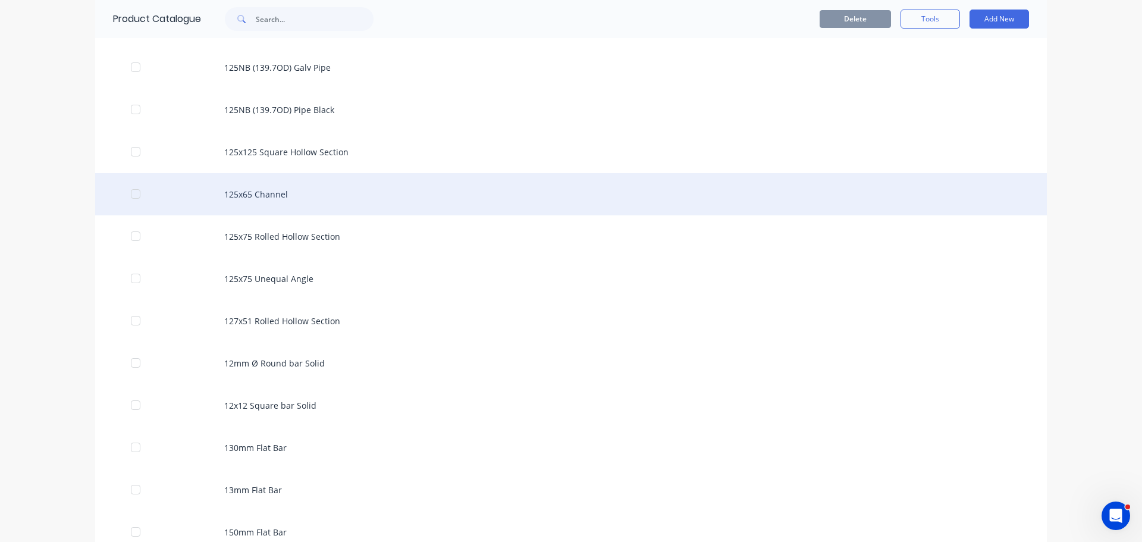
click at [225, 190] on div "125x65 Channel" at bounding box center [571, 194] width 952 height 42
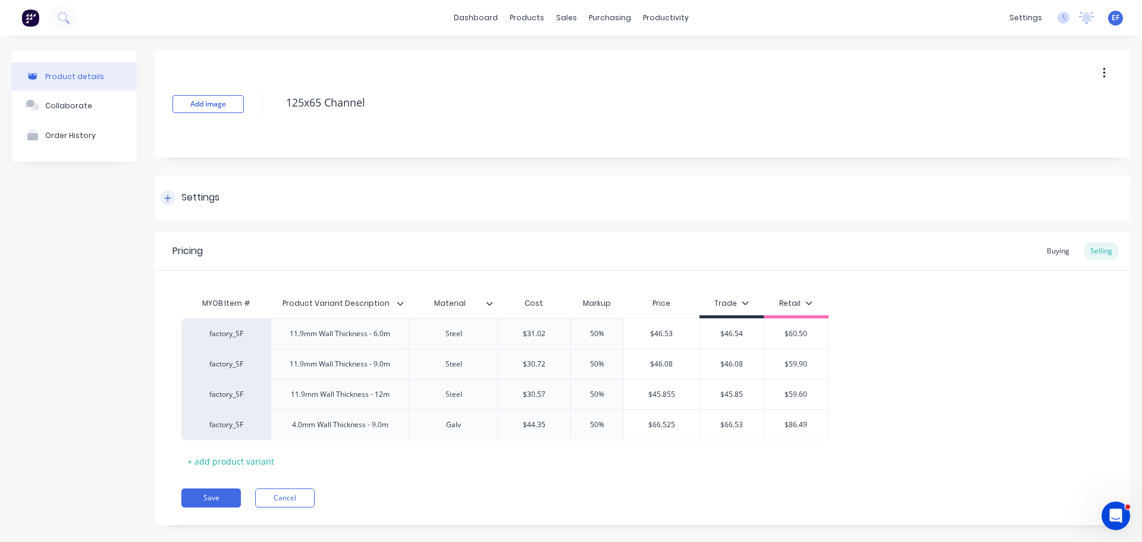
click at [211, 189] on div "Settings" at bounding box center [643, 198] width 976 height 45
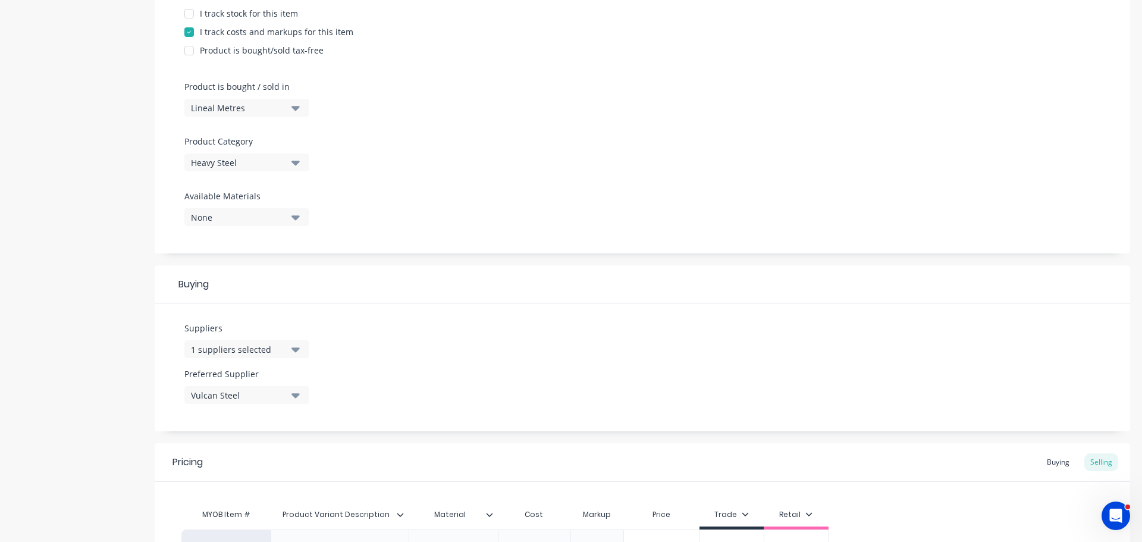
scroll to position [298, 0]
click at [221, 337] on button "1 suppliers selected" at bounding box center [246, 346] width 125 height 18
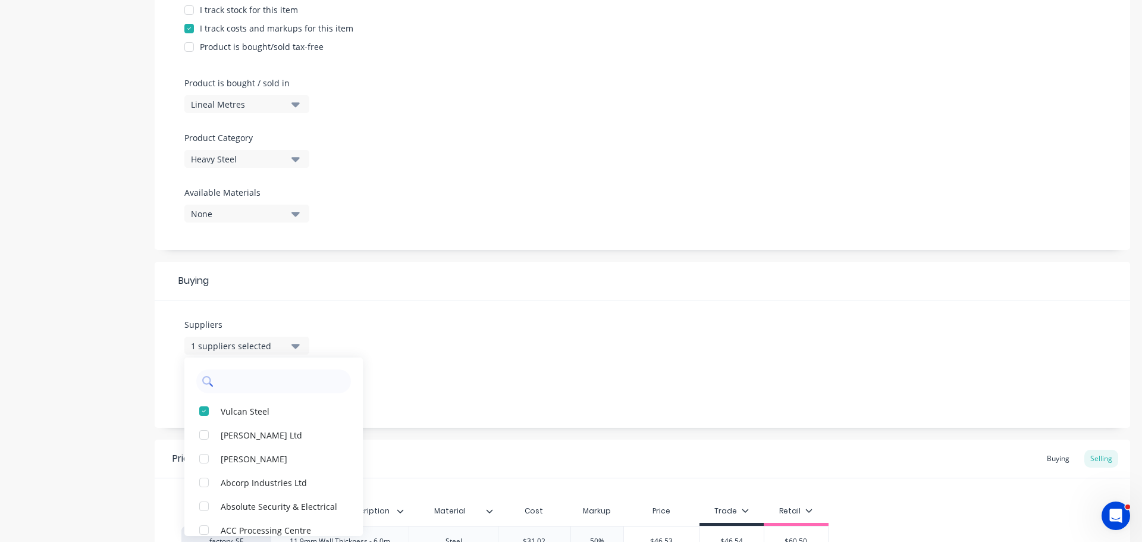
click at [226, 384] on input "text" at bounding box center [282, 382] width 126 height 24
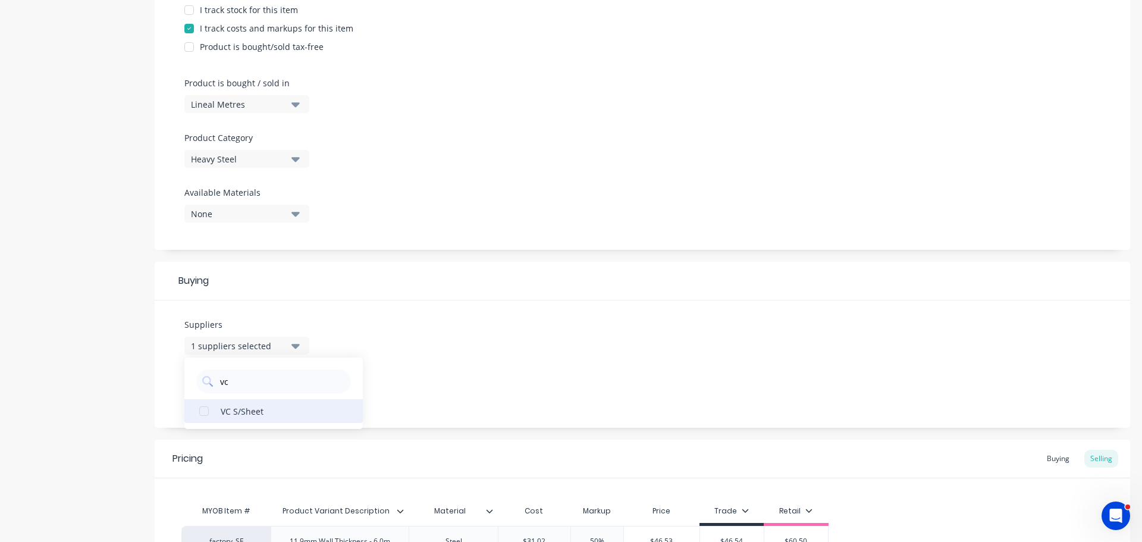
click at [239, 412] on div "VC S/Sheet" at bounding box center [280, 411] width 119 height 12
click at [399, 322] on div "Suppliers 2 suppliers selected vc VC S/Sheet Preferred Supplier Vulcan Steel" at bounding box center [643, 363] width 976 height 127
click at [290, 388] on button "Vulcan Steel" at bounding box center [246, 392] width 125 height 18
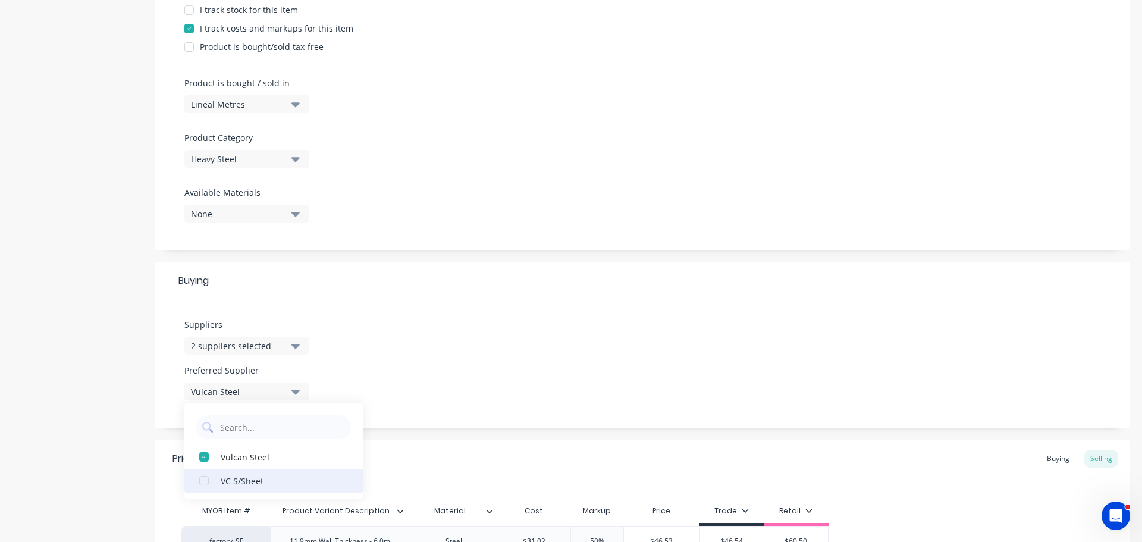
click at [229, 487] on div "VC S/Sheet" at bounding box center [280, 480] width 119 height 12
click at [432, 397] on div "Suppliers 2 suppliers selected vc Preferred Supplier VC S/Sheet VC S/Sheet Vulc…" at bounding box center [643, 363] width 976 height 127
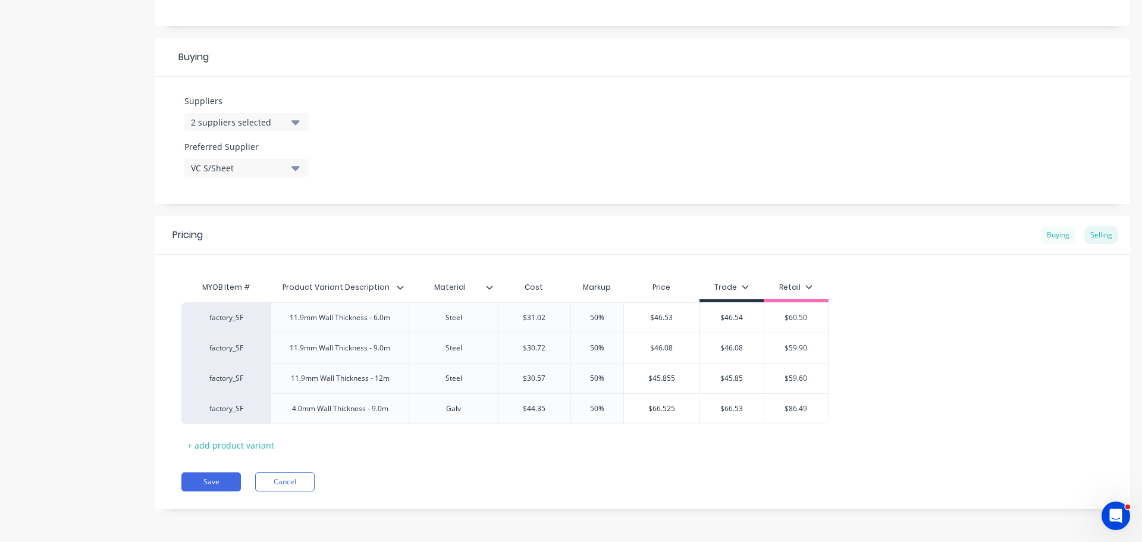
click at [1054, 231] on div "Buying" at bounding box center [1058, 235] width 35 height 18
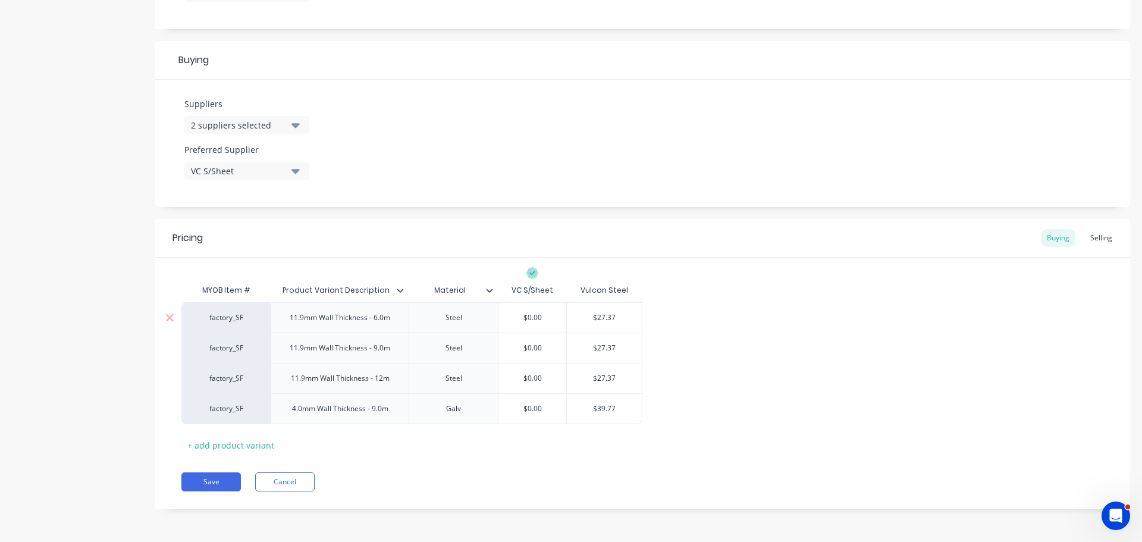
drag, startPoint x: 615, startPoint y: 310, endPoint x: 606, endPoint y: 311, distance: 9.0
click at [615, 310] on div "$27.37" at bounding box center [604, 318] width 75 height 30
click at [600, 315] on input "$27.37" at bounding box center [604, 317] width 75 height 11
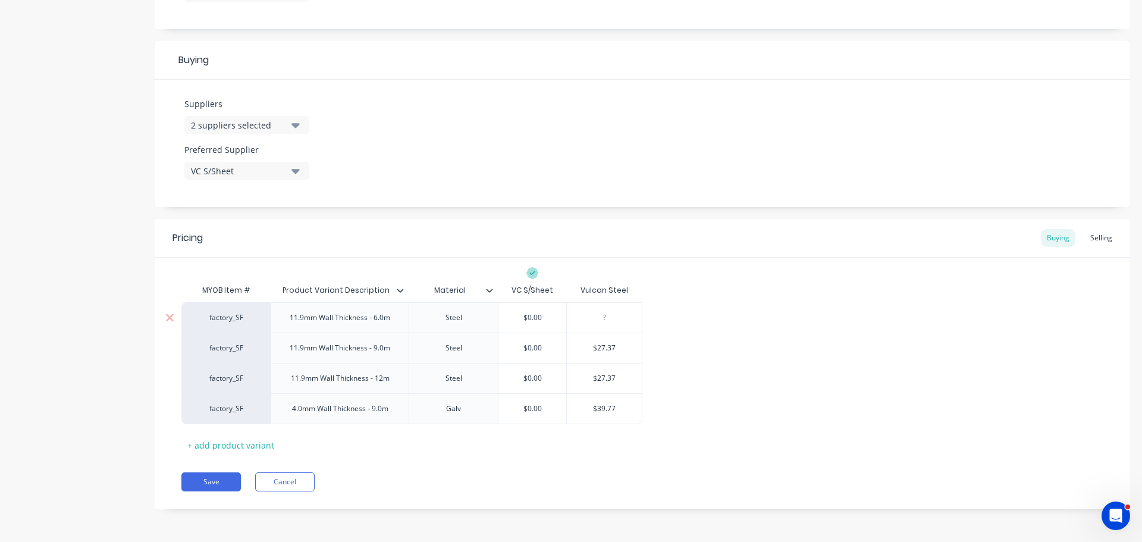
click at [512, 315] on input "$0.00" at bounding box center [533, 317] width 68 height 11
paste input "$27.37"
click at [602, 348] on input "$27.37" at bounding box center [604, 348] width 75 height 11
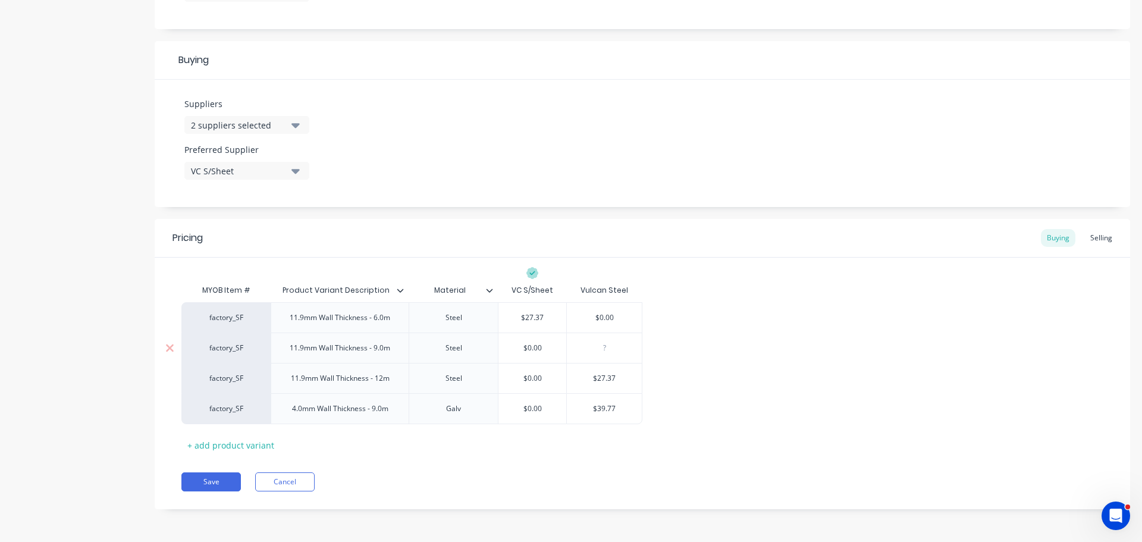
drag, startPoint x: 509, startPoint y: 349, endPoint x: 518, endPoint y: 346, distance: 9.6
click at [515, 347] on input "$0.00" at bounding box center [533, 348] width 68 height 11
paste input "$27.37"
click at [606, 383] on input "$27.37" at bounding box center [604, 378] width 75 height 11
click at [606, 381] on input "$27.37" at bounding box center [604, 378] width 75 height 11
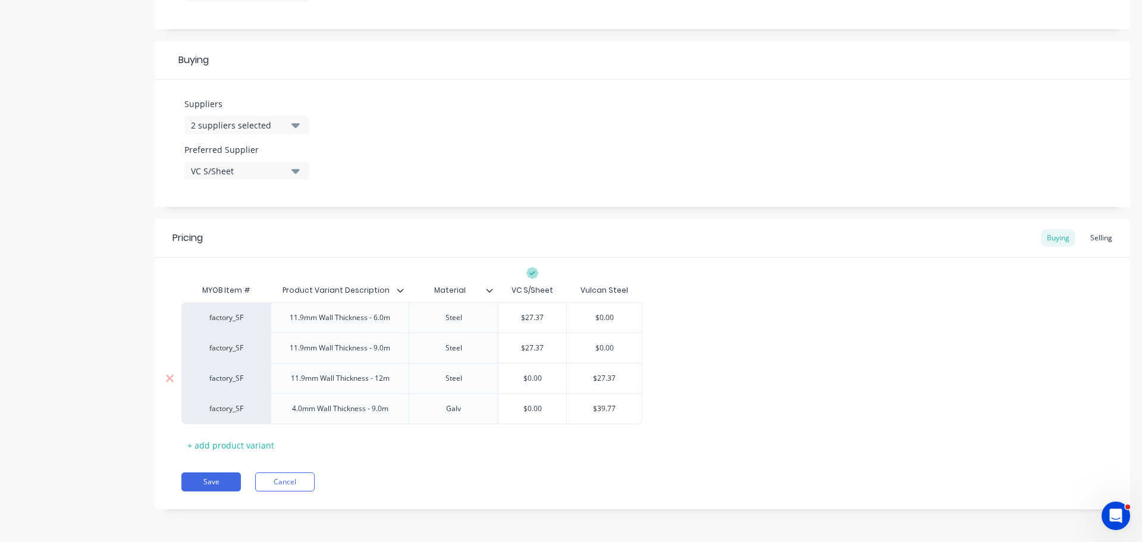
click at [606, 381] on input "$27.37" at bounding box center [604, 378] width 75 height 11
click at [523, 372] on div "$0.00" at bounding box center [533, 379] width 68 height 30
click at [520, 377] on input "$0.00" at bounding box center [533, 378] width 68 height 11
paste input "$27.37"
click at [606, 408] on input "$39.77" at bounding box center [604, 408] width 75 height 11
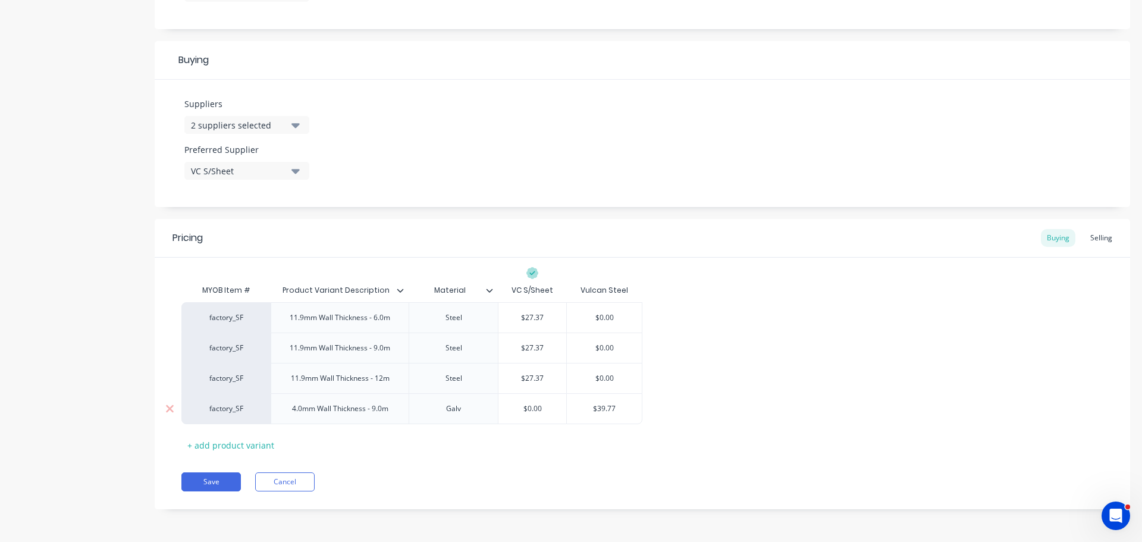
click at [606, 408] on input "$39.77" at bounding box center [604, 408] width 75 height 11
click at [514, 406] on input "$0.00" at bounding box center [533, 408] width 68 height 11
paste input "$39.77"
click at [577, 461] on div "Pricing Buying Selling MYOB Item # Product Variant Description Material VC S/Sh…" at bounding box center [643, 364] width 976 height 290
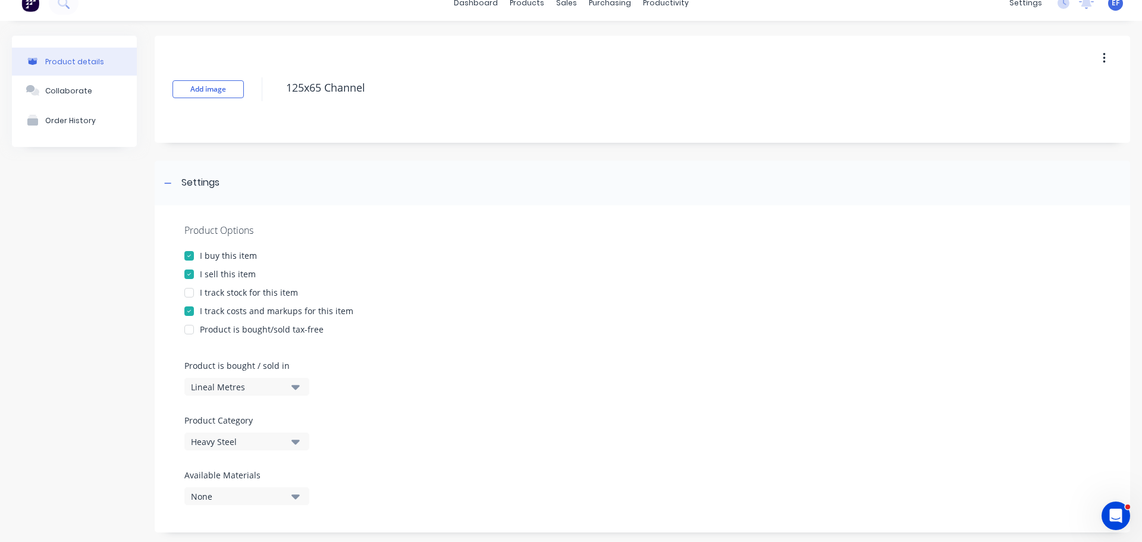
scroll to position [0, 0]
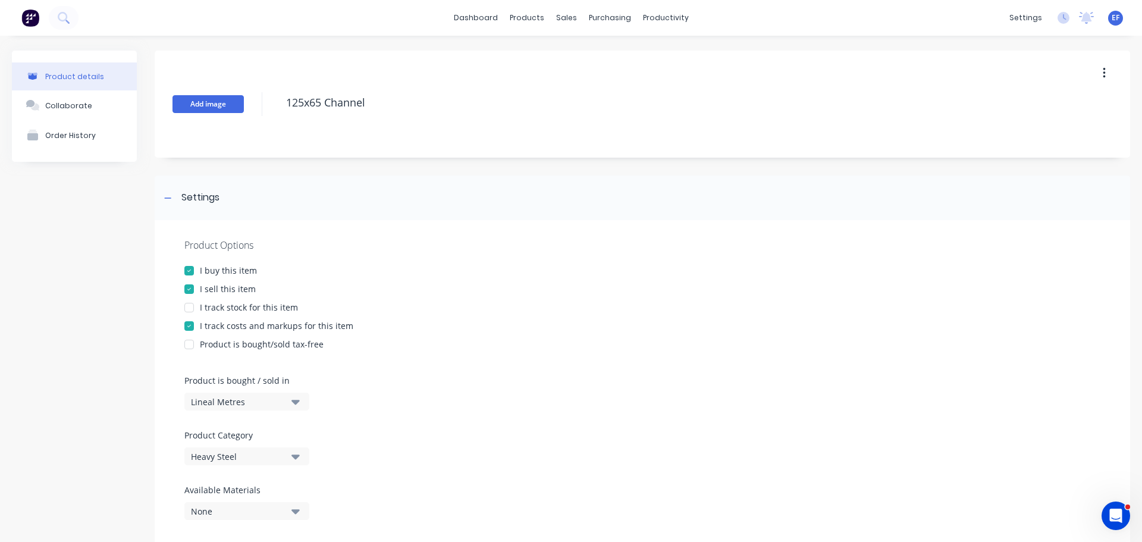
drag, startPoint x: 427, startPoint y: 111, endPoint x: 212, endPoint y: 112, distance: 215.4
click at [214, 112] on div "Add image 125x65 Channel" at bounding box center [643, 104] width 976 height 107
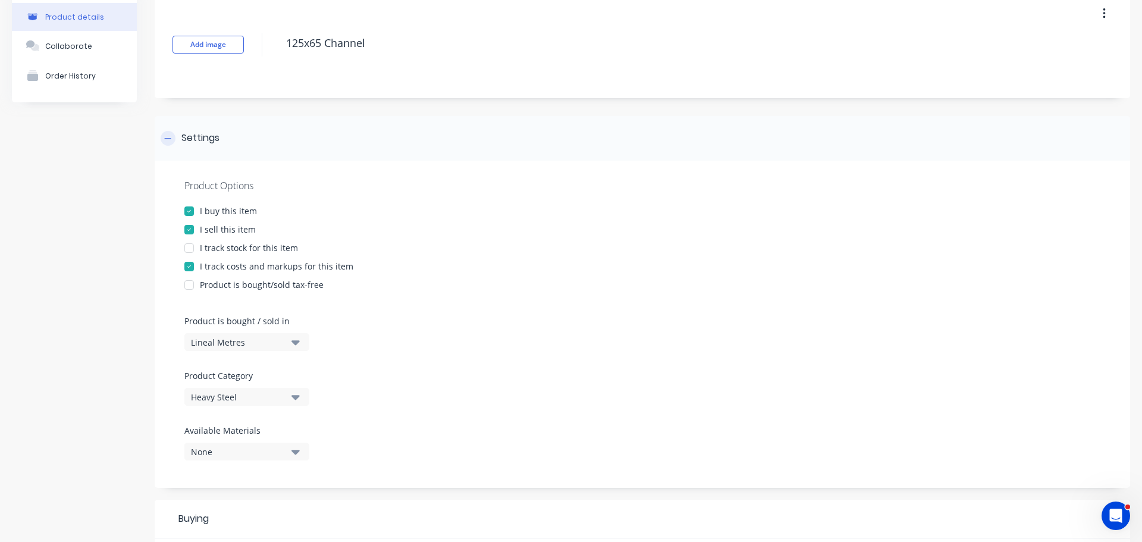
click at [167, 137] on icon at bounding box center [167, 138] width 7 height 8
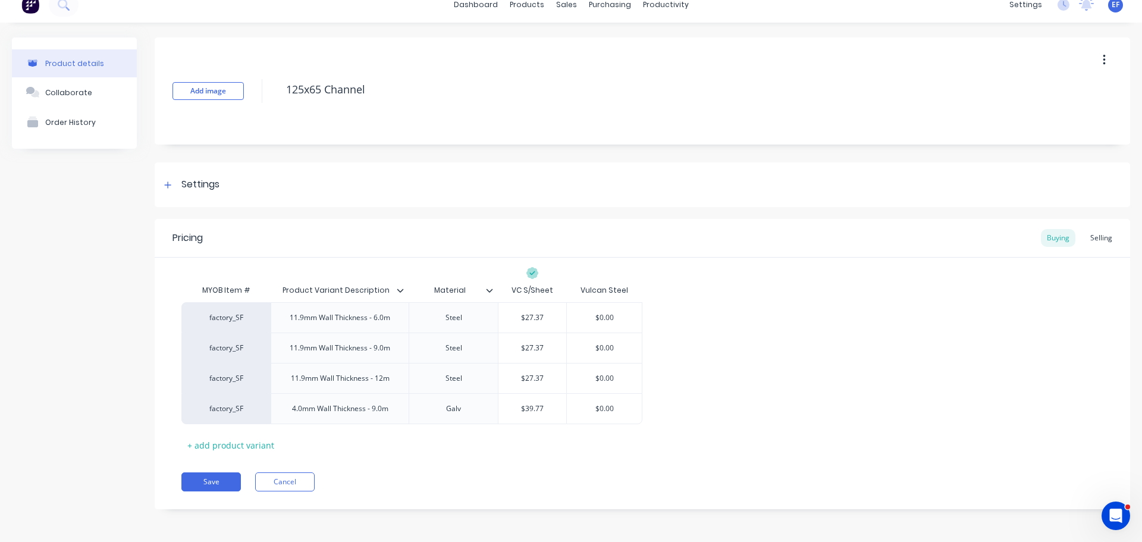
scroll to position [13, 0]
click at [205, 488] on button "Save" at bounding box center [211, 481] width 60 height 19
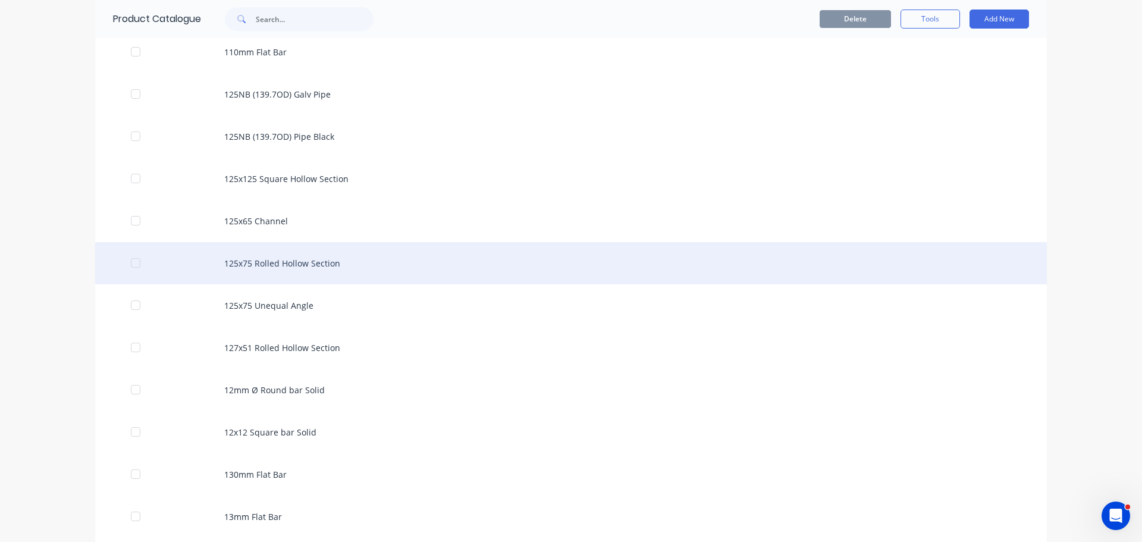
scroll to position [1058, 0]
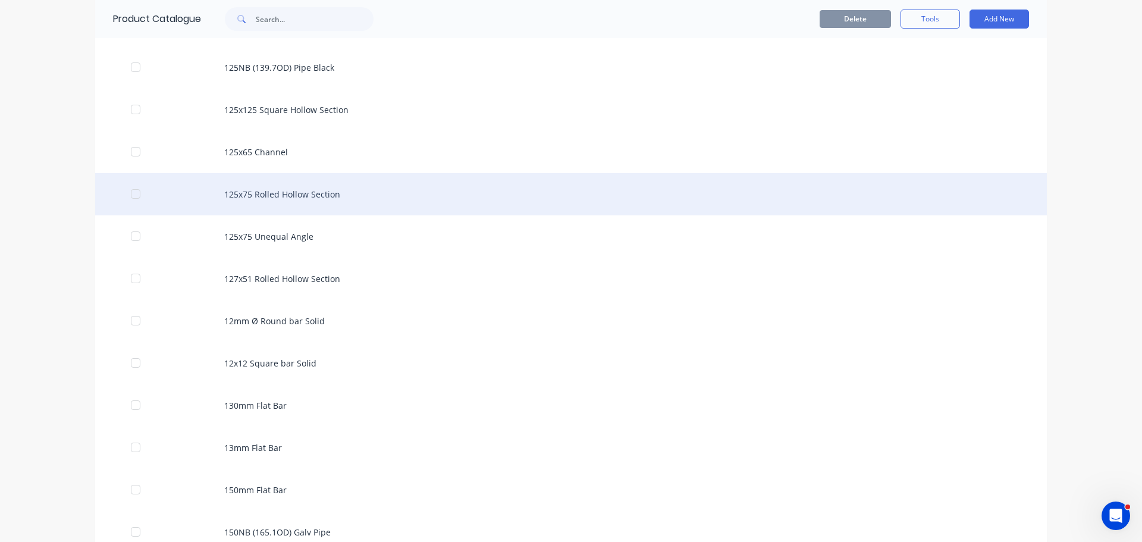
click at [309, 184] on div "125x75 Rolled Hollow Section" at bounding box center [571, 194] width 952 height 42
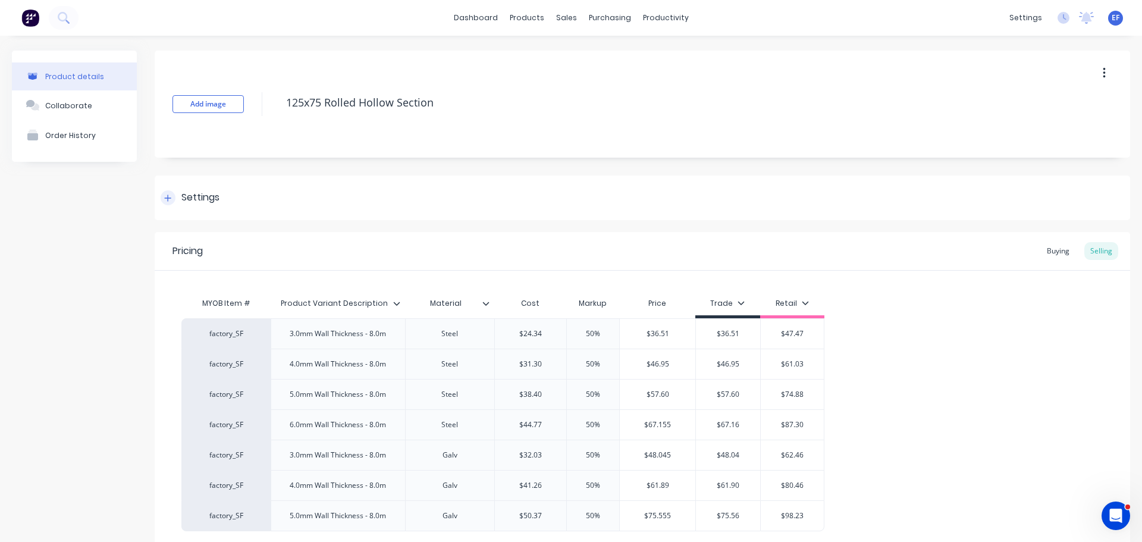
click at [173, 196] on div at bounding box center [168, 197] width 15 height 15
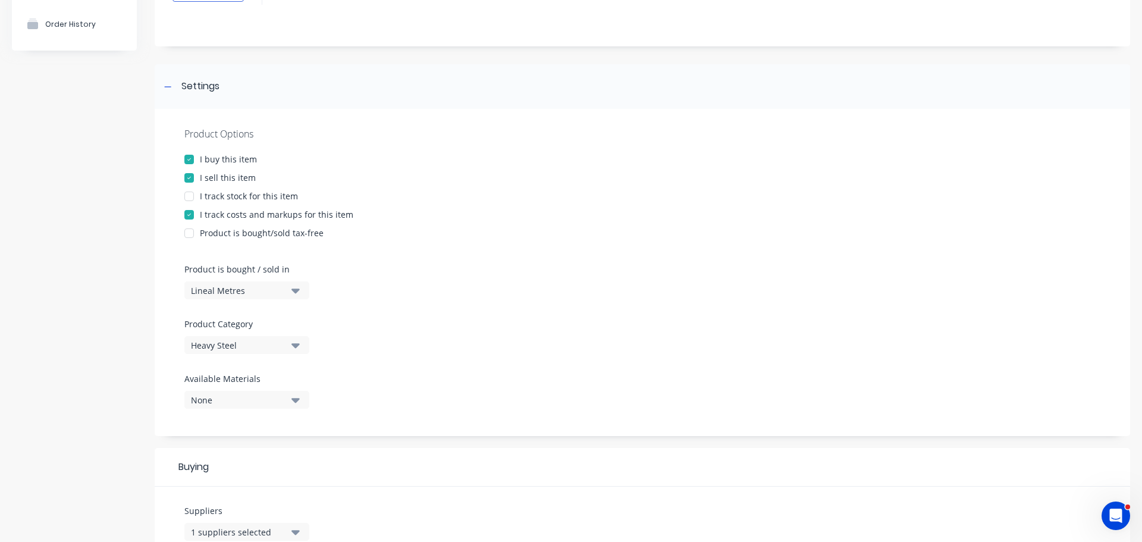
scroll to position [357, 0]
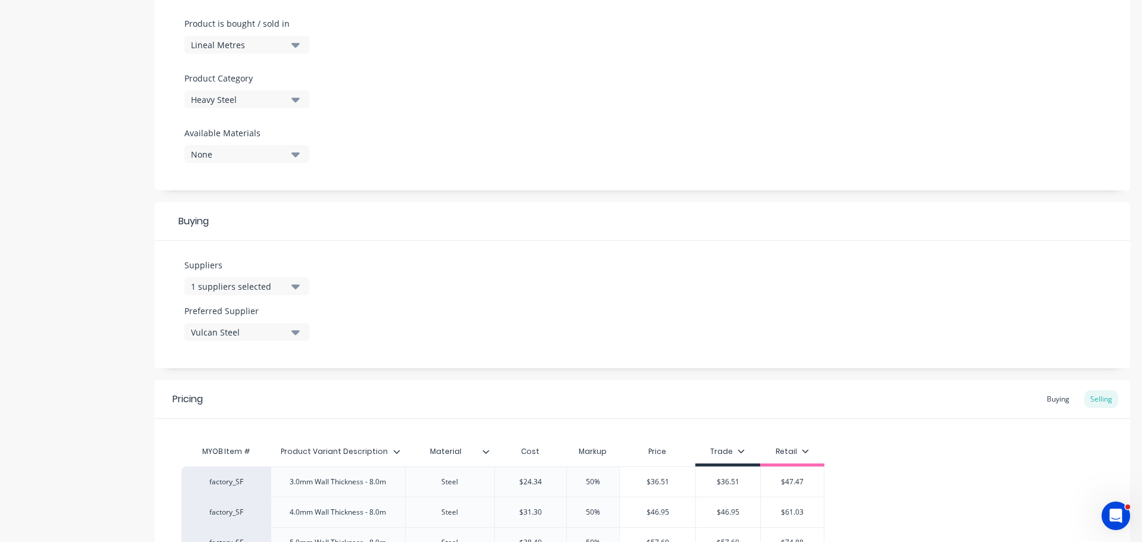
click at [222, 278] on button "1 suppliers selected" at bounding box center [246, 286] width 125 height 18
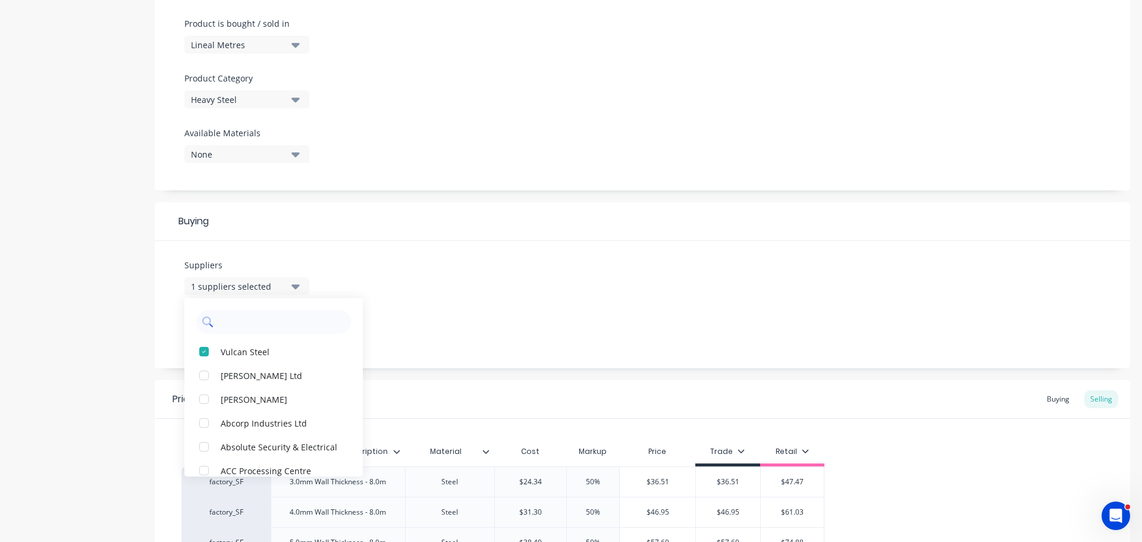
click at [261, 317] on input "text" at bounding box center [282, 322] width 126 height 24
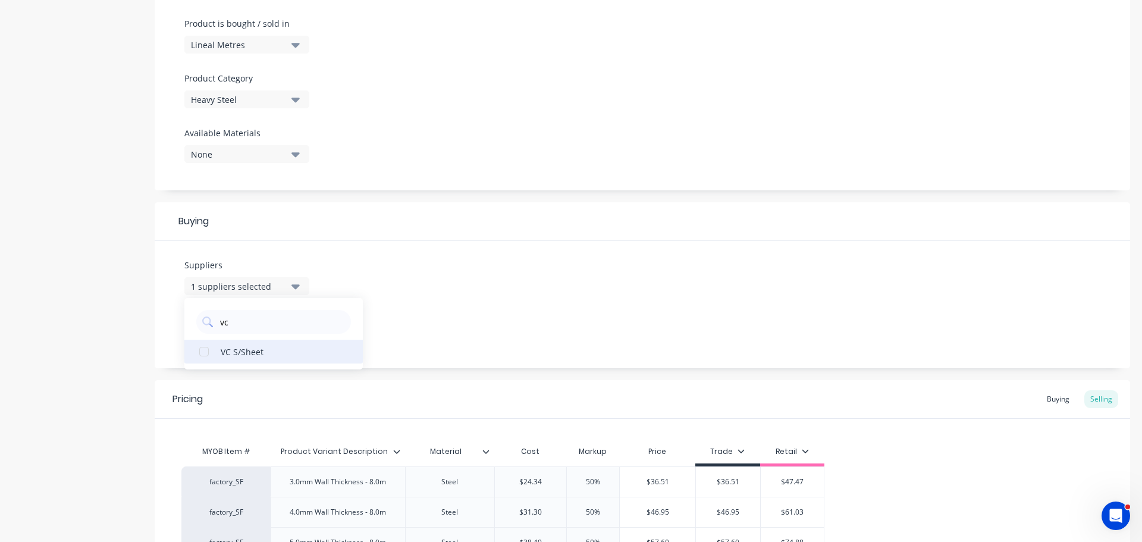
click at [242, 356] on div "VC S/Sheet" at bounding box center [280, 351] width 119 height 12
click at [486, 309] on div "Suppliers 2 suppliers selected vc VC S/Sheet Preferred Supplier Vulcan Steel" at bounding box center [643, 304] width 976 height 127
click at [315, 327] on div "Suppliers 2 suppliers selected vc Preferred Supplier Vulcan Steel" at bounding box center [643, 304] width 976 height 127
click at [279, 332] on div "Vulcan Steel" at bounding box center [238, 332] width 95 height 12
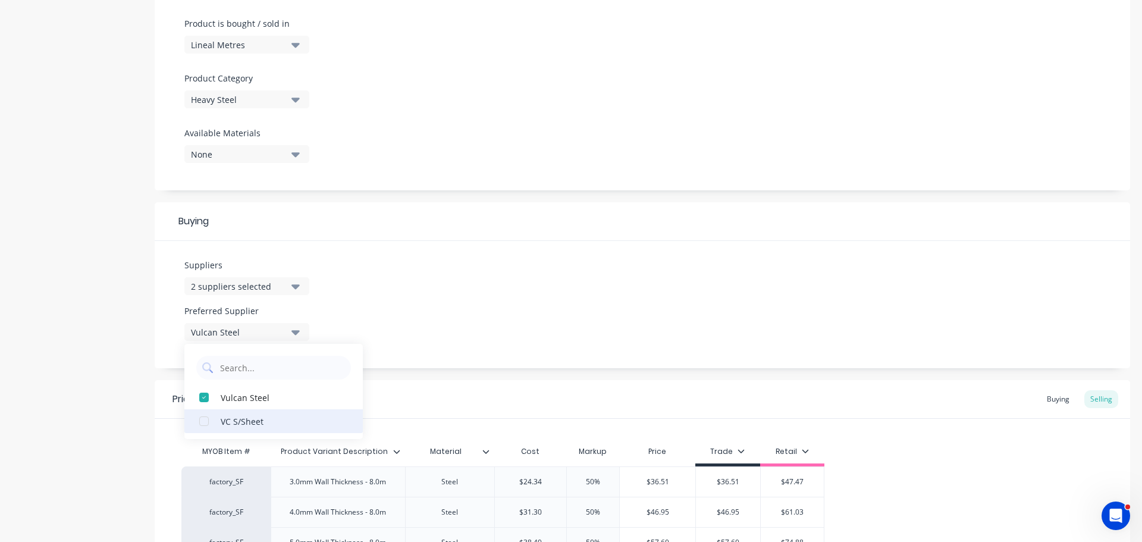
click at [234, 417] on div "VC S/Sheet" at bounding box center [280, 421] width 119 height 12
drag, startPoint x: 461, startPoint y: 347, endPoint x: 469, endPoint y: 343, distance: 9.6
click at [463, 346] on div "Suppliers 2 suppliers selected vc Preferred Supplier VC S/Sheet VC S/Sheet Vulc…" at bounding box center [643, 304] width 976 height 127
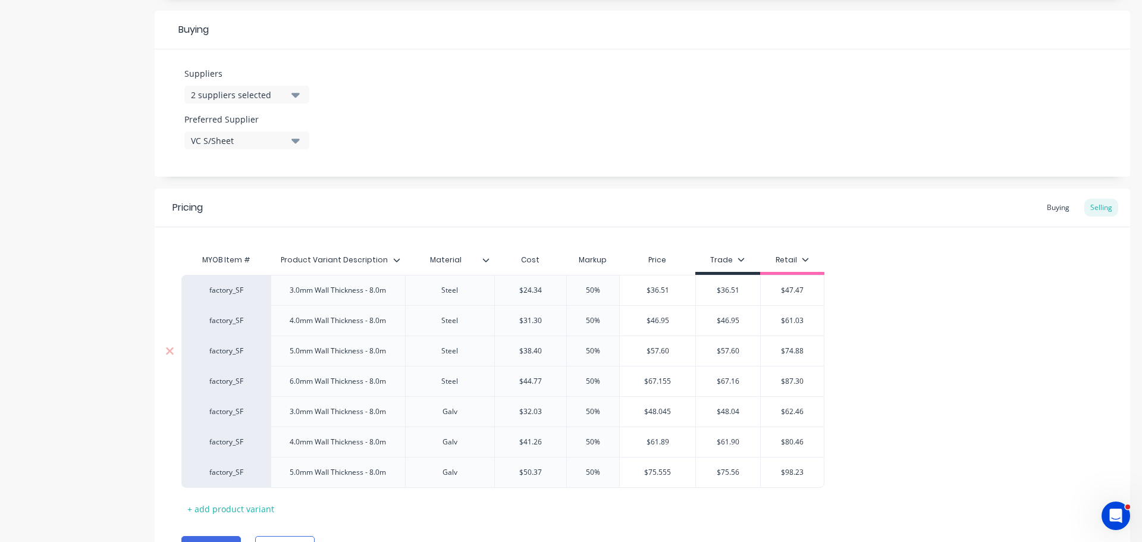
scroll to position [595, 0]
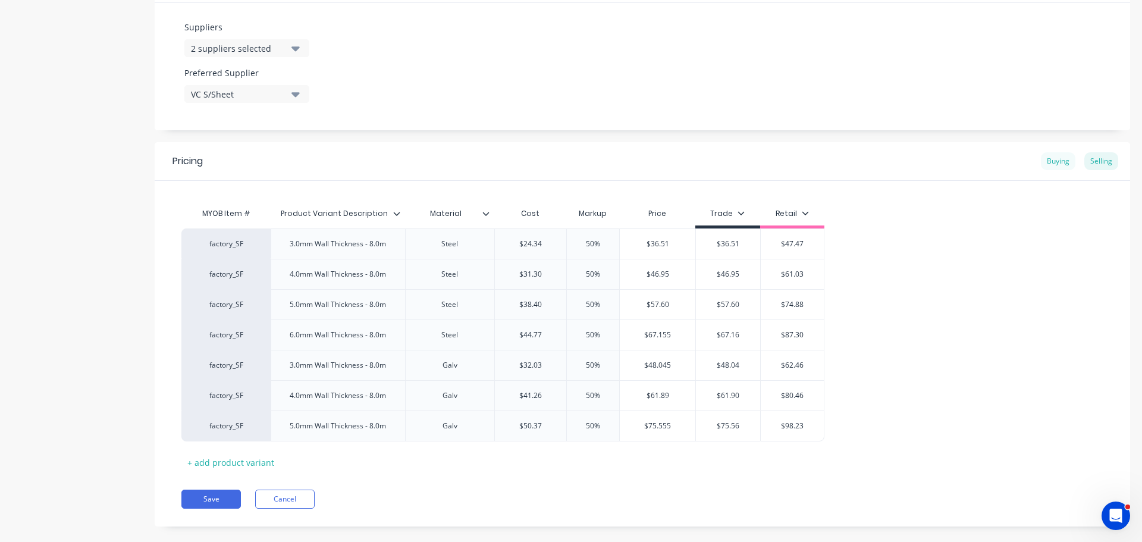
click at [1050, 167] on div "Buying" at bounding box center [1058, 161] width 35 height 18
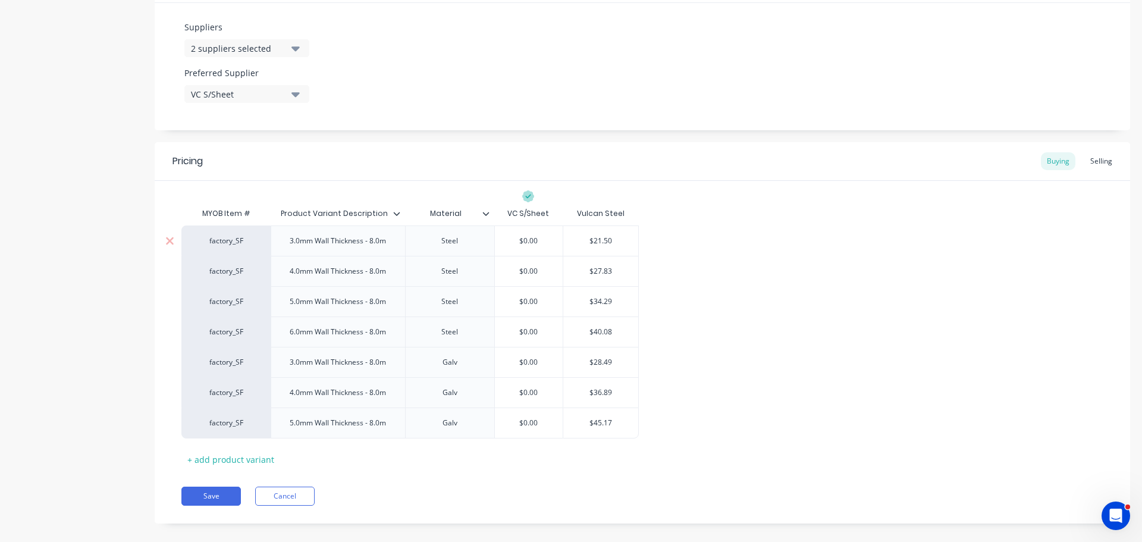
click at [597, 236] on input "$21.50" at bounding box center [600, 241] width 75 height 11
click at [514, 248] on div "$0.00" at bounding box center [529, 241] width 68 height 30
click at [514, 234] on div "$0.00" at bounding box center [529, 241] width 68 height 30
click at [528, 247] on div "$0.00" at bounding box center [529, 241] width 68 height 30
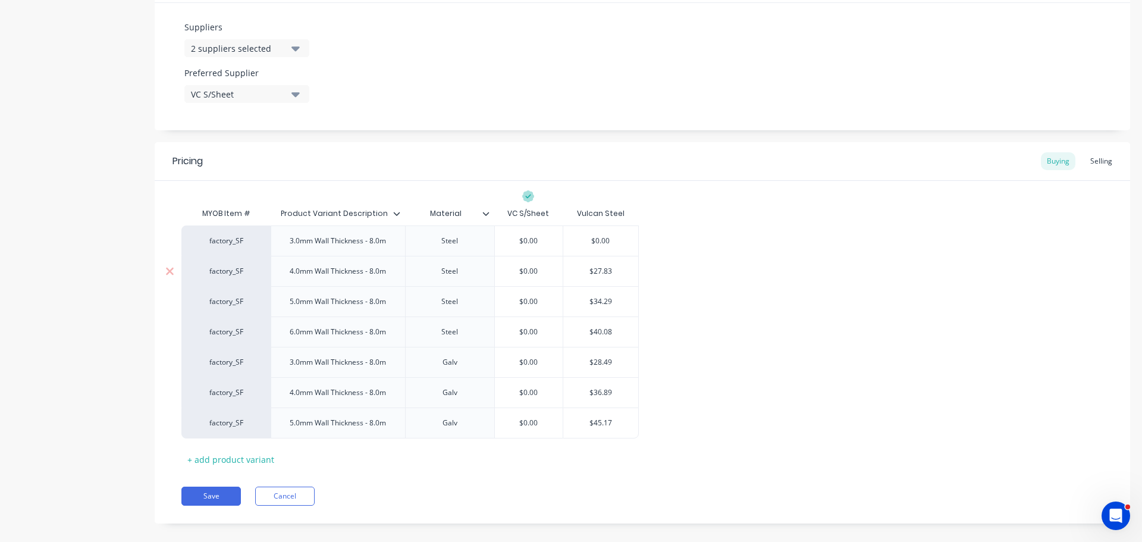
click at [519, 272] on input "$0.00" at bounding box center [529, 271] width 68 height 11
click at [522, 242] on input "$0.00" at bounding box center [529, 241] width 68 height 11
click at [512, 239] on input "$0.00" at bounding box center [529, 241] width 68 height 11
paste input "21.50"
click at [609, 268] on input "$27.83" at bounding box center [600, 271] width 75 height 11
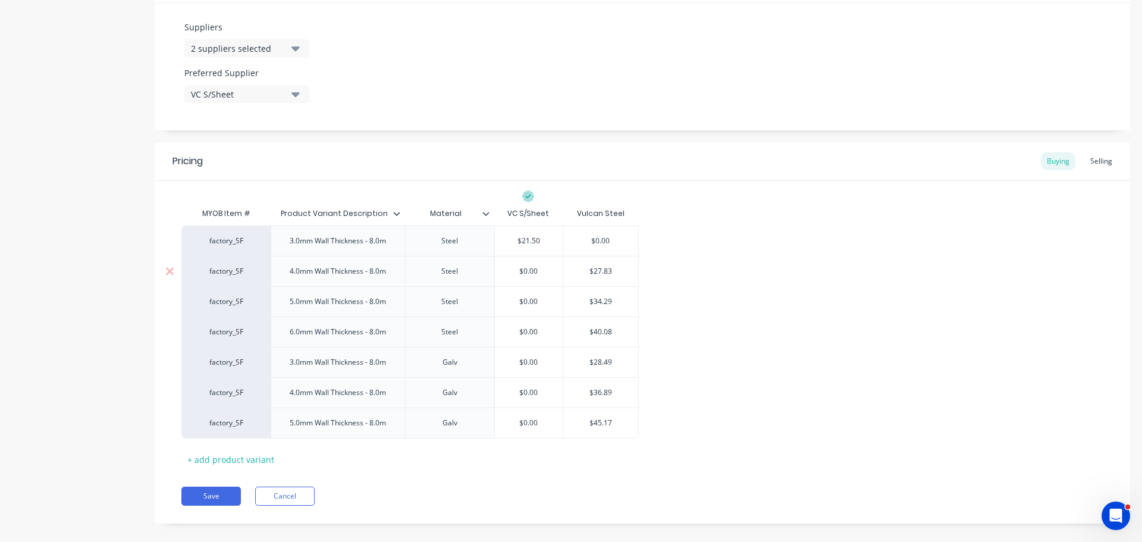
click at [609, 268] on input "$27.83" at bounding box center [600, 271] width 75 height 11
click at [520, 274] on input "$0.00" at bounding box center [529, 271] width 68 height 11
paste input "27.83"
click at [605, 303] on input "$34.29" at bounding box center [600, 301] width 75 height 11
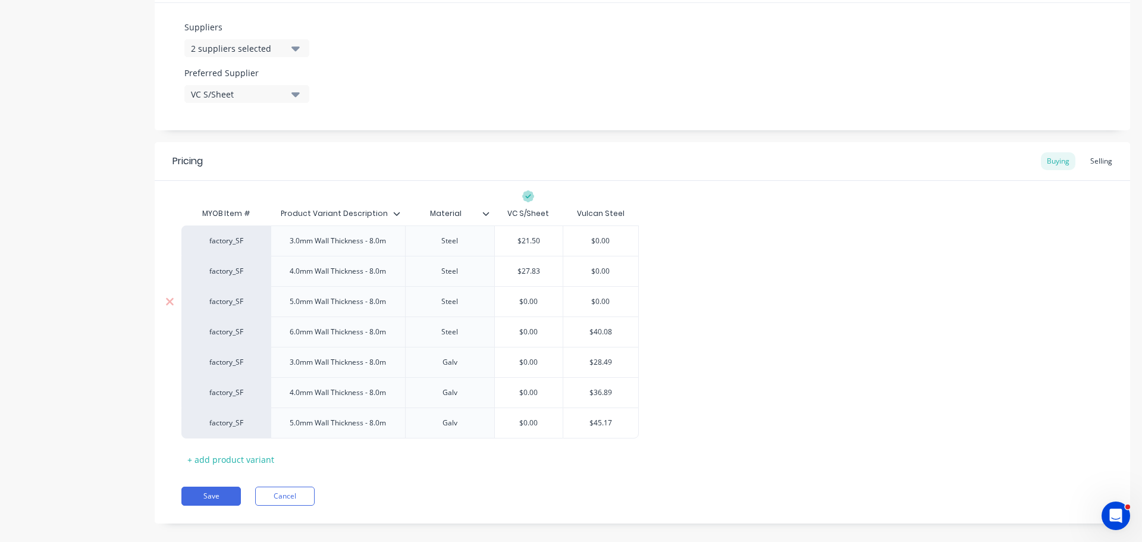
click at [513, 300] on input "$0.00" at bounding box center [529, 301] width 68 height 11
paste input "34.29"
click at [606, 335] on input "$40.08" at bounding box center [600, 332] width 75 height 11
click at [515, 331] on input "$0.00" at bounding box center [529, 332] width 68 height 11
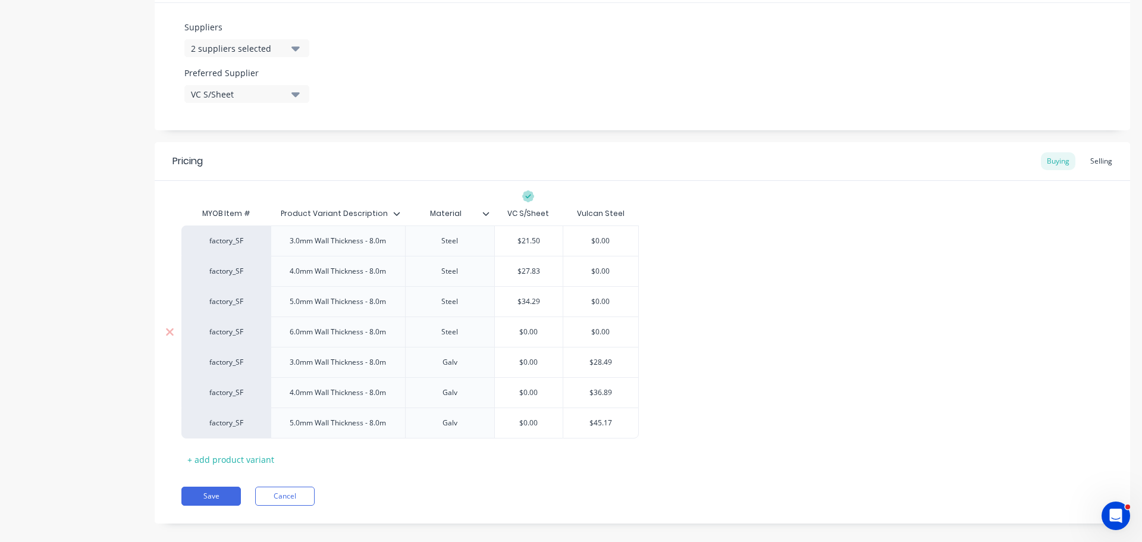
paste input "40.08"
click at [598, 360] on input "$28.49" at bounding box center [600, 362] width 75 height 11
click at [512, 358] on input "$0.00" at bounding box center [529, 362] width 68 height 11
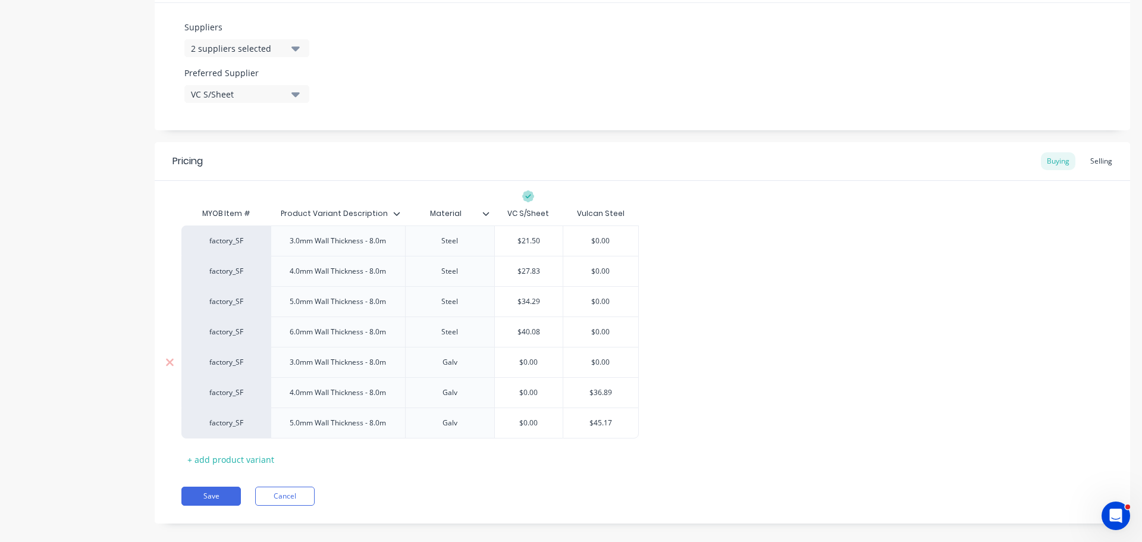
click at [511, 358] on input "$0.00" at bounding box center [529, 362] width 68 height 11
paste input "28.49"
click at [603, 395] on input "$36.89" at bounding box center [600, 392] width 75 height 11
click at [509, 386] on div "$0.00" at bounding box center [529, 393] width 68 height 30
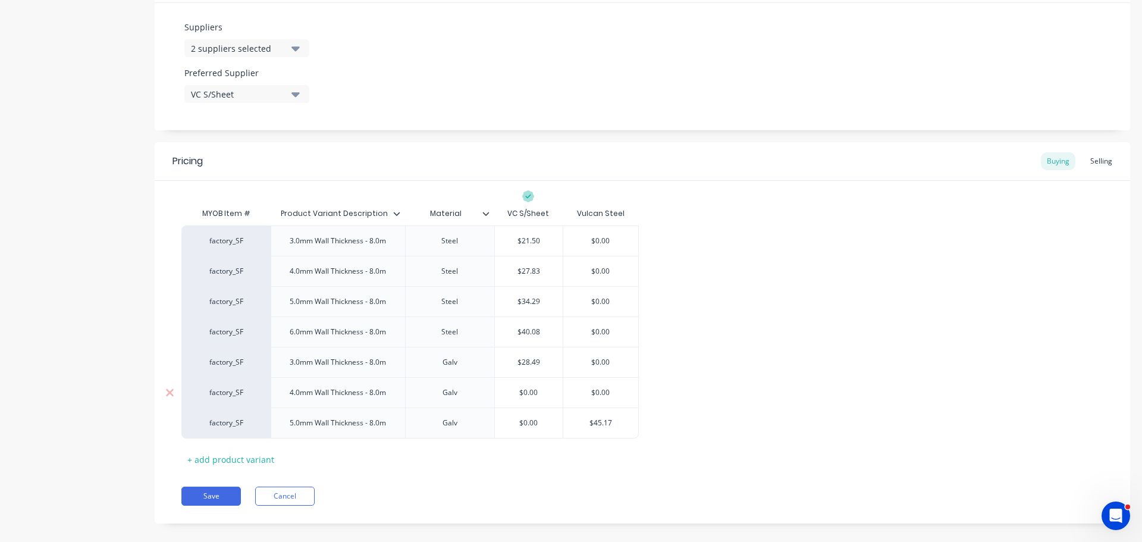
click at [512, 392] on input "$0.00" at bounding box center [529, 392] width 68 height 11
paste
click at [596, 426] on input "$45.17" at bounding box center [600, 423] width 75 height 11
click at [510, 422] on input "$0.00" at bounding box center [529, 423] width 68 height 11
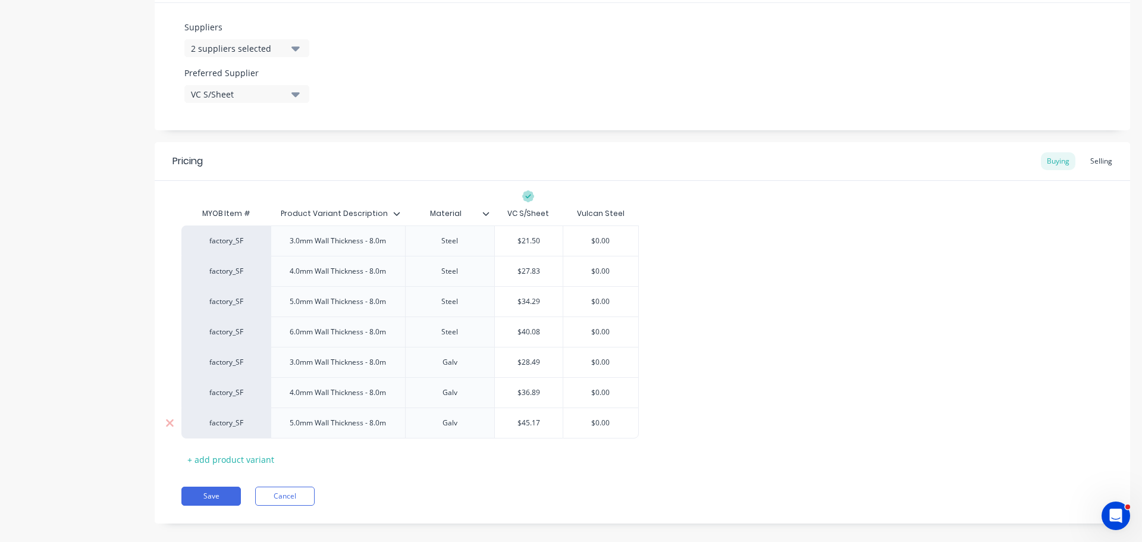
drag, startPoint x: 575, startPoint y: 451, endPoint x: 617, endPoint y: 438, distance: 44.2
click at [576, 451] on div "MYOB Item # Product Variant Description Material VC S/Sheet Vulcan Steel factor…" at bounding box center [642, 335] width 922 height 267
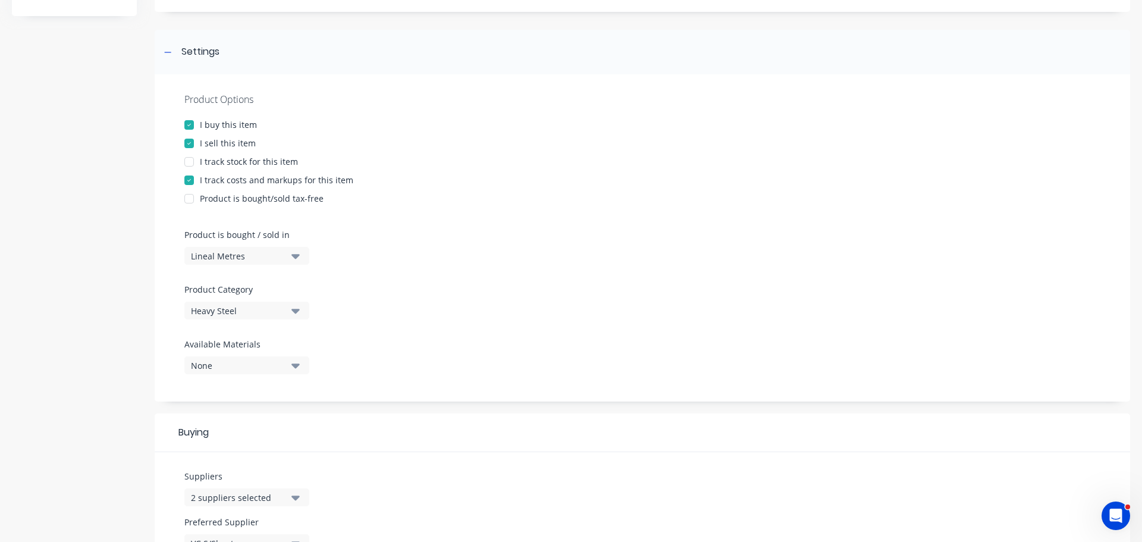
scroll to position [0, 0]
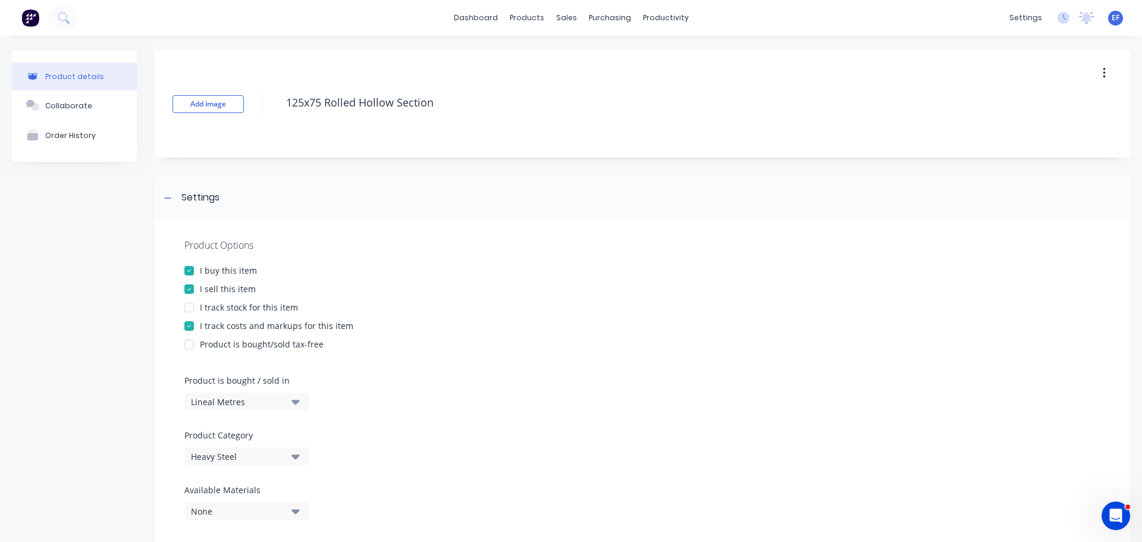
drag, startPoint x: 439, startPoint y: 105, endPoint x: 294, endPoint y: 120, distance: 145.4
click at [294, 120] on div "Add image 125x75 Rolled Hollow Section" at bounding box center [643, 104] width 976 height 107
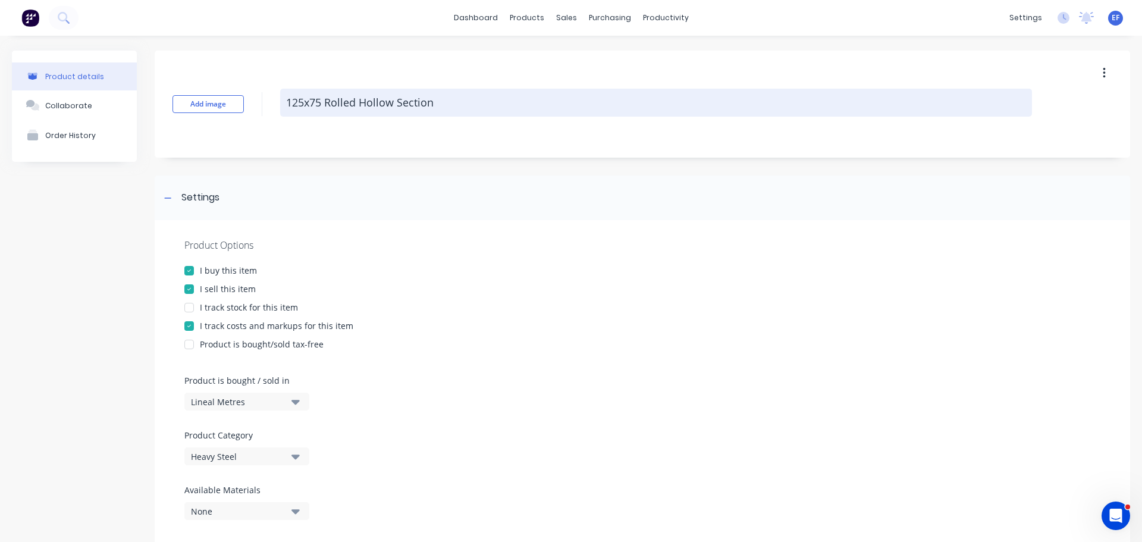
drag, startPoint x: 377, startPoint y: 121, endPoint x: 389, endPoint y: 112, distance: 15.2
click at [378, 120] on div "Add image 125x75 Rolled Hollow Section" at bounding box center [643, 104] width 976 height 107
drag, startPoint x: 444, startPoint y: 103, endPoint x: 287, endPoint y: 109, distance: 157.8
click at [287, 109] on textarea "125x75 Rolled Hollow Section" at bounding box center [656, 103] width 752 height 28
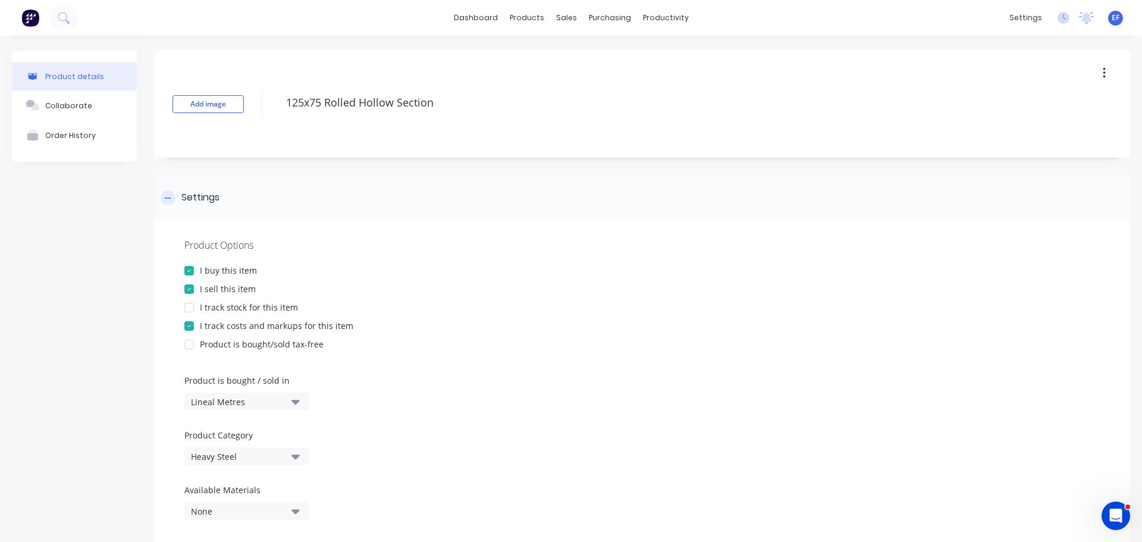
click at [195, 198] on div "Settings" at bounding box center [200, 197] width 38 height 15
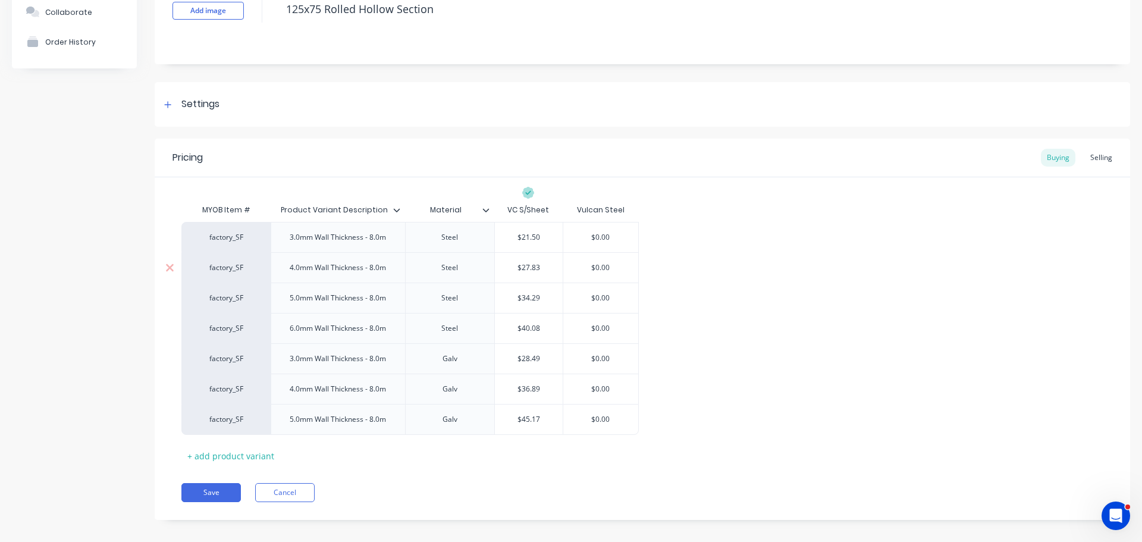
scroll to position [104, 0]
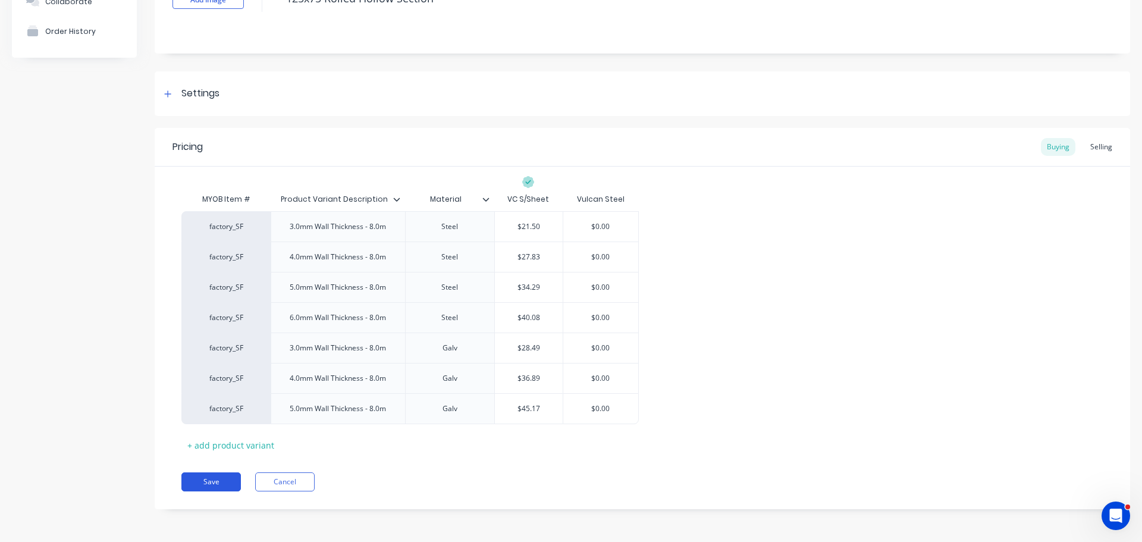
click at [201, 485] on button "Save" at bounding box center [211, 481] width 60 height 19
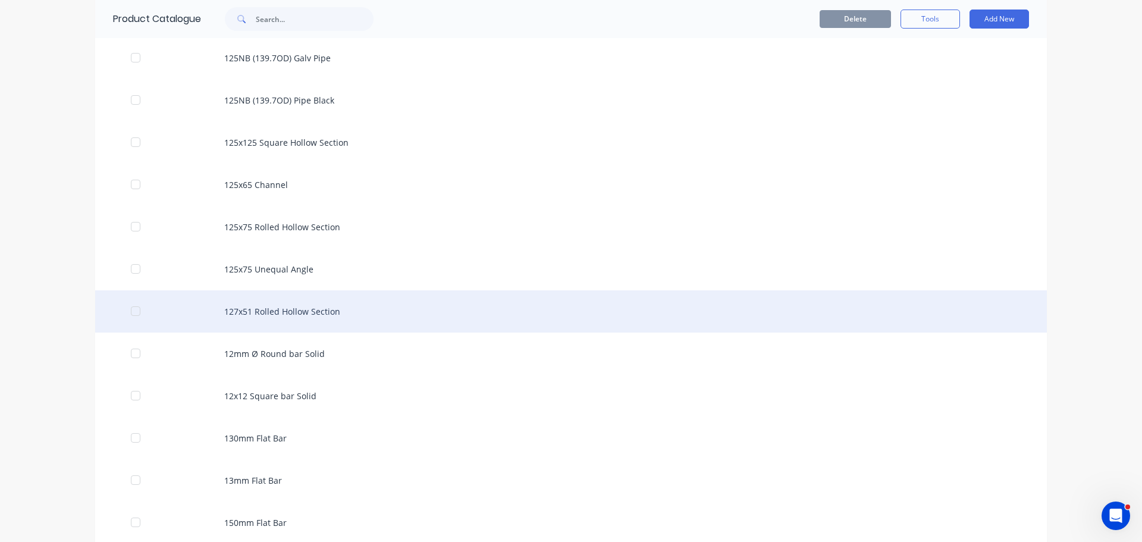
scroll to position [1100, 0]
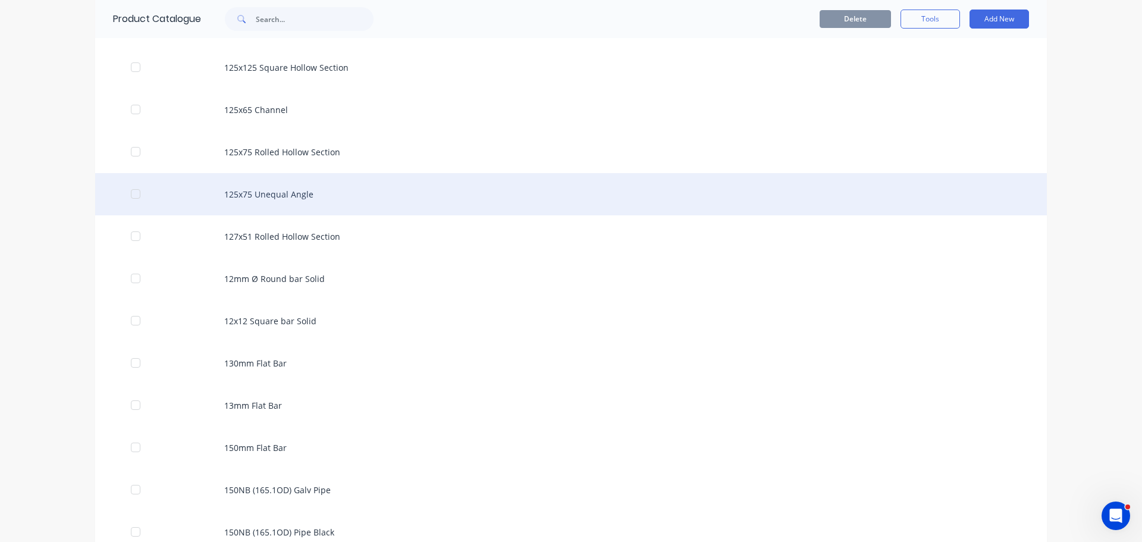
click at [287, 206] on div "125x75 Unequal Angle" at bounding box center [571, 194] width 952 height 42
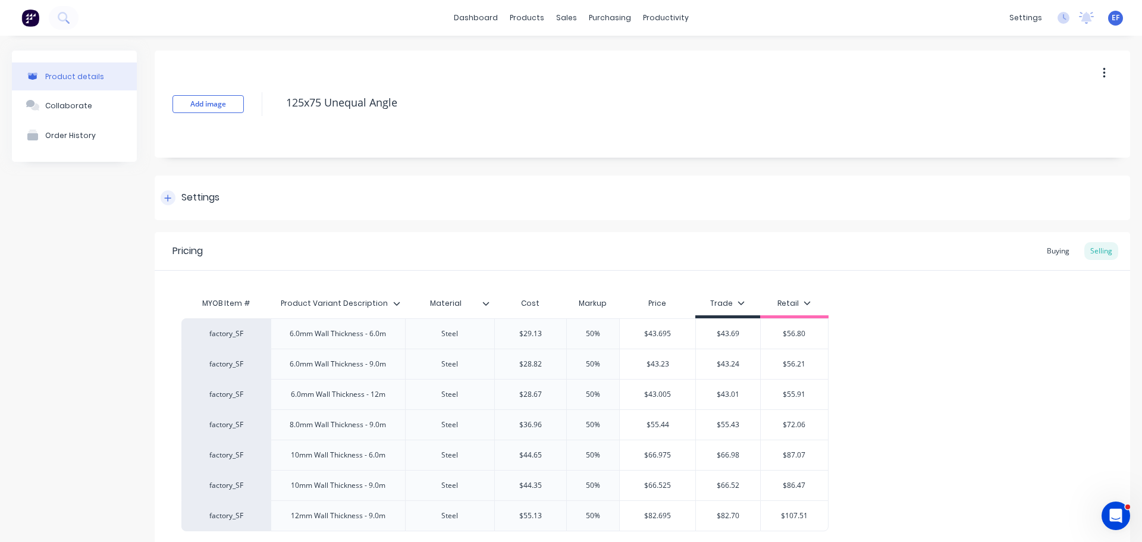
click at [195, 201] on div "Settings" at bounding box center [200, 197] width 38 height 15
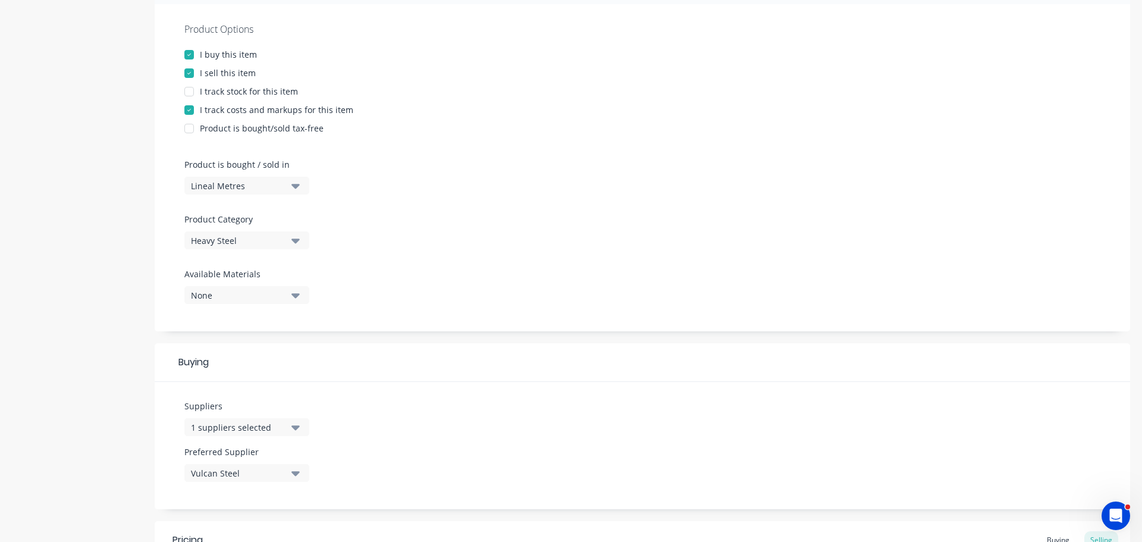
scroll to position [417, 0]
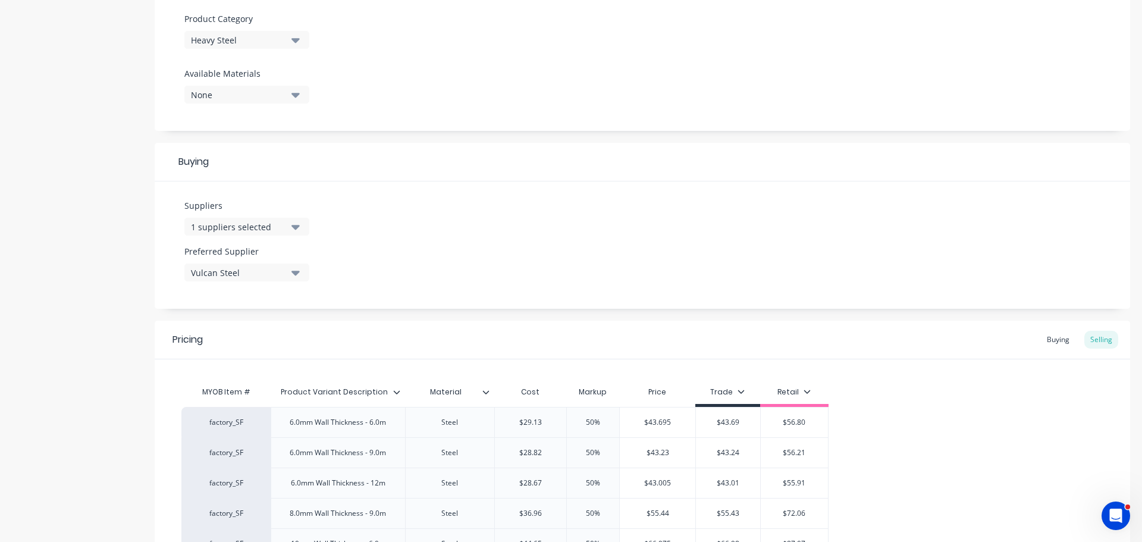
click at [221, 213] on div "Suppliers 1 suppliers selected" at bounding box center [246, 217] width 125 height 36
click at [215, 223] on div "1 suppliers selected" at bounding box center [238, 227] width 95 height 12
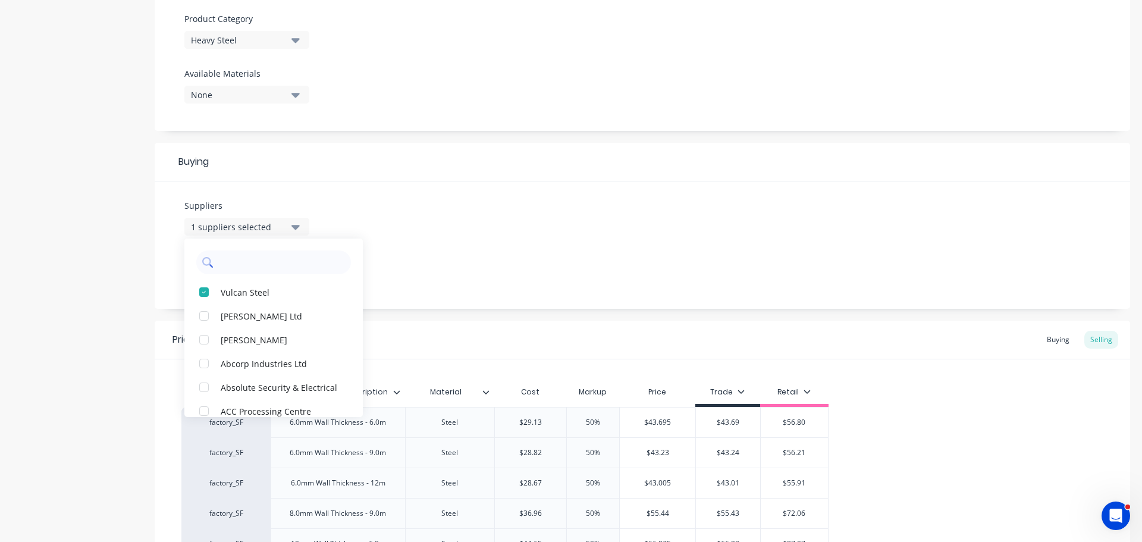
click at [241, 273] on input "text" at bounding box center [282, 263] width 126 height 24
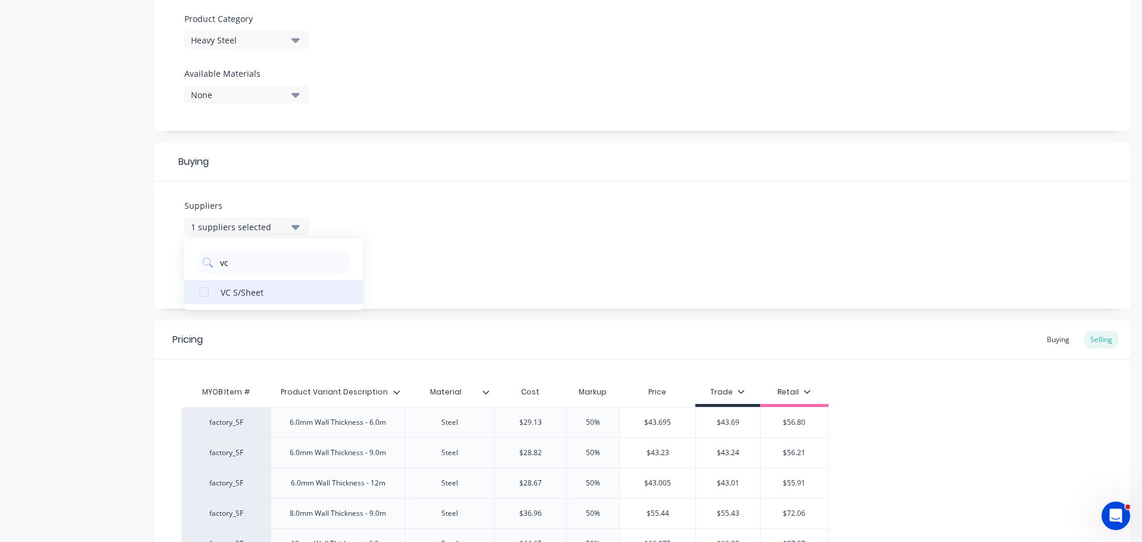
click at [239, 293] on div "VC S/Sheet" at bounding box center [280, 292] width 119 height 12
click at [402, 268] on div "Suppliers 2 suppliers selected vc VC S/Sheet Preferred Supplier Vulcan Steel" at bounding box center [643, 244] width 976 height 127
click at [246, 267] on div "Vulcan Steel" at bounding box center [238, 273] width 95 height 12
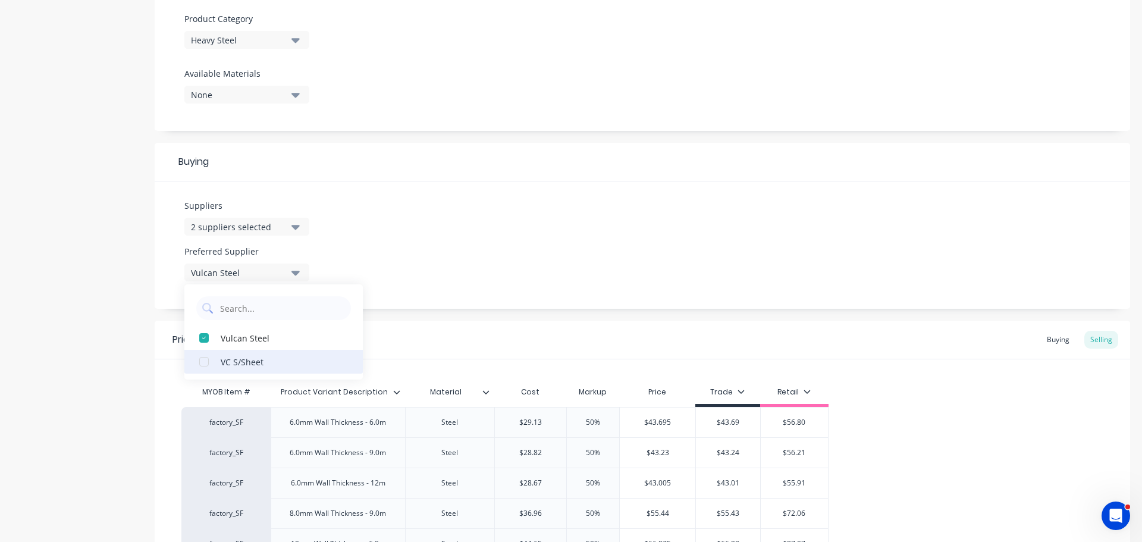
click at [233, 367] on div "VC S/Sheet" at bounding box center [280, 361] width 119 height 12
click at [470, 269] on div "Suppliers 2 suppliers selected vc Preferred Supplier VC S/Sheet VC S/Sheet Vulc…" at bounding box center [643, 244] width 976 height 127
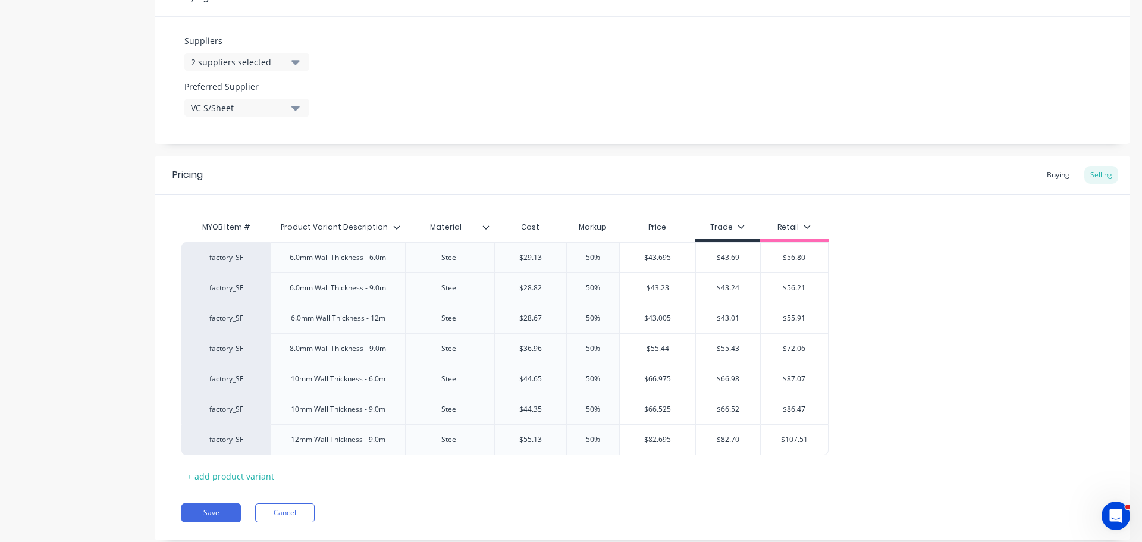
scroll to position [595, 0]
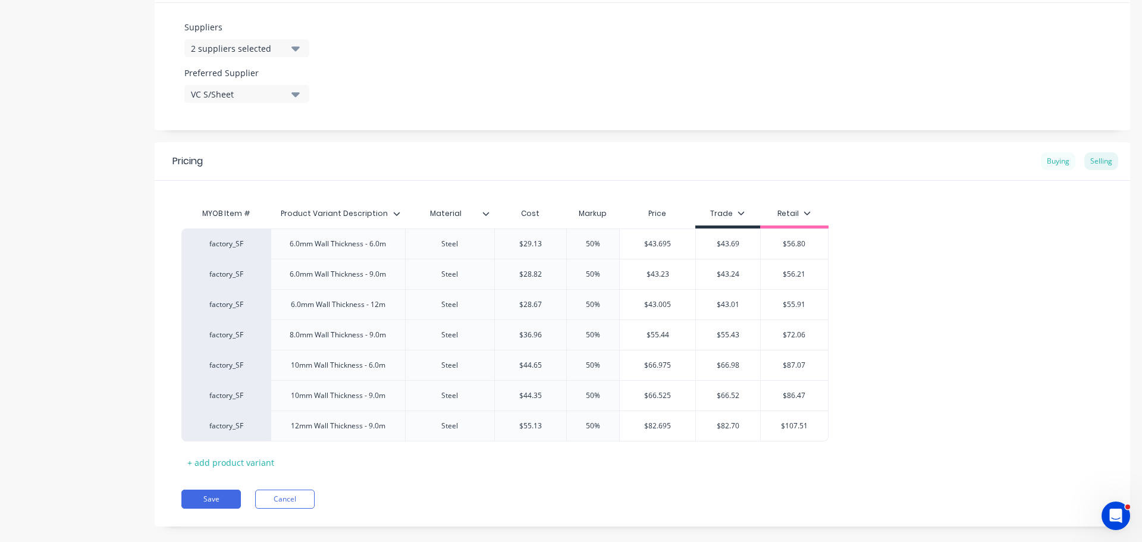
click at [1045, 161] on div "Buying" at bounding box center [1058, 161] width 35 height 18
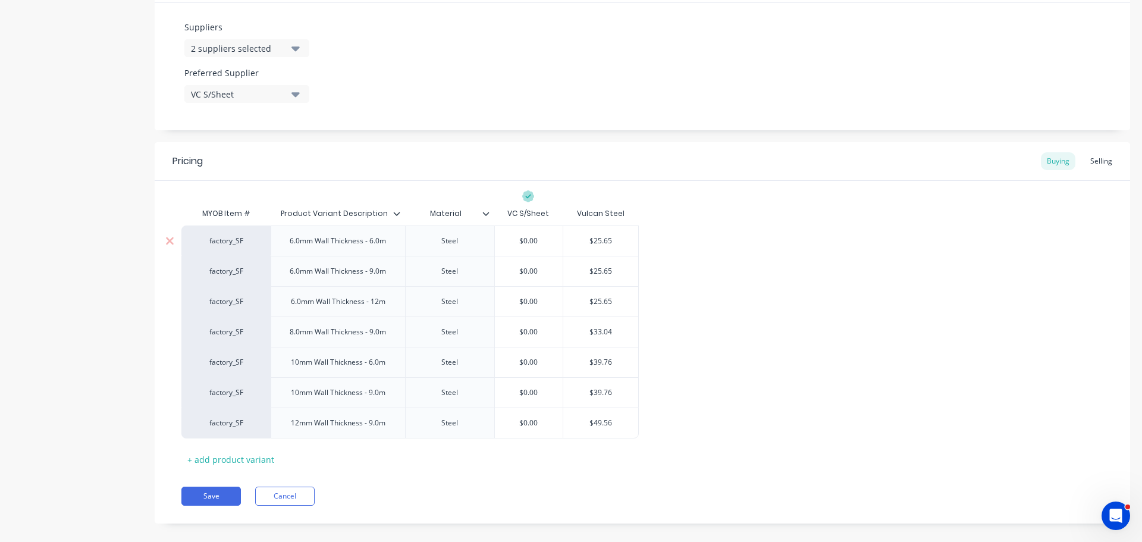
click at [602, 240] on input "$25.65" at bounding box center [600, 241] width 75 height 11
click at [514, 239] on input "$0.00" at bounding box center [529, 241] width 68 height 11
click at [608, 271] on input "$25.65" at bounding box center [600, 271] width 75 height 11
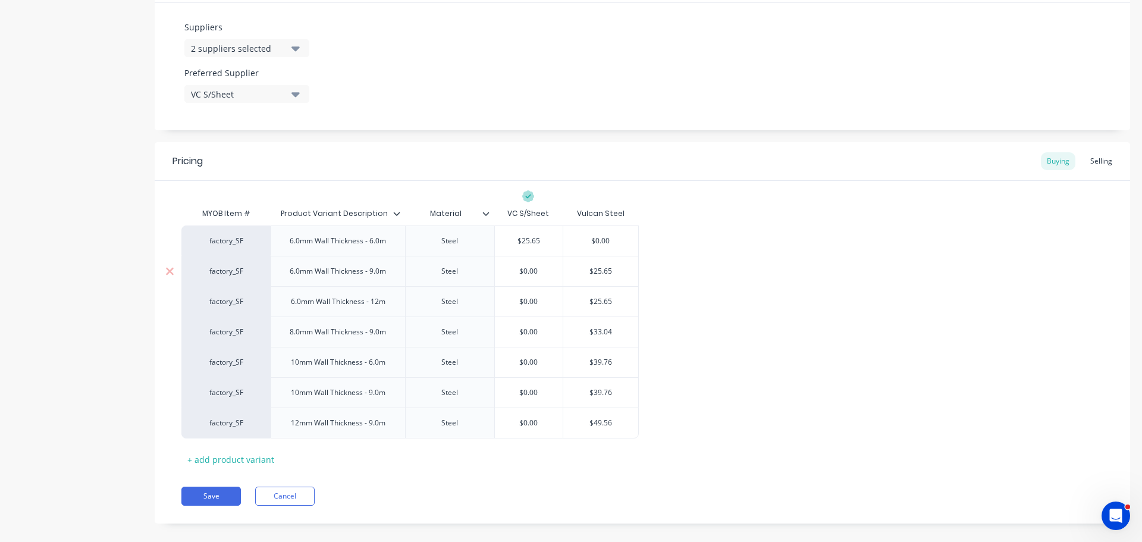
click at [608, 271] on input "$25.65" at bounding box center [600, 271] width 75 height 11
click at [515, 268] on input "$0.00" at bounding box center [529, 271] width 68 height 11
click at [606, 299] on input "$25.65" at bounding box center [600, 301] width 75 height 11
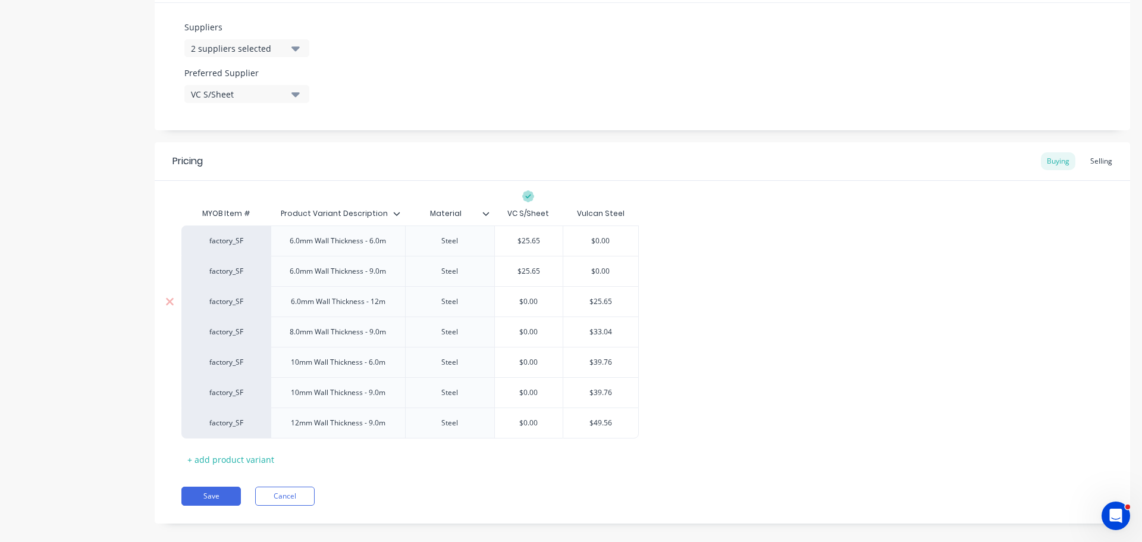
click at [606, 299] on input "$25.65" at bounding box center [600, 301] width 75 height 11
click at [511, 303] on input "$0.00" at bounding box center [529, 301] width 68 height 11
click at [607, 333] on input "$33.04" at bounding box center [600, 332] width 75 height 11
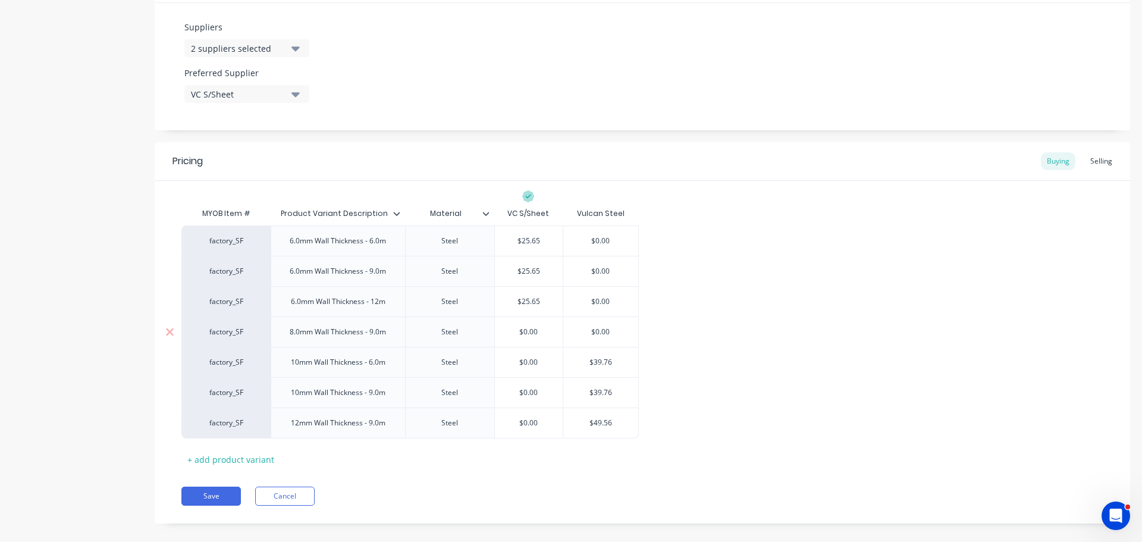
click at [513, 331] on input "$0.00" at bounding box center [529, 332] width 68 height 11
click at [590, 359] on input "$39.76" at bounding box center [600, 362] width 75 height 11
click at [591, 359] on input "$39.76" at bounding box center [600, 362] width 75 height 11
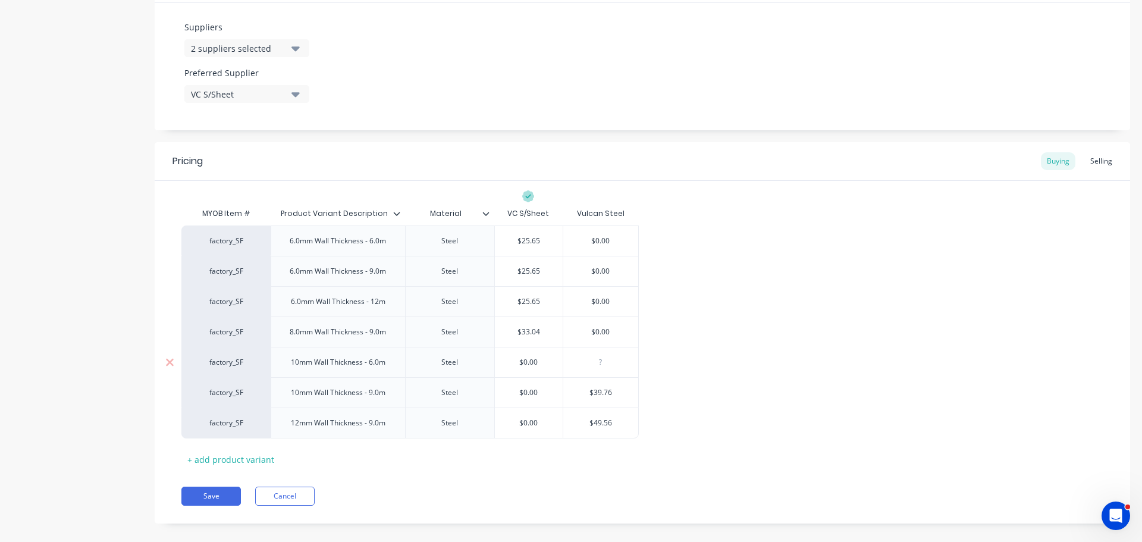
click at [515, 367] on input "$0.00" at bounding box center [529, 362] width 68 height 11
click at [603, 390] on input "$39.76" at bounding box center [600, 392] width 75 height 11
click at [509, 390] on input "$0.00" at bounding box center [529, 392] width 68 height 11
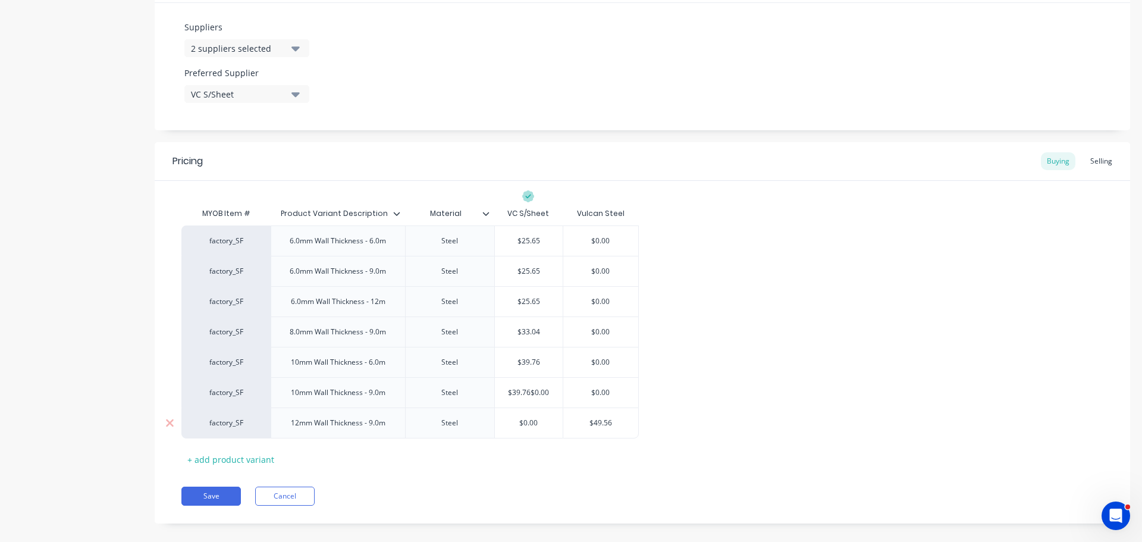
click at [600, 422] on input "$49.56" at bounding box center [600, 423] width 75 height 11
click at [507, 424] on input "$0.00" at bounding box center [529, 423] width 68 height 11
click at [552, 459] on div "MYOB Item # Product Variant Description Material VC S/Sheet Vulcan Steel factor…" at bounding box center [642, 335] width 922 height 267
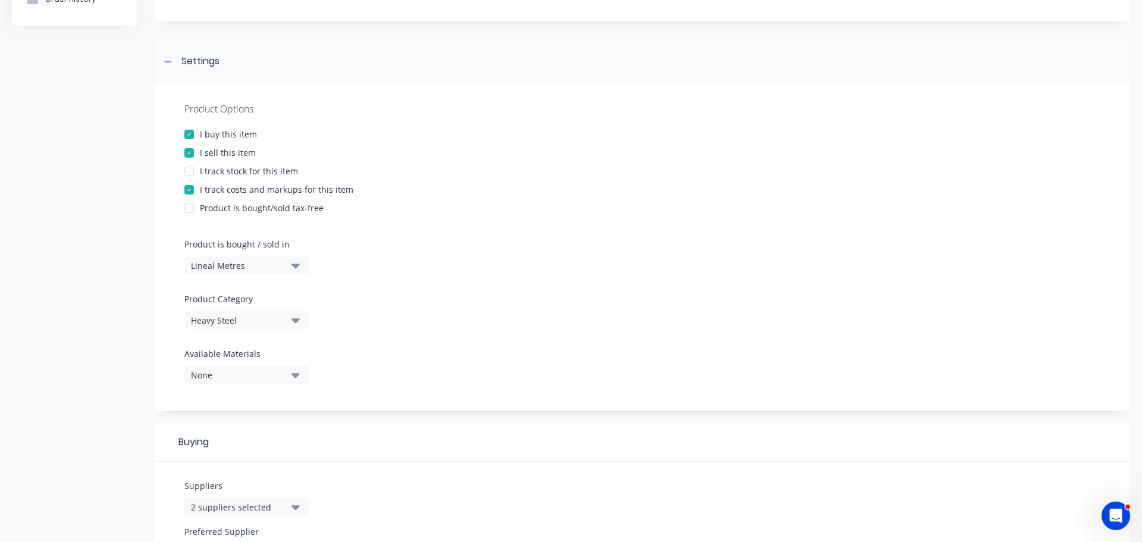
scroll to position [0, 0]
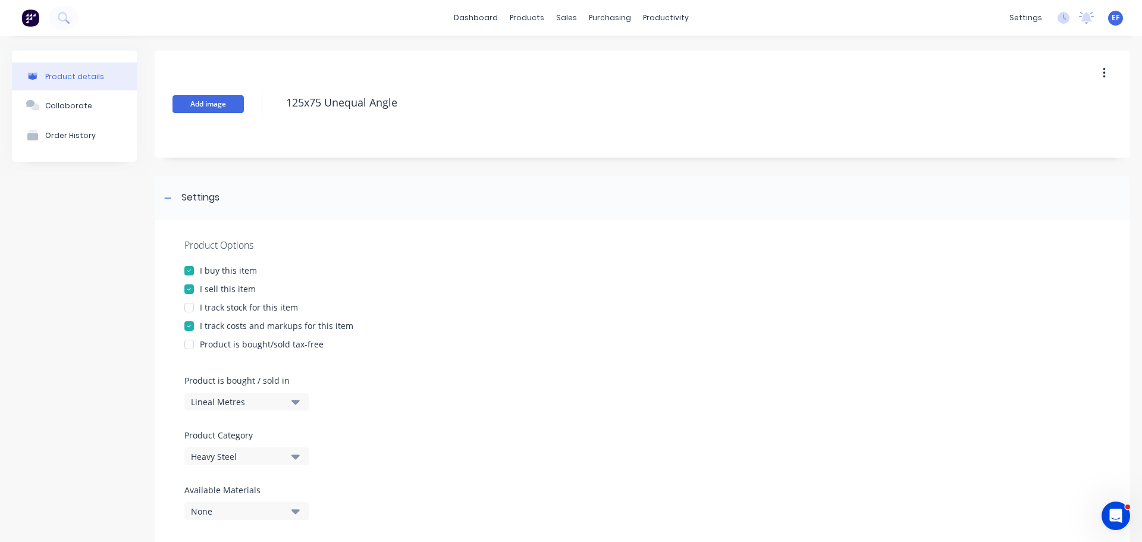
drag, startPoint x: 398, startPoint y: 107, endPoint x: 210, endPoint y: 102, distance: 188.1
click at [210, 102] on div "Add image 125x75 Unequal Angle" at bounding box center [643, 104] width 976 height 107
click at [187, 203] on div "Settings" at bounding box center [200, 197] width 38 height 15
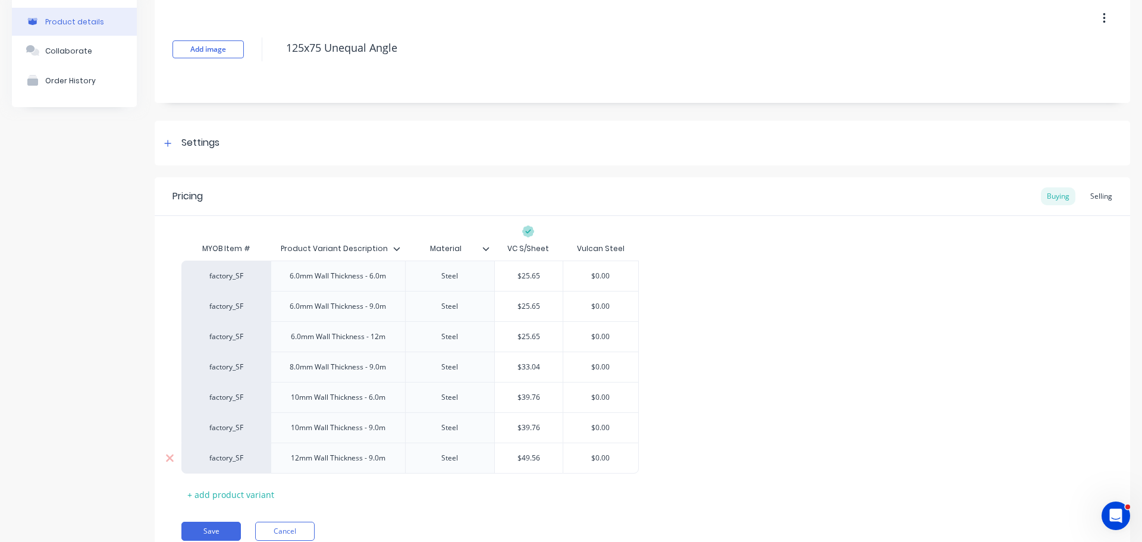
scroll to position [104, 0]
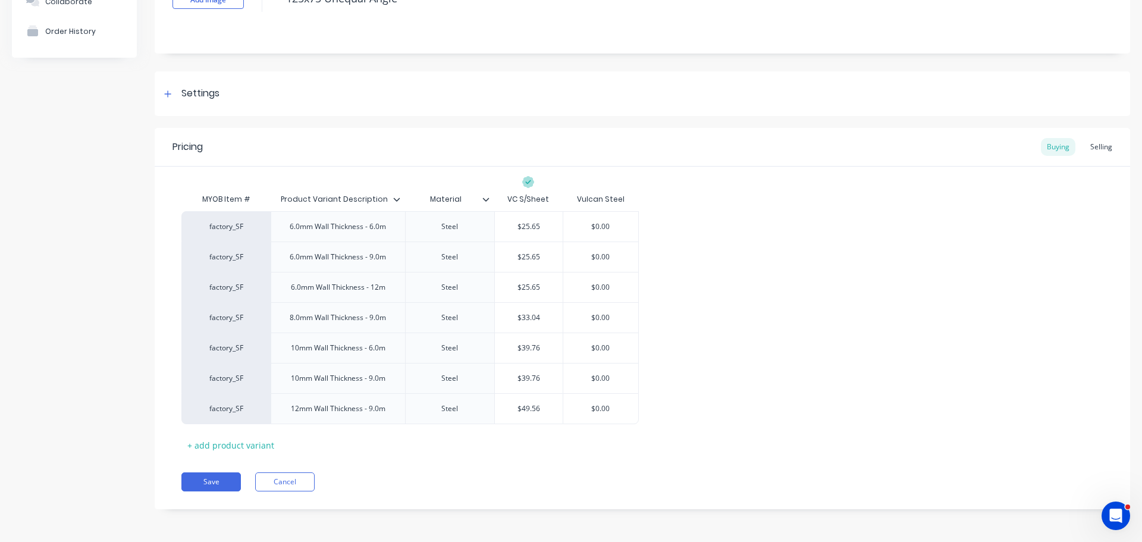
drag, startPoint x: 215, startPoint y: 478, endPoint x: 205, endPoint y: 466, distance: 15.2
click at [214, 478] on button "Save" at bounding box center [211, 481] width 60 height 19
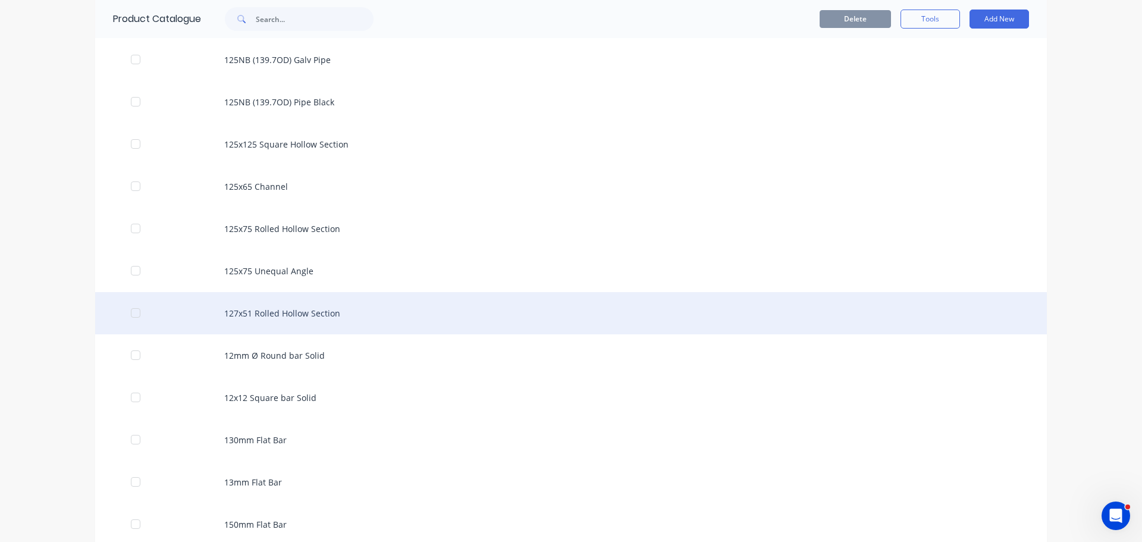
scroll to position [1142, 0]
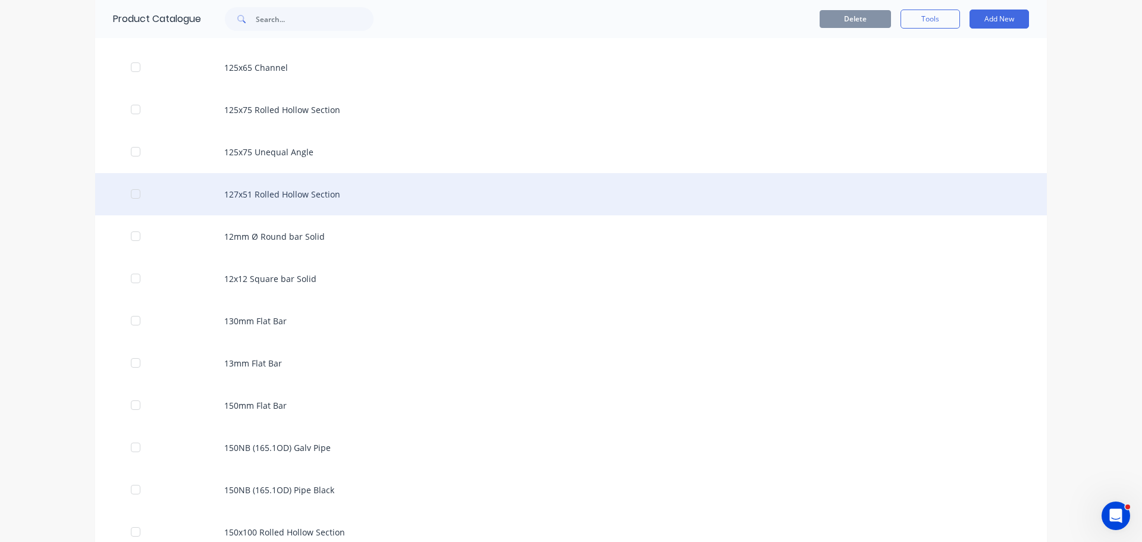
click at [328, 195] on div "127x51 Rolled Hollow Section" at bounding box center [571, 194] width 952 height 42
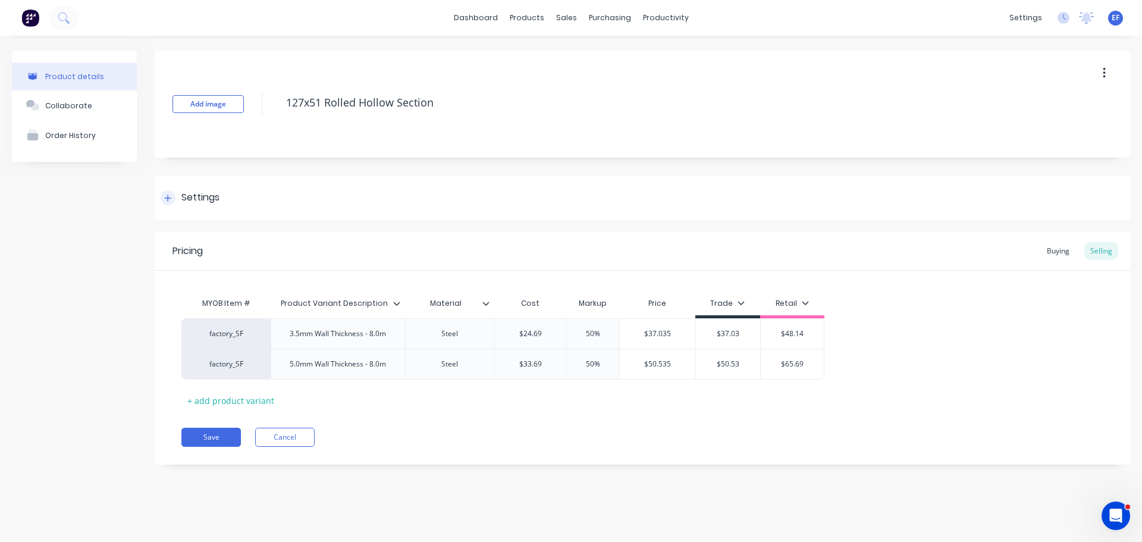
click at [175, 192] on div "Settings" at bounding box center [190, 197] width 59 height 15
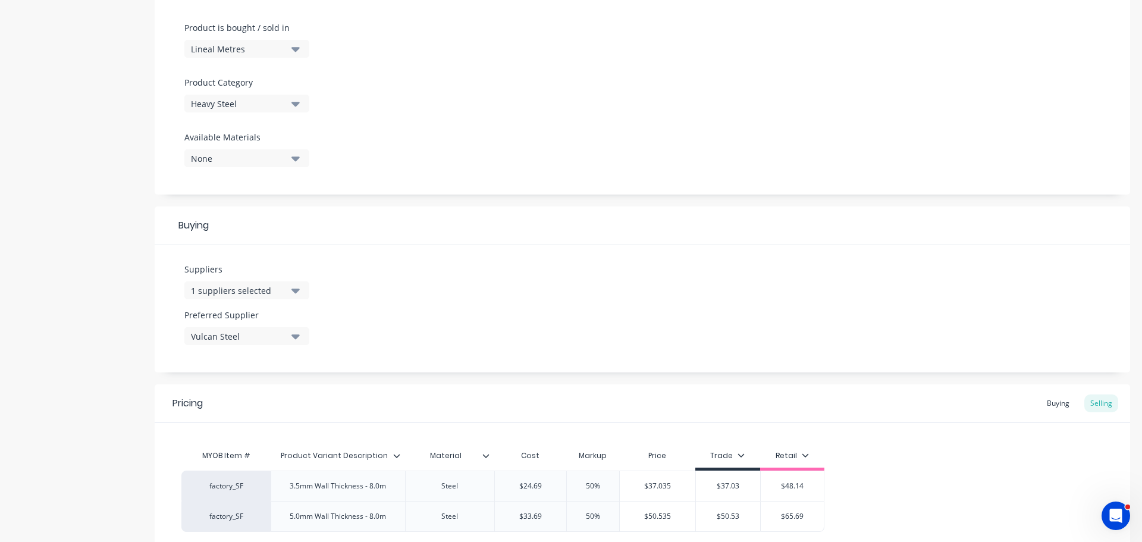
scroll to position [357, 0]
click at [235, 288] on div "1 suppliers selected" at bounding box center [238, 286] width 95 height 12
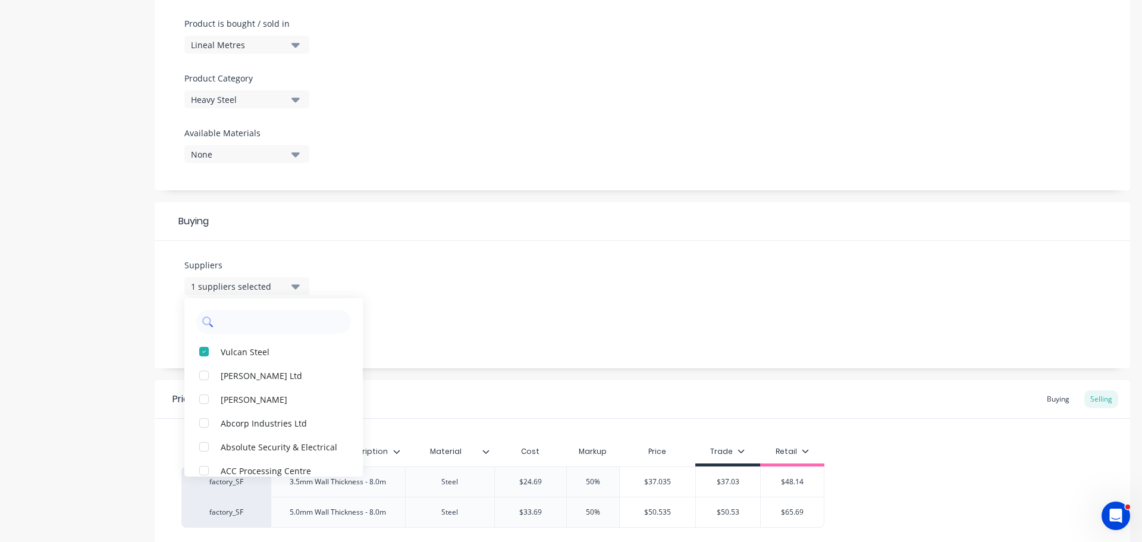
click at [229, 325] on input "text" at bounding box center [282, 322] width 126 height 24
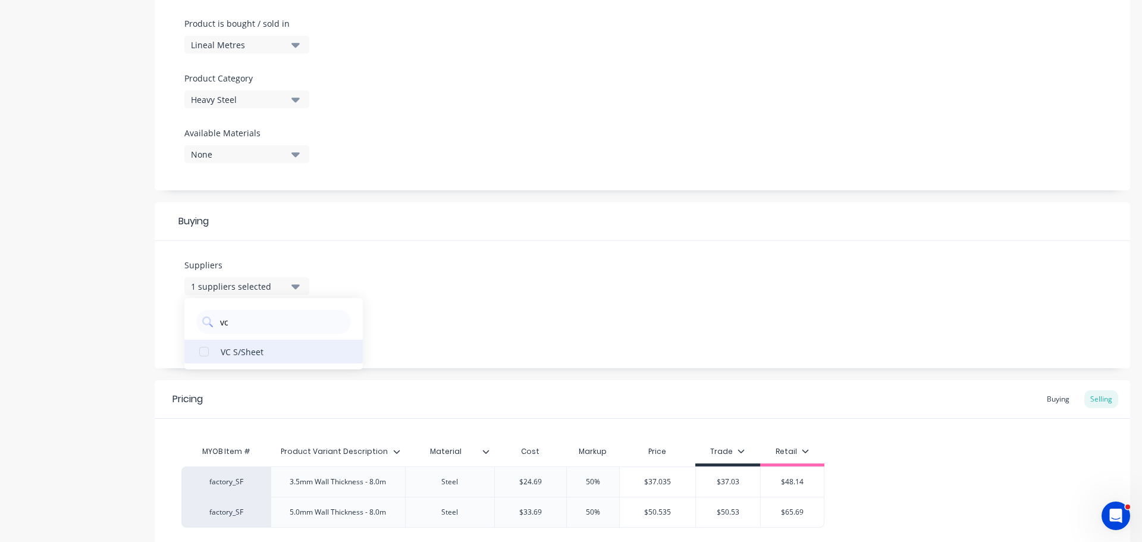
click at [239, 358] on div "VC S/Sheet" at bounding box center [280, 351] width 119 height 12
click at [469, 313] on div "Suppliers 2 suppliers selected vc VC S/Sheet Preferred Supplier Vulcan Steel" at bounding box center [643, 304] width 976 height 127
click at [276, 335] on div "Vulcan Steel" at bounding box center [238, 332] width 95 height 12
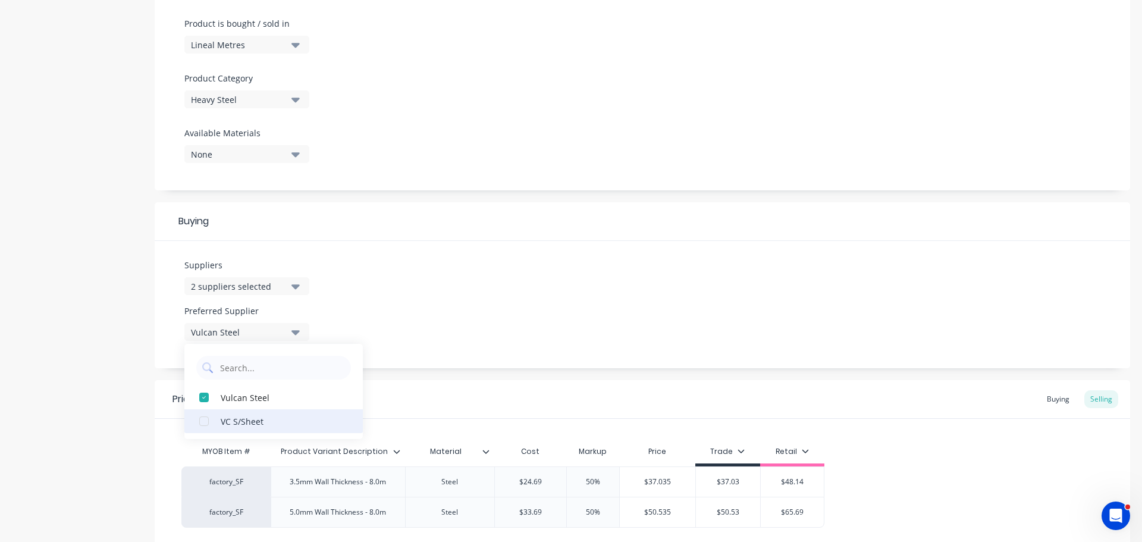
click at [243, 418] on div "VC S/Sheet" at bounding box center [280, 421] width 119 height 12
click at [424, 367] on div "Suppliers 2 suppliers selected vc Preferred Supplier VC S/Sheet VC S/Sheet Vulc…" at bounding box center [643, 304] width 976 height 127
click at [1052, 395] on div "Buying" at bounding box center [1058, 399] width 35 height 18
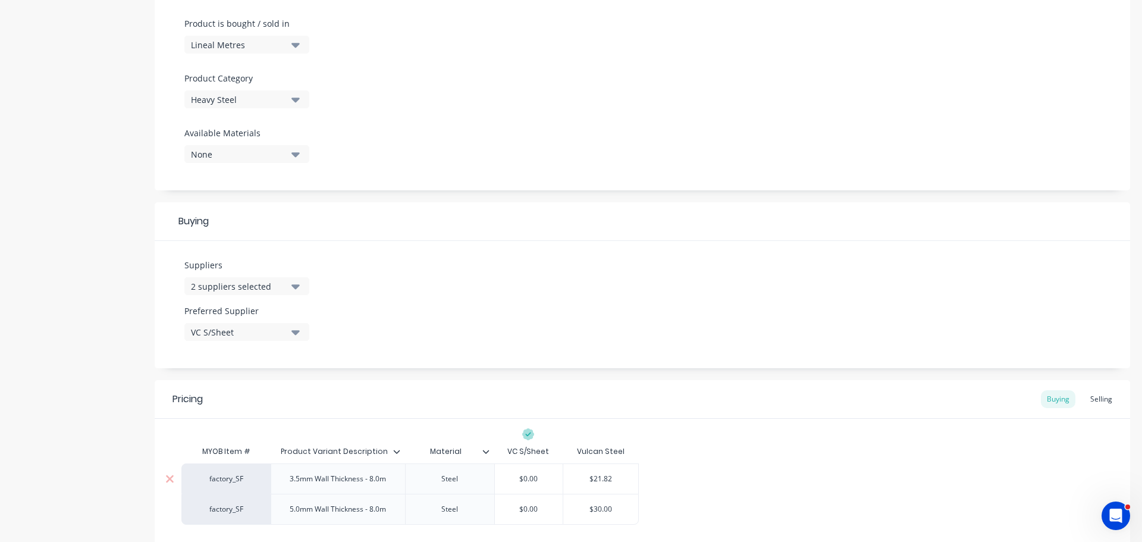
drag, startPoint x: 615, startPoint y: 471, endPoint x: 603, endPoint y: 478, distance: 13.4
click at [613, 472] on div "$21.82" at bounding box center [600, 479] width 75 height 30
click at [600, 482] on input "$21.82" at bounding box center [600, 479] width 75 height 11
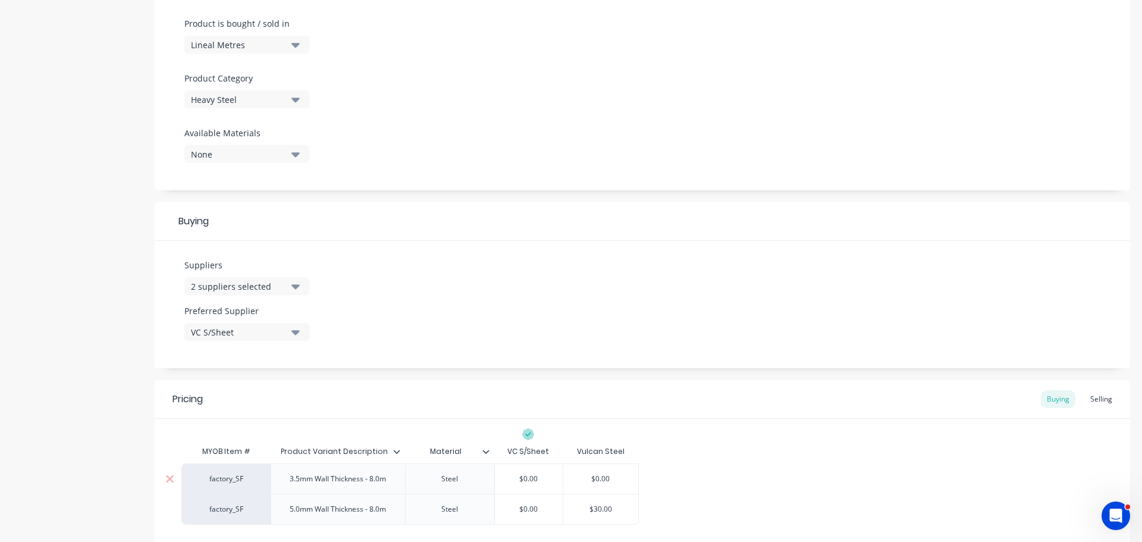
click at [509, 478] on input "$0.00" at bounding box center [529, 479] width 68 height 11
click at [606, 515] on div "$30.00" at bounding box center [600, 509] width 75 height 30
drag, startPoint x: 525, startPoint y: 522, endPoint x: 526, endPoint y: 512, distance: 10.1
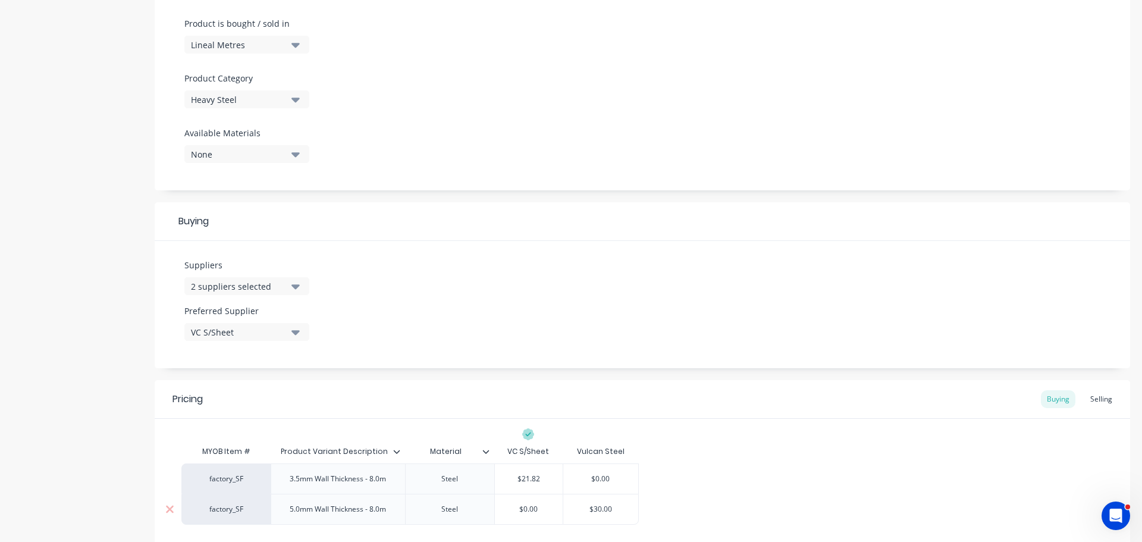
click at [525, 522] on div "$0.00" at bounding box center [529, 509] width 68 height 30
click at [527, 509] on input "$0.00" at bounding box center [529, 509] width 68 height 11
click at [606, 513] on input "$30.00" at bounding box center [600, 509] width 75 height 11
click at [606, 510] on input "$30.00" at bounding box center [600, 509] width 75 height 11
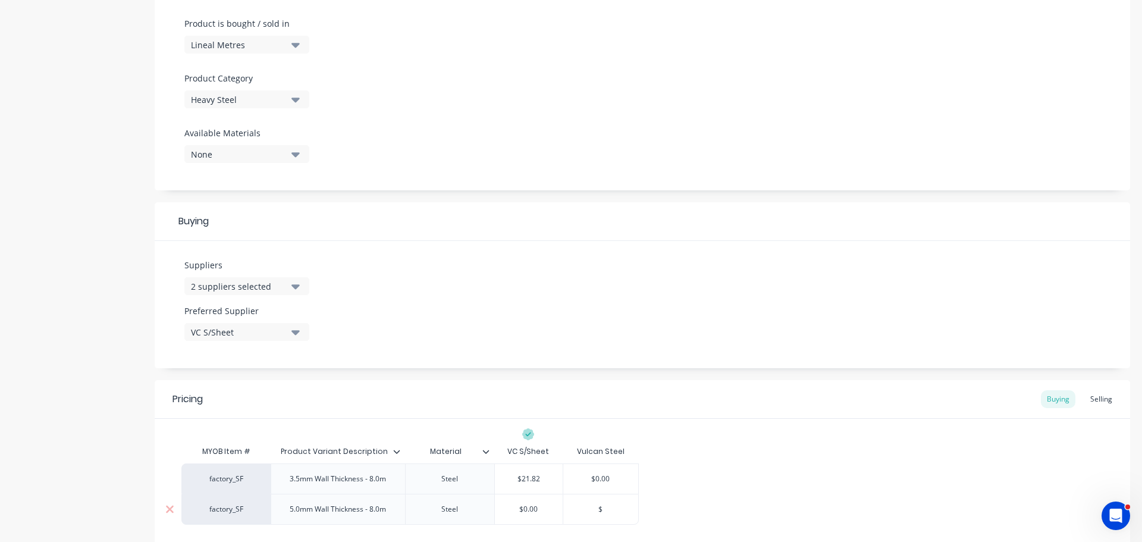
click at [509, 504] on input "$0.00" at bounding box center [529, 509] width 68 height 11
click at [737, 489] on div "factory_SF 3.5mm Wall Thickness - 8.0m Steel $21.82 $21.82$0.00 $0.00 factory_S…" at bounding box center [642, 494] width 922 height 61
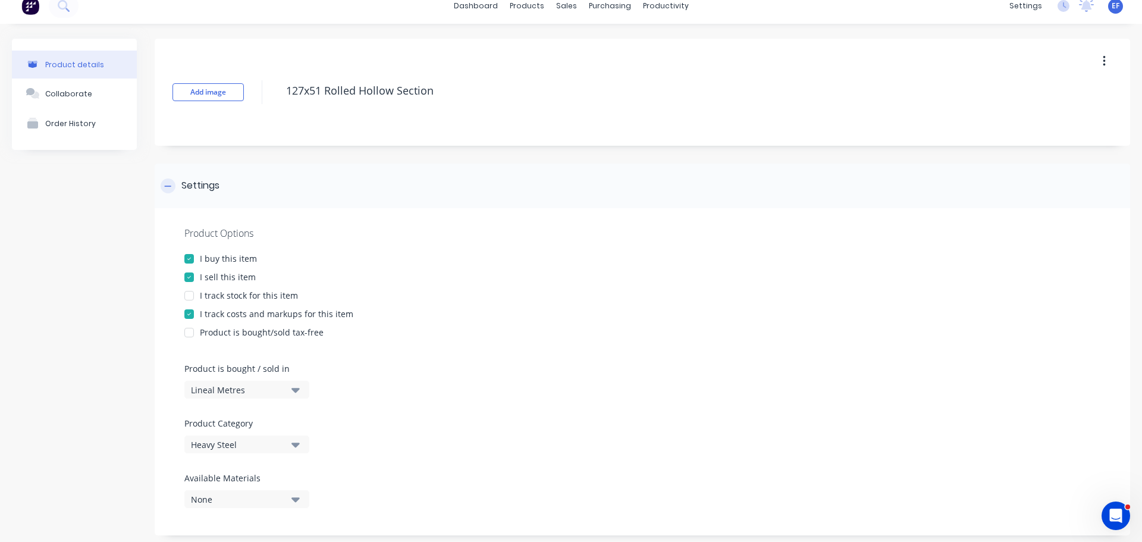
scroll to position [0, 0]
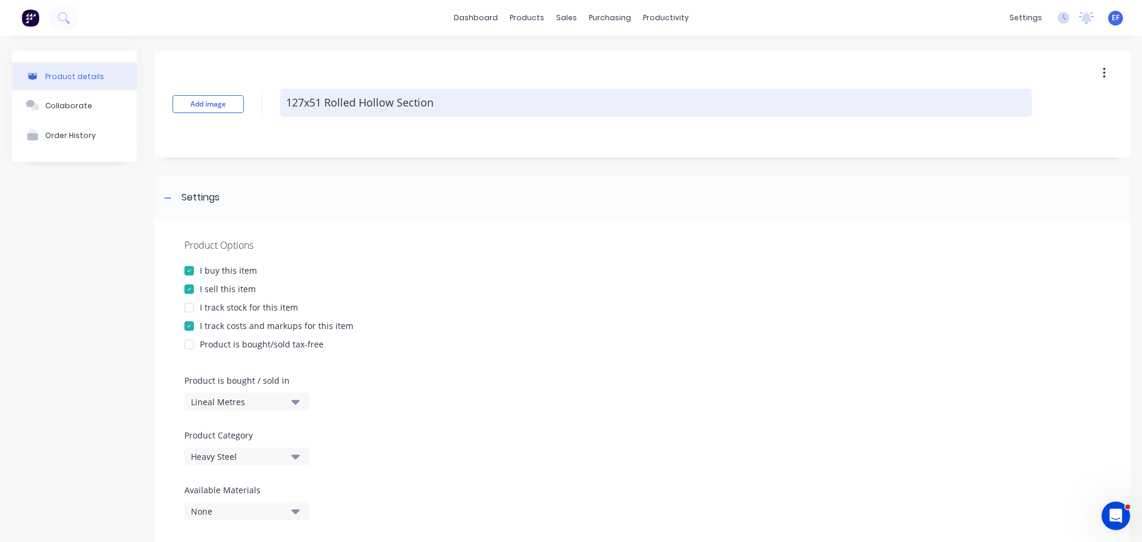
drag, startPoint x: 446, startPoint y: 108, endPoint x: 284, endPoint y: 111, distance: 162.5
click at [284, 111] on textarea "127x51 Rolled Hollow Section" at bounding box center [656, 103] width 752 height 28
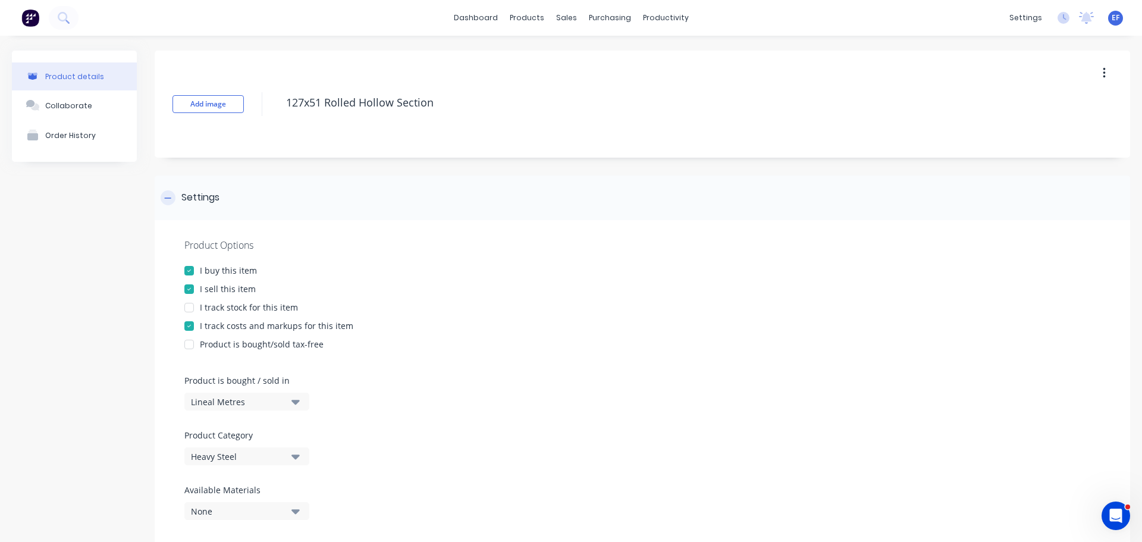
drag, startPoint x: 155, startPoint y: 205, endPoint x: 162, endPoint y: 200, distance: 8.1
click at [156, 205] on div "Settings" at bounding box center [643, 198] width 976 height 45
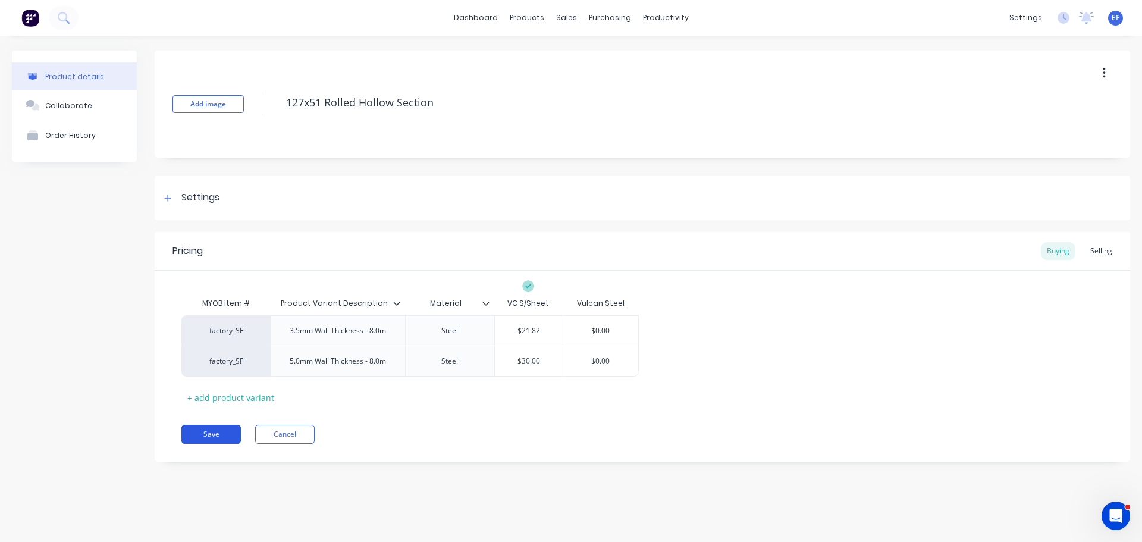
click at [213, 437] on button "Save" at bounding box center [211, 434] width 60 height 19
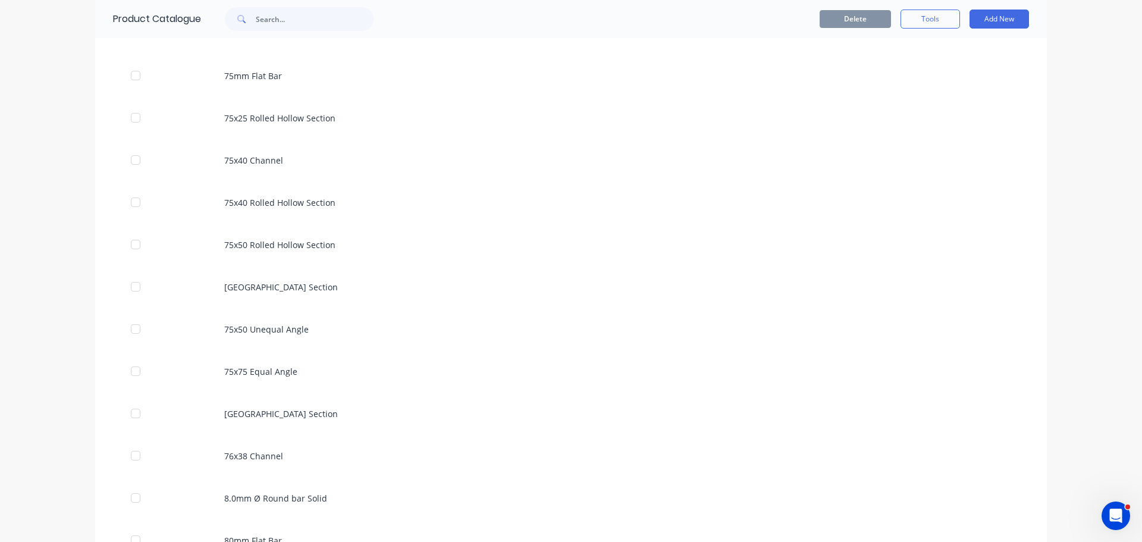
scroll to position [5962, 0]
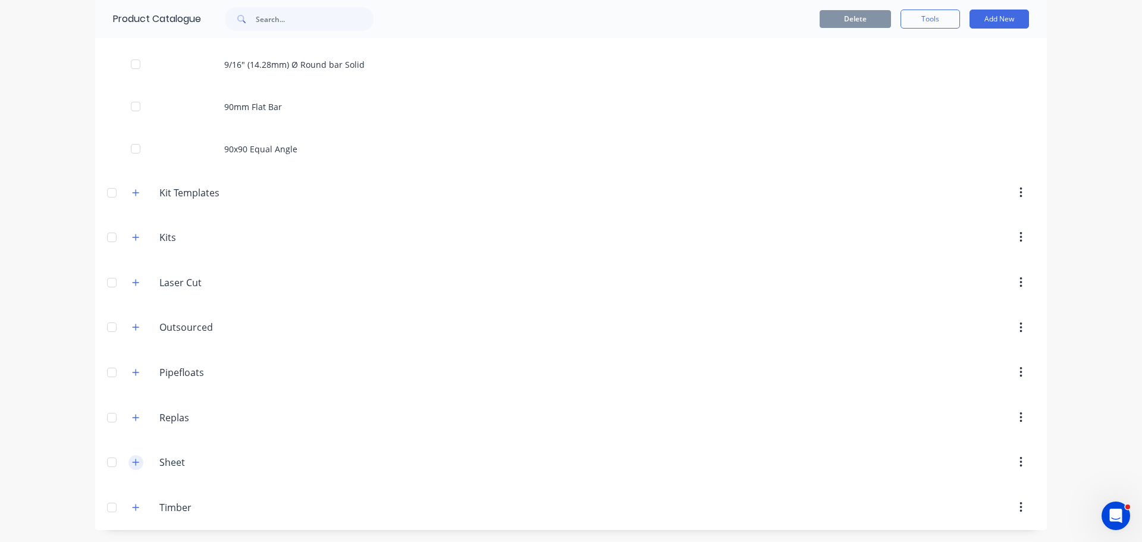
click at [133, 464] on icon "button" at bounding box center [135, 462] width 7 height 8
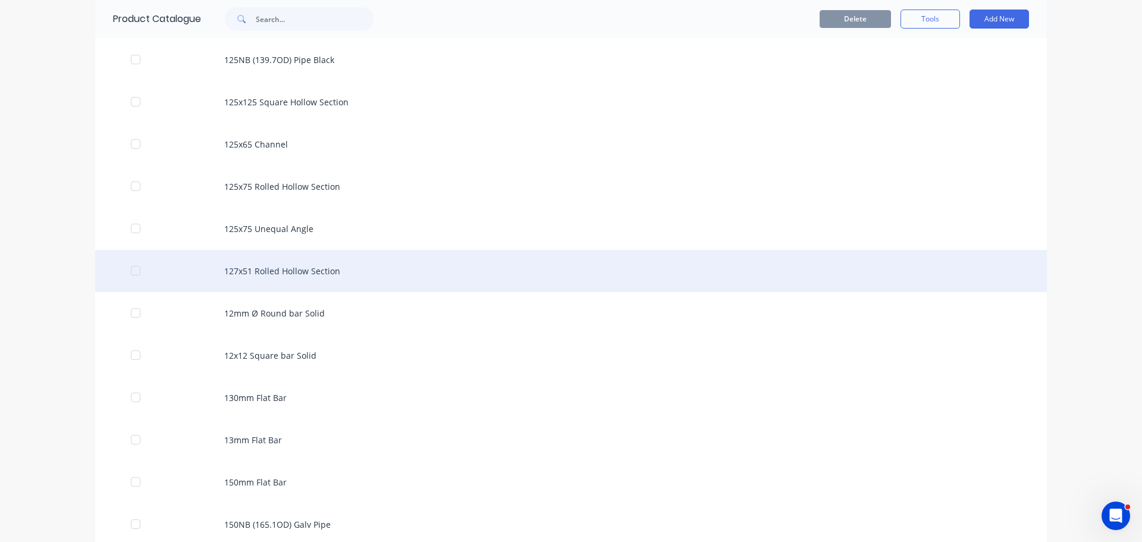
scroll to position [1125, 0]
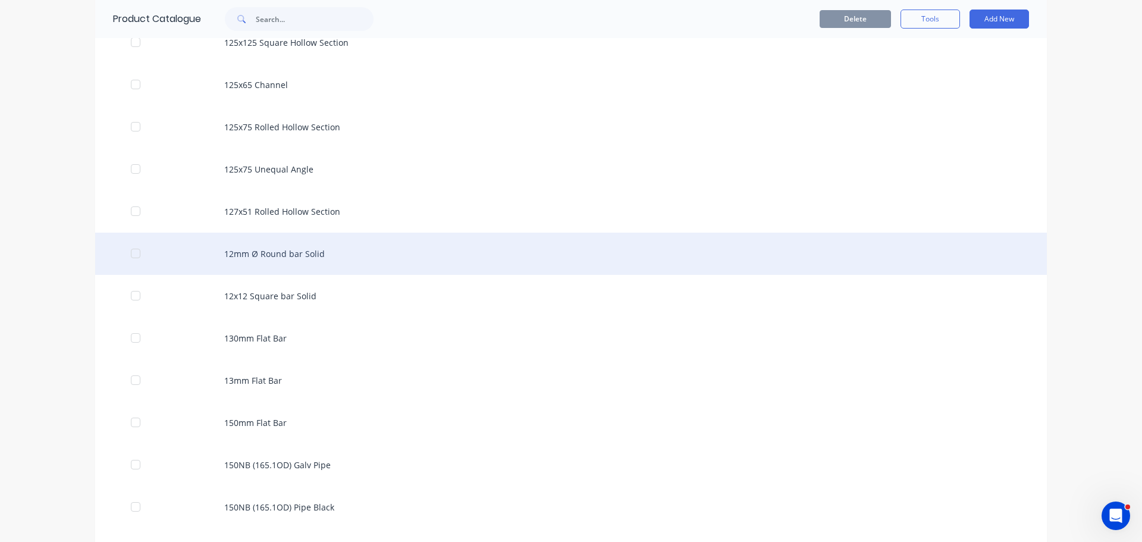
click at [300, 256] on div "12mm Ø Round bar Solid" at bounding box center [571, 254] width 952 height 42
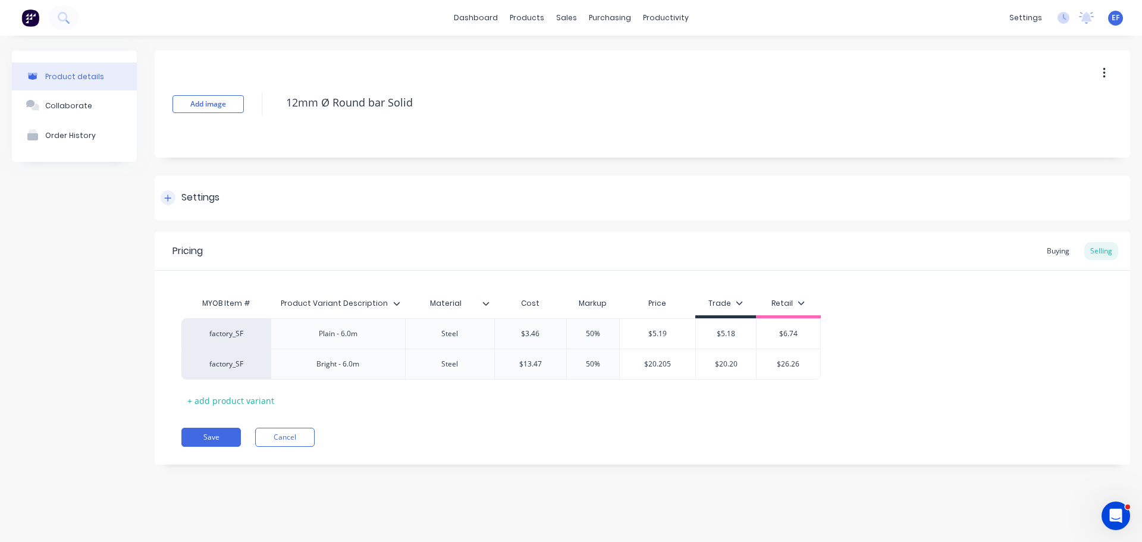
click at [189, 206] on div "Settings" at bounding box center [643, 198] width 976 height 45
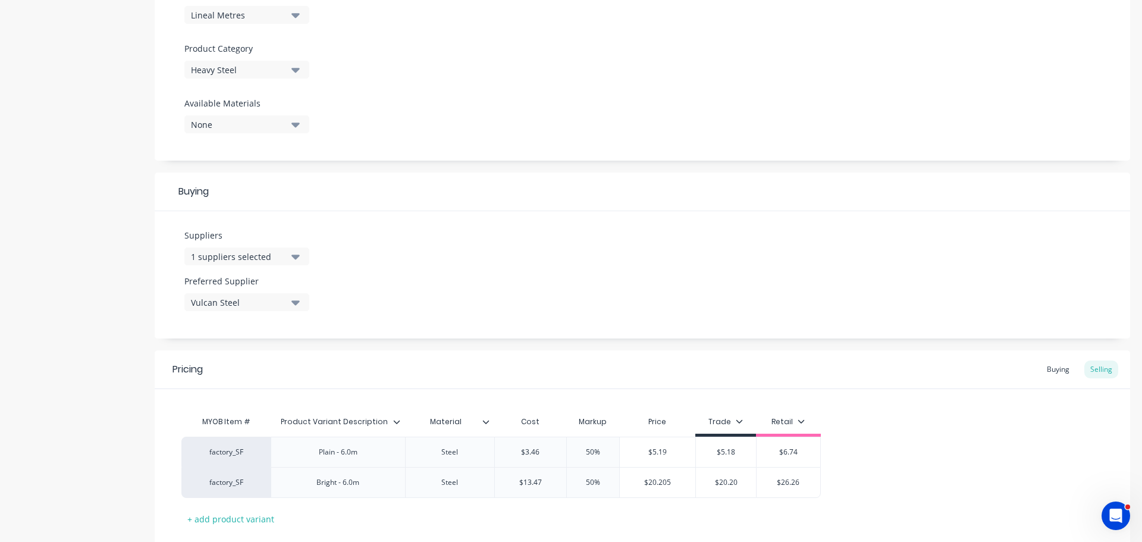
scroll to position [417, 0]
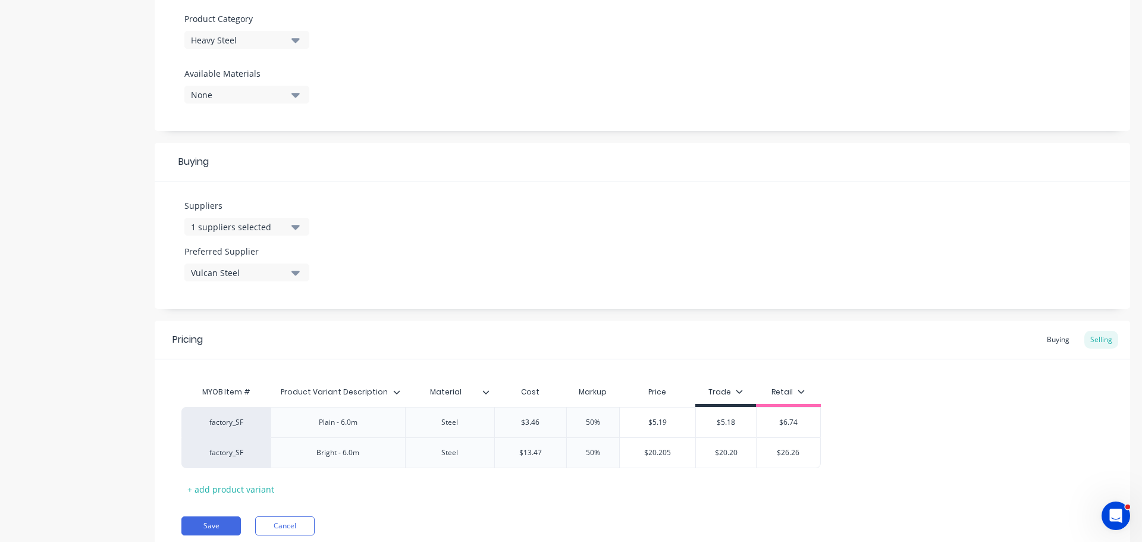
click at [259, 101] on div "None" at bounding box center [238, 95] width 95 height 12
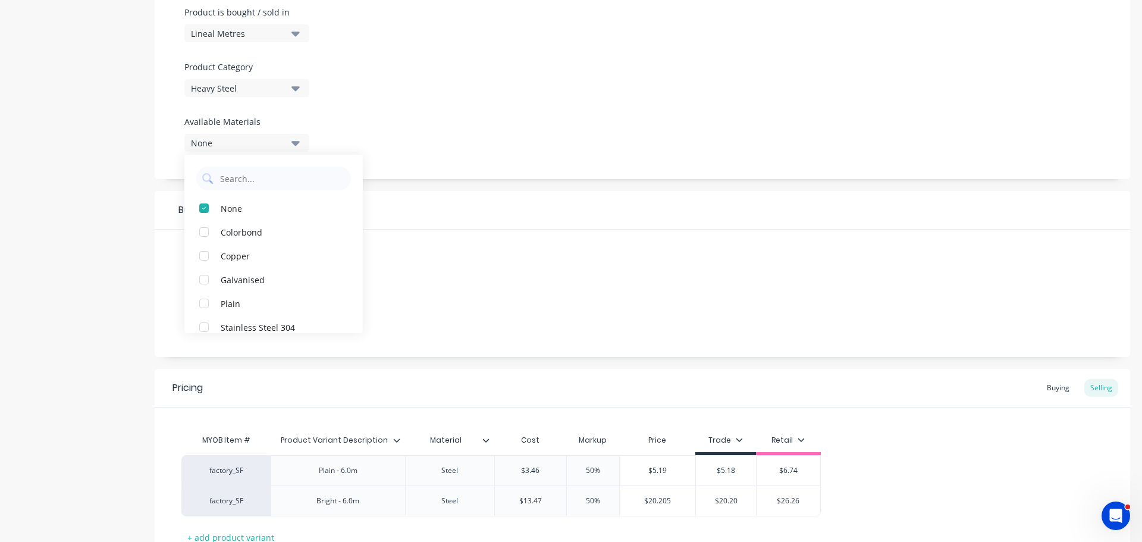
scroll to position [298, 0]
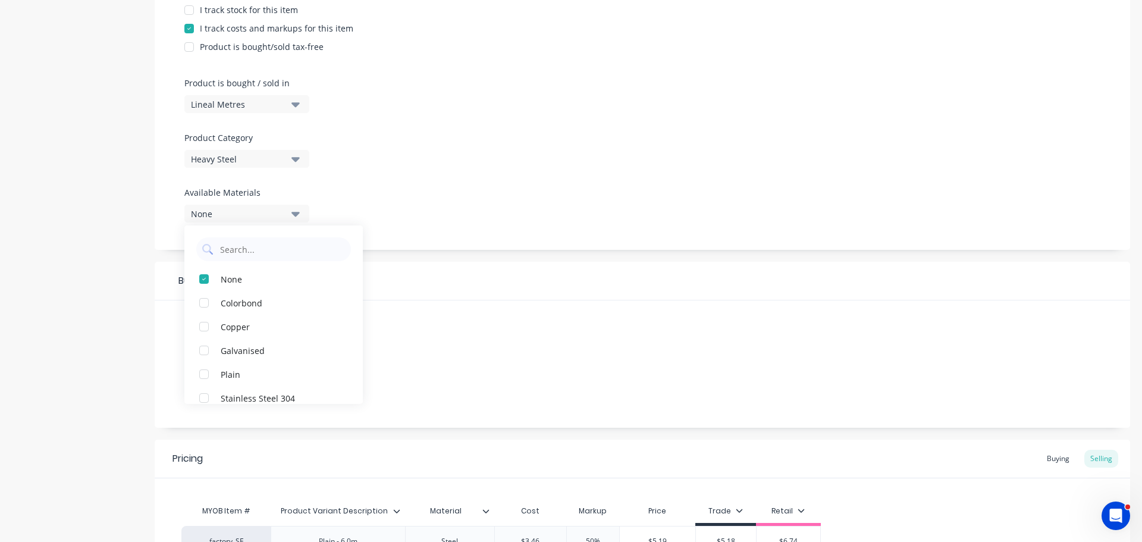
click at [493, 164] on div "Product Options I buy this item I sell this item I track stock for this item I …" at bounding box center [643, 86] width 976 height 327
click at [261, 342] on div "1 suppliers selected" at bounding box center [238, 346] width 95 height 12
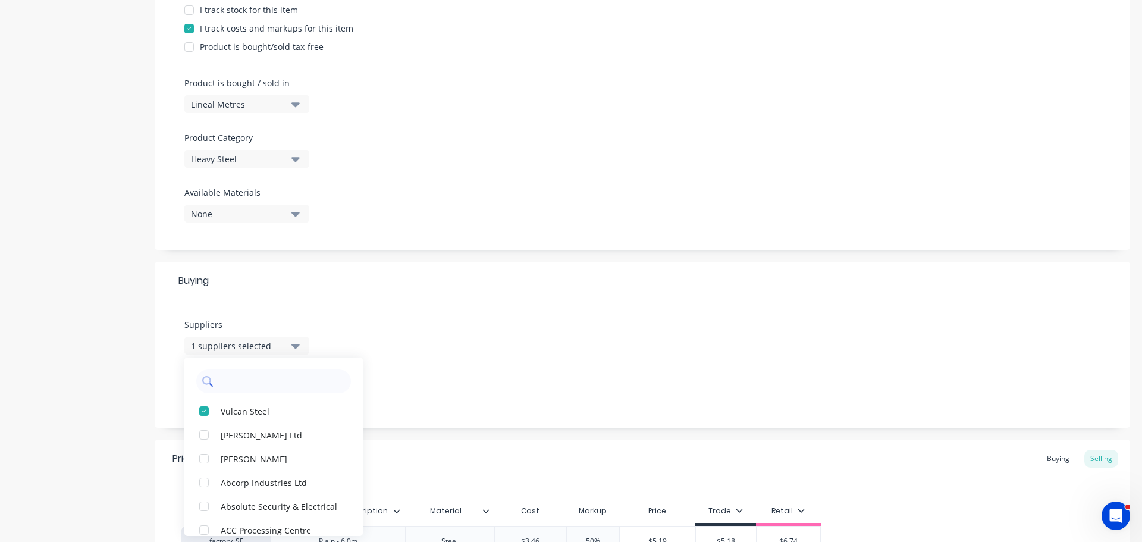
click at [243, 375] on input "text" at bounding box center [282, 382] width 126 height 24
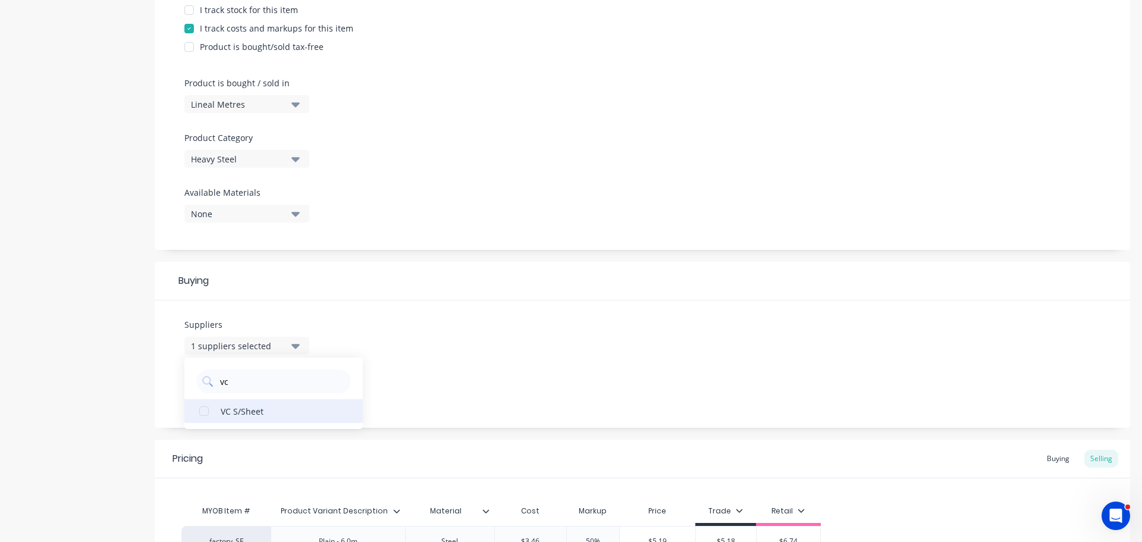
click at [236, 410] on div "VC S/Sheet" at bounding box center [280, 411] width 119 height 12
click at [415, 359] on div "Suppliers 2 suppliers selected vc VC S/Sheet Preferred Supplier Vulcan Steel" at bounding box center [643, 363] width 976 height 127
click at [264, 390] on div "Vulcan Steel" at bounding box center [238, 392] width 95 height 12
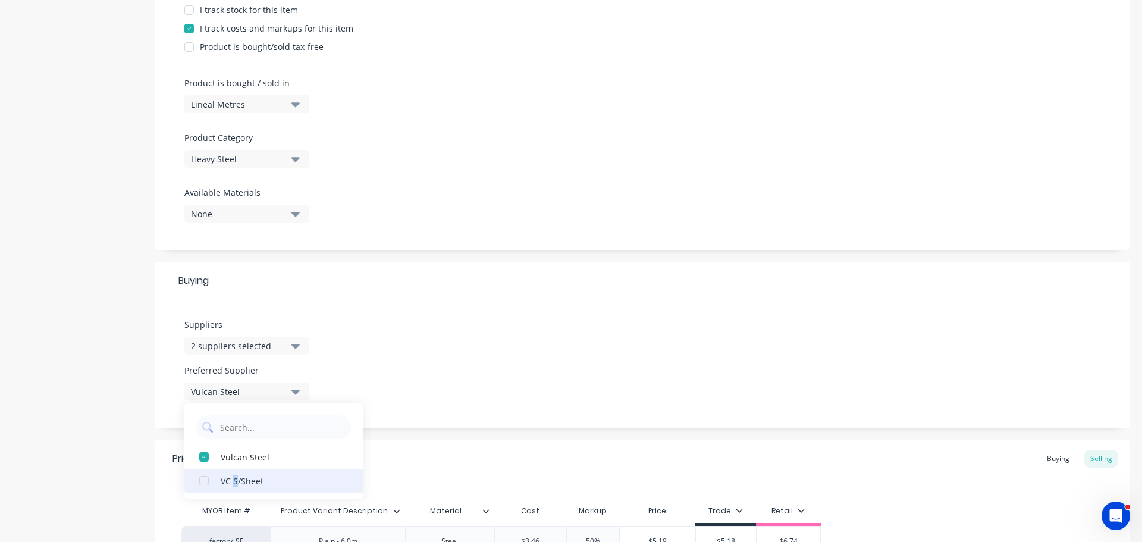
click at [236, 494] on div "Vulcan Steel VC S/Sheet" at bounding box center [273, 450] width 179 height 95
drag, startPoint x: 240, startPoint y: 477, endPoint x: 249, endPoint y: 474, distance: 8.8
click at [242, 476] on div "VC S/Sheet" at bounding box center [280, 480] width 119 height 12
click at [503, 407] on div "Suppliers 2 suppliers selected vc Preferred Supplier VC S/Sheet VC S/Sheet Vulc…" at bounding box center [643, 363] width 976 height 127
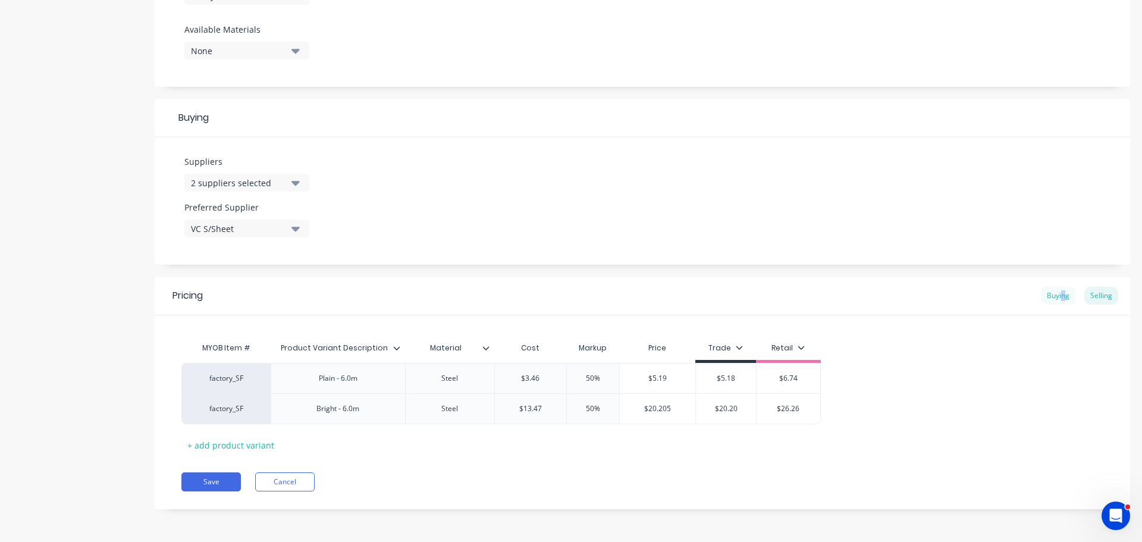
click at [1056, 302] on div "Buying" at bounding box center [1058, 296] width 35 height 18
click at [608, 377] on input "$2.31" at bounding box center [600, 378] width 75 height 11
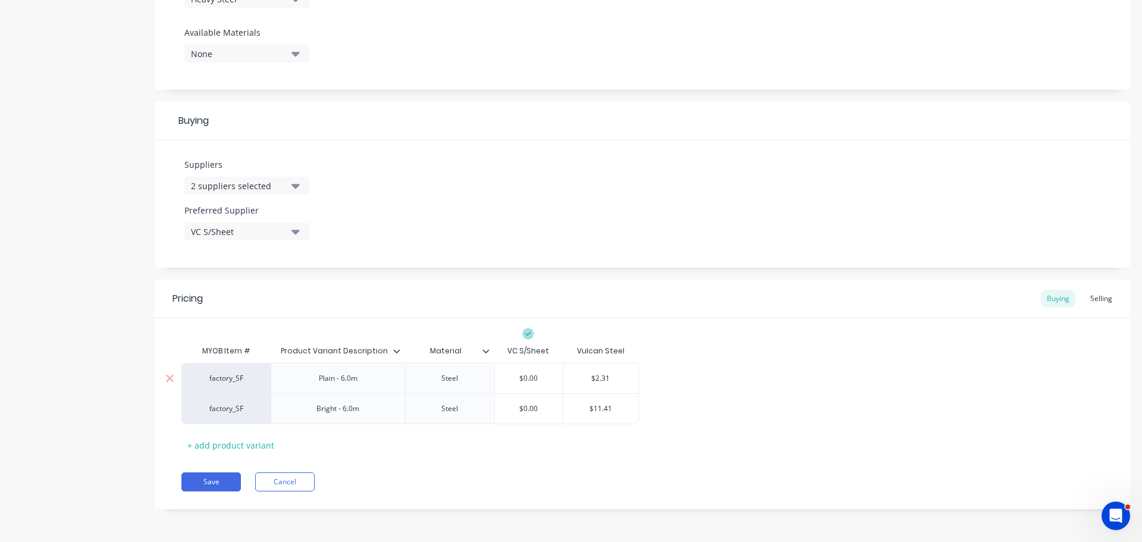
click at [608, 377] on input "$2.31" at bounding box center [600, 378] width 75 height 11
drag, startPoint x: 540, startPoint y: 380, endPoint x: 511, endPoint y: 379, distance: 29.2
click at [511, 379] on input "$0.00" at bounding box center [529, 378] width 68 height 11
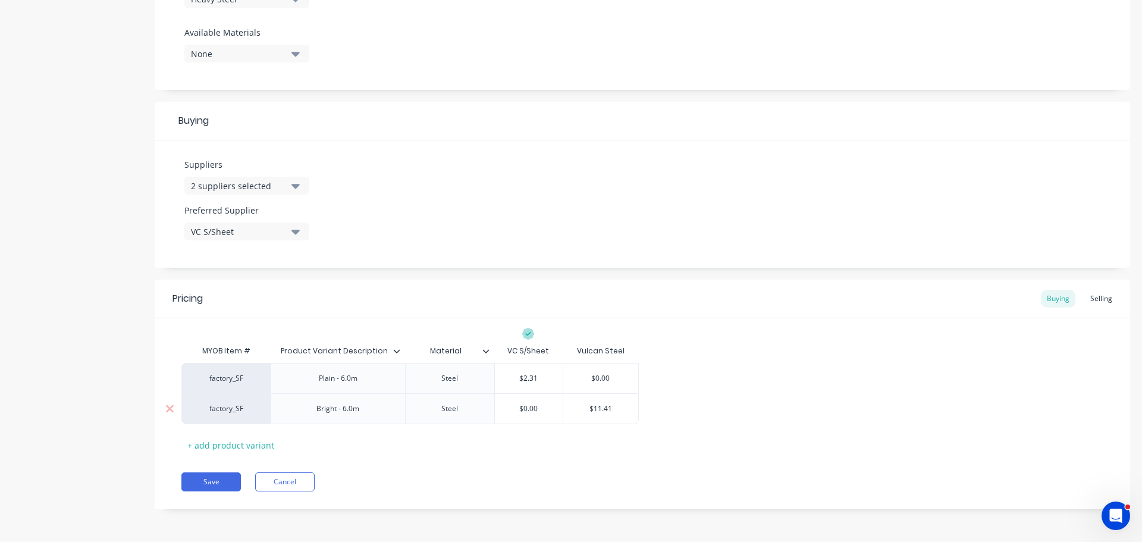
click at [624, 415] on div "$11.41" at bounding box center [600, 409] width 75 height 30
click at [602, 406] on input "$11.41" at bounding box center [600, 408] width 75 height 11
click at [531, 409] on input "$0.00" at bounding box center [529, 408] width 68 height 11
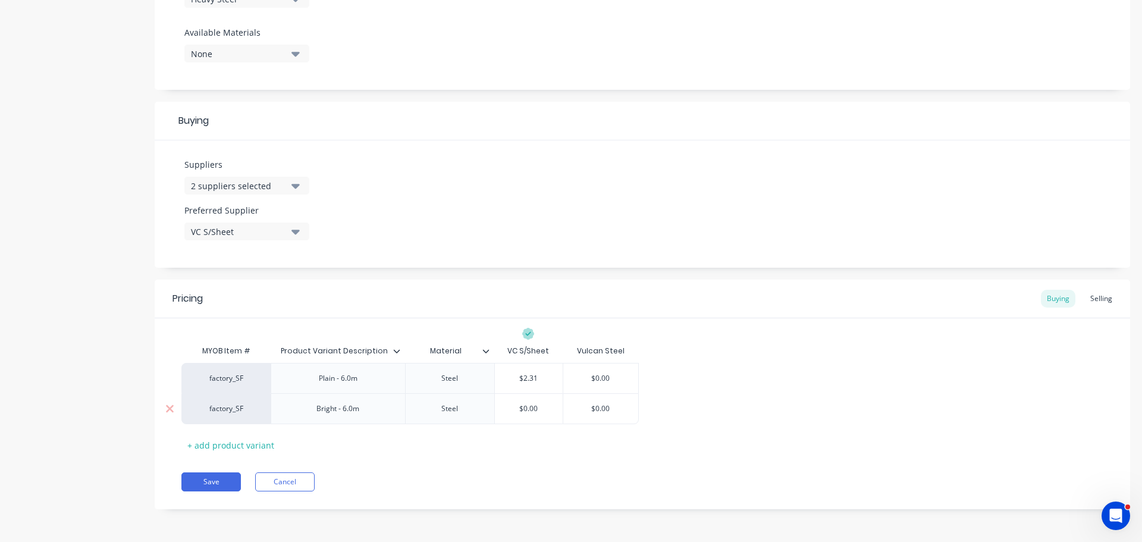
click at [518, 408] on input "$0.00" at bounding box center [529, 408] width 68 height 11
click at [546, 462] on div "Pricing Buying Selling MYOB Item # Product Variant Description Material VC S/Sh…" at bounding box center [643, 395] width 976 height 230
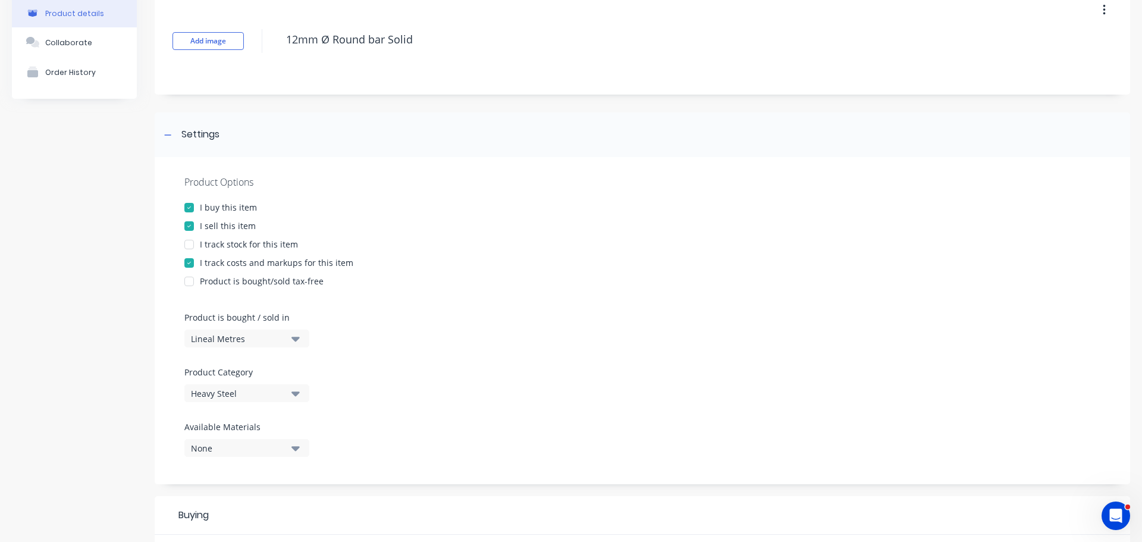
scroll to position [41, 0]
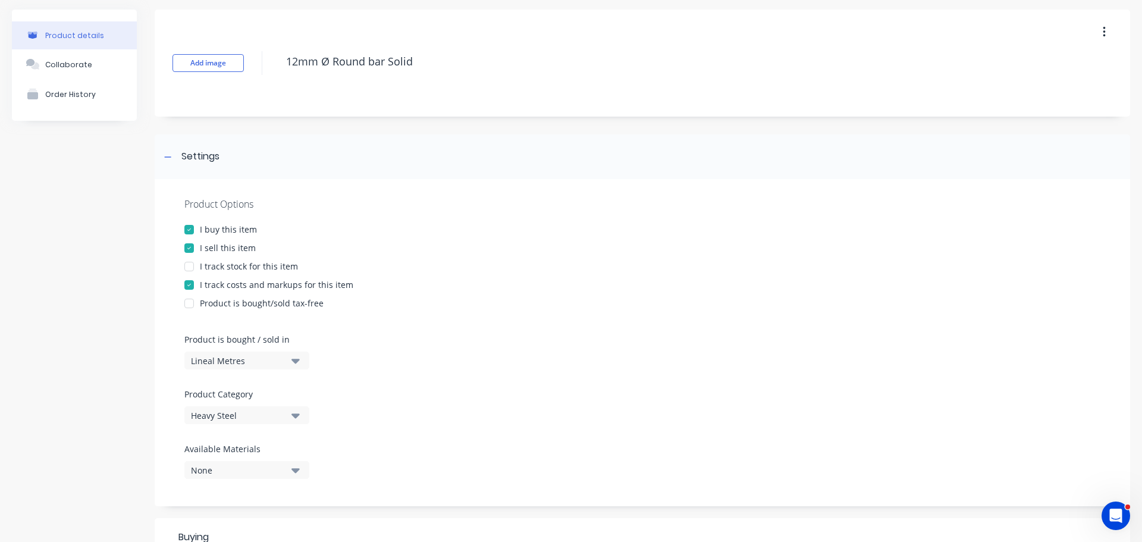
drag, startPoint x: 365, startPoint y: 61, endPoint x: 275, endPoint y: 48, distance: 90.7
click at [275, 48] on div "Add image 12mm Ø Round bar Solid" at bounding box center [643, 63] width 976 height 107
click at [178, 159] on div "Settings" at bounding box center [190, 156] width 59 height 15
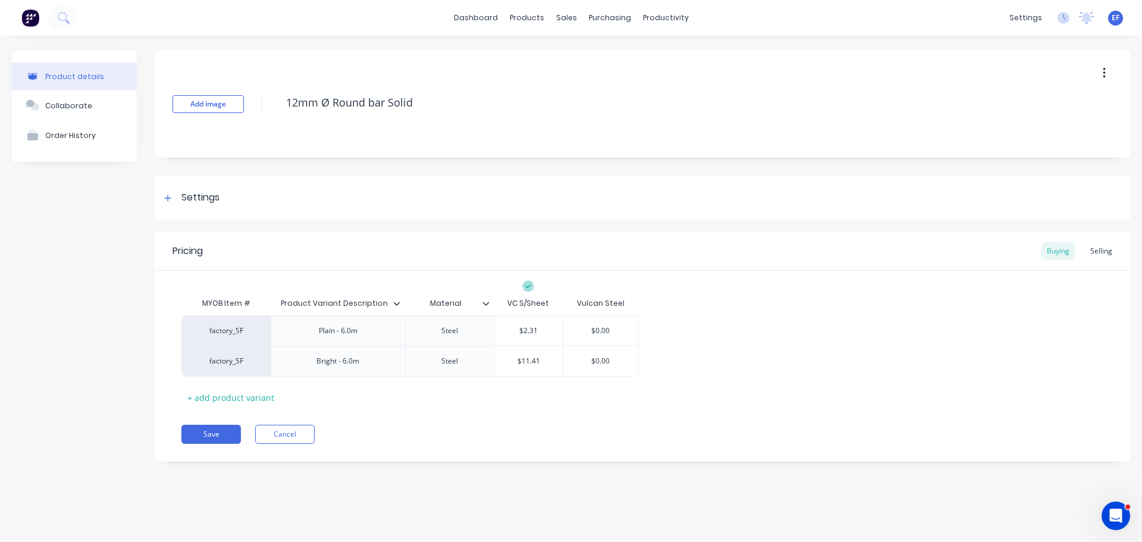
scroll to position [0, 0]
click at [192, 430] on button "Save" at bounding box center [211, 434] width 60 height 19
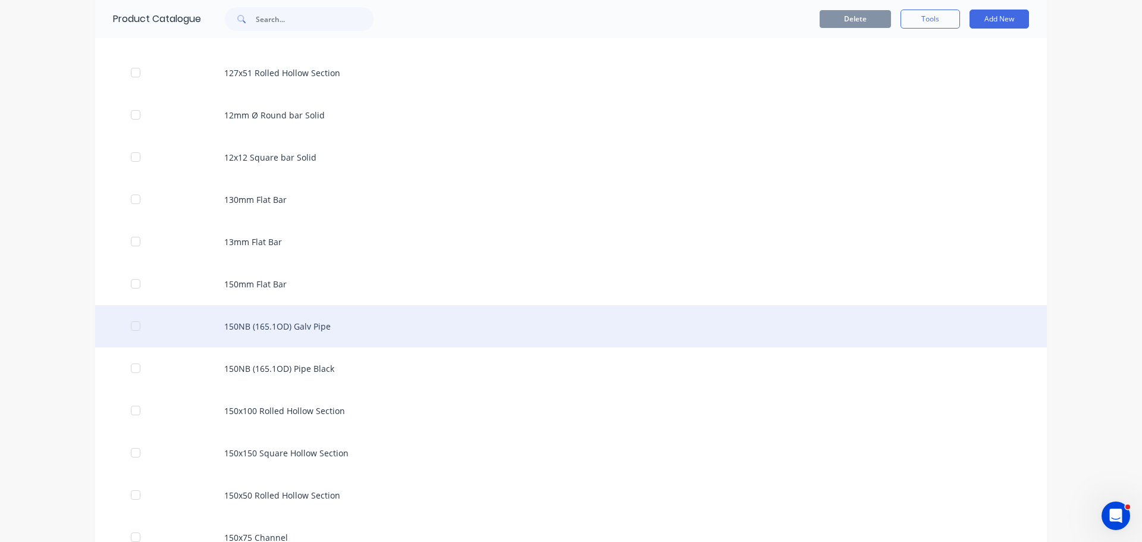
scroll to position [1286, 0]
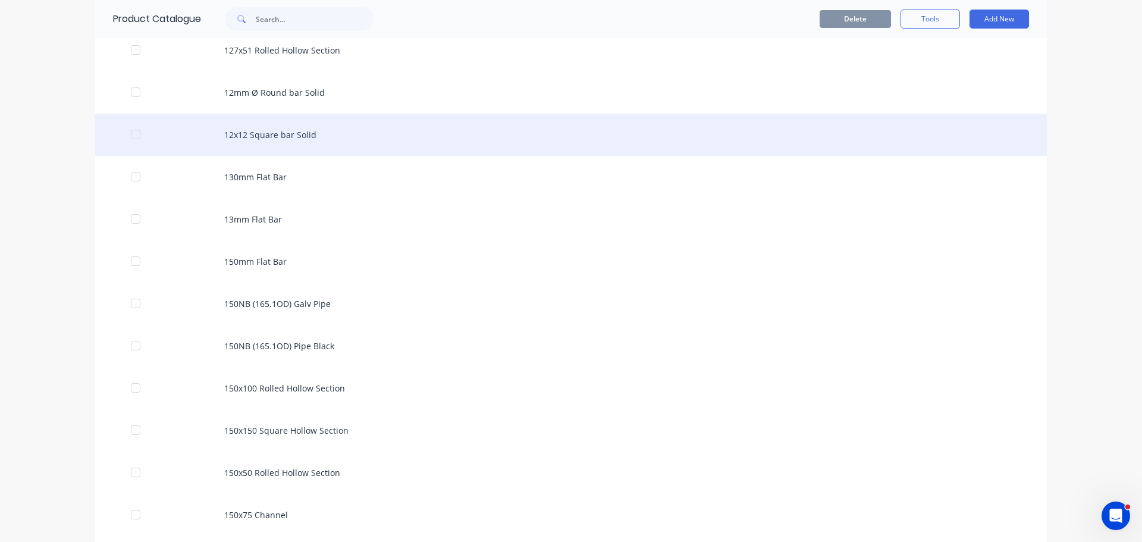
click at [308, 134] on div "12x12 Square bar Solid" at bounding box center [571, 135] width 952 height 42
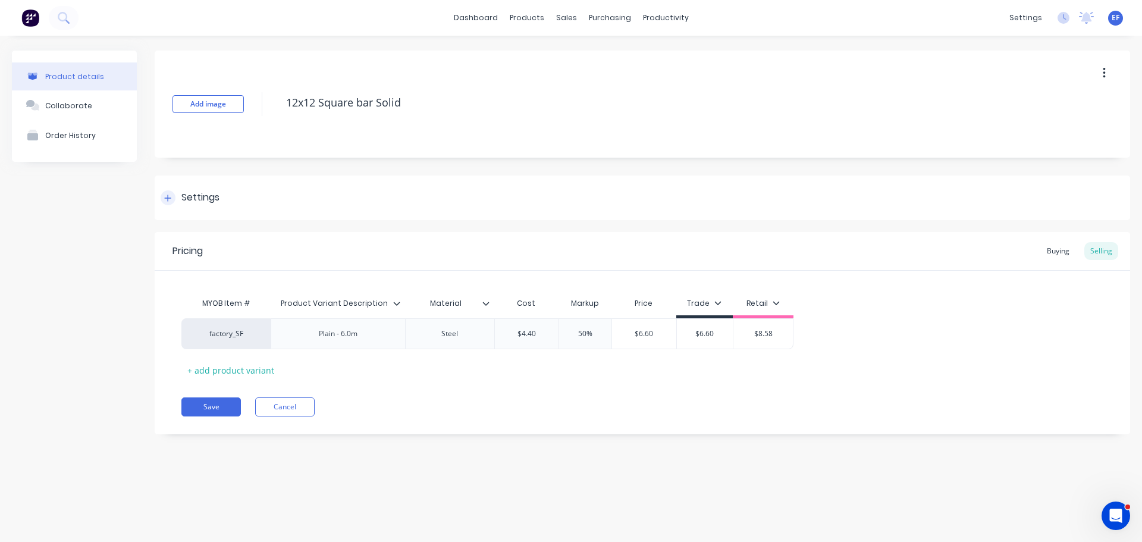
click at [176, 203] on div "Settings" at bounding box center [190, 197] width 59 height 15
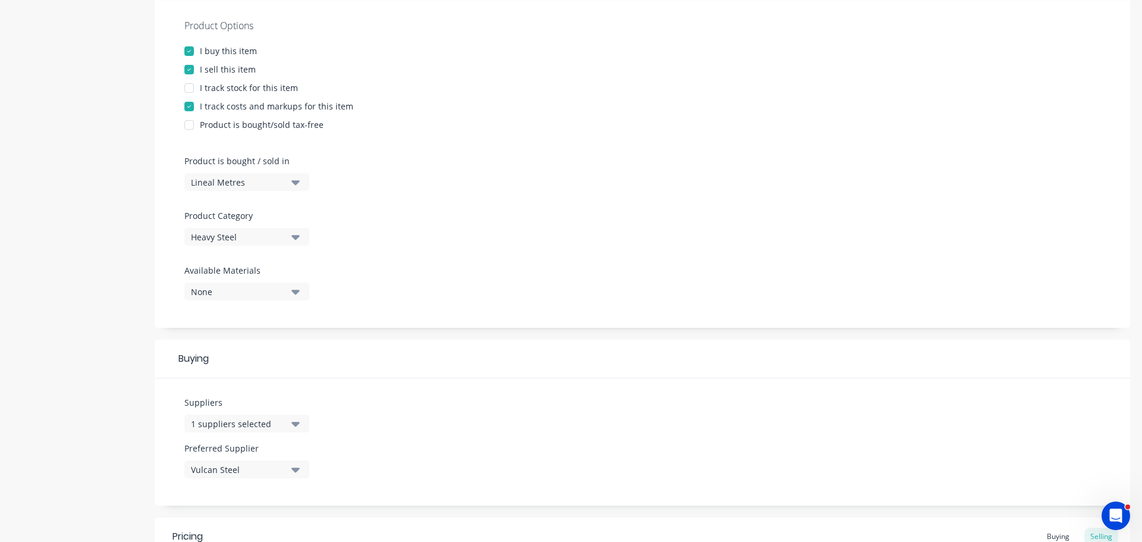
scroll to position [298, 0]
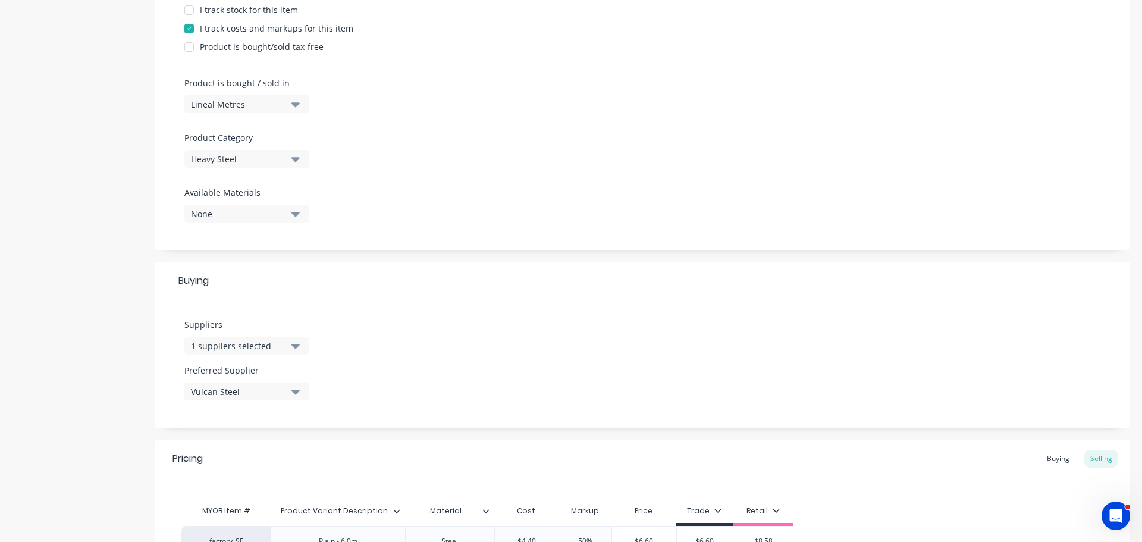
click at [219, 349] on div "1 suppliers selected" at bounding box center [238, 346] width 95 height 12
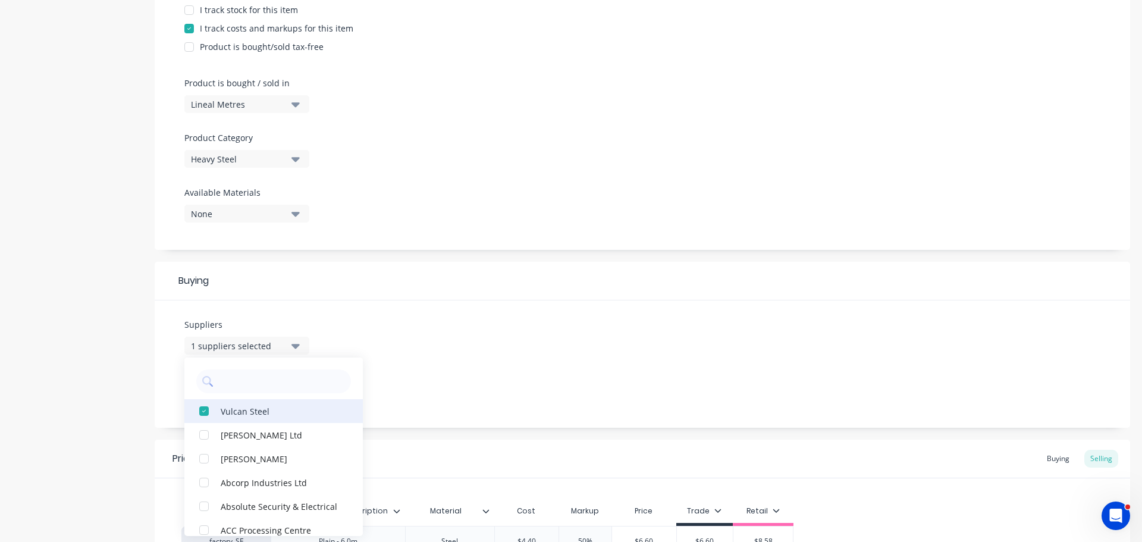
click at [245, 403] on button "Vulcan Steel" at bounding box center [273, 411] width 179 height 24
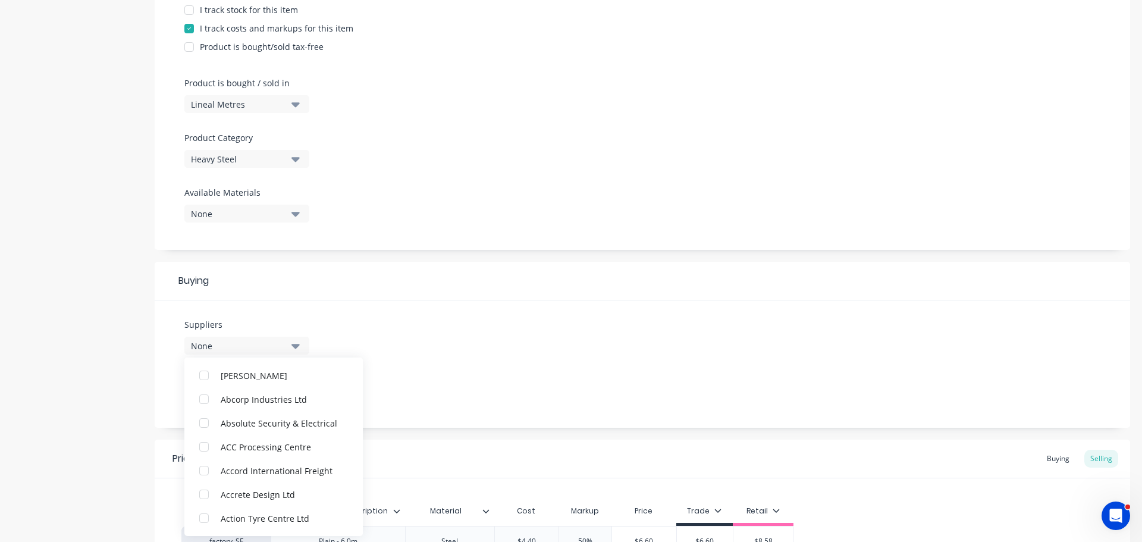
scroll to position [0, 0]
click at [233, 381] on input "text" at bounding box center [282, 382] width 126 height 24
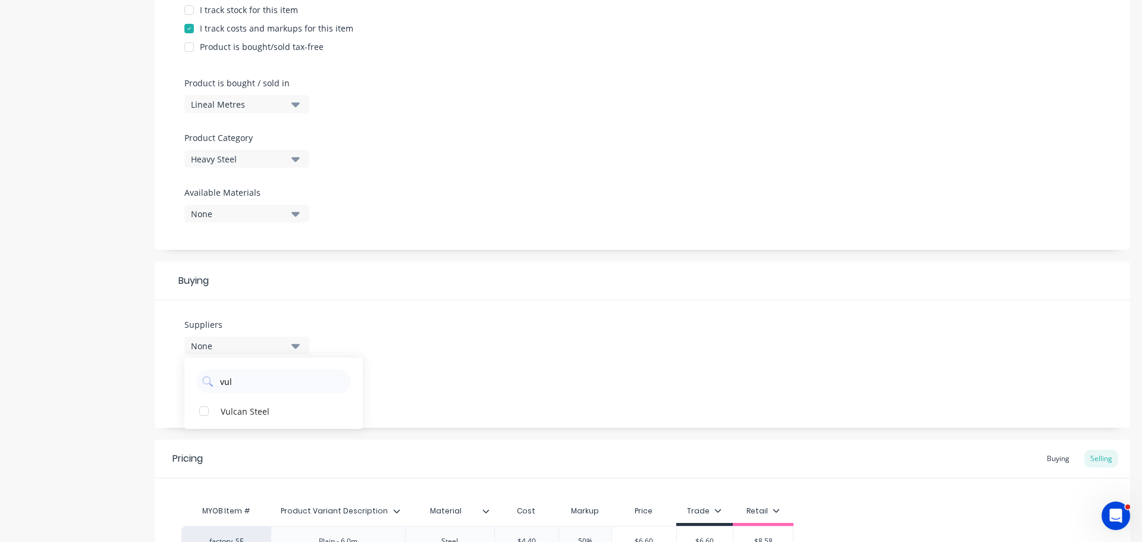
click at [414, 365] on div "Suppliers None vul Vulcan Steel Preferred Supplier None No options..." at bounding box center [643, 363] width 976 height 127
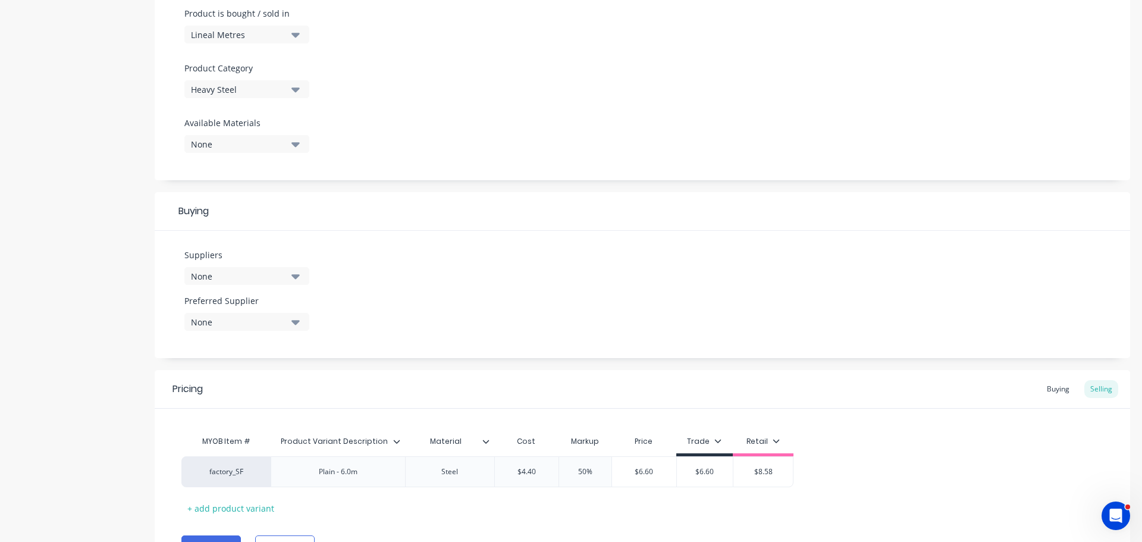
scroll to position [430, 0]
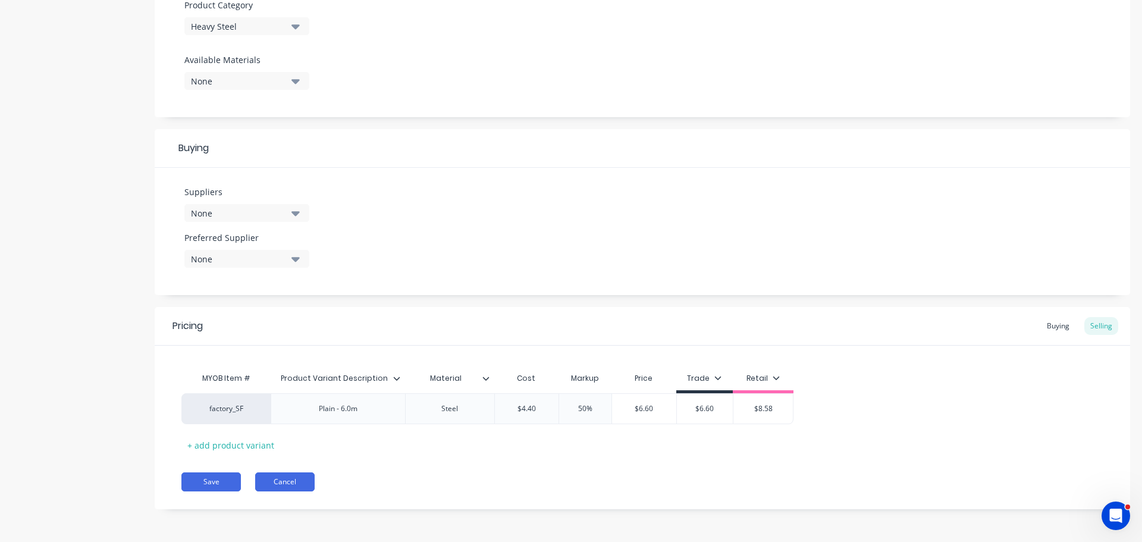
click at [302, 479] on button "Cancel" at bounding box center [285, 481] width 60 height 19
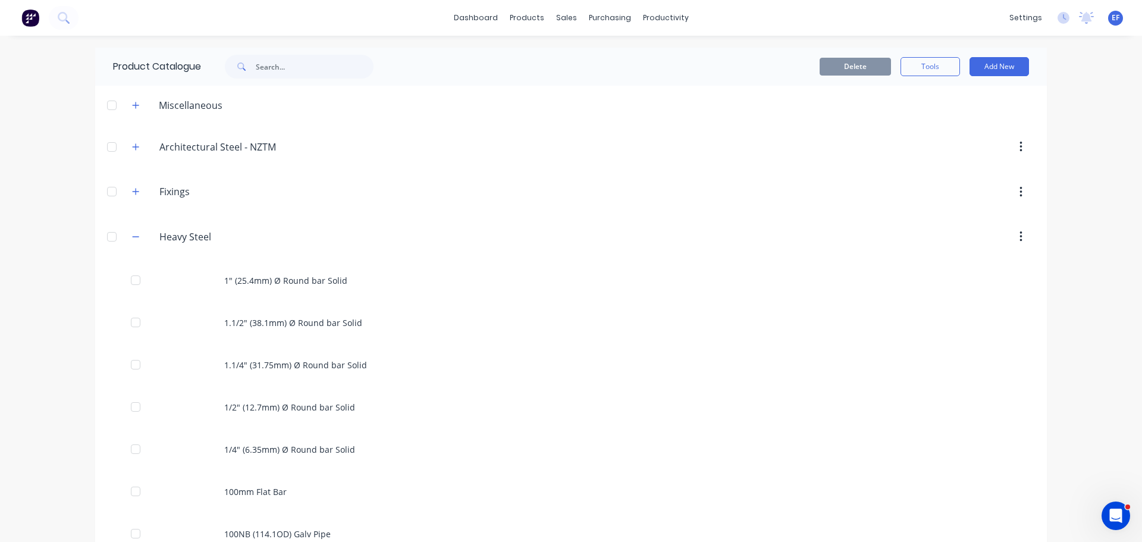
scroll to position [1108, 0]
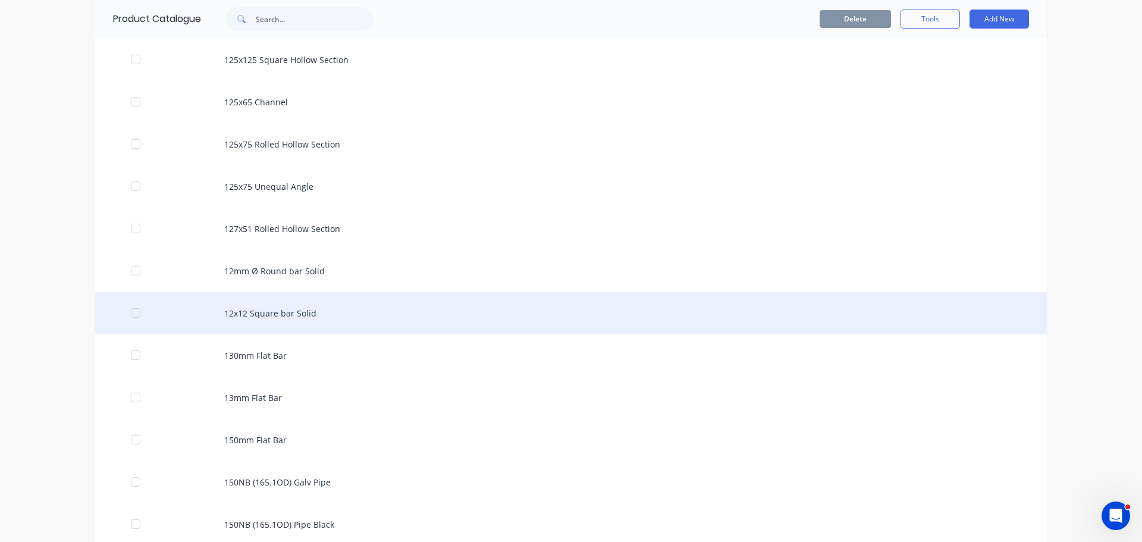
click at [287, 318] on div "12x12 Square bar Solid" at bounding box center [571, 313] width 952 height 42
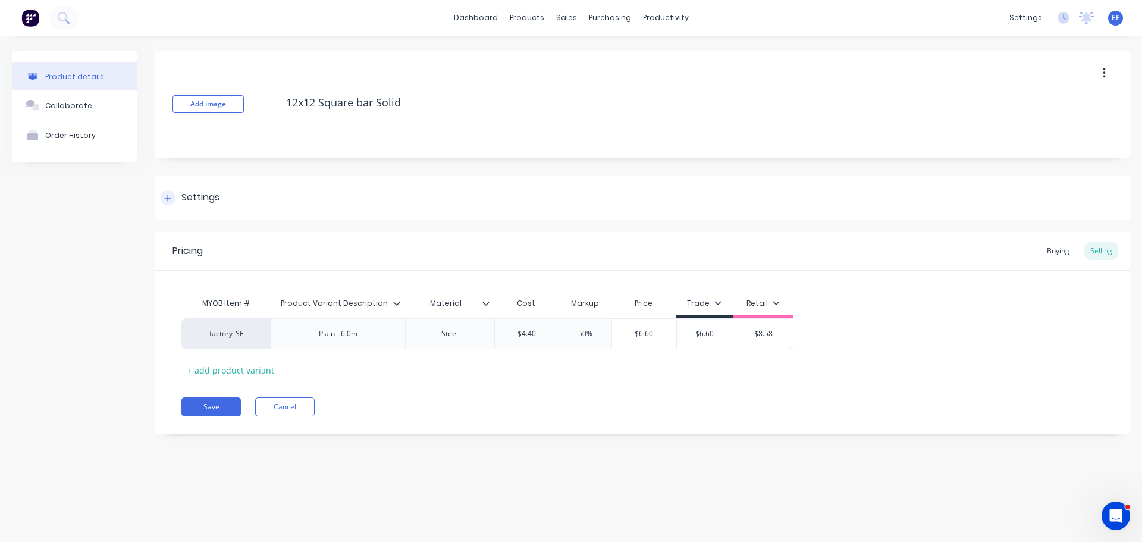
click at [177, 207] on div "Settings" at bounding box center [643, 198] width 976 height 45
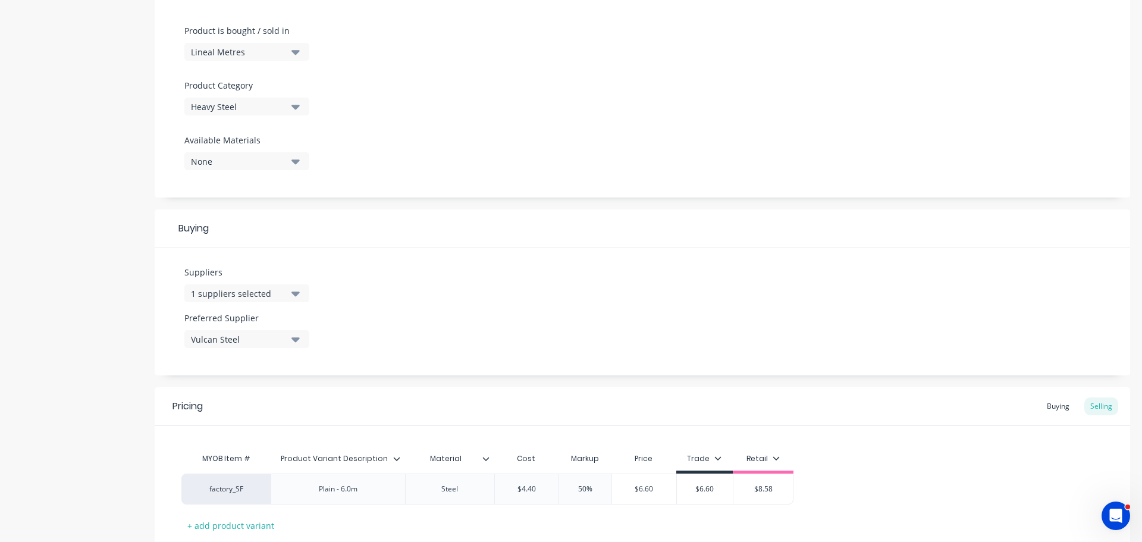
scroll to position [357, 0]
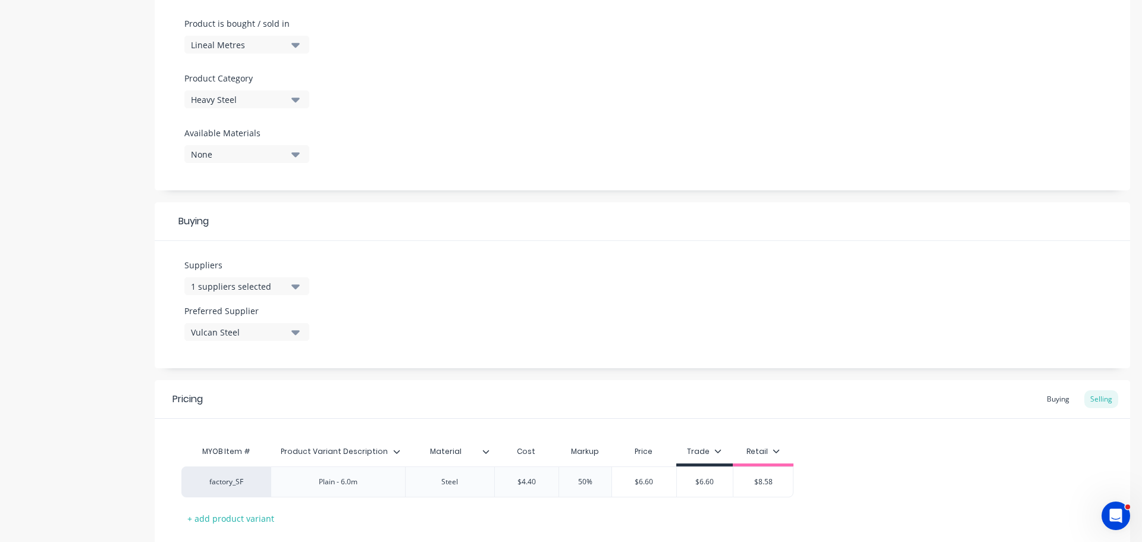
click at [257, 285] on div "1 suppliers selected" at bounding box center [238, 286] width 95 height 12
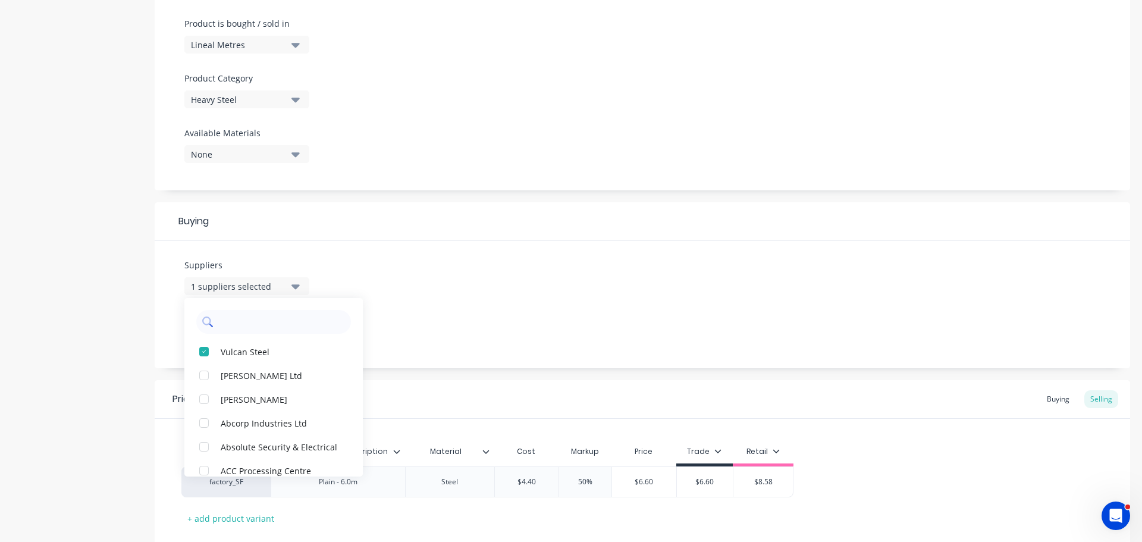
click at [264, 325] on input "text" at bounding box center [282, 322] width 126 height 24
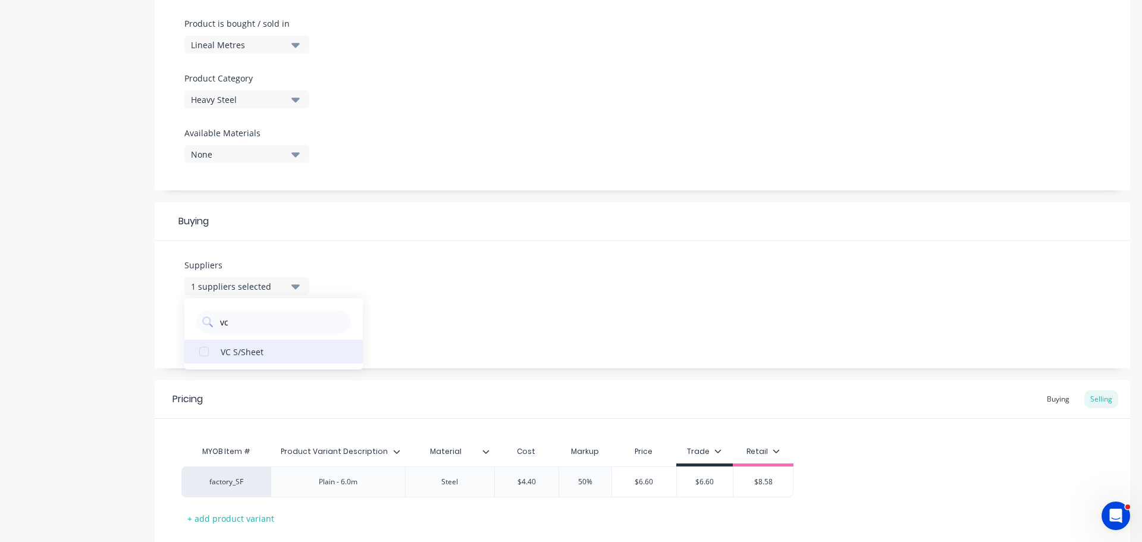
click at [243, 350] on div "VC S/Sheet" at bounding box center [280, 351] width 119 height 12
click at [455, 304] on div "Suppliers 2 suppliers selected vc VC S/Sheet Preferred Supplier Vulcan Steel" at bounding box center [643, 304] width 976 height 127
click at [281, 346] on div "Preferred Supplier Vulcan Steel" at bounding box center [246, 328] width 125 height 46
click at [278, 331] on div "Vulcan Steel" at bounding box center [238, 332] width 95 height 12
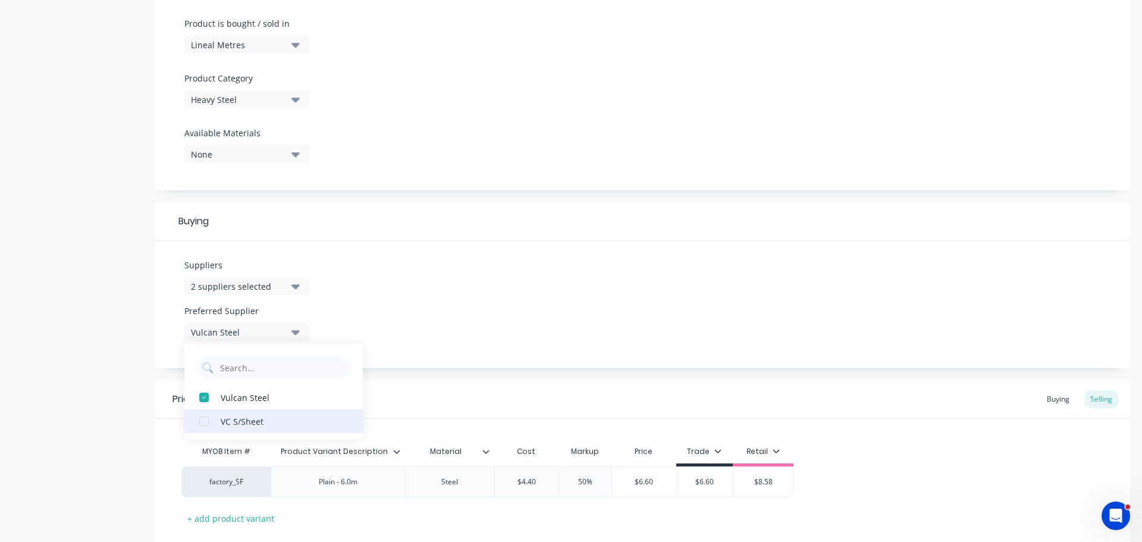
click at [226, 431] on button "VC S/Sheet" at bounding box center [273, 421] width 179 height 24
click at [536, 350] on div "Suppliers 2 suppliers selected vc Preferred Supplier VC S/Sheet VC S/Sheet Vulc…" at bounding box center [643, 304] width 976 height 127
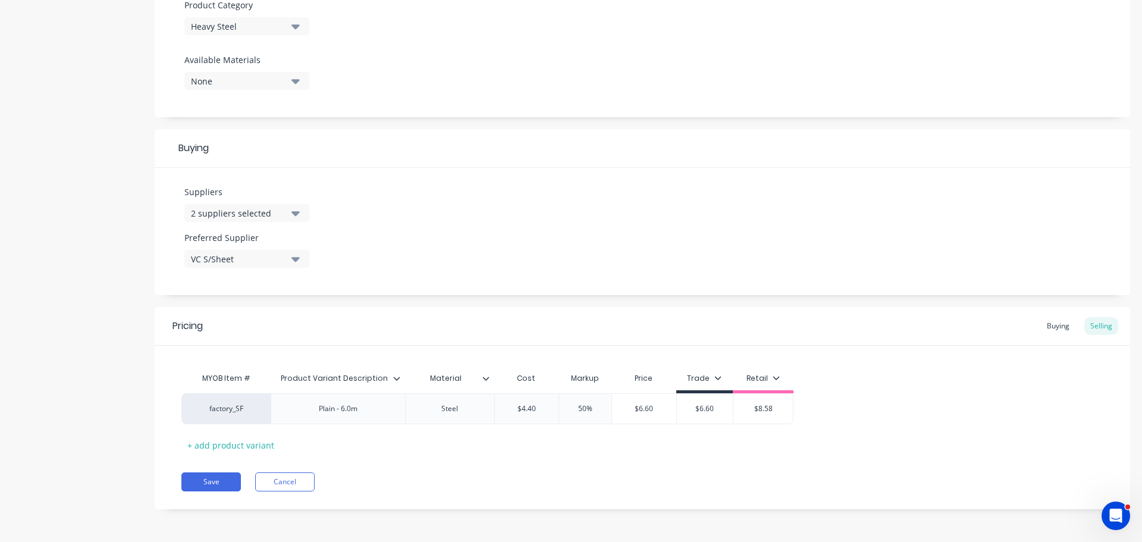
drag, startPoint x: 1053, startPoint y: 325, endPoint x: 983, endPoint y: 347, distance: 73.2
click at [1053, 325] on div "Buying" at bounding box center [1058, 326] width 35 height 18
click at [596, 408] on input "$3.17" at bounding box center [600, 408] width 75 height 11
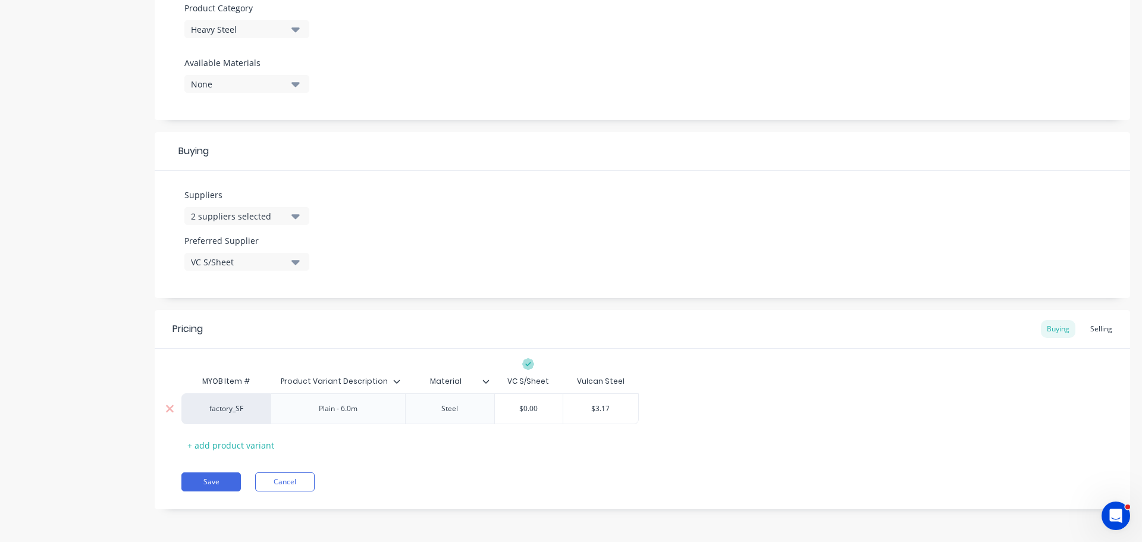
click at [596, 408] on input "$3.17" at bounding box center [600, 408] width 75 height 11
click at [505, 408] on input "$0.00" at bounding box center [529, 408] width 68 height 11
click at [499, 484] on div "Save Cancel" at bounding box center [655, 481] width 949 height 19
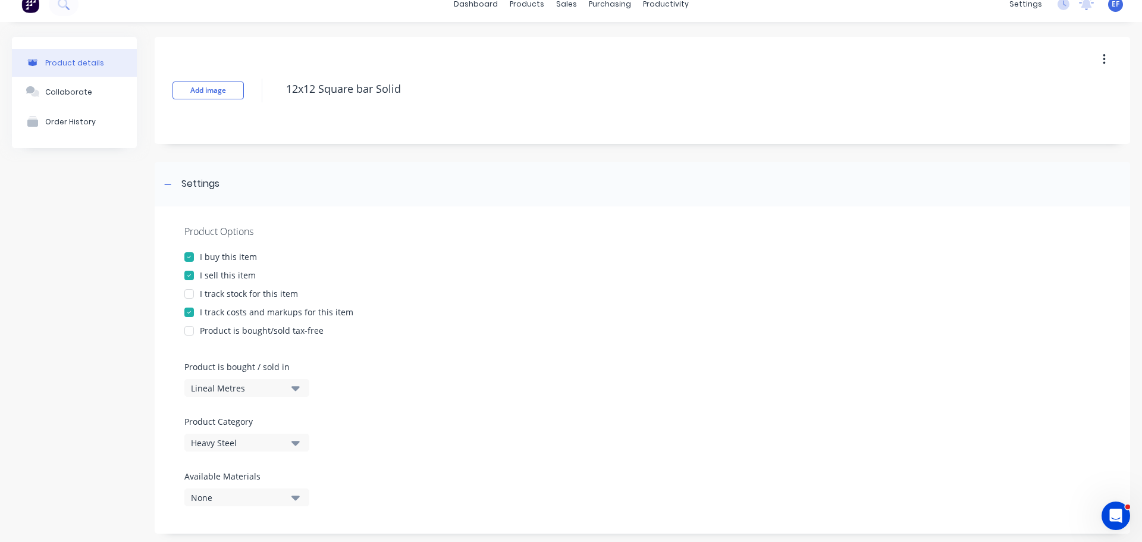
scroll to position [11, 0]
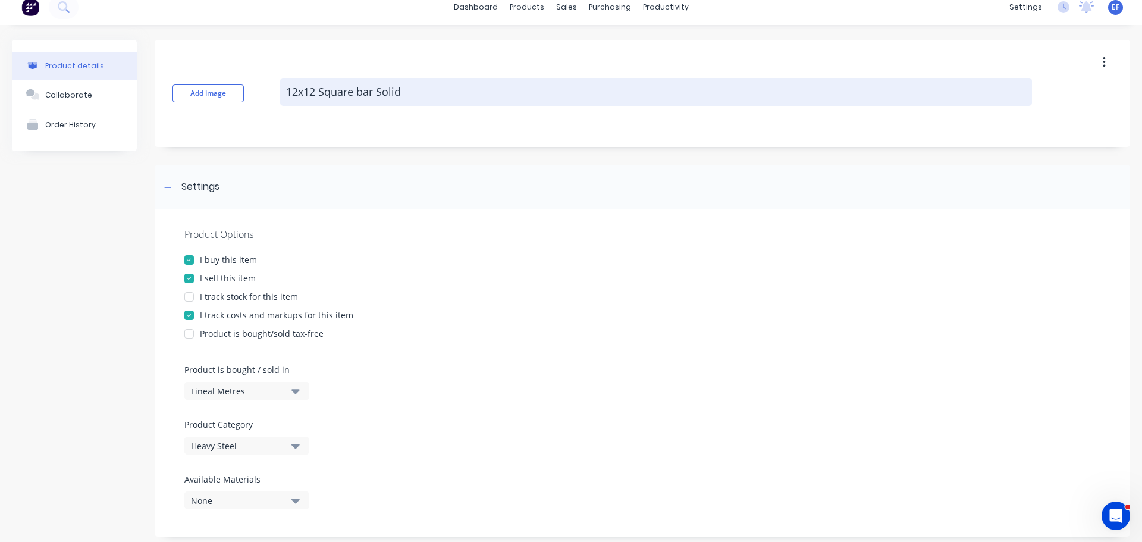
drag, startPoint x: 447, startPoint y: 97, endPoint x: 287, endPoint y: 103, distance: 160.8
click at [287, 103] on textarea "12x12 Square bar Solid" at bounding box center [656, 92] width 752 height 28
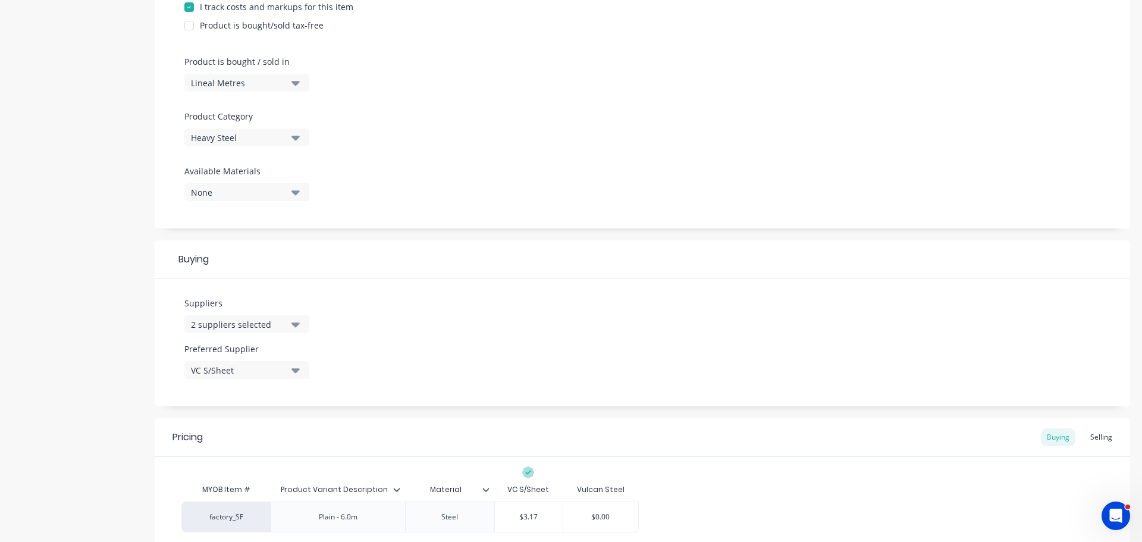
scroll to position [368, 0]
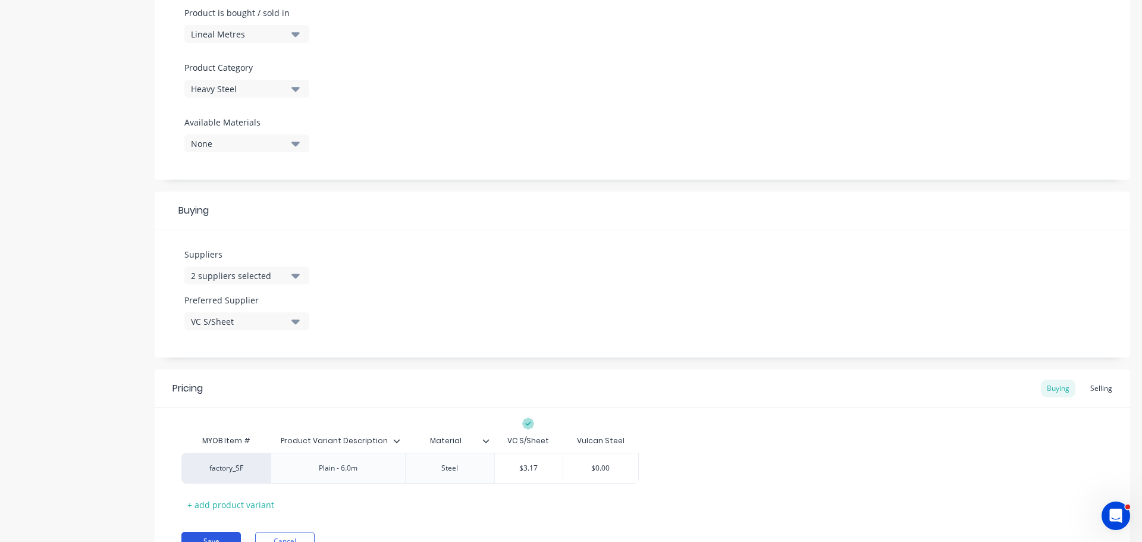
click at [220, 537] on button "Save" at bounding box center [211, 541] width 60 height 19
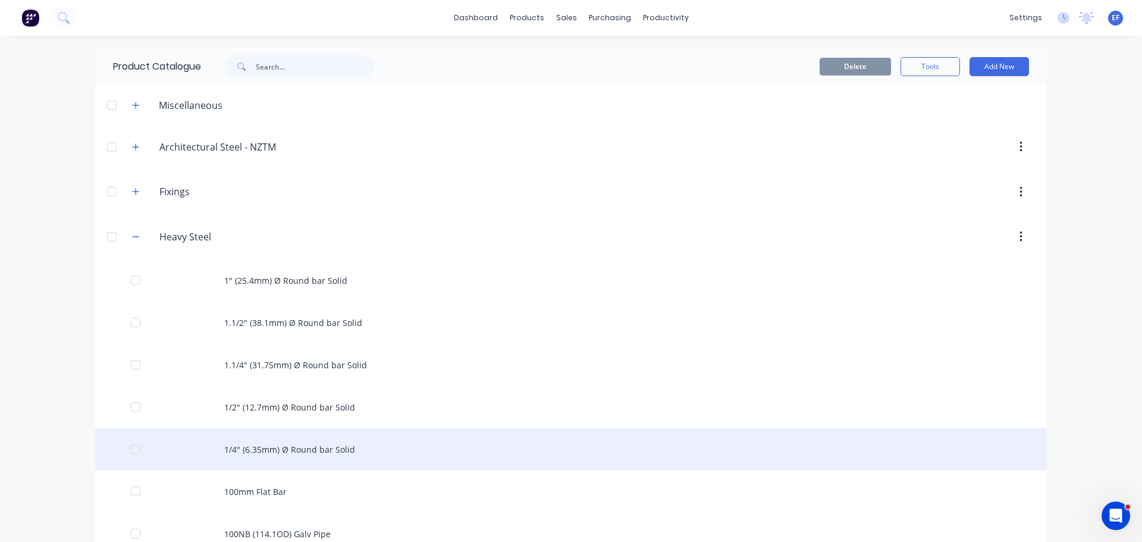
scroll to position [1150, 0]
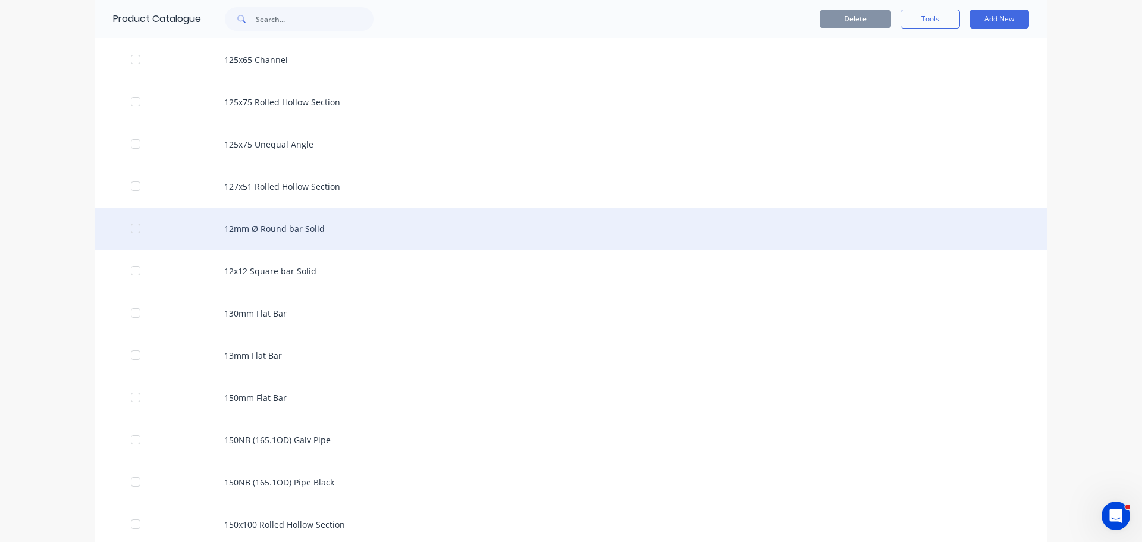
click at [302, 221] on div "12mm Ø Round bar Solid" at bounding box center [571, 229] width 952 height 42
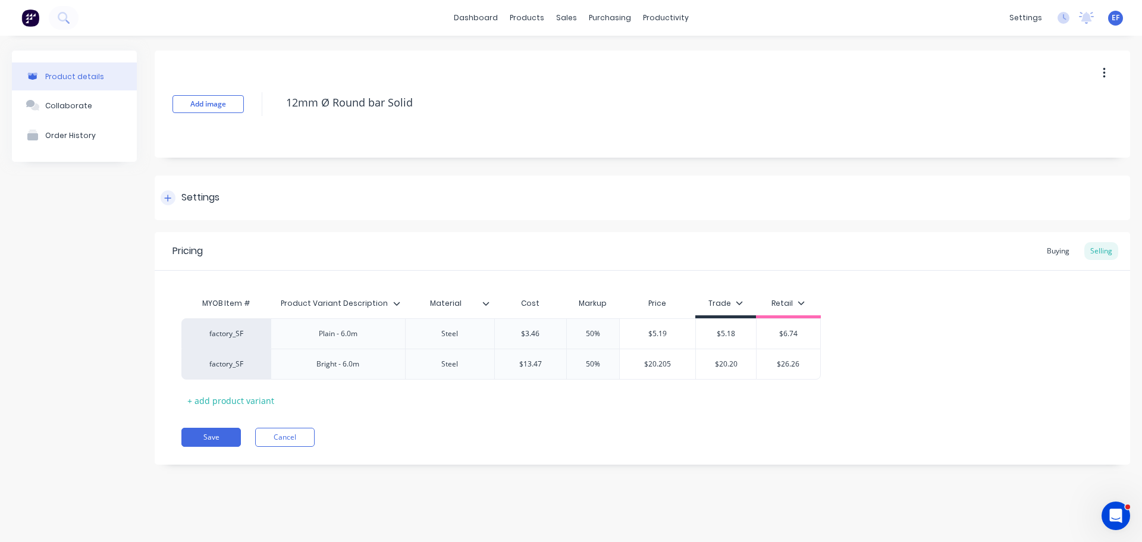
click at [187, 193] on div "Settings" at bounding box center [200, 197] width 38 height 15
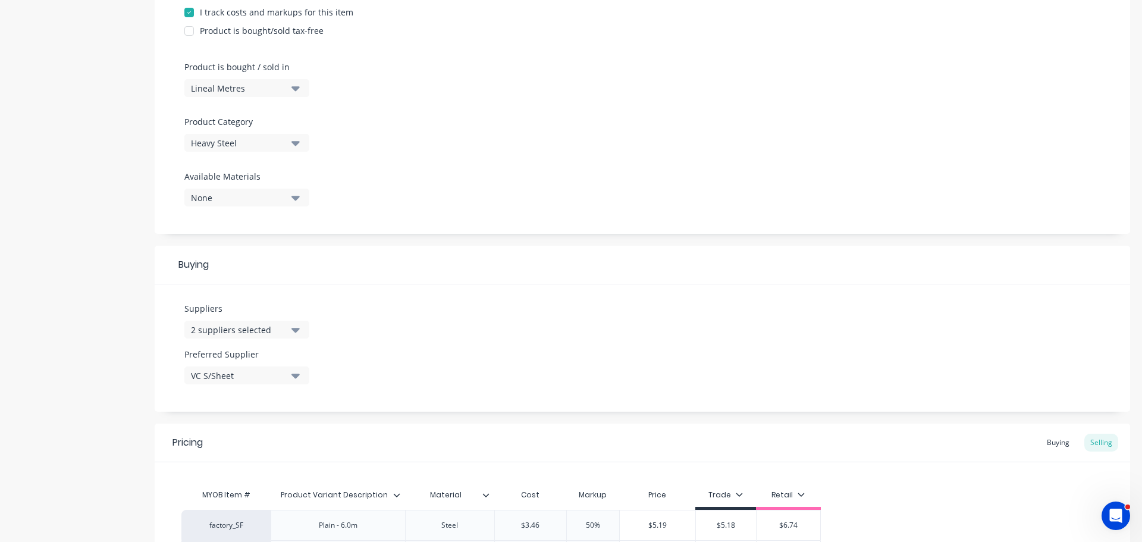
scroll to position [417, 0]
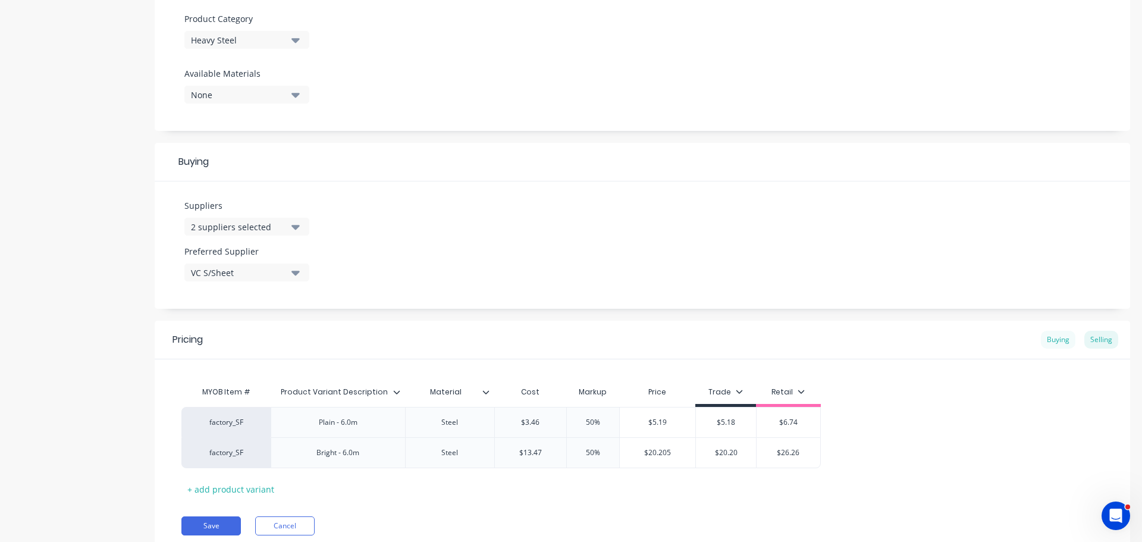
click at [1051, 341] on div "Buying" at bounding box center [1058, 340] width 35 height 18
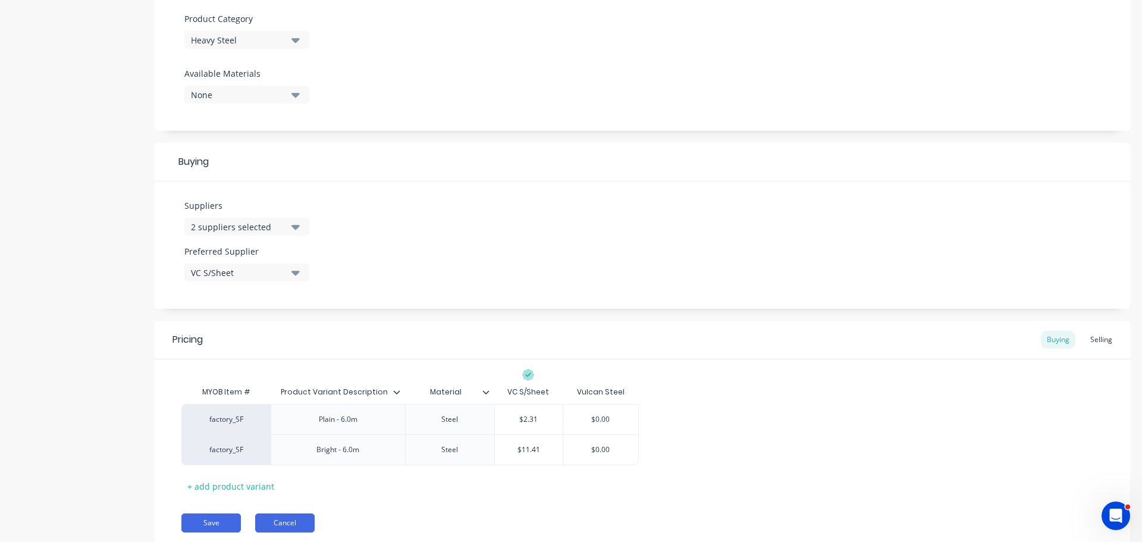
click at [295, 530] on button "Cancel" at bounding box center [285, 523] width 60 height 19
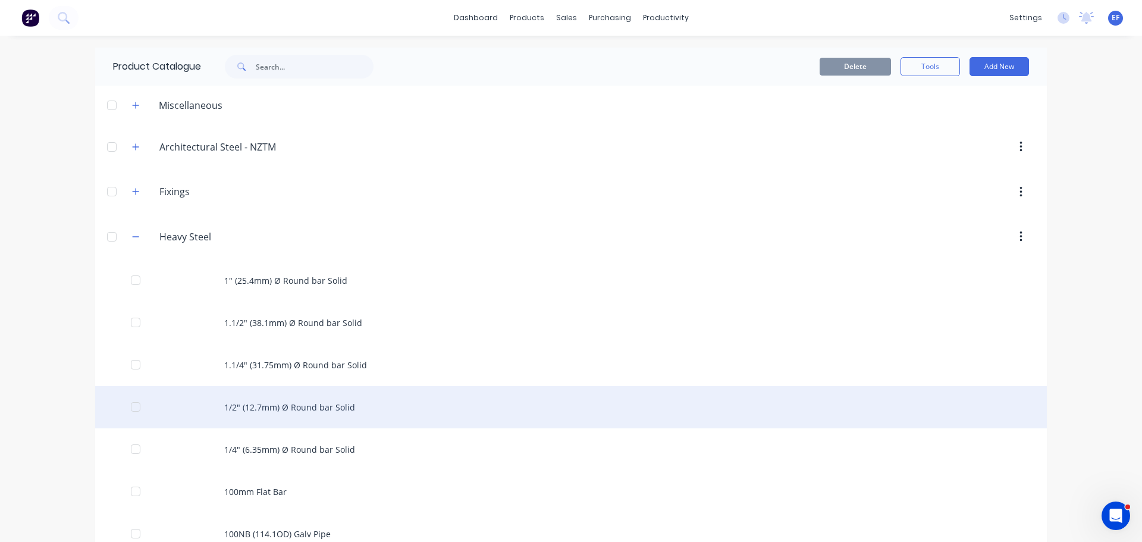
scroll to position [1150, 0]
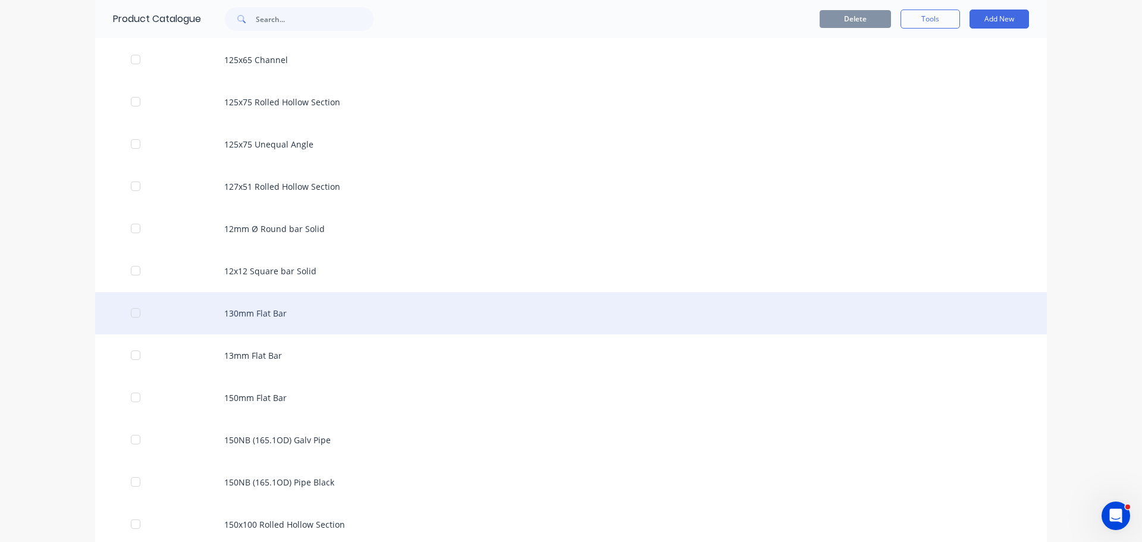
click at [283, 323] on div "130mm Flat Bar" at bounding box center [571, 313] width 952 height 42
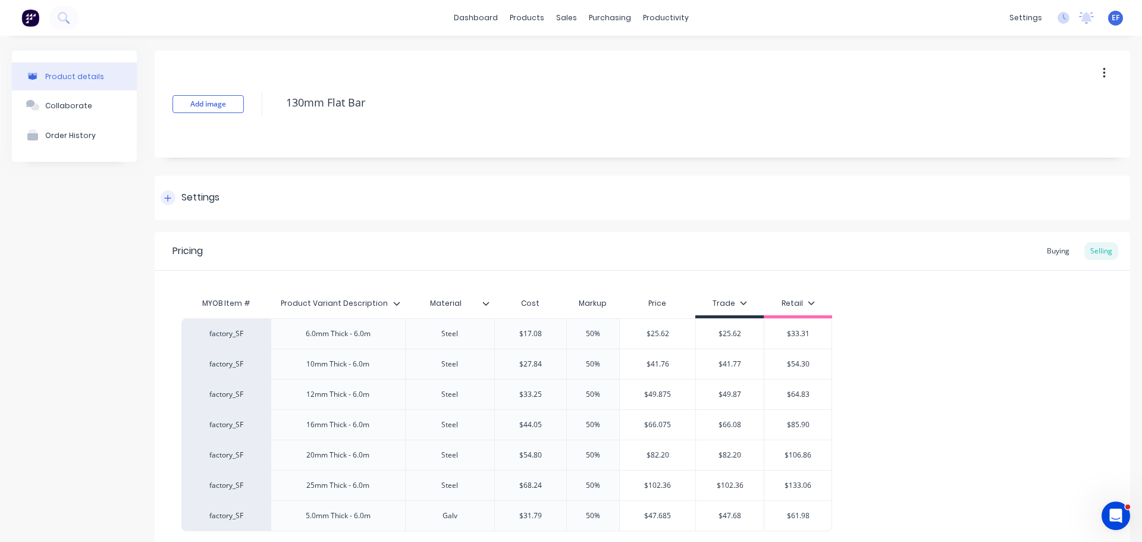
click at [173, 193] on div at bounding box center [168, 197] width 15 height 15
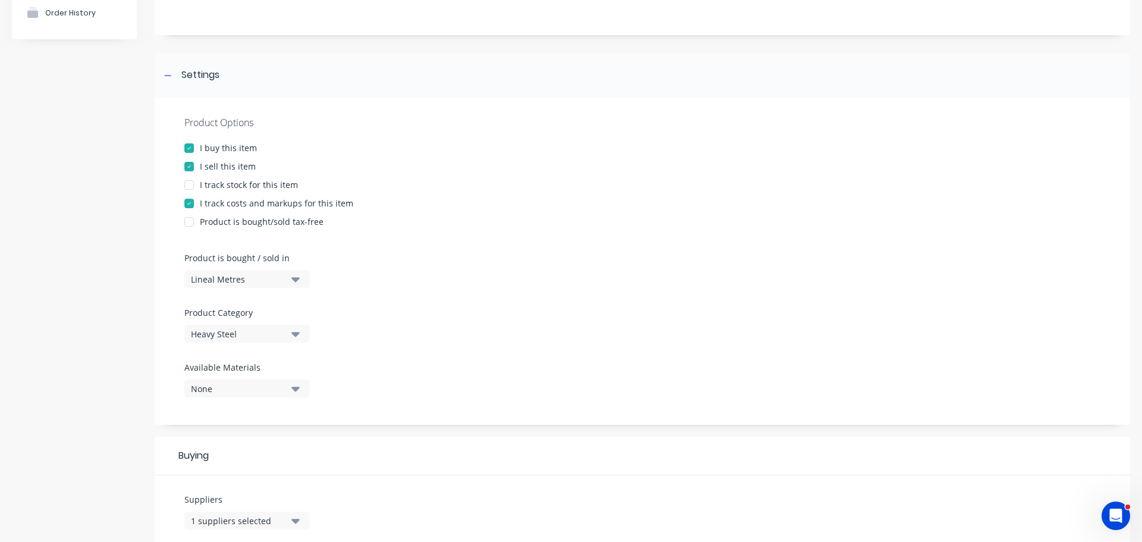
scroll to position [357, 0]
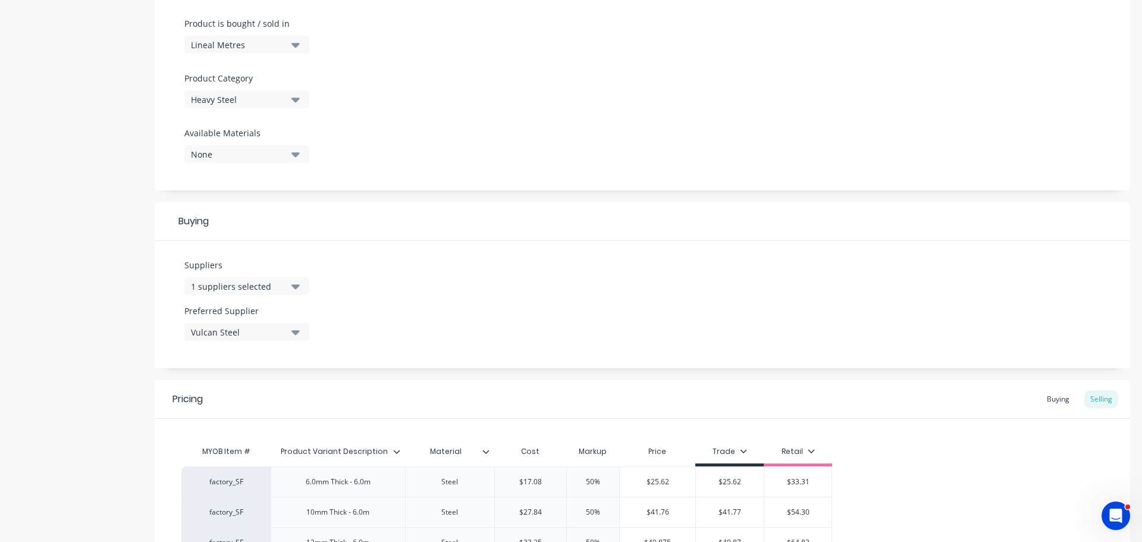
drag, startPoint x: 211, startPoint y: 280, endPoint x: 219, endPoint y: 293, distance: 16.0
click at [211, 280] on div "1 suppliers selected" at bounding box center [238, 286] width 95 height 12
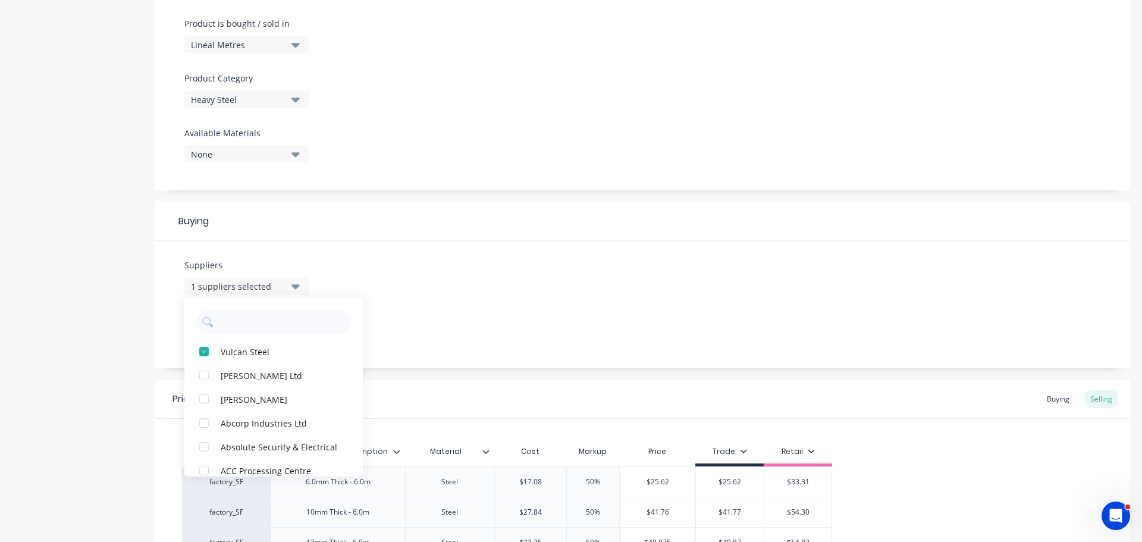
click at [243, 299] on div "Vulcan Steel [PERSON_NAME] Ltd Aardee Joinery Abcorp Industries Ltd Absolute Se…" at bounding box center [273, 387] width 179 height 179
click at [241, 312] on input "text" at bounding box center [282, 322] width 126 height 24
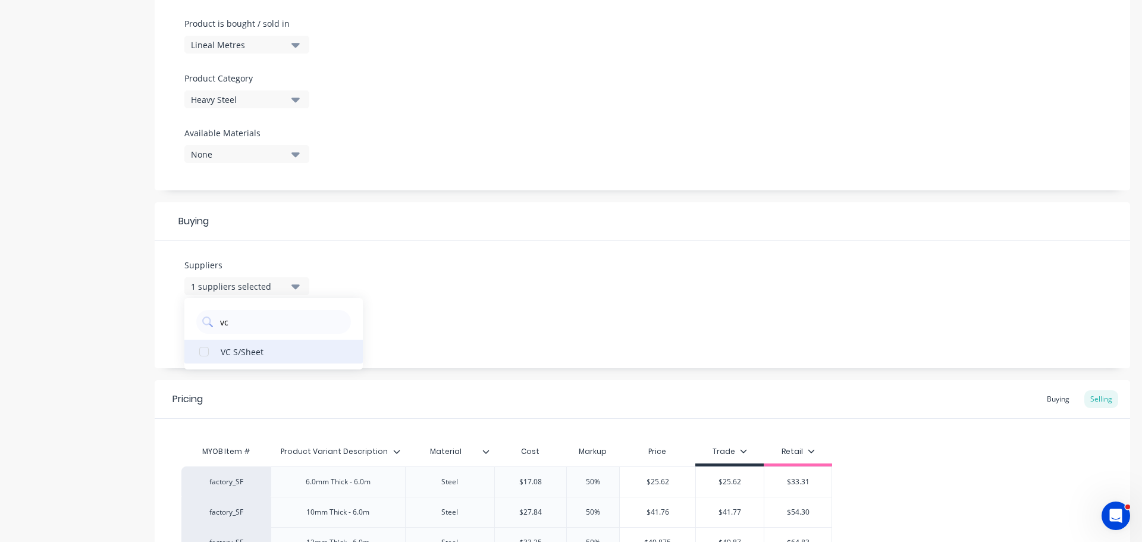
click at [244, 344] on button "VC S/Sheet" at bounding box center [273, 352] width 179 height 24
click at [347, 245] on div "Suppliers 2 suppliers selected vc VC S/Sheet Preferred Supplier Vulcan Steel" at bounding box center [643, 304] width 976 height 127
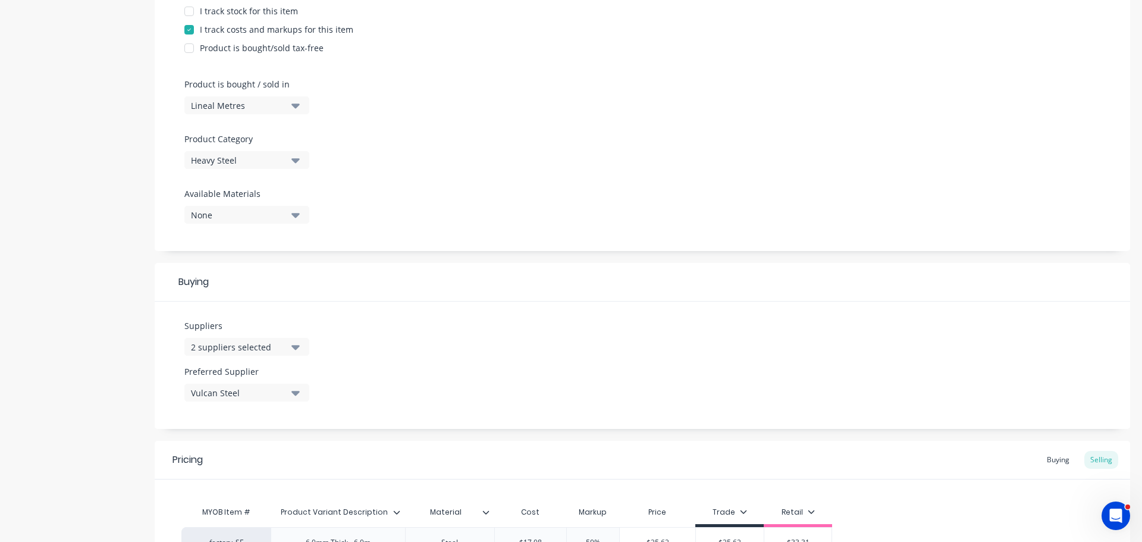
scroll to position [0, 0]
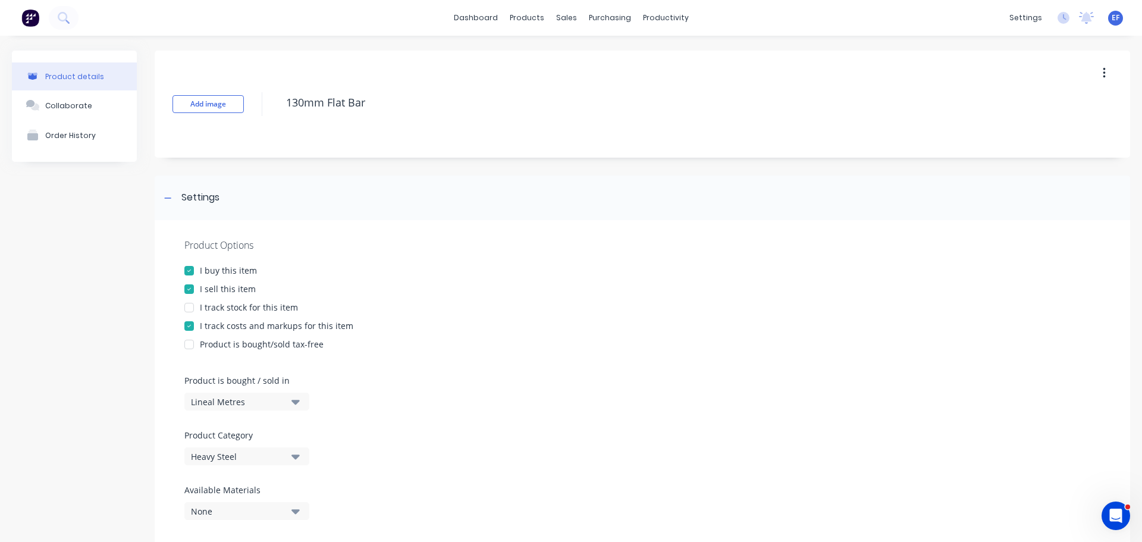
drag, startPoint x: 383, startPoint y: 109, endPoint x: 268, endPoint y: 112, distance: 114.3
click at [268, 112] on div "Add image 130mm Flat Bar" at bounding box center [643, 104] width 976 height 107
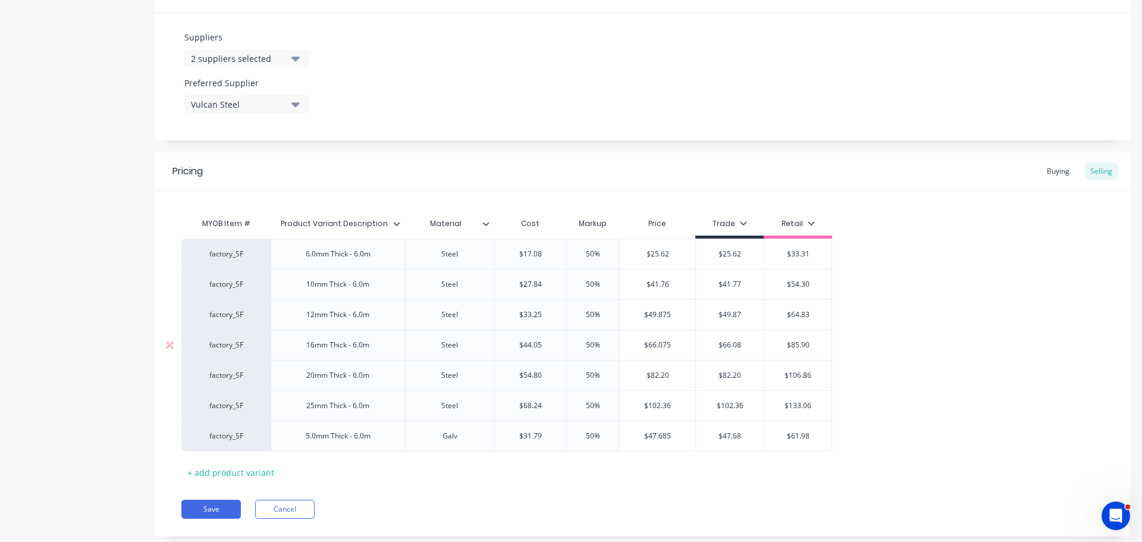
scroll to position [595, 0]
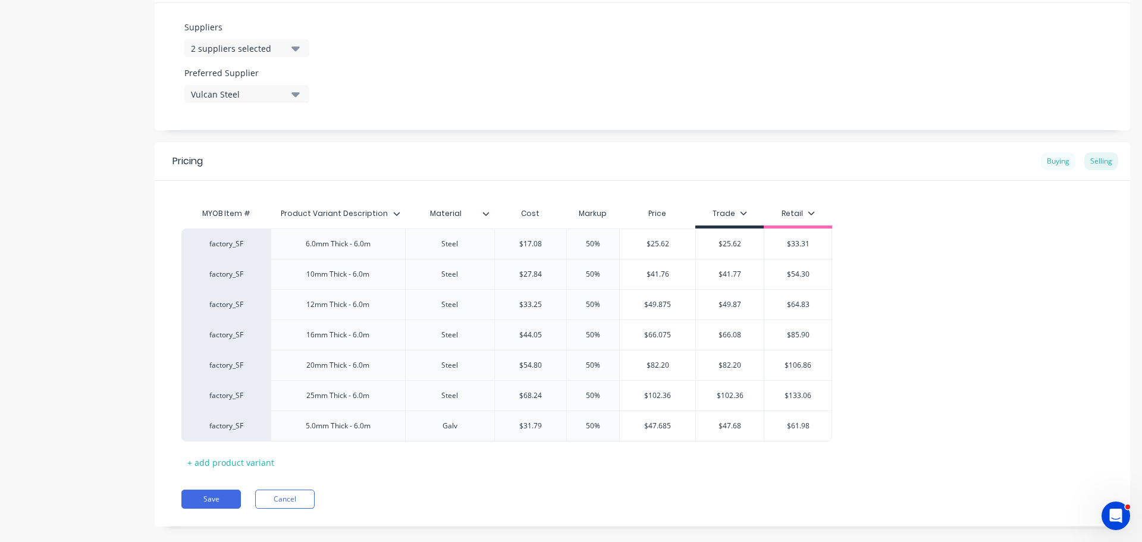
click at [1056, 166] on div "Buying" at bounding box center [1058, 161] width 35 height 18
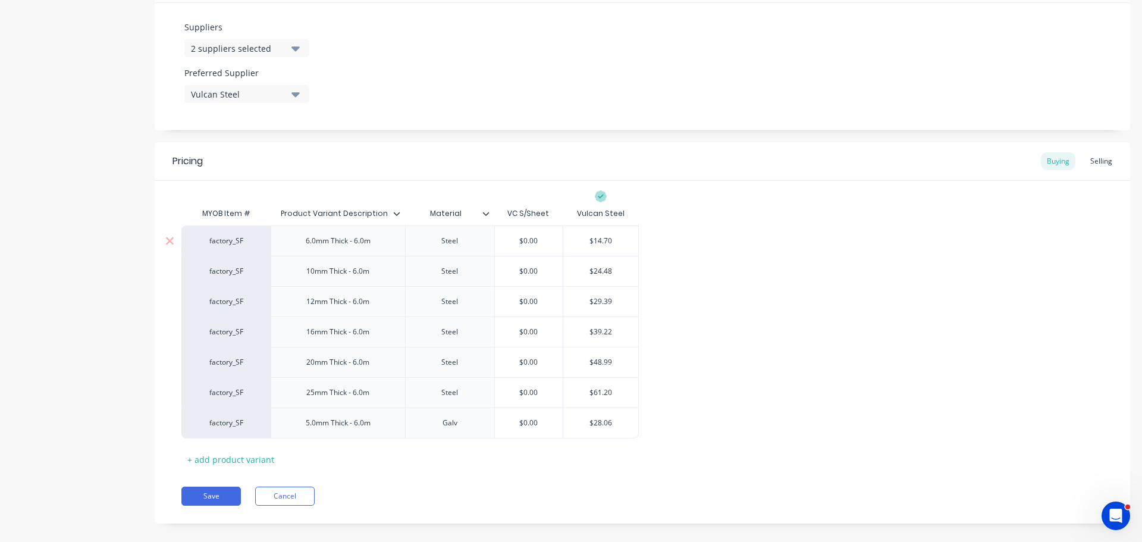
click at [599, 242] on input "$14.70" at bounding box center [600, 241] width 75 height 11
click at [202, 86] on button "Vulcan Steel" at bounding box center [246, 94] width 125 height 18
click at [212, 181] on div "button" at bounding box center [204, 183] width 24 height 24
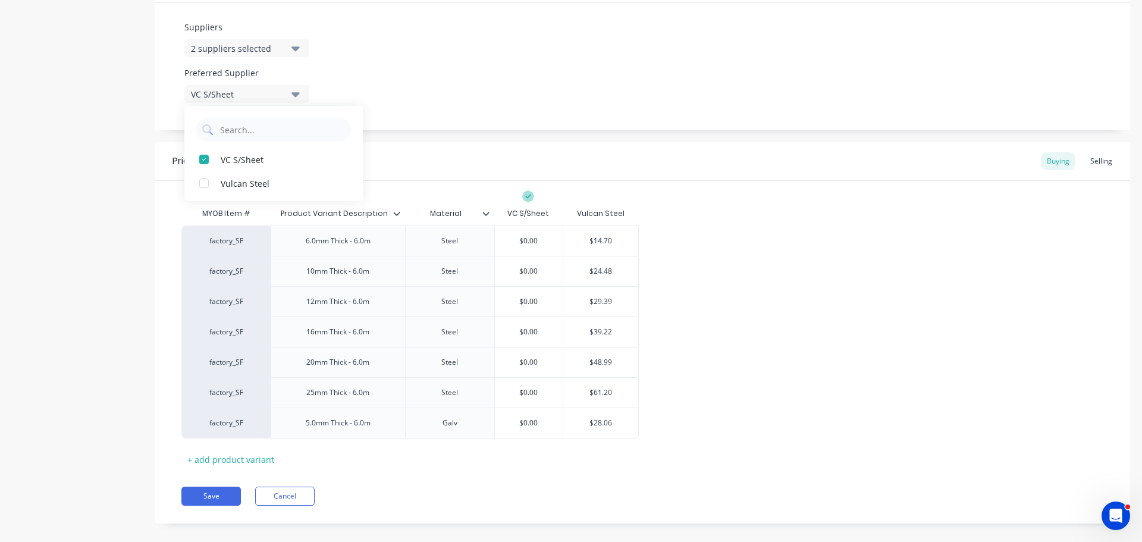
click at [487, 182] on div "MYOB Item # Product Variant Description Material VC S/Sheet Vulcan Steel factor…" at bounding box center [643, 325] width 976 height 288
click at [596, 235] on div "$14.70" at bounding box center [600, 241] width 75 height 30
click at [534, 261] on div "$0.00" at bounding box center [529, 271] width 68 height 30
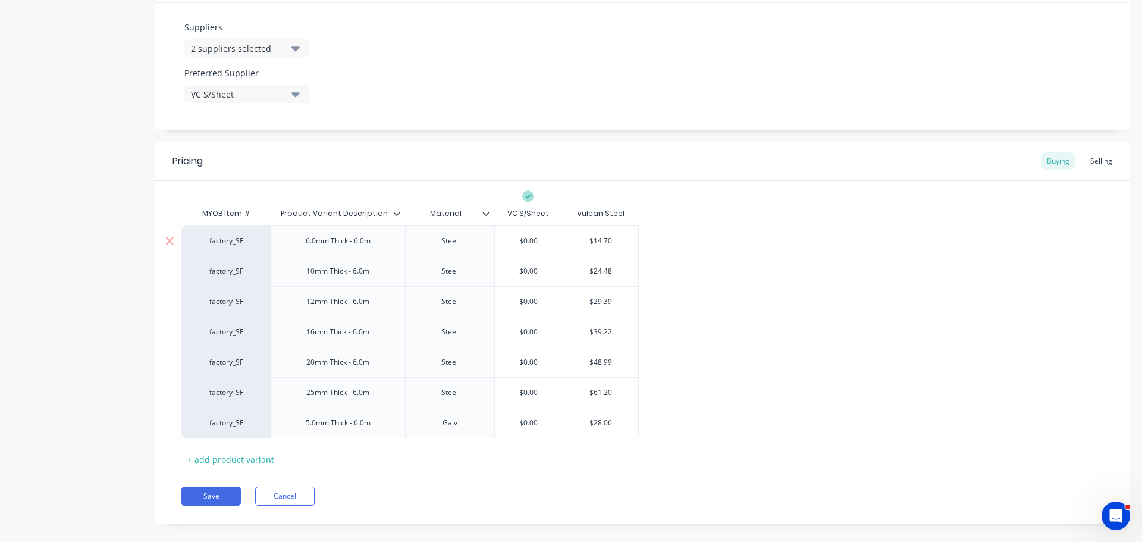
click at [607, 238] on input "$14.70" at bounding box center [600, 241] width 75 height 11
click at [514, 238] on input "$0.00" at bounding box center [529, 241] width 68 height 11
click at [610, 265] on div "$24.48" at bounding box center [600, 271] width 75 height 30
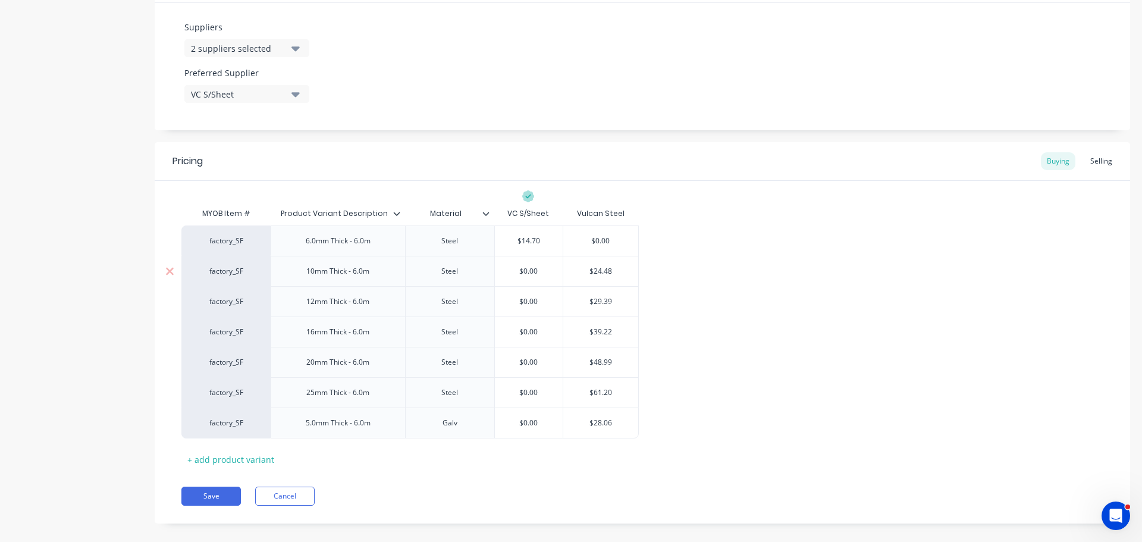
click at [610, 265] on div "$24.48" at bounding box center [600, 271] width 75 height 30
click at [597, 266] on div "$24.48 $24.48" at bounding box center [600, 271] width 75 height 30
click at [541, 270] on input "$0.00" at bounding box center [529, 271] width 68 height 11
click at [633, 275] on input "$24.48" at bounding box center [600, 271] width 75 height 11
click at [600, 270] on input "$24.48" at bounding box center [600, 271] width 75 height 11
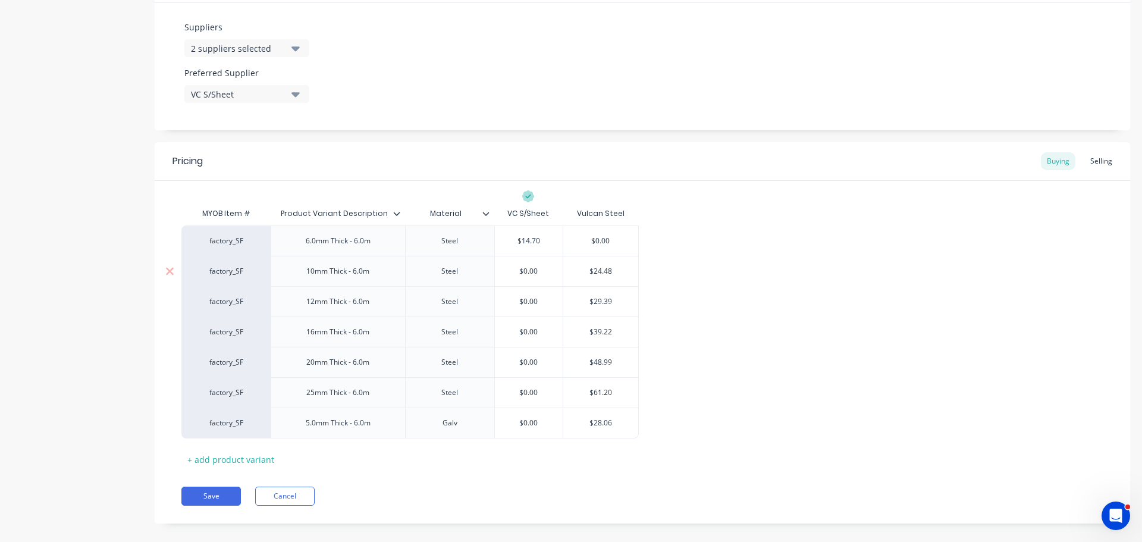
click at [600, 270] on input "$24.48" at bounding box center [600, 271] width 75 height 11
click at [515, 265] on div "$0.00" at bounding box center [529, 271] width 68 height 30
click at [520, 274] on input "$0.00" at bounding box center [529, 271] width 68 height 11
click at [591, 299] on input "$29.39" at bounding box center [600, 301] width 75 height 11
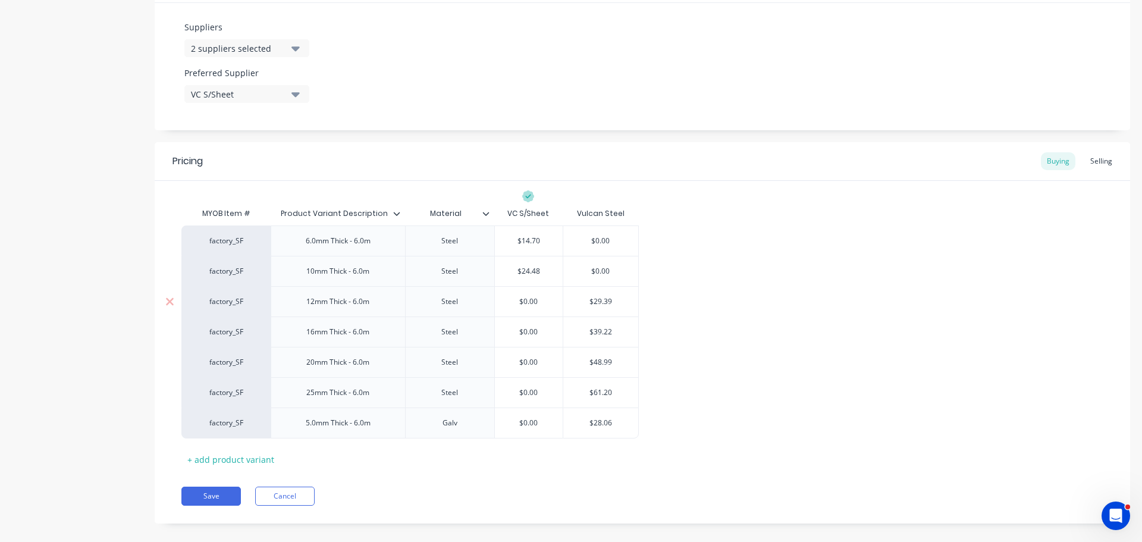
click at [601, 300] on input "$29.39" at bounding box center [600, 301] width 75 height 11
click at [516, 299] on input "$0.00" at bounding box center [529, 301] width 68 height 11
click at [605, 333] on input "$39.22" at bounding box center [600, 332] width 75 height 11
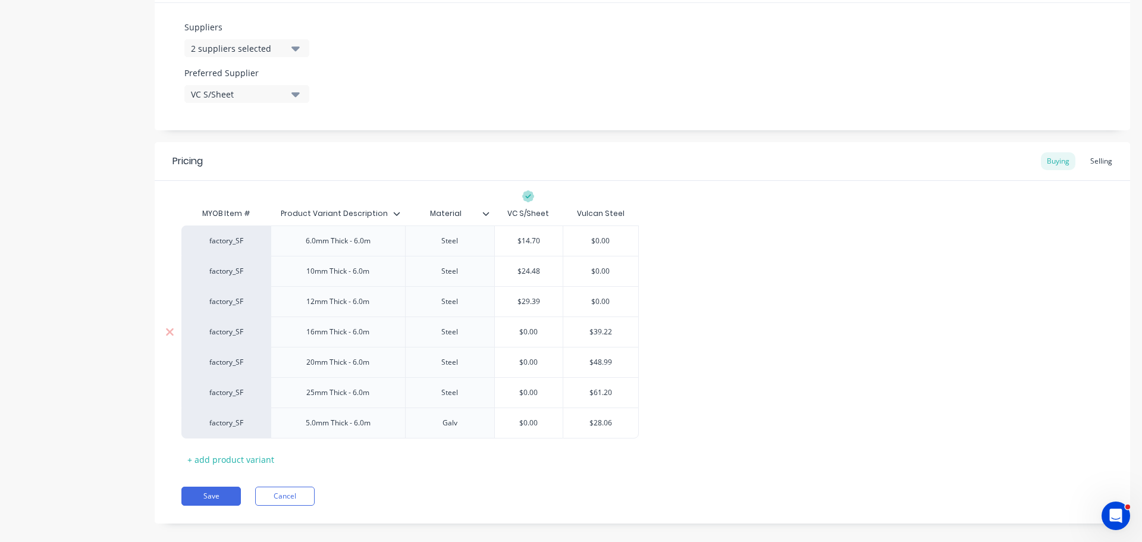
click at [605, 333] on input "$39.22" at bounding box center [600, 332] width 75 height 11
click at [527, 330] on input "$0.00" at bounding box center [529, 332] width 68 height 11
click at [515, 330] on input "$0.00" at bounding box center [529, 332] width 68 height 11
click at [601, 360] on input "$48.99" at bounding box center [600, 362] width 75 height 11
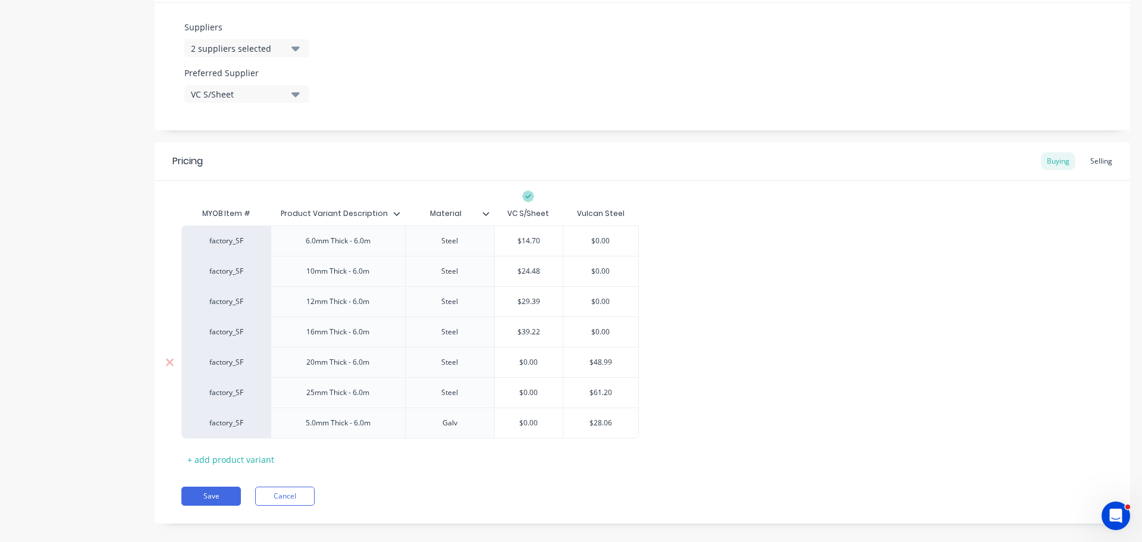
click at [601, 360] on input "$48.99" at bounding box center [600, 362] width 75 height 11
click at [517, 359] on input "$0.00" at bounding box center [529, 362] width 68 height 11
click at [609, 391] on input "$61.20" at bounding box center [600, 392] width 75 height 11
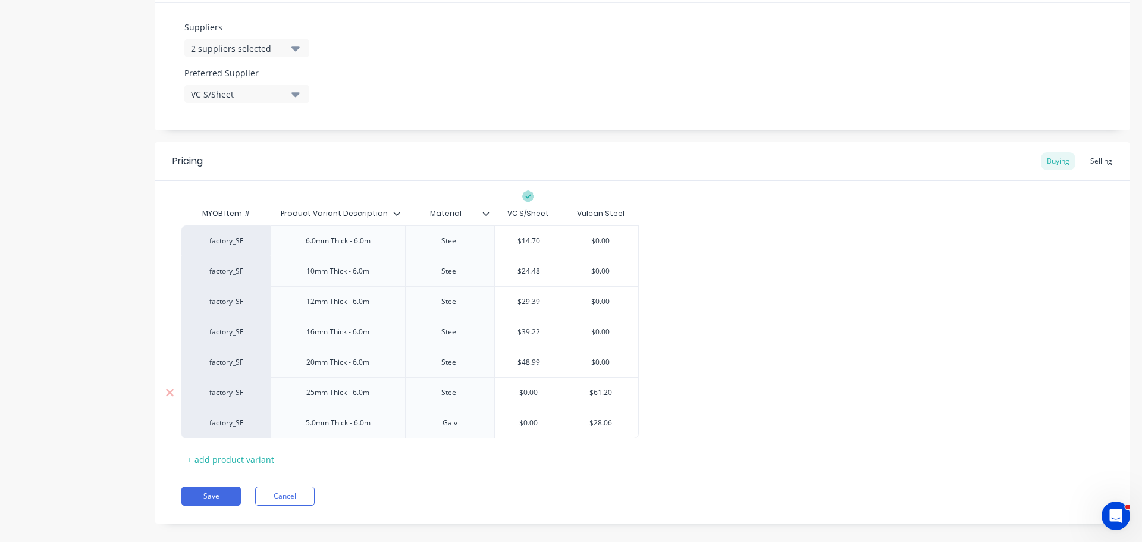
click at [609, 391] on input "$61.20" at bounding box center [600, 392] width 75 height 11
click at [511, 389] on input "$0.00" at bounding box center [529, 392] width 68 height 11
click at [599, 422] on input "$28.06" at bounding box center [600, 423] width 75 height 11
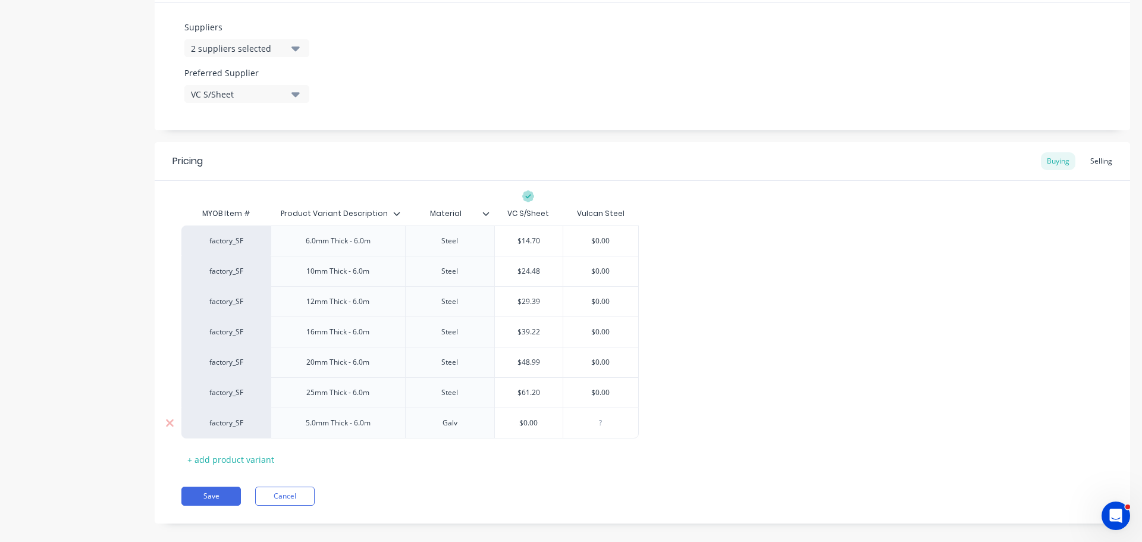
click at [511, 425] on input "$0.00" at bounding box center [529, 423] width 68 height 11
click at [516, 480] on div "Pricing Buying Selling MYOB Item # Product Variant Description Material VC S/Sh…" at bounding box center [643, 332] width 976 height 381
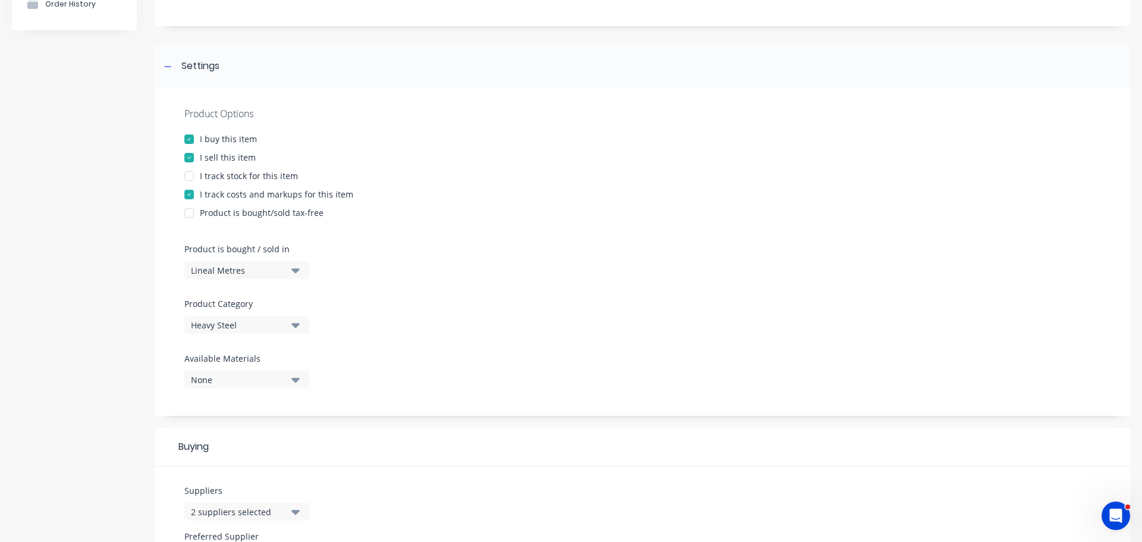
scroll to position [0, 0]
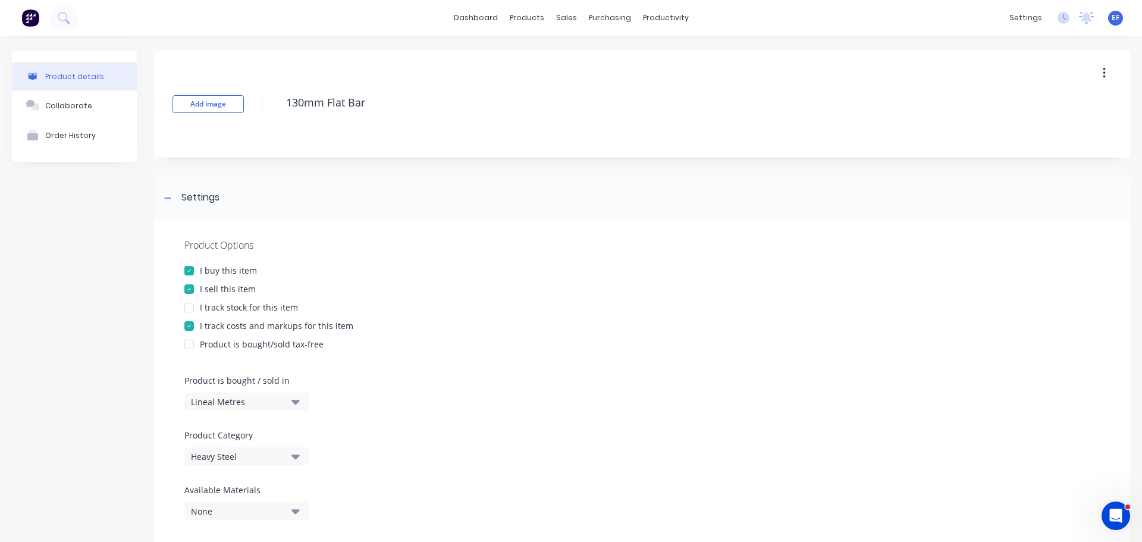
drag, startPoint x: 369, startPoint y: 104, endPoint x: 276, endPoint y: 107, distance: 92.9
click at [276, 107] on div "Add image 130mm Flat Bar" at bounding box center [643, 104] width 976 height 107
click at [174, 194] on div at bounding box center [168, 197] width 15 height 15
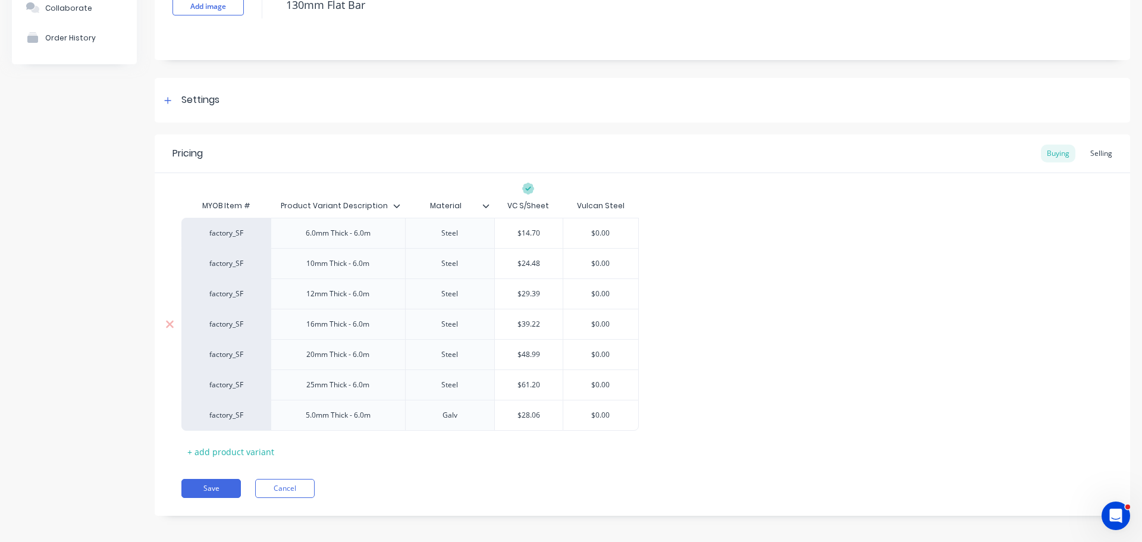
scroll to position [104, 0]
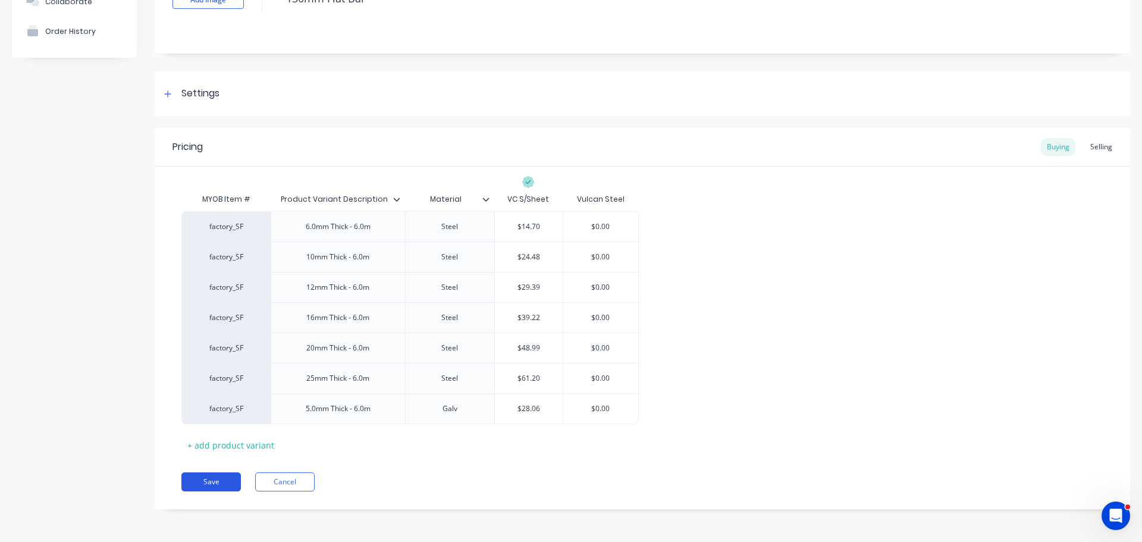
click at [203, 483] on button "Save" at bounding box center [211, 481] width 60 height 19
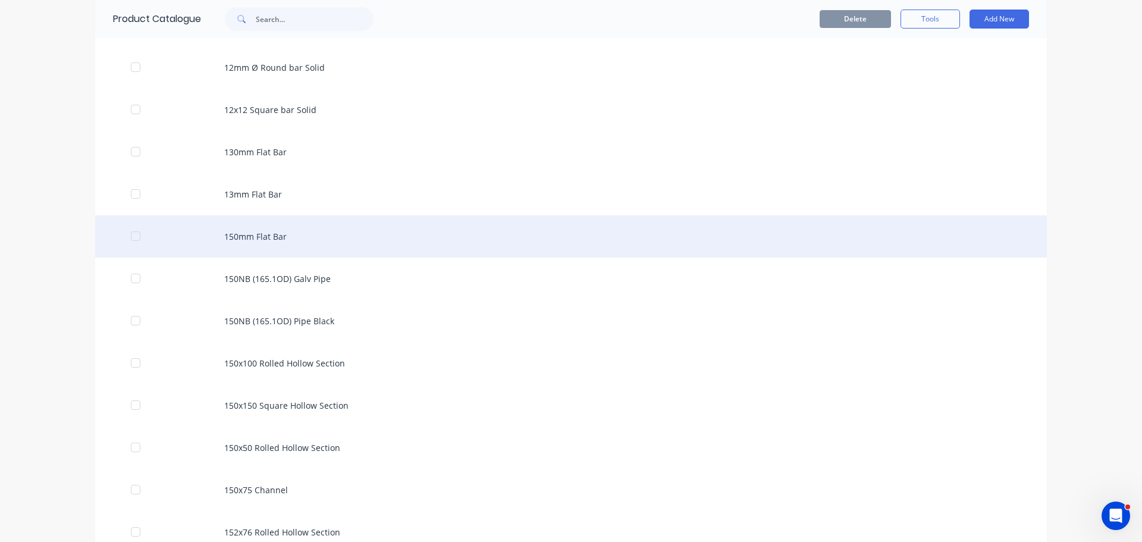
scroll to position [1371, 0]
